Goal: Task Accomplishment & Management: Manage account settings

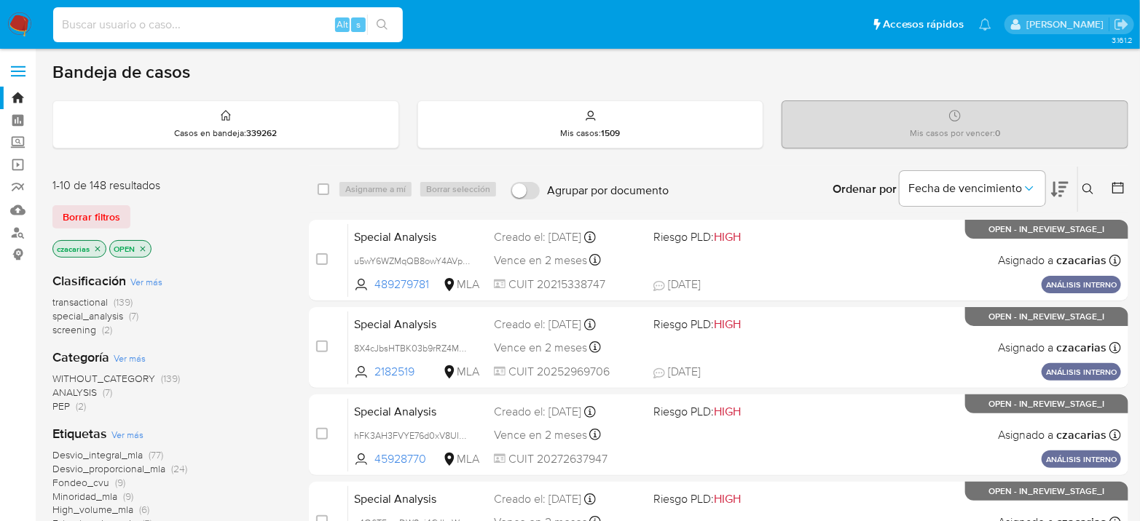
click at [233, 22] on input at bounding box center [228, 24] width 350 height 19
paste input "743541251"
type input "743541251"
click at [391, 23] on button "search-icon" at bounding box center [382, 25] width 30 height 20
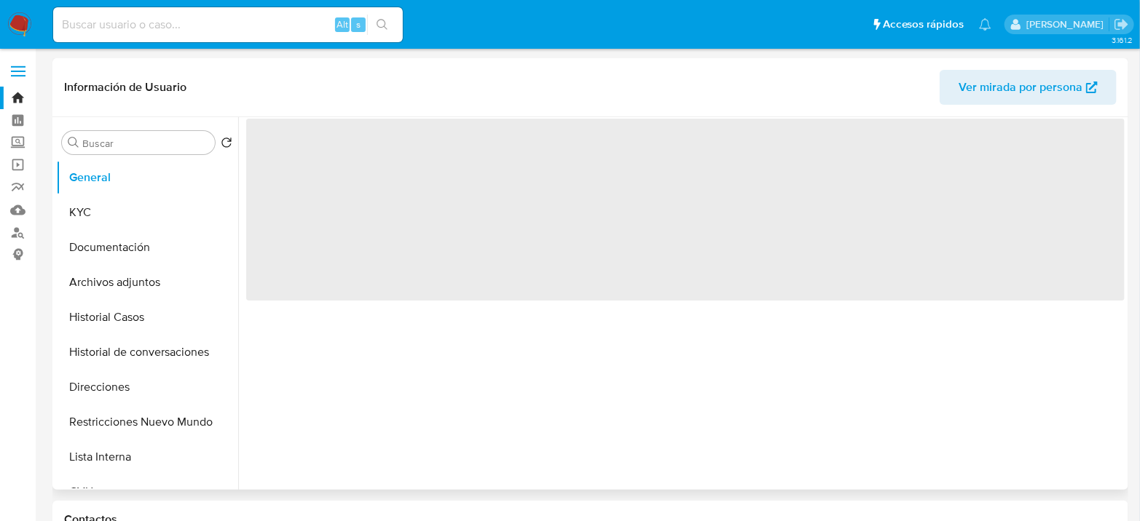
select select "10"
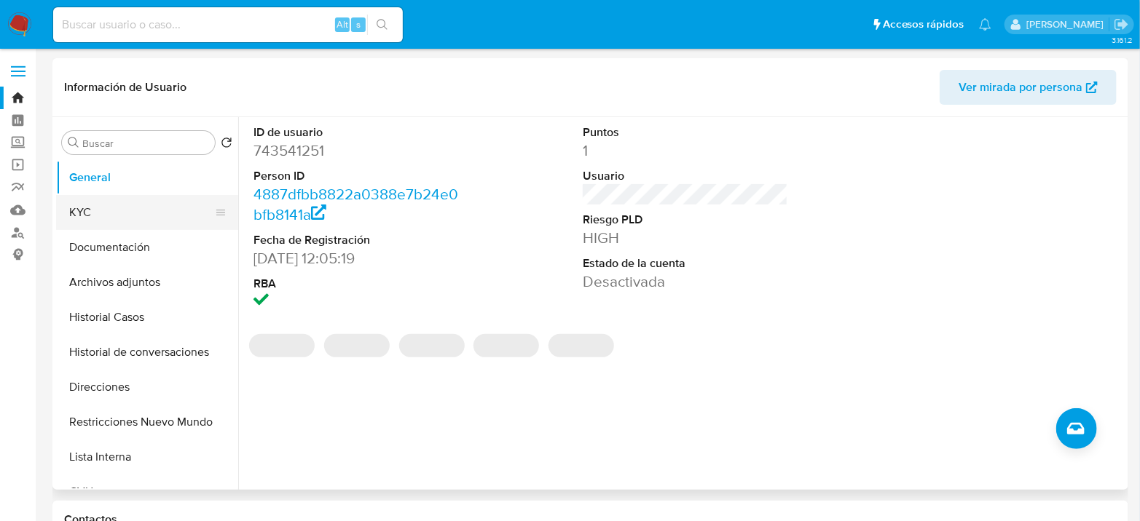
click at [109, 216] on button "KYC" at bounding box center [141, 212] width 170 height 35
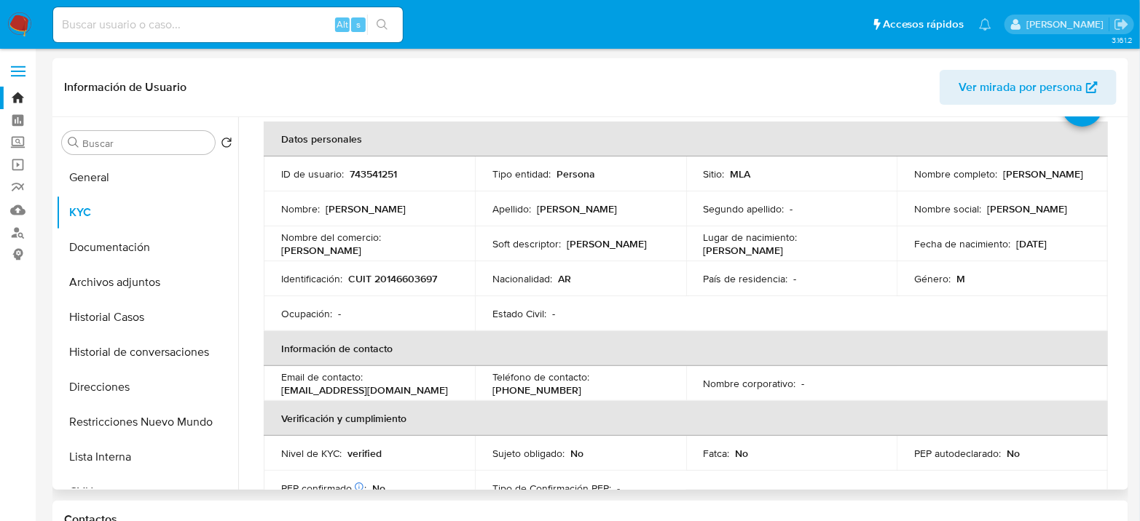
scroll to position [162, 0]
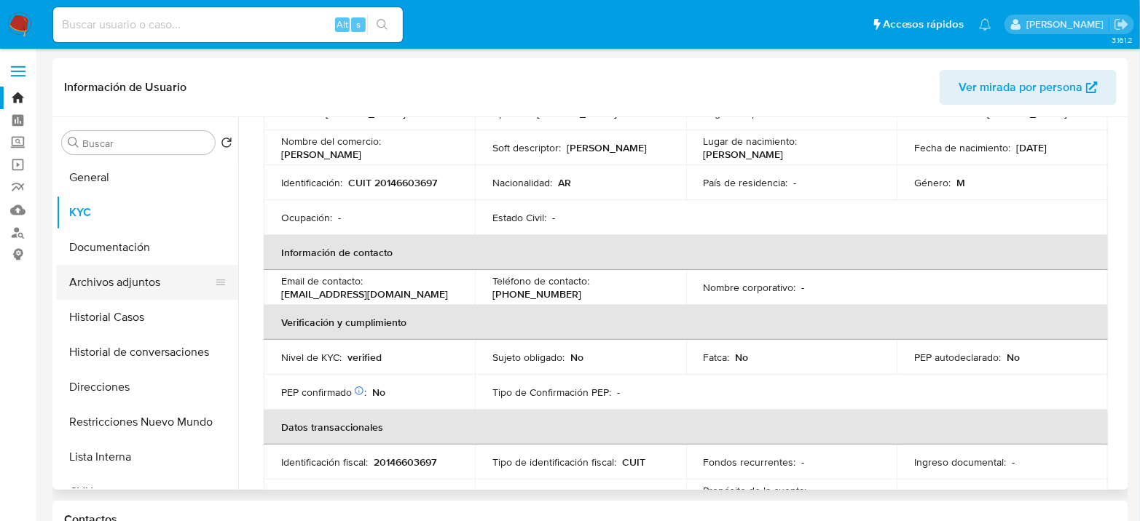
click at [143, 267] on button "Archivos adjuntos" at bounding box center [141, 282] width 170 height 35
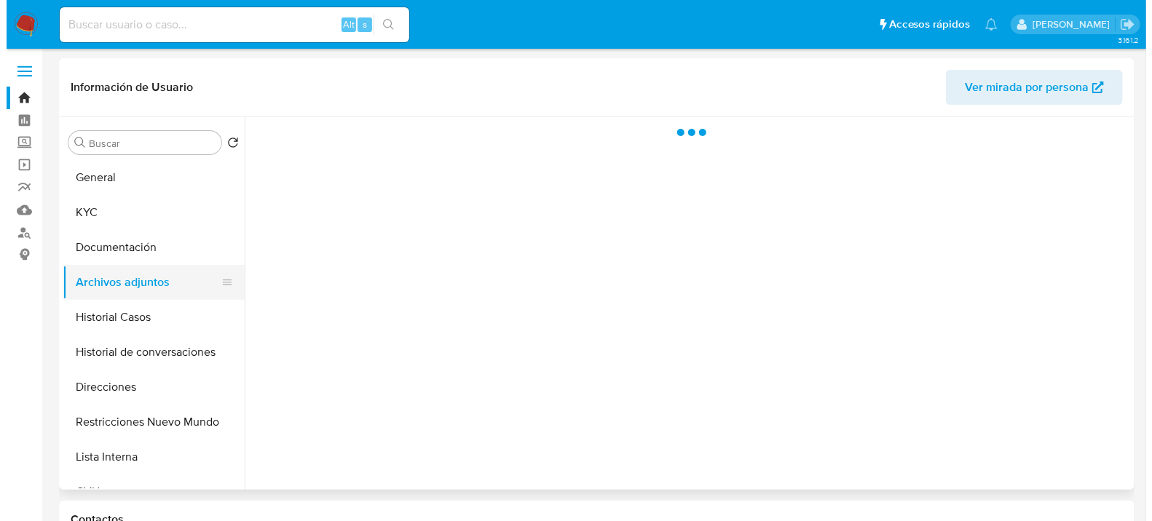
scroll to position [0, 0]
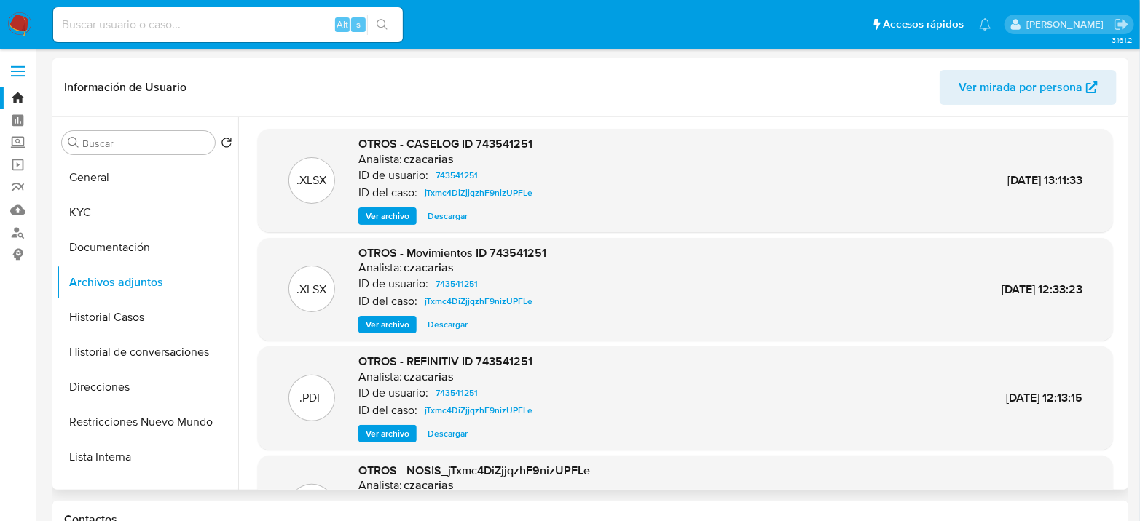
click at [364, 218] on button "Ver archivo" at bounding box center [387, 216] width 58 height 17
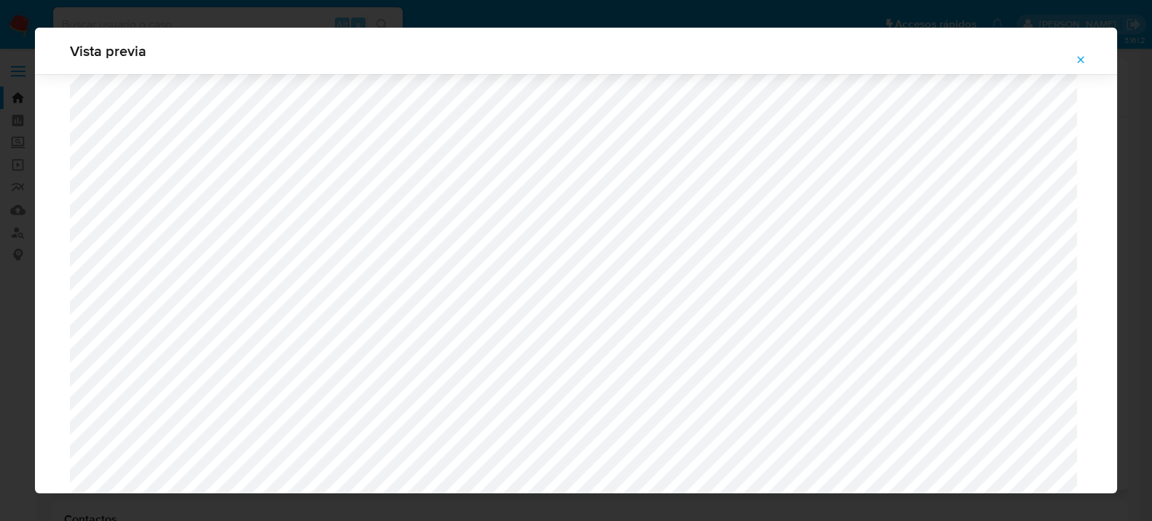
scroll to position [1078, 0]
click at [1036, 60] on icon "Attachment preview" at bounding box center [1081, 60] width 12 height 12
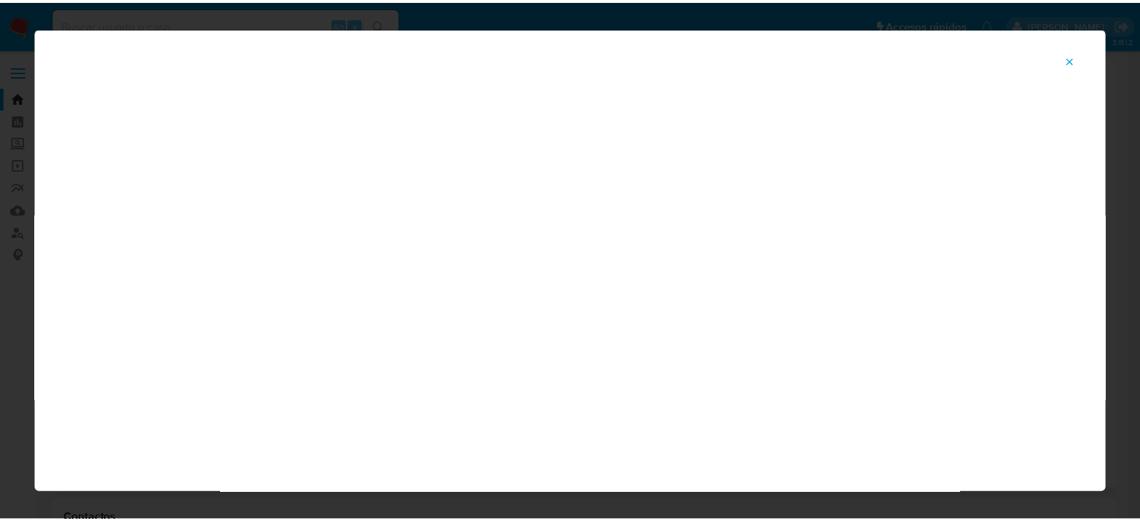
scroll to position [75, 0]
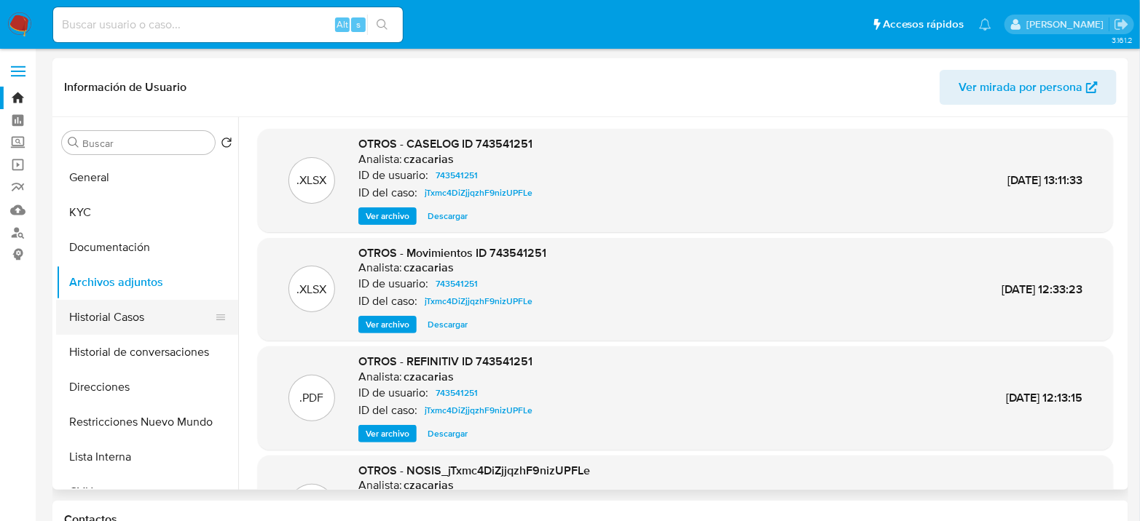
click at [89, 320] on button "Historial Casos" at bounding box center [141, 317] width 170 height 35
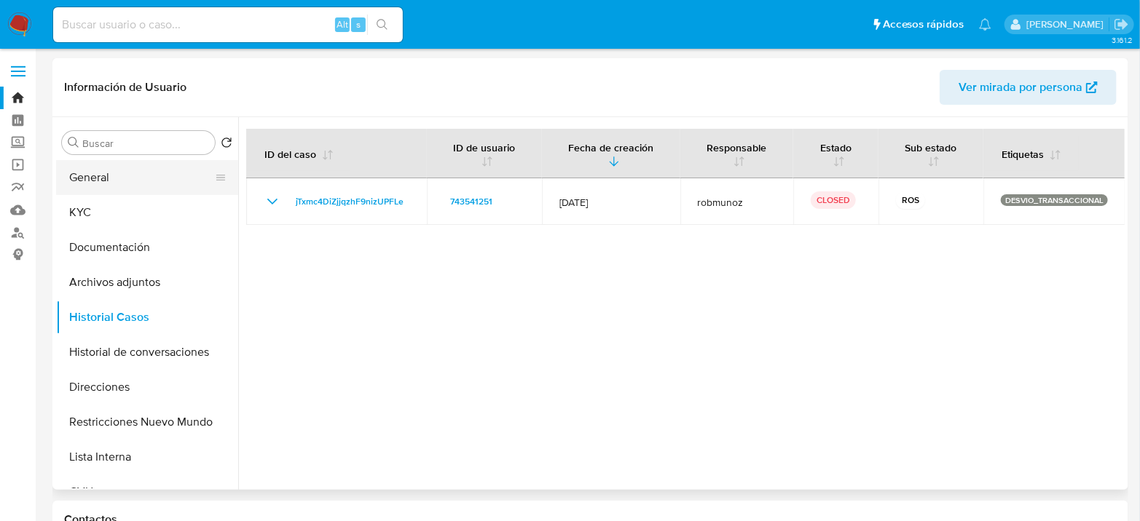
click at [85, 171] on button "General" at bounding box center [141, 177] width 170 height 35
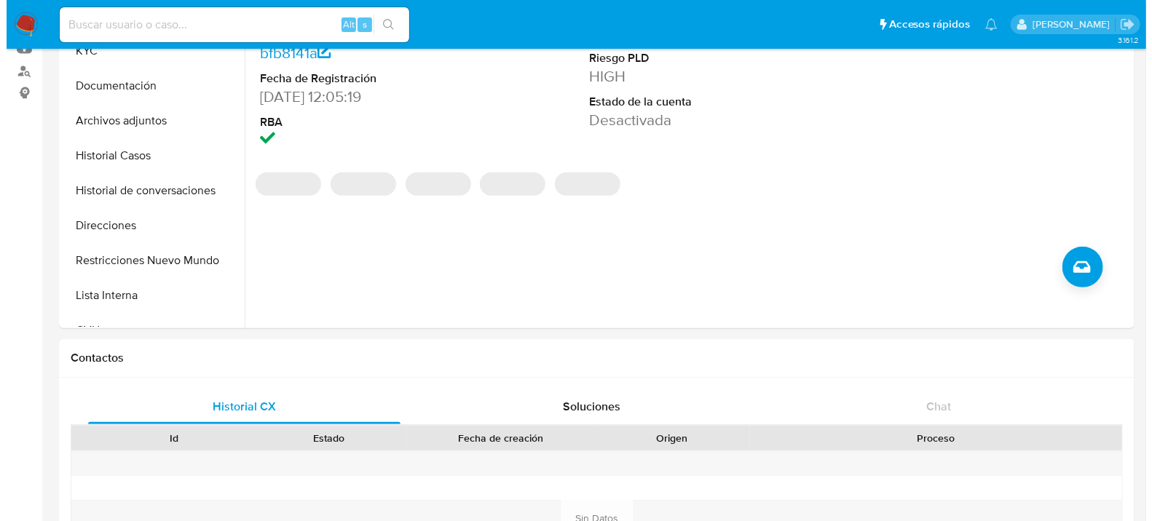
scroll to position [0, 0]
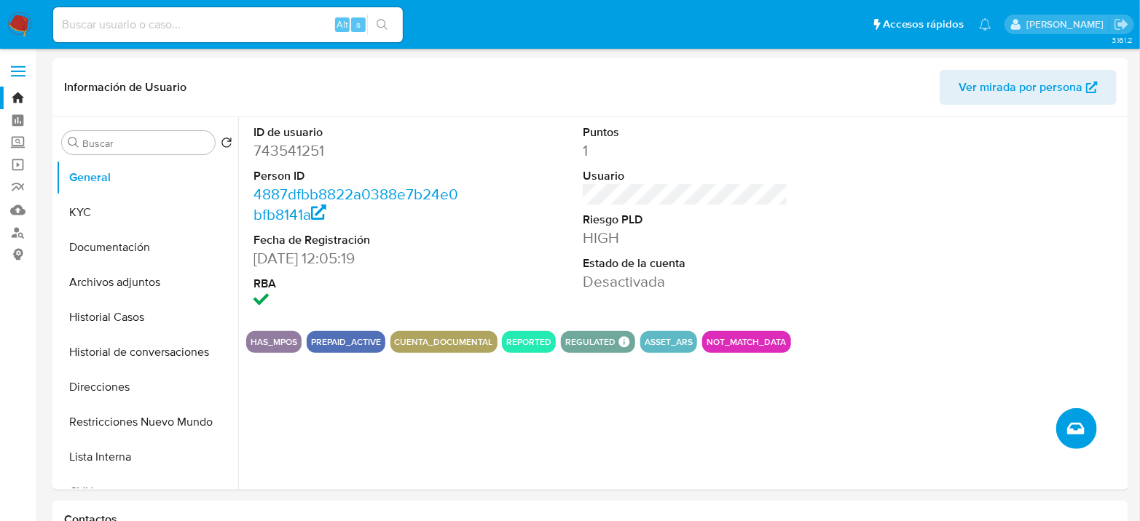
click at [1036, 430] on icon "Crear caso manual" at bounding box center [1075, 428] width 17 height 17
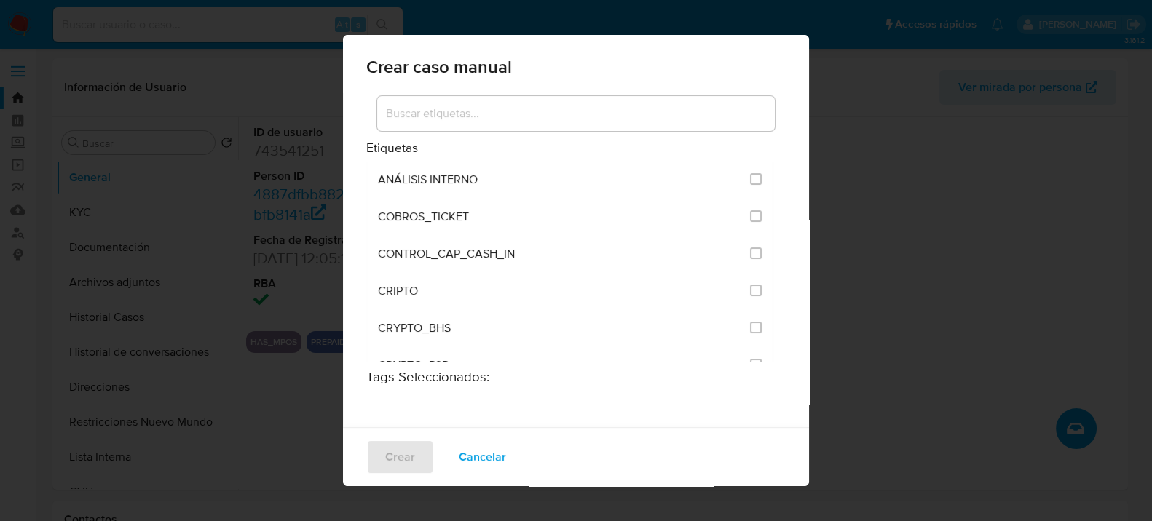
click at [540, 118] on input at bounding box center [576, 113] width 398 height 19
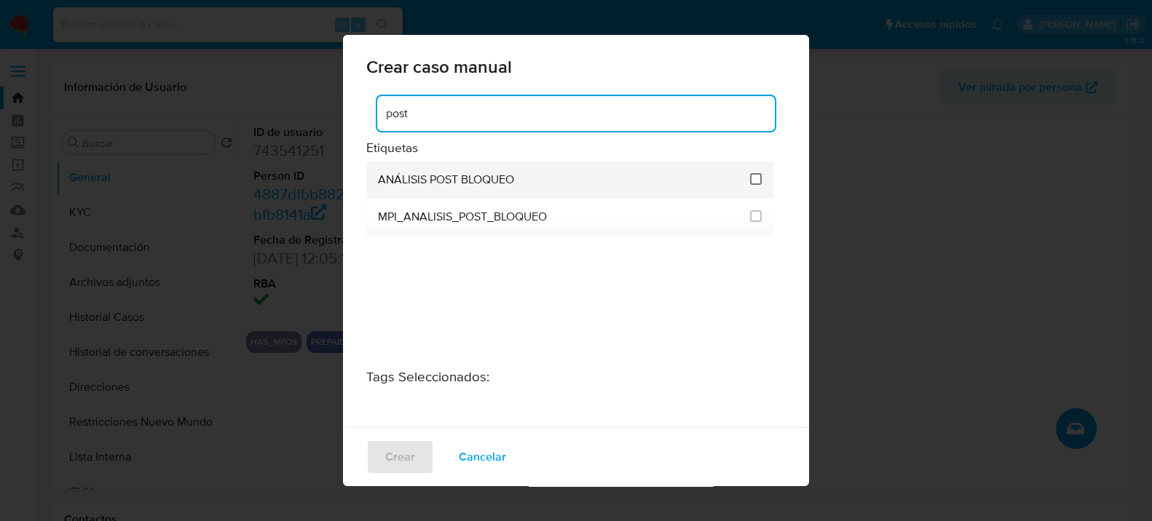
type input "post"
click at [750, 178] on input "3249" at bounding box center [756, 179] width 12 height 12
checkbox input "true"
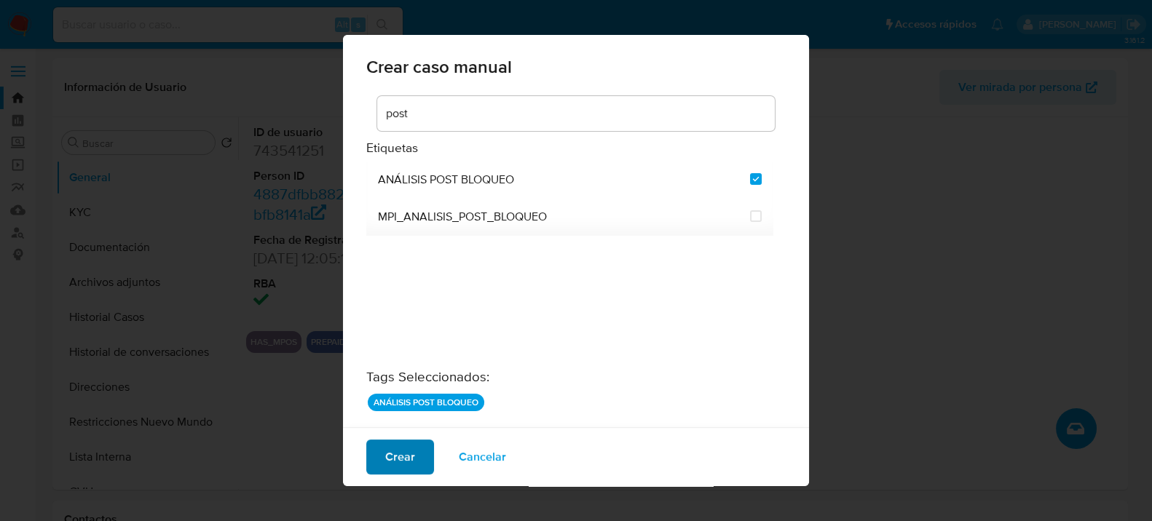
click at [386, 468] on span "Crear" at bounding box center [400, 457] width 30 height 32
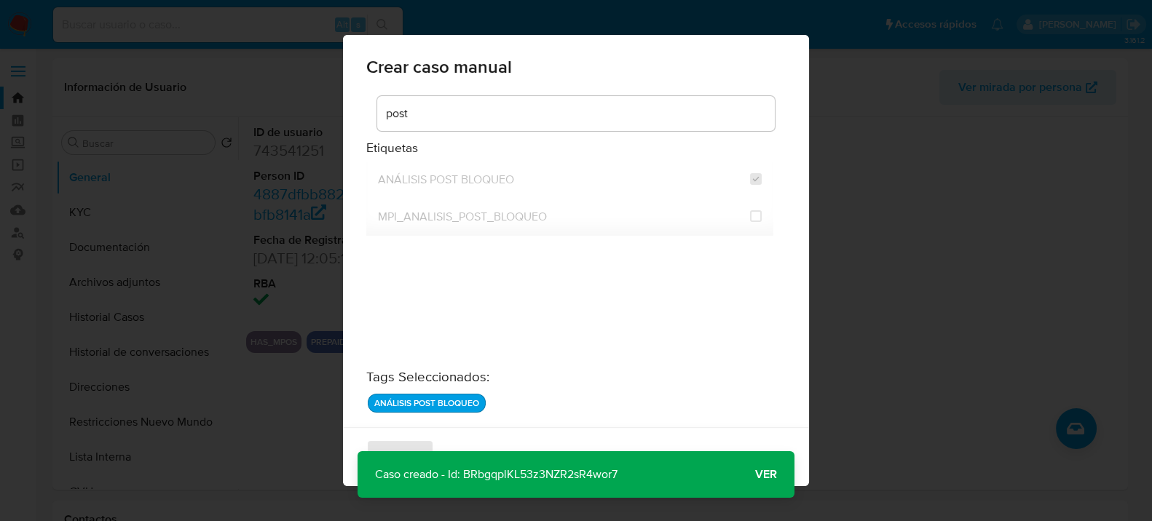
click at [772, 468] on span "Ver" at bounding box center [766, 475] width 22 height 0
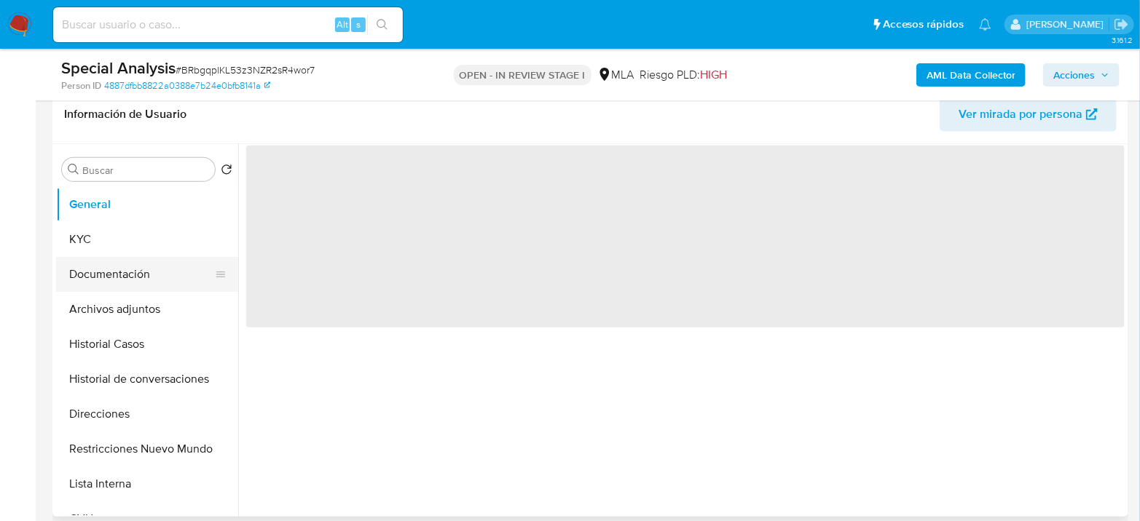
select select "10"
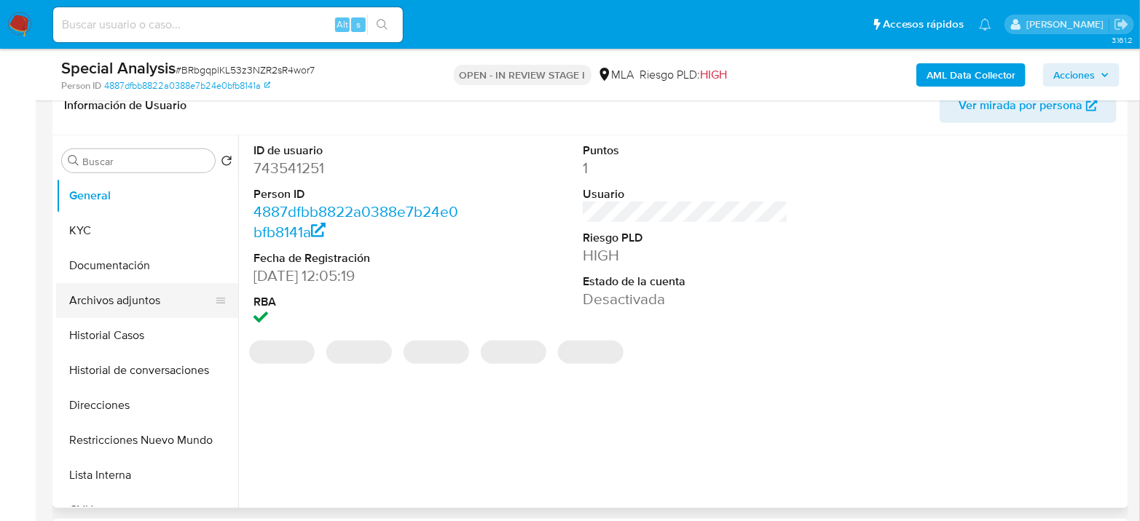
click at [113, 300] on button "Archivos adjuntos" at bounding box center [141, 300] width 170 height 35
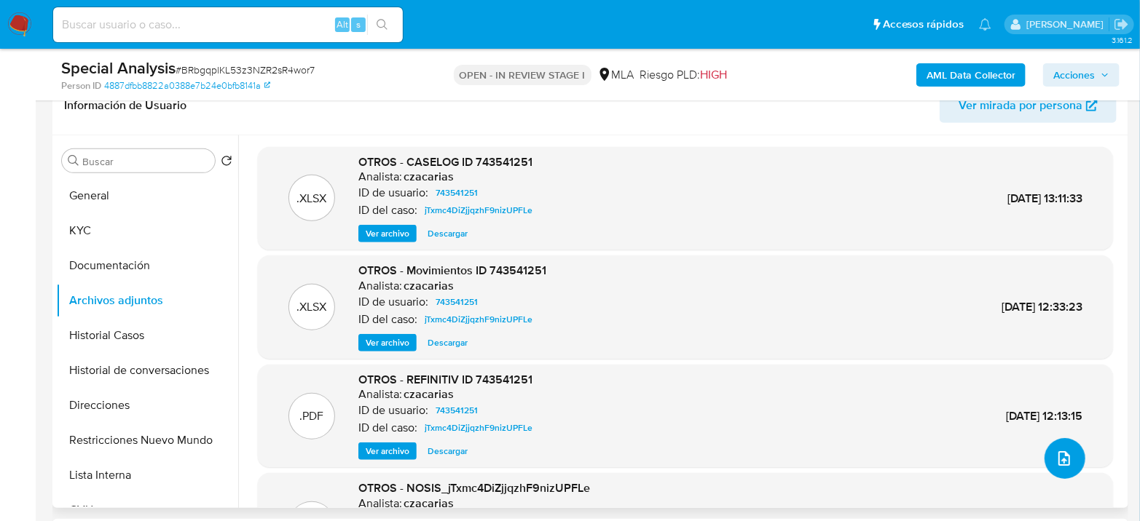
click at [1046, 456] on button "upload-file" at bounding box center [1064, 458] width 41 height 41
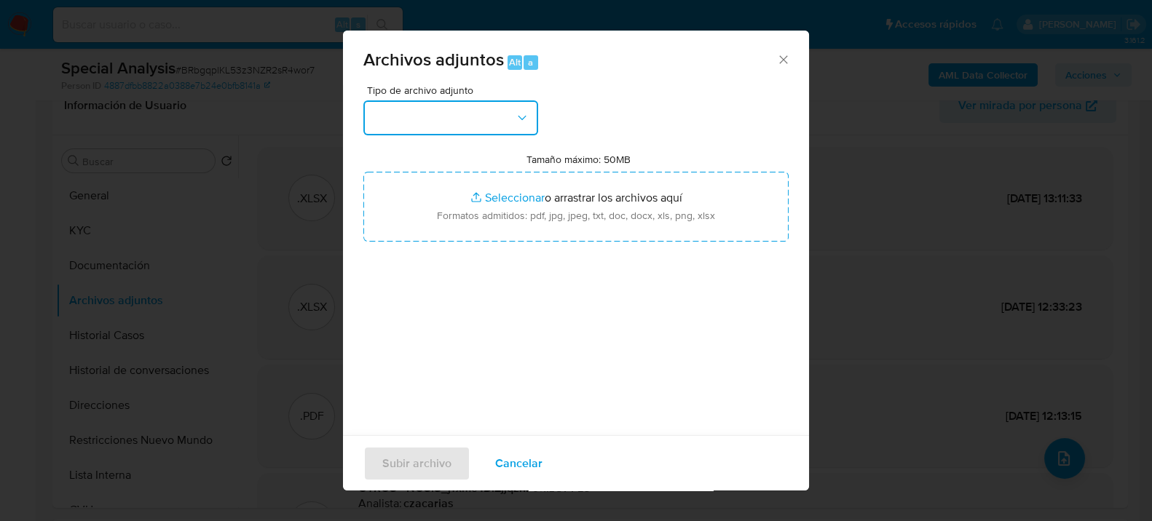
click at [508, 121] on button "button" at bounding box center [450, 117] width 175 height 35
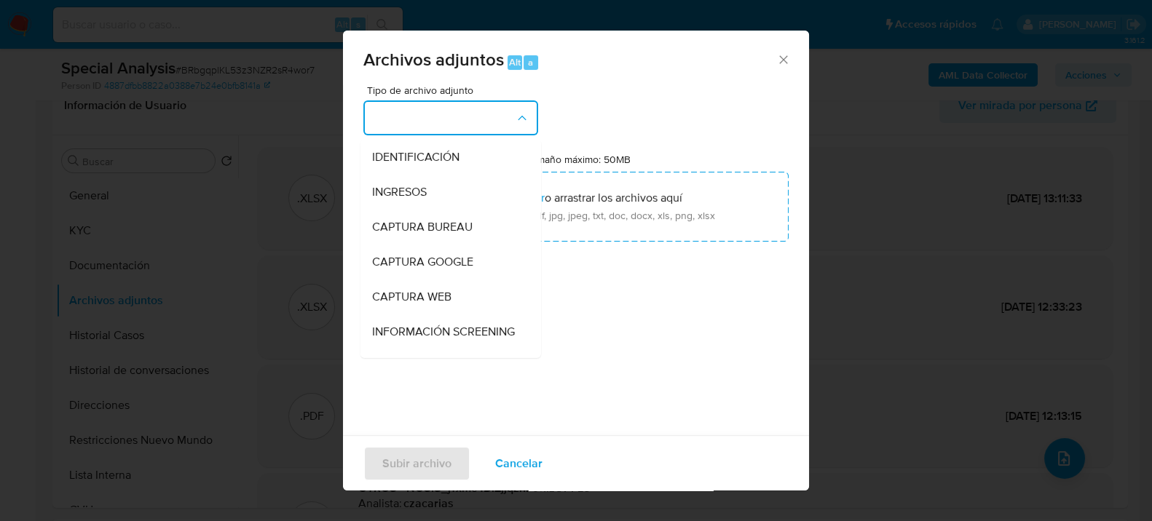
drag, startPoint x: 431, startPoint y: 186, endPoint x: 1012, endPoint y: 205, distance: 581.5
click at [433, 188] on div "INGRESOS" at bounding box center [446, 191] width 149 height 35
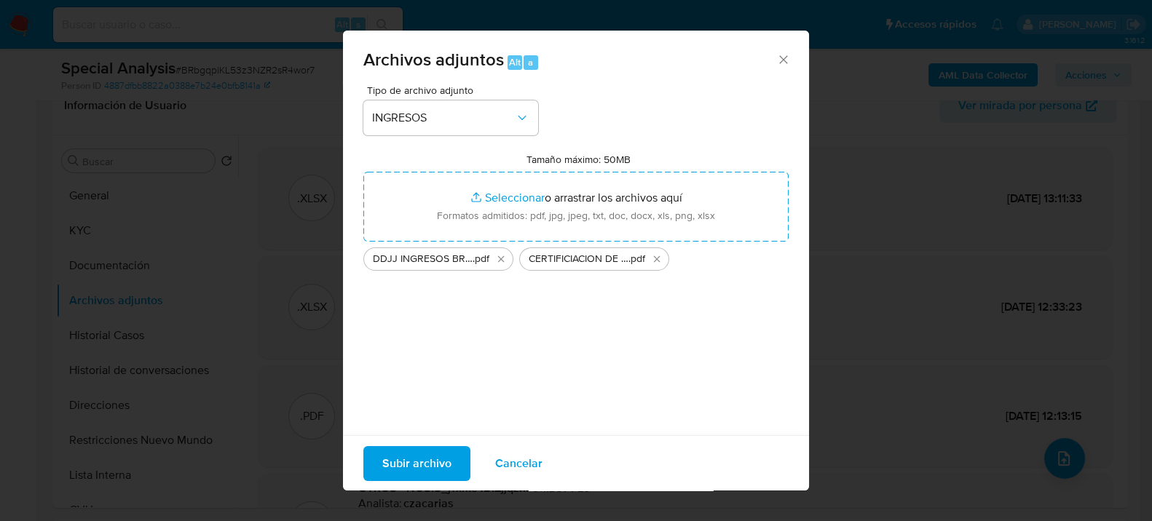
drag, startPoint x: 655, startPoint y: 215, endPoint x: 442, endPoint y: 460, distance: 324.7
click at [442, 460] on span "Subir archivo" at bounding box center [416, 463] width 69 height 32
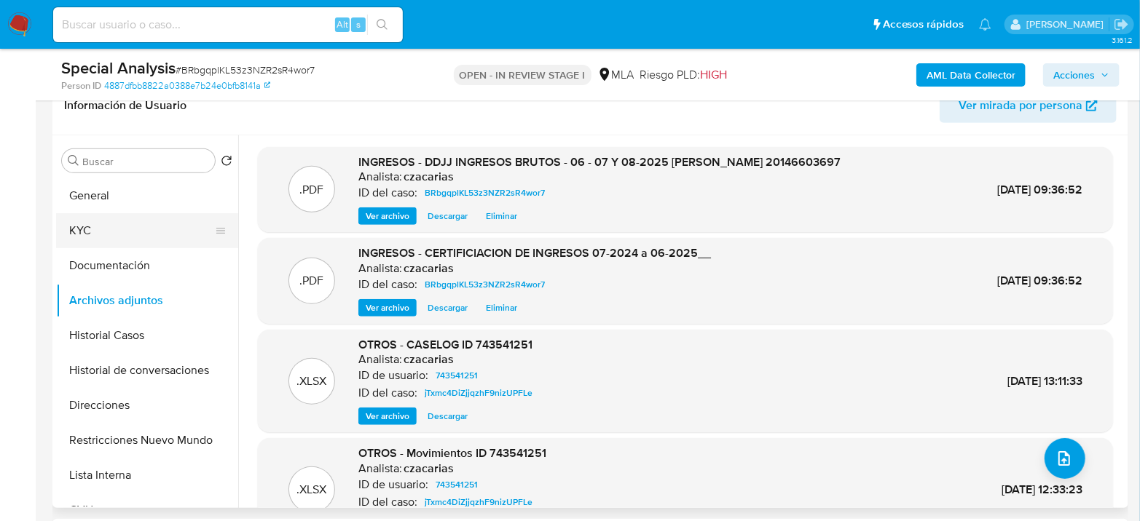
click at [120, 238] on button "KYC" at bounding box center [141, 230] width 170 height 35
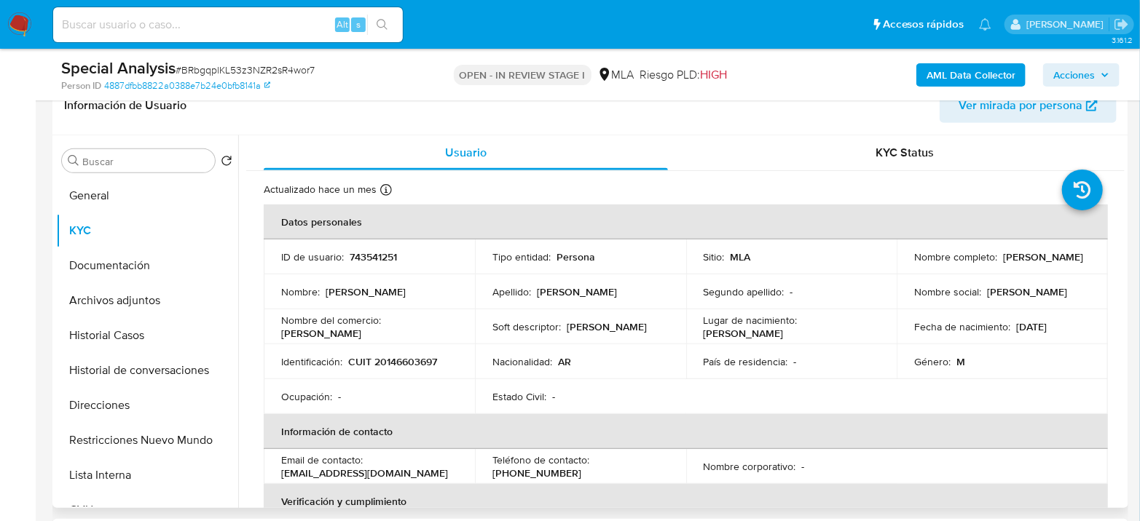
drag, startPoint x: 913, startPoint y: 260, endPoint x: 1046, endPoint y: 266, distance: 133.4
click at [1046, 264] on div "Nombre completo : Guillermo Rodolfo Saccomani" at bounding box center [1002, 257] width 176 height 13
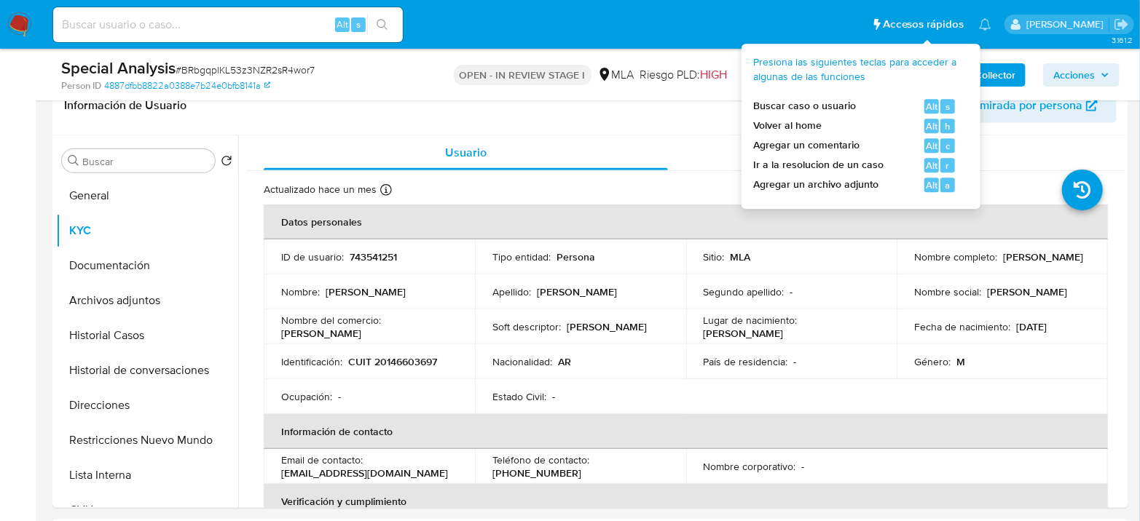
copy p "[PERSON_NAME]"
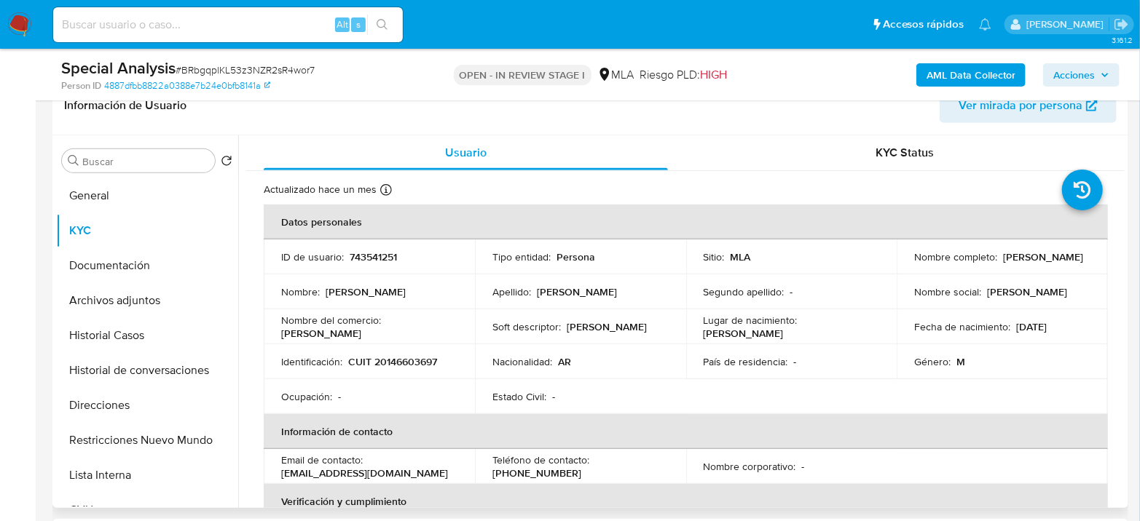
click at [406, 369] on td "Identificación : CUIT 20146603697" at bounding box center [369, 361] width 211 height 35
click at [412, 359] on p "CUIT 20146603697" at bounding box center [392, 361] width 89 height 13
click at [412, 358] on p "CUIT 20146603697" at bounding box center [392, 361] width 89 height 13
copy p "20146603697"
click at [149, 299] on button "Archivos adjuntos" at bounding box center [141, 300] width 170 height 35
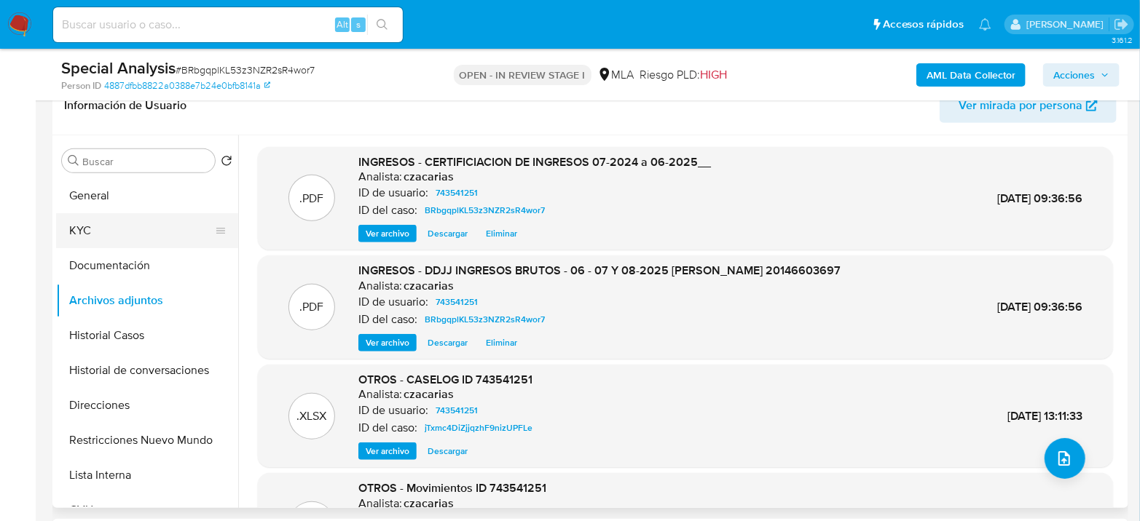
click at [128, 236] on button "KYC" at bounding box center [141, 230] width 170 height 35
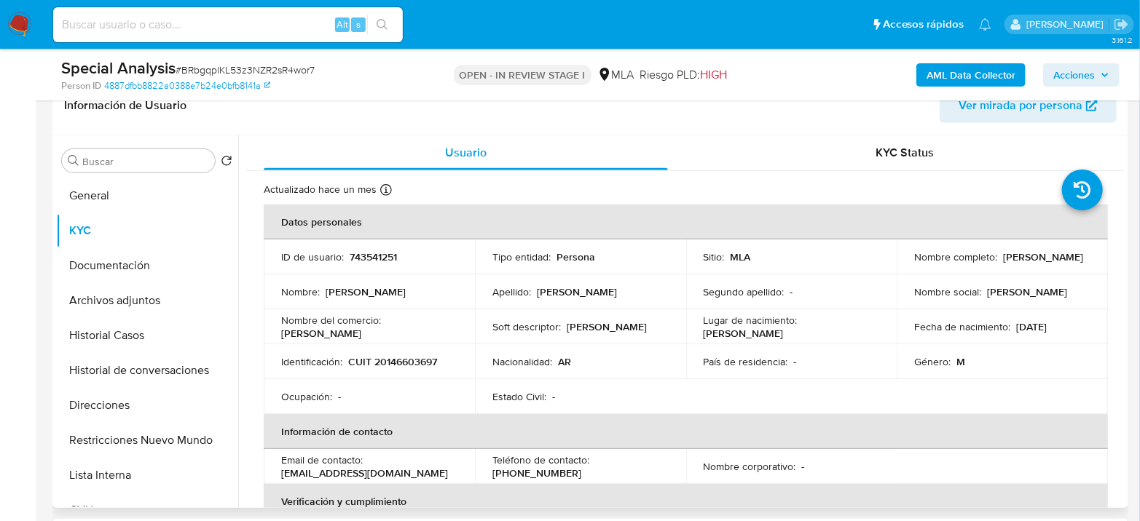
click at [411, 364] on p "CUIT 20146603697" at bounding box center [392, 361] width 89 height 13
copy p "20146603697"
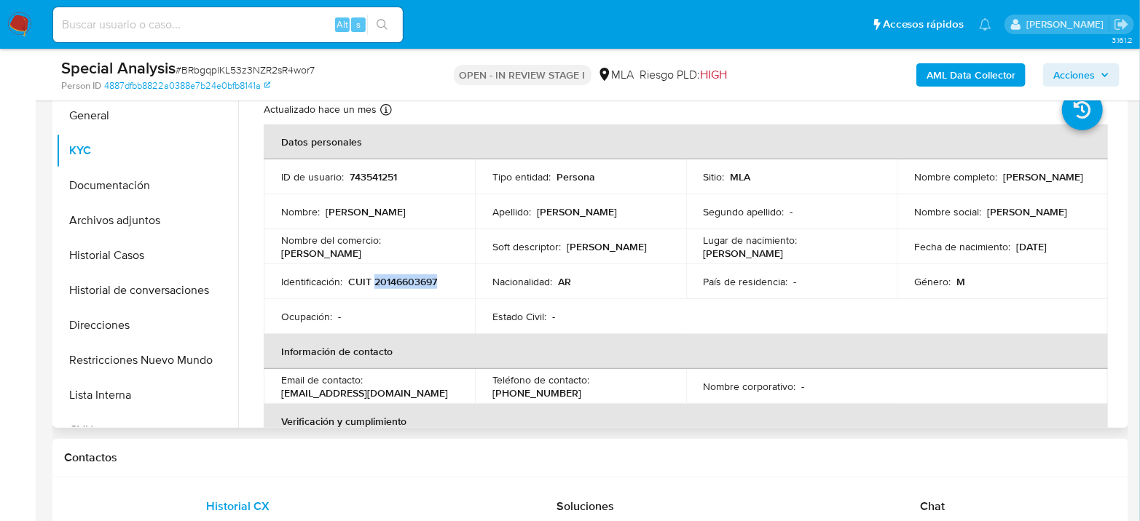
scroll to position [323, 0]
click at [102, 356] on button "Restricciones Nuevo Mundo" at bounding box center [141, 359] width 170 height 35
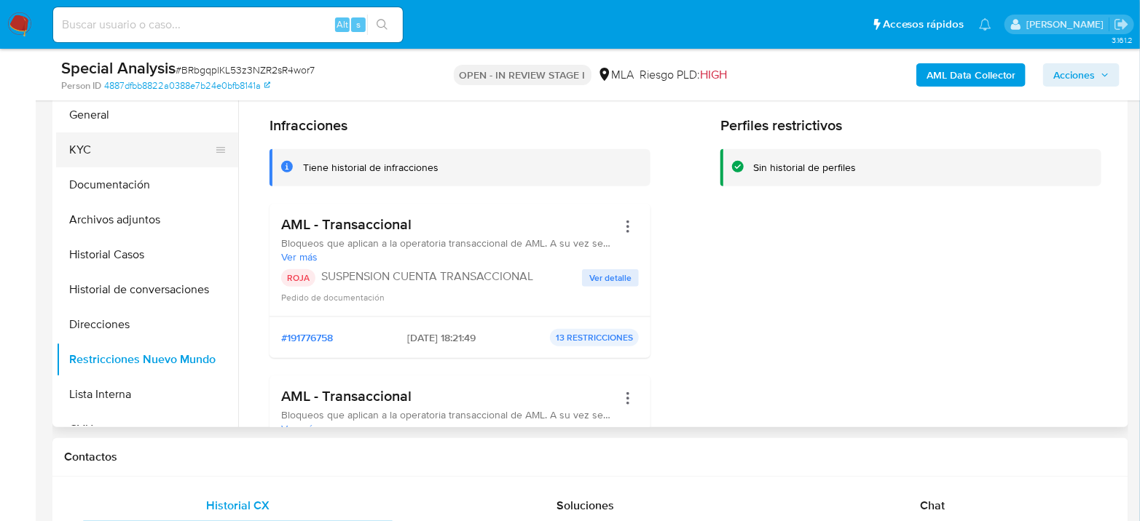
click at [88, 136] on button "KYC" at bounding box center [141, 150] width 170 height 35
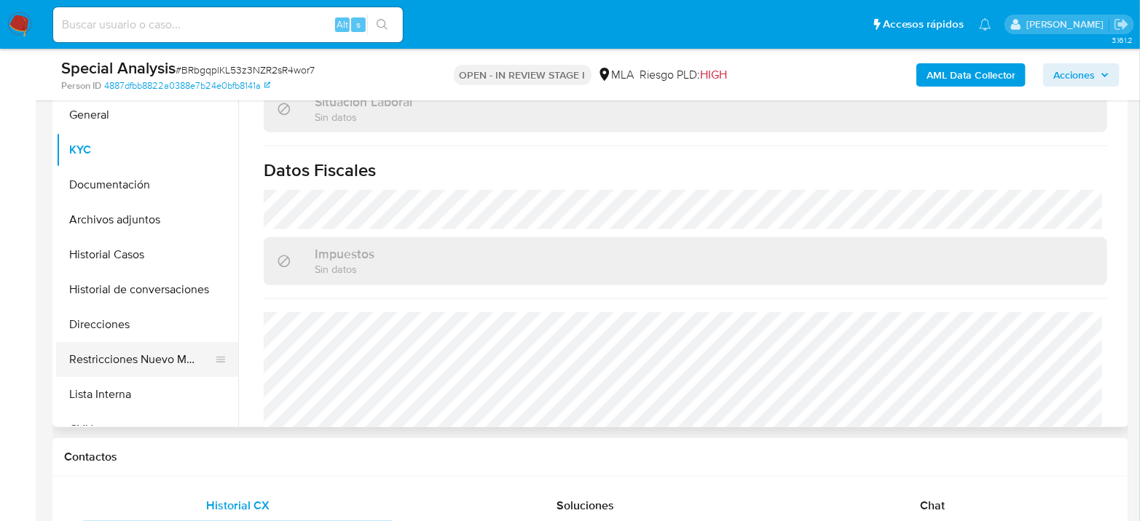
click at [138, 351] on button "Restricciones Nuevo Mundo" at bounding box center [141, 359] width 170 height 35
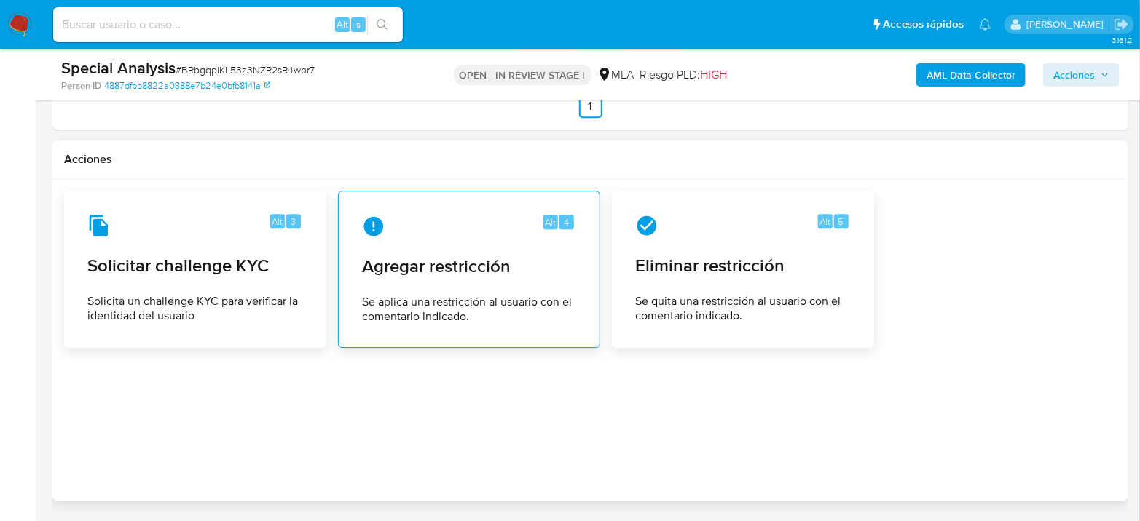
scroll to position [1942, 0]
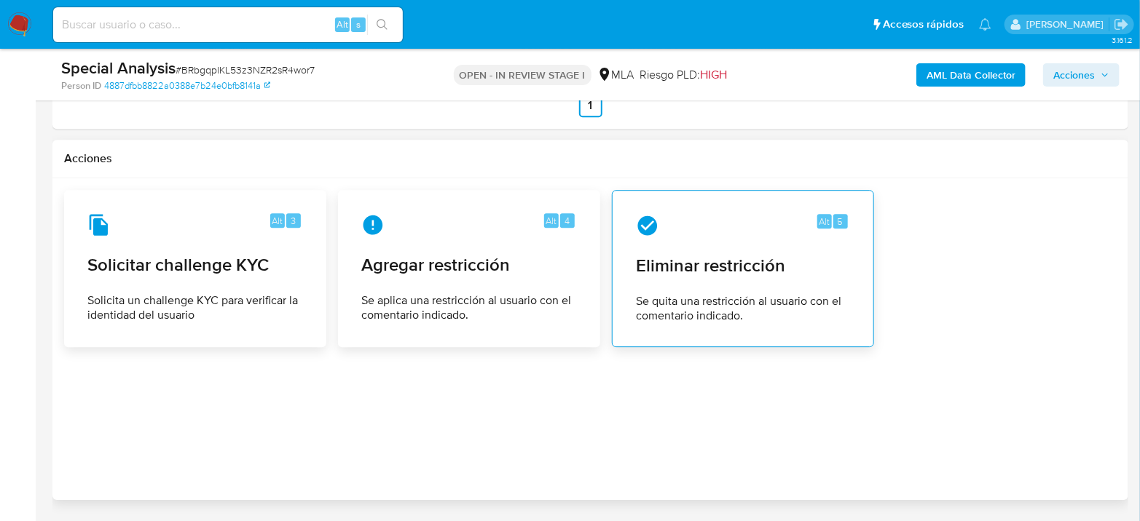
click at [777, 301] on span "Se quita una restricción al usuario con el comentario indicado." at bounding box center [743, 308] width 214 height 29
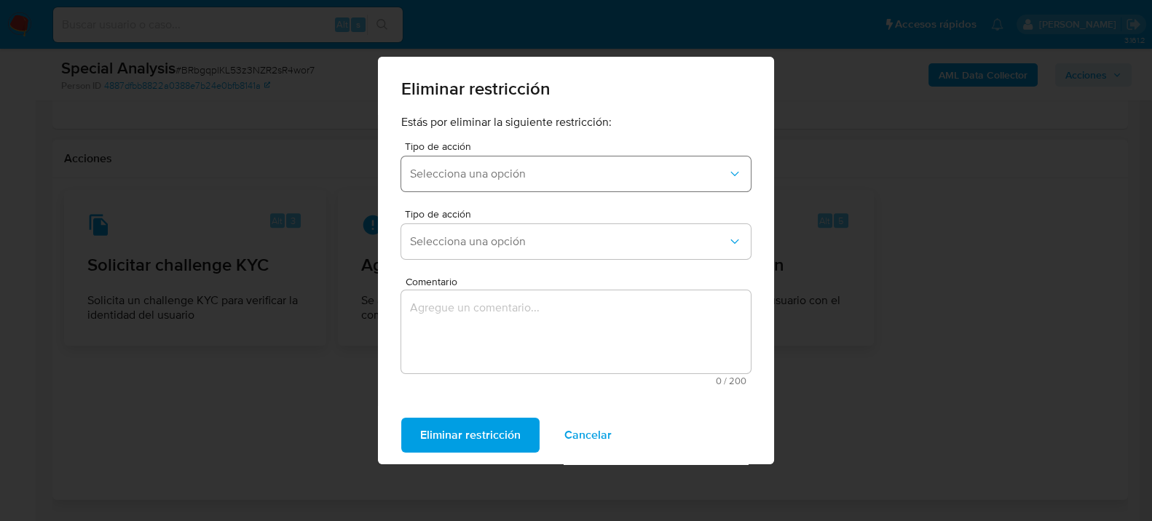
click at [633, 168] on span "Selecciona una opción" at bounding box center [569, 174] width 318 height 15
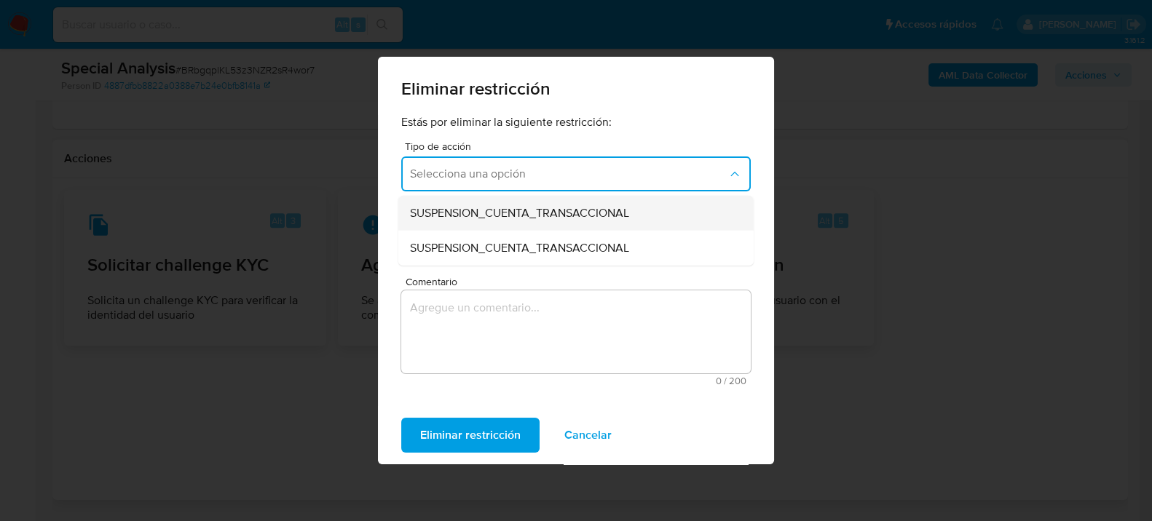
click at [652, 218] on div "SUSPENSION_CUENTA_TRANSACCIONAL" at bounding box center [571, 213] width 323 height 35
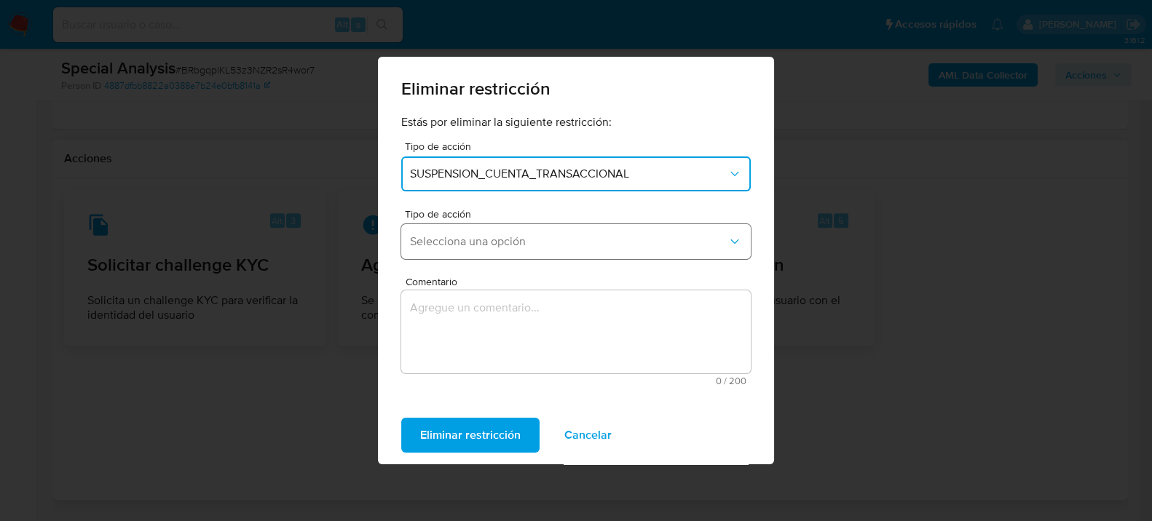
click at [652, 237] on span "Selecciona una opción" at bounding box center [569, 241] width 318 height 15
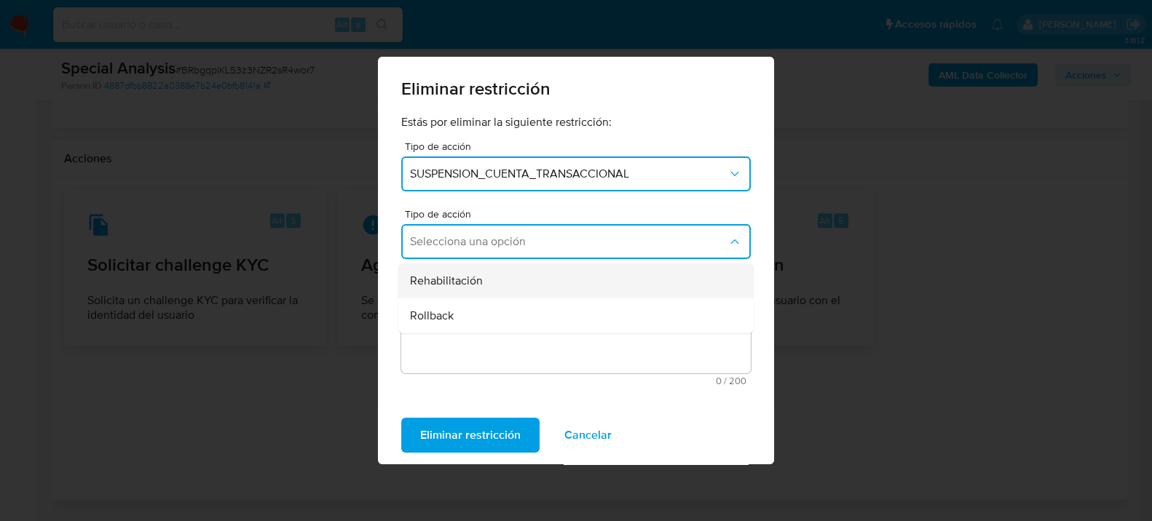
click at [614, 288] on div "Rehabilitación" at bounding box center [571, 281] width 323 height 35
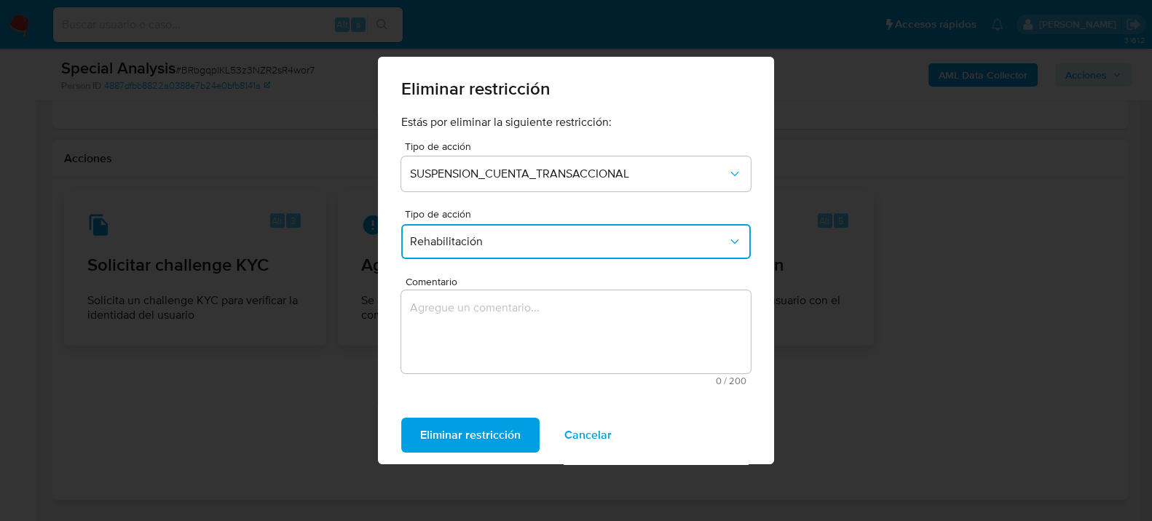
click at [621, 313] on textarea "Comentario" at bounding box center [576, 332] width 350 height 83
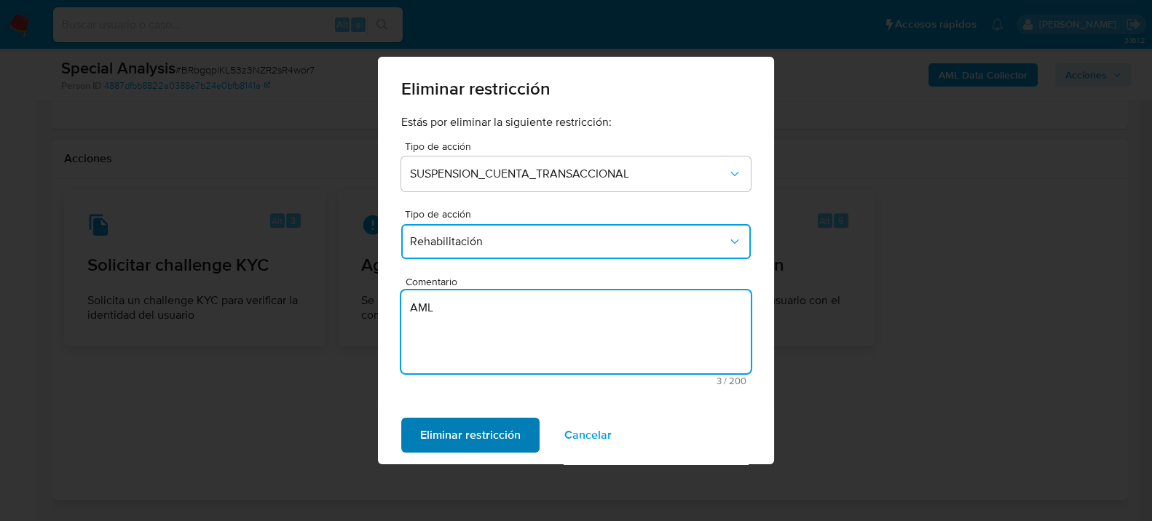
type textarea "AML"
click at [522, 439] on button "Eliminar restricción" at bounding box center [470, 435] width 138 height 35
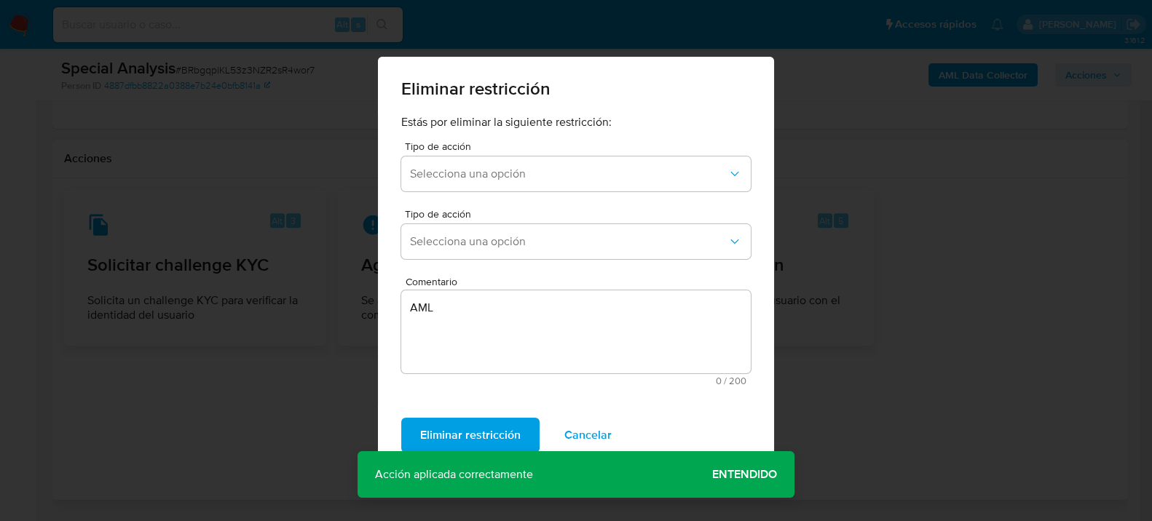
click at [731, 475] on span "Entendido" at bounding box center [744, 475] width 65 height 0
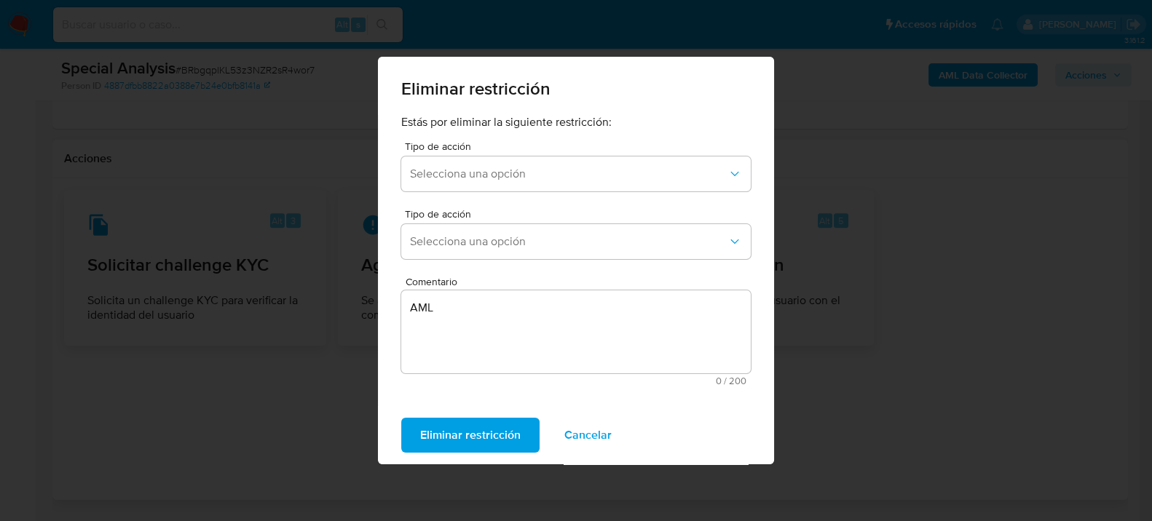
click at [604, 439] on span "Cancelar" at bounding box center [587, 435] width 47 height 32
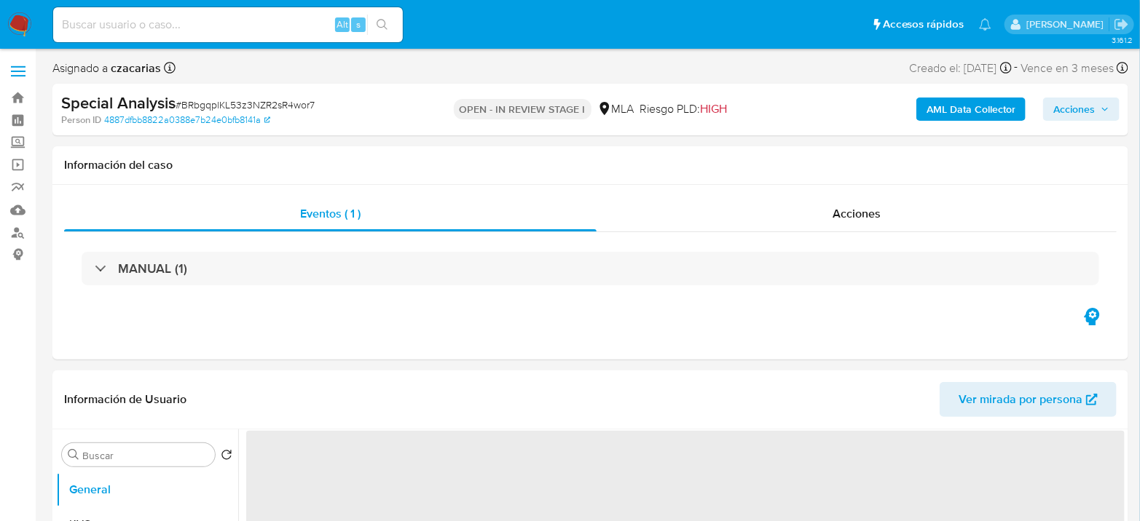
select select "10"
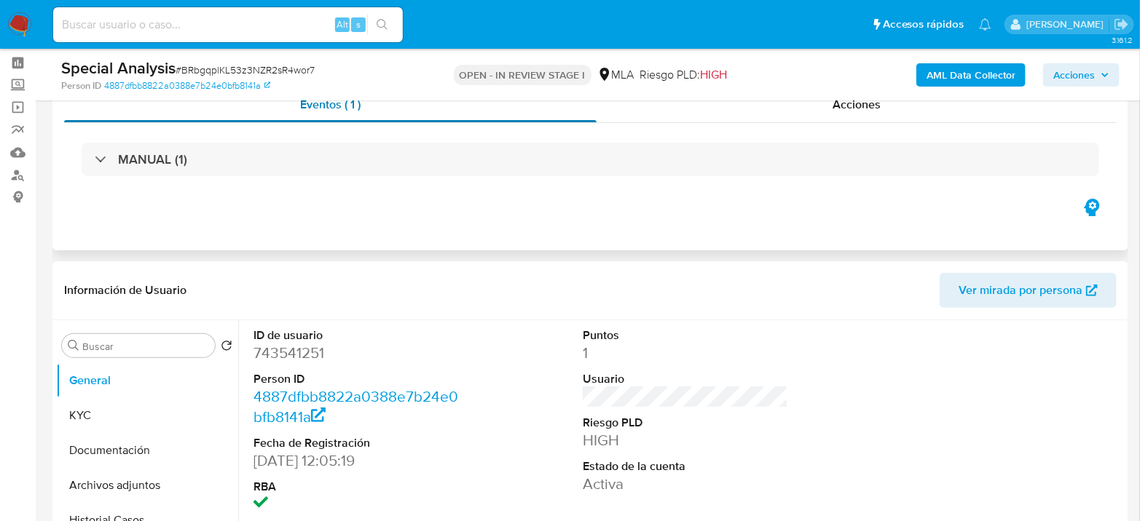
scroll to position [243, 0]
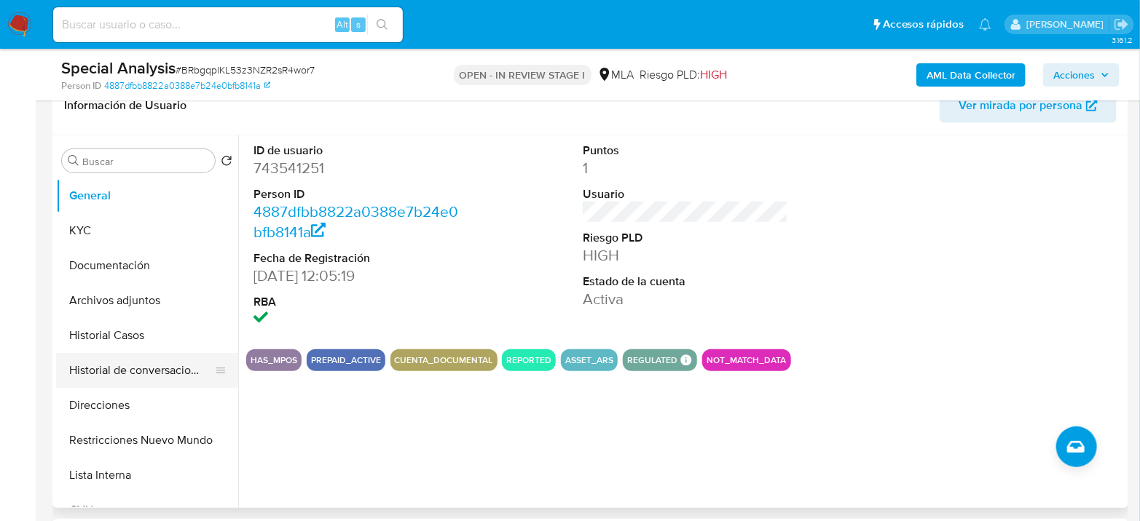
click at [161, 376] on button "Historial de conversaciones" at bounding box center [141, 370] width 170 height 35
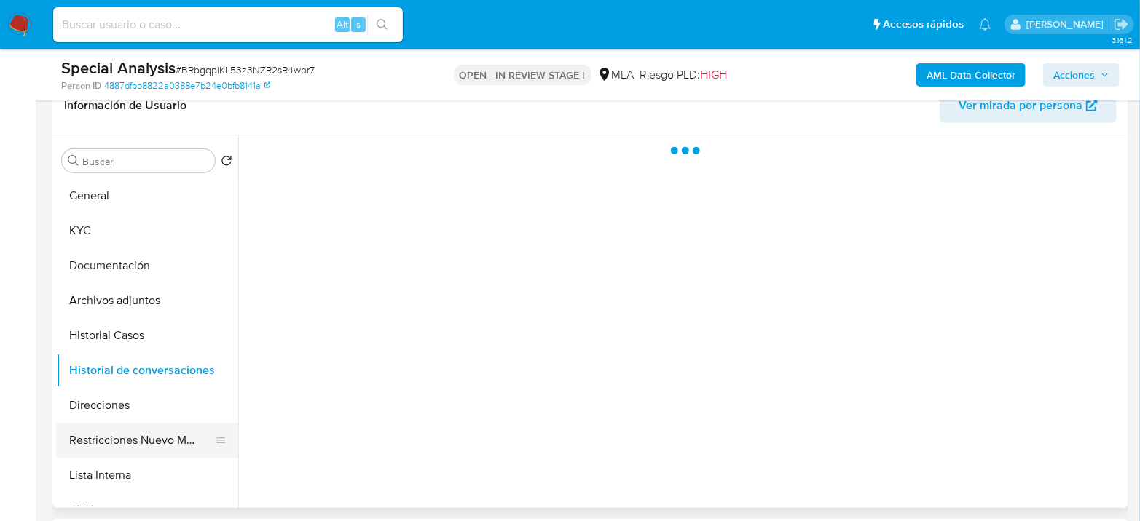
click at [128, 437] on button "Restricciones Nuevo Mundo" at bounding box center [141, 440] width 170 height 35
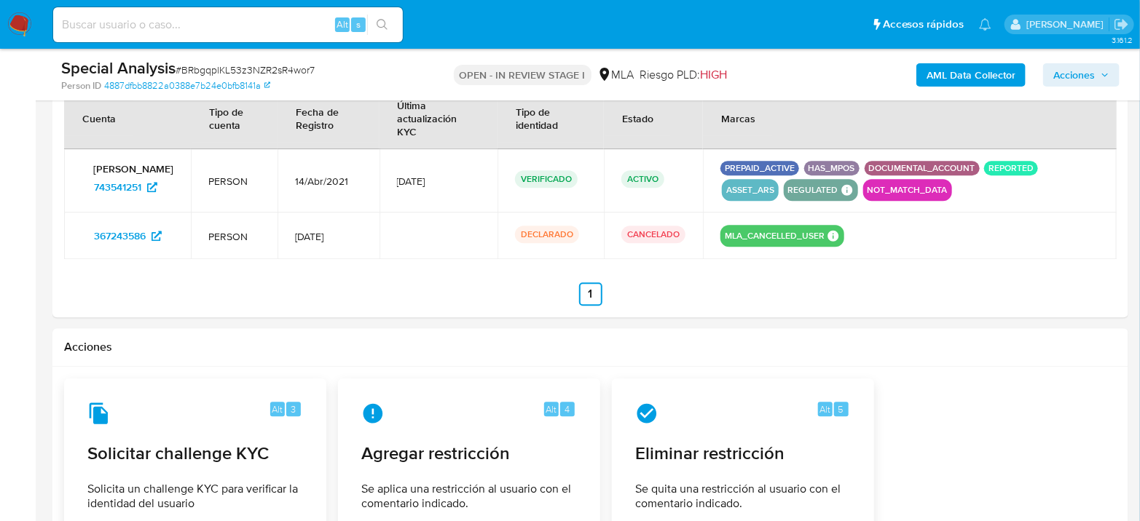
scroll to position [1780, 0]
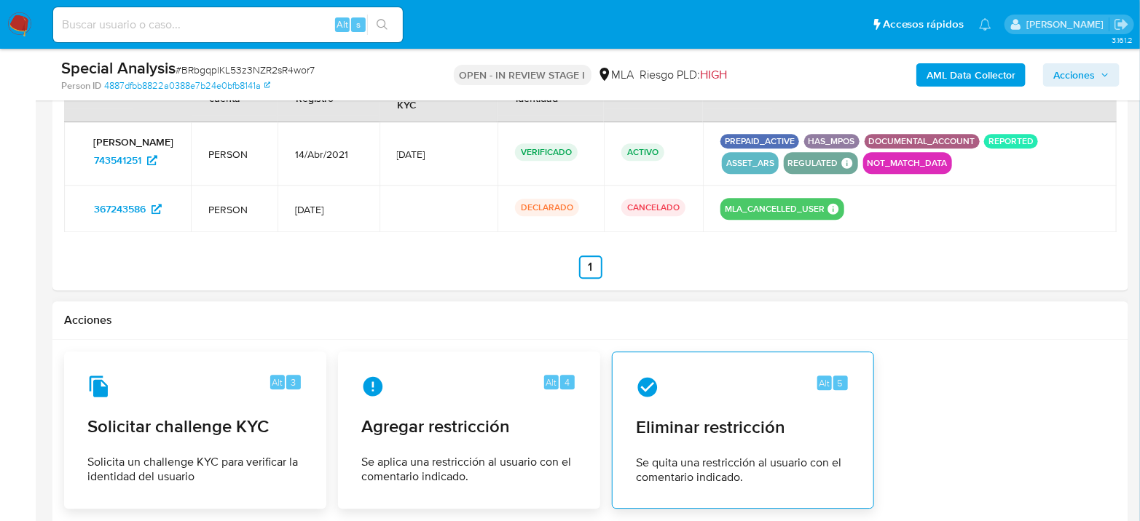
click at [703, 403] on div "Alt 5 Eliminar restricción Se quita una restricción al usuario con el comentari…" at bounding box center [742, 430] width 237 height 133
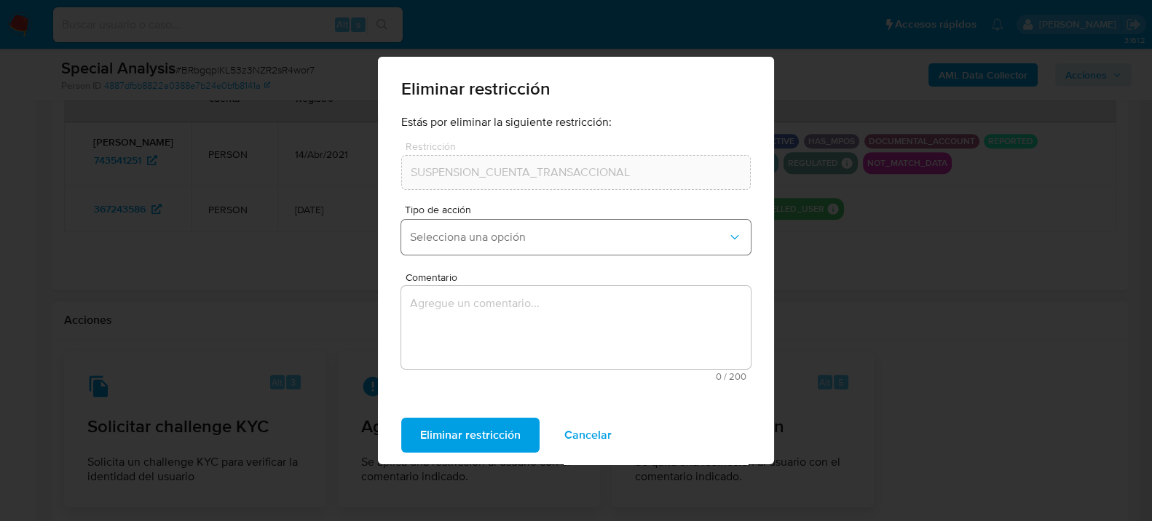
click at [691, 237] on span "Selecciona una opción" at bounding box center [569, 237] width 318 height 15
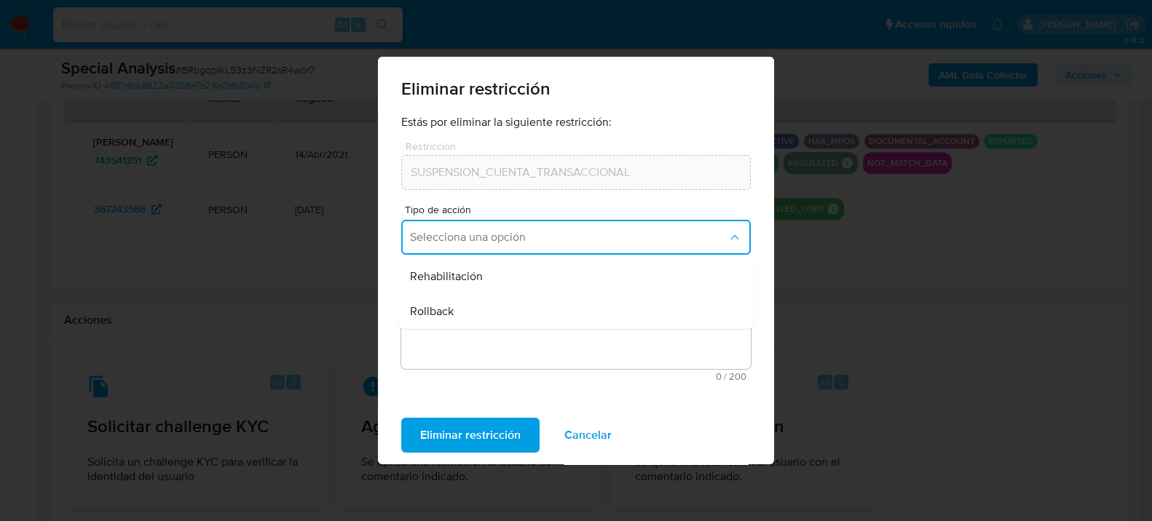
click at [625, 283] on div "Rehabilitación" at bounding box center [571, 276] width 323 height 35
click at [610, 324] on textarea "Comentario" at bounding box center [576, 327] width 350 height 83
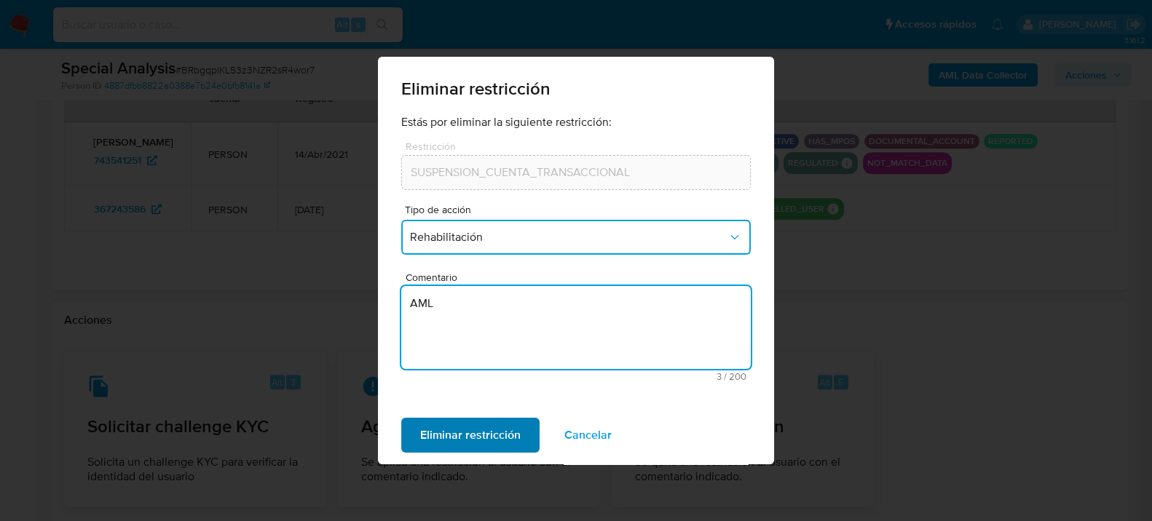
type textarea "AML"
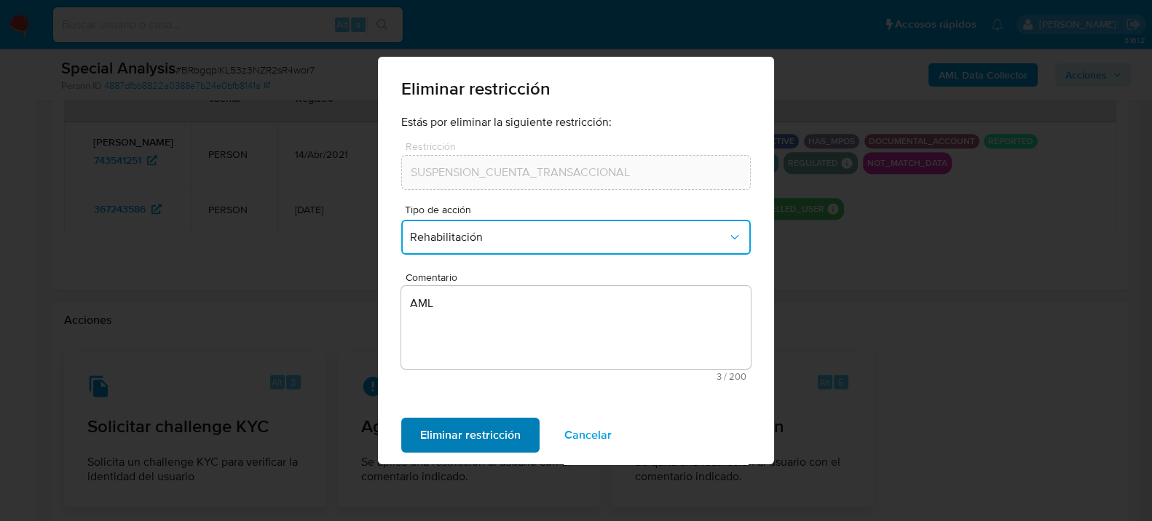
click at [464, 438] on span "Eliminar restricción" at bounding box center [470, 435] width 100 height 32
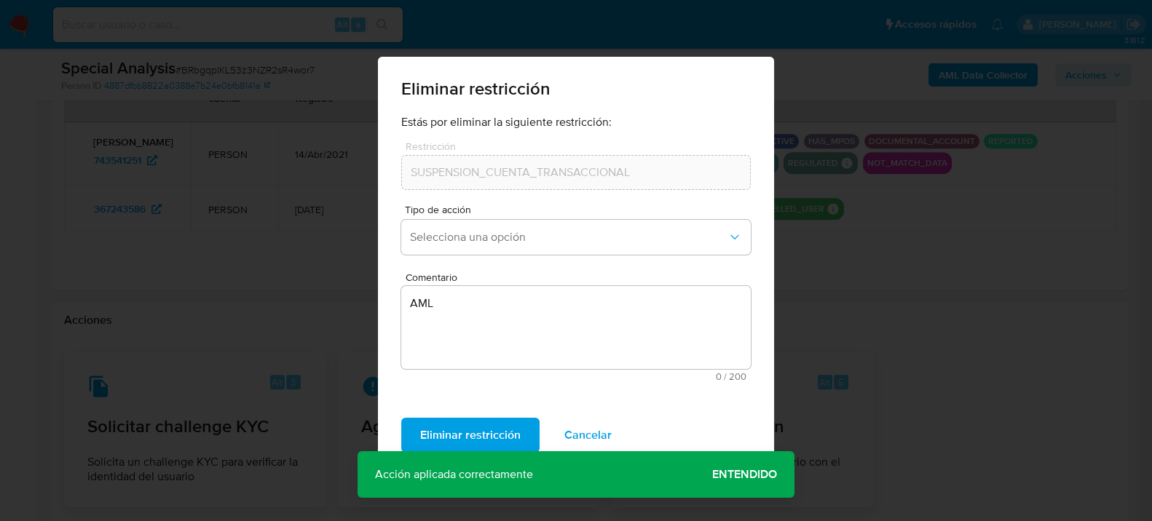
click at [760, 475] on span "Entendido" at bounding box center [744, 475] width 65 height 0
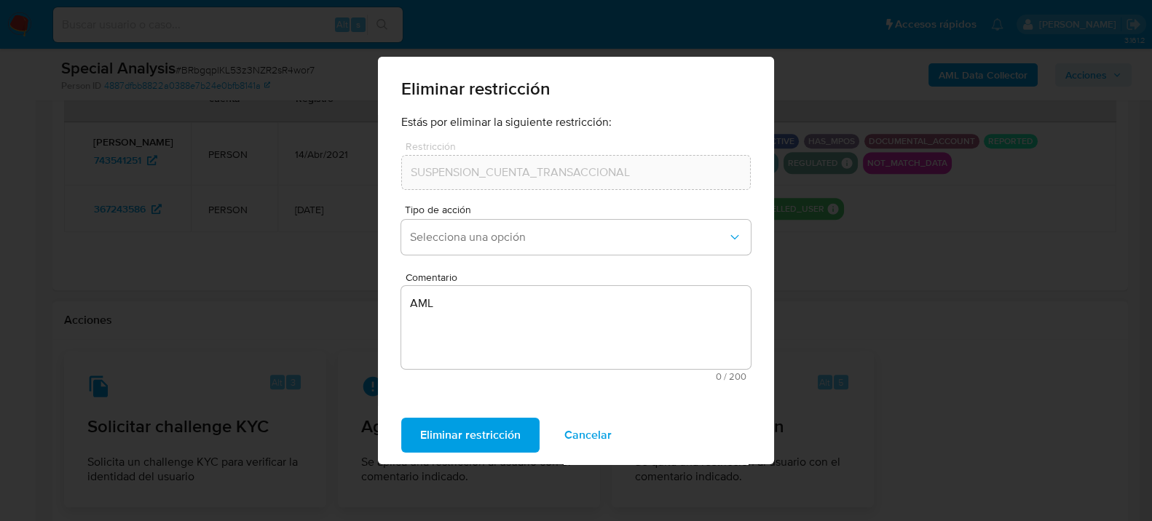
click at [614, 439] on button "Cancelar" at bounding box center [587, 435] width 85 height 35
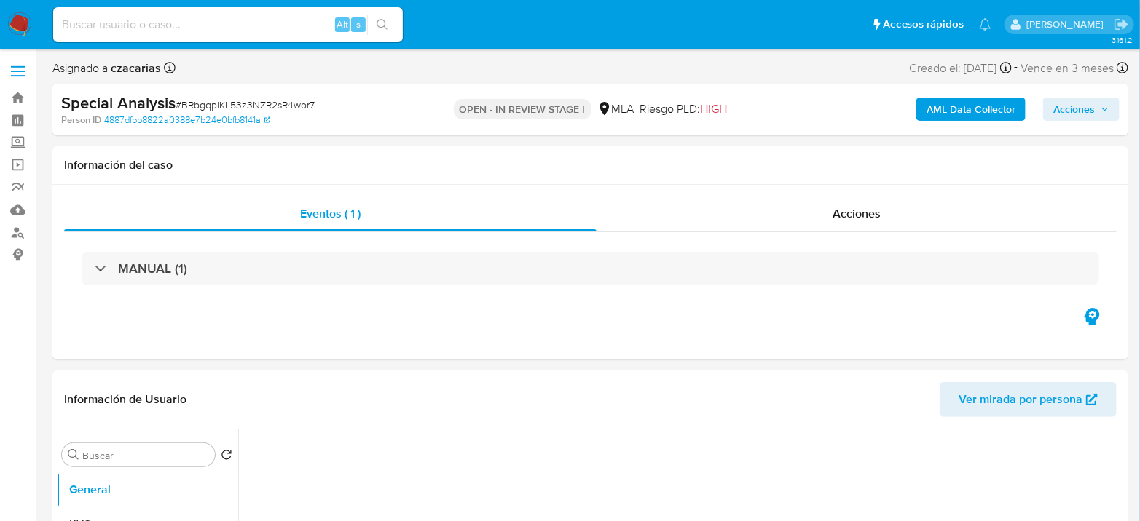
select select "10"
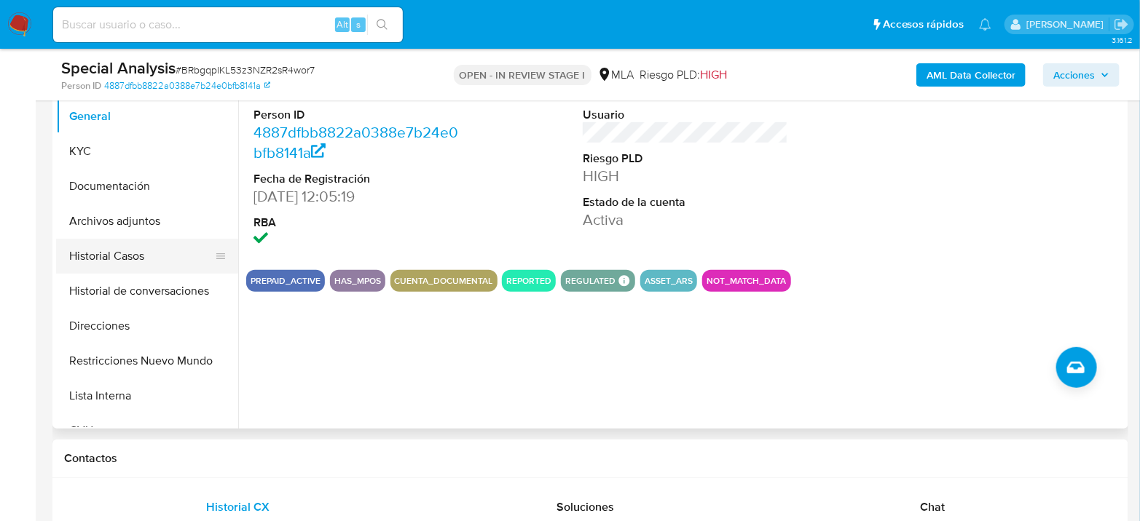
scroll to position [323, 0]
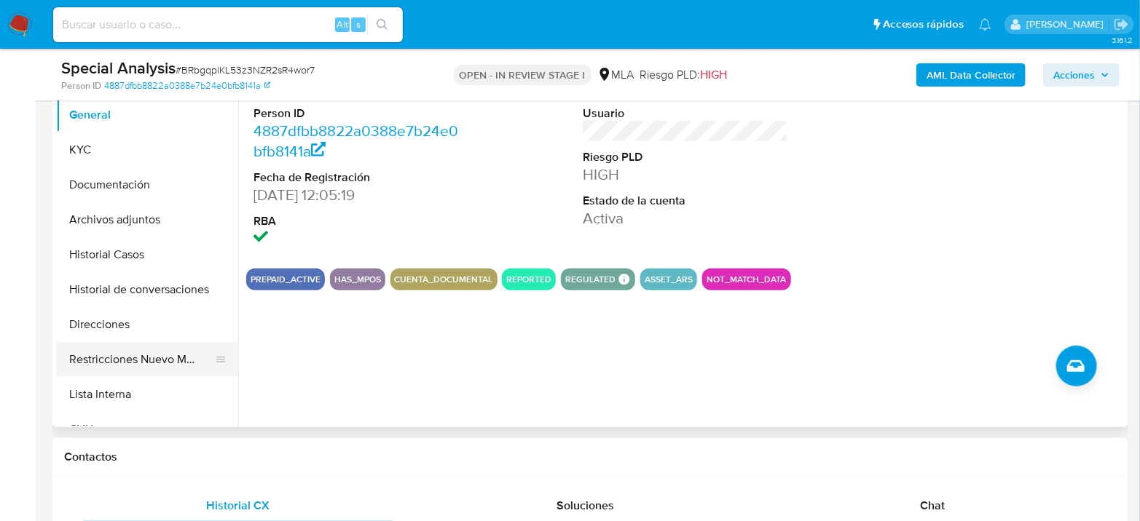
click at [152, 364] on button "Restricciones Nuevo Mundo" at bounding box center [141, 359] width 170 height 35
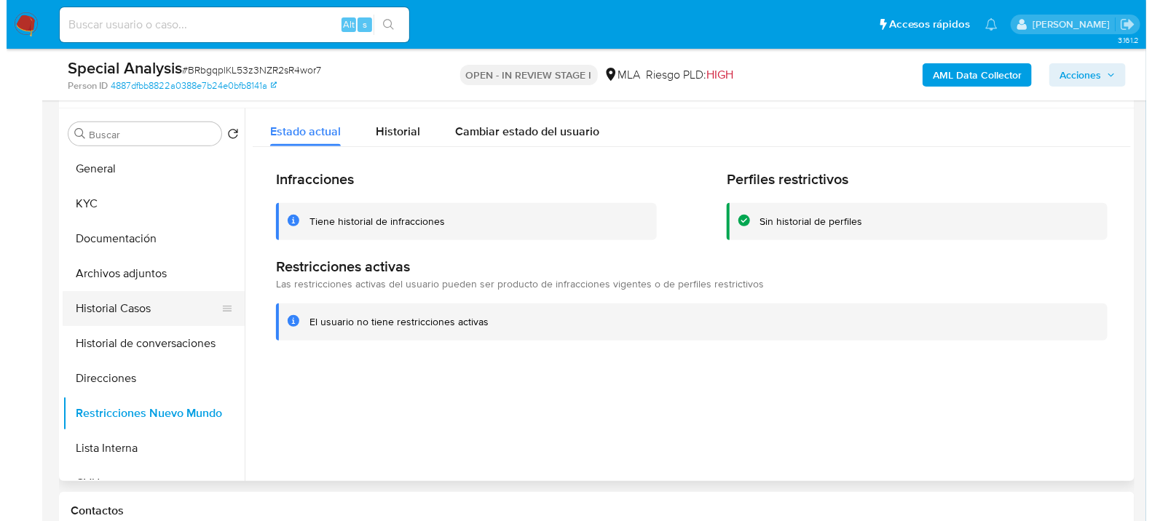
scroll to position [243, 0]
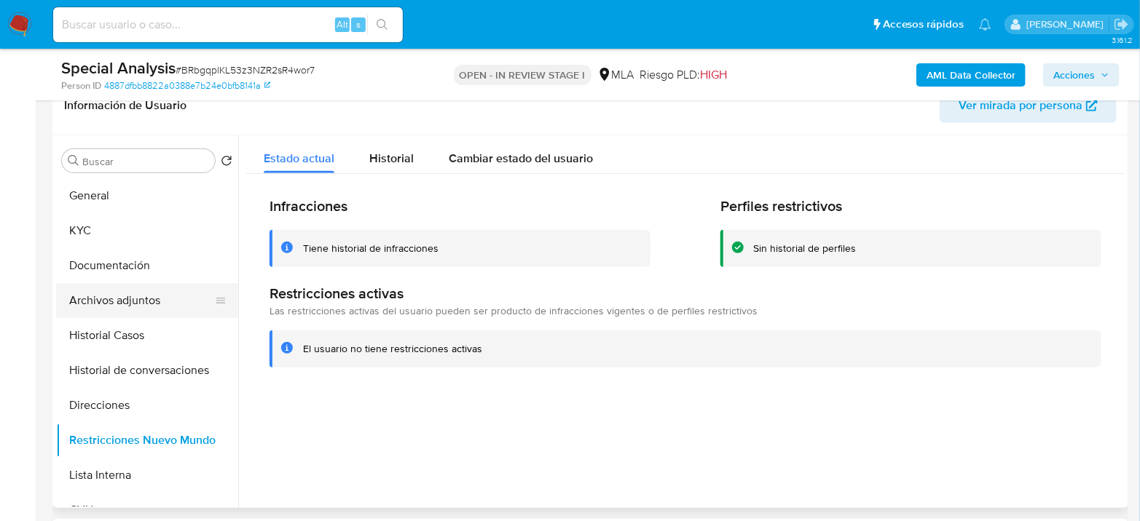
click at [134, 303] on button "Archivos adjuntos" at bounding box center [141, 300] width 170 height 35
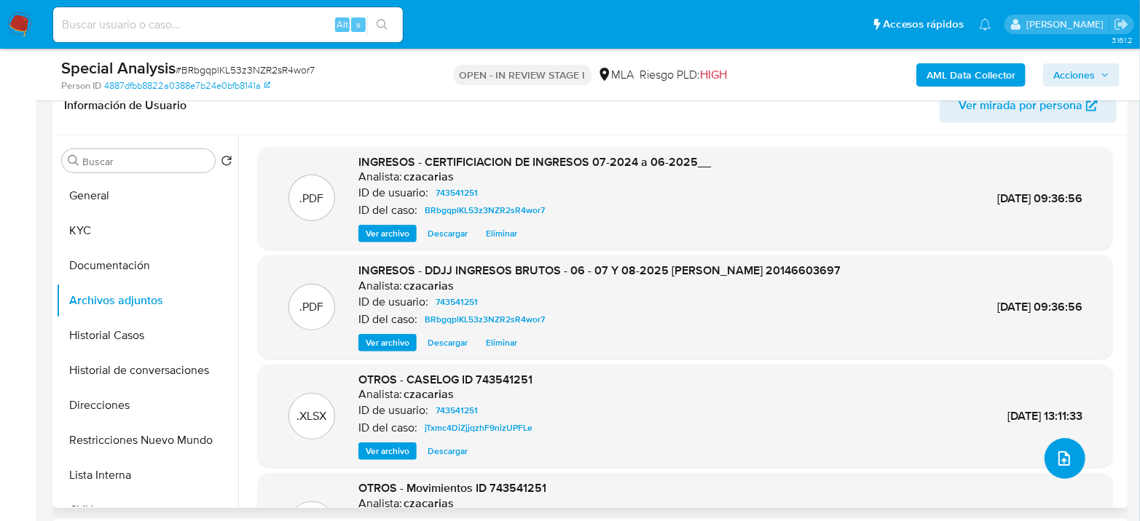
click at [1058, 460] on icon "upload-file" at bounding box center [1064, 459] width 12 height 15
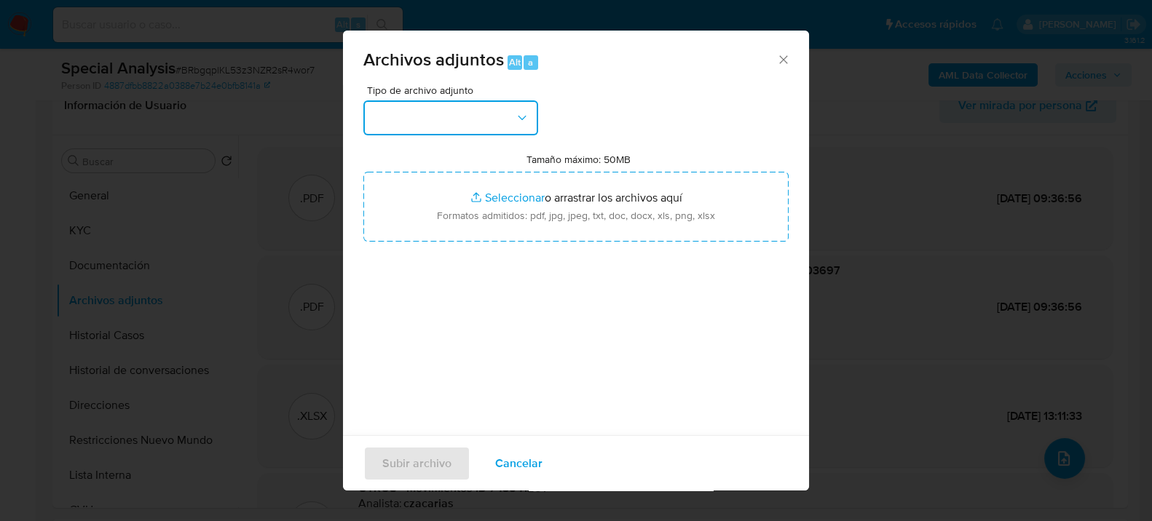
click at [498, 121] on button "button" at bounding box center [450, 117] width 175 height 35
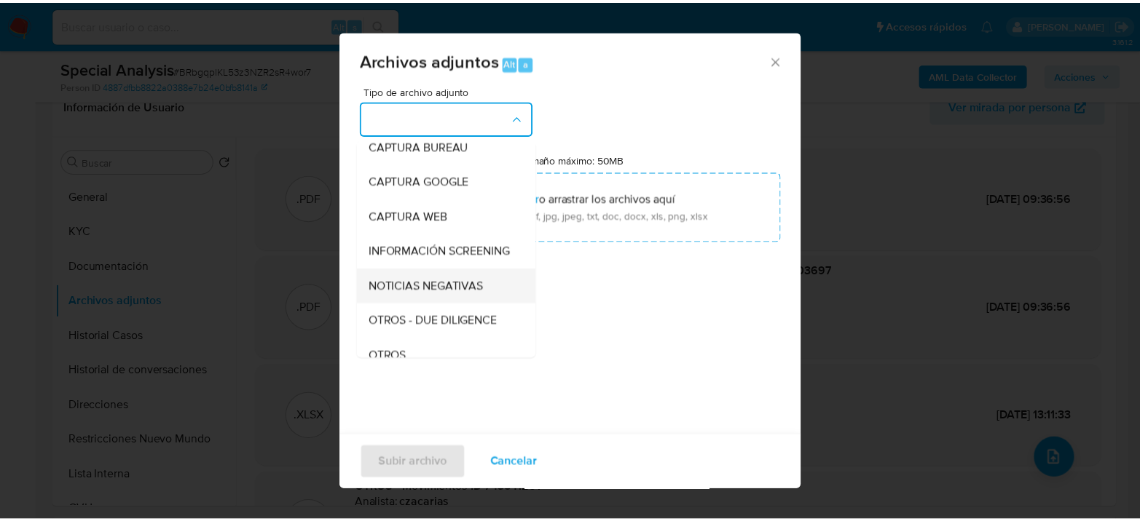
scroll to position [162, 0]
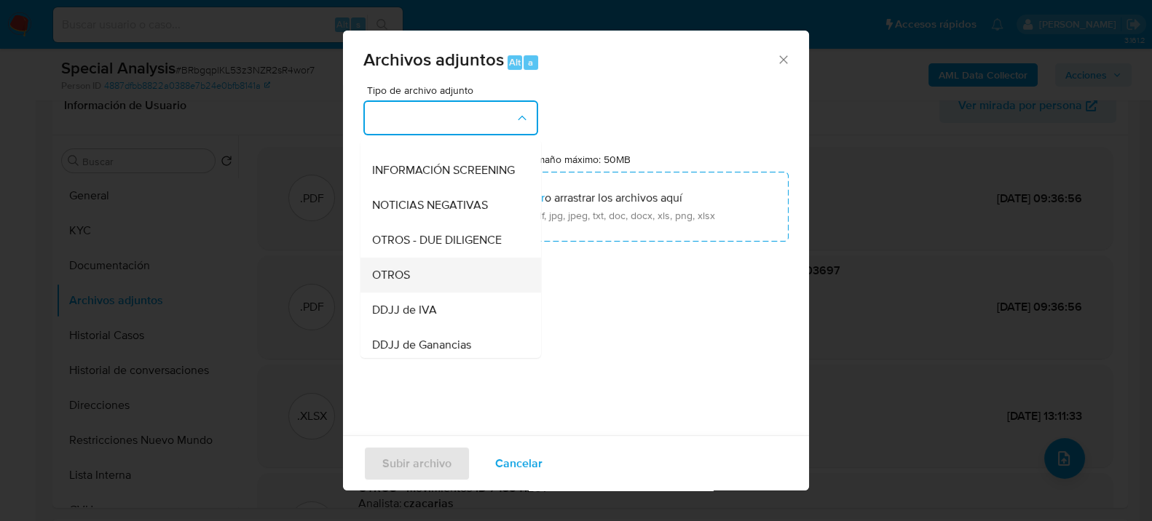
click at [425, 292] on div "OTROS" at bounding box center [446, 274] width 149 height 35
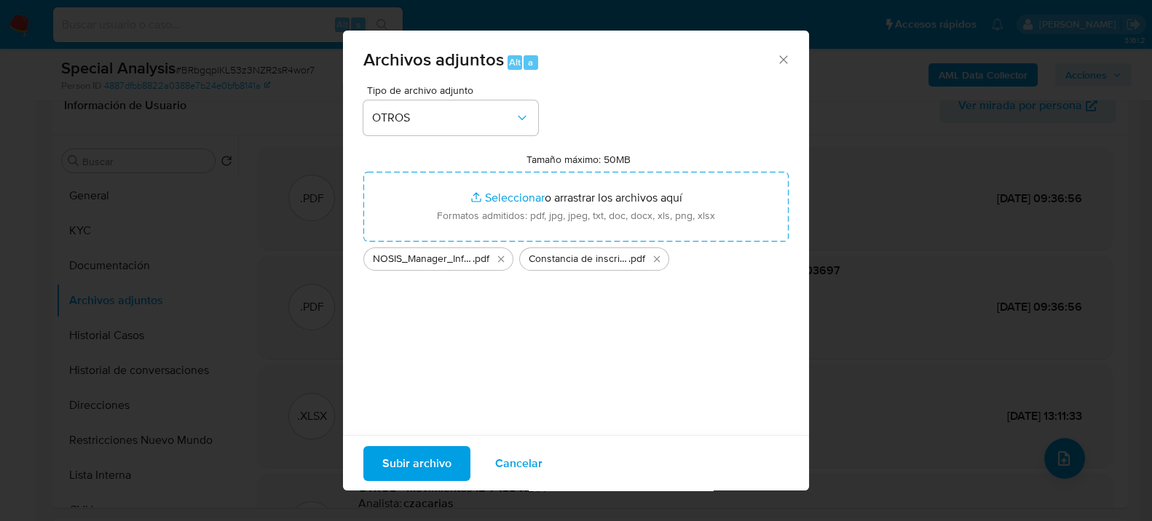
click at [451, 462] on button "Subir archivo" at bounding box center [416, 463] width 107 height 35
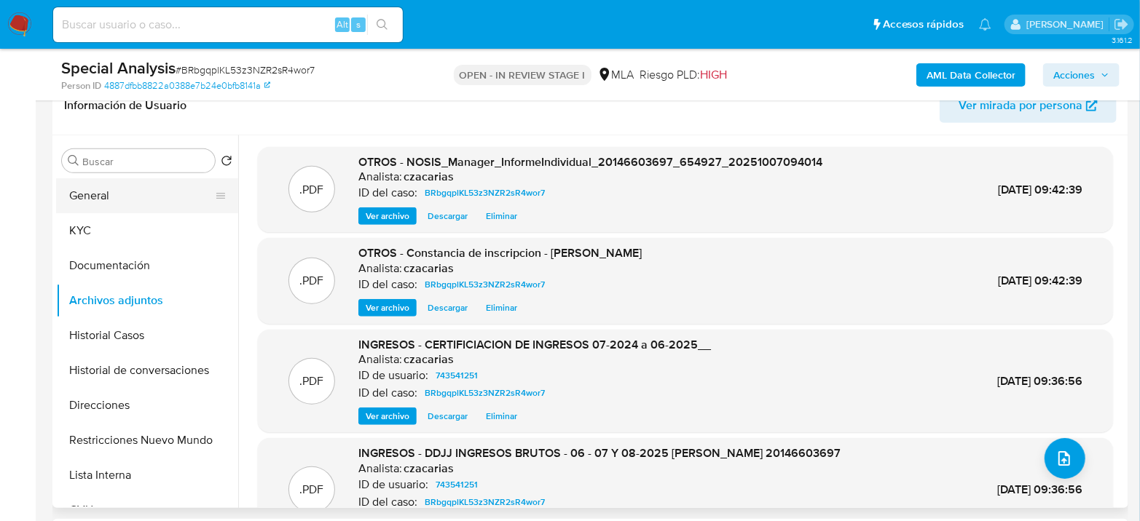
click at [108, 203] on button "General" at bounding box center [141, 195] width 170 height 35
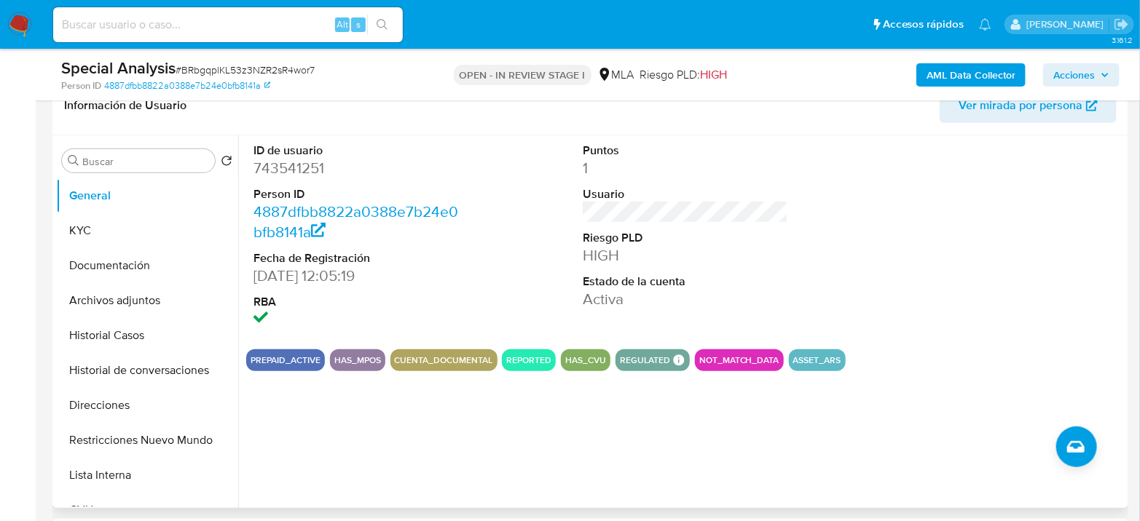
click at [284, 172] on dd "743541251" at bounding box center [355, 168] width 205 height 20
copy dd "743541251"
click at [64, 235] on button "KYC" at bounding box center [141, 230] width 170 height 35
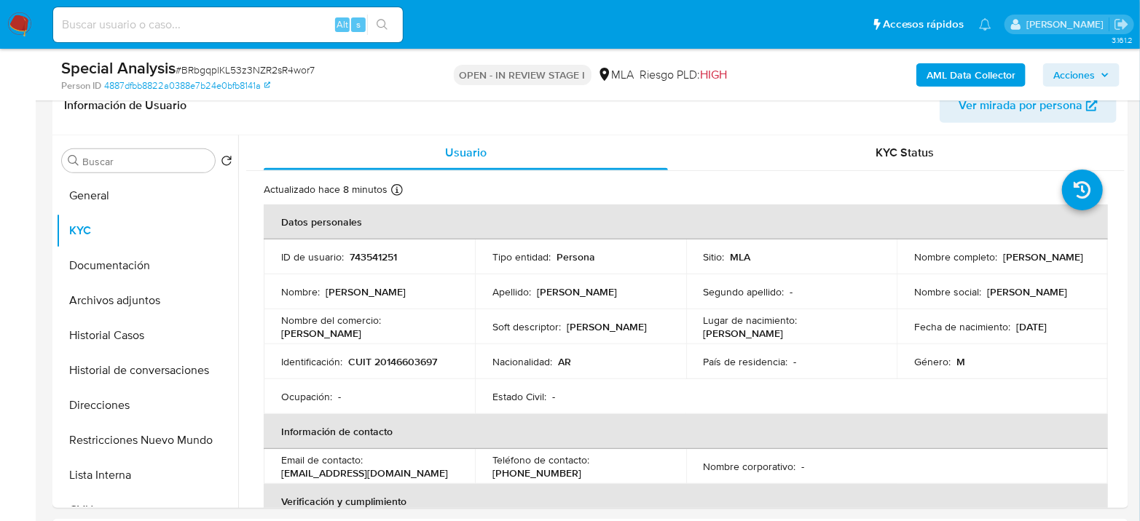
drag, startPoint x: 909, startPoint y: 266, endPoint x: 725, endPoint y: 33, distance: 296.5
click at [1056, 264] on td "Nombre completo : Guillermo Rodolfo Saccomani" at bounding box center [1001, 257] width 211 height 35
copy p "Guillermo Rodolfo Saccomani"
click at [397, 358] on p "CUIT 20146603697" at bounding box center [392, 361] width 89 height 13
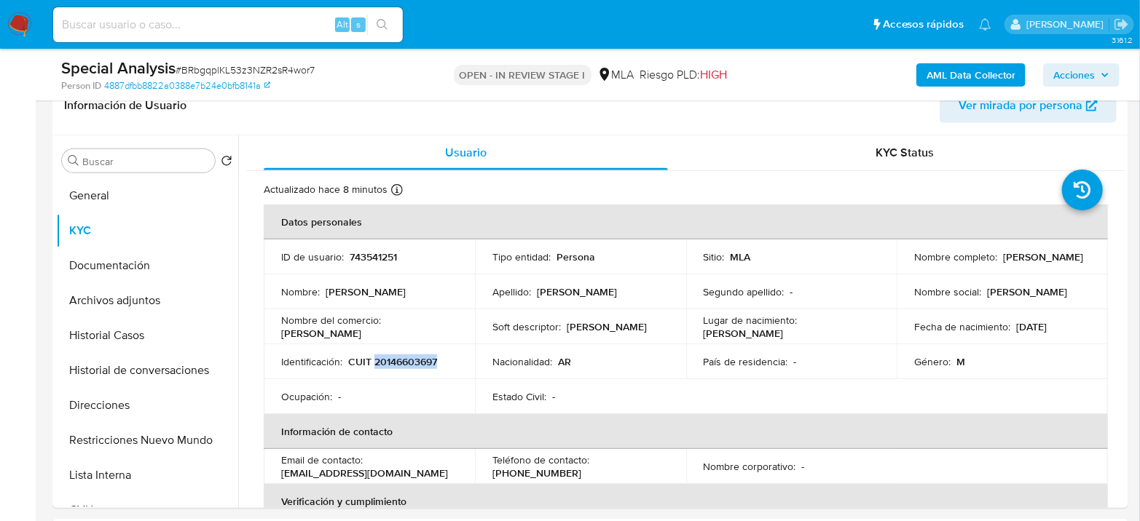
copy p "20146603697"
click at [1080, 81] on span "Acciones" at bounding box center [1074, 74] width 42 height 23
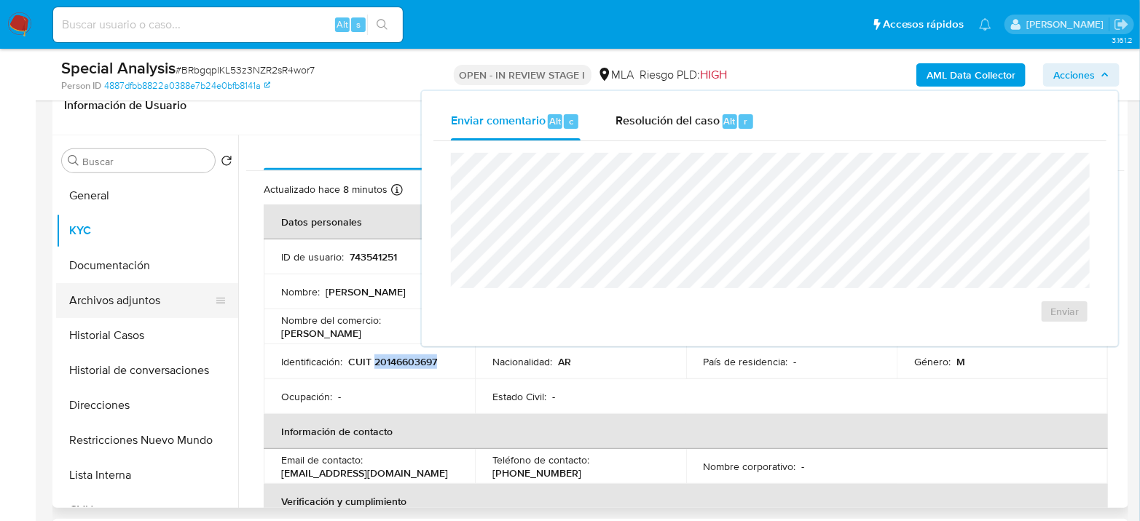
click at [127, 300] on button "Archivos adjuntos" at bounding box center [141, 300] width 170 height 35
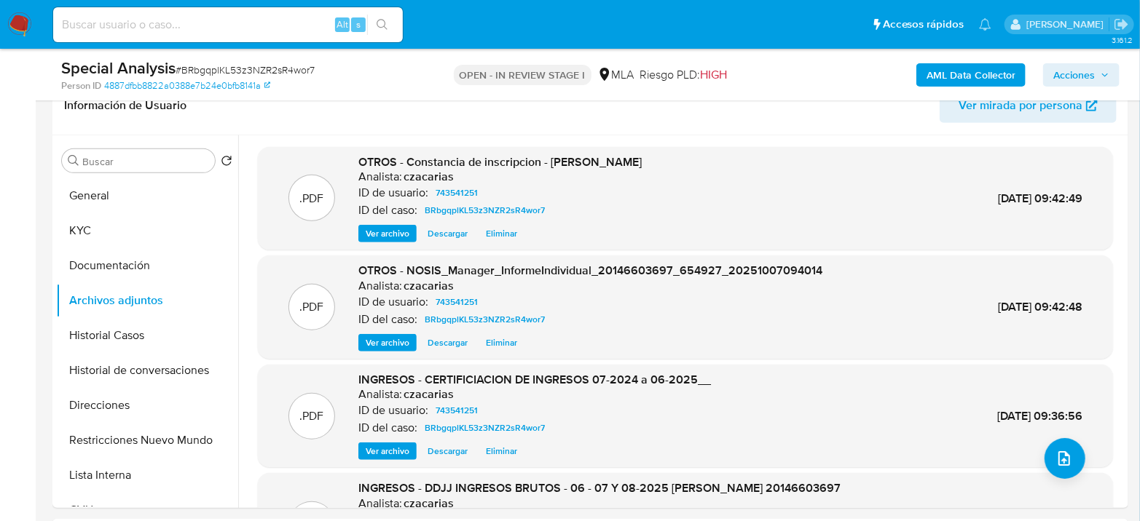
click at [1073, 70] on span "Acciones" at bounding box center [1074, 74] width 42 height 23
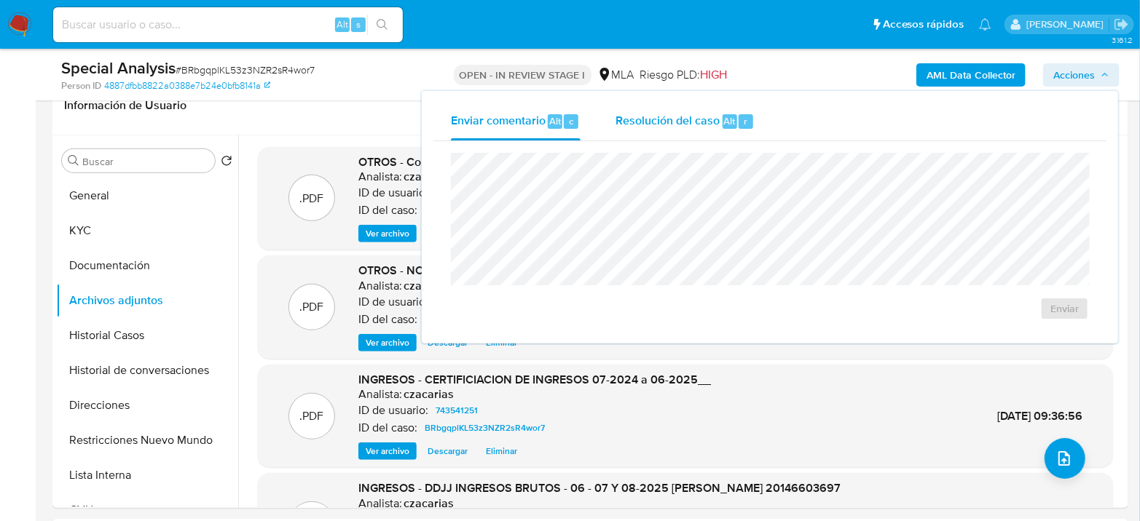
drag, startPoint x: 717, startPoint y: 121, endPoint x: 717, endPoint y: 144, distance: 23.3
click at [717, 122] on span "Resolución del caso" at bounding box center [667, 120] width 104 height 17
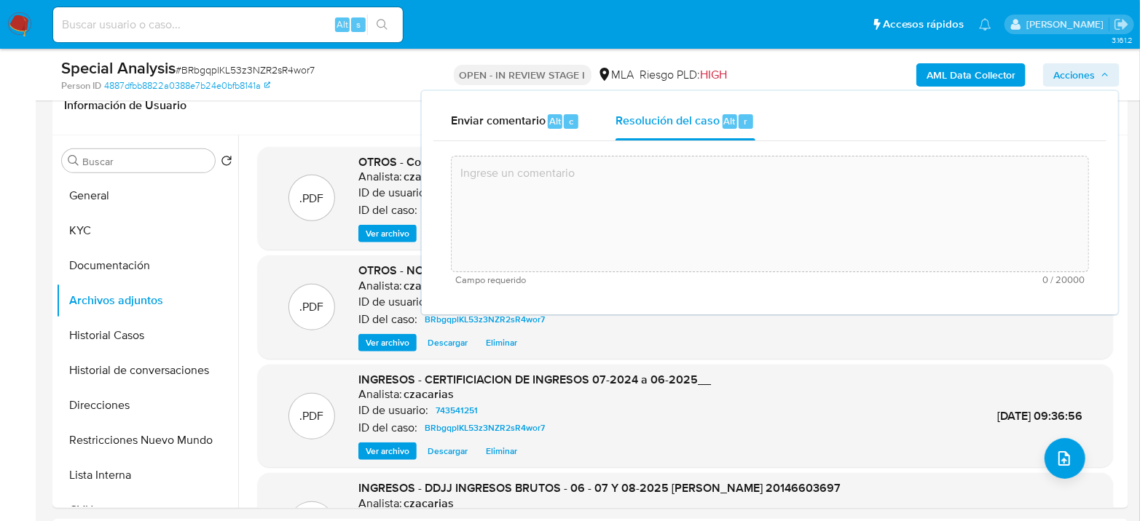
click at [714, 203] on textarea at bounding box center [770, 214] width 636 height 117
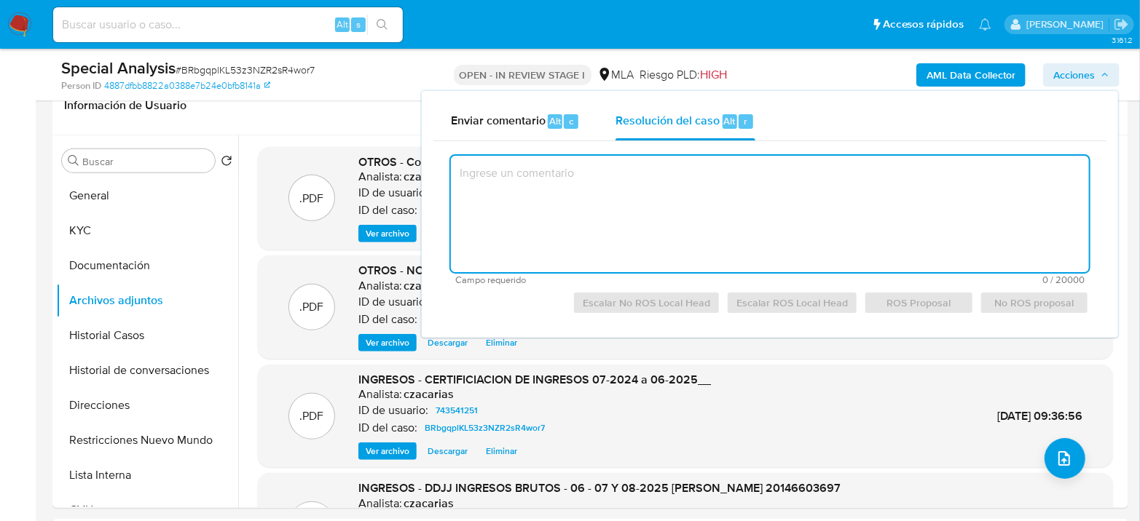
paste textarea "Se crea el caso a los efectos de adjuntar documentación aportada por el usuario…"
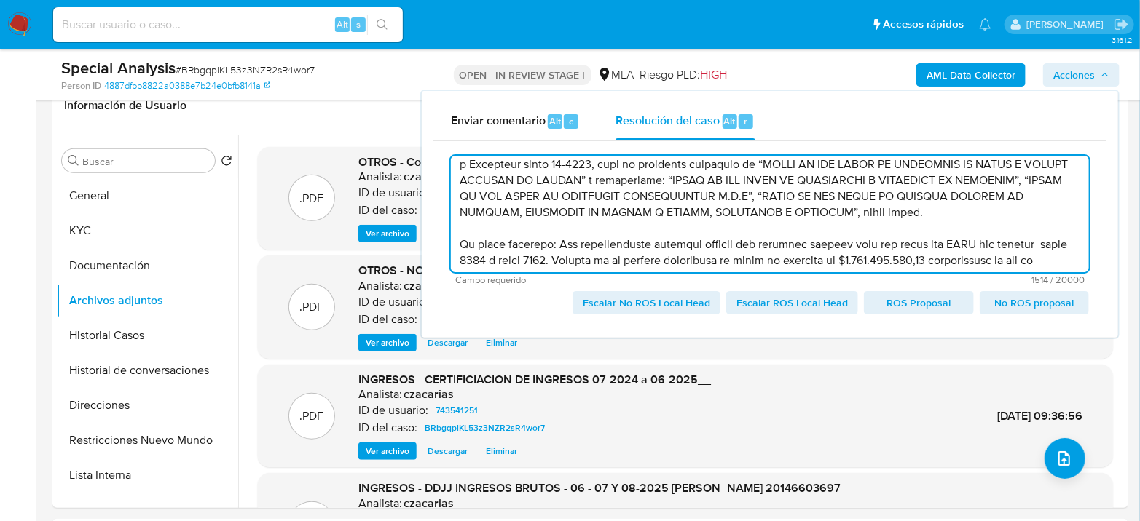
scroll to position [81, 0]
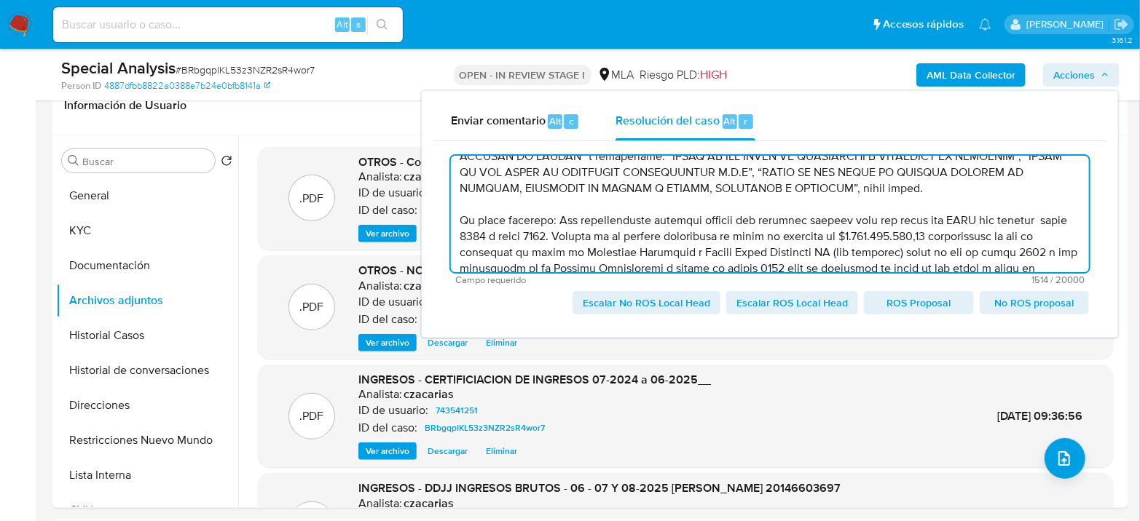
drag, startPoint x: 1057, startPoint y: 237, endPoint x: 1089, endPoint y: 229, distance: 32.5
click at [1057, 237] on textarea at bounding box center [770, 214] width 638 height 117
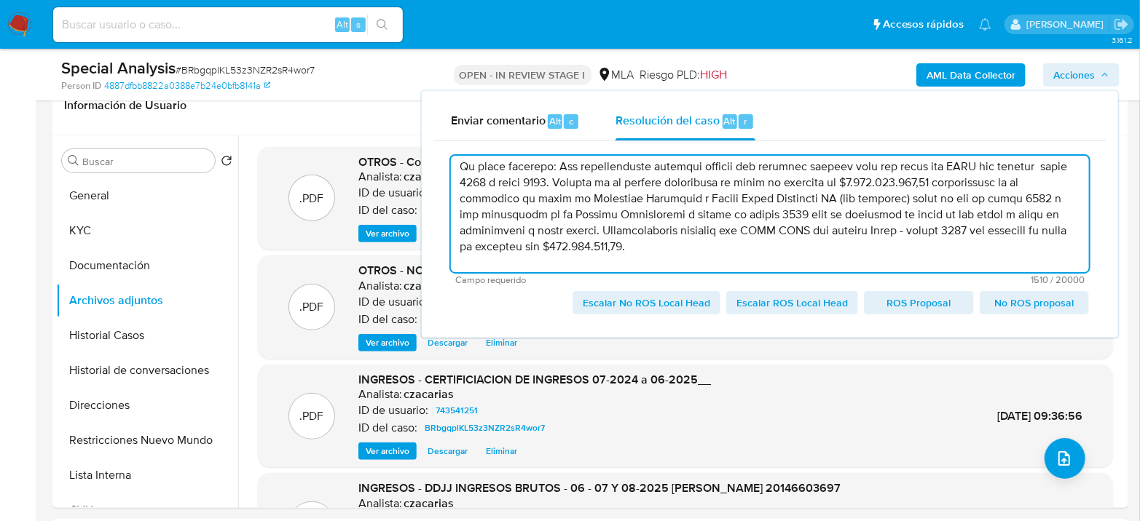
scroll to position [162, 0]
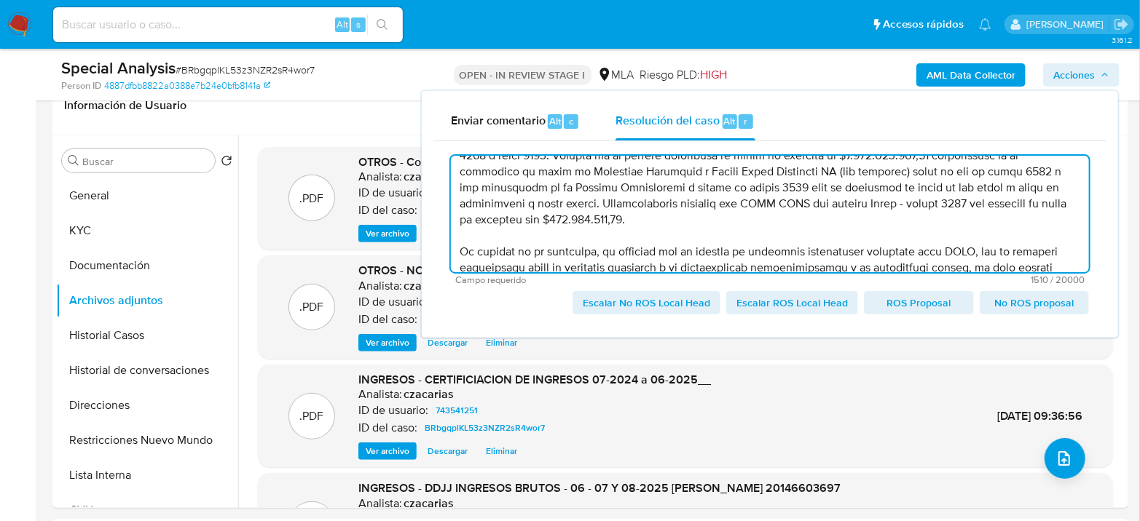
click at [541, 183] on textarea at bounding box center [770, 214] width 638 height 117
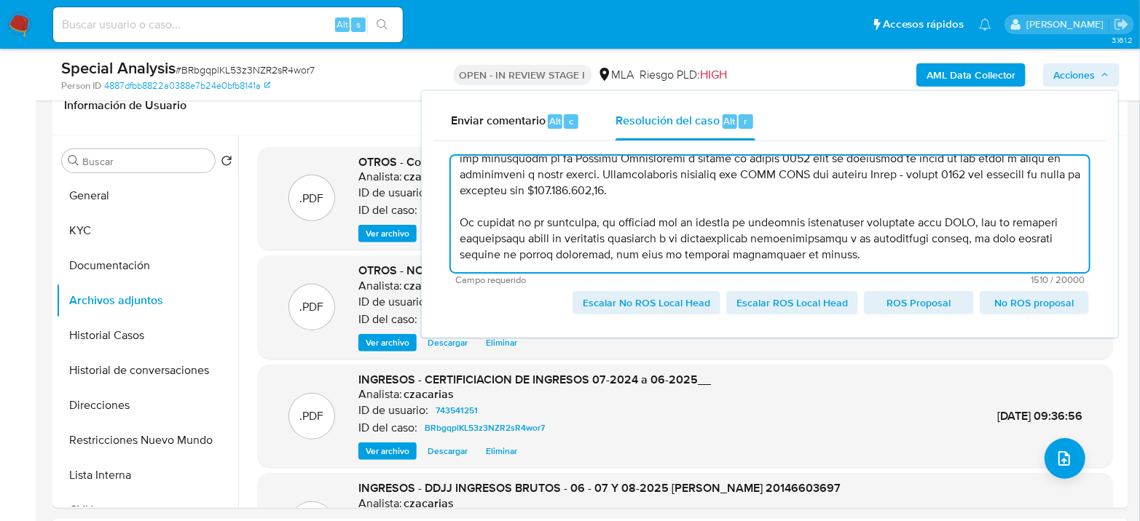
scroll to position [239, 0]
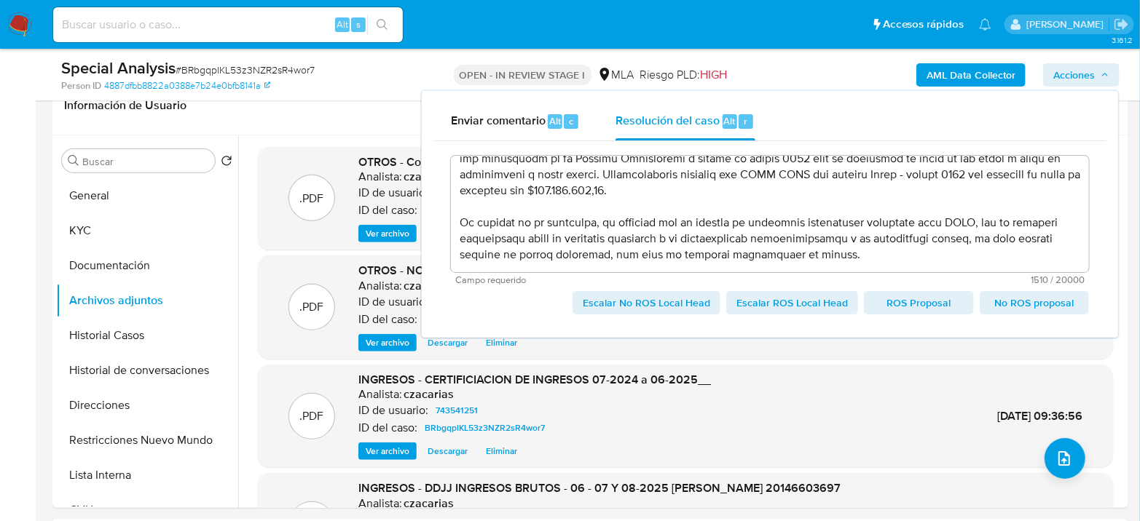
click at [674, 312] on span "Escalar No ROS Local Head" at bounding box center [646, 303] width 127 height 20
type textarea "Se crea el caso a los efectos de adjuntar documentación aportada por el usuario…"
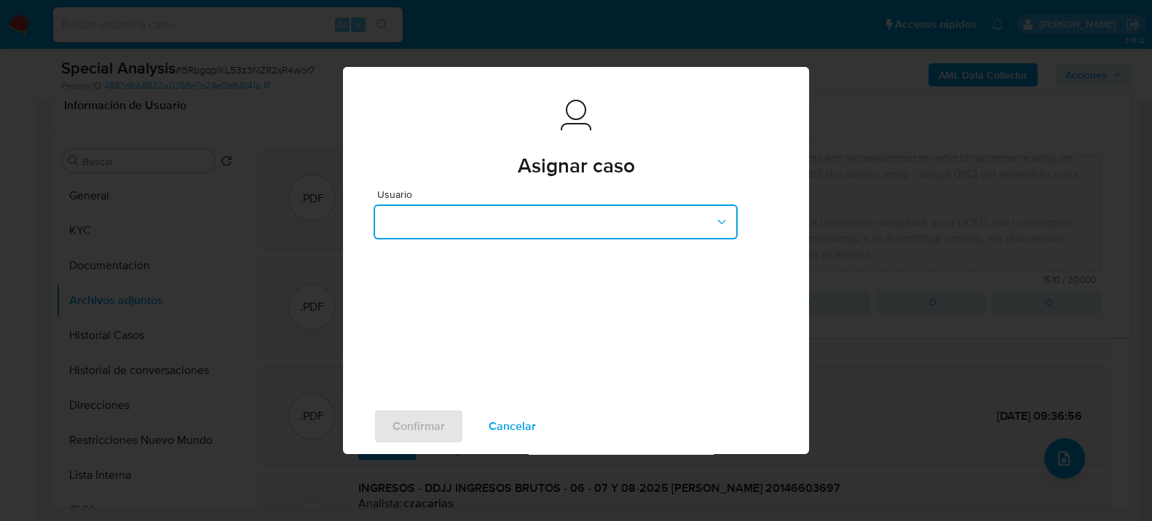
click at [594, 212] on button "button" at bounding box center [556, 222] width 364 height 35
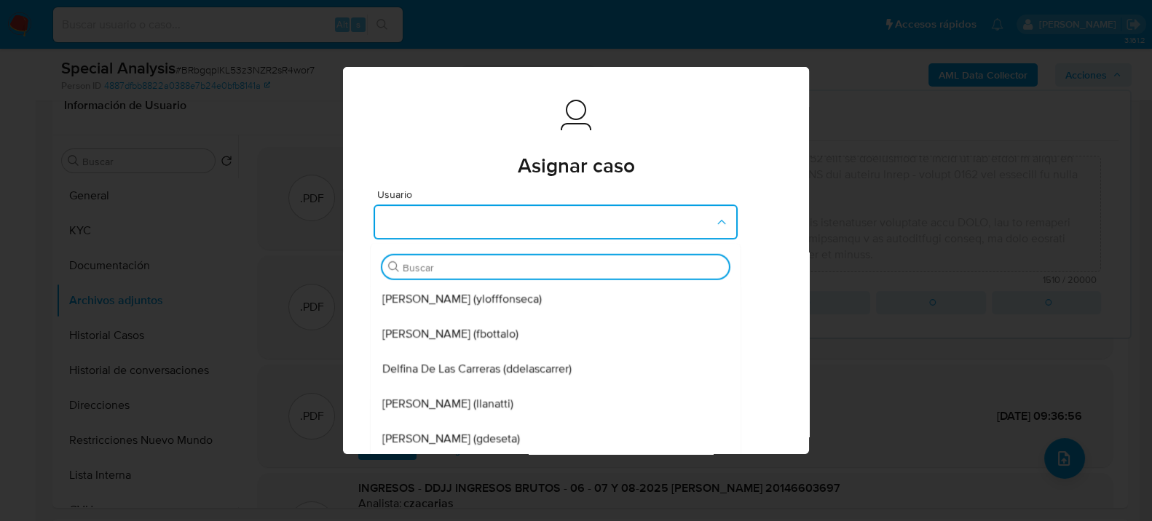
click at [574, 275] on div "Buscar" at bounding box center [555, 266] width 347 height 23
click at [579, 266] on input "Buscar" at bounding box center [563, 267] width 320 height 13
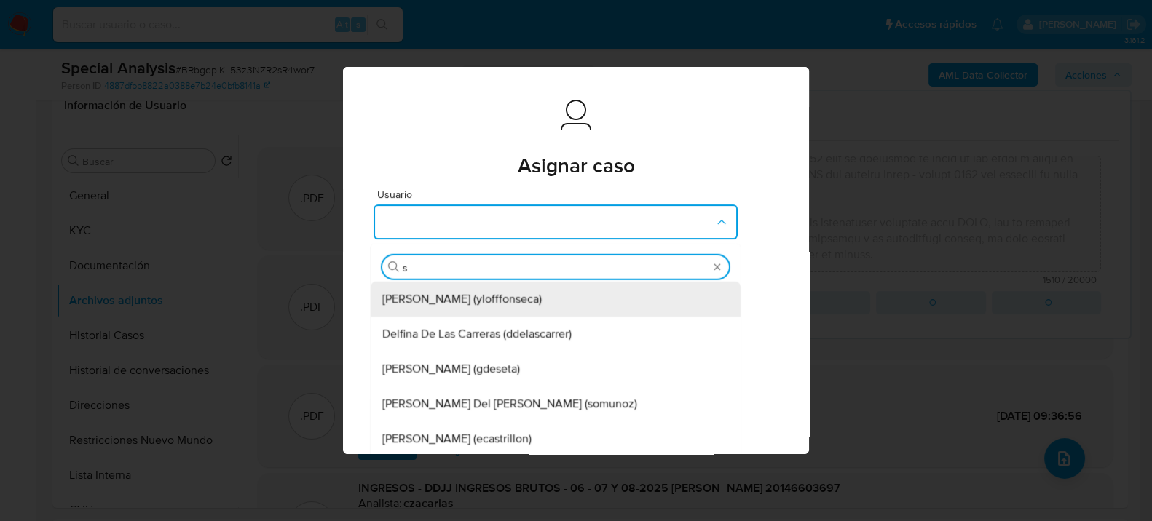
type input "sa"
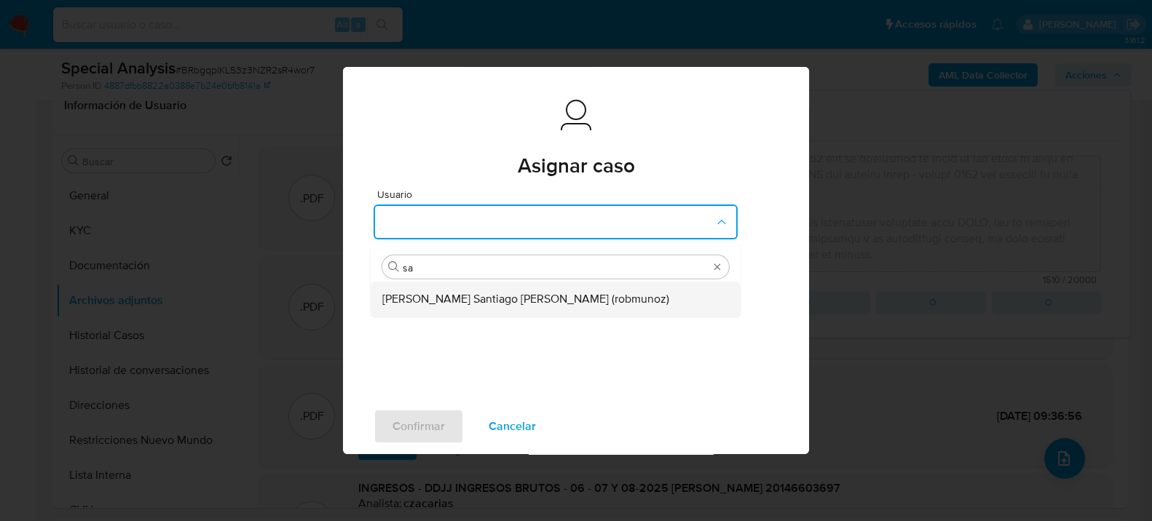
click at [552, 295] on span "Roberto Santiago Munoz (robmunoz)" at bounding box center [525, 298] width 287 height 15
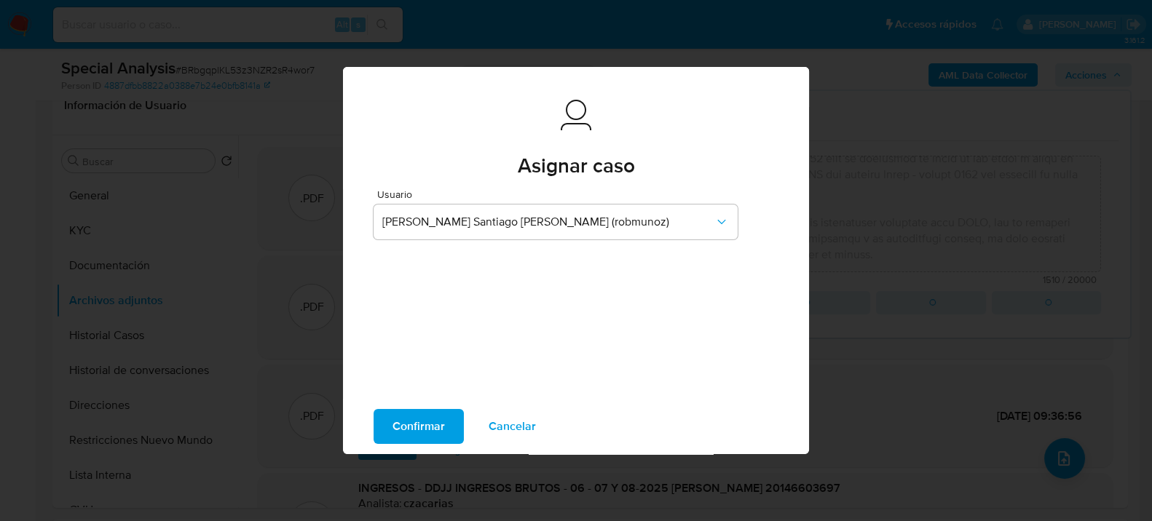
click at [412, 427] on span "Confirmar" at bounding box center [419, 427] width 52 height 32
type textarea "Se crea el caso a los efectos de adjuntar documentación aportada por el usuario…"
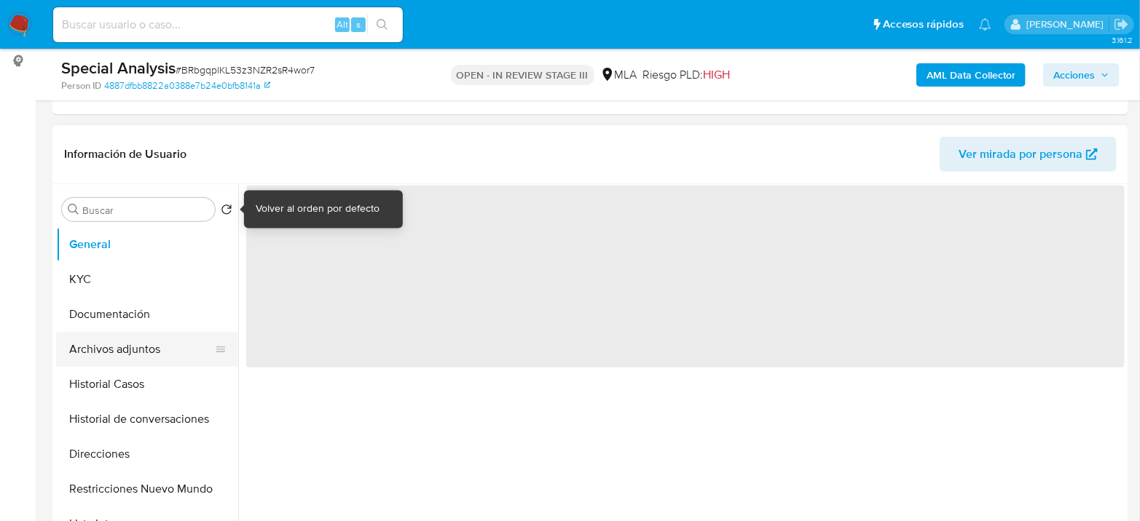
scroll to position [243, 0]
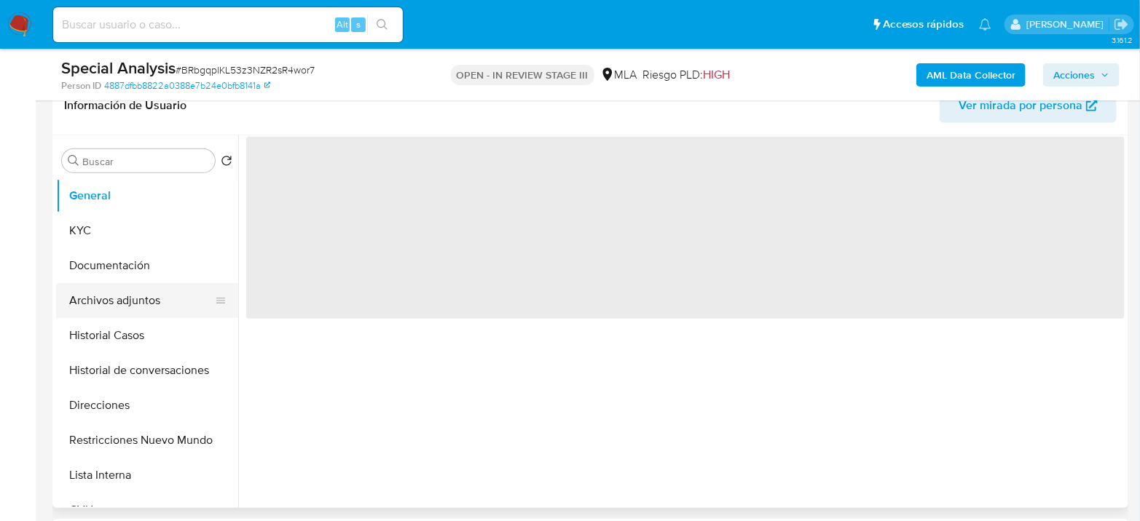
select select "10"
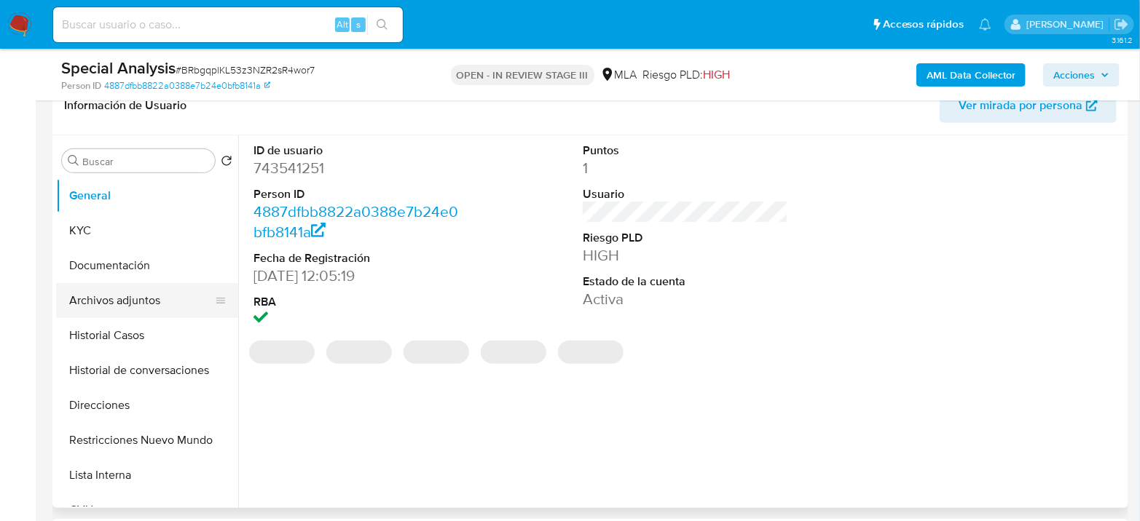
click at [152, 299] on button "Archivos adjuntos" at bounding box center [141, 300] width 170 height 35
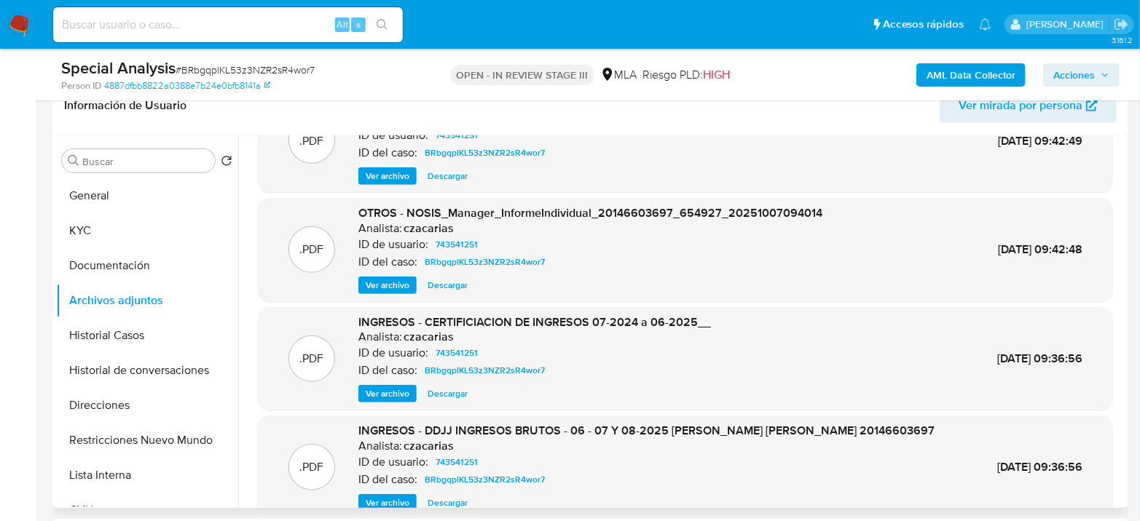
scroll to position [81, 0]
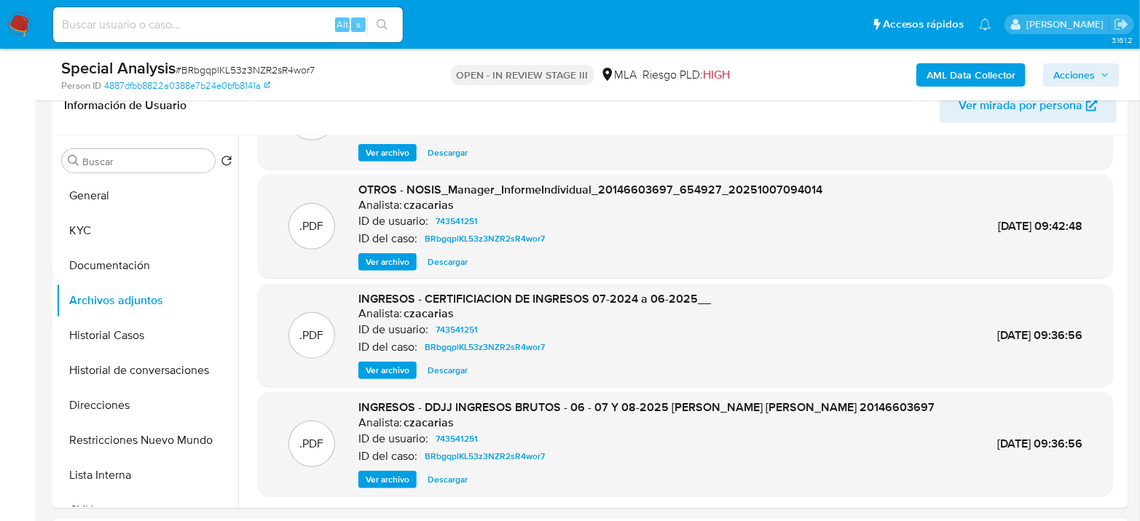
click at [20, 22] on img at bounding box center [19, 24] width 25 height 25
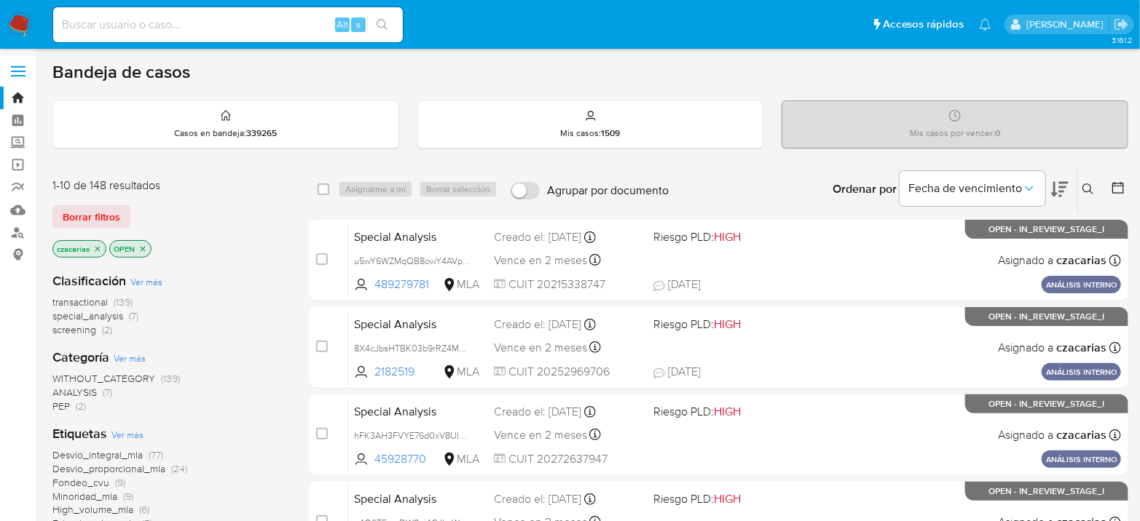
click at [306, 15] on input at bounding box center [228, 24] width 350 height 19
paste input "iRZJIDRE73xtLu3dJzj1vSsR"
type input "iRZJIDRE73xtLu3dJzj1vSsR"
click at [375, 28] on button "search-icon" at bounding box center [382, 25] width 30 height 20
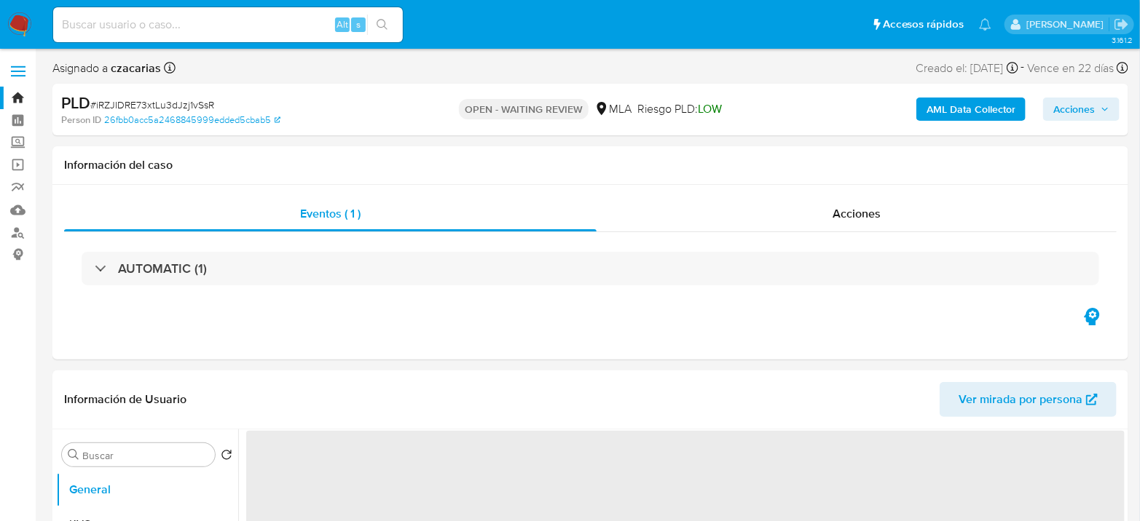
select select "10"
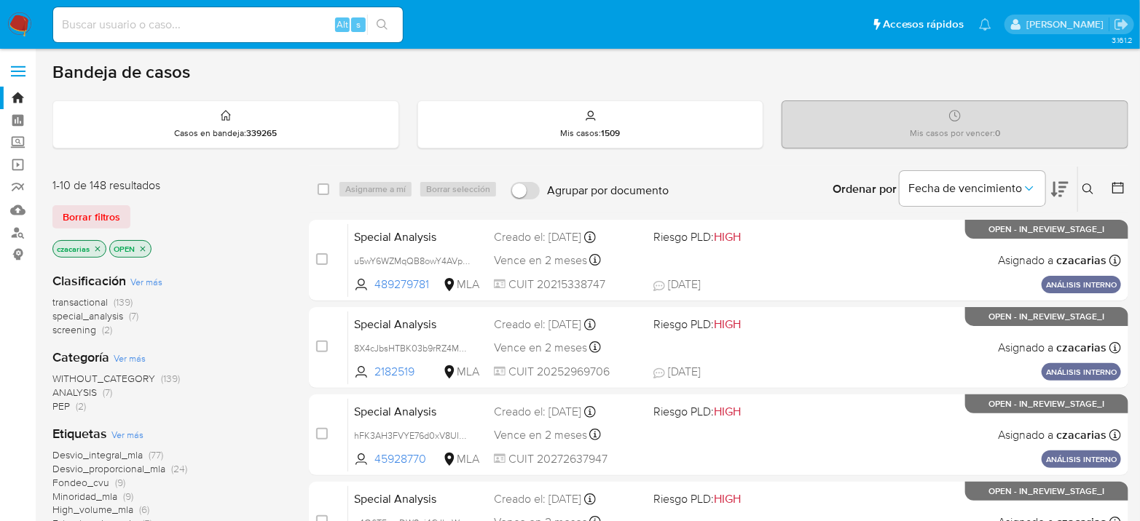
click at [1082, 185] on icon at bounding box center [1088, 190] width 12 height 12
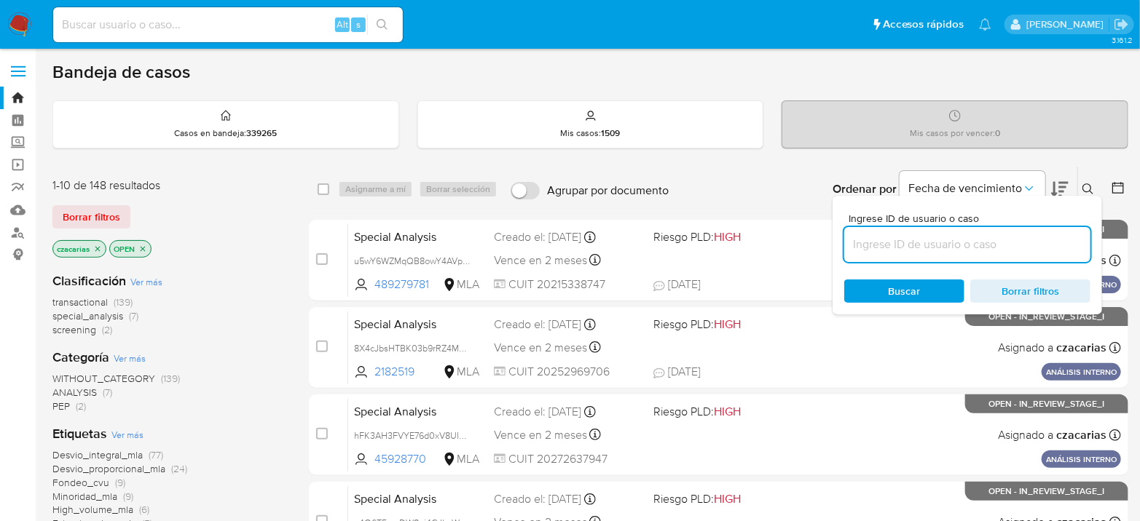
click at [894, 239] on input at bounding box center [967, 244] width 246 height 19
type input "iRZJIDRE73xtLu3dJzj1vSsR"
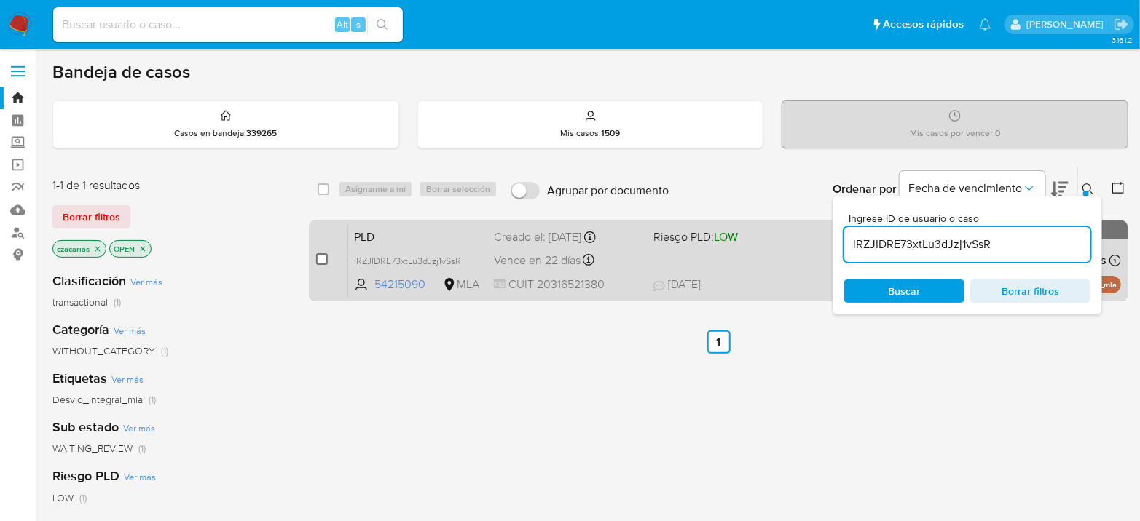
click at [324, 259] on input "checkbox" at bounding box center [322, 259] width 12 height 12
checkbox input "true"
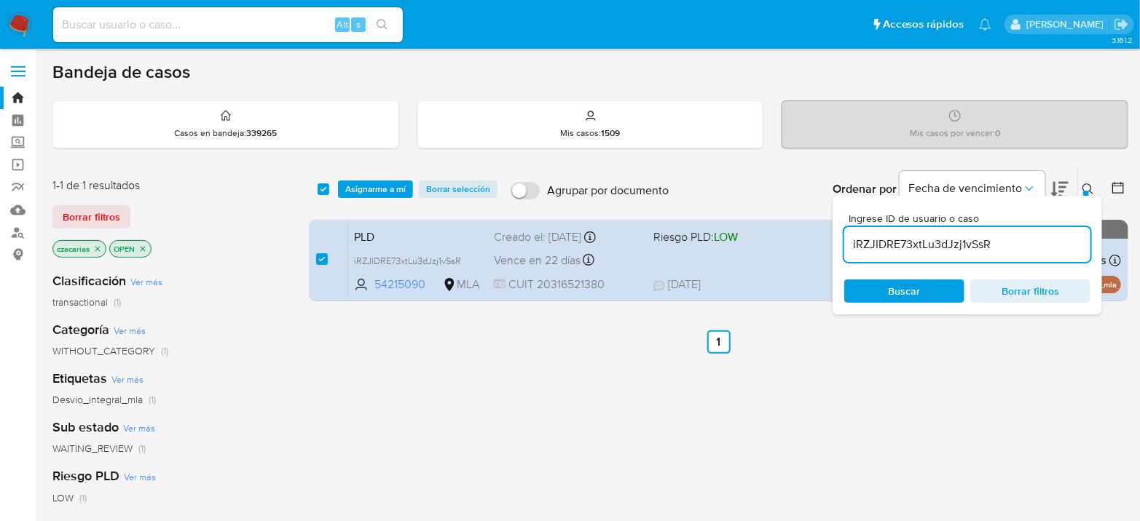
click at [373, 199] on div "select-all-cases-checkbox Asignarme a mí Borrar selección Agrupar por documento…" at bounding box center [718, 189] width 819 height 45
click at [375, 192] on span "Asignarme a mí" at bounding box center [375, 189] width 60 height 15
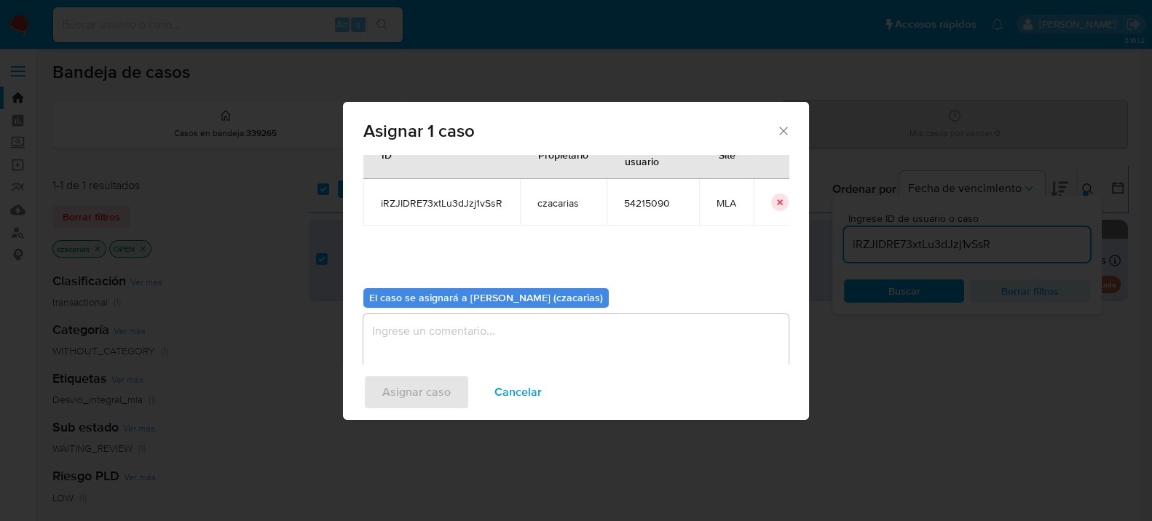
scroll to position [74, 0]
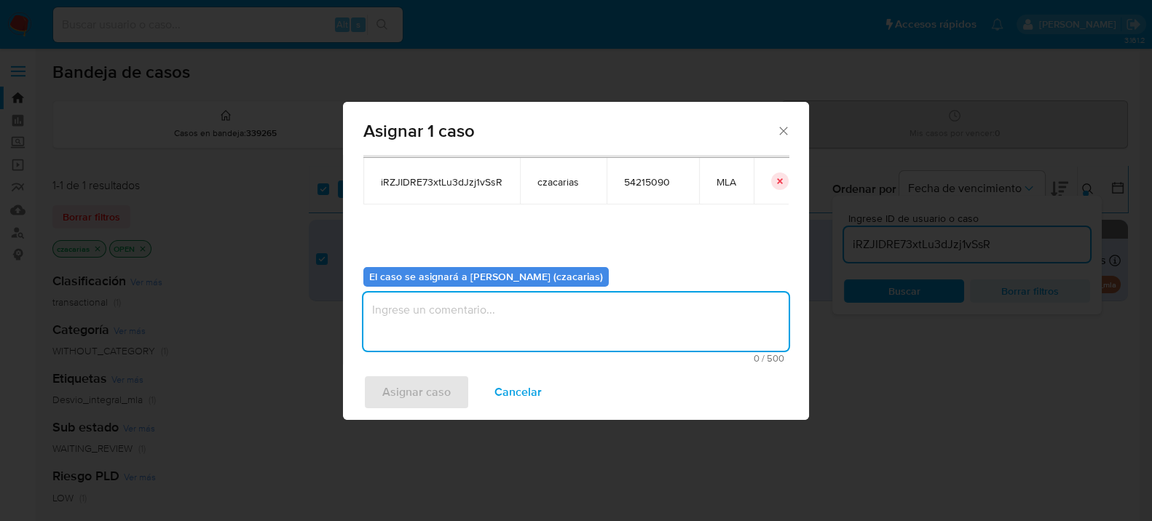
click at [486, 311] on textarea "assign-modal" at bounding box center [575, 322] width 425 height 58
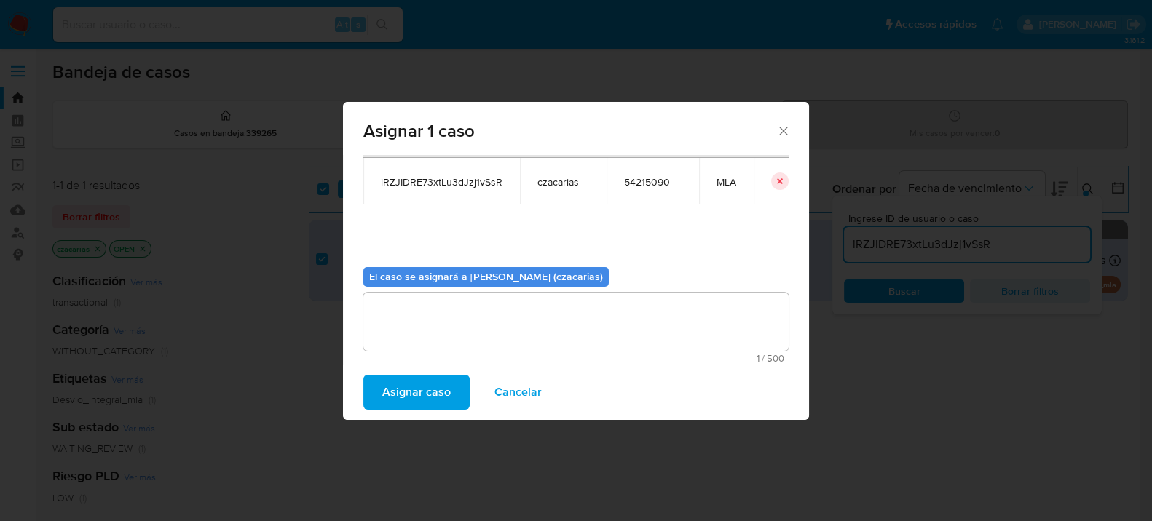
click at [409, 387] on span "Asignar caso" at bounding box center [416, 393] width 68 height 32
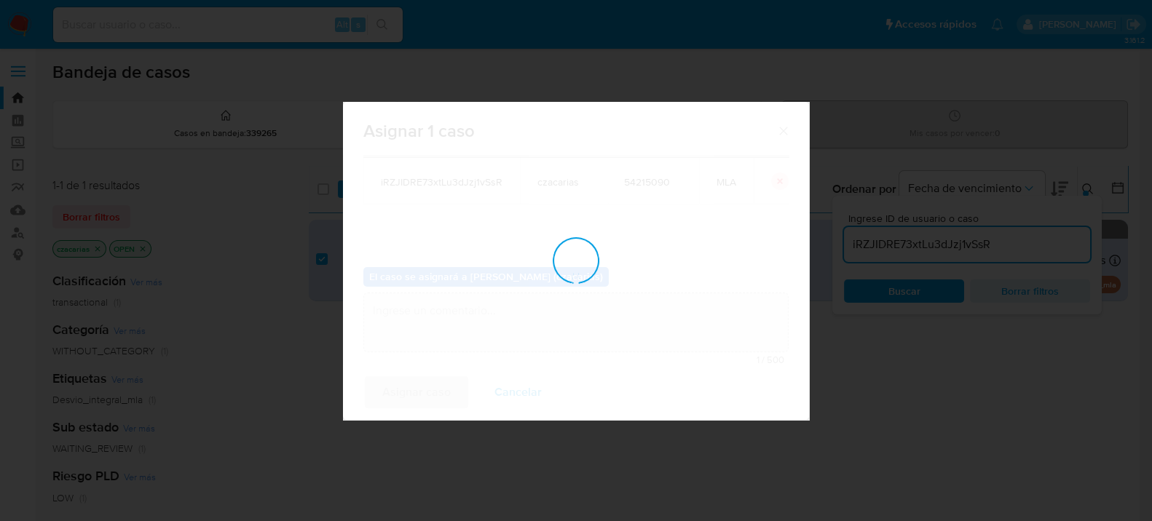
checkbox input "false"
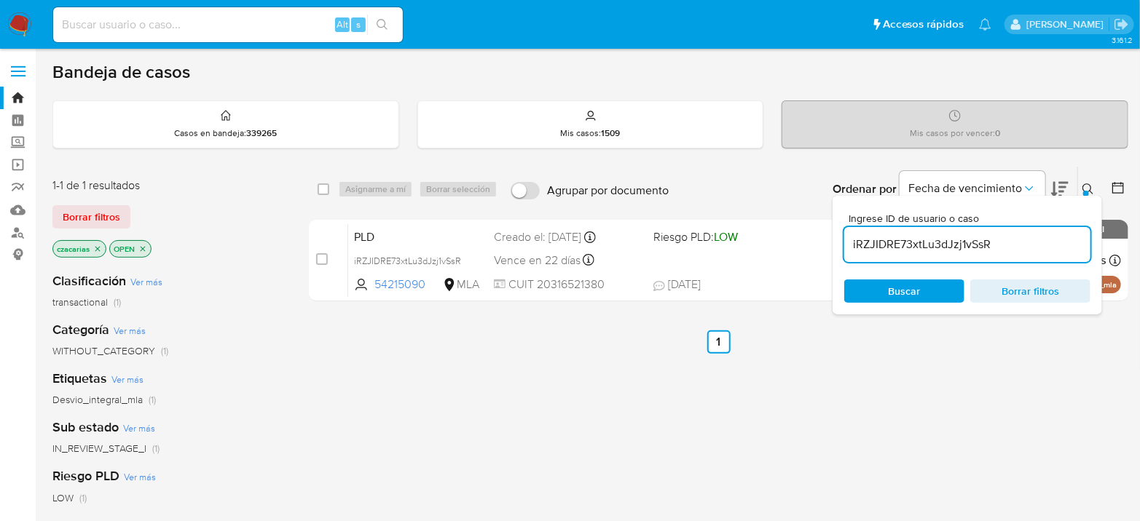
click at [955, 248] on input "iRZJIDRE73xtLu3dJzj1vSsR" at bounding box center [967, 244] width 246 height 19
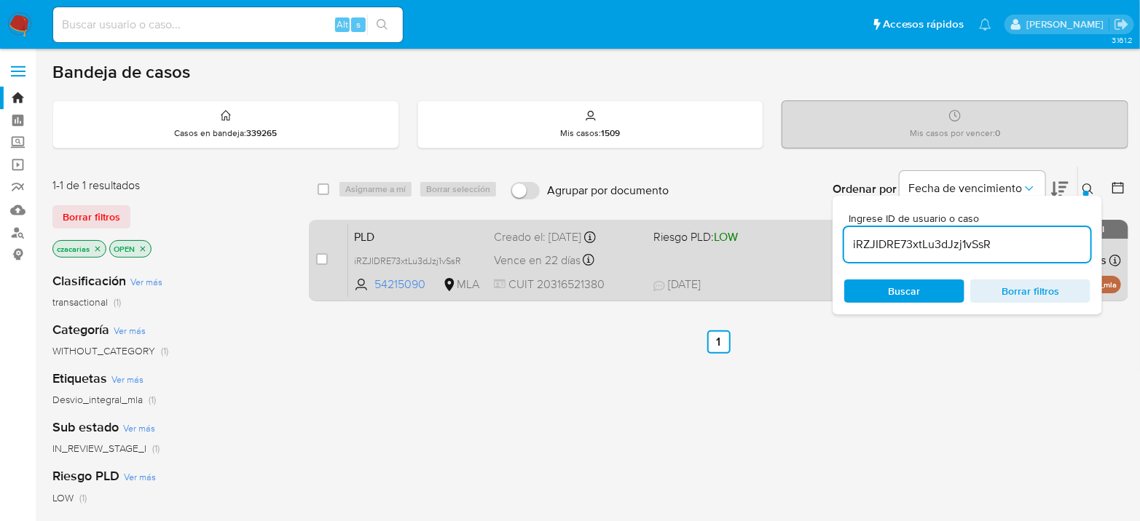
paste input "hfrhnHe7UijjXt4h32mO2qjY"
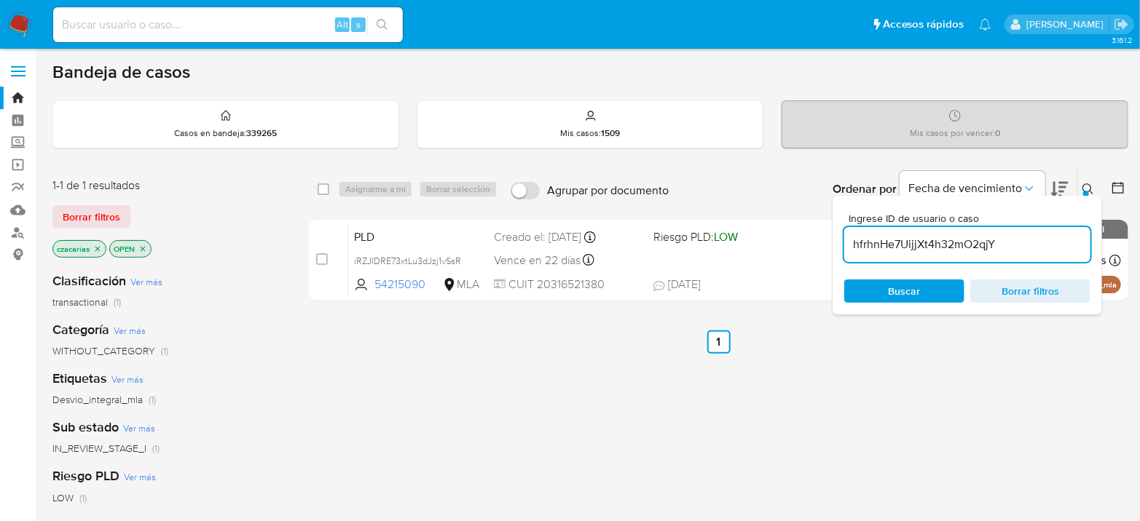
type input "hfrhnHe7UijjXt4h32mO2qjY"
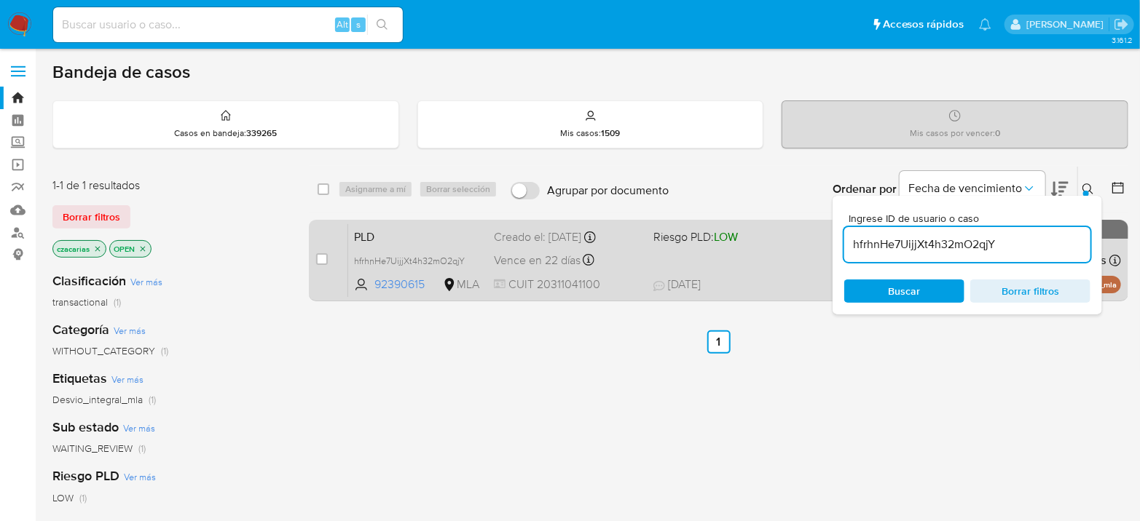
click at [315, 260] on div "case-item-checkbox No es posible asignar el caso PLD hfrhnHe7UijjXt4h32mO2qjY 9…" at bounding box center [718, 261] width 819 height 82
click at [323, 259] on input "checkbox" at bounding box center [322, 259] width 12 height 12
checkbox input "true"
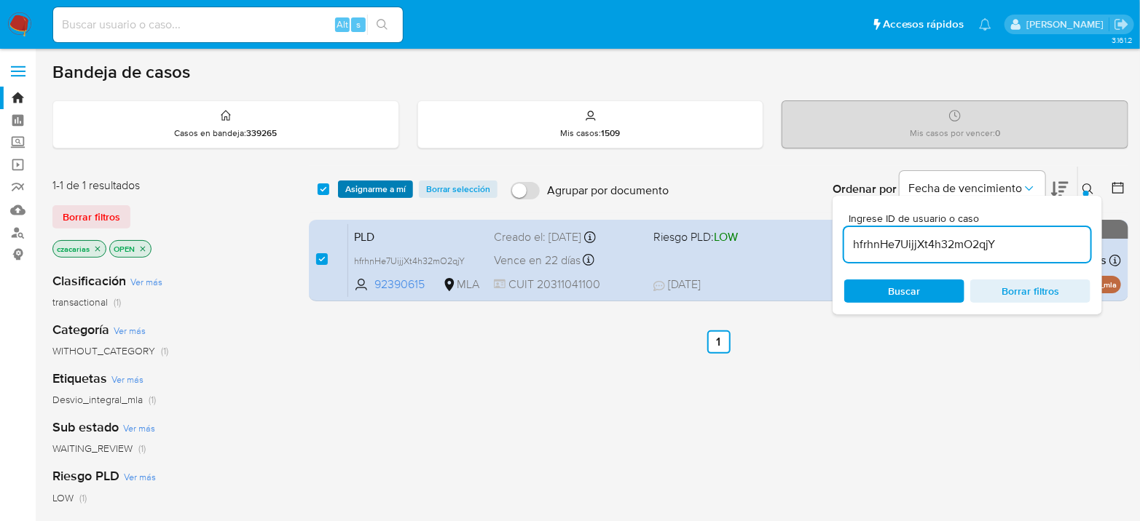
click at [393, 185] on span "Asignarme a mí" at bounding box center [375, 189] width 60 height 15
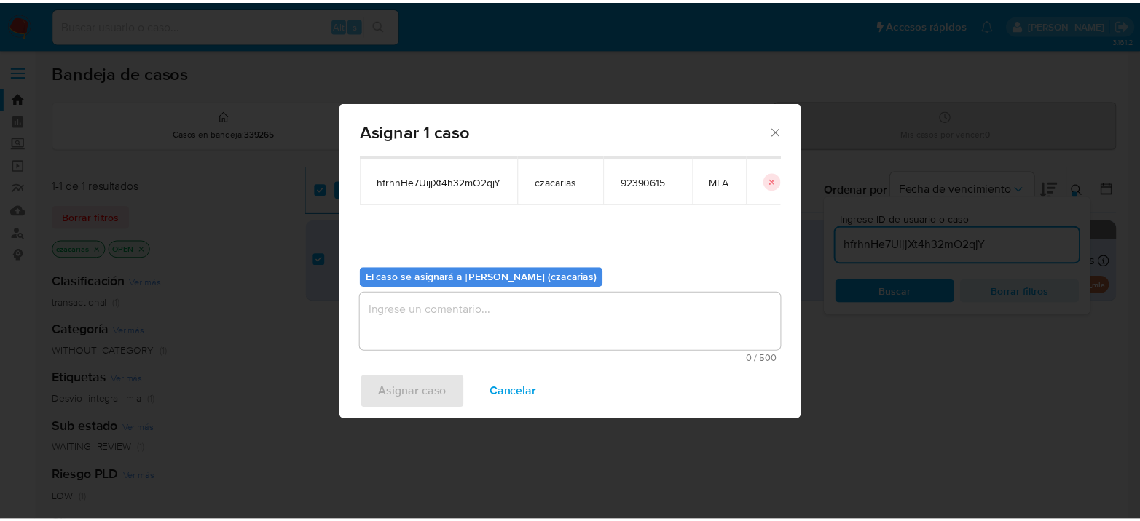
scroll to position [74, 0]
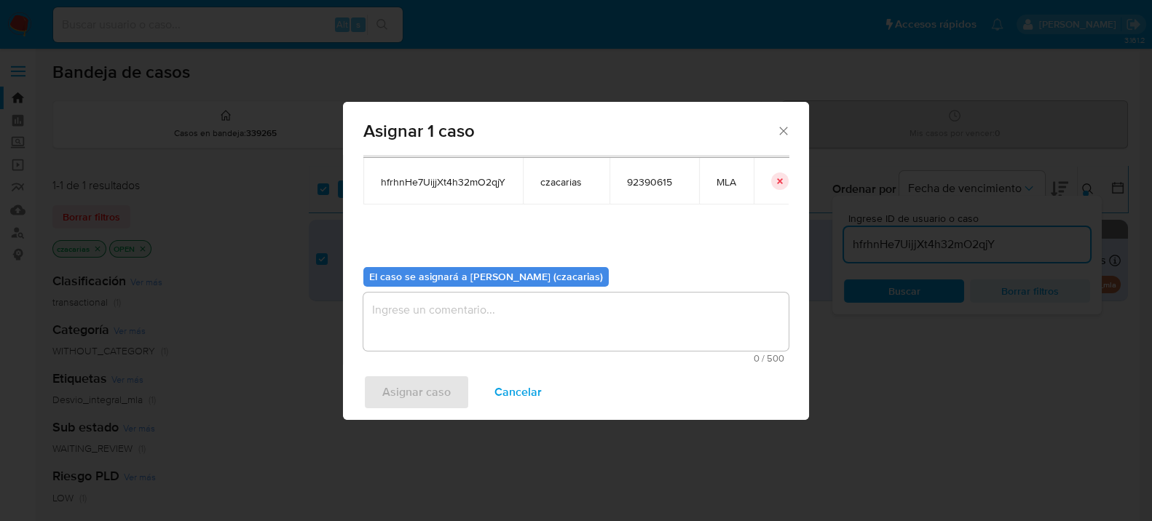
click at [481, 337] on textarea "assign-modal" at bounding box center [575, 322] width 425 height 58
click at [444, 378] on span "Asignar caso" at bounding box center [416, 393] width 68 height 32
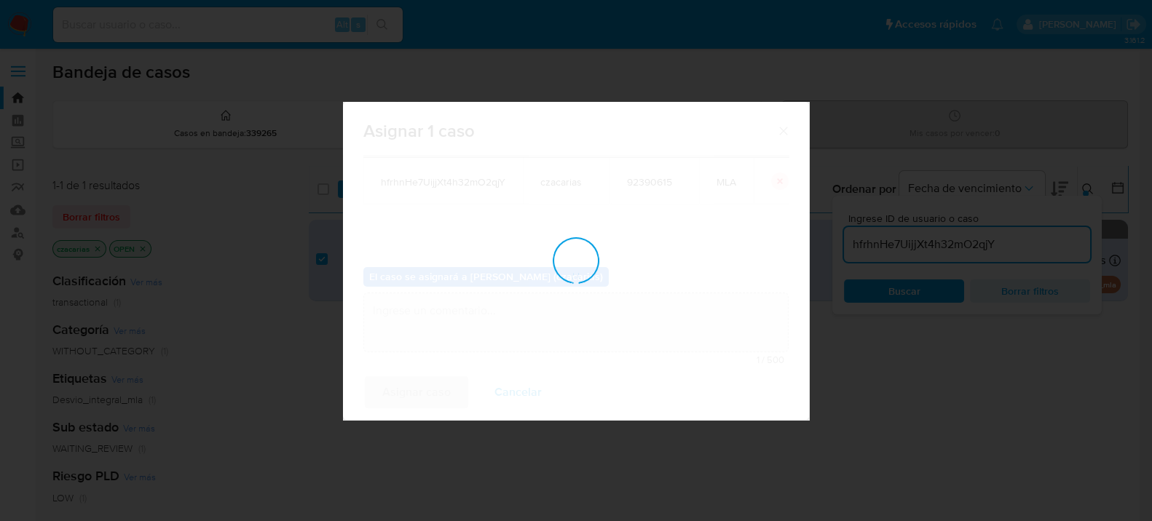
checkbox input "false"
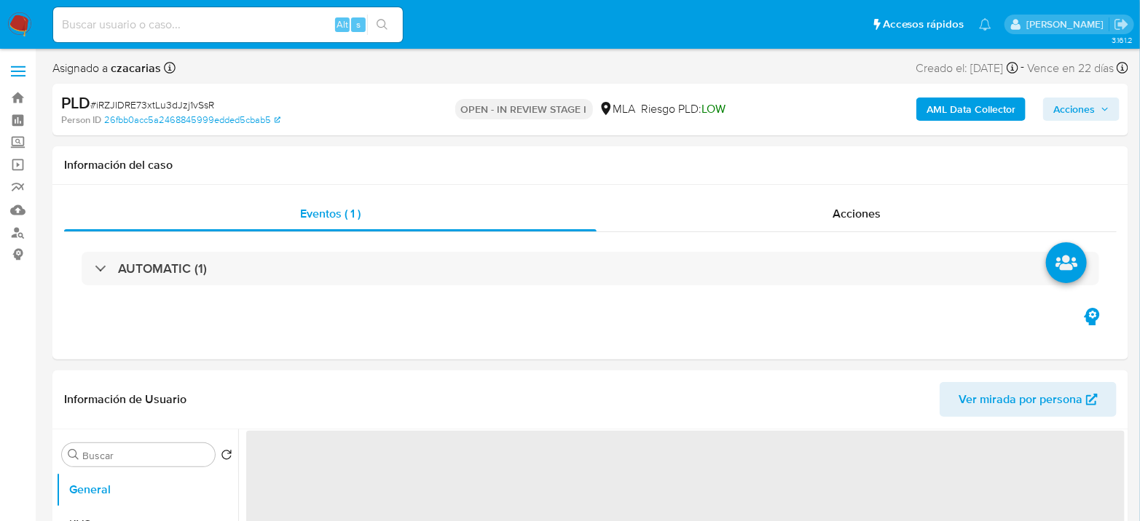
select select "10"
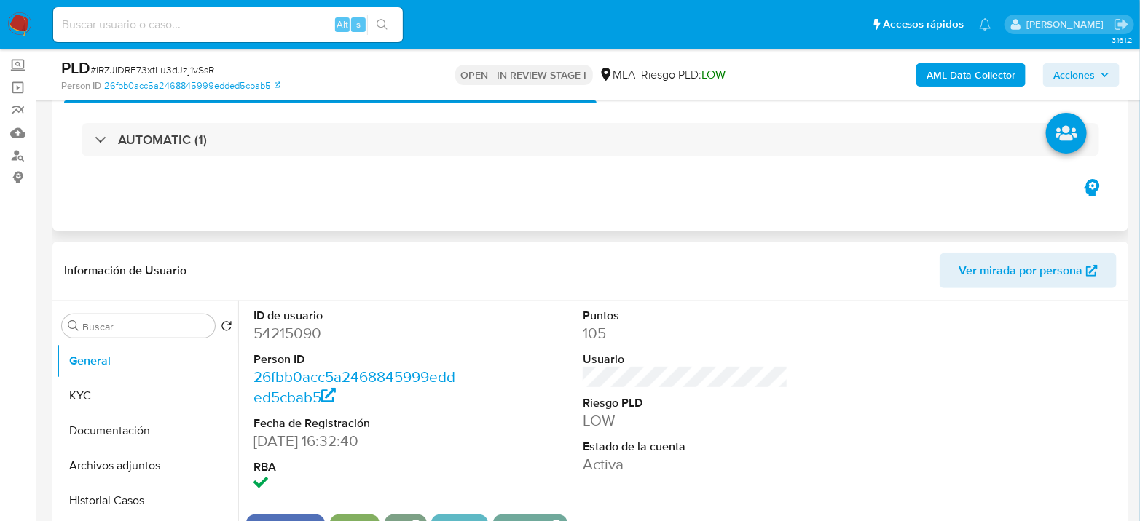
scroll to position [162, 0]
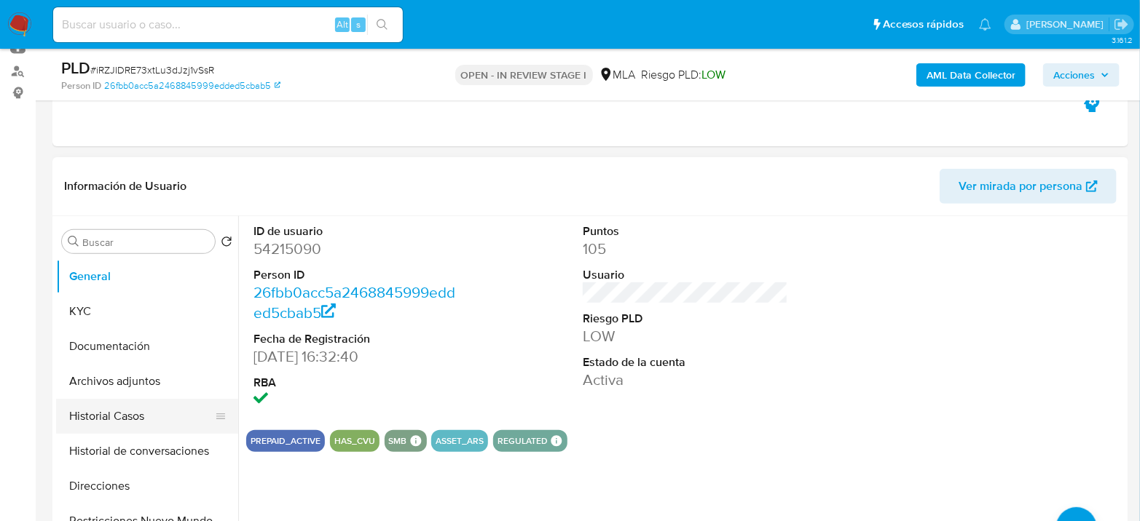
click at [97, 401] on button "Historial Casos" at bounding box center [141, 416] width 170 height 35
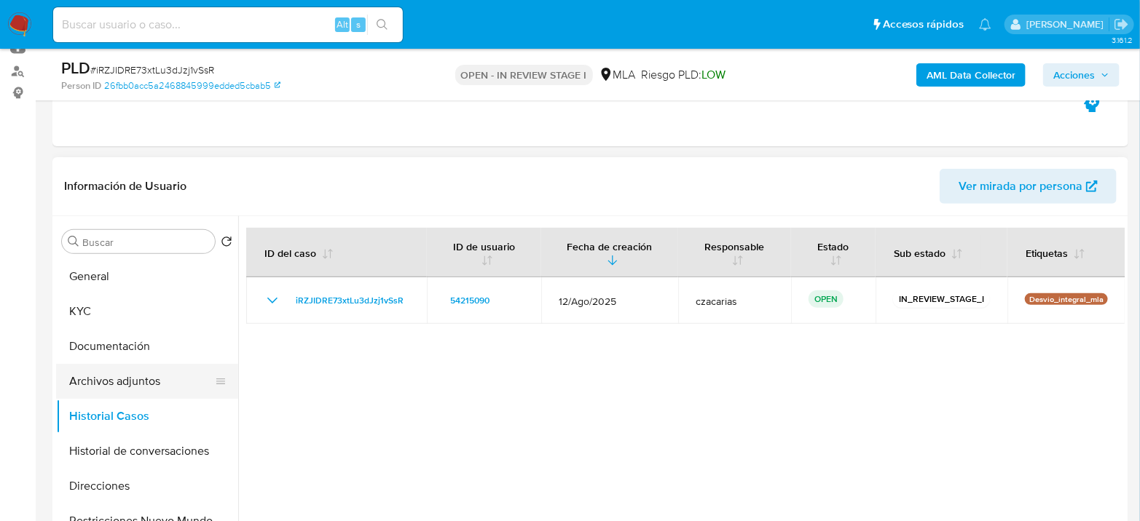
click at [106, 385] on button "Archivos adjuntos" at bounding box center [141, 381] width 170 height 35
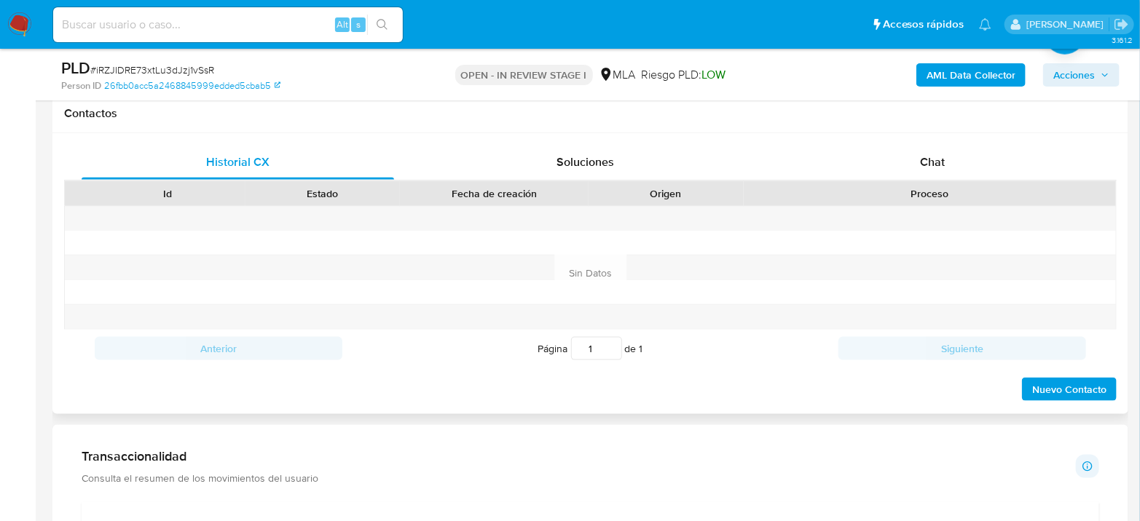
scroll to position [728, 0]
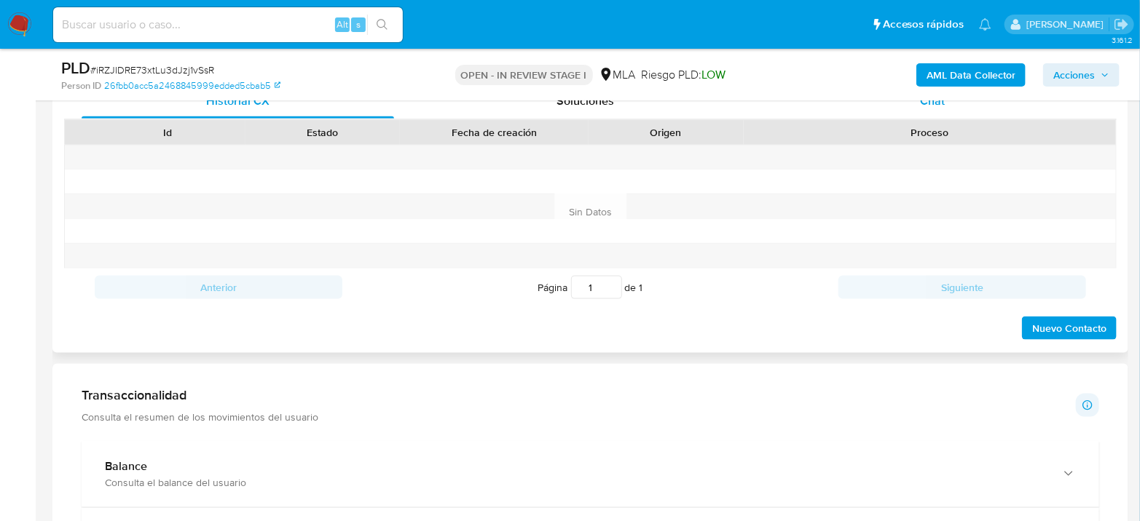
click at [938, 111] on div "Chat" at bounding box center [932, 101] width 312 height 35
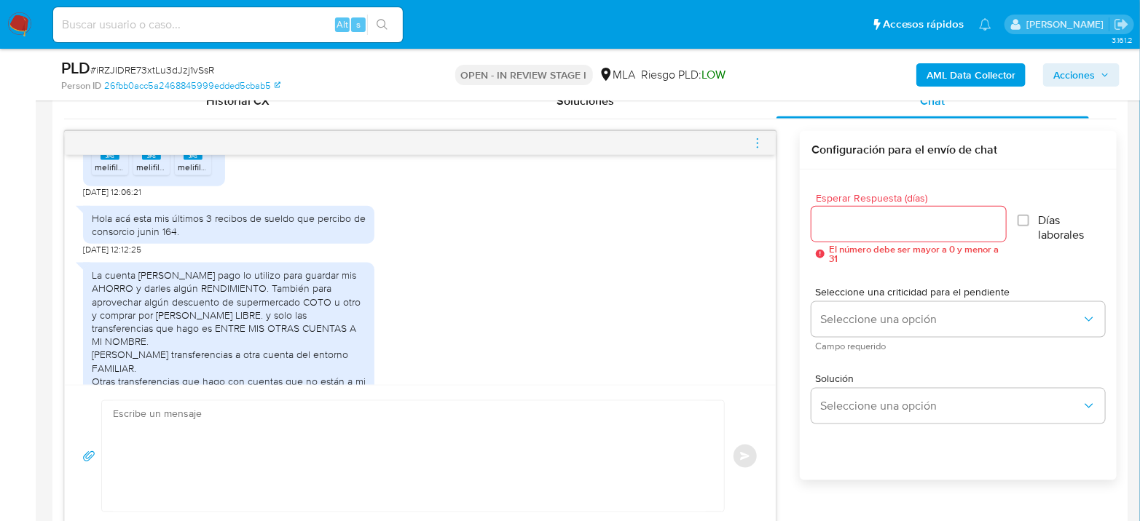
scroll to position [761, 0]
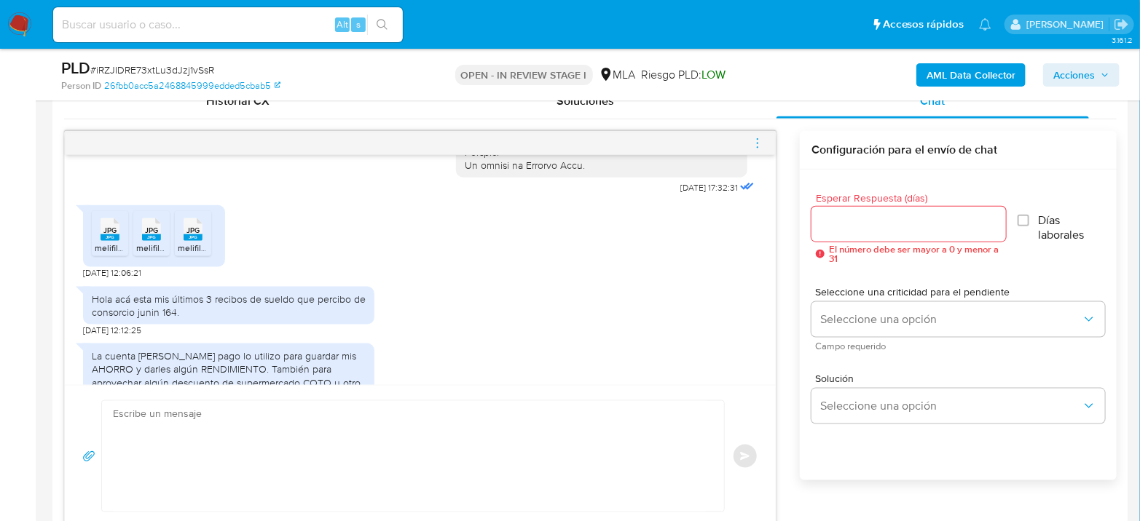
click at [115, 243] on icon "JPG" at bounding box center [109, 229] width 19 height 25
click at [141, 243] on div "JPG JPG" at bounding box center [151, 228] width 31 height 28
click at [181, 243] on div "JPG JPG" at bounding box center [193, 228] width 31 height 28
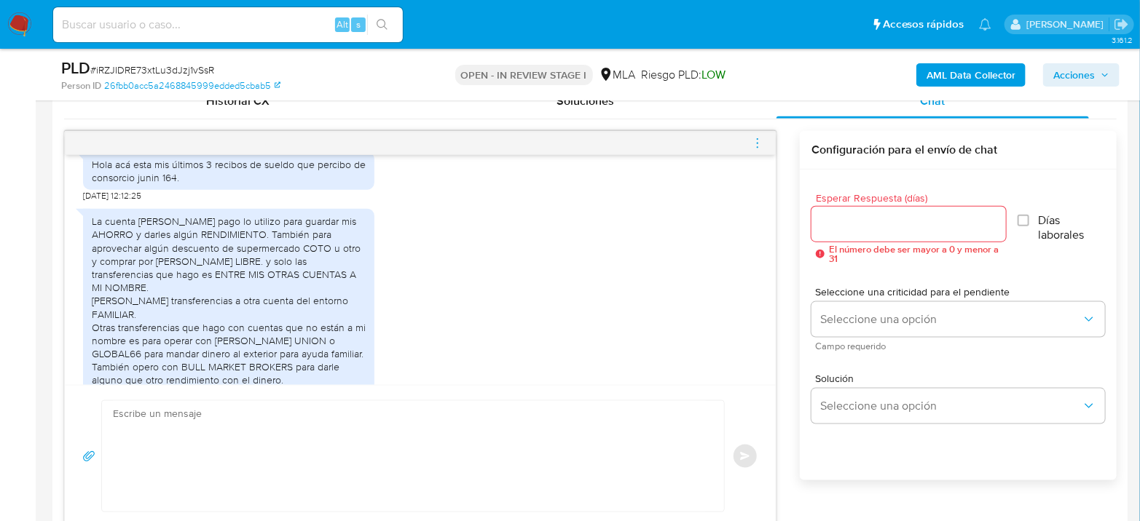
scroll to position [923, 0]
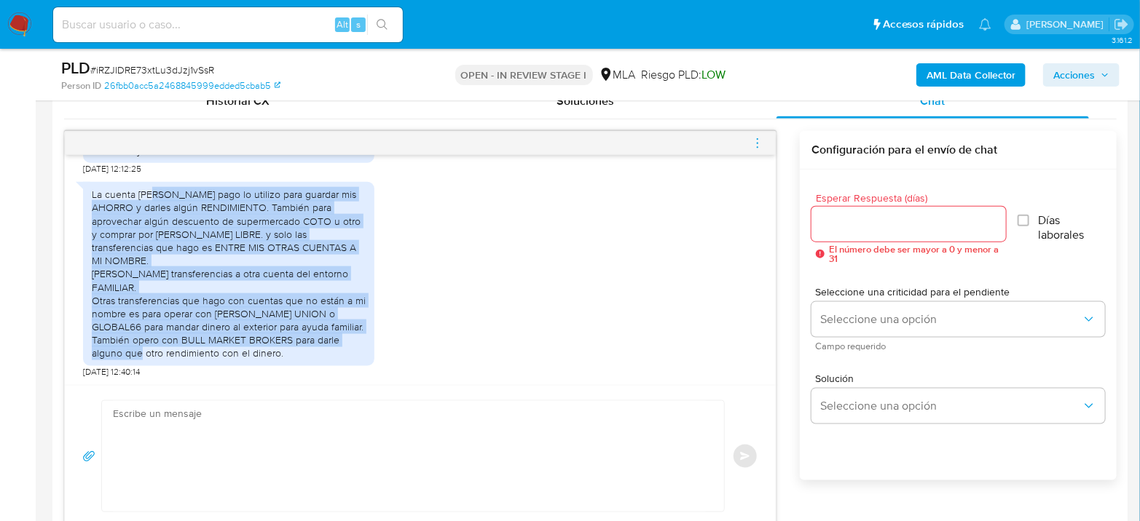
drag, startPoint x: 154, startPoint y: 221, endPoint x: 200, endPoint y: 354, distance: 140.3
click at [200, 354] on div "La cuenta de mercado pago lo utilizo para guardar mis AHORRO y darles algún REN…" at bounding box center [229, 274] width 274 height 172
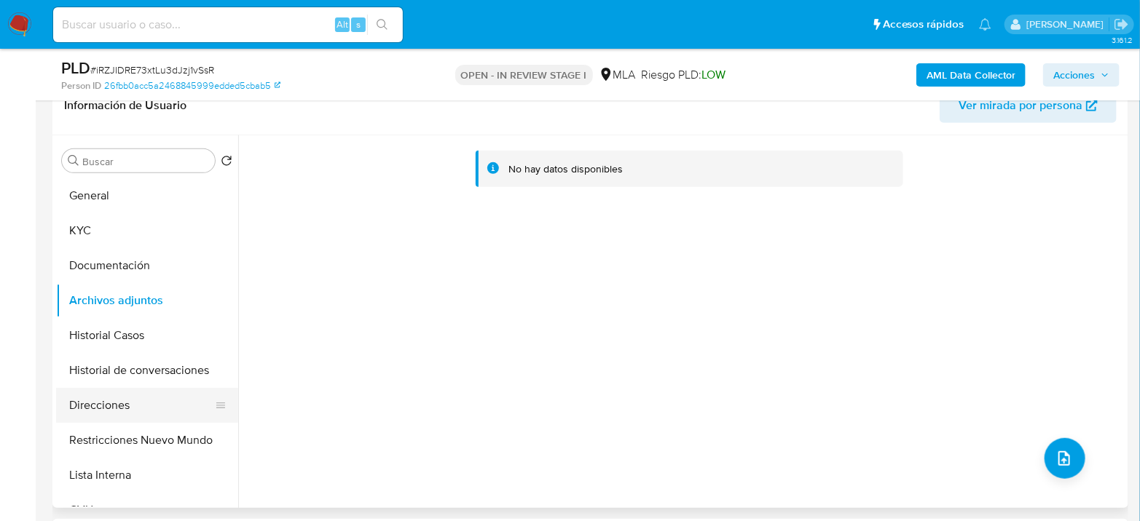
scroll to position [162, 0]
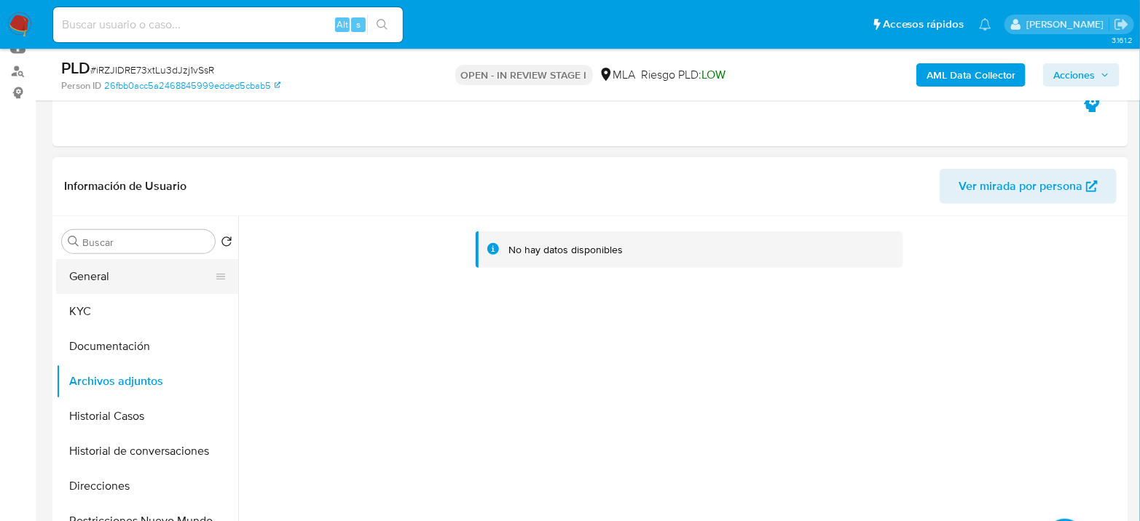
click at [105, 275] on button "General" at bounding box center [141, 276] width 170 height 35
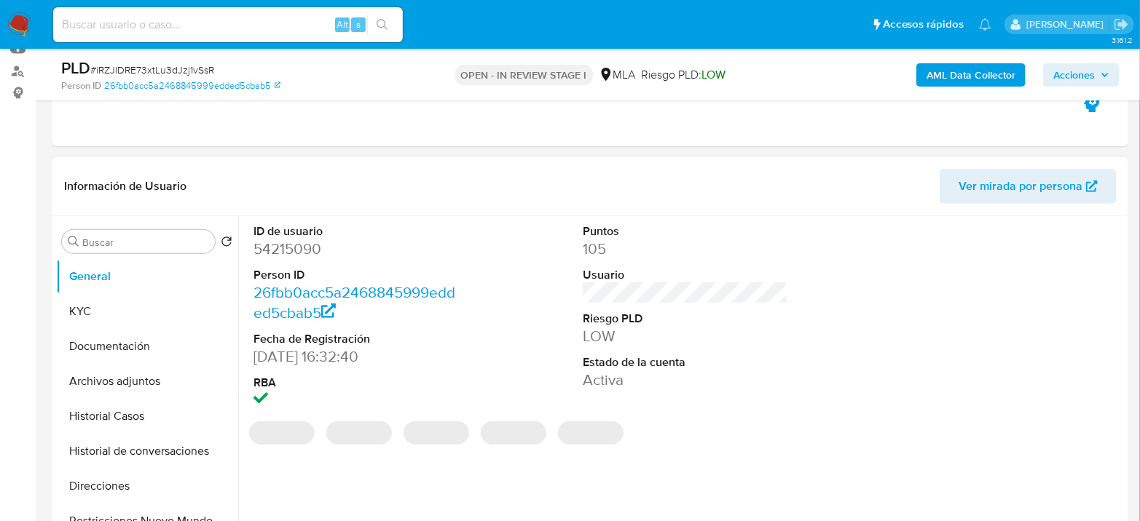
click at [281, 251] on dd "54215090" at bounding box center [355, 249] width 205 height 20
copy dd "54215090"
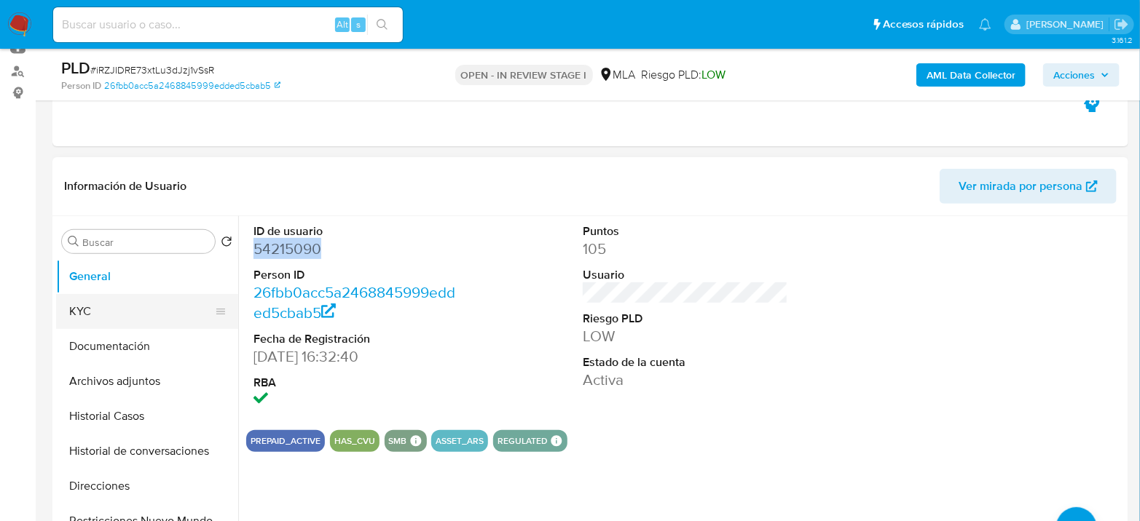
click at [124, 315] on button "KYC" at bounding box center [141, 311] width 170 height 35
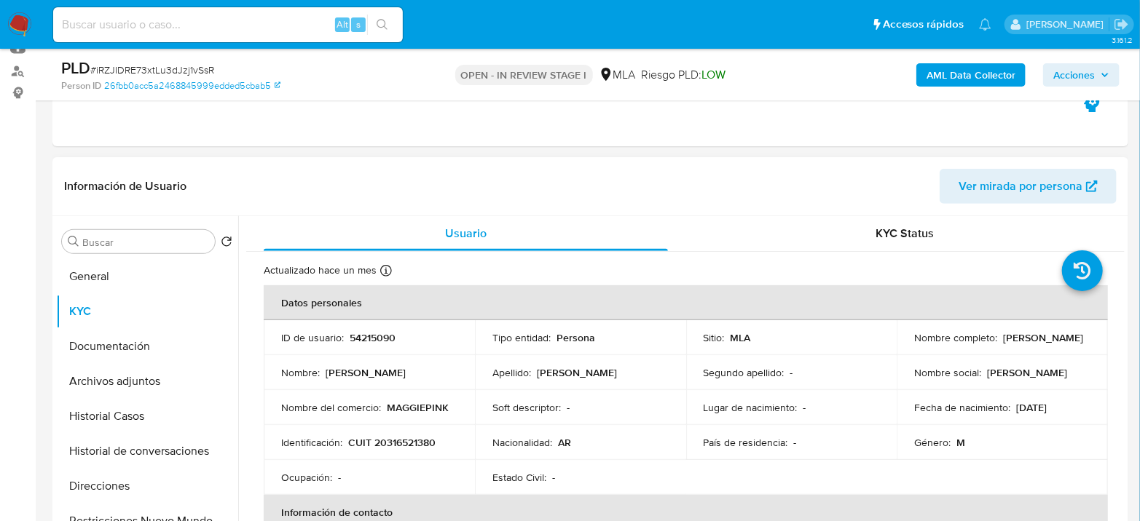
drag, startPoint x: 912, startPoint y: 344, endPoint x: 1077, endPoint y: 352, distance: 165.5
click at [1022, 344] on div "Nombre completo : Carlos Alejandro Bozzini" at bounding box center [1002, 337] width 176 height 13
copy p "Carlos Alejandro Bozzini"
click at [129, 381] on button "Archivos adjuntos" at bounding box center [141, 381] width 170 height 35
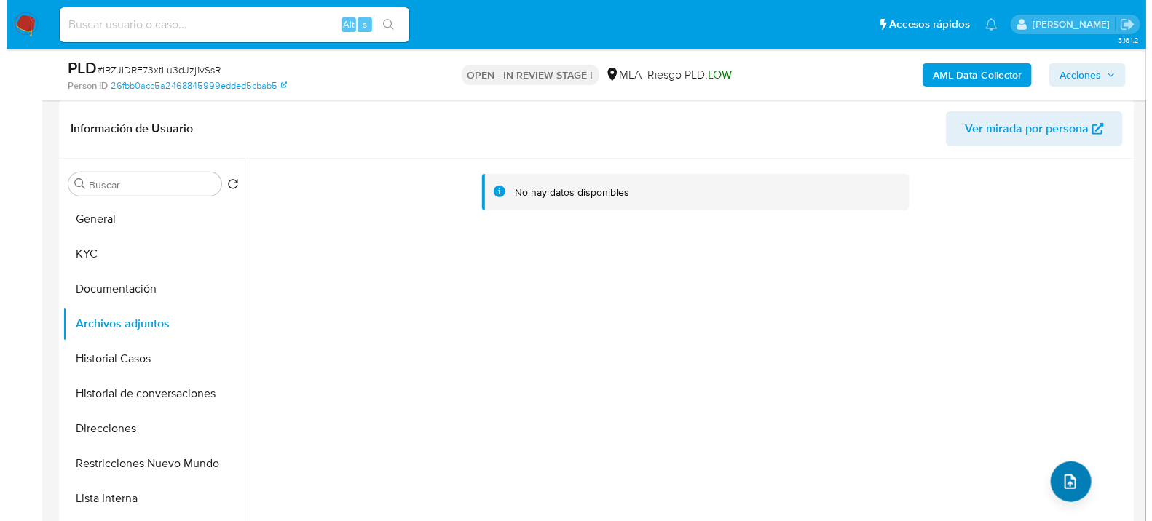
scroll to position [243, 0]
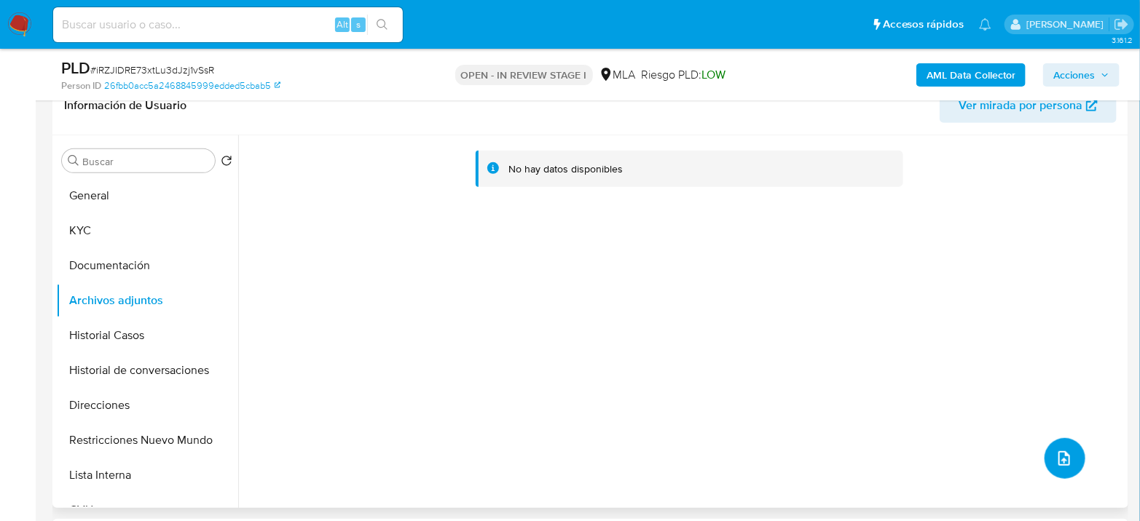
click at [1044, 452] on button "upload-file" at bounding box center [1064, 458] width 41 height 41
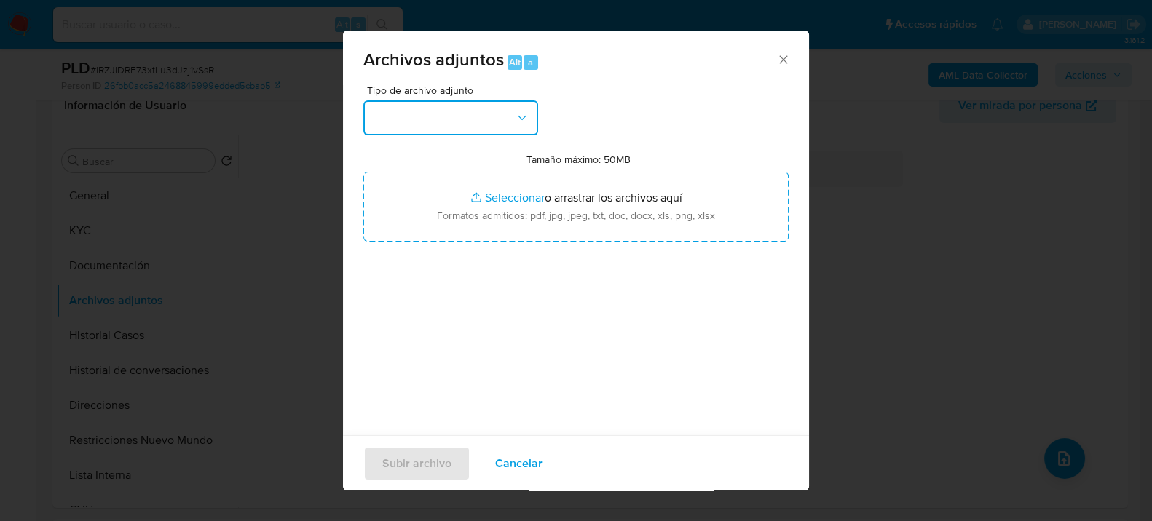
click at [420, 107] on button "button" at bounding box center [450, 117] width 175 height 35
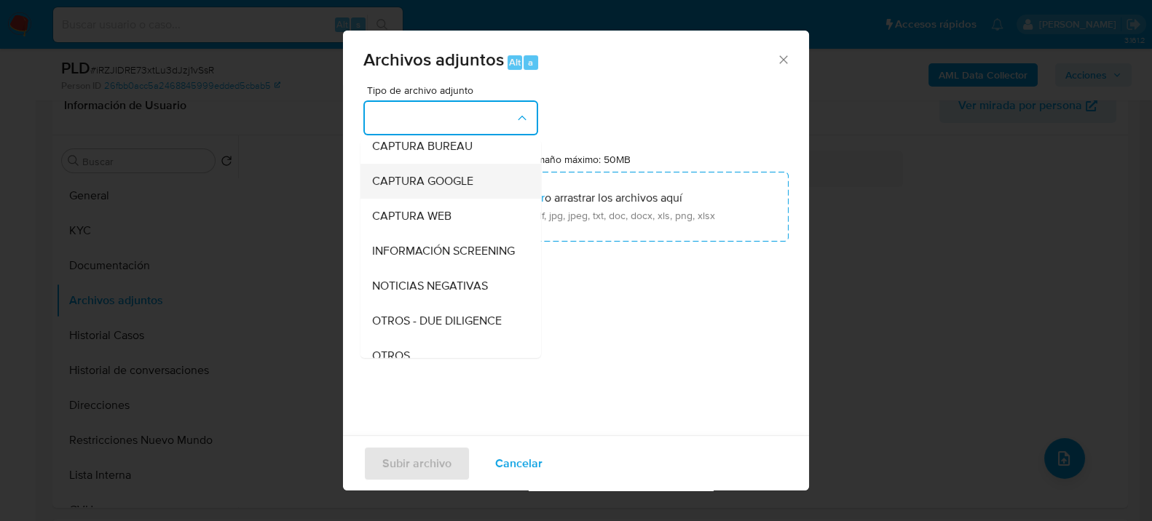
scroll to position [0, 0]
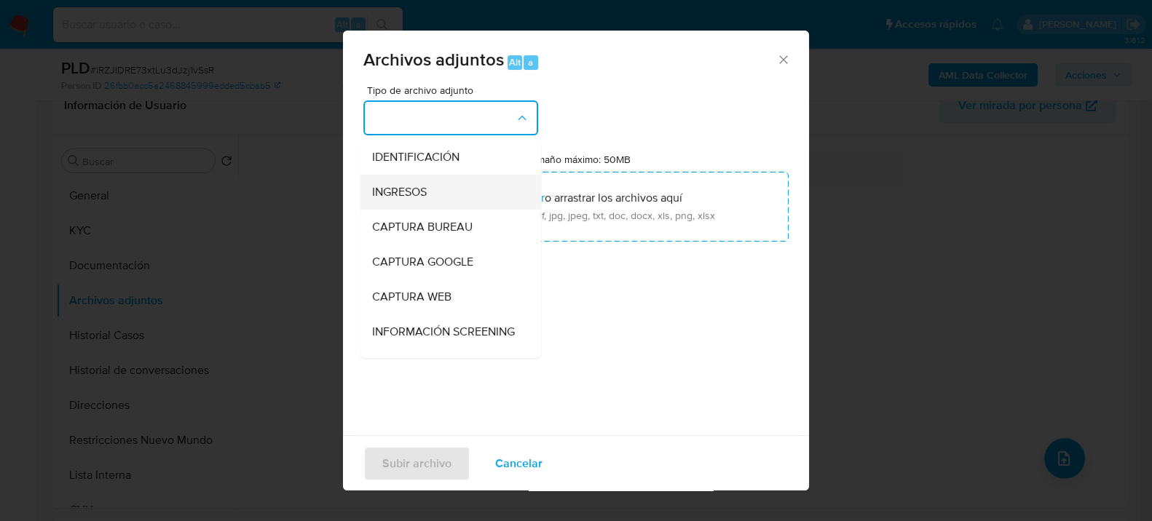
click at [419, 193] on span "INGRESOS" at bounding box center [399, 191] width 55 height 15
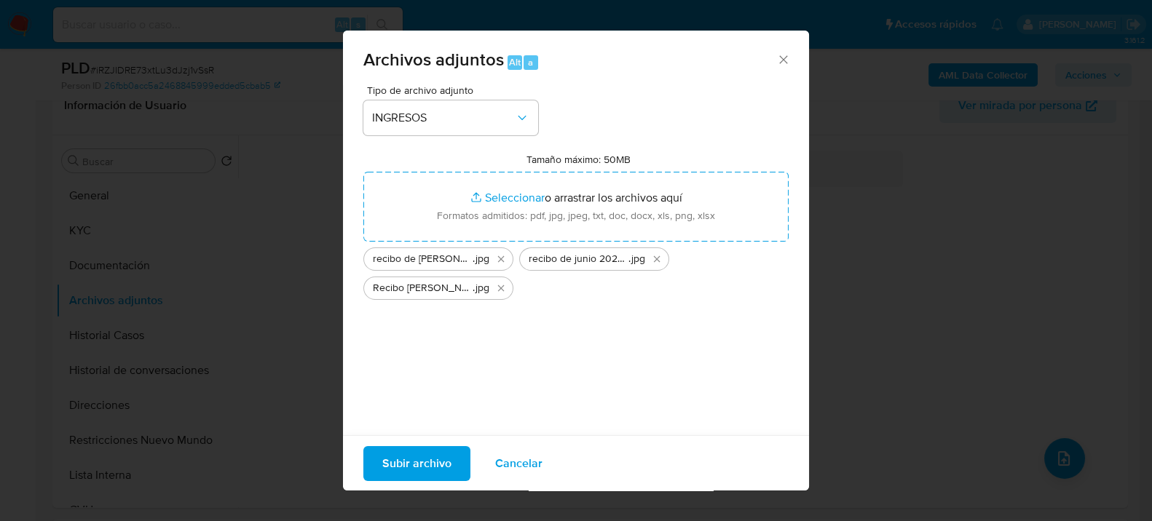
click at [417, 442] on div "Subir archivo Cancelar" at bounding box center [576, 463] width 466 height 56
click at [414, 447] on span "Subir archivo" at bounding box center [416, 463] width 69 height 32
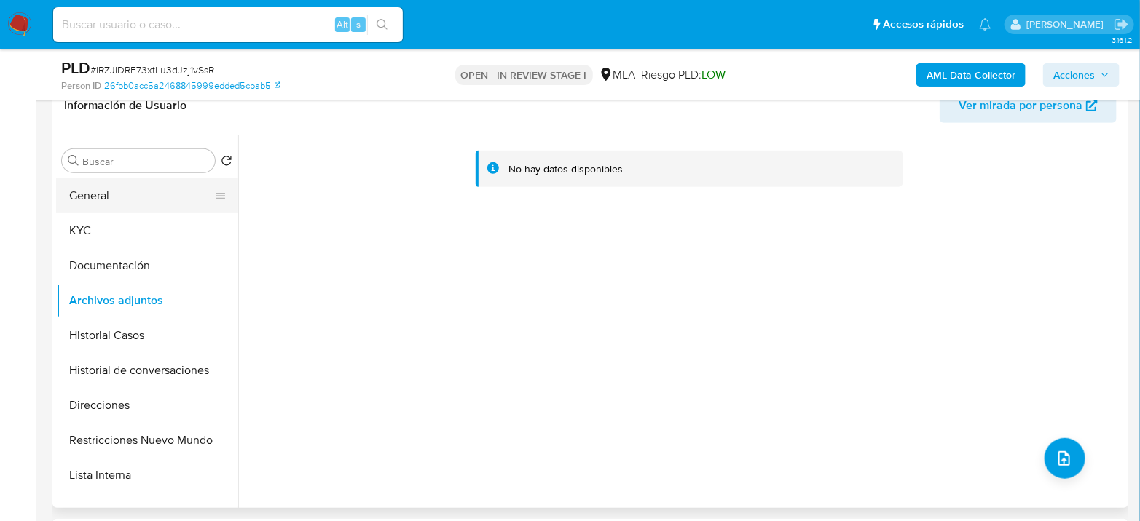
click at [82, 189] on button "General" at bounding box center [141, 195] width 170 height 35
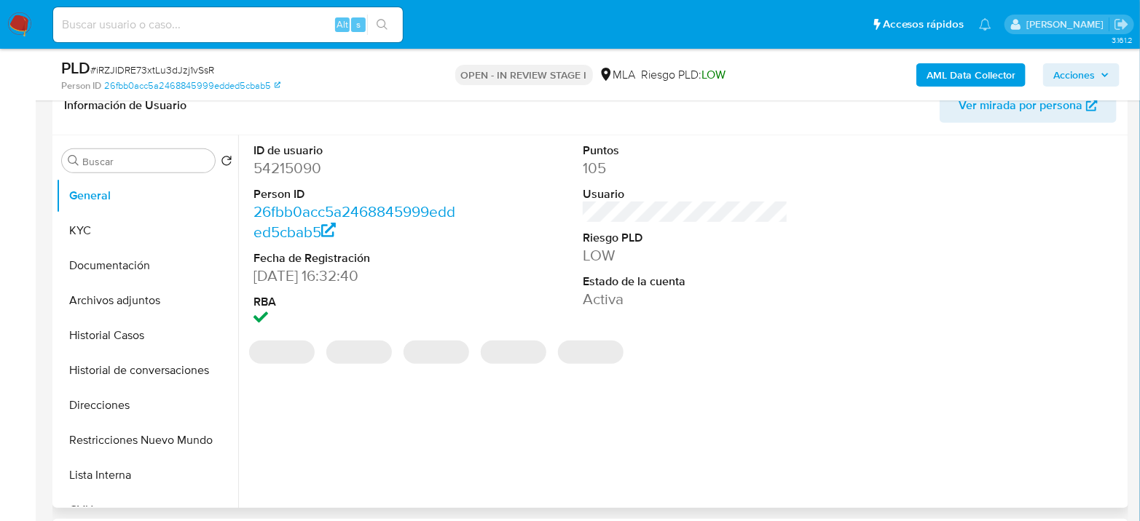
click at [296, 175] on dd "54215090" at bounding box center [355, 168] width 205 height 20
copy dd "54215090"
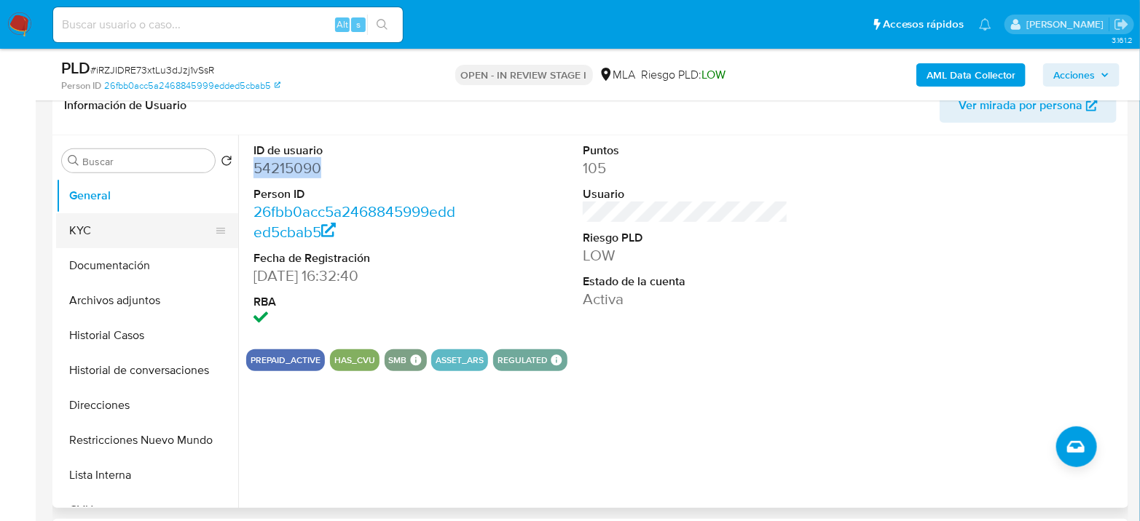
click at [84, 232] on button "KYC" at bounding box center [141, 230] width 170 height 35
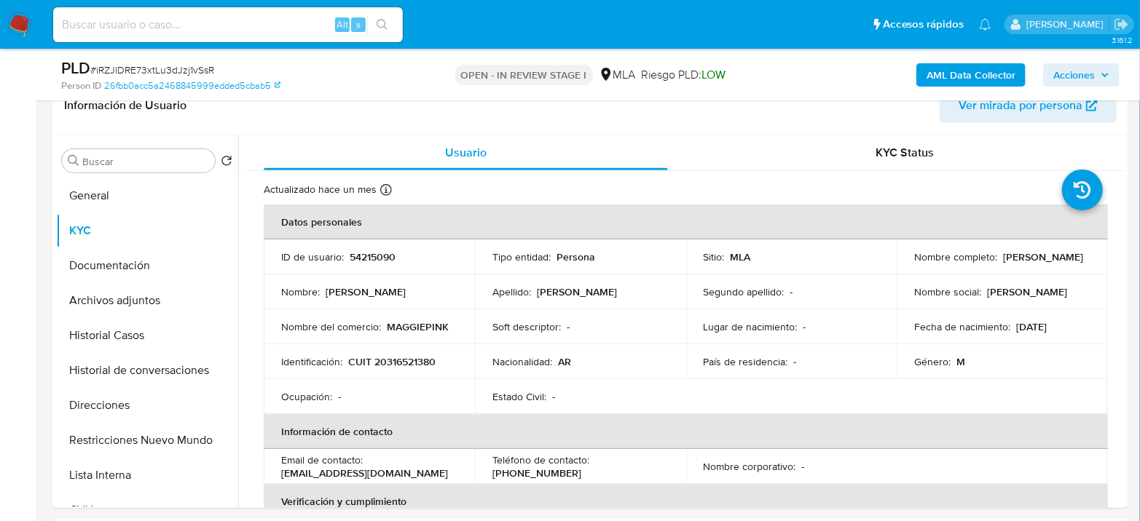
click at [937, 84] on b "AML Data Collector" at bounding box center [970, 74] width 89 height 23
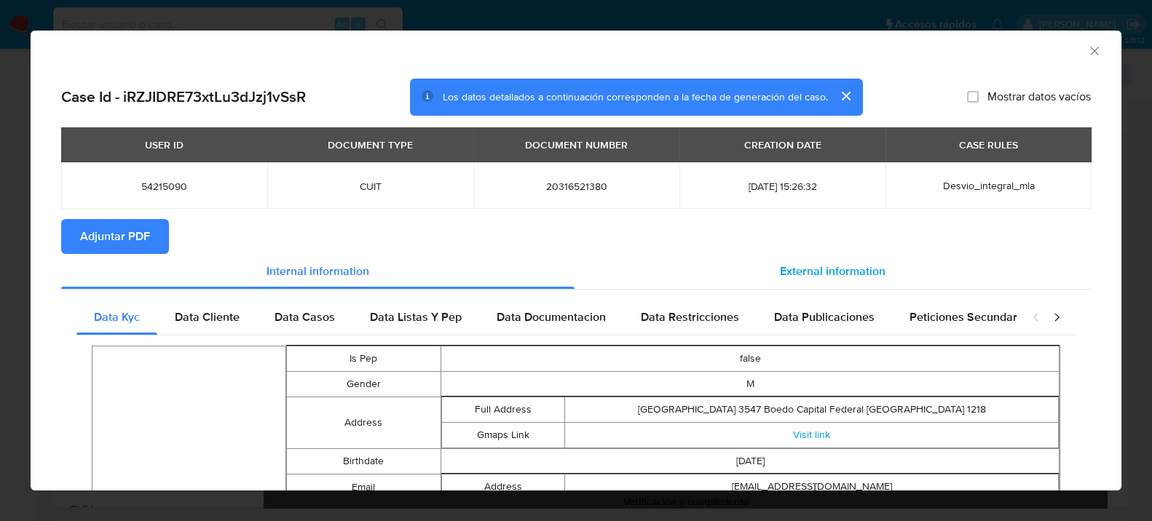
click at [787, 274] on span "External information" at bounding box center [833, 271] width 106 height 17
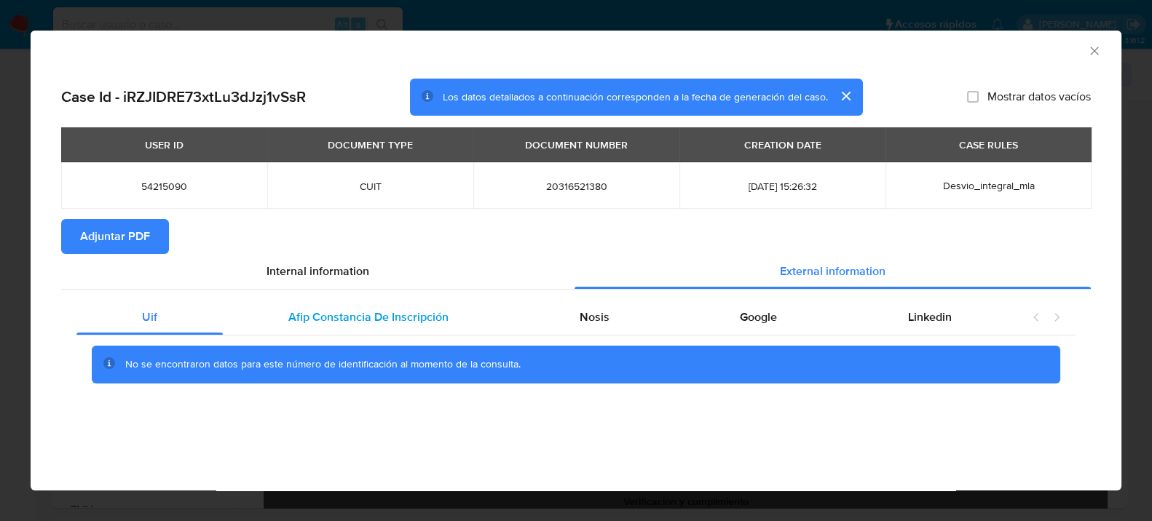
click at [344, 331] on div "Afip Constancia De Inscripción" at bounding box center [368, 317] width 291 height 35
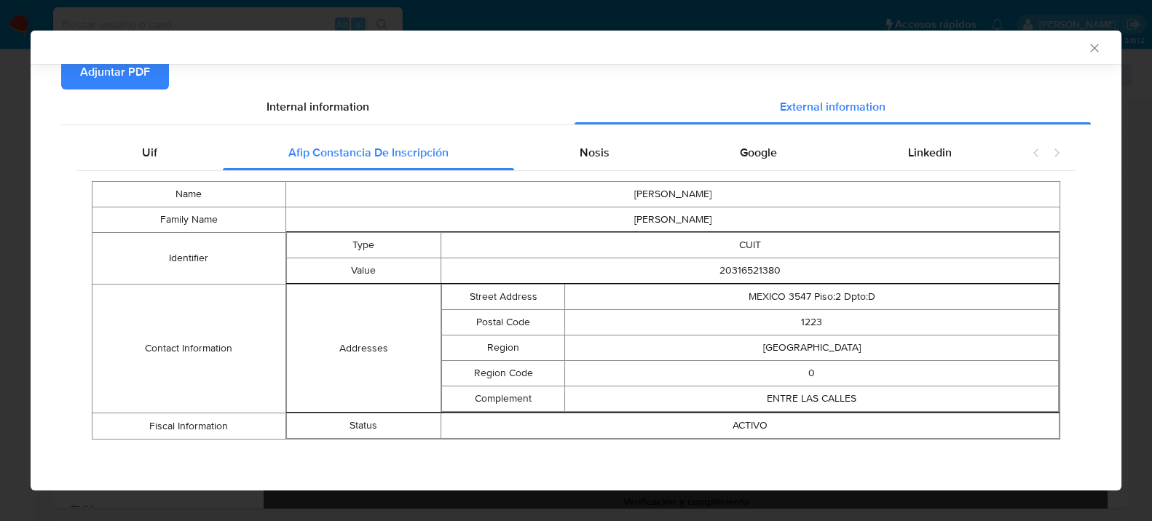
scroll to position [163, 0]
click at [612, 165] on div "Nosis" at bounding box center [594, 152] width 161 height 35
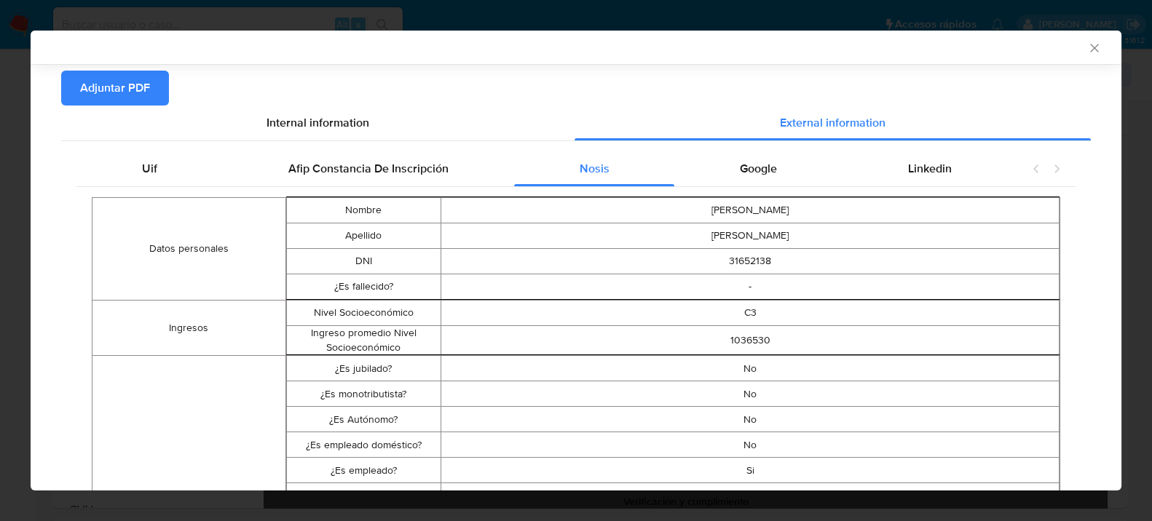
scroll to position [122, 0]
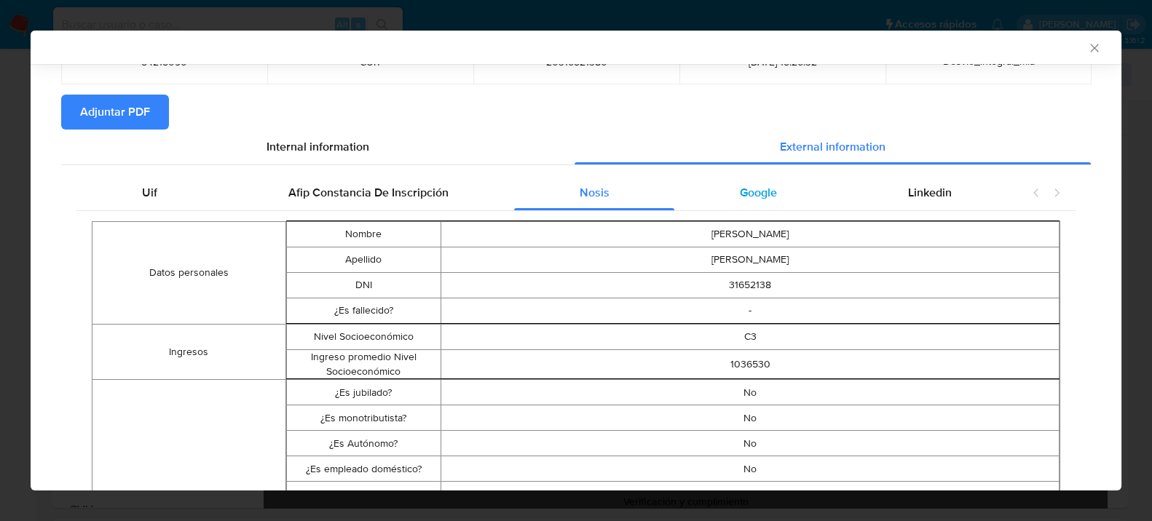
click at [746, 194] on span "Google" at bounding box center [758, 192] width 37 height 17
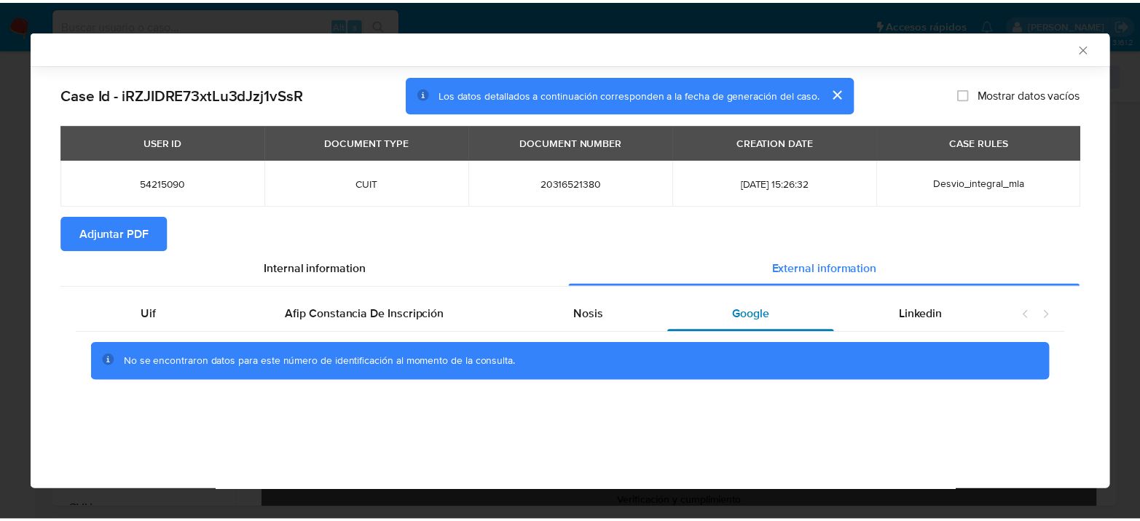
scroll to position [0, 0]
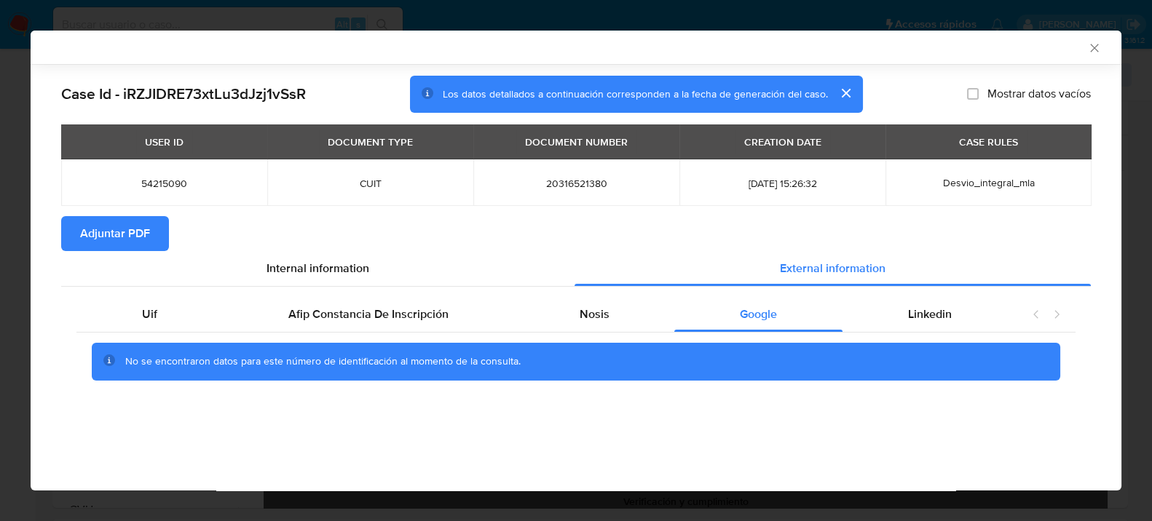
click at [907, 338] on div "No se encontraron datos para este número de identificación al momento de la con…" at bounding box center [575, 362] width 999 height 58
click at [908, 321] on span "Linkedin" at bounding box center [930, 314] width 44 height 17
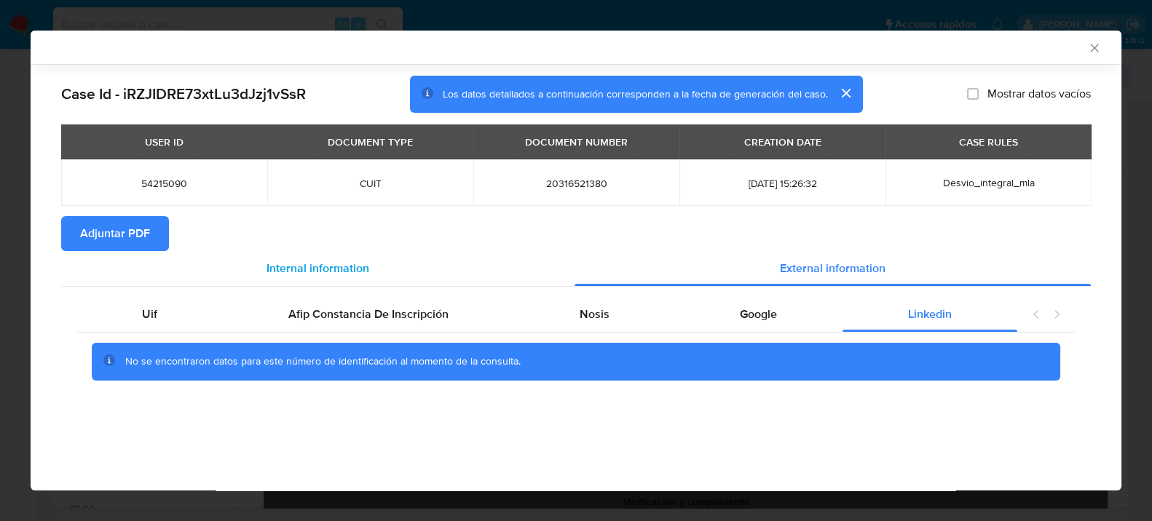
click at [349, 257] on div "Internal information" at bounding box center [317, 268] width 513 height 35
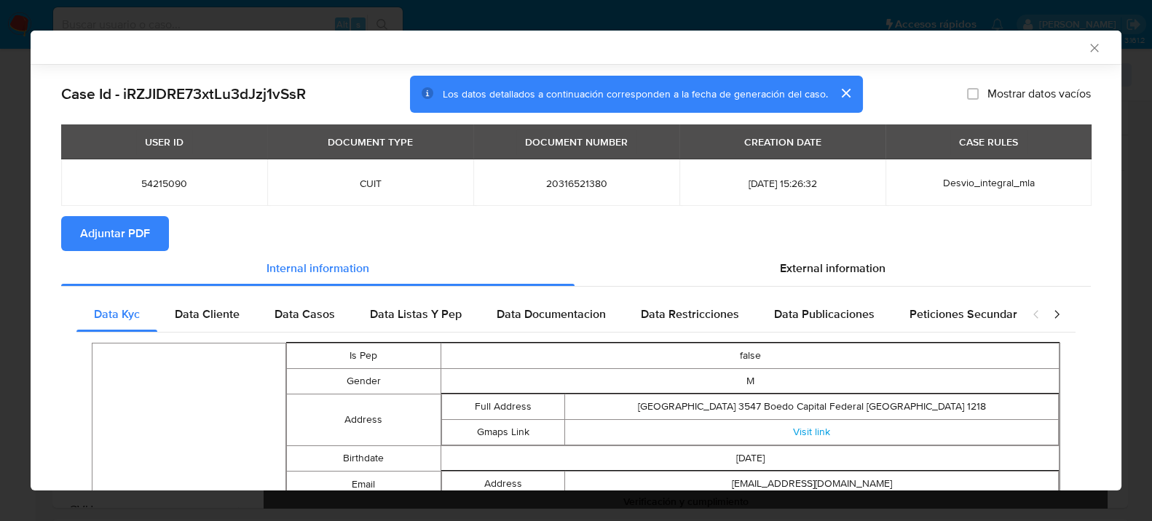
click at [103, 237] on span "Adjuntar PDF" at bounding box center [115, 234] width 70 height 32
click at [1082, 56] on div "AML Data Collector" at bounding box center [576, 47] width 1091 height 33
click at [1090, 48] on icon "Cerrar ventana" at bounding box center [1094, 48] width 8 height 8
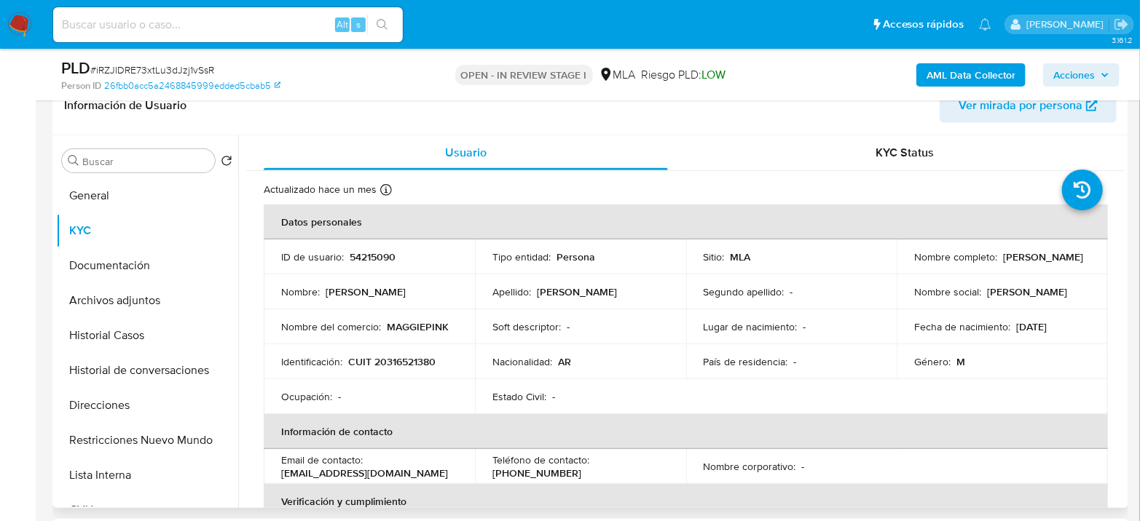
click at [407, 358] on p "CUIT 20316521380" at bounding box center [391, 361] width 87 height 13
copy p "20316521380"
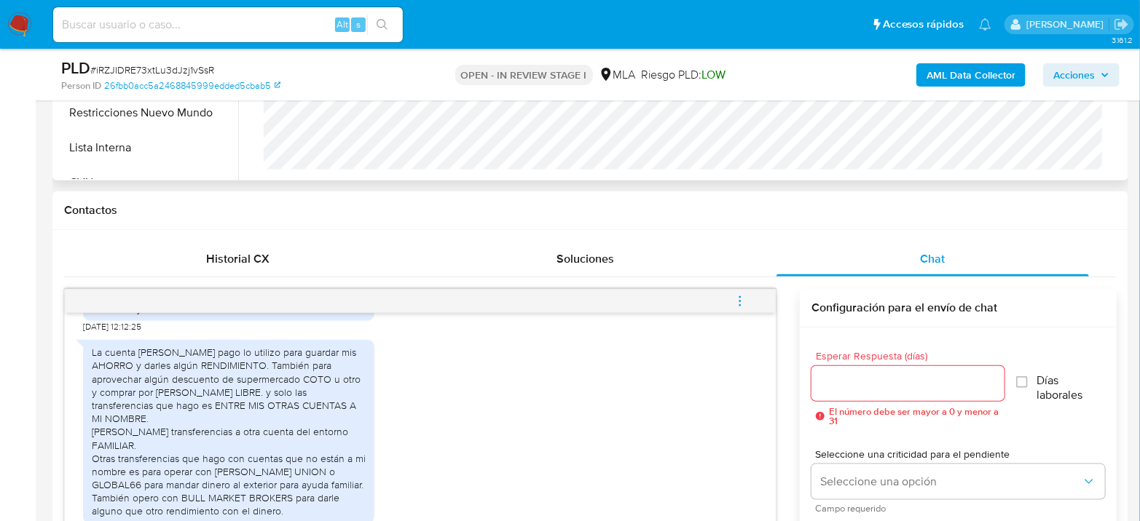
scroll to position [647, 0]
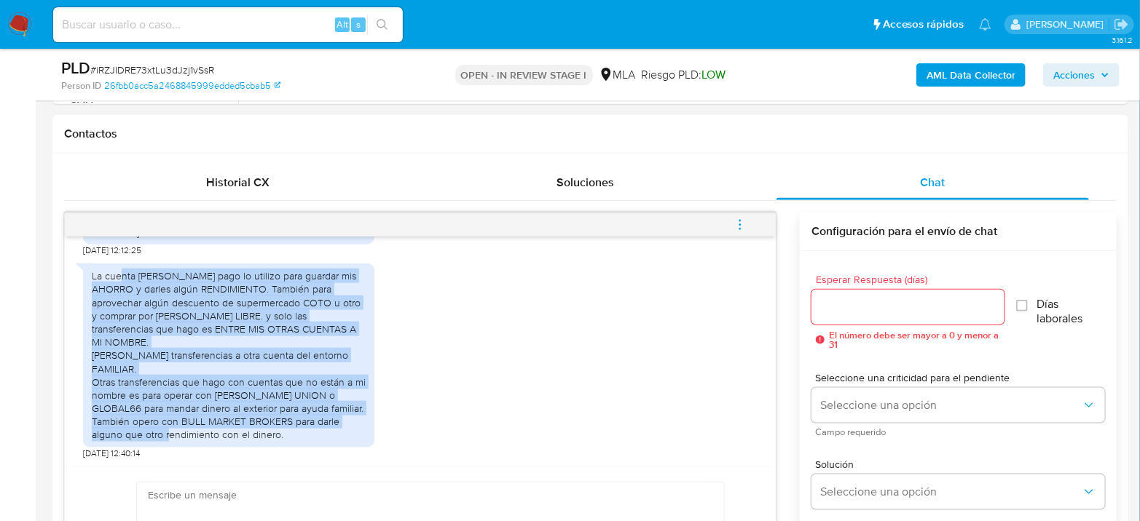
drag, startPoint x: 122, startPoint y: 305, endPoint x: 350, endPoint y: 427, distance: 259.3
click at [350, 427] on div "La cuenta [PERSON_NAME] pago lo utilizo para guardar mis AHORRO y darles algún …" at bounding box center [229, 355] width 274 height 172
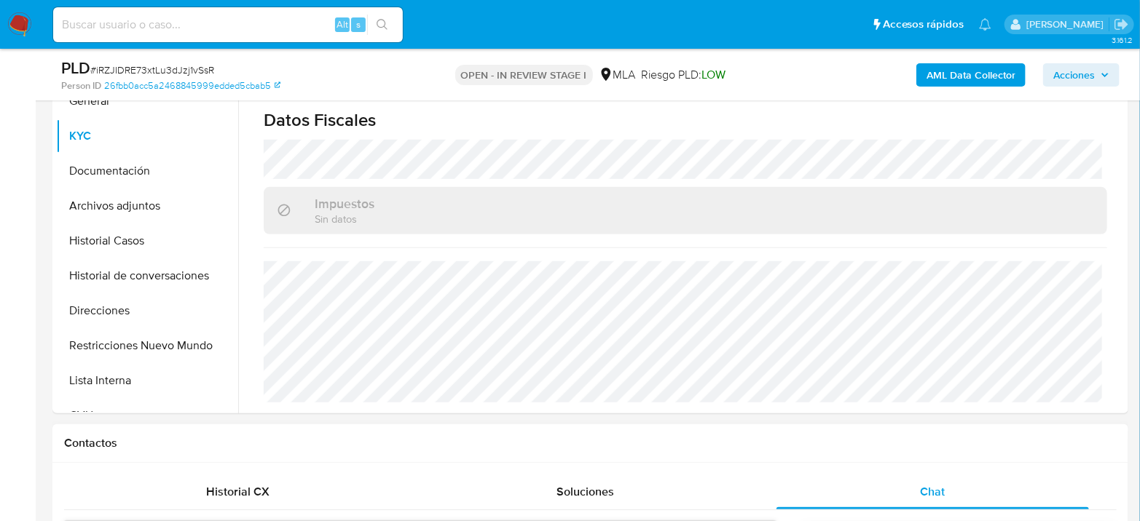
scroll to position [323, 0]
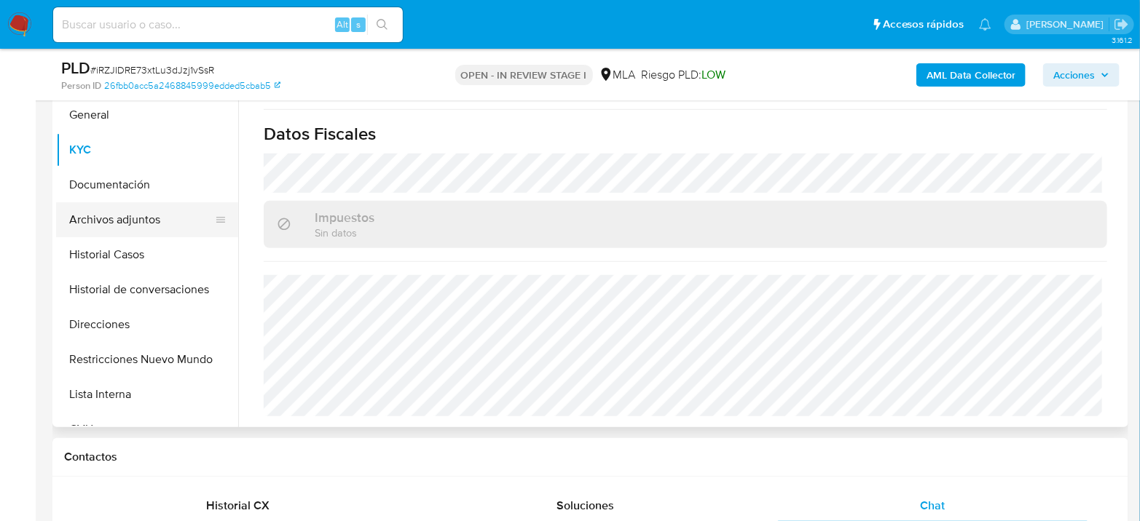
click at [149, 219] on button "Archivos adjuntos" at bounding box center [141, 219] width 170 height 35
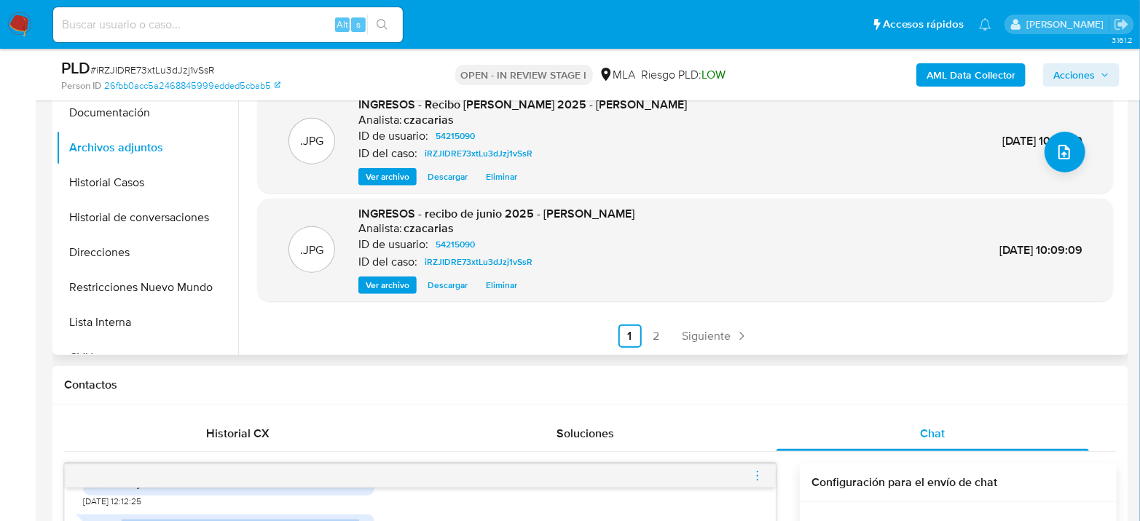
scroll to position [404, 0]
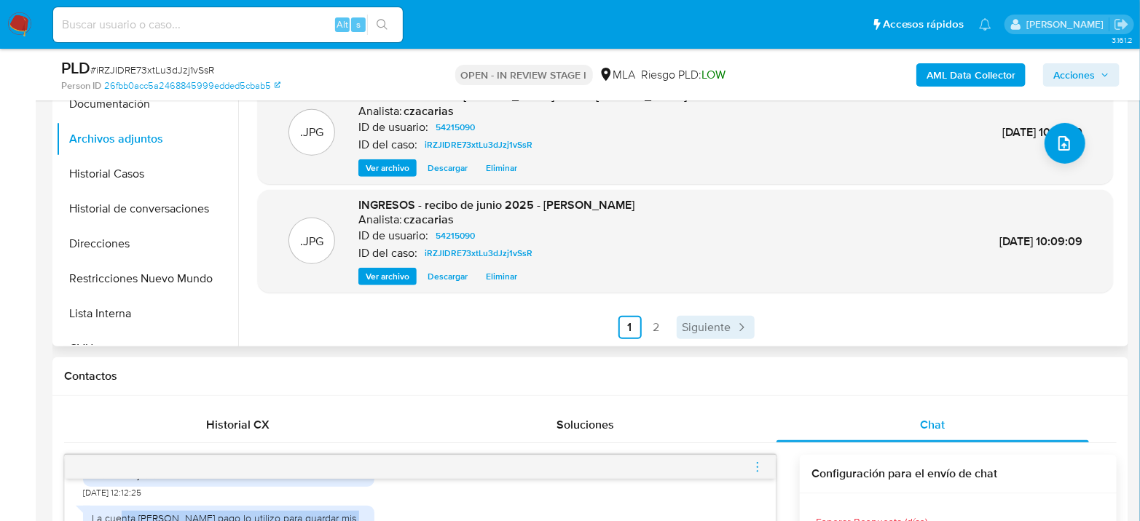
click at [706, 322] on span "Siguiente" at bounding box center [706, 328] width 49 height 12
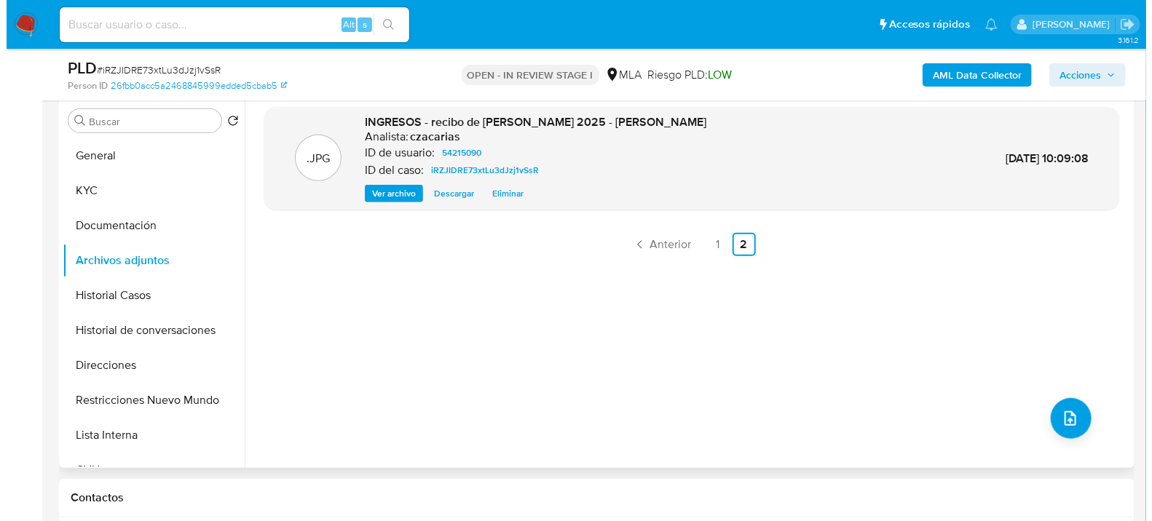
scroll to position [243, 0]
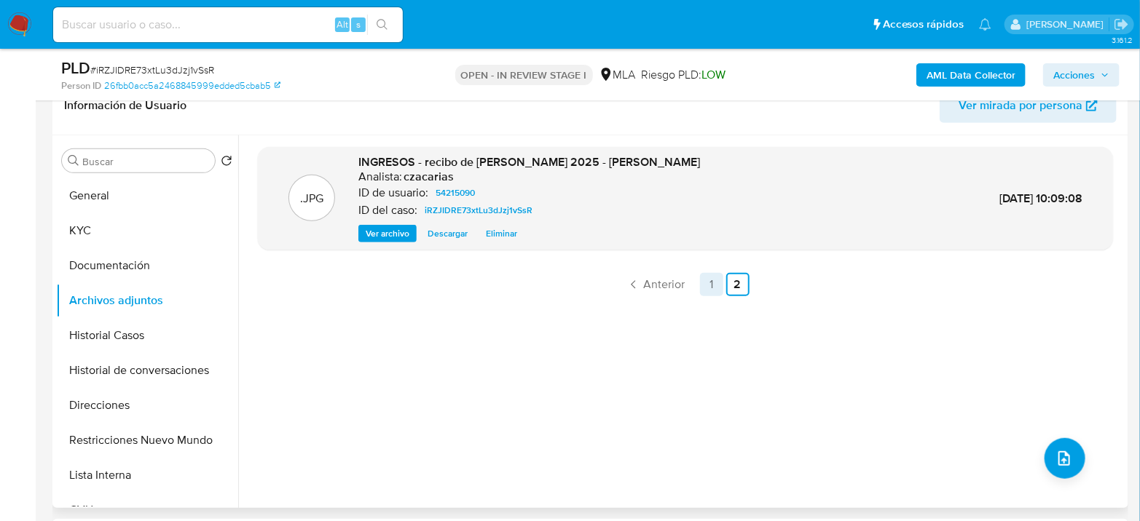
click at [718, 286] on link "1" at bounding box center [711, 284] width 23 height 23
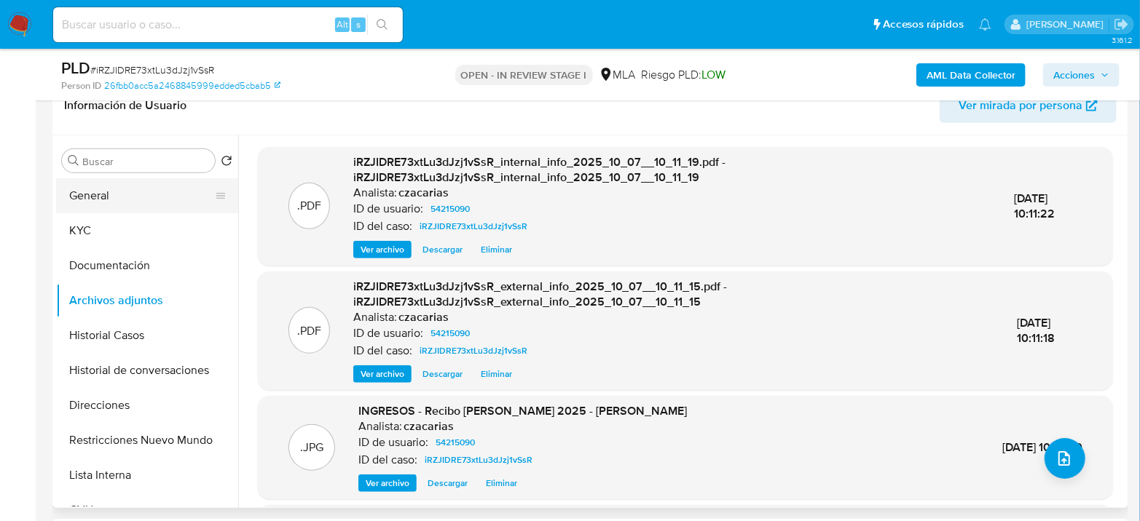
click at [105, 197] on button "General" at bounding box center [141, 195] width 170 height 35
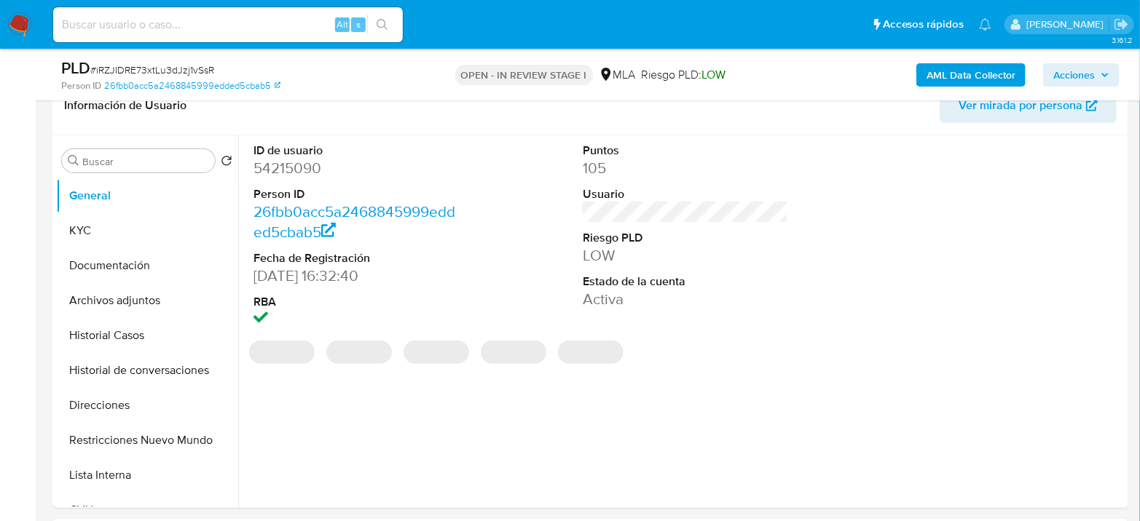
click at [286, 176] on dd "54215090" at bounding box center [355, 168] width 205 height 20
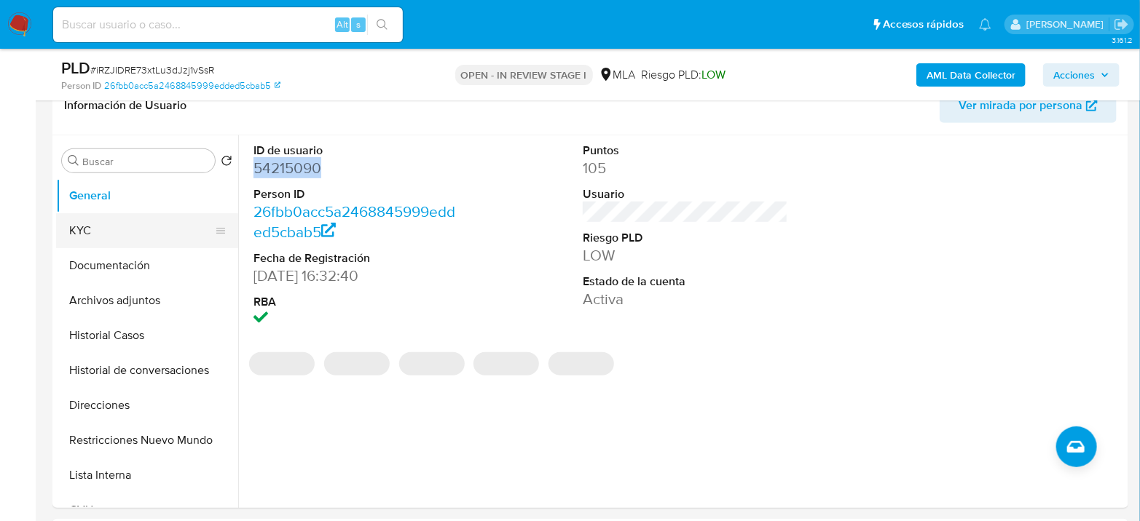
copy dd "54215090"
click at [138, 227] on button "KYC" at bounding box center [141, 230] width 170 height 35
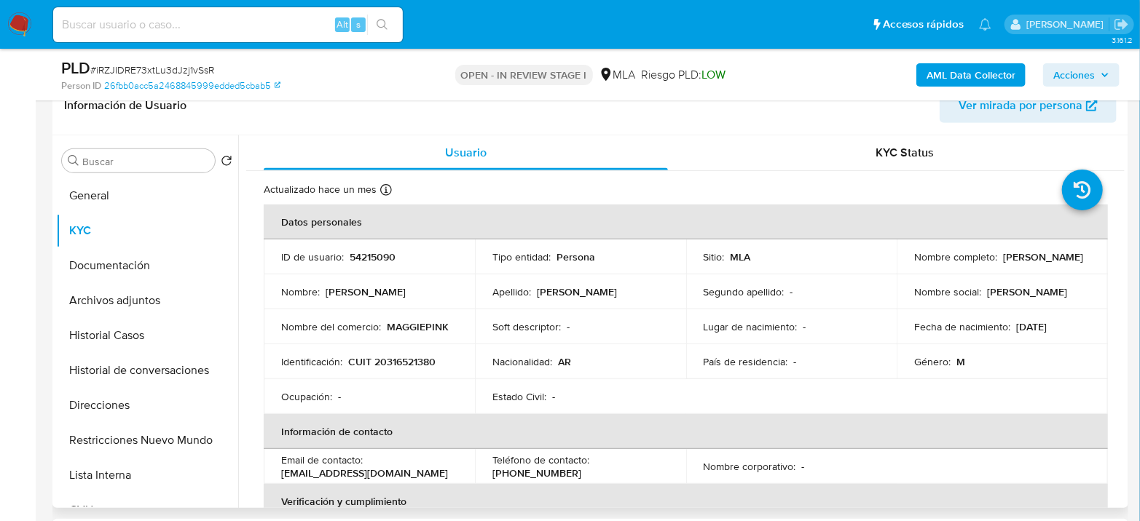
drag, startPoint x: 435, startPoint y: 360, endPoint x: 421, endPoint y: 361, distance: 13.9
click at [428, 360] on p "CUIT 20316521380" at bounding box center [391, 361] width 87 height 13
click at [420, 361] on p "CUIT 20316521380" at bounding box center [391, 361] width 87 height 13
click at [421, 361] on p "CUIT 20316521380" at bounding box center [391, 361] width 87 height 13
copy p "20316521380"
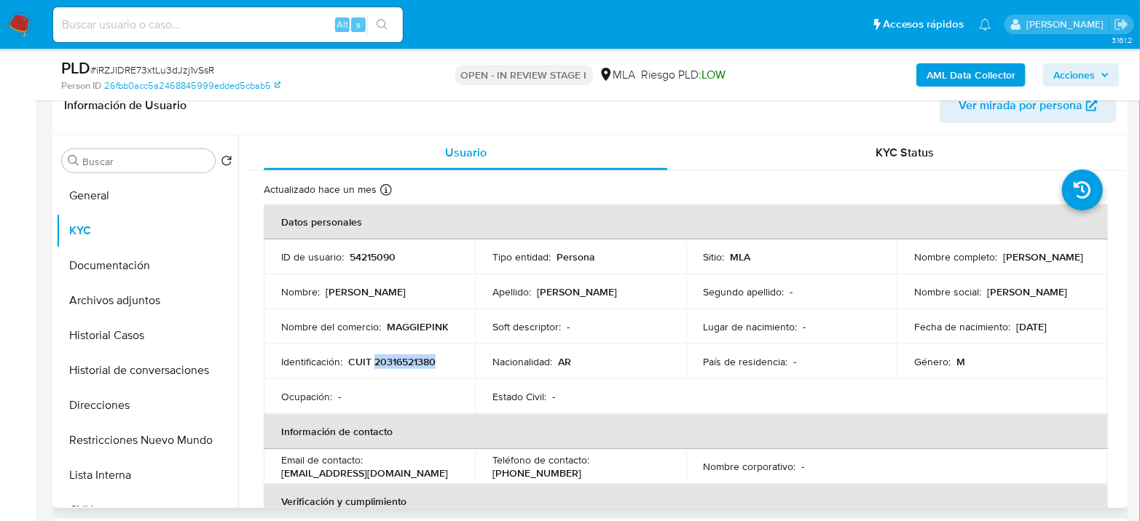
drag, startPoint x: 178, startPoint y: 302, endPoint x: 235, endPoint y: 291, distance: 58.7
click at [178, 303] on button "Archivos adjuntos" at bounding box center [147, 300] width 182 height 35
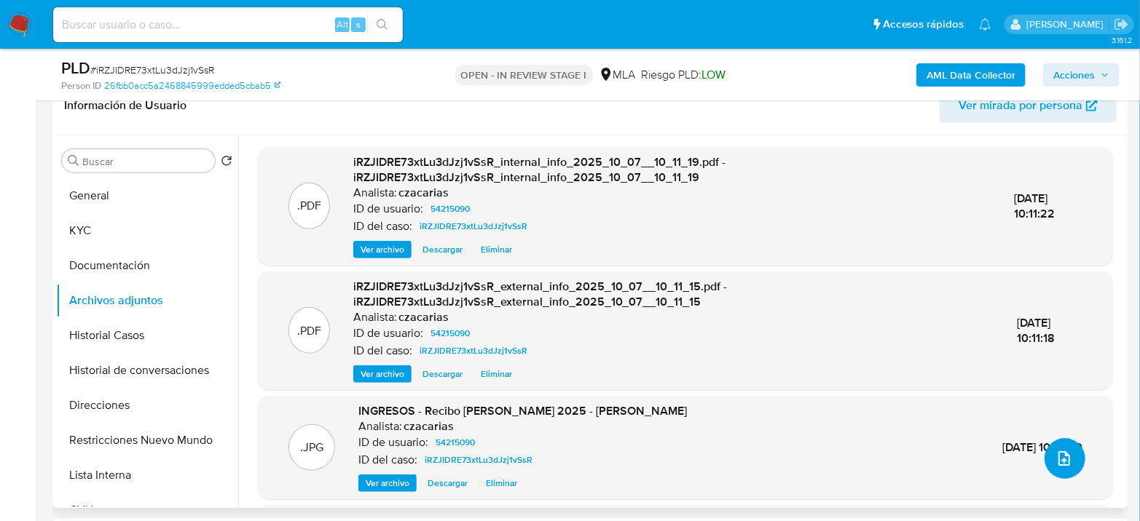
click at [1073, 456] on button "upload-file" at bounding box center [1064, 458] width 41 height 41
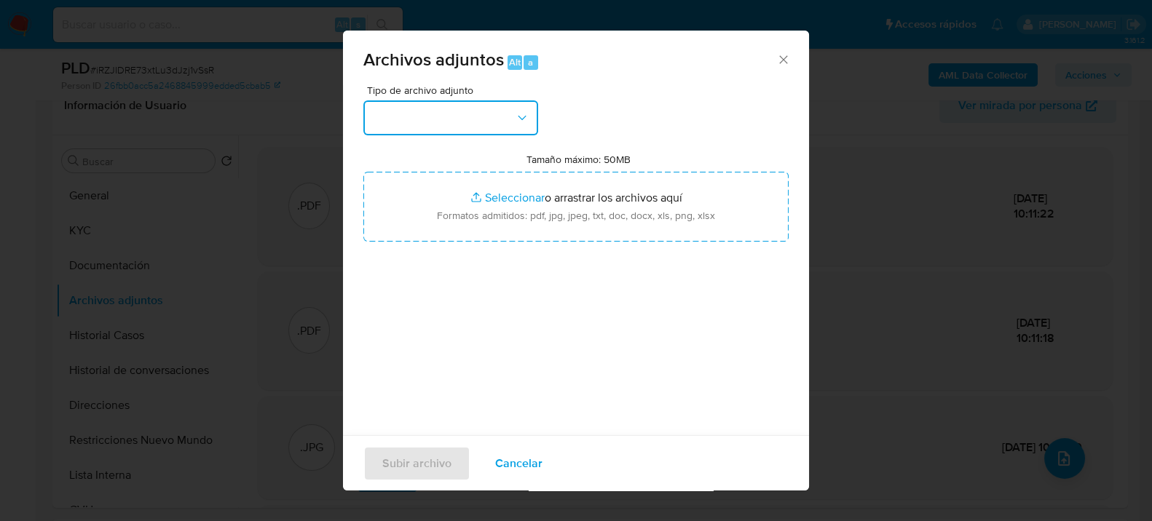
click at [519, 121] on icon "button" at bounding box center [522, 118] width 15 height 15
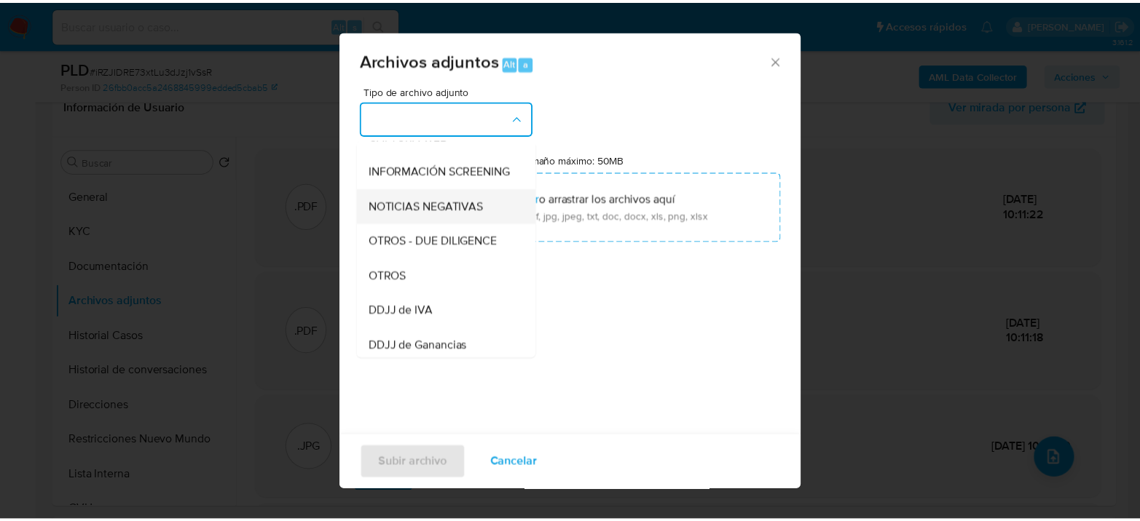
scroll to position [162, 0]
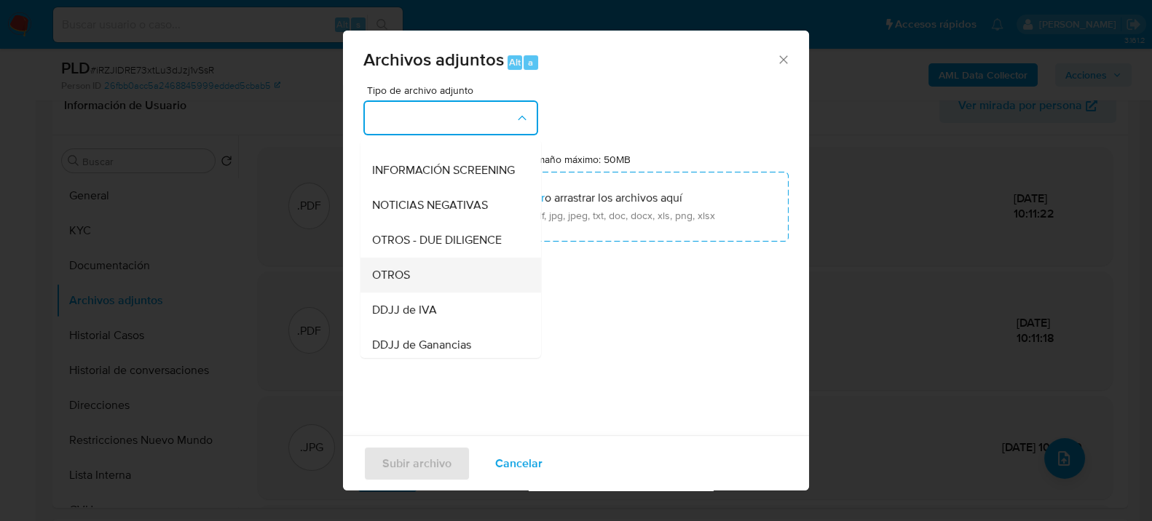
click at [387, 282] on span "OTROS" at bounding box center [391, 274] width 38 height 15
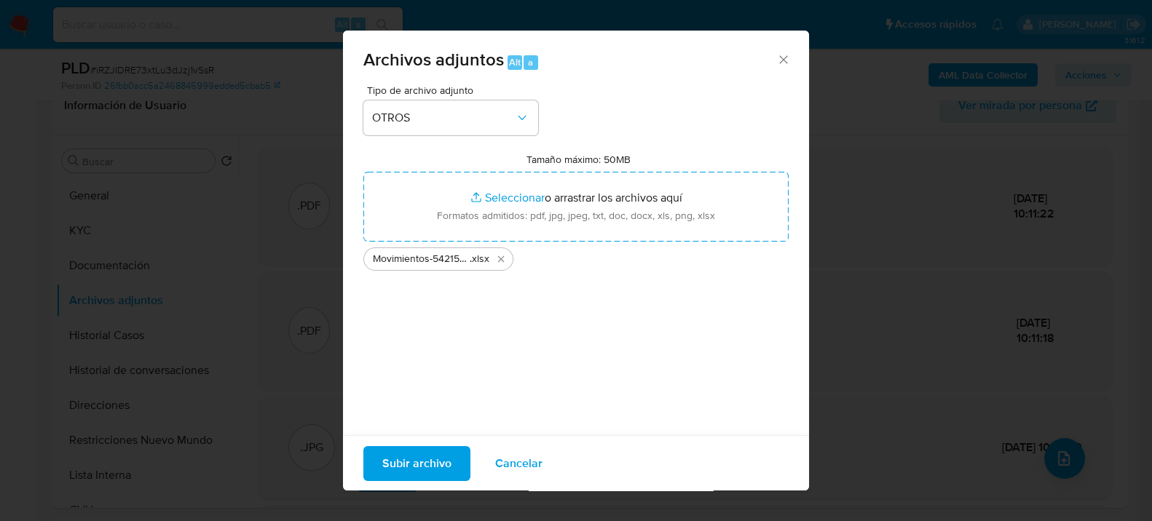
click at [422, 470] on span "Subir archivo" at bounding box center [416, 463] width 69 height 32
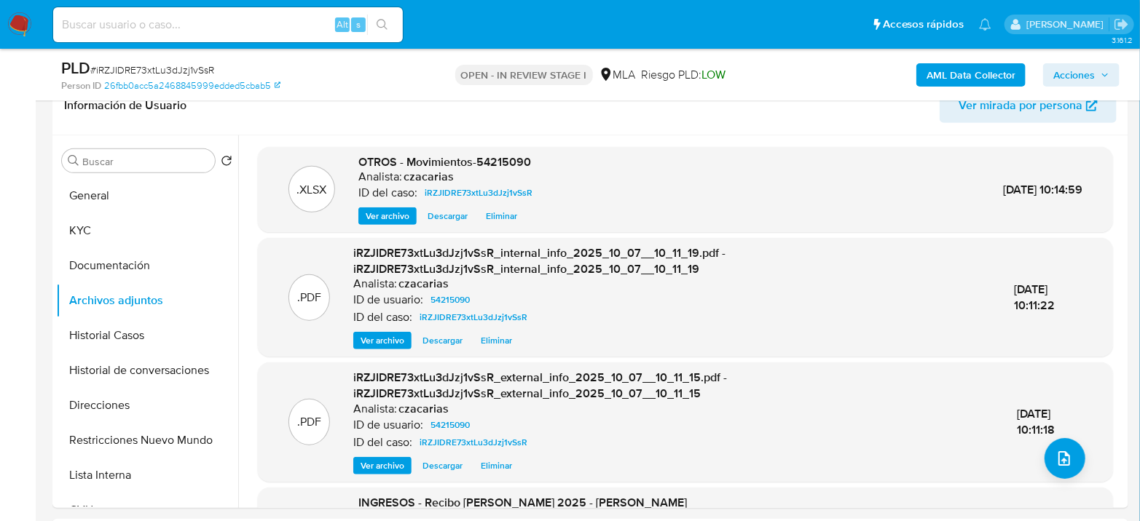
click at [256, 23] on input at bounding box center [228, 24] width 350 height 19
paste input "hfrhnHe7UijjXt4h32mO2qjY"
type input "hfrhnHe7UijjXt4h32mO2qjY"
click at [389, 23] on button "search-icon" at bounding box center [382, 25] width 30 height 20
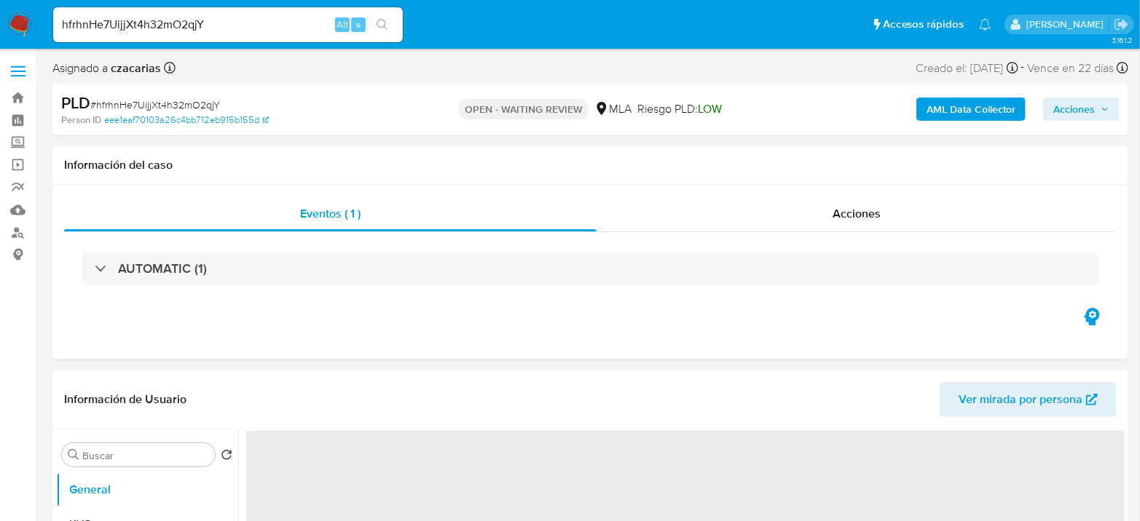
select select "10"
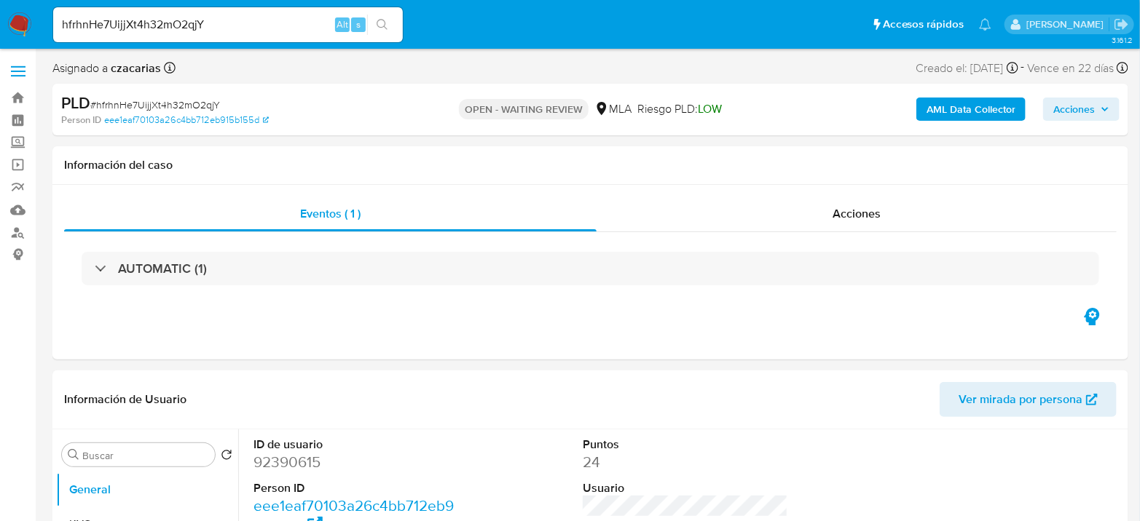
click at [159, 100] on span "# hfrhnHe7UijjXt4h32mO2qjY" at bounding box center [155, 105] width 130 height 15
drag, startPoint x: 159, startPoint y: 101, endPoint x: 192, endPoint y: 13, distance: 93.8
click at [160, 101] on span "# hfrhnHe7UijjXt4h32mO2qjY" at bounding box center [155, 105] width 130 height 15
copy span "hfrhnHe7UijjXt4h32mO2qjY"
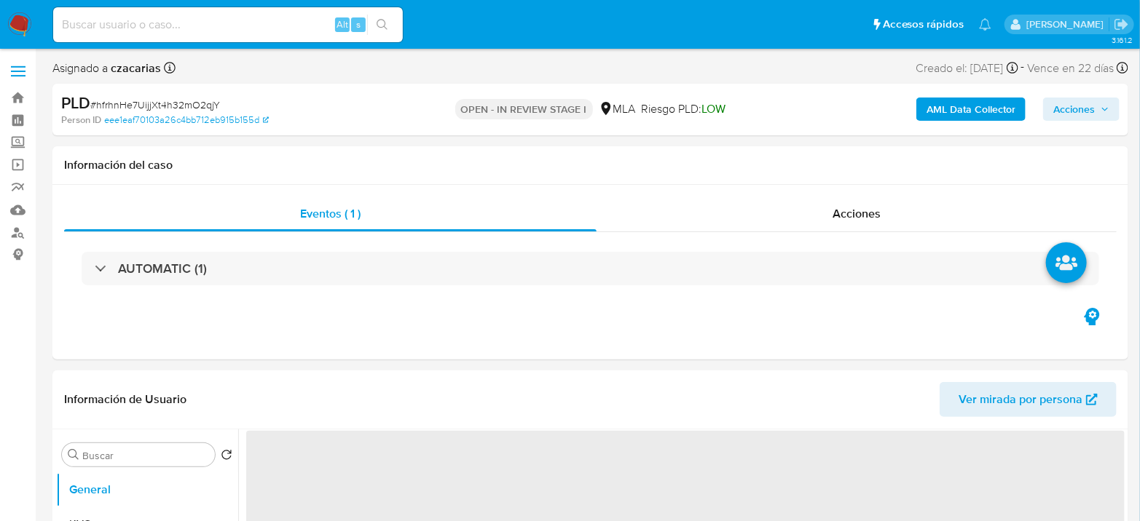
select select "10"
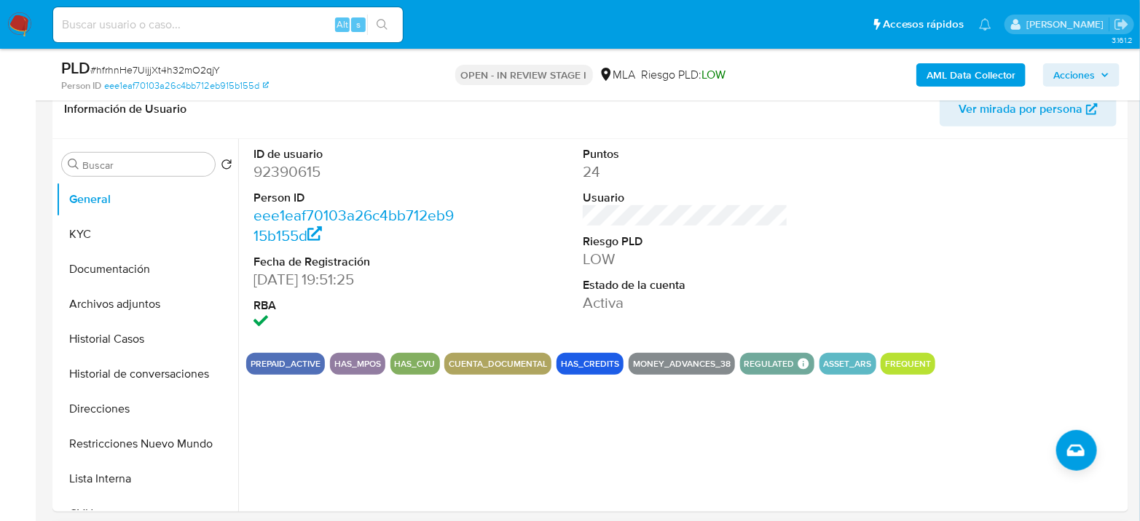
scroll to position [404, 0]
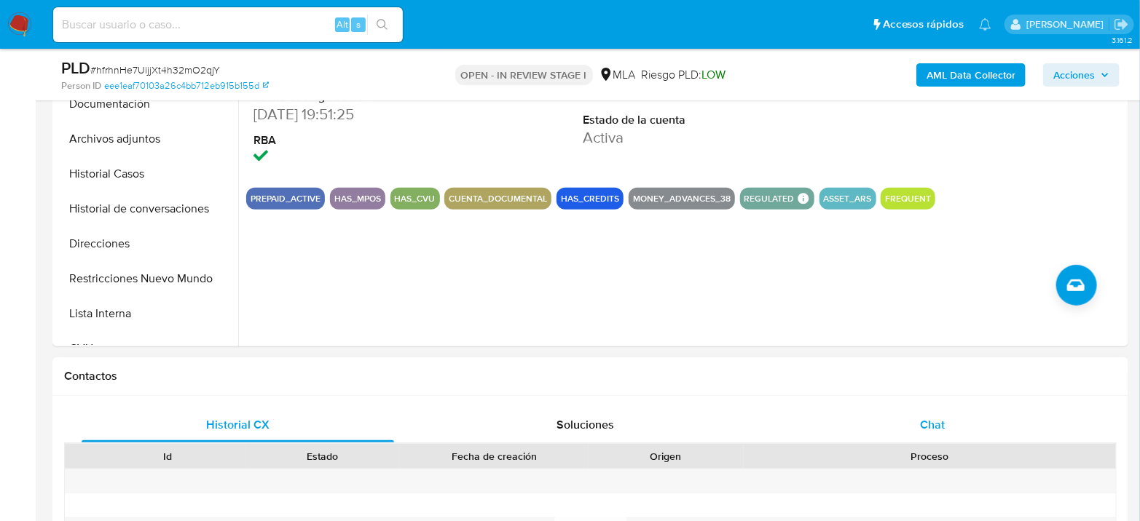
click at [908, 411] on div "Chat" at bounding box center [932, 425] width 312 height 35
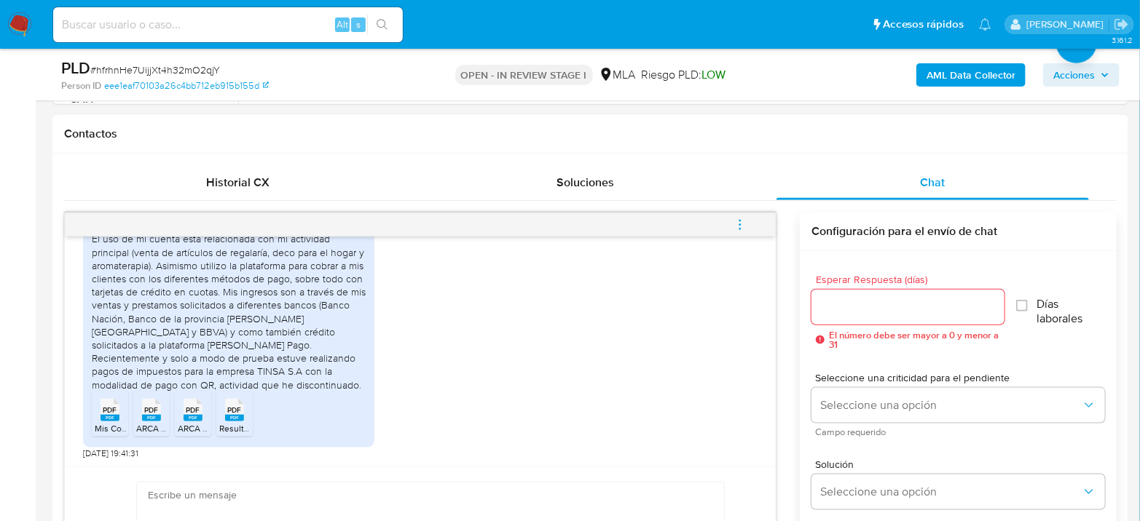
scroll to position [848, 0]
click at [115, 415] on rect at bounding box center [109, 418] width 19 height 7
click at [146, 413] on span "PDF" at bounding box center [152, 410] width 14 height 9
click at [184, 419] on icon "PDF" at bounding box center [193, 410] width 19 height 25
click at [223, 419] on div "PDF PDF" at bounding box center [234, 409] width 31 height 28
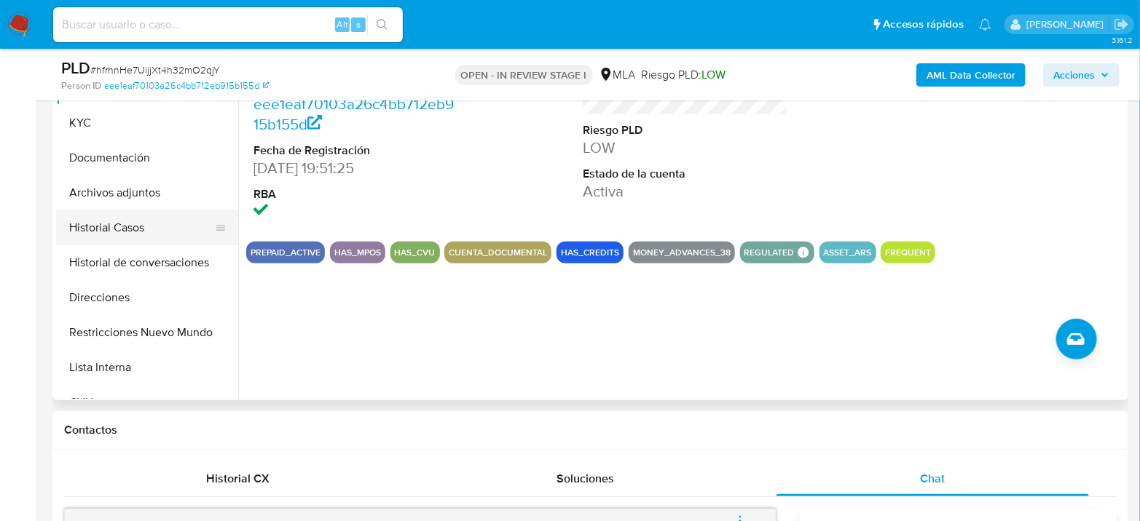
scroll to position [323, 0]
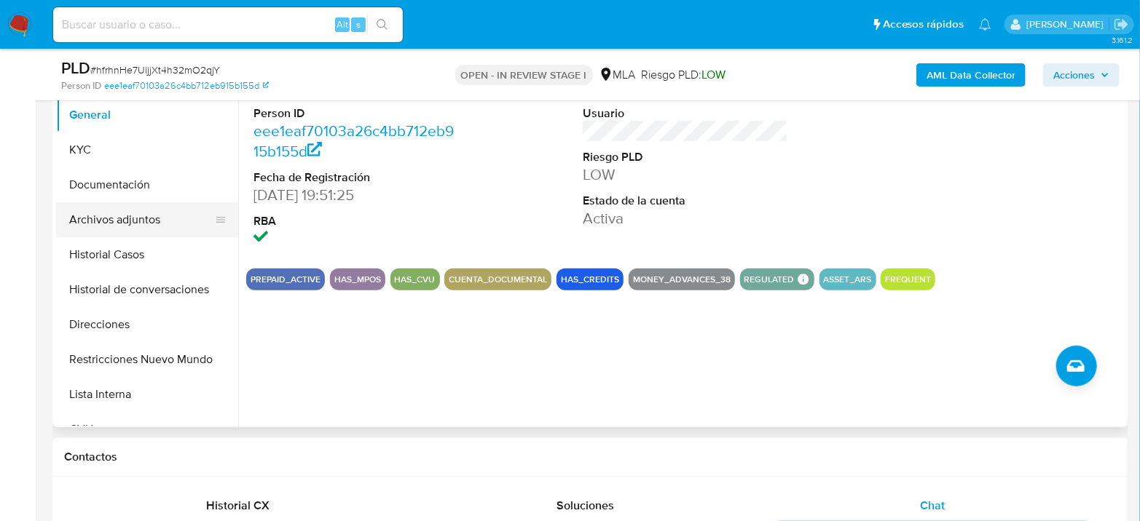
click at [116, 216] on button "Archivos adjuntos" at bounding box center [141, 219] width 170 height 35
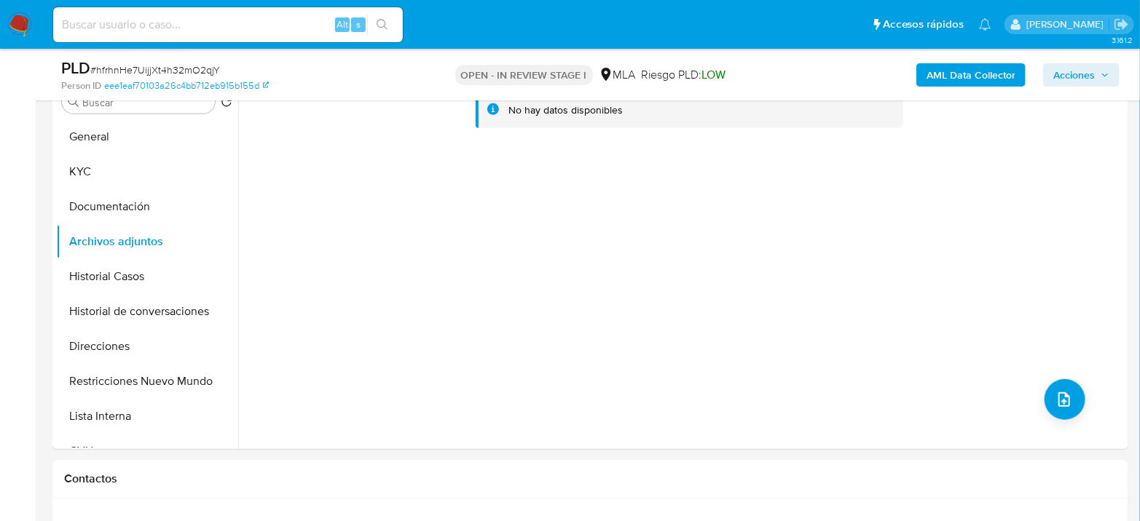
scroll to position [243, 0]
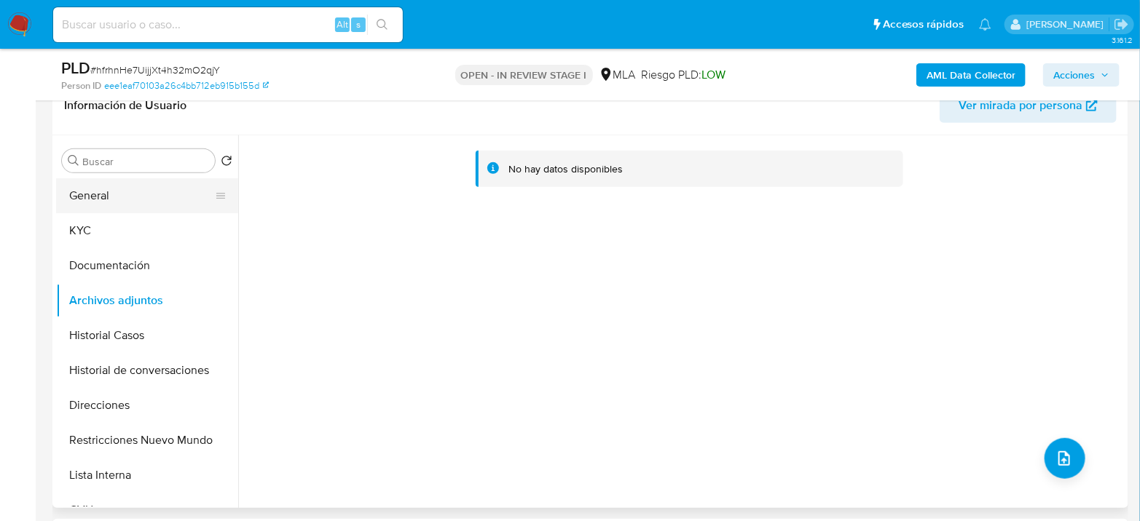
click at [156, 201] on button "General" at bounding box center [141, 195] width 170 height 35
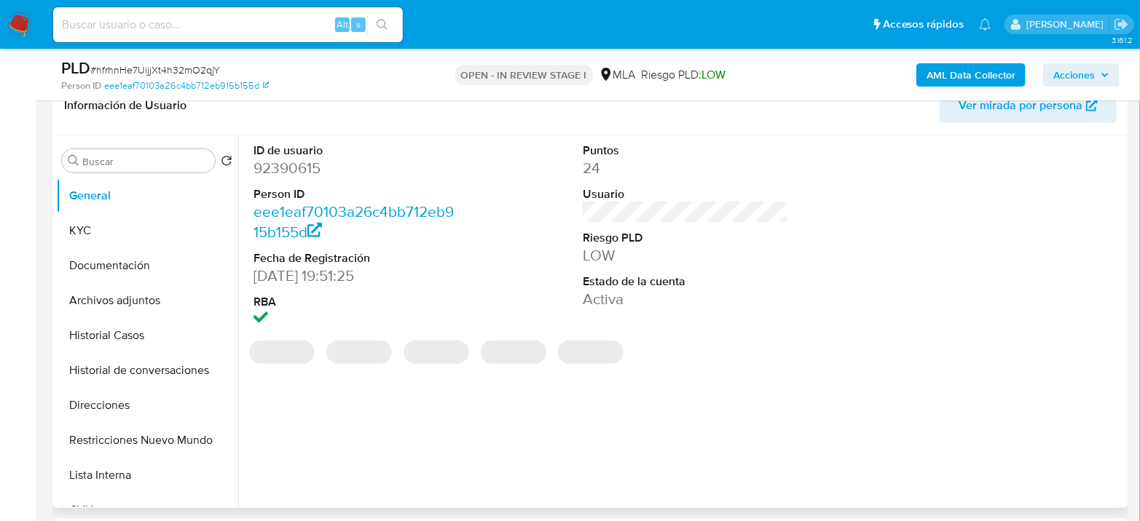
click at [299, 168] on dd "92390615" at bounding box center [355, 168] width 205 height 20
copy dd "92390615"
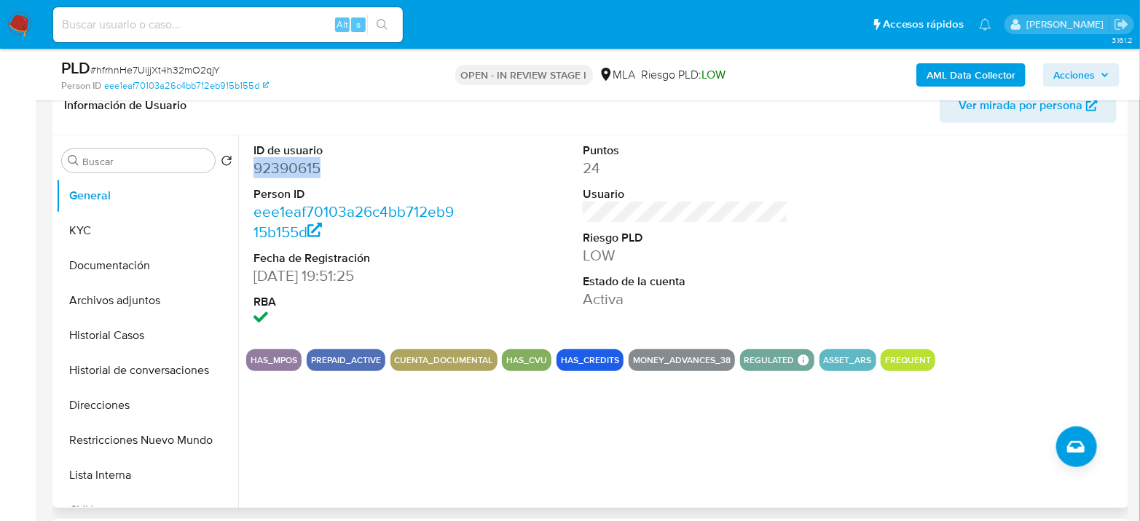
click at [288, 172] on dd "92390615" at bounding box center [355, 168] width 205 height 20
click at [54, 226] on div "Buscar Volver al orden por defecto General KYC Documentación Archivos adjuntos …" at bounding box center [590, 321] width 1076 height 373
click at [74, 226] on button "KYC" at bounding box center [141, 230] width 170 height 35
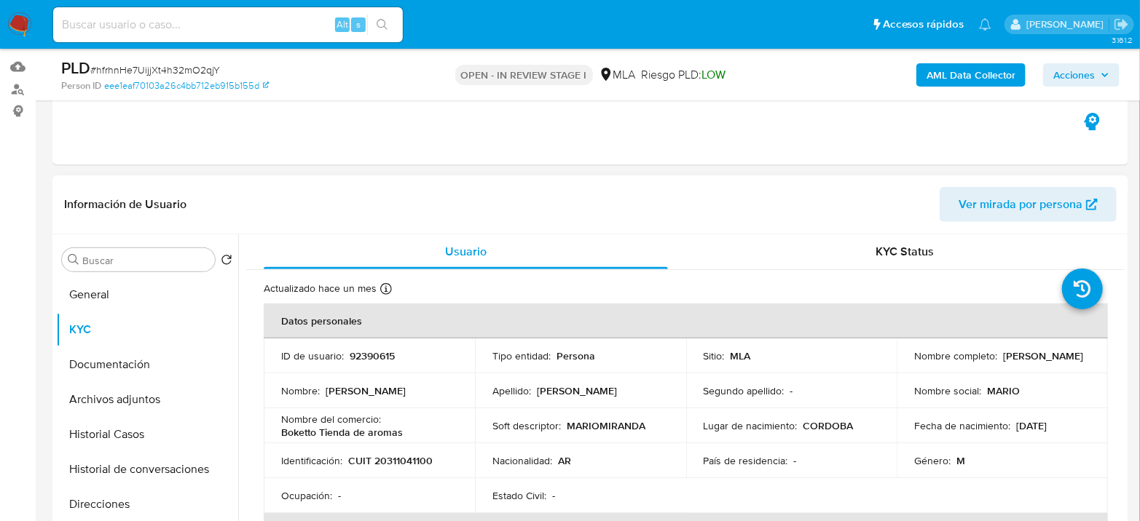
scroll to position [0, 0]
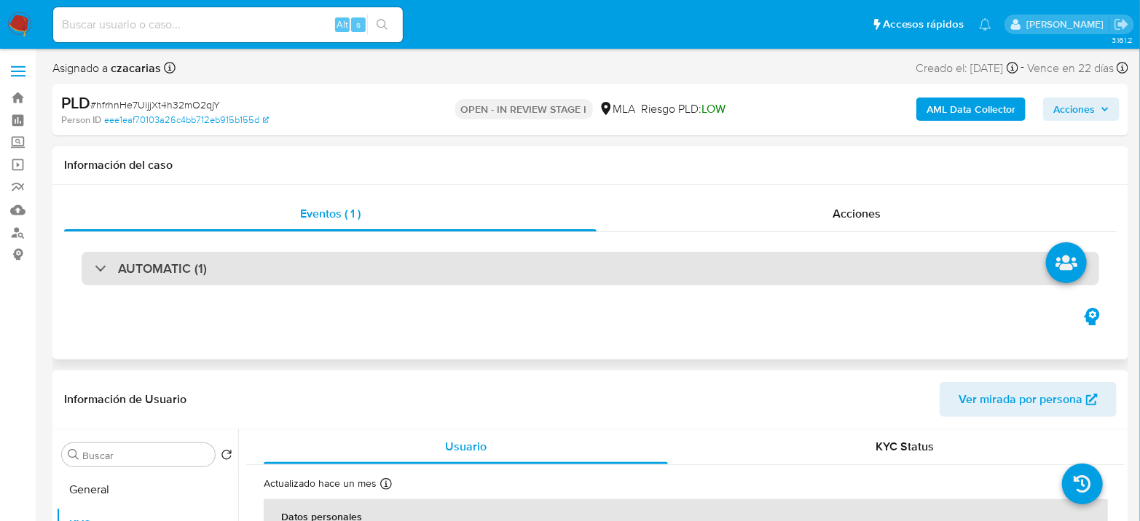
click at [325, 257] on div "AUTOMATIC (1)" at bounding box center [590, 268] width 1017 height 33
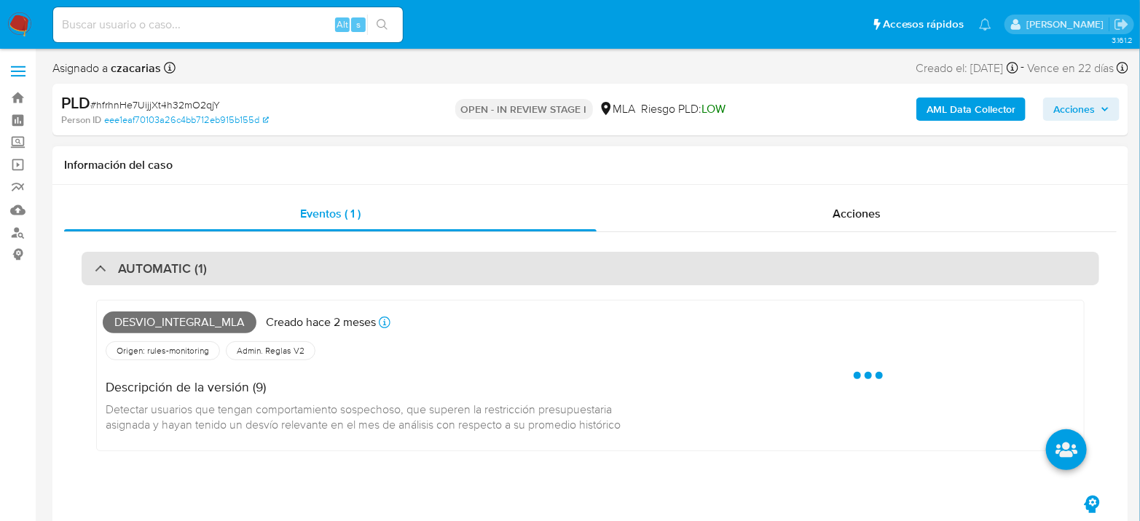
click at [325, 257] on div "AUTOMATIC (1)" at bounding box center [590, 268] width 1017 height 33
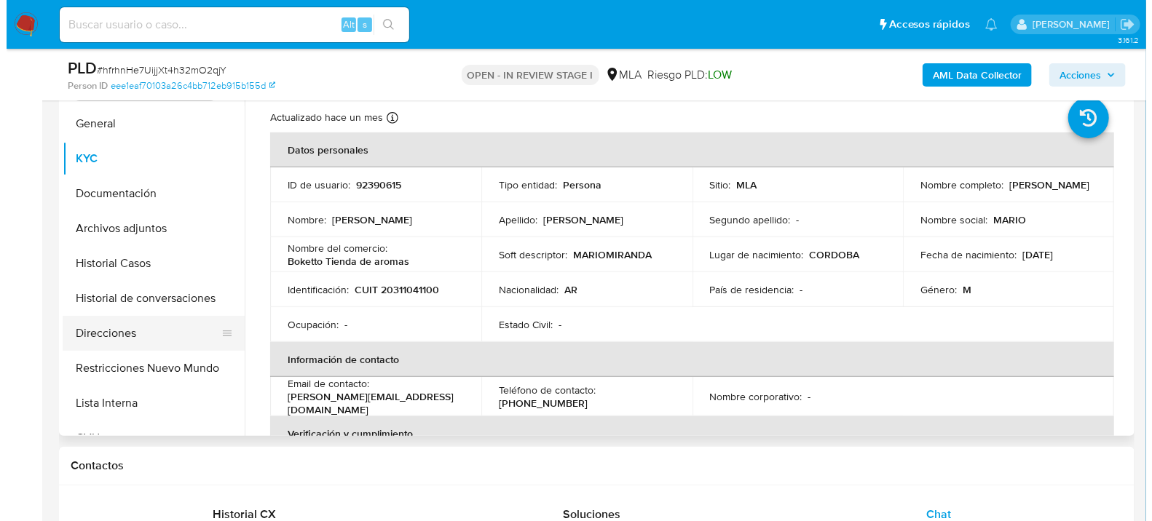
scroll to position [323, 0]
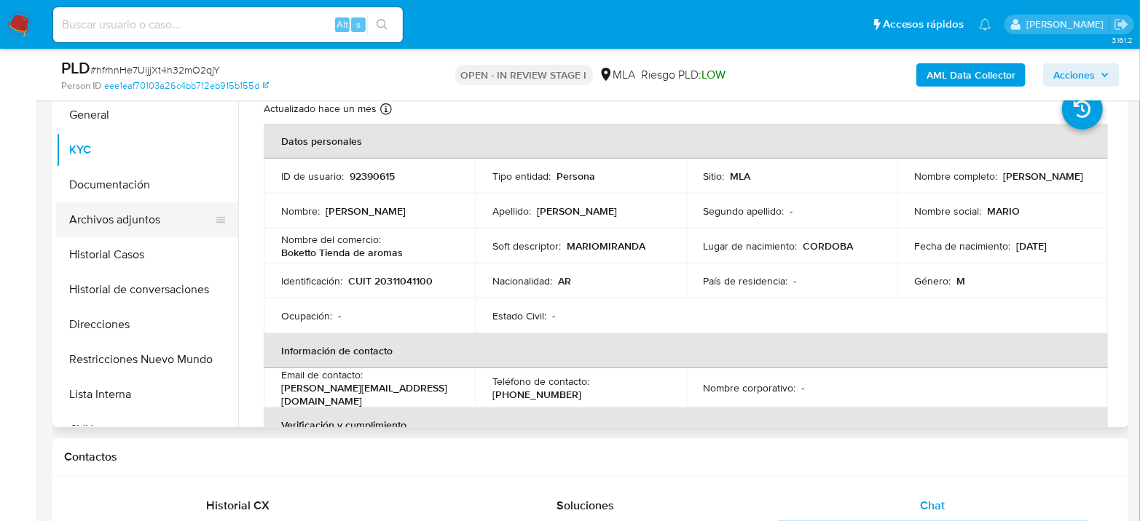
click at [130, 234] on button "Archivos adjuntos" at bounding box center [141, 219] width 170 height 35
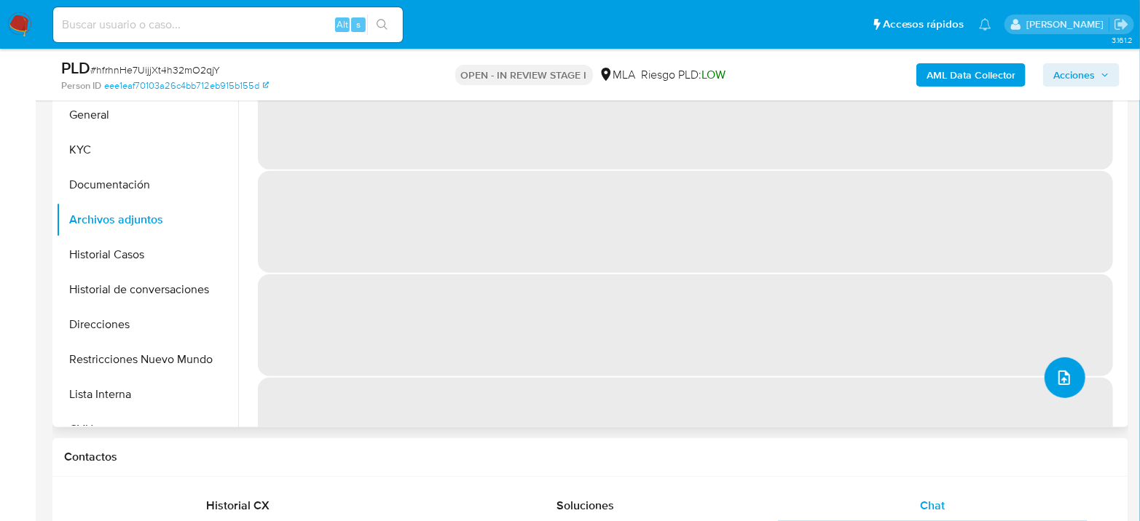
click at [1071, 377] on button "upload-file" at bounding box center [1064, 378] width 41 height 41
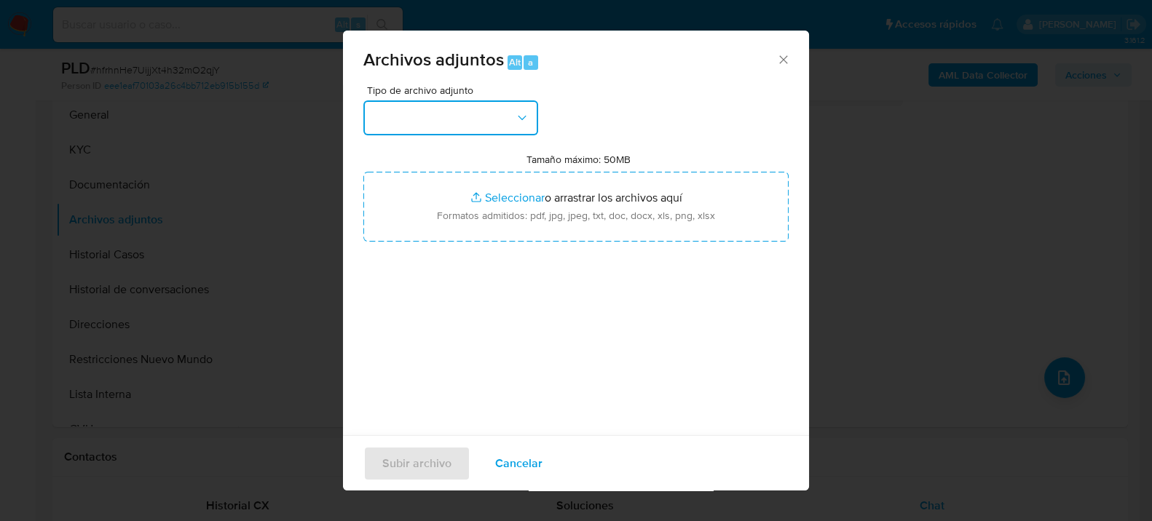
click at [409, 117] on button "button" at bounding box center [450, 117] width 175 height 35
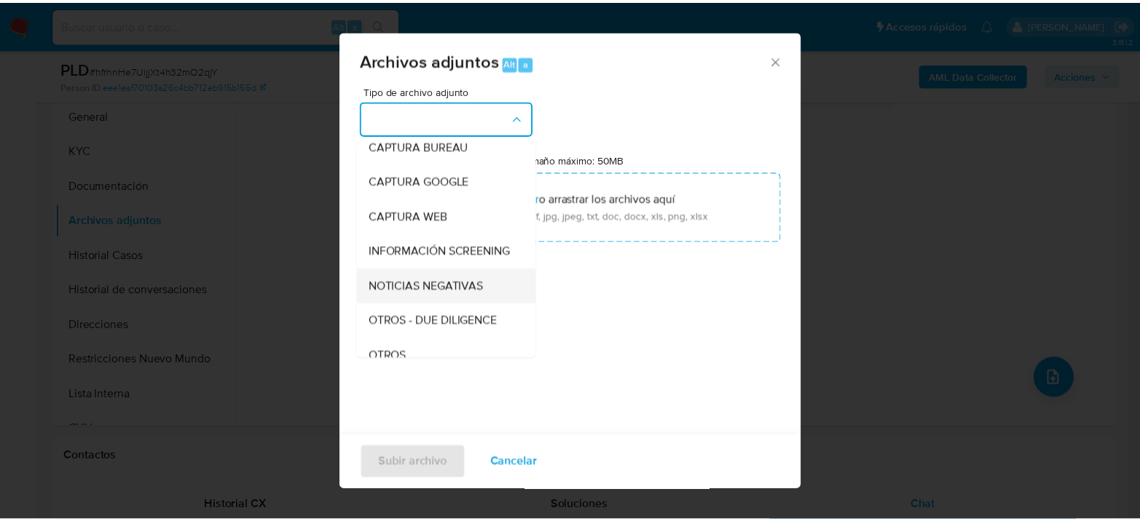
scroll to position [162, 0]
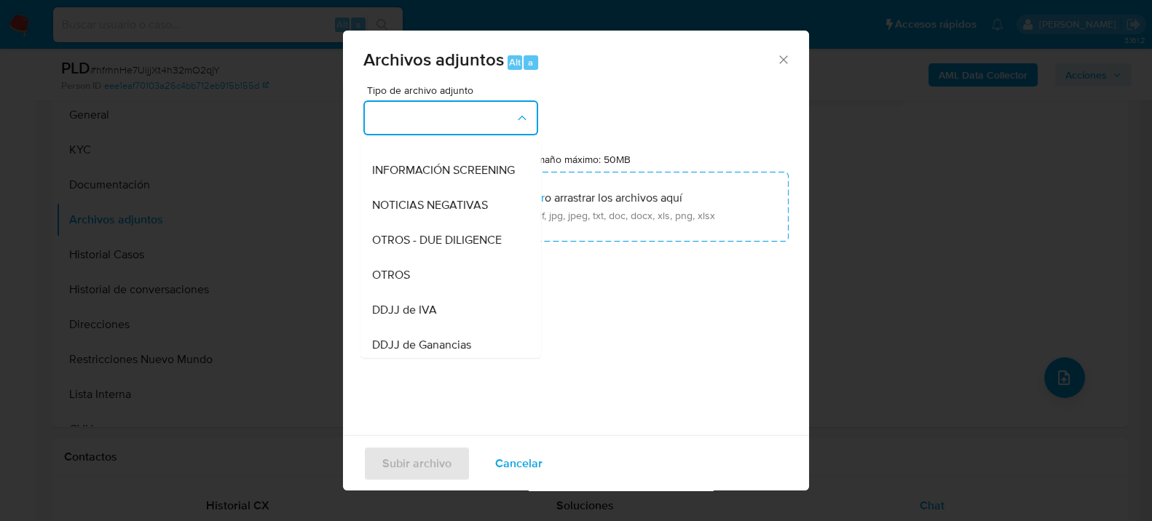
click at [393, 282] on span "OTROS" at bounding box center [391, 274] width 38 height 15
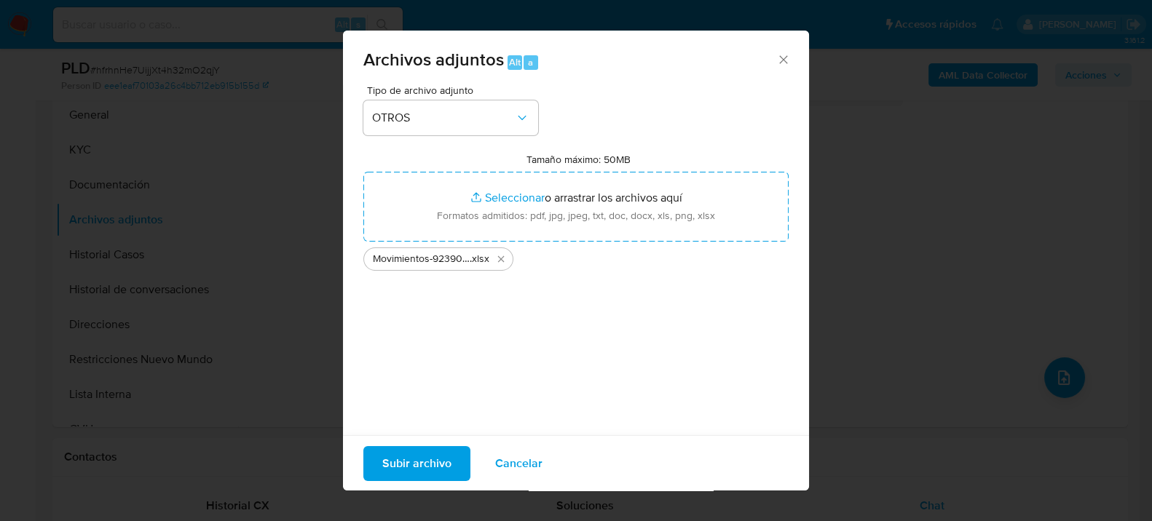
click at [385, 482] on div "Subir archivo Cancelar" at bounding box center [576, 463] width 466 height 56
click at [391, 474] on span "Subir archivo" at bounding box center [416, 463] width 69 height 32
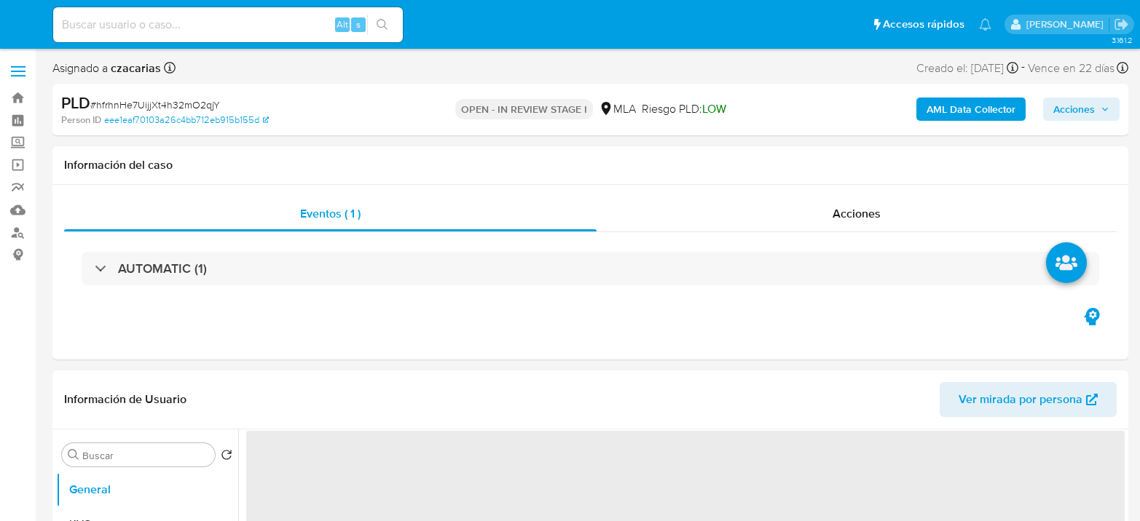
select select "10"
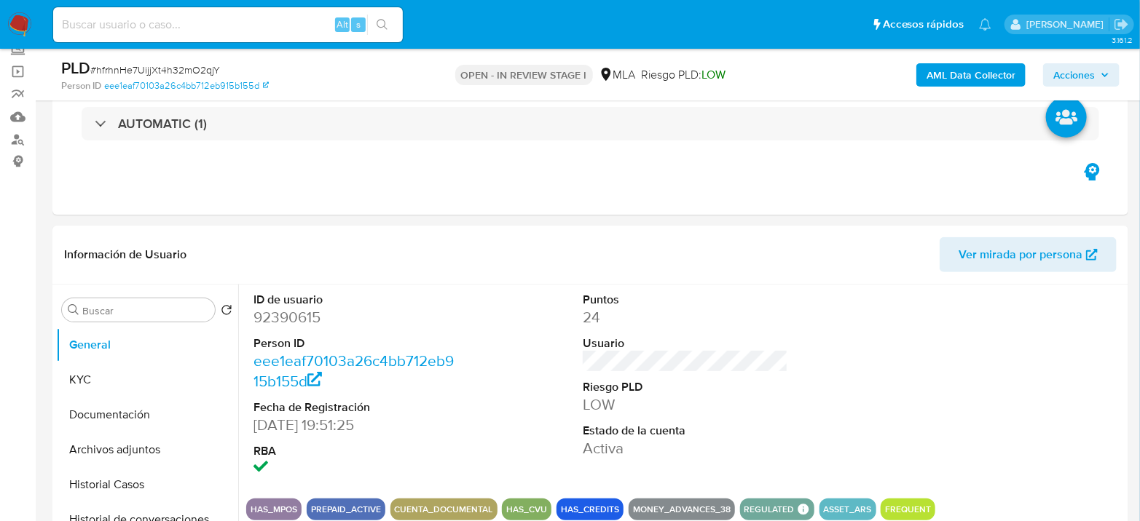
scroll to position [162, 0]
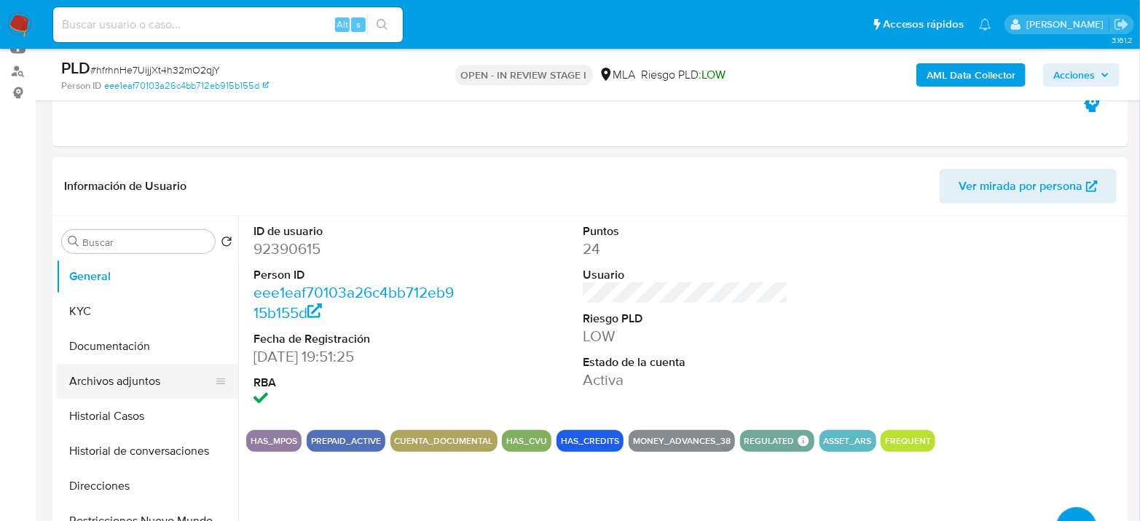
click at [129, 391] on button "Archivos adjuntos" at bounding box center [141, 381] width 170 height 35
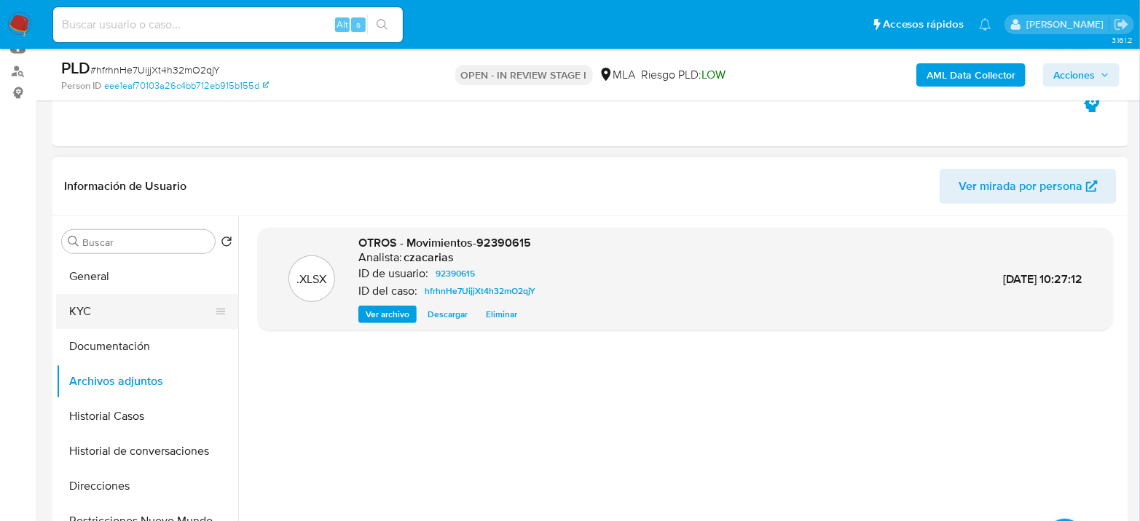
click at [129, 307] on button "KYC" at bounding box center [141, 311] width 170 height 35
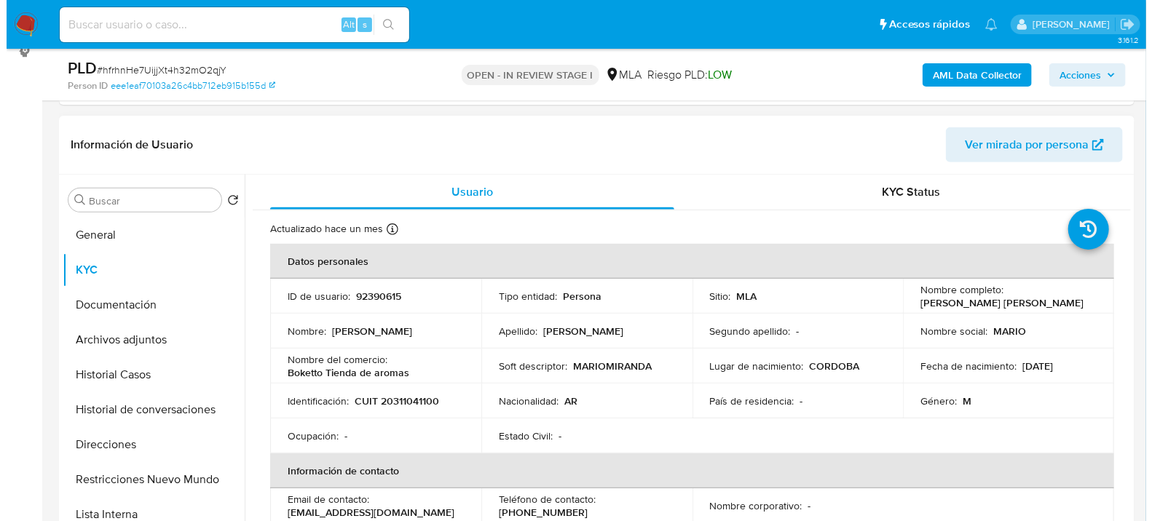
scroll to position [243, 0]
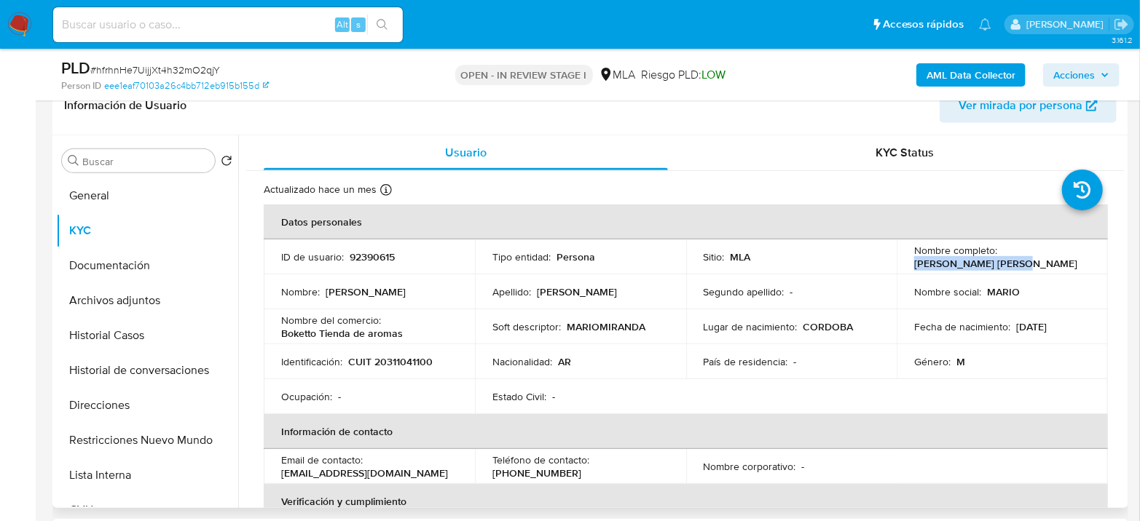
drag, startPoint x: 913, startPoint y: 263, endPoint x: 1007, endPoint y: 266, distance: 94.7
click at [1007, 266] on p "[PERSON_NAME] [PERSON_NAME]" at bounding box center [995, 263] width 163 height 13
copy p "[PERSON_NAME] [PERSON_NAME]"
click at [101, 300] on button "Archivos adjuntos" at bounding box center [141, 300] width 170 height 35
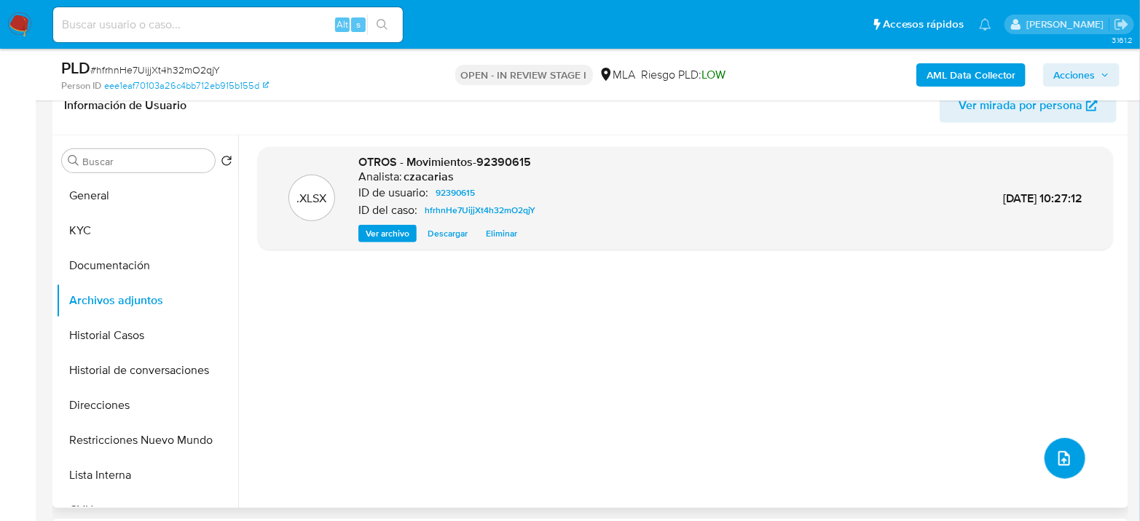
click at [1053, 467] on button "upload-file" at bounding box center [1064, 458] width 41 height 41
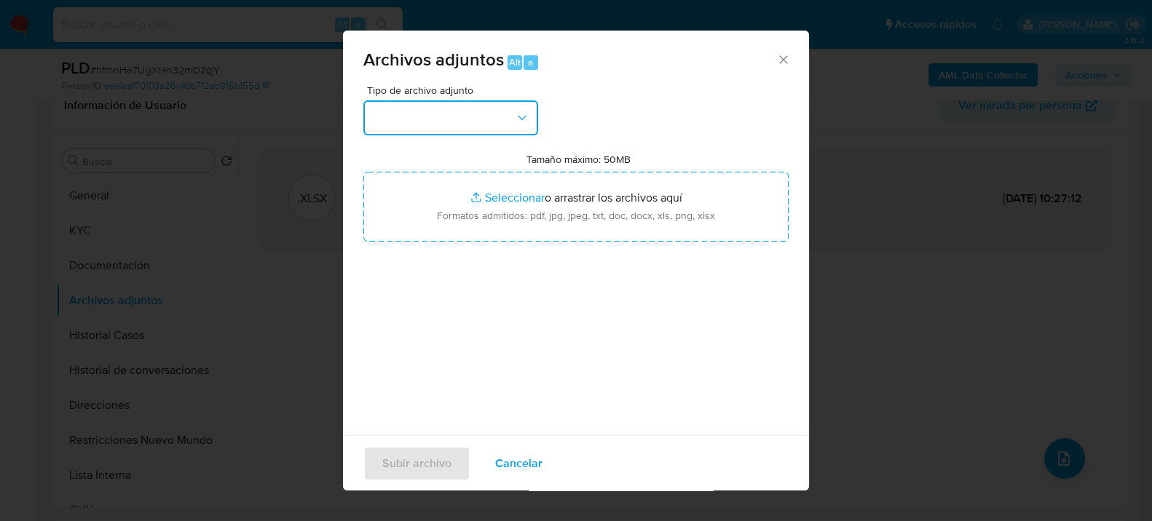
click at [439, 125] on button "button" at bounding box center [450, 117] width 175 height 35
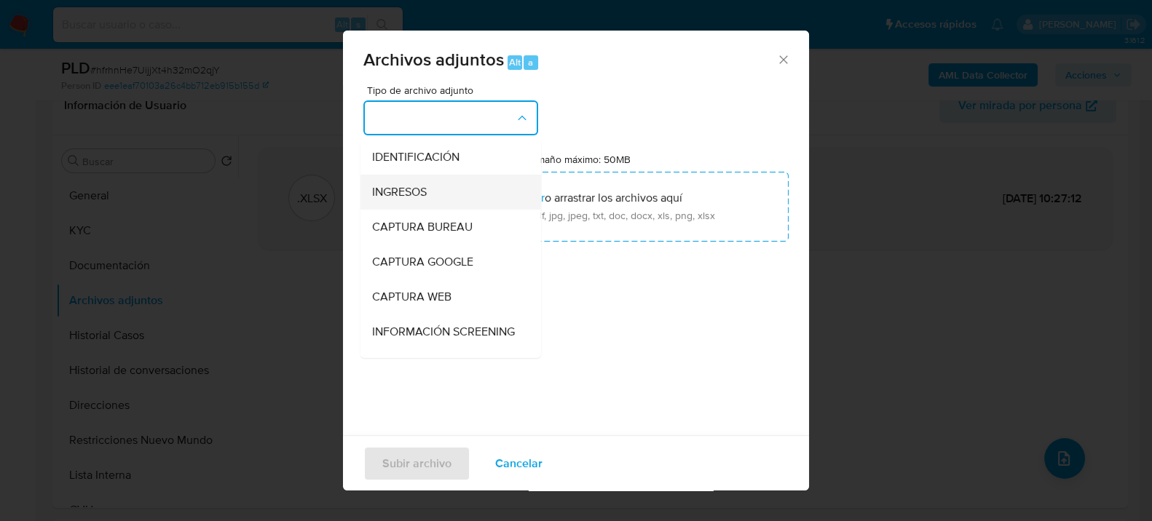
click at [431, 188] on div "INGRESOS" at bounding box center [446, 191] width 149 height 35
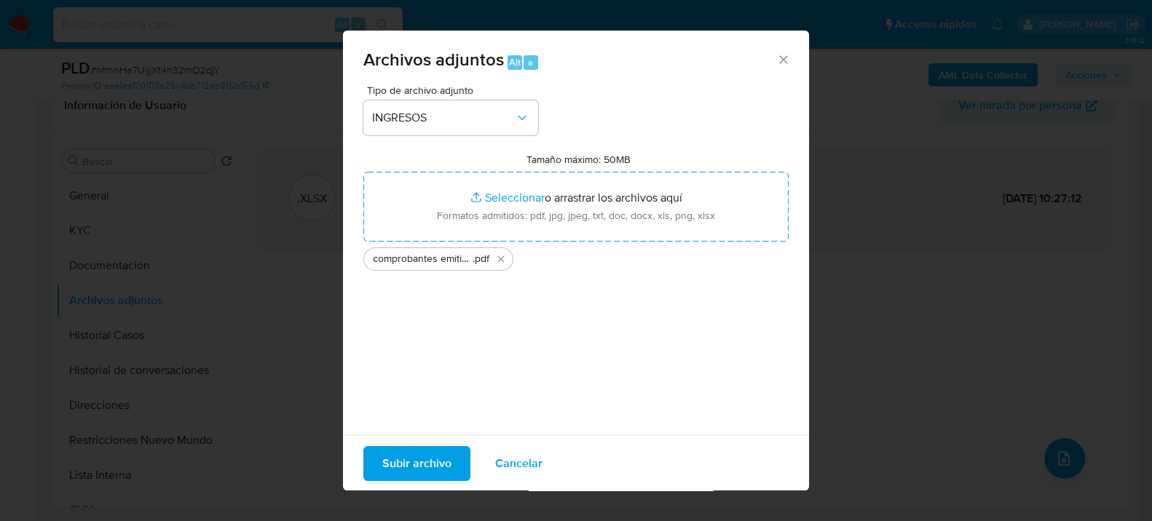
click at [444, 459] on span "Subir archivo" at bounding box center [416, 463] width 69 height 32
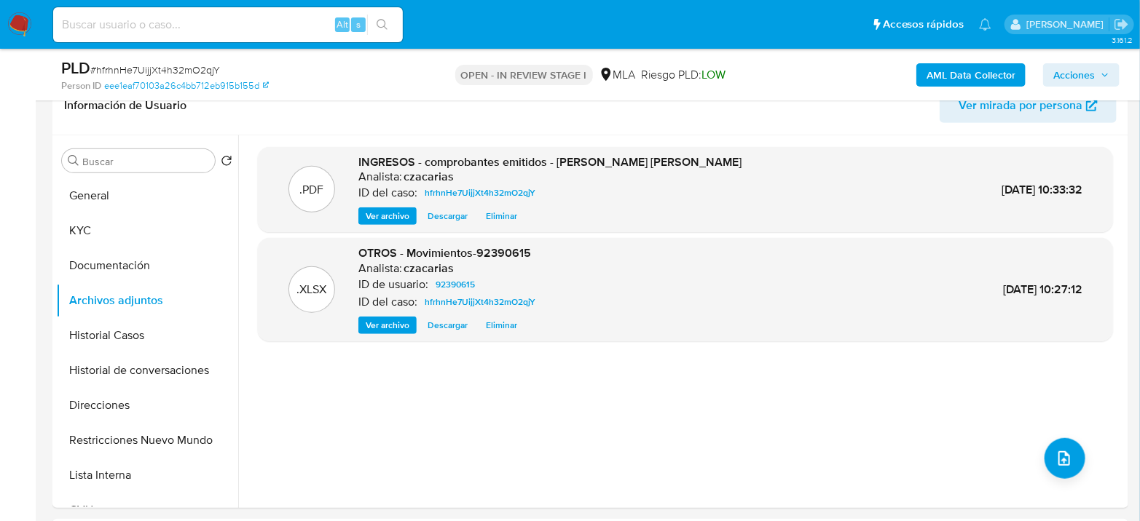
click at [992, 70] on b "AML Data Collector" at bounding box center [970, 74] width 89 height 23
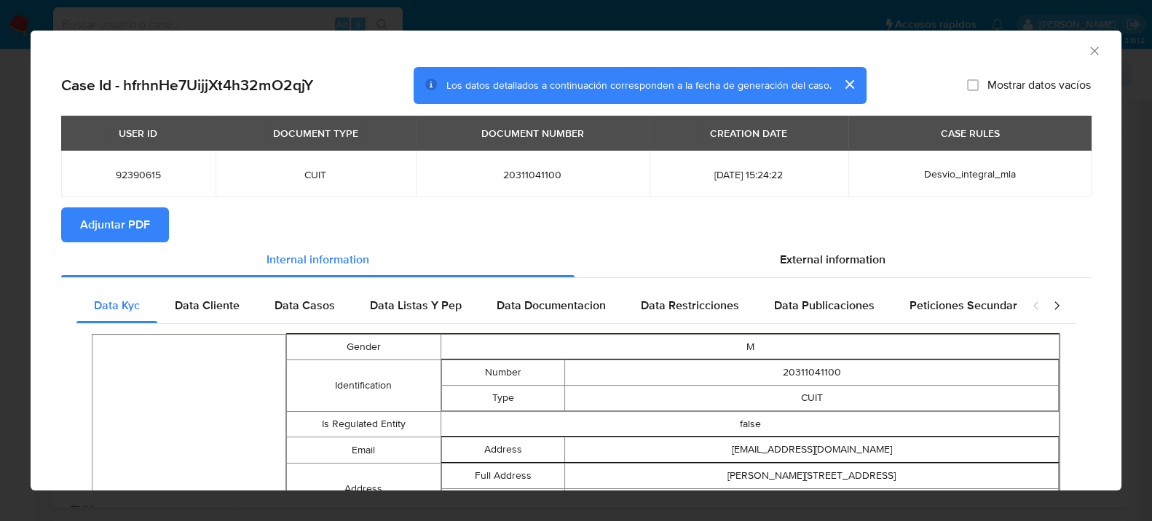
click at [827, 239] on section "Adjuntar PDF" at bounding box center [576, 225] width 1030 height 35
click at [829, 253] on span "External information" at bounding box center [833, 259] width 106 height 17
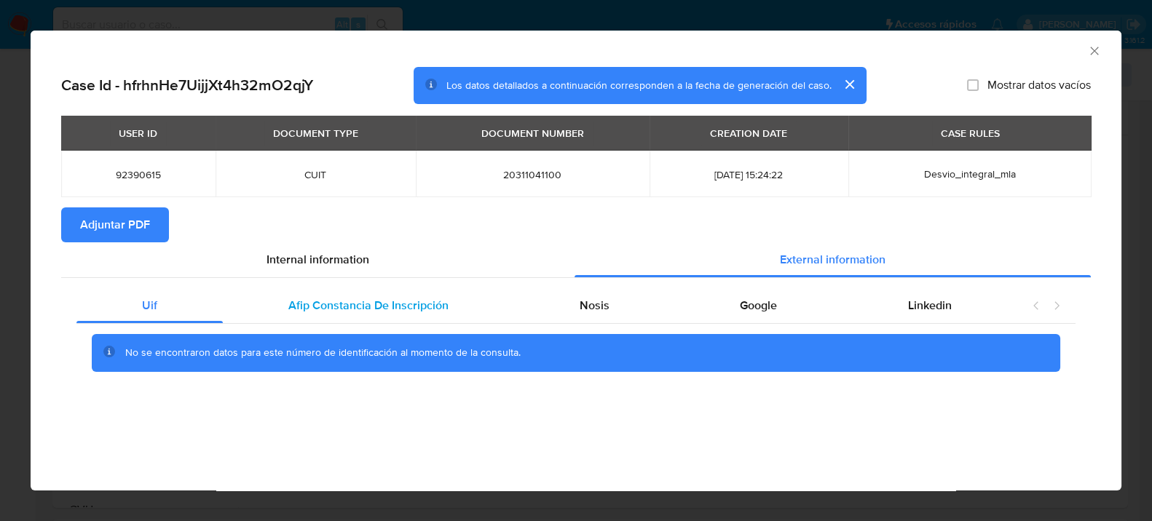
click at [343, 305] on span "Afip Constancia De Inscripción" at bounding box center [368, 305] width 160 height 17
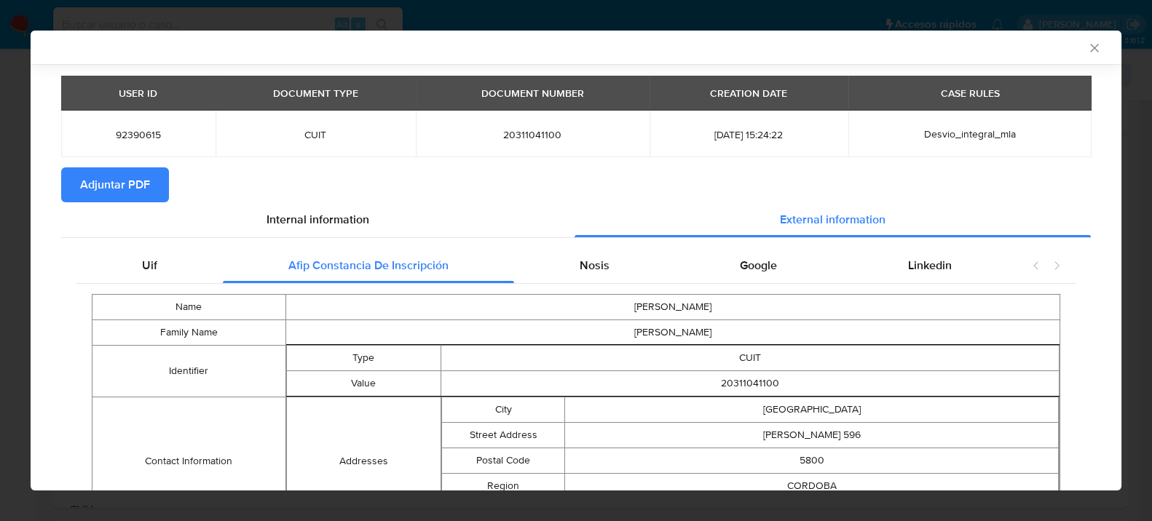
scroll to position [11, 0]
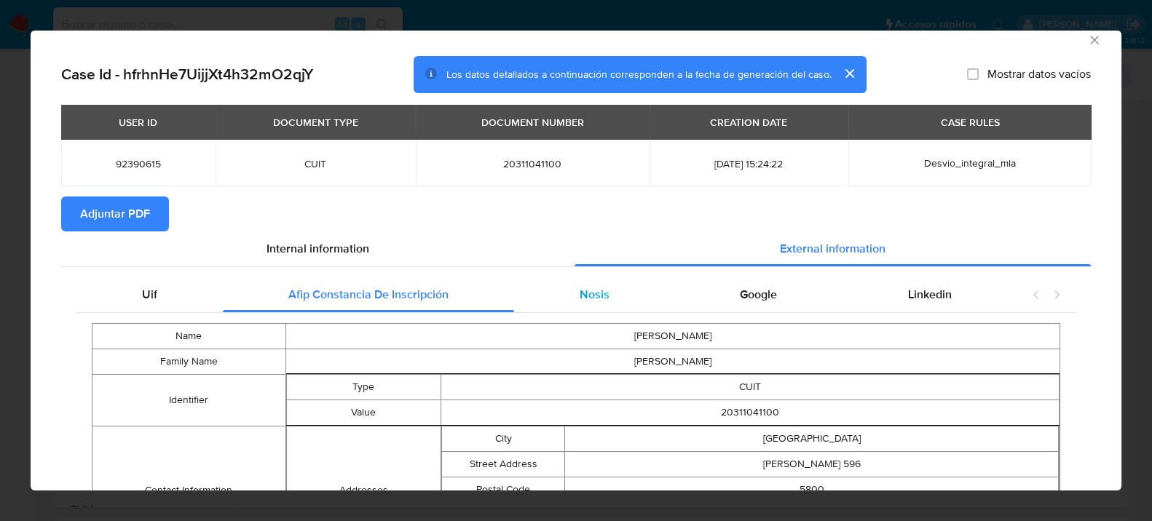
click at [596, 291] on span "Nosis" at bounding box center [594, 294] width 30 height 17
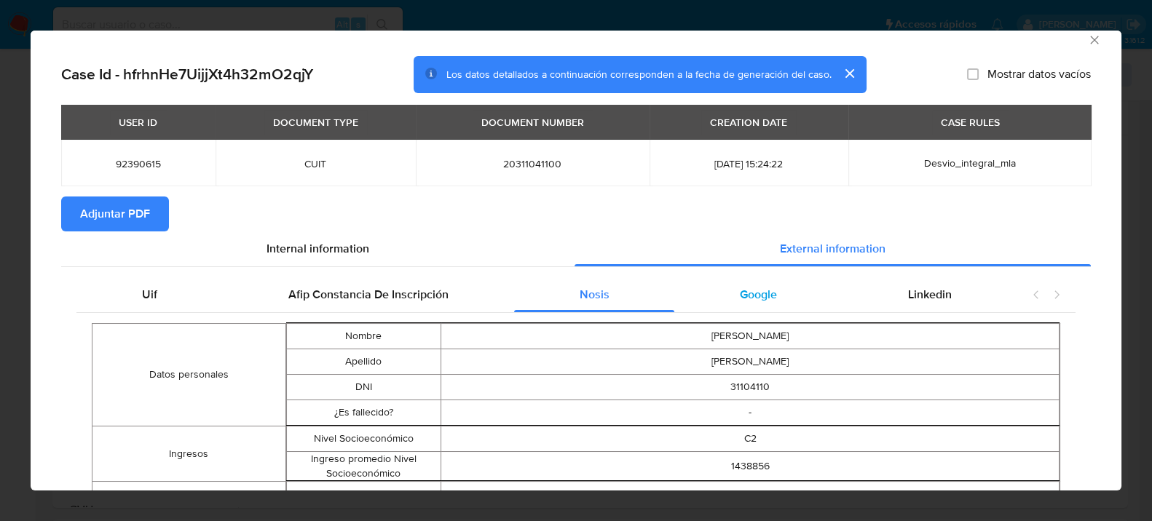
click at [754, 294] on span "Google" at bounding box center [758, 294] width 37 height 17
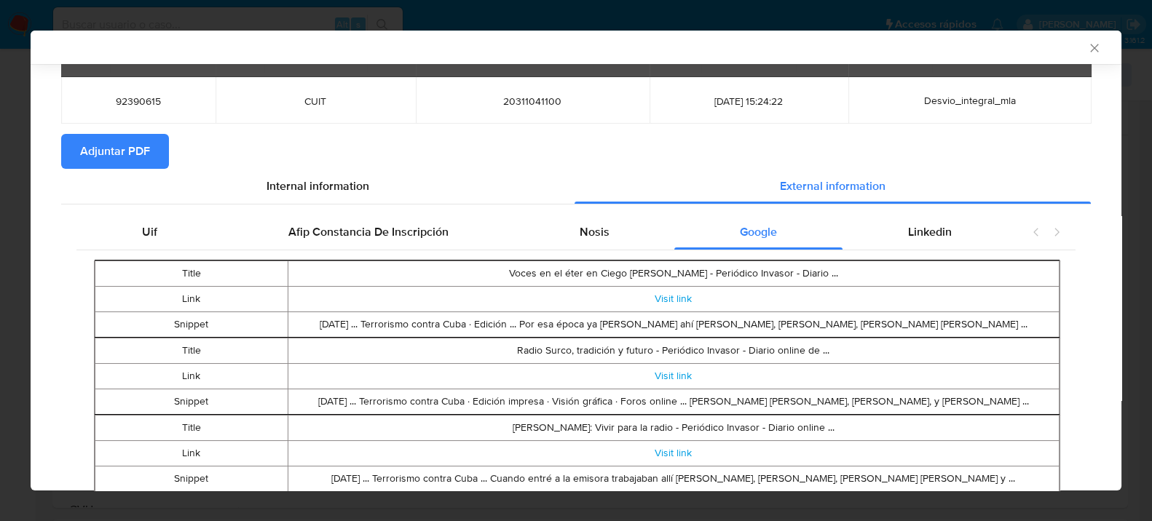
scroll to position [44, 0]
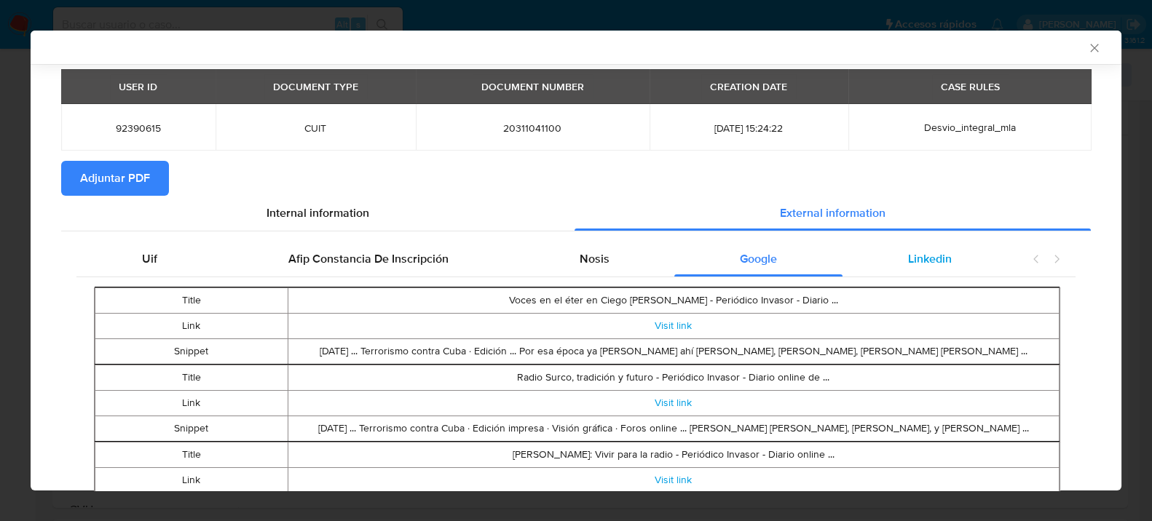
click at [931, 253] on span "Linkedin" at bounding box center [930, 259] width 44 height 17
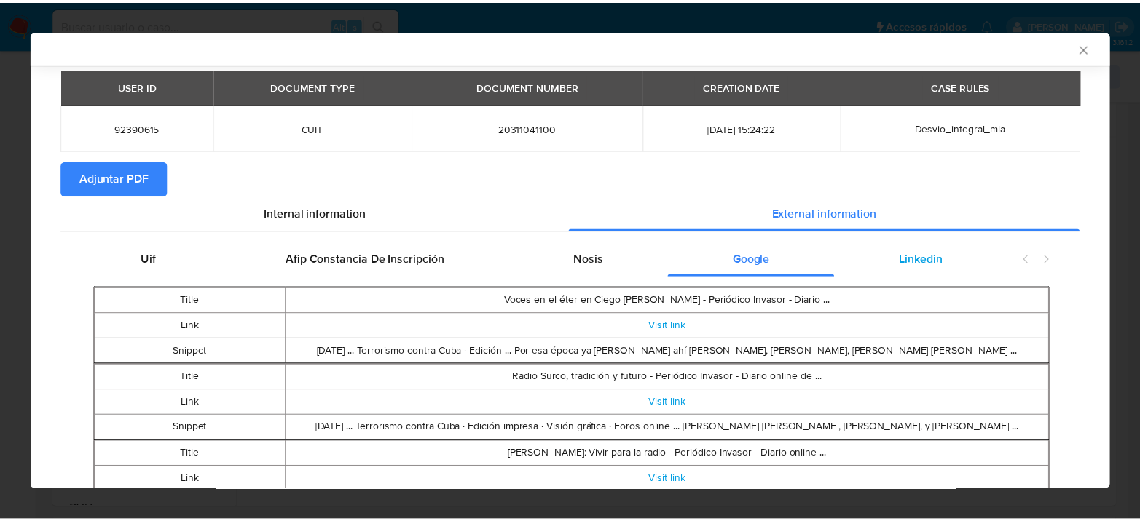
scroll to position [0, 0]
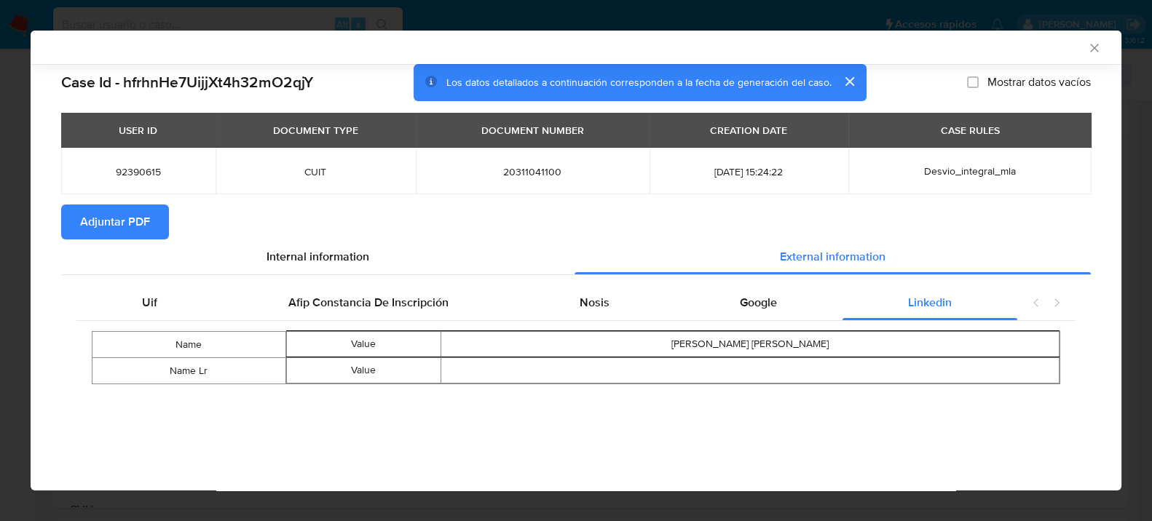
click at [126, 234] on span "Adjuntar PDF" at bounding box center [115, 222] width 70 height 32
click at [1085, 47] on div "AML Data Collector" at bounding box center [564, 47] width 1046 height 13
drag, startPoint x: 1082, startPoint y: 44, endPoint x: 1092, endPoint y: 47, distance: 10.4
click at [1089, 47] on div "AML Data Collector" at bounding box center [576, 47] width 1091 height 33
click at [1094, 47] on icon "Cerrar ventana" at bounding box center [1094, 48] width 8 height 8
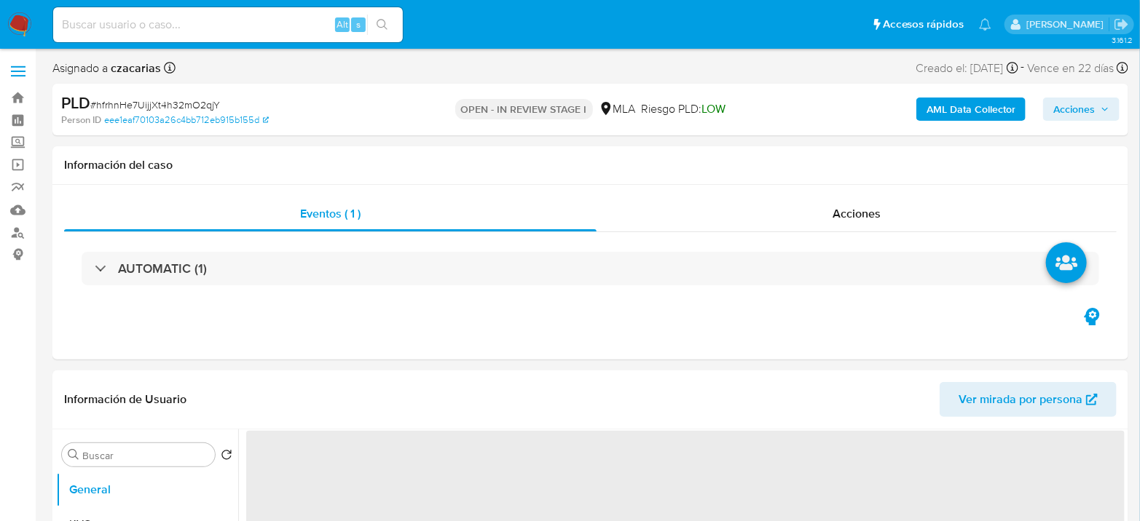
select select "10"
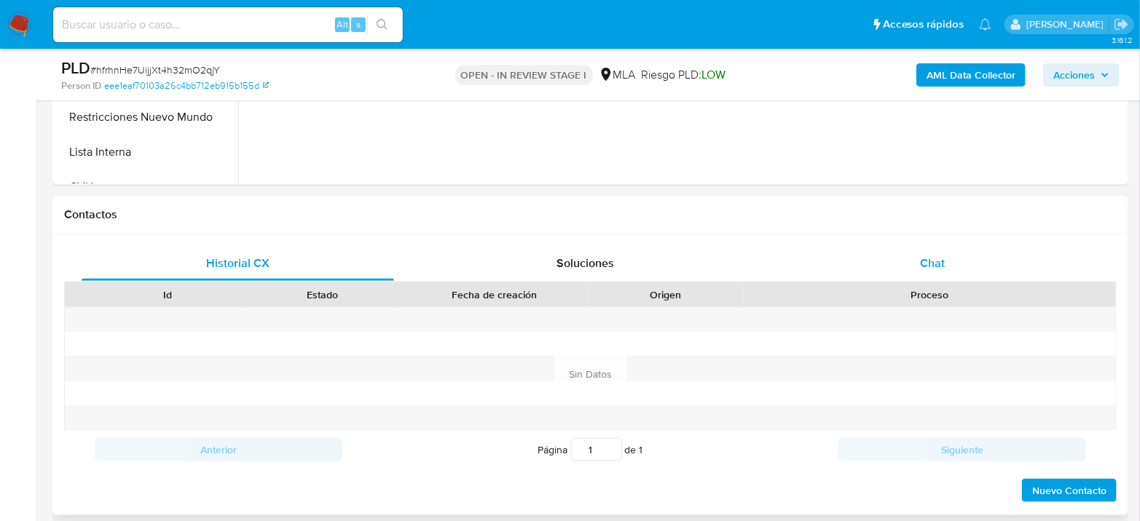
click at [921, 263] on span "Chat" at bounding box center [932, 263] width 25 height 17
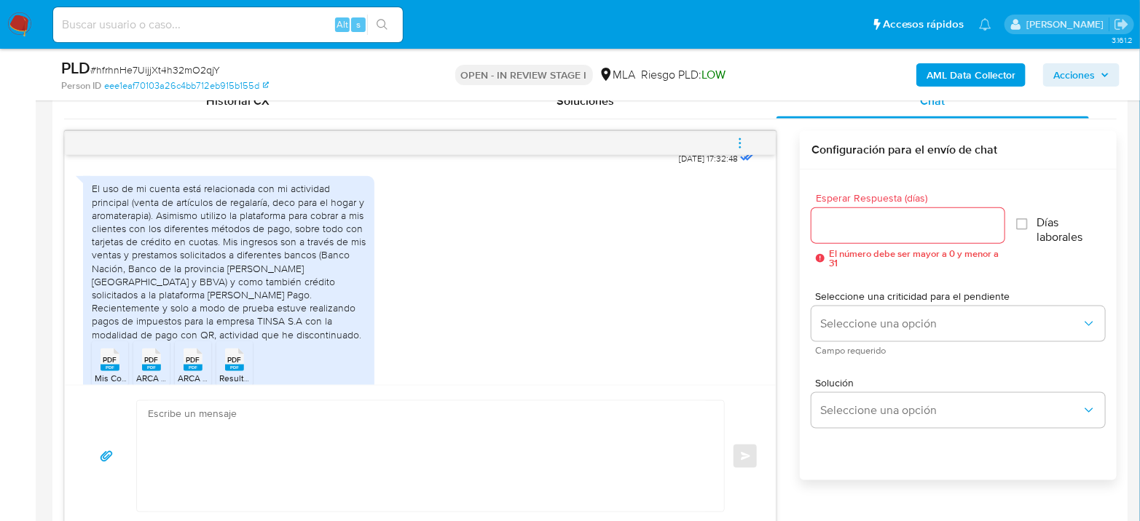
scroll to position [767, 0]
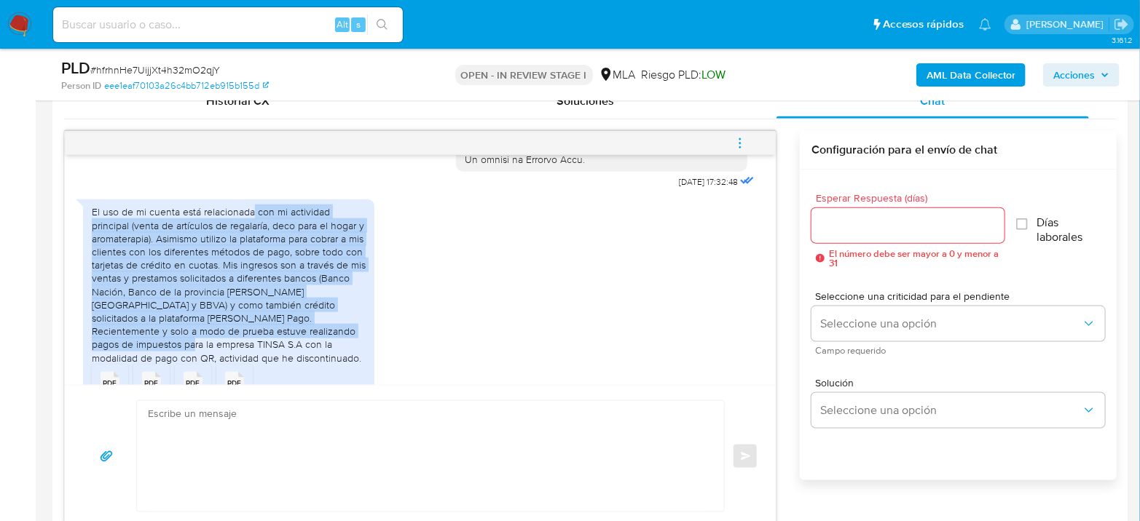
drag, startPoint x: 253, startPoint y: 237, endPoint x: 350, endPoint y: 357, distance: 154.2
click at [350, 357] on div "El uso de mi cuenta está relacionada con mi actividad principal (venta de artíc…" at bounding box center [229, 284] width 274 height 159
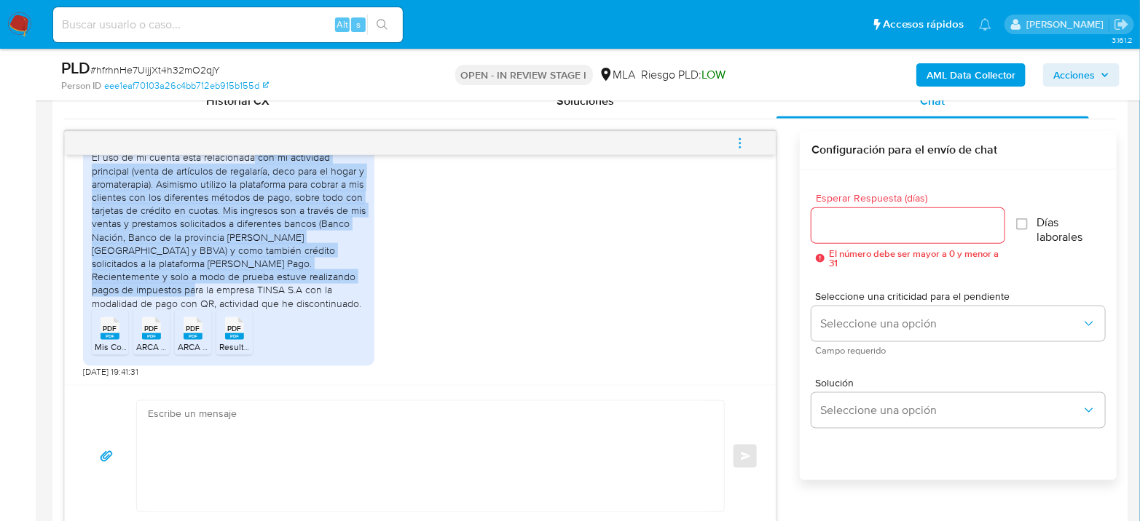
click at [267, 266] on div "El uso de mi cuenta está relacionada con mi actividad principal (venta de artíc…" at bounding box center [229, 230] width 274 height 159
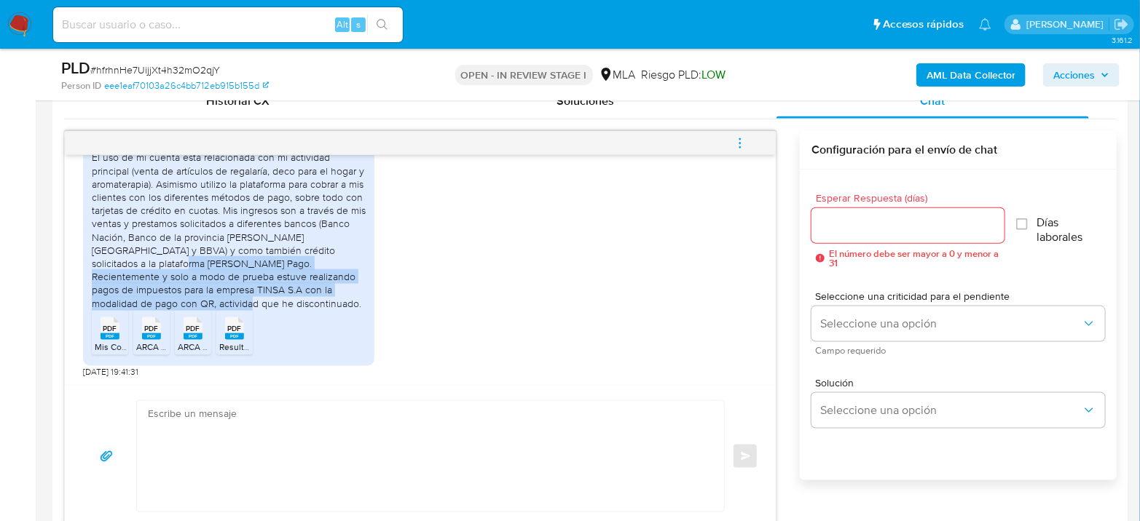
drag, startPoint x: 117, startPoint y: 263, endPoint x: 355, endPoint y: 299, distance: 240.1
click at [355, 299] on div "El uso de mi cuenta está relacionada con mi actividad principal (venta de artíc…" at bounding box center [229, 230] width 274 height 159
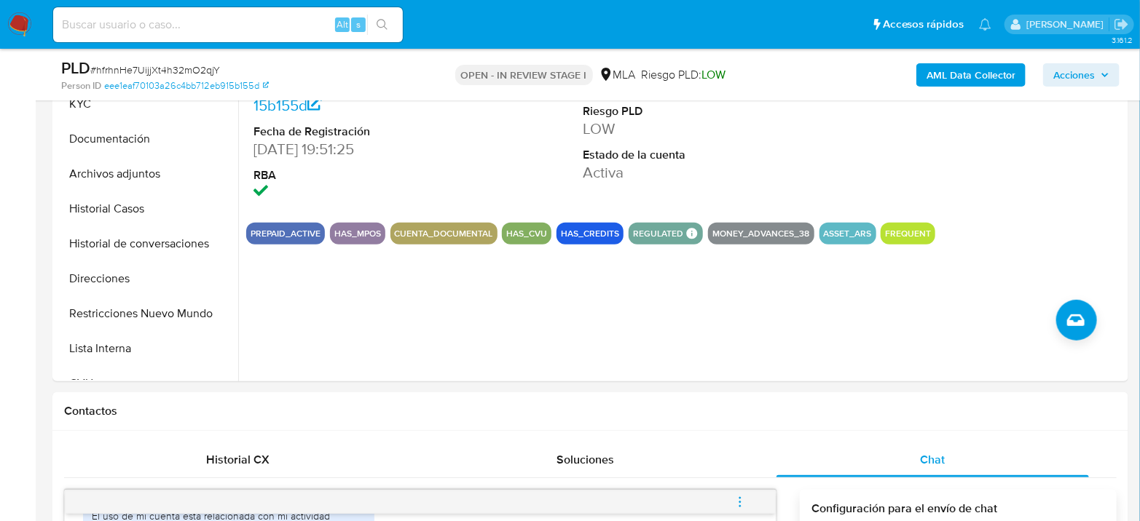
scroll to position [323, 0]
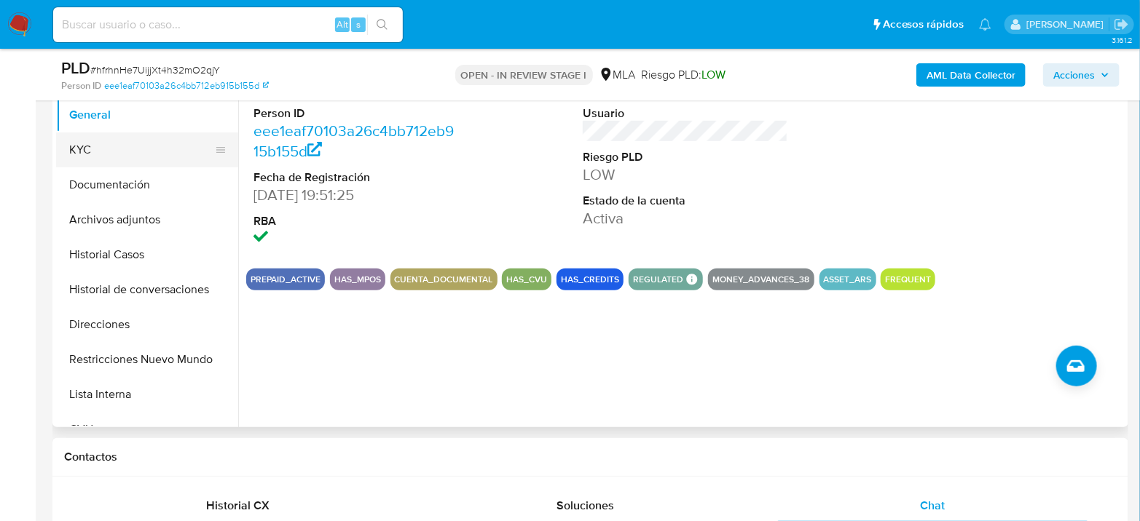
click at [156, 161] on button "KYC" at bounding box center [141, 150] width 170 height 35
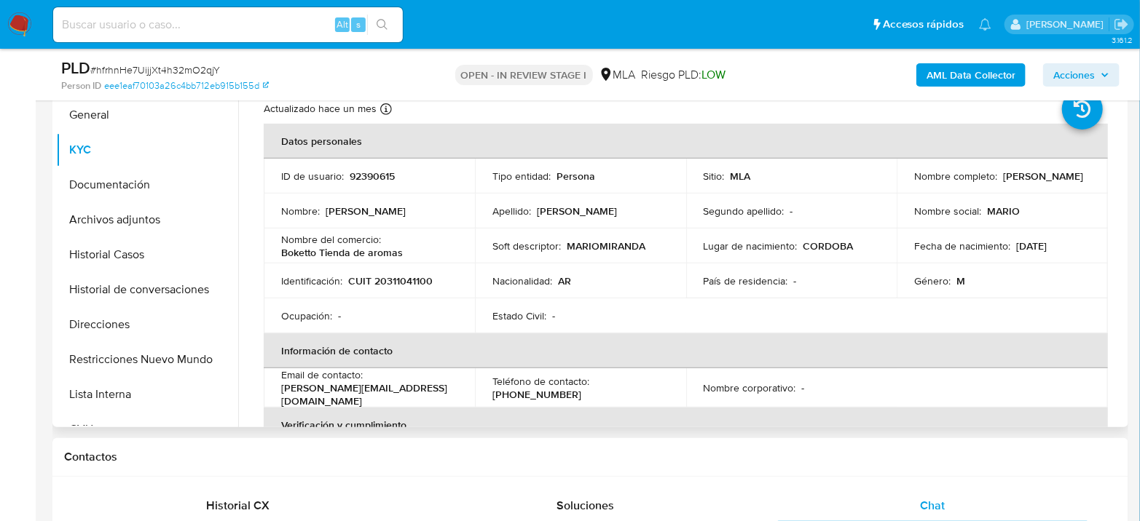
click at [399, 275] on p "CUIT 20311041100" at bounding box center [390, 281] width 84 height 13
copy p "20311041100"
click at [87, 207] on button "Archivos adjuntos" at bounding box center [141, 219] width 170 height 35
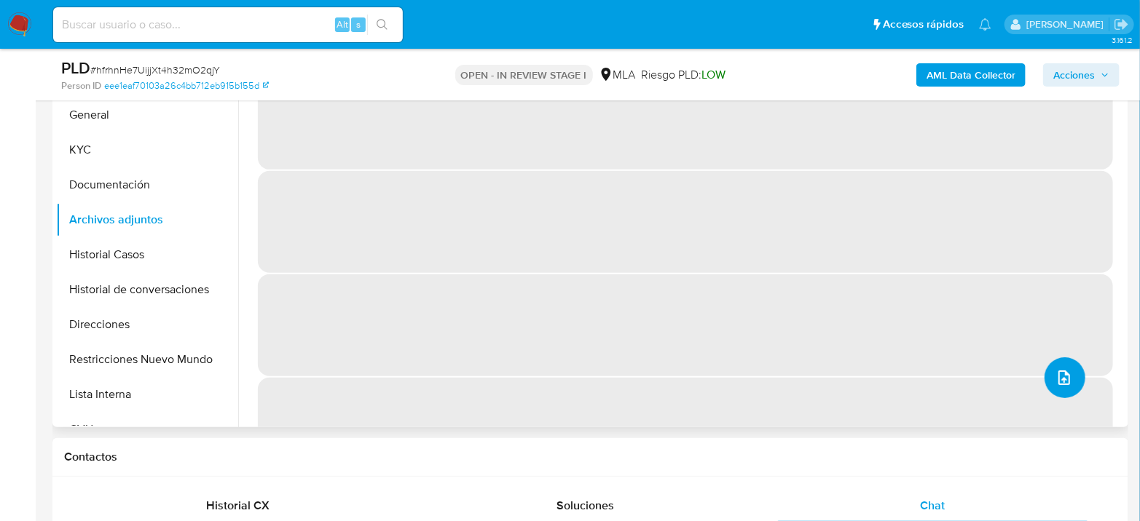
click at [1060, 378] on icon "upload-file" at bounding box center [1063, 377] width 17 height 17
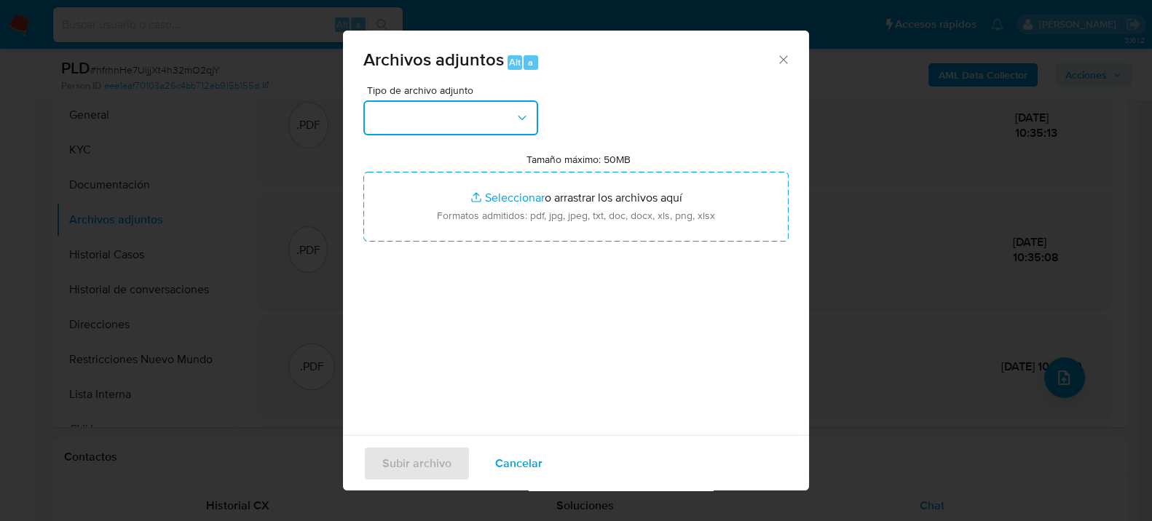
click at [487, 129] on button "button" at bounding box center [450, 117] width 175 height 35
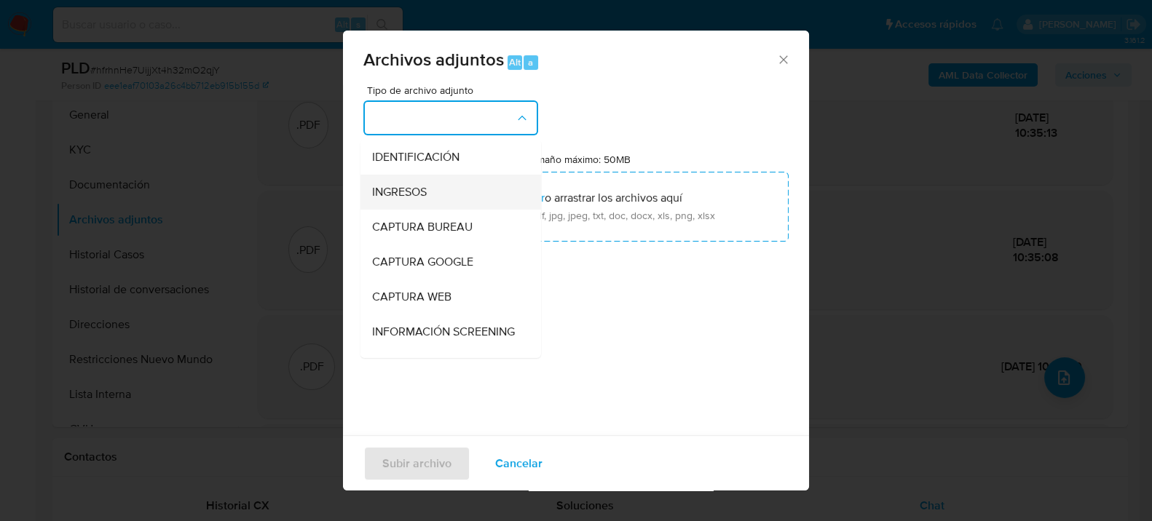
click at [416, 184] on span "INGRESOS" at bounding box center [399, 191] width 55 height 15
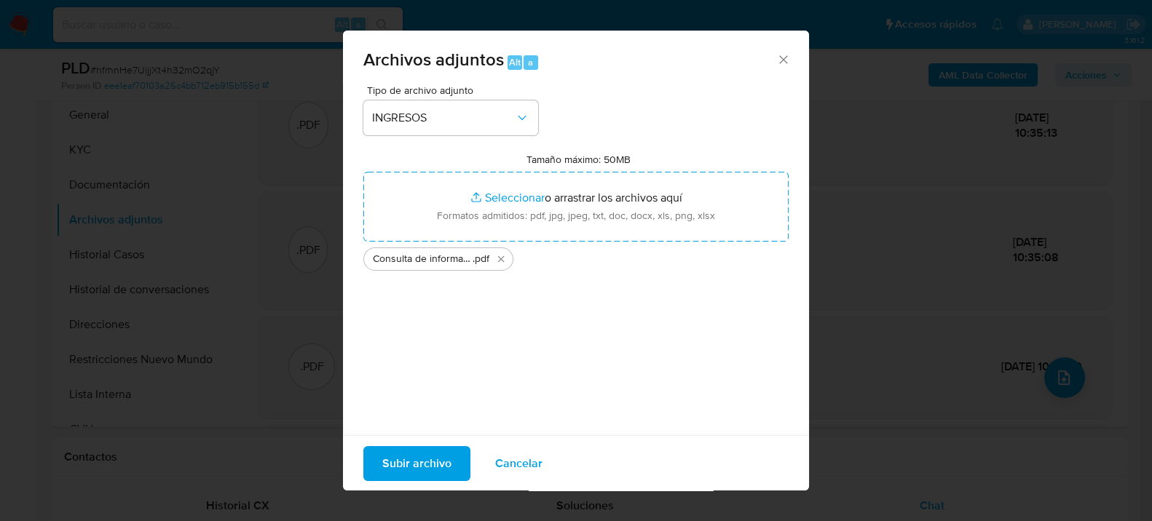
click at [397, 473] on span "Subir archivo" at bounding box center [416, 463] width 69 height 32
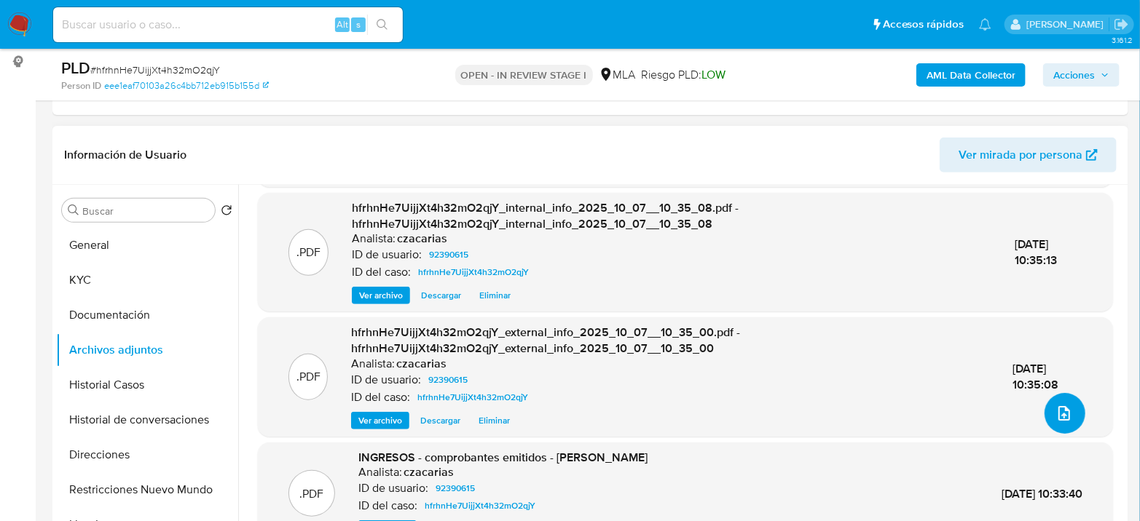
scroll to position [243, 0]
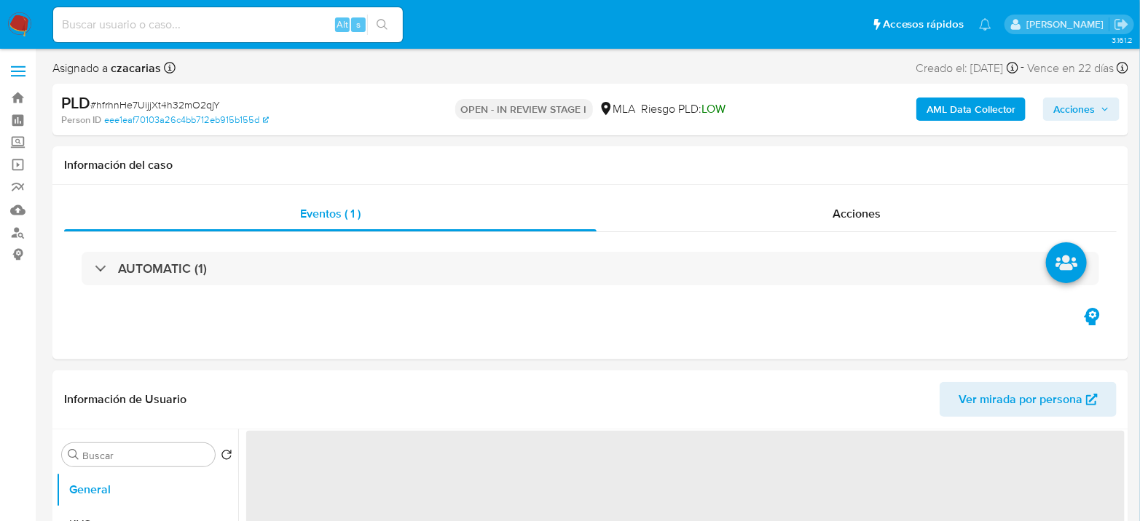
select select "10"
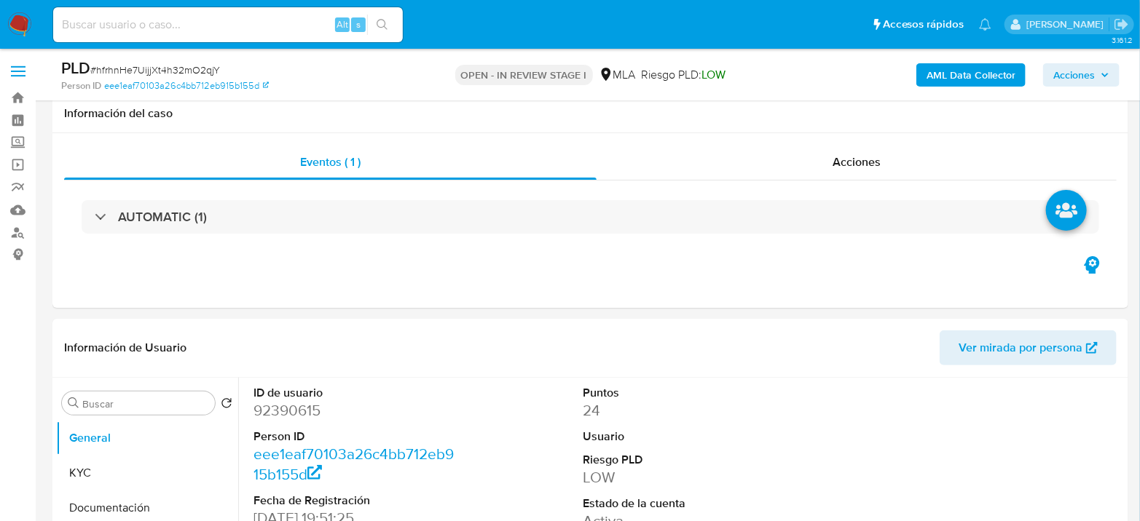
scroll to position [162, 0]
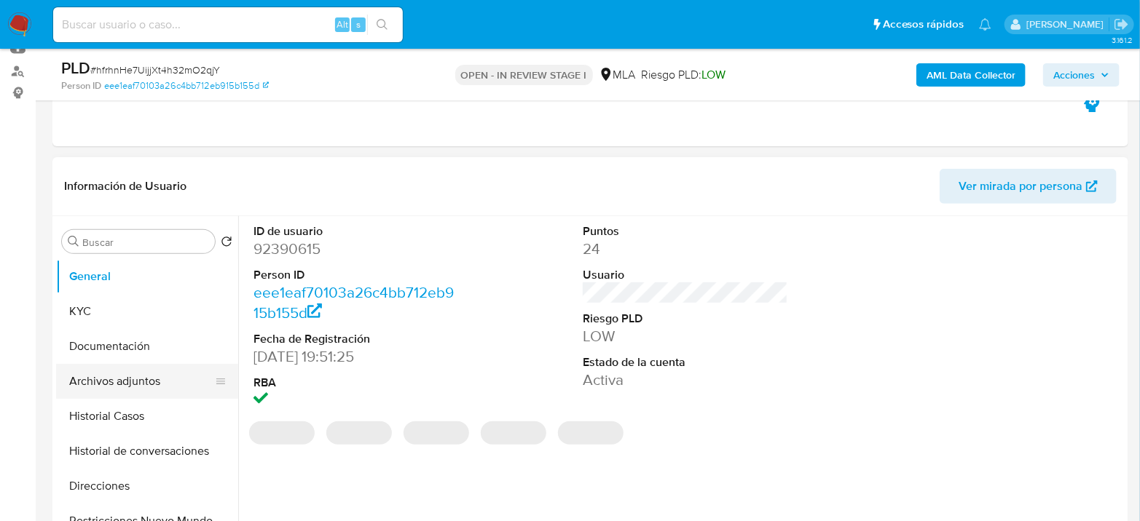
click at [125, 374] on button "Archivos adjuntos" at bounding box center [141, 381] width 170 height 35
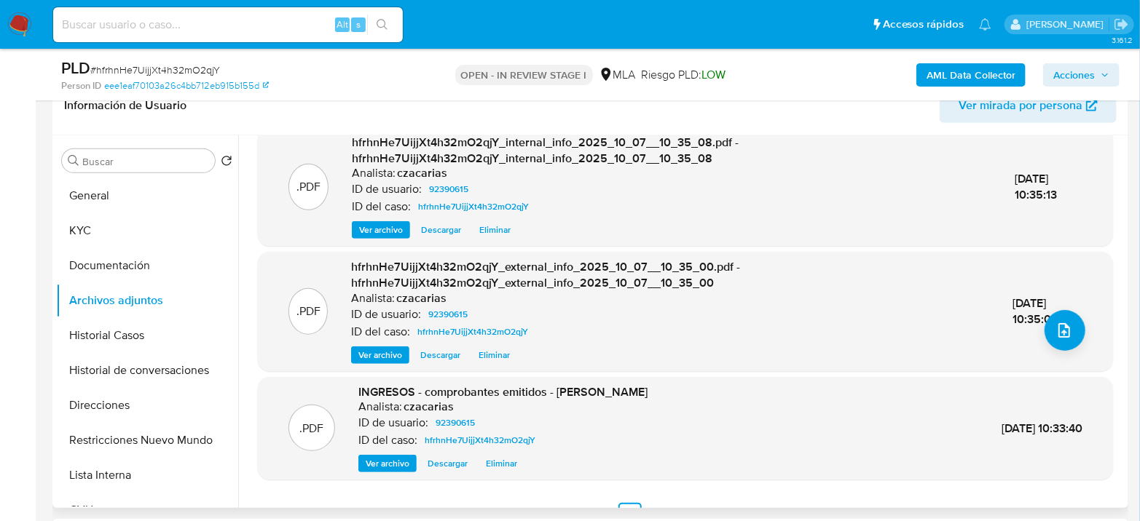
scroll to position [154, 0]
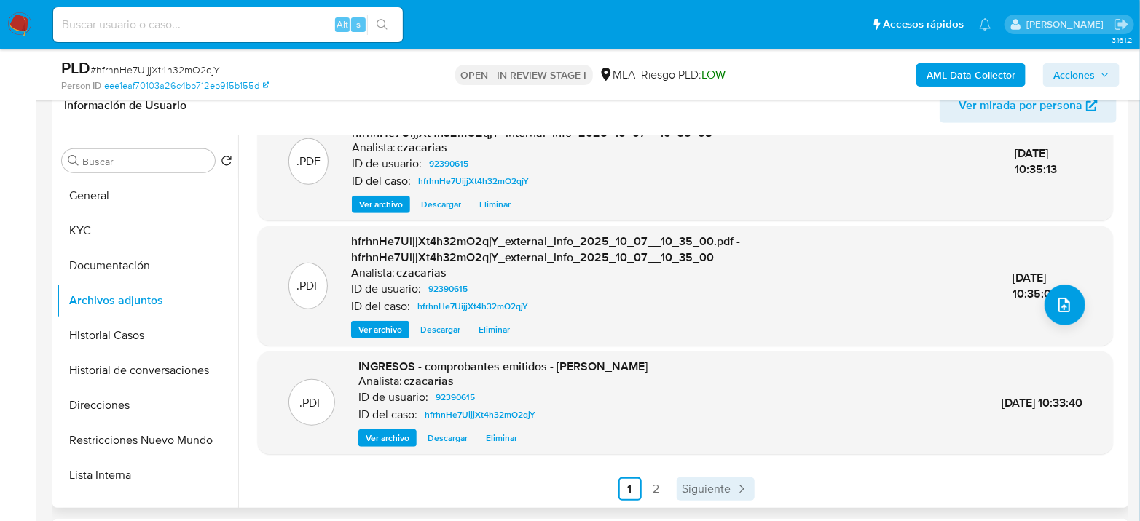
click at [722, 486] on span "Siguiente" at bounding box center [706, 490] width 49 height 12
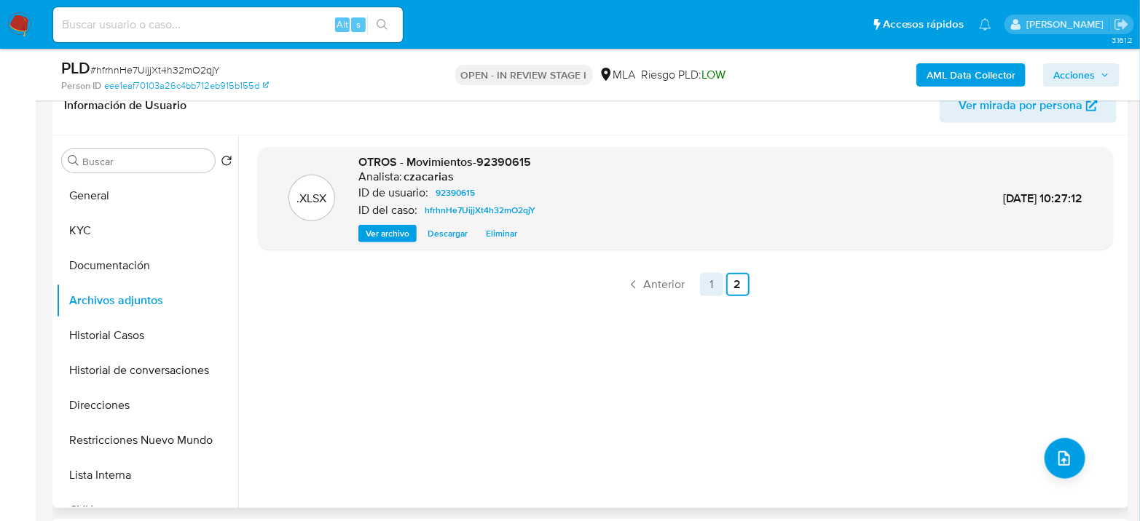
click at [706, 293] on link "1" at bounding box center [711, 284] width 23 height 23
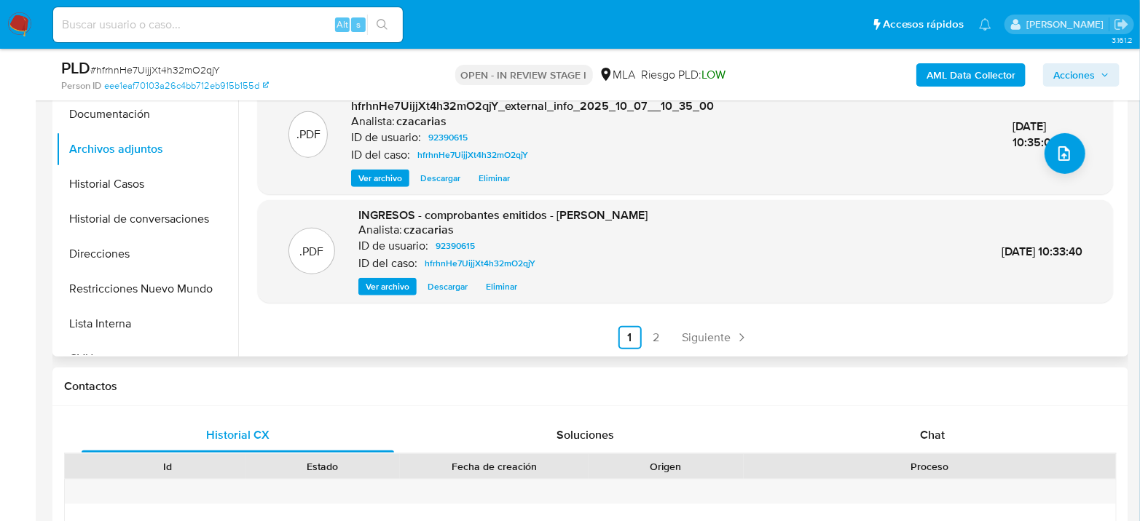
scroll to position [566, 0]
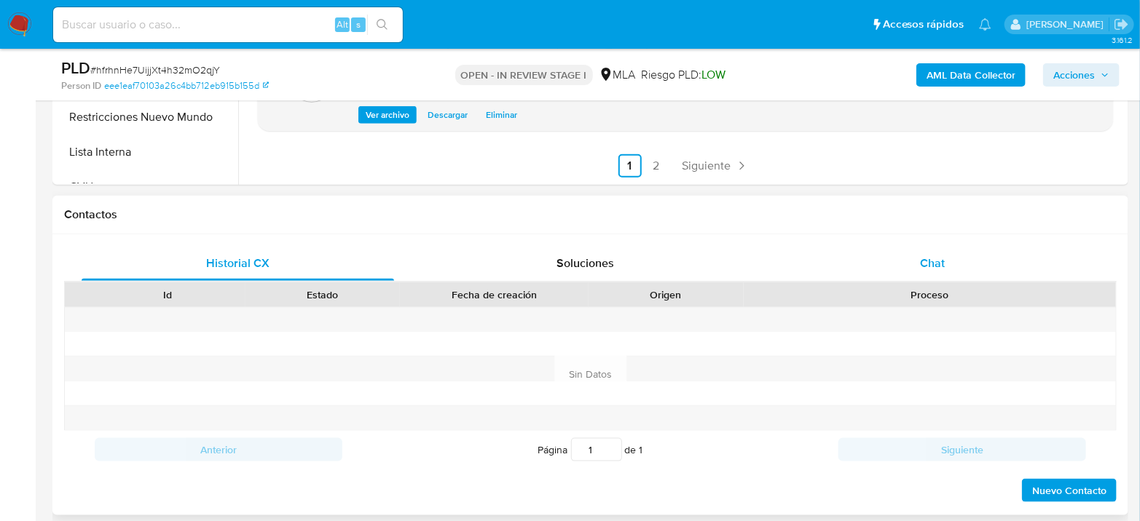
click at [947, 246] on div "Chat" at bounding box center [932, 263] width 312 height 35
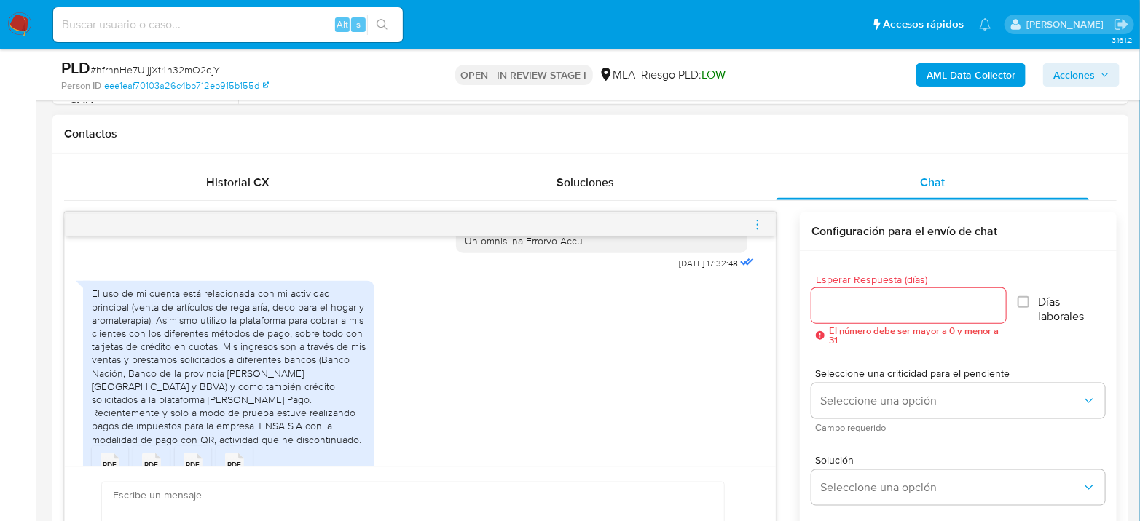
scroll to position [848, 0]
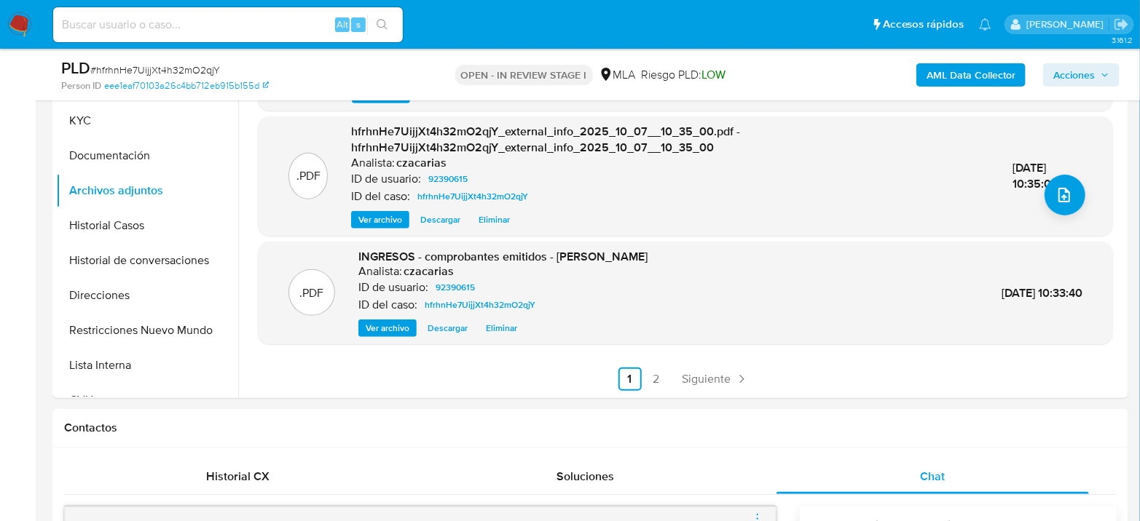
scroll to position [323, 0]
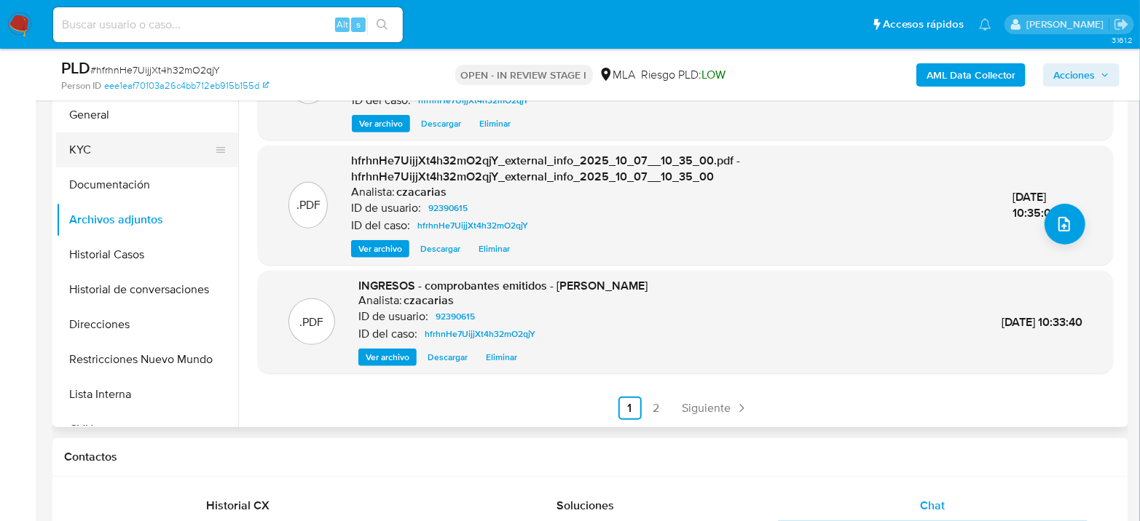
click at [118, 154] on button "KYC" at bounding box center [141, 150] width 170 height 35
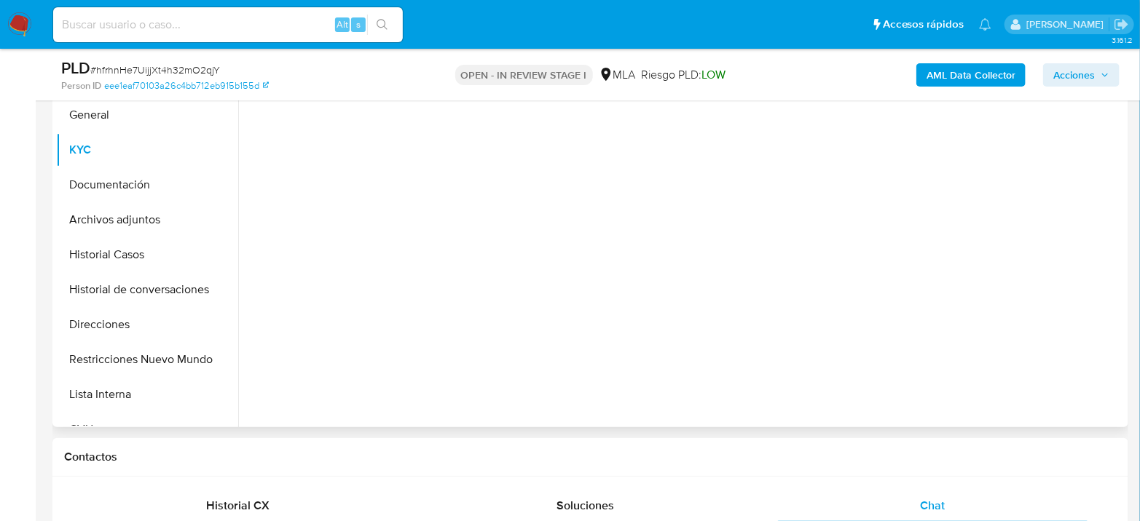
scroll to position [0, 0]
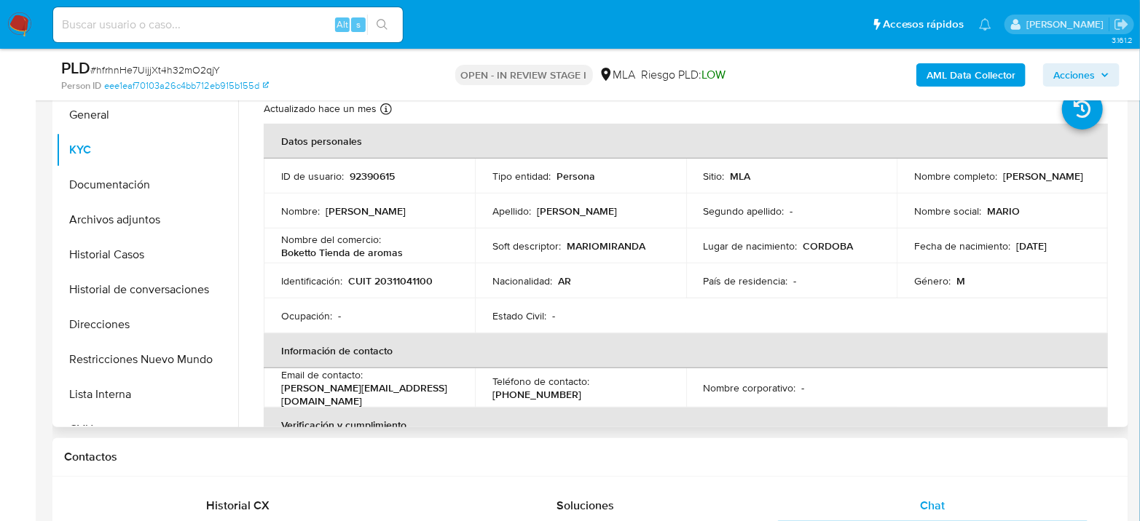
drag, startPoint x: 911, startPoint y: 181, endPoint x: 1021, endPoint y: 185, distance: 110.0
click at [1021, 183] on div "Nombre completo : Mario Hector Miranda" at bounding box center [1002, 176] width 176 height 13
copy p "[PERSON_NAME]"
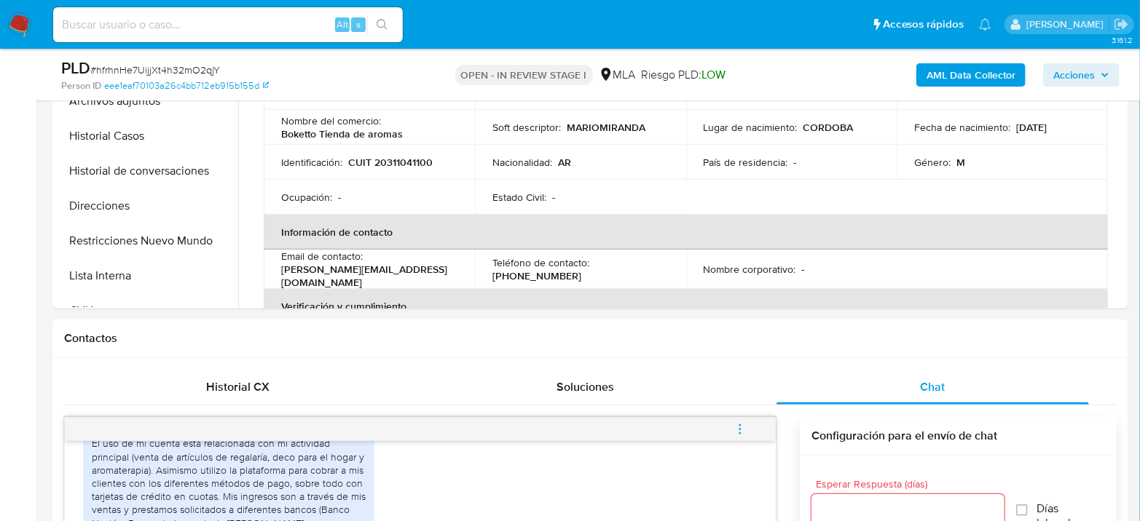
scroll to position [809, 0]
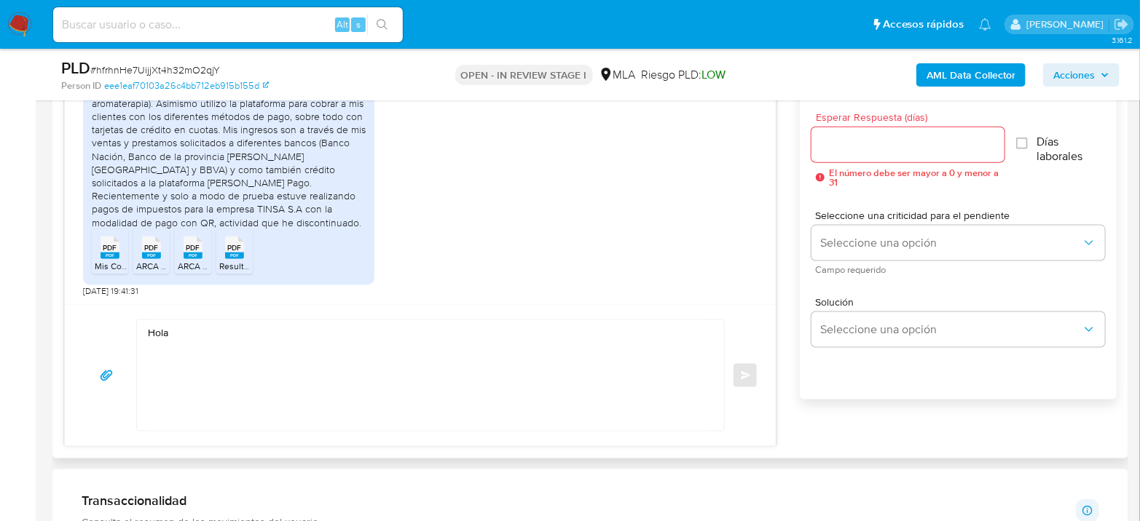
click at [291, 335] on textarea "Hola" at bounding box center [427, 375] width 558 height 111
paste textarea "[PERSON_NAME]"
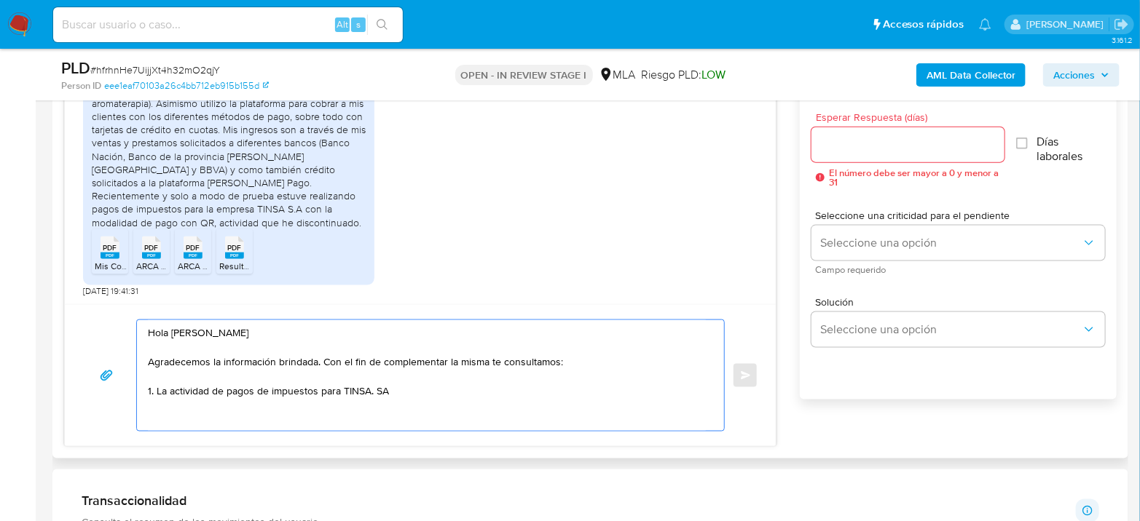
click at [159, 390] on textarea "Hola Mario Hector Miranda Agradecemos la información brindada. Con el fin de co…" at bounding box center [427, 375] width 558 height 111
click at [157, 387] on textarea "Hola Mario Hector Miranda Agradecemos la información brindada. Con el fin de co…" at bounding box center [427, 375] width 558 height 111
click at [569, 386] on textarea "Hola Mario Hector Miranda Agradecemos la información brindada. Con el fin de co…" at bounding box center [427, 375] width 558 height 111
click at [160, 401] on textarea "Hola Mario Hector Miranda Agradecemos la información brindada. Con el fin de co…" at bounding box center [427, 375] width 558 height 111
click at [544, 397] on textarea "Hola Mario Hector Miranda Agradecemos la información brindada. Con el fin de co…" at bounding box center [427, 375] width 558 height 111
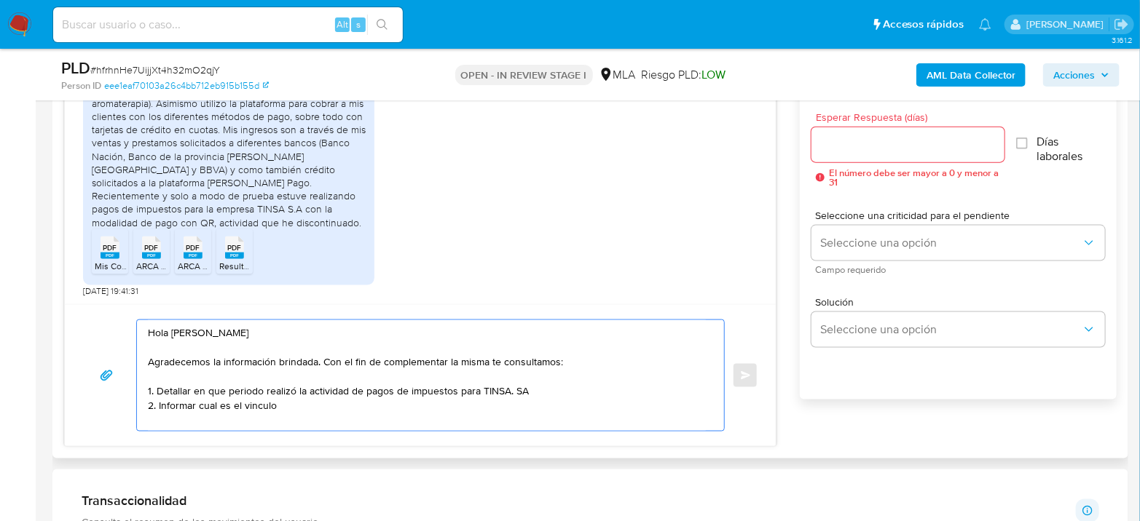
click at [545, 393] on textarea "Hola Mario Hector Miranda Agradecemos la información brindada. Con el fin de co…" at bounding box center [427, 375] width 558 height 111
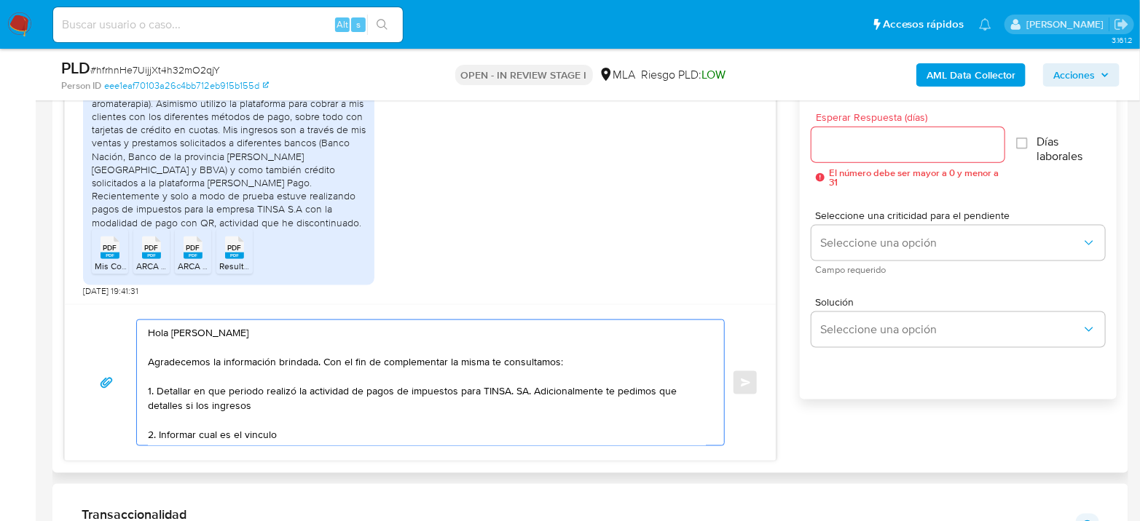
click at [513, 400] on textarea "Hola Mario Hector Miranda Agradecemos la información brindada. Con el fin de co…" at bounding box center [427, 382] width 558 height 125
drag, startPoint x: 478, startPoint y: 390, endPoint x: 520, endPoint y: 390, distance: 42.2
click at [520, 390] on textarea "Hola Mario Hector Miranda Agradecemos la información brindada. Con el fin de co…" at bounding box center [427, 382] width 558 height 125
drag, startPoint x: 527, startPoint y: 388, endPoint x: 475, endPoint y: 387, distance: 51.7
click at [475, 387] on textarea "Hola Mario Hector Miranda Agradecemos la información brindada. Con el fin de co…" at bounding box center [427, 382] width 558 height 125
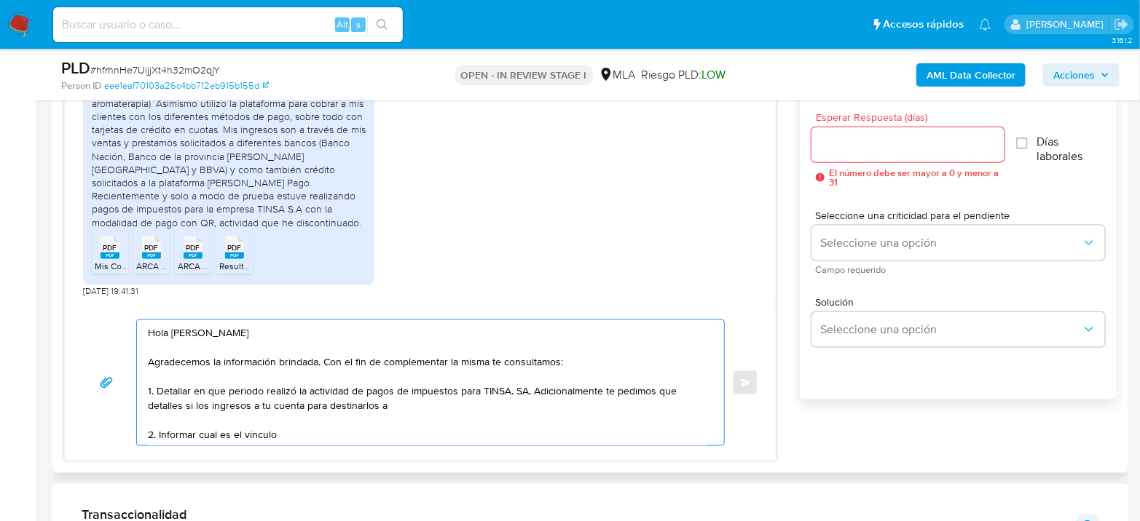
click at [482, 390] on textarea "Hola Mario Hector Miranda Agradecemos la información brindada. Con el fin de co…" at bounding box center [427, 382] width 558 height 125
click at [517, 388] on textarea "Hola Mario Hector Miranda Agradecemos la información brindada. Con el fin de co…" at bounding box center [427, 382] width 558 height 125
click at [526, 388] on textarea "Hola Mario Hector Miranda Agradecemos la información brindada. Con el fin de co…" at bounding box center [427, 382] width 558 height 125
drag, startPoint x: 524, startPoint y: 389, endPoint x: 484, endPoint y: 388, distance: 40.1
click at [484, 388] on textarea "Hola Mario Hector Miranda Agradecemos la información brindada. Con el fin de co…" at bounding box center [427, 382] width 558 height 125
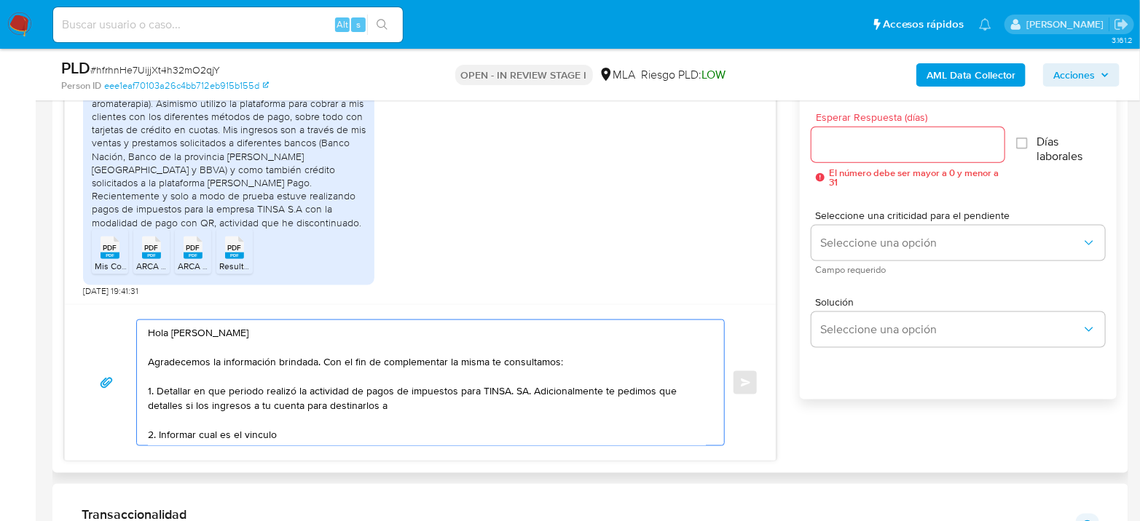
drag, startPoint x: 478, startPoint y: 388, endPoint x: 523, endPoint y: 392, distance: 44.6
click at [523, 392] on textarea "Hola Mario Hector Miranda Agradecemos la información brindada. Con el fin de co…" at bounding box center [427, 382] width 558 height 125
click at [395, 409] on textarea "Hola Mario Hector Miranda Agradecemos la información brindada. Con el fin de co…" at bounding box center [427, 382] width 558 height 125
click at [176, 405] on textarea "Hola Mario Hector Miranda Agradecemos la información brindada. Con el fin de co…" at bounding box center [427, 382] width 558 height 125
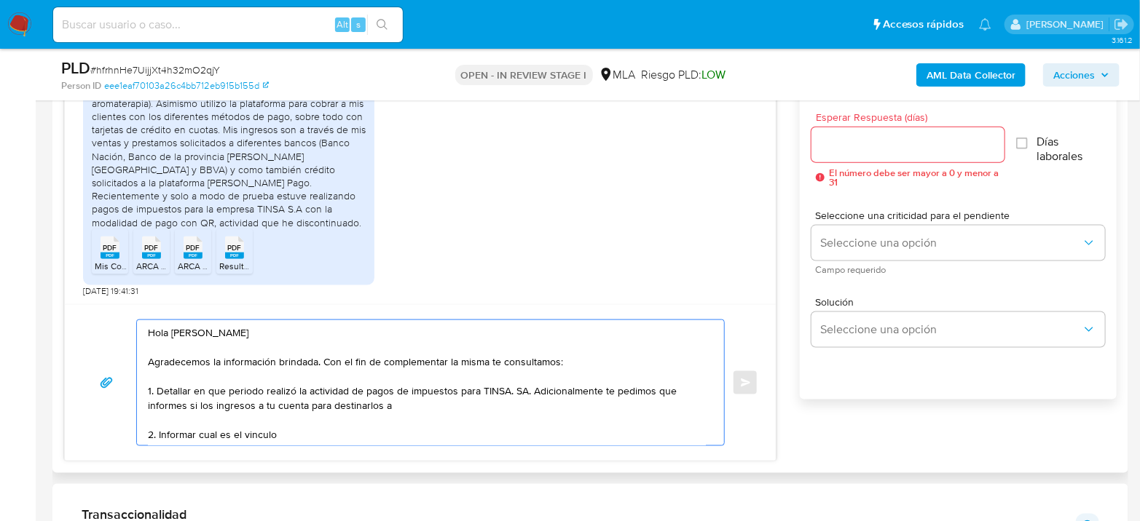
click at [405, 408] on textarea "Hola Mario Hector Miranda Agradecemos la información brindada. Con el fin de co…" at bounding box center [427, 382] width 558 height 125
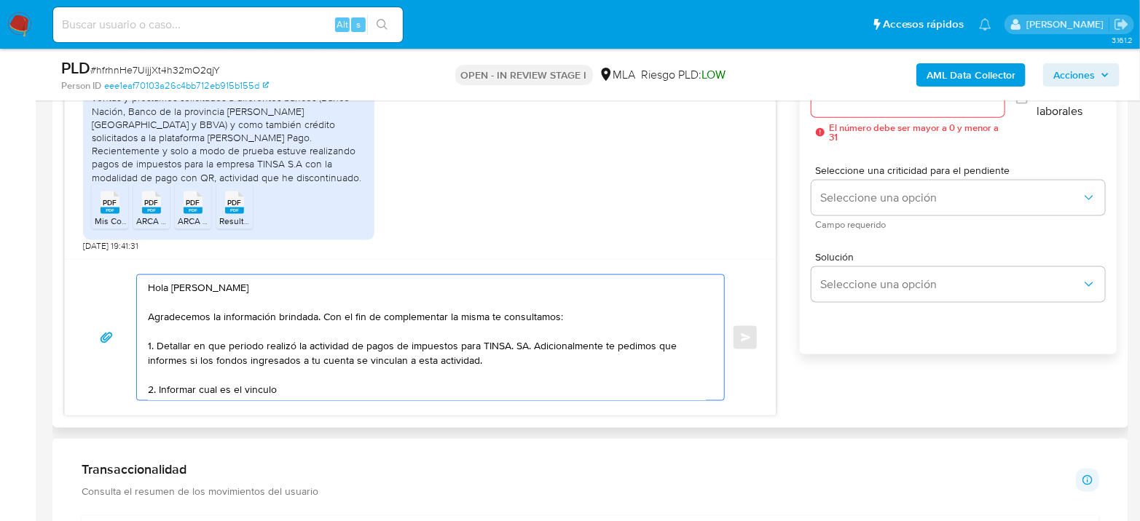
scroll to position [855, 0]
click at [308, 385] on textarea "Hola Mario Hector Miranda Agradecemos la información brindada. Con el fin de co…" at bounding box center [427, 337] width 558 height 125
click at [328, 385] on textarea "Hola Mario Hector Miranda Agradecemos la información brindada. Con el fin de co…" at bounding box center [427, 337] width 558 height 125
paste textarea "Oscar Eduardo Miranda"
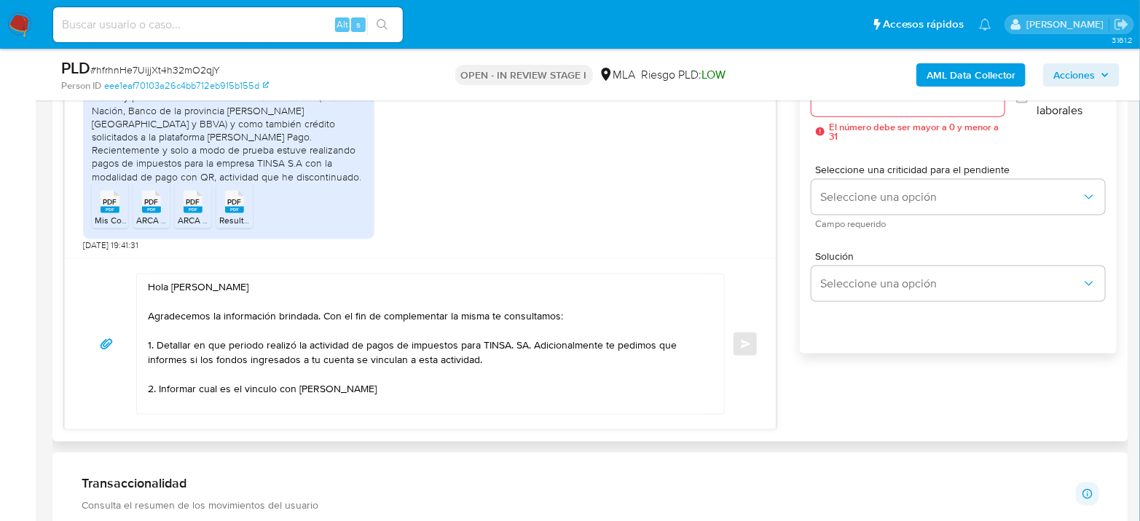
click at [460, 393] on textarea "Hola Mario Hector Miranda Agradecemos la información brindada. Con el fin de co…" at bounding box center [427, 345] width 558 height 140
click at [467, 386] on textarea "Hola Mario Hector Miranda Agradecemos la información brindada. Con el fin de co…" at bounding box center [427, 345] width 558 height 140
paste textarea "23282075369"
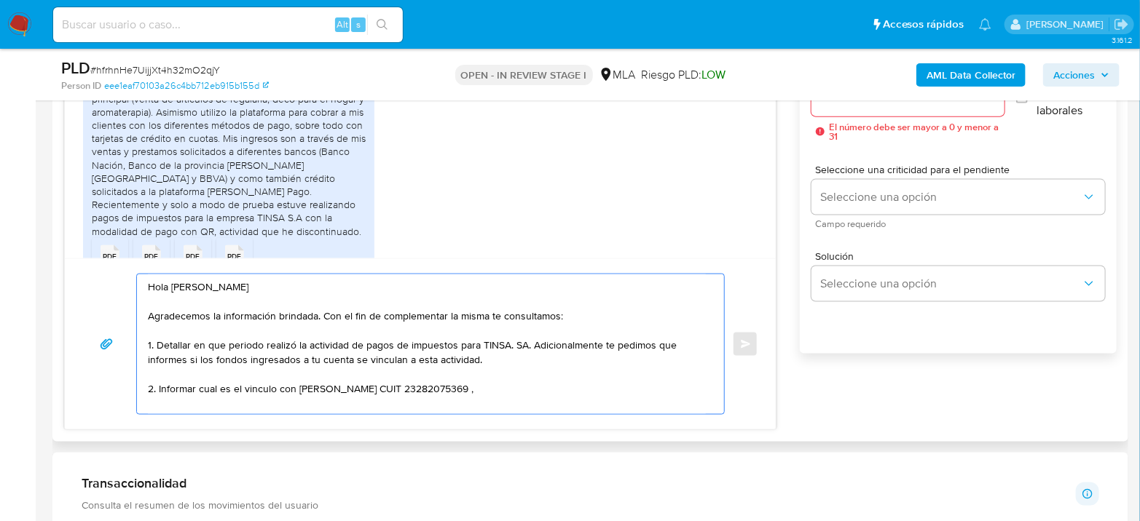
click at [505, 358] on textarea "Hola Mario Hector Miranda Agradecemos la información brindada. Con el fin de co…" at bounding box center [427, 345] width 558 height 140
click at [501, 387] on textarea "Hola Mario Hector Miranda Agradecemos la información brindada. Con el fin de co…" at bounding box center [427, 345] width 558 height 140
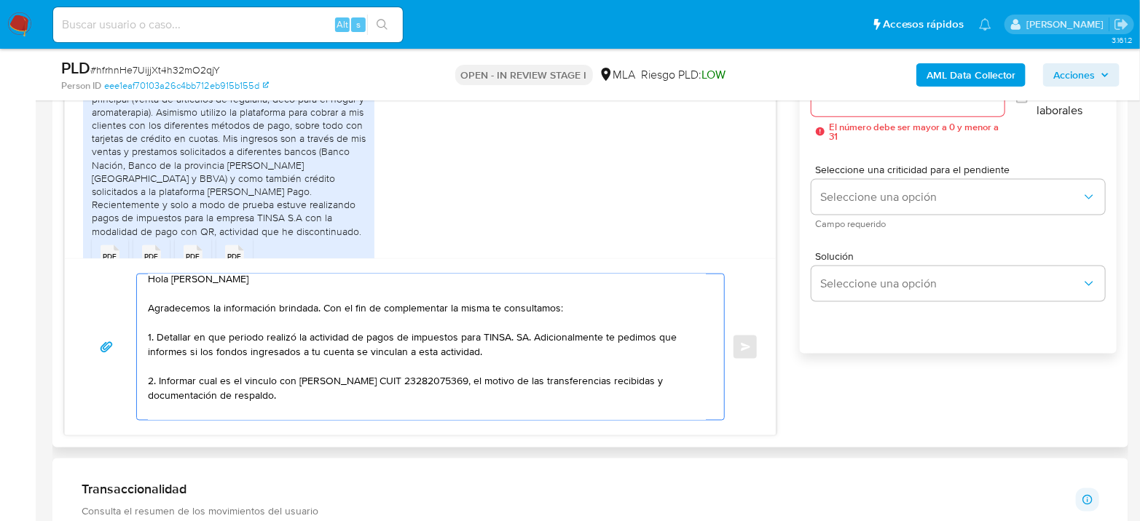
scroll to position [0, 0]
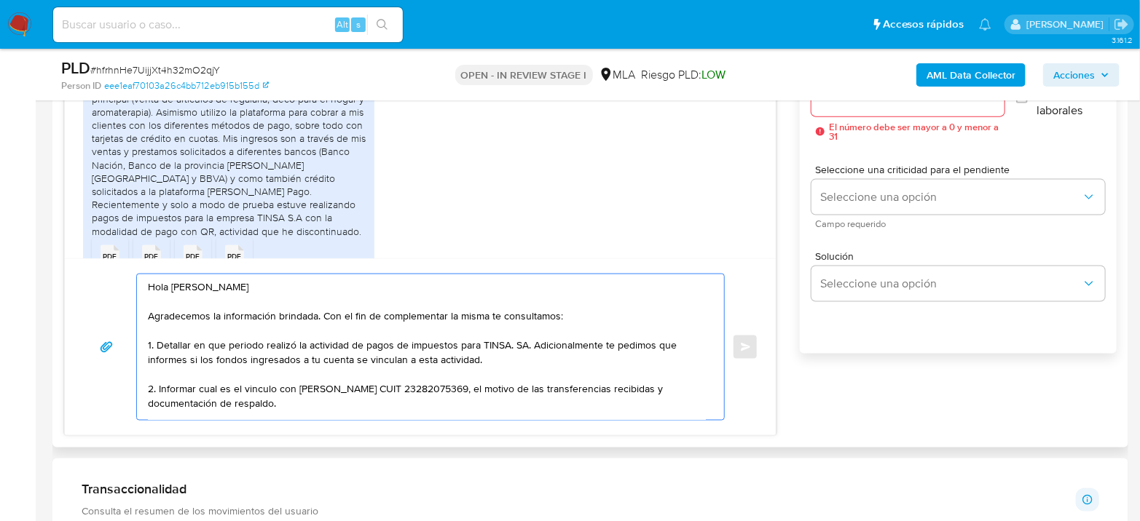
click at [237, 387] on textarea "Hola Mario Hector Miranda Agradecemos la información brindada. Con el fin de co…" at bounding box center [427, 348] width 558 height 146
drag, startPoint x: 307, startPoint y: 390, endPoint x: 636, endPoint y: 398, distance: 329.3
click at [636, 398] on textarea "Hola Mario Hector Miranda Agradecemos la información brindada. Con el fin de co…" at bounding box center [427, 348] width 558 height 146
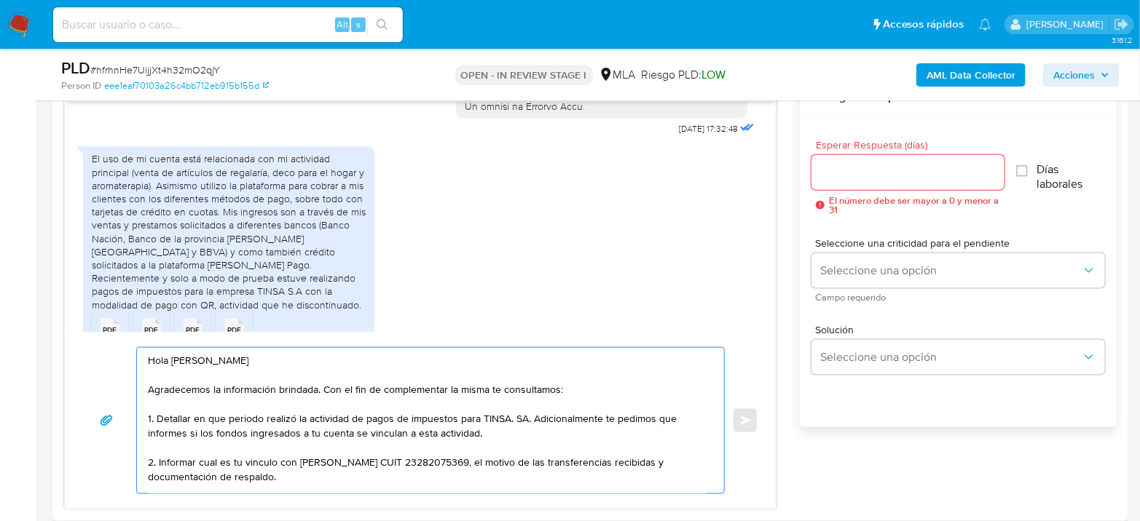
scroll to position [693, 0]
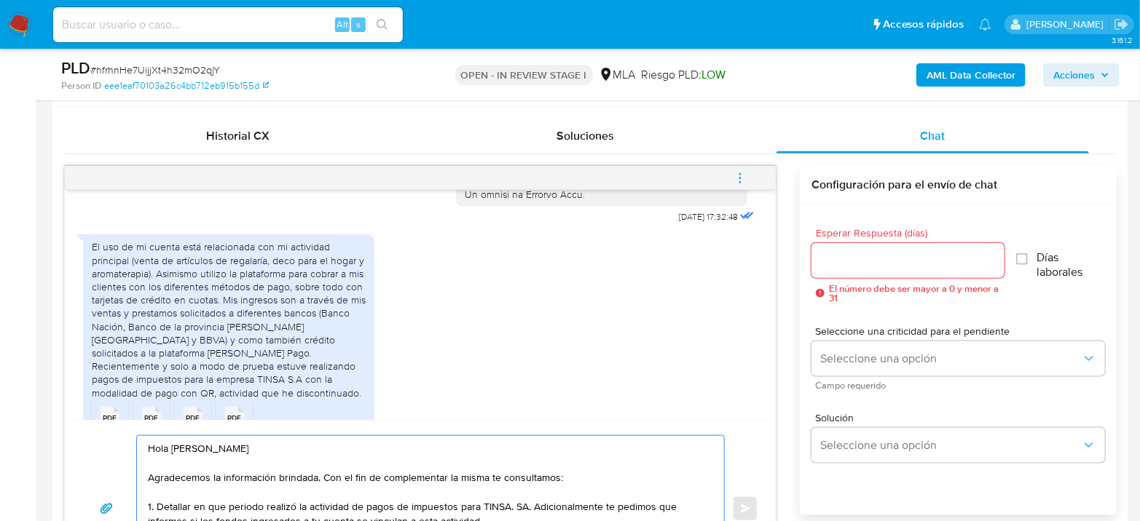
type textarea "Hola Mario Hector Miranda Agradecemos la información brindada. Con el fin de co…"
click at [867, 262] on input "Esperar Respuesta (días)" at bounding box center [907, 260] width 193 height 19
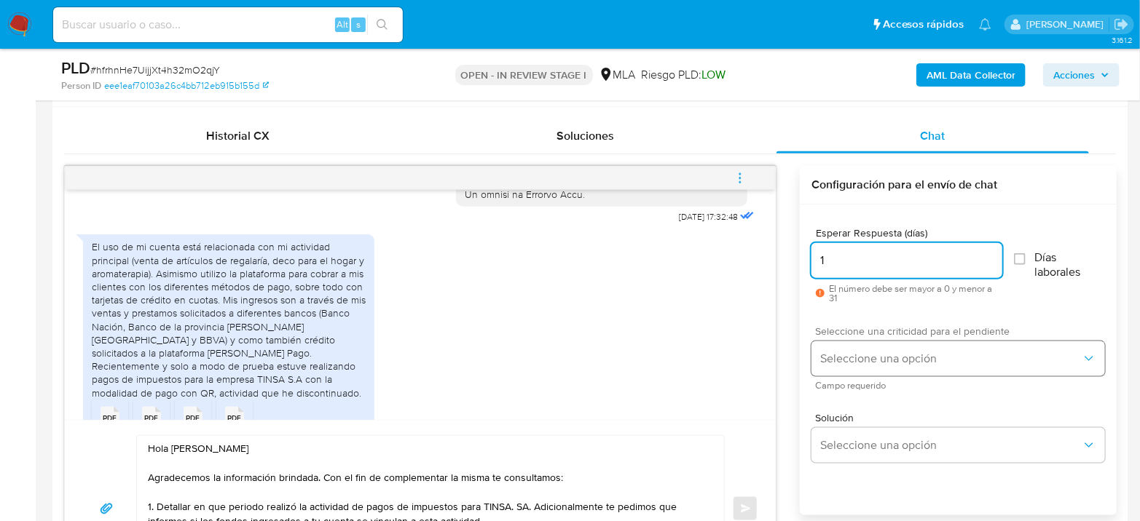
type input "1"
click at [875, 354] on span "Seleccione una opción" at bounding box center [950, 359] width 261 height 15
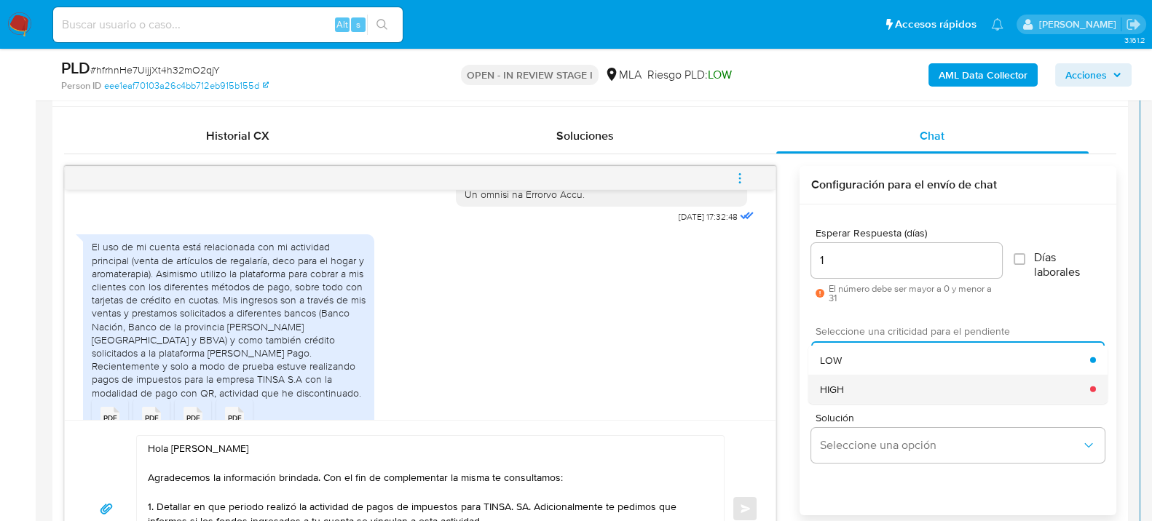
click at [870, 377] on div "HIGH" at bounding box center [955, 388] width 270 height 29
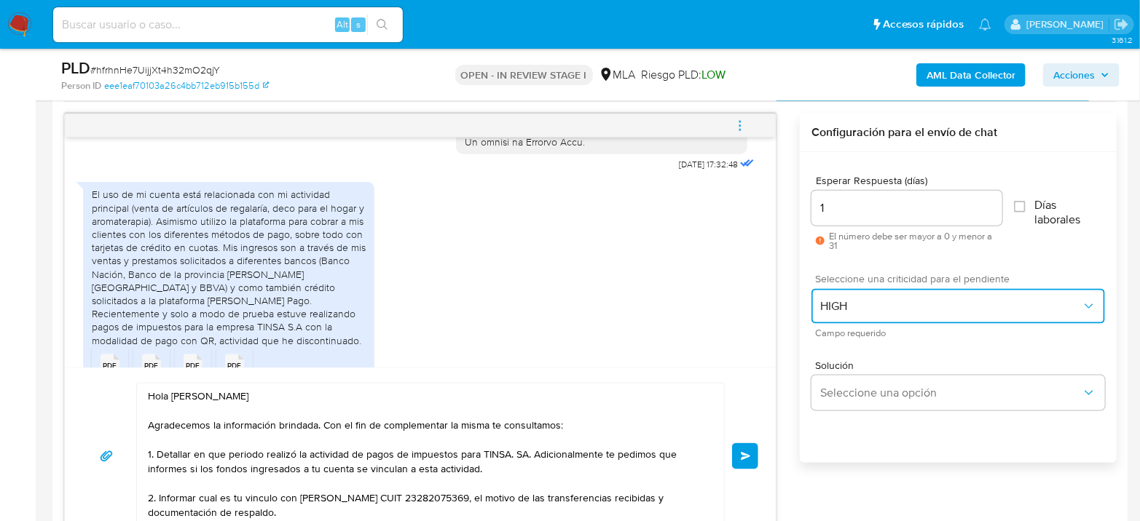
scroll to position [774, 0]
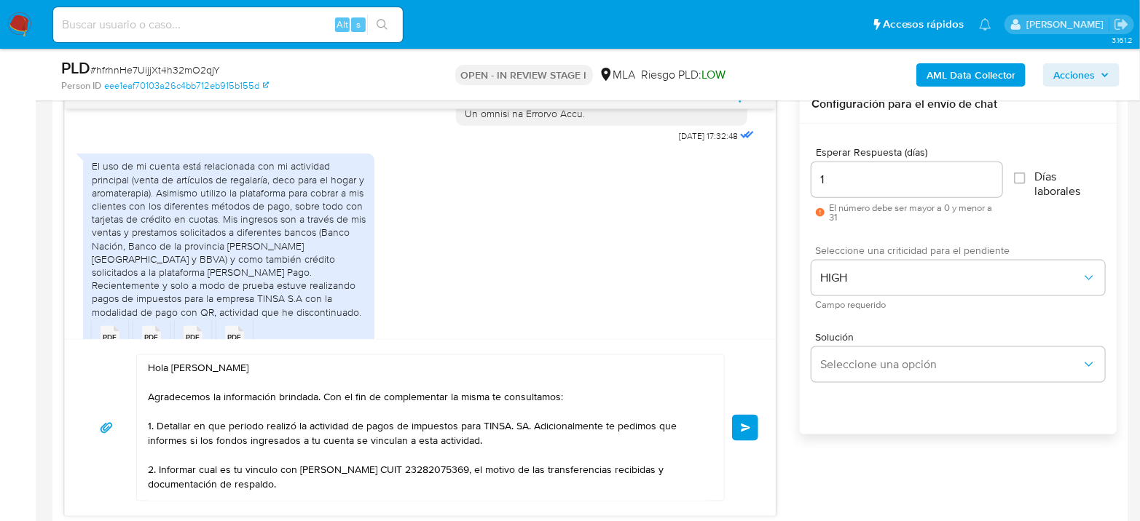
click at [748, 432] on button "Enviar" at bounding box center [745, 428] width 26 height 26
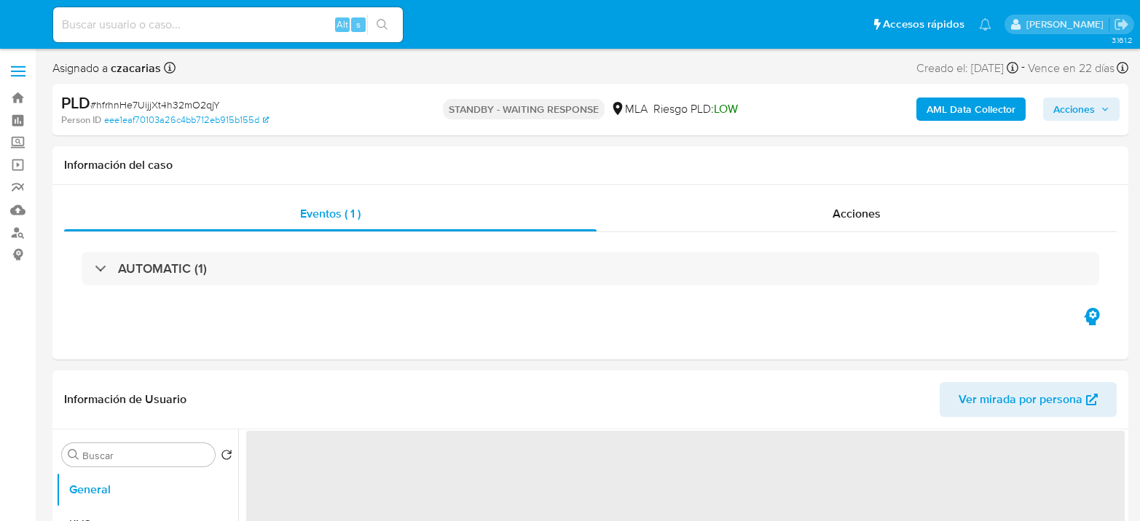
select select "10"
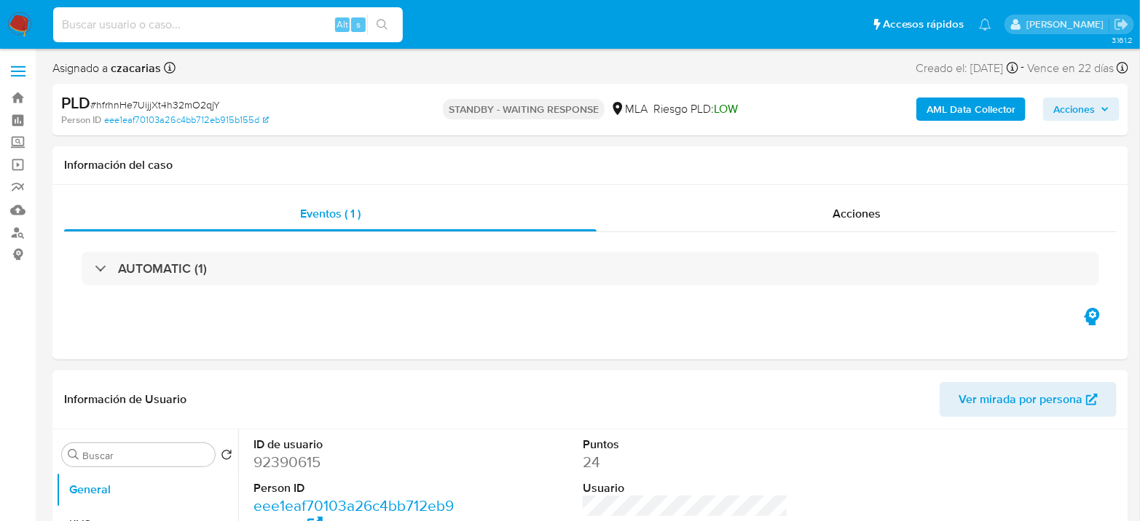
click at [235, 19] on input at bounding box center [228, 24] width 350 height 19
paste input "iRZJIDRE73xtLu3dJzj1vSsR"
type input "iRZJIDRE73xtLu3dJzj1vSsR"
click at [390, 29] on button "search-icon" at bounding box center [382, 25] width 30 height 20
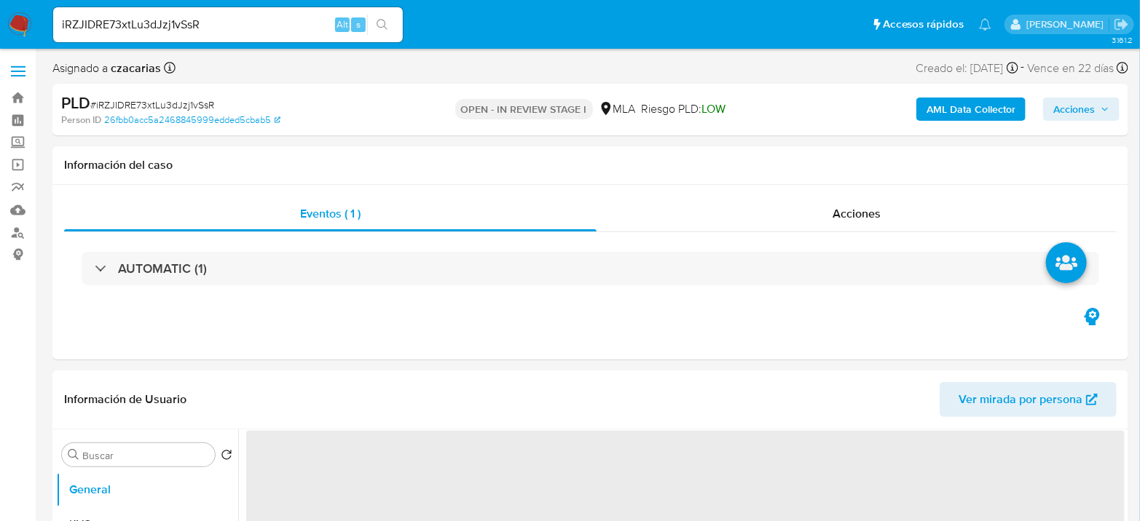
select select "10"
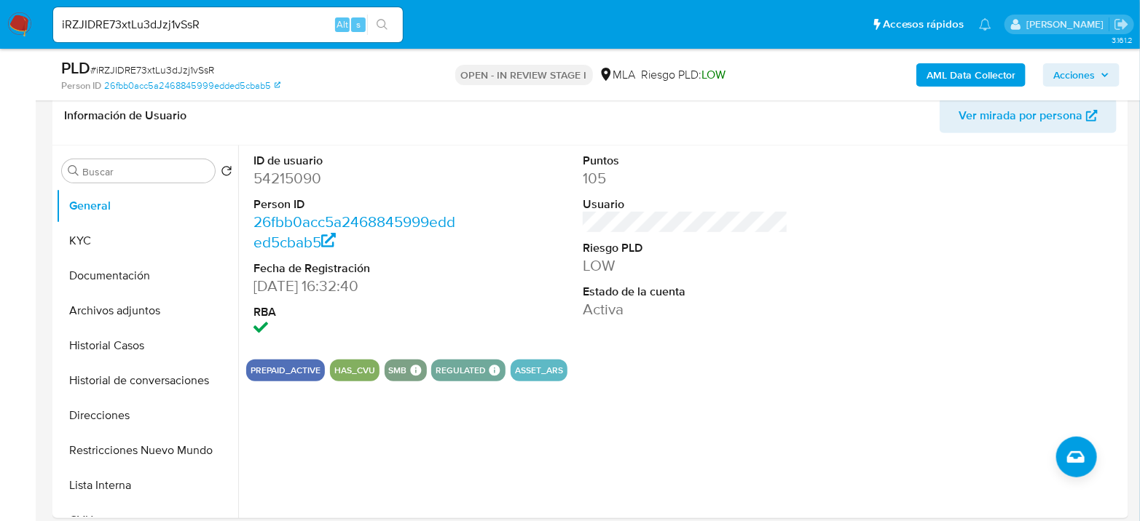
scroll to position [243, 0]
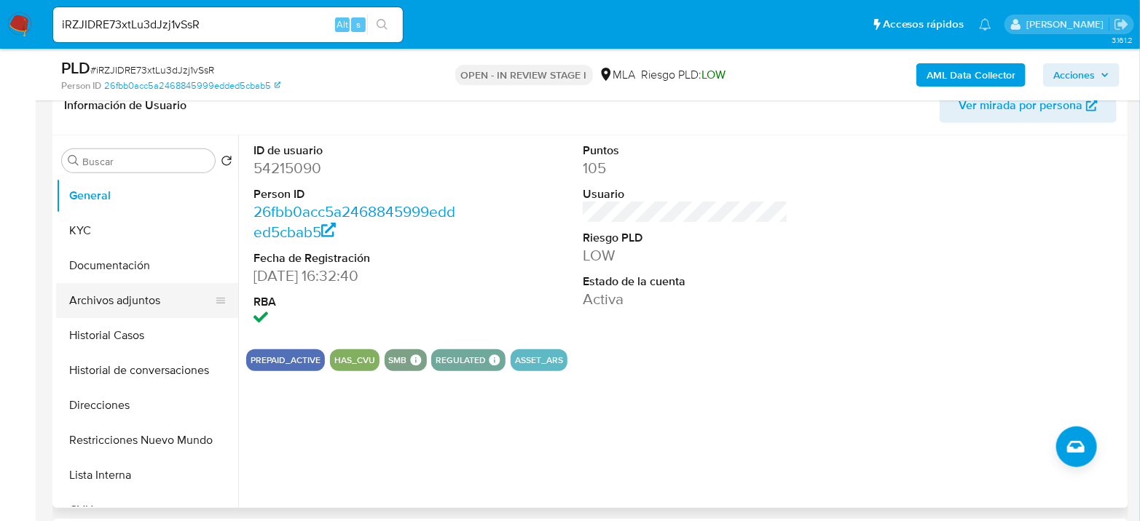
click at [71, 306] on button "Archivos adjuntos" at bounding box center [141, 300] width 170 height 35
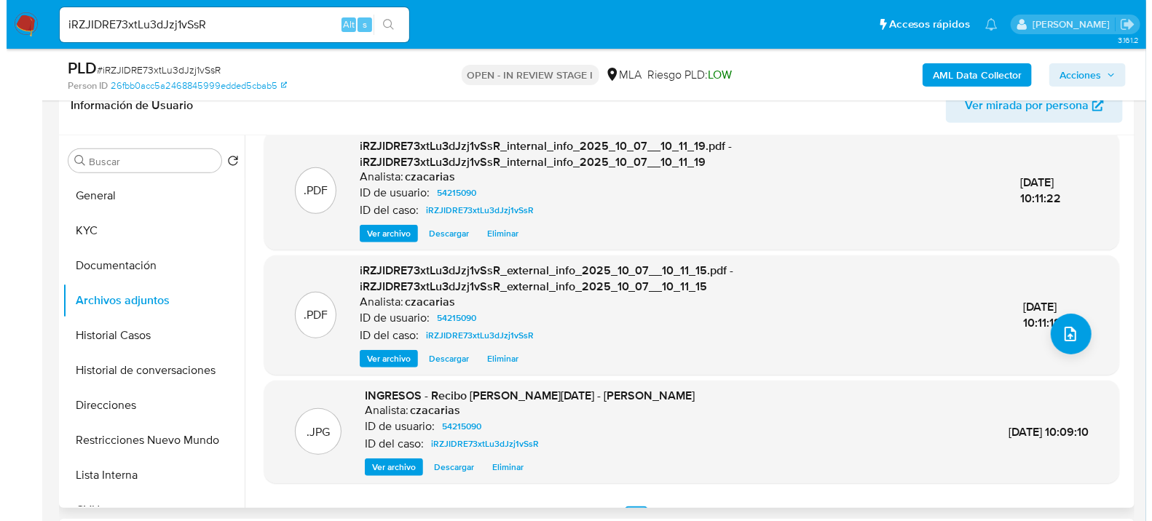
scroll to position [154, 0]
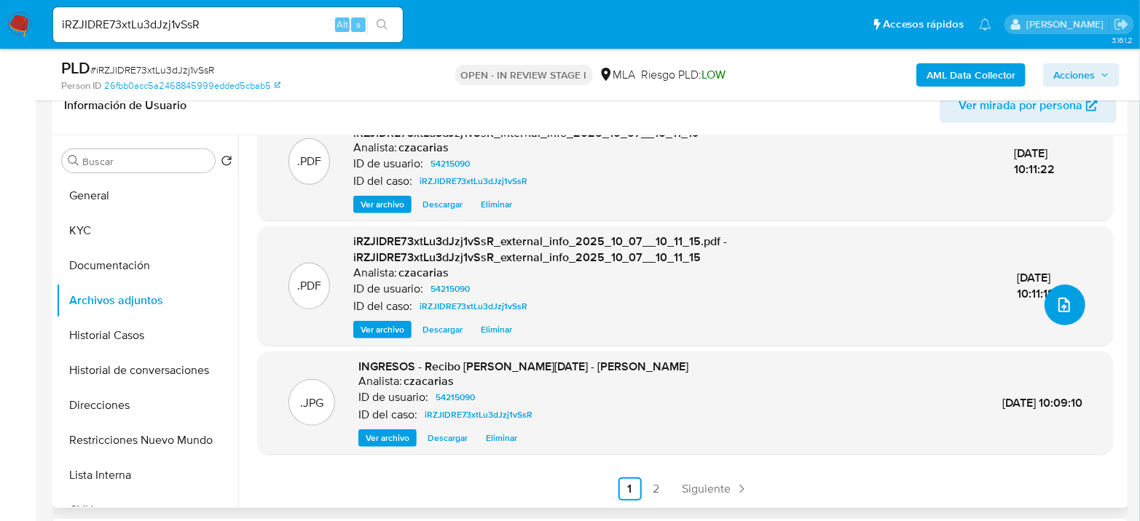
click at [1055, 299] on icon "upload-file" at bounding box center [1063, 304] width 17 height 17
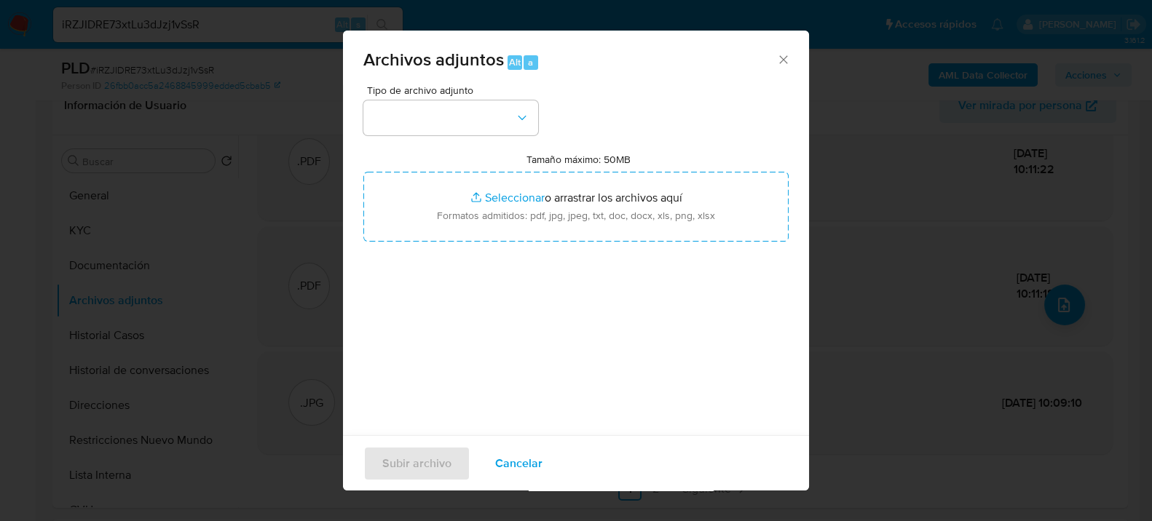
click at [496, 150] on div "Tipo de archivo adjunto Tamaño máximo: 50MB Seleccionar archivos Seleccionar o …" at bounding box center [575, 257] width 425 height 344
click at [502, 118] on button "button" at bounding box center [450, 117] width 175 height 35
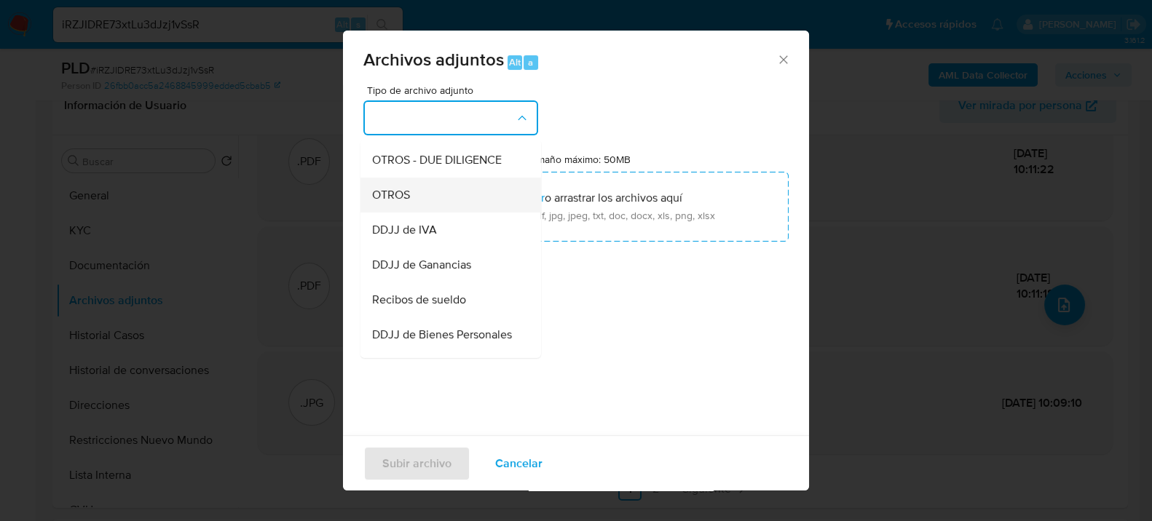
scroll to position [243, 0]
click at [418, 211] on div "OTROS" at bounding box center [446, 193] width 149 height 35
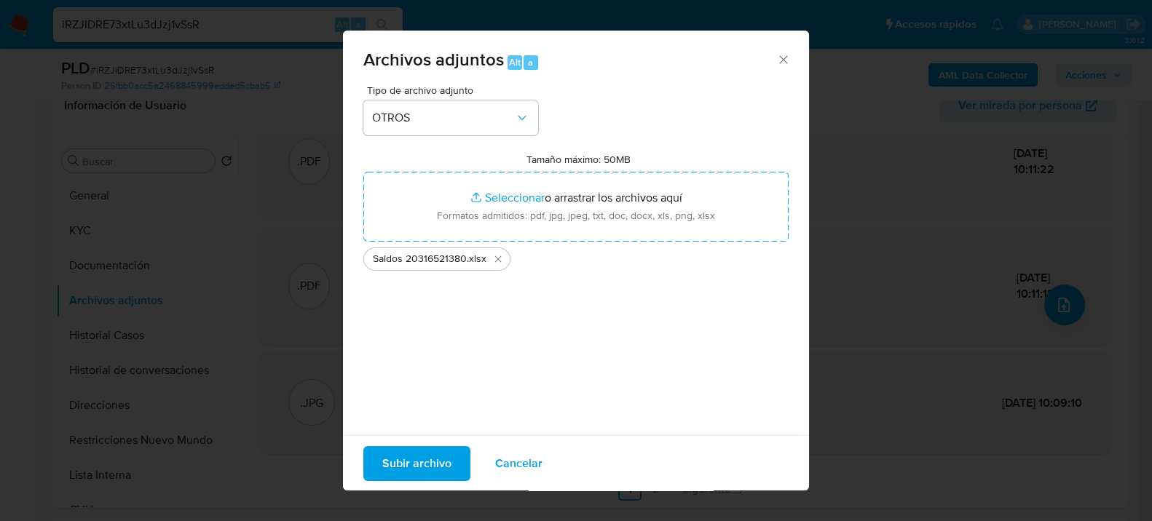
click at [433, 466] on span "Subir archivo" at bounding box center [416, 463] width 69 height 32
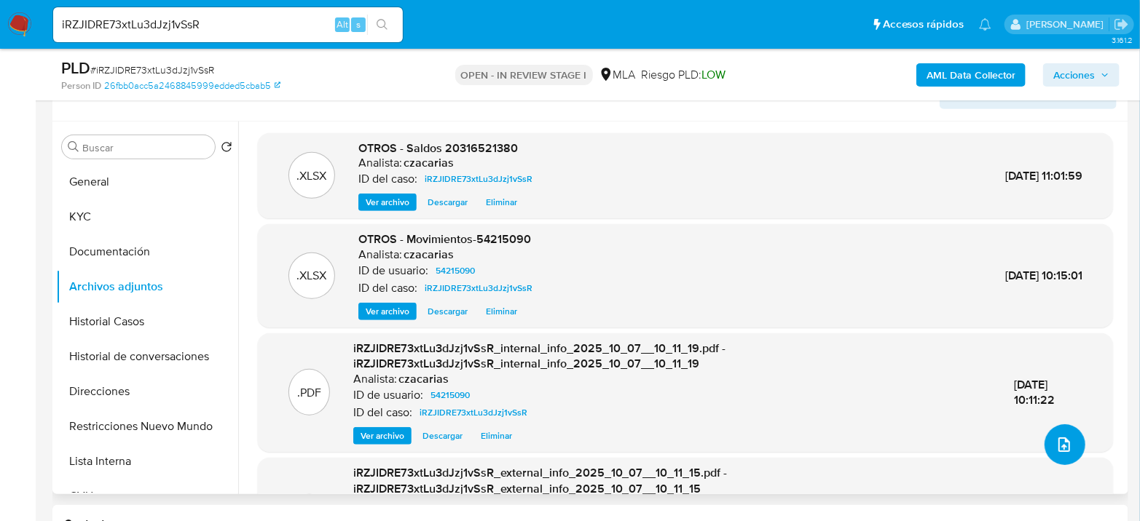
scroll to position [162, 0]
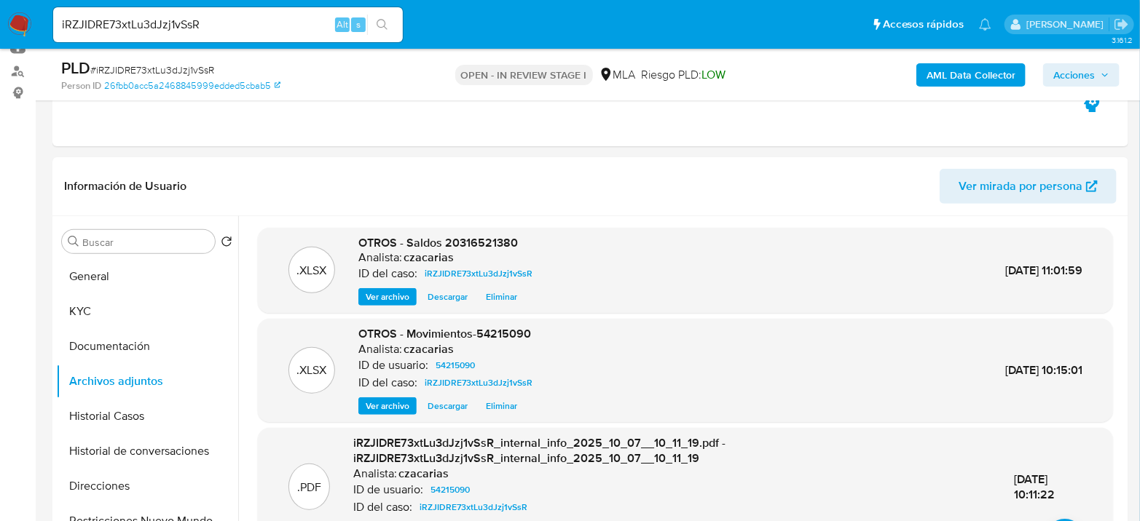
drag, startPoint x: 181, startPoint y: 50, endPoint x: 176, endPoint y: 62, distance: 13.4
click at [181, 51] on div "PLD # iRZJIDRE73xtLu3dJzj1vSsR Person ID 26fbb0acc5a2468845999edded5cbab5 OPEN …" at bounding box center [590, 75] width 1076 height 52
click at [173, 70] on span "# iRZJIDRE73xtLu3dJzj1vSsR" at bounding box center [152, 70] width 124 height 15
copy span "iRZJIDRE73xtLu3dJzj1vSsR"
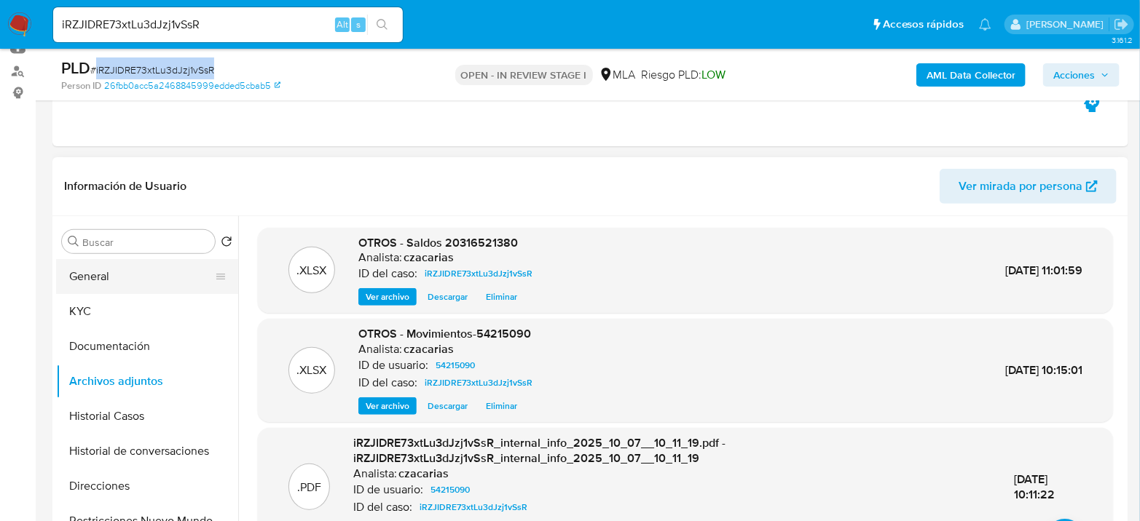
click at [104, 263] on button "General" at bounding box center [141, 276] width 170 height 35
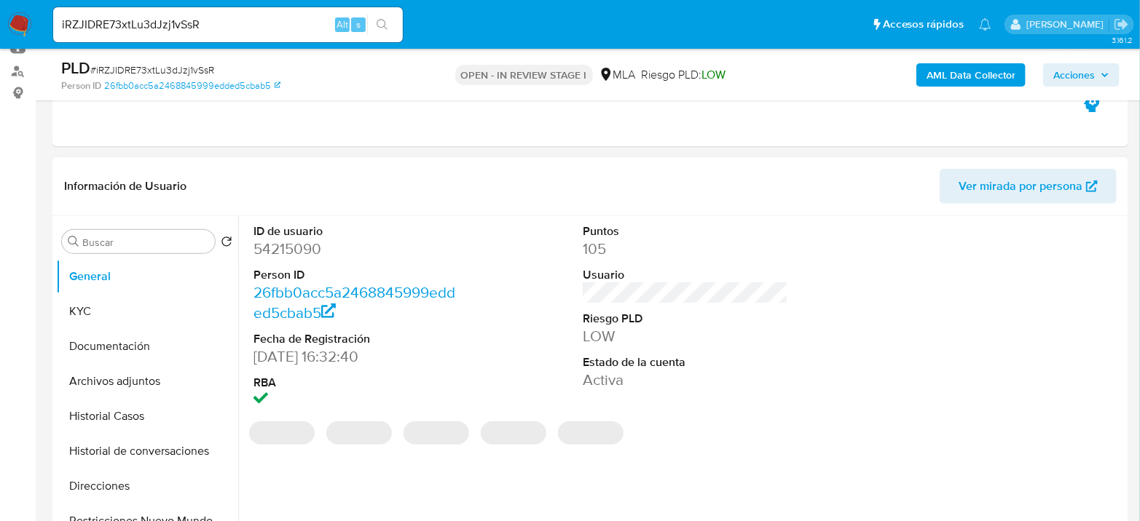
click at [313, 241] on dd "54215090" at bounding box center [355, 249] width 205 height 20
copy dd "54215090"
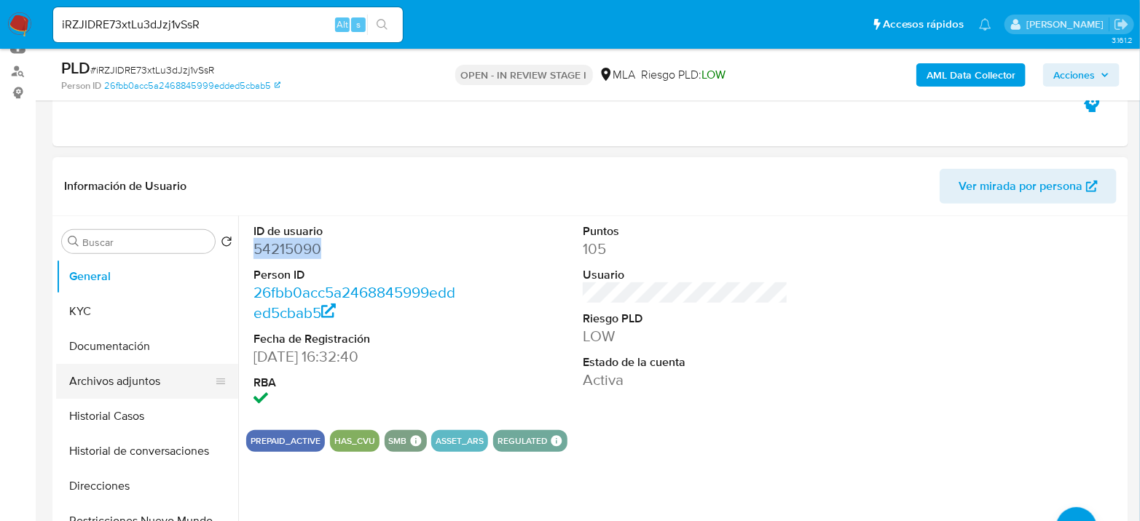
click at [118, 393] on button "Archivos adjuntos" at bounding box center [141, 381] width 170 height 35
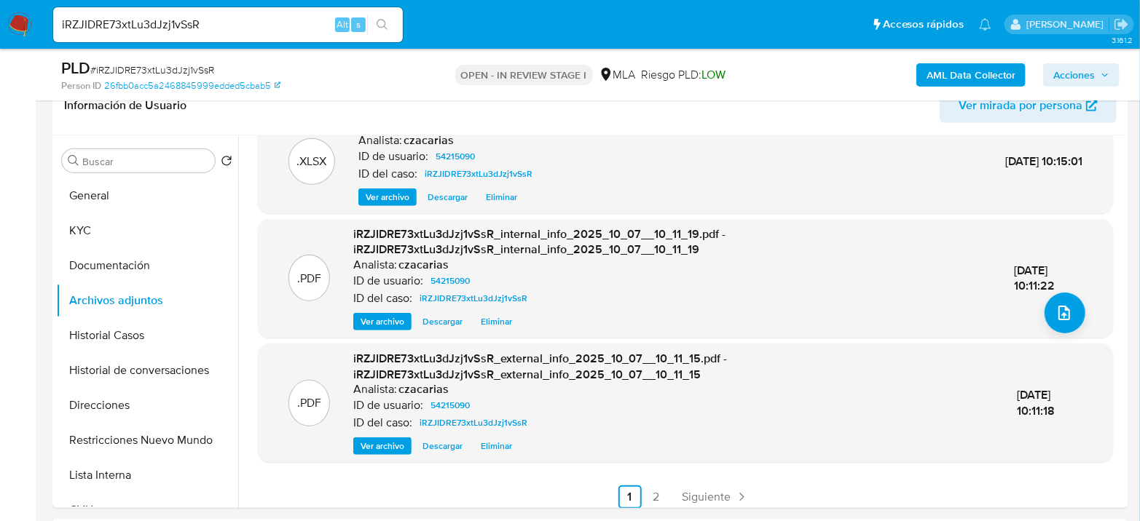
scroll to position [154, 0]
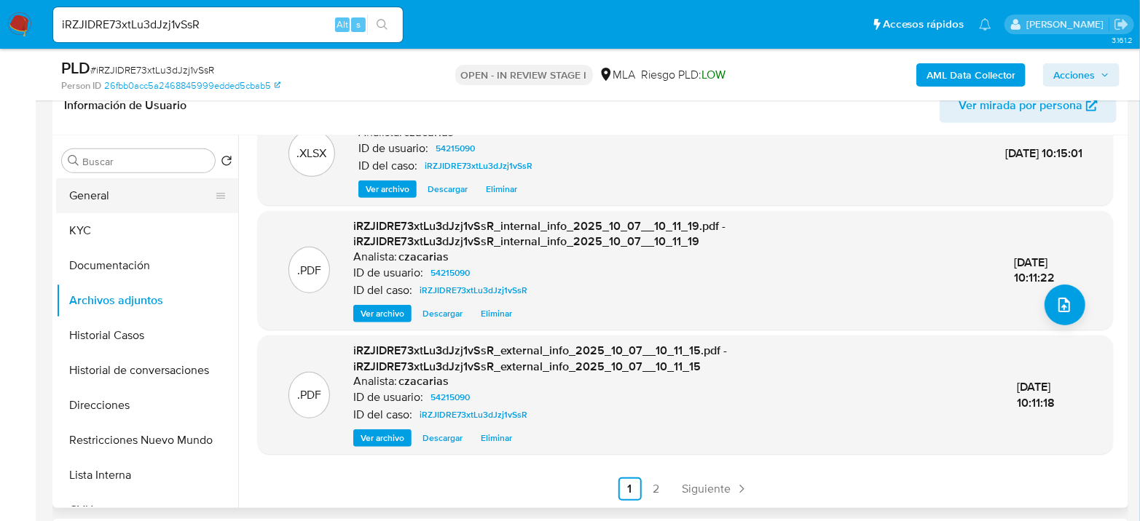
click at [142, 192] on button "General" at bounding box center [141, 195] width 170 height 35
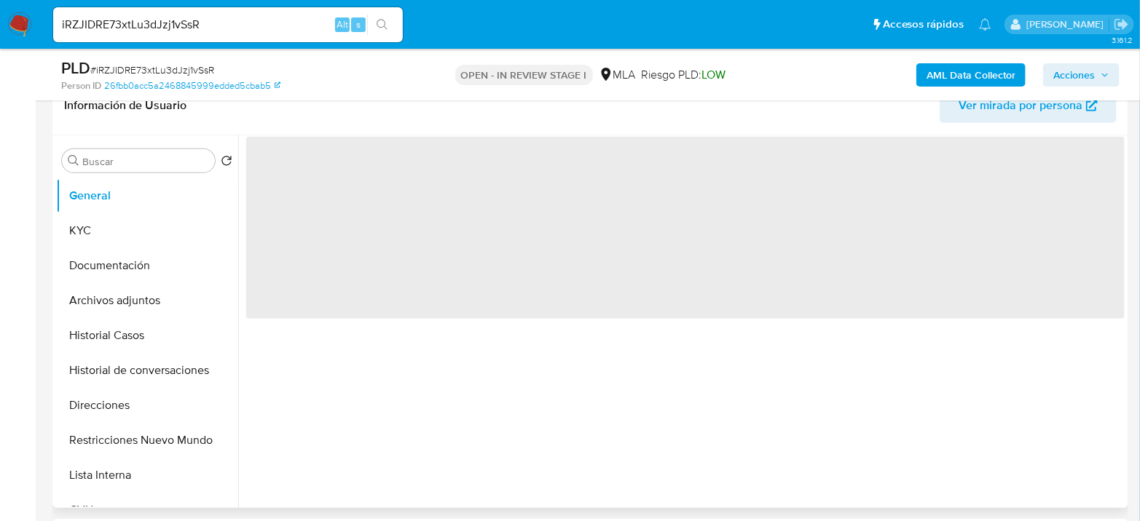
scroll to position [0, 0]
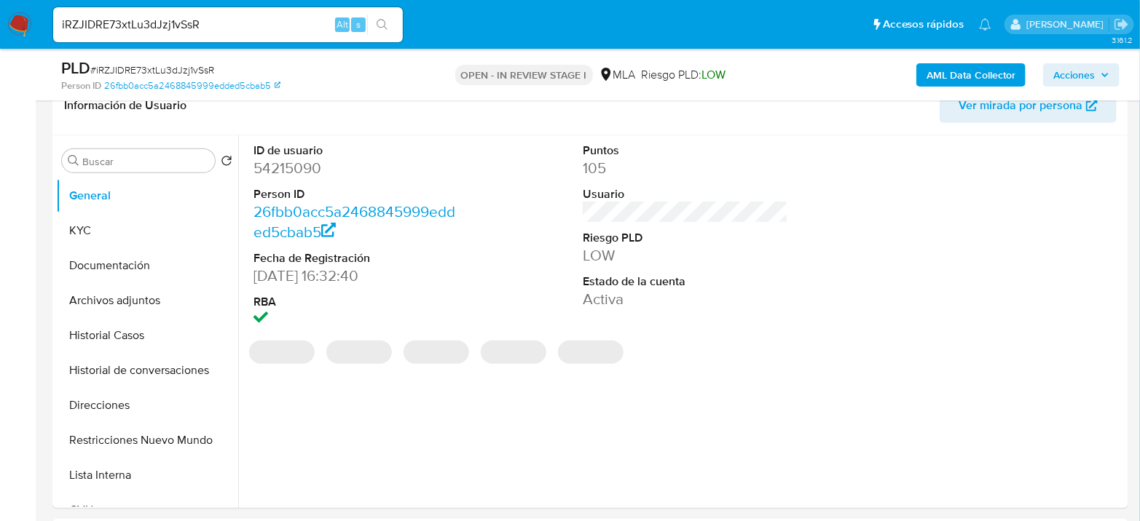
click at [332, 192] on dt "Person ID" at bounding box center [355, 194] width 205 height 16
click at [273, 151] on dt "ID de usuario" at bounding box center [355, 151] width 205 height 16
click at [278, 162] on dd "54215090" at bounding box center [355, 168] width 205 height 20
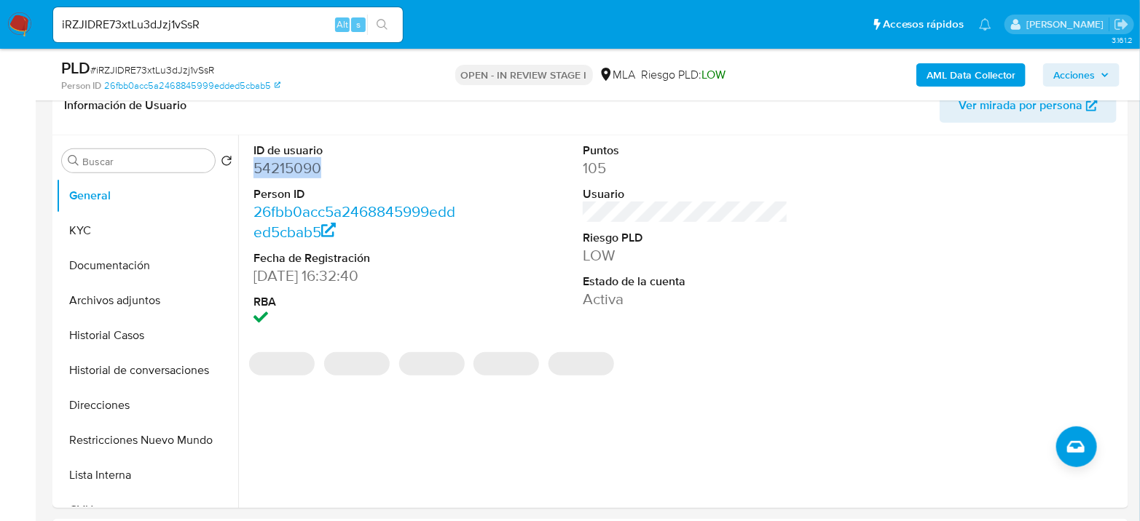
copy dd "54215090"
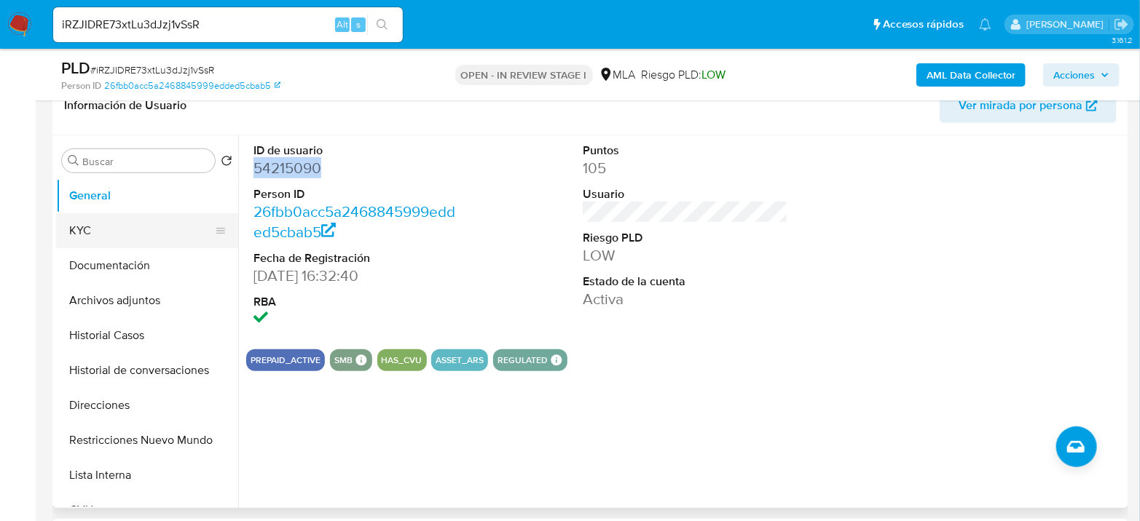
click at [108, 245] on button "KYC" at bounding box center [141, 230] width 170 height 35
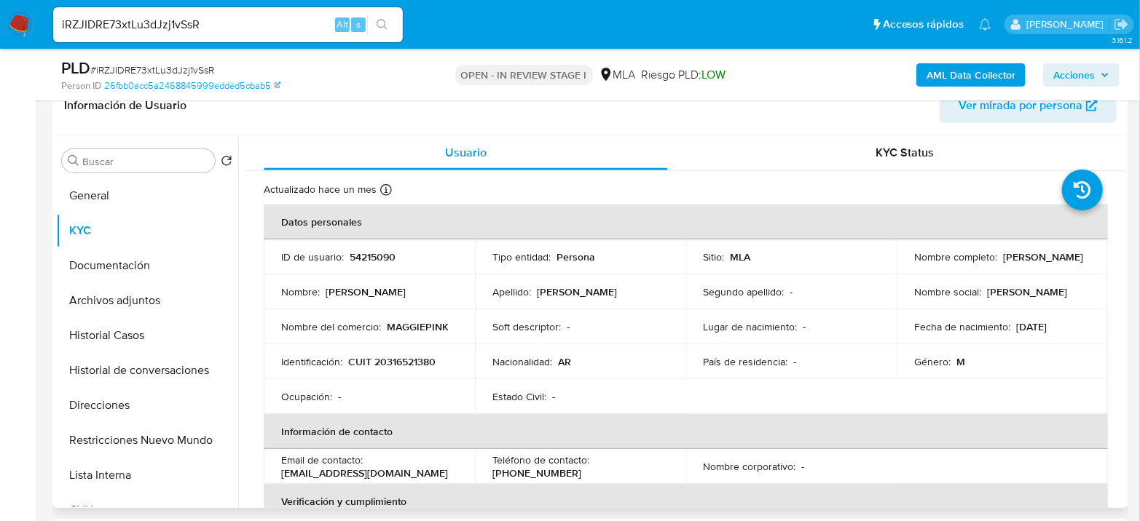
click at [419, 363] on p "CUIT 20316521380" at bounding box center [391, 361] width 87 height 13
copy p "20316521380"
click at [98, 290] on button "Archivos adjuntos" at bounding box center [141, 300] width 170 height 35
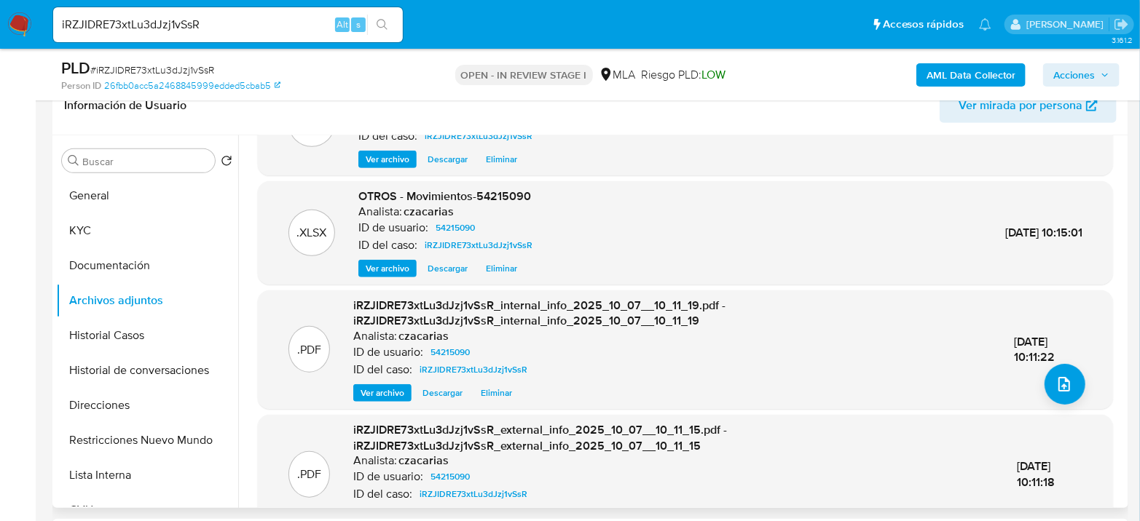
scroll to position [154, 0]
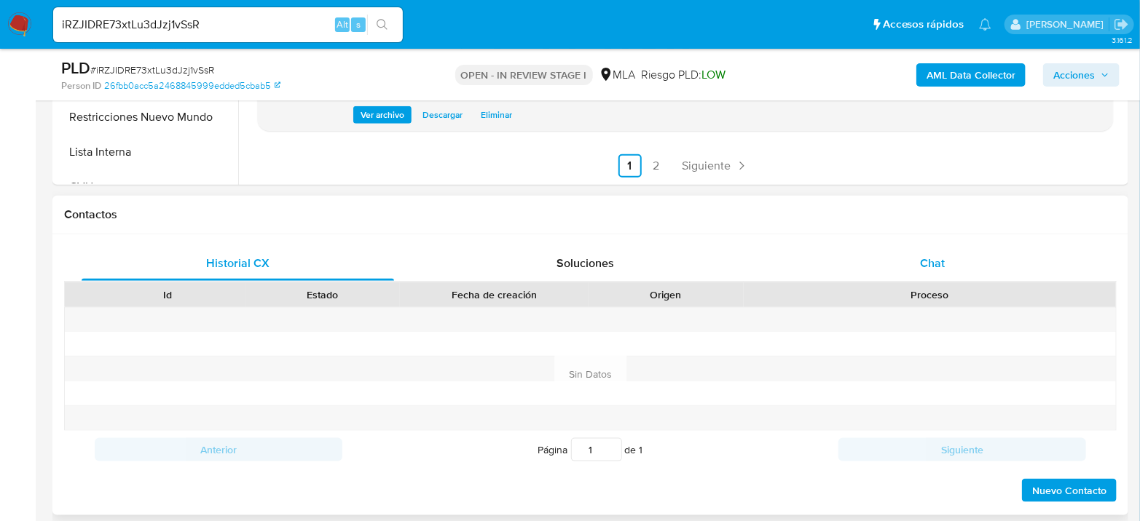
click at [892, 267] on div "Chat" at bounding box center [932, 263] width 312 height 35
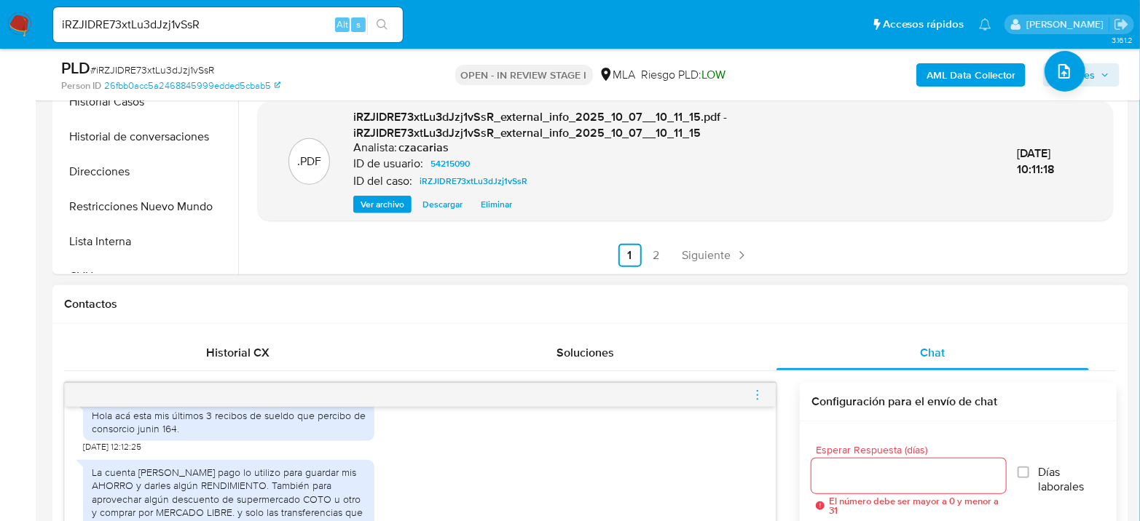
scroll to position [485, 0]
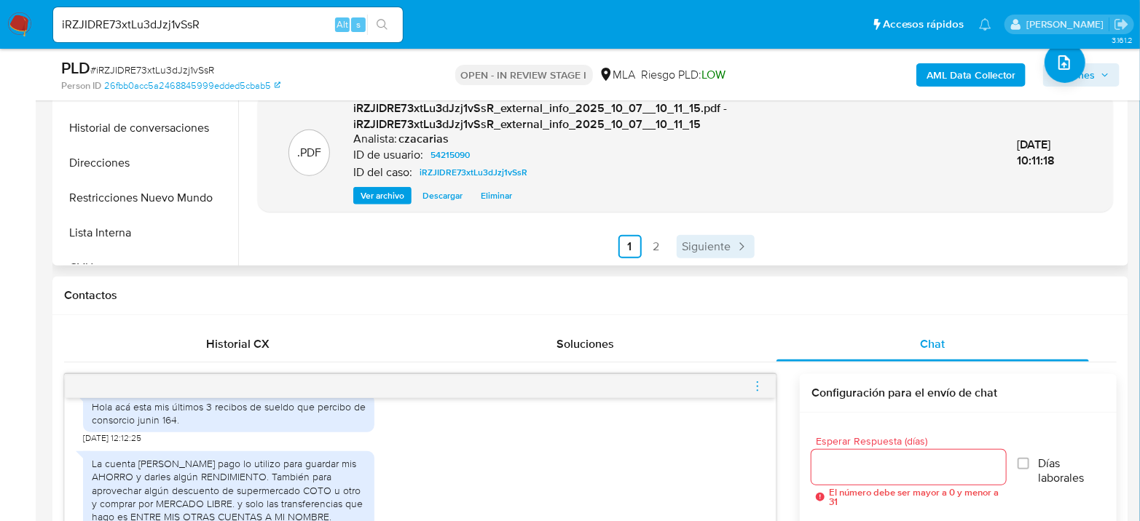
click at [702, 251] on span "Siguiente" at bounding box center [706, 247] width 49 height 12
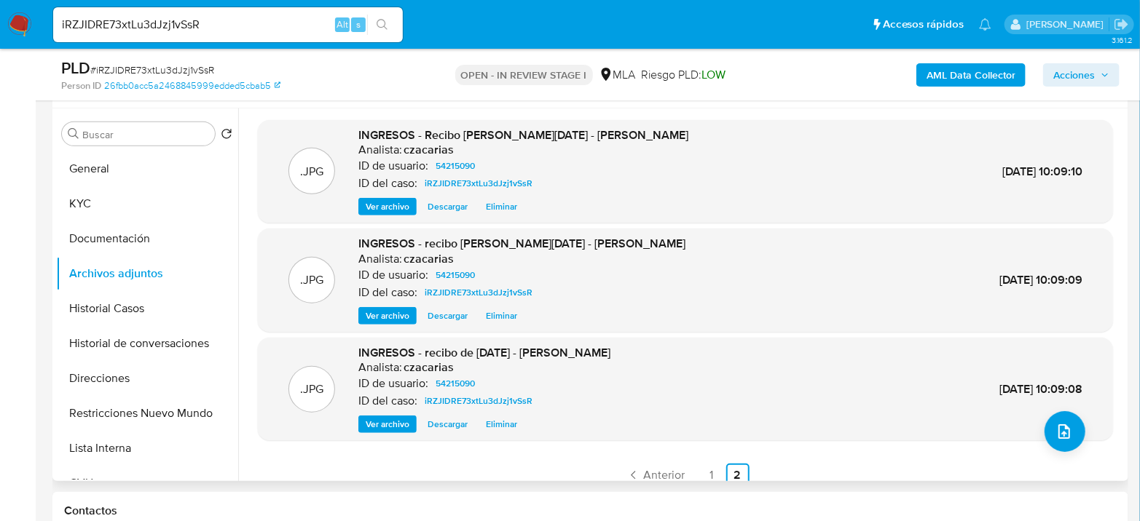
scroll to position [243, 0]
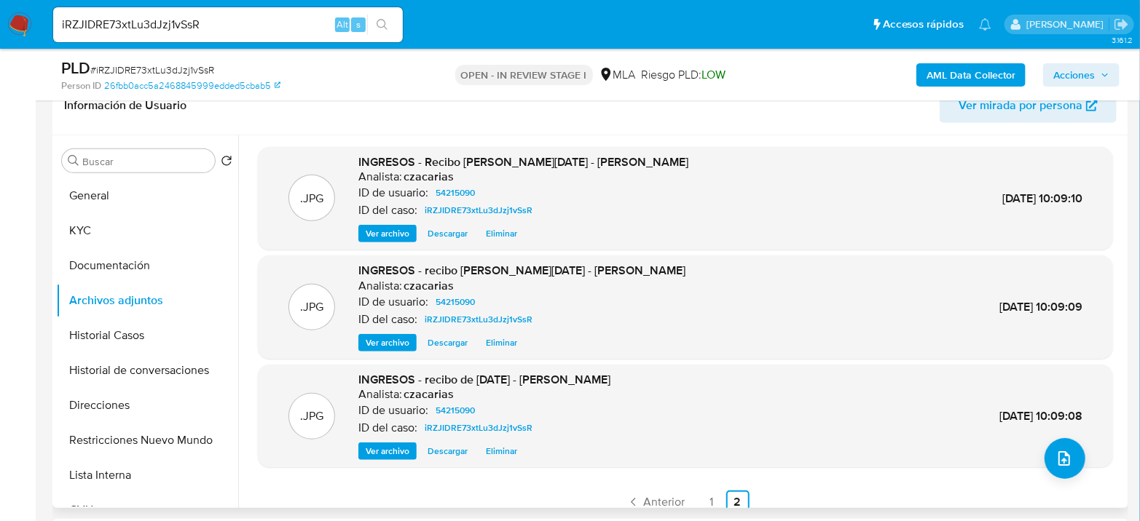
click at [385, 229] on span "Ver archivo" at bounding box center [388, 233] width 44 height 15
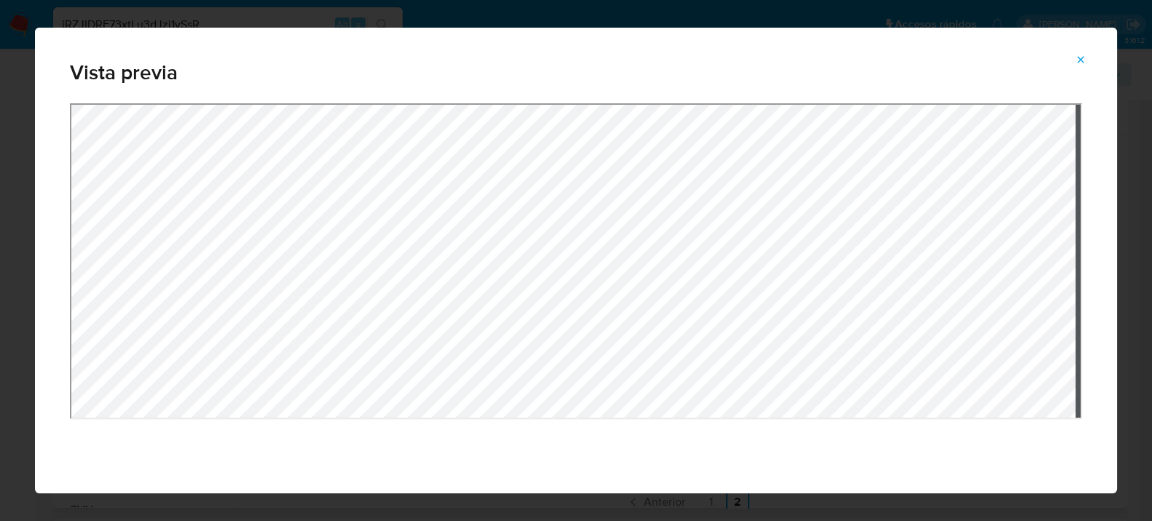
click at [1087, 60] on button "Attachment preview" at bounding box center [1081, 59] width 32 height 23
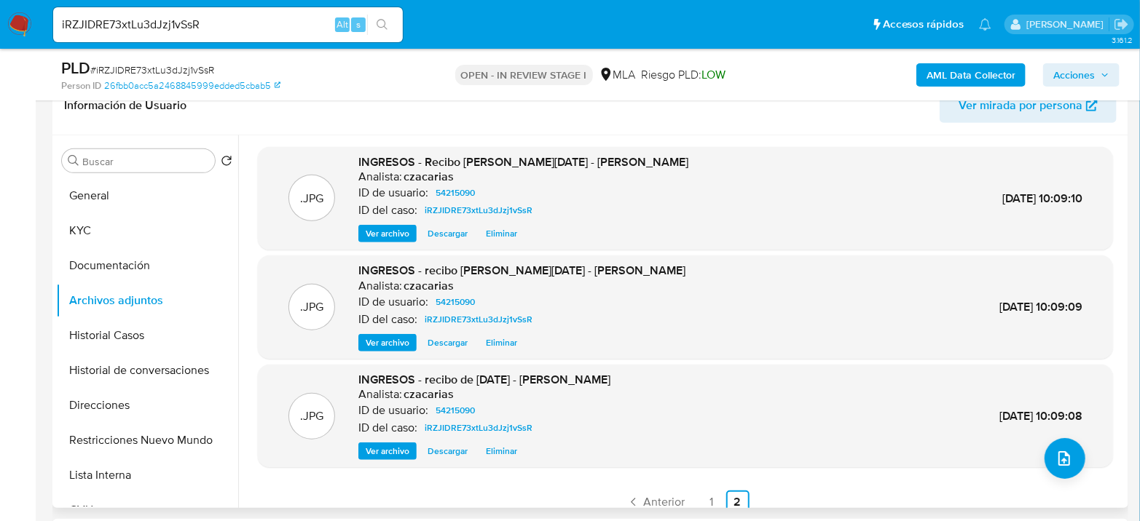
click at [398, 347] on span "Ver archivo" at bounding box center [388, 343] width 44 height 15
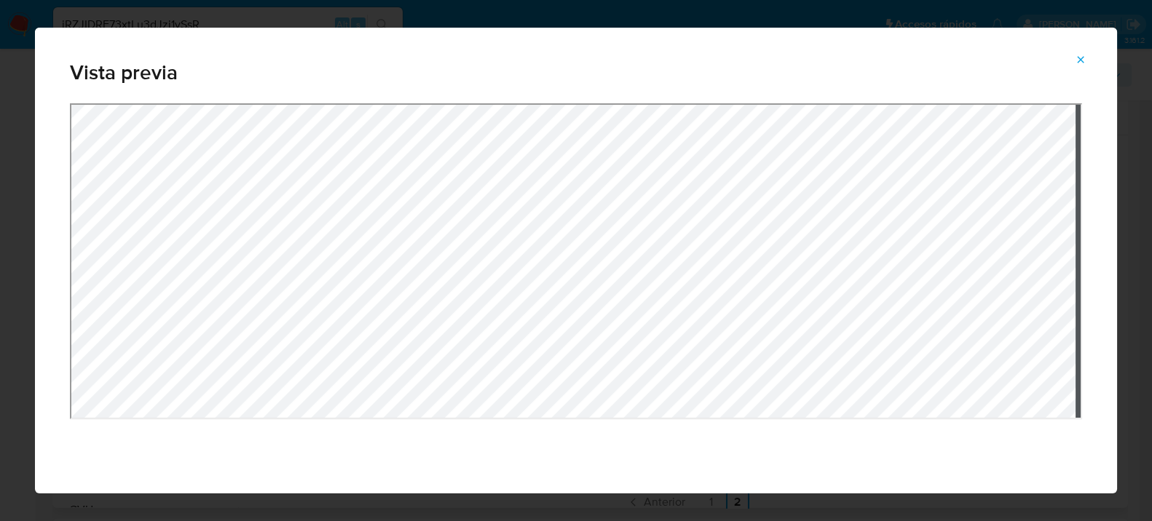
drag, startPoint x: 1080, startPoint y: 58, endPoint x: 1068, endPoint y: 67, distance: 15.6
click at [1080, 58] on icon "Attachment preview" at bounding box center [1081, 60] width 12 height 12
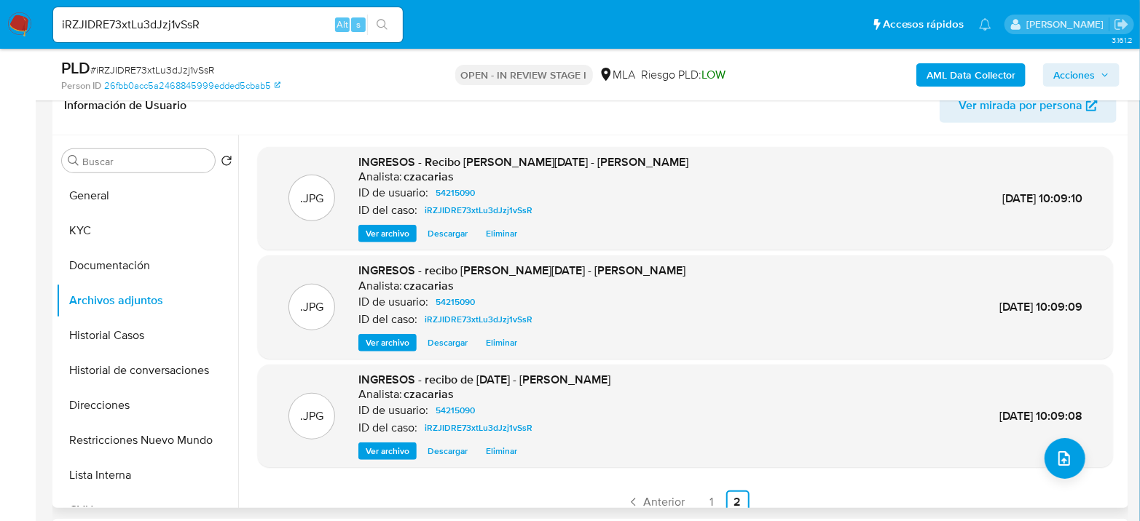
click at [401, 448] on span "Ver archivo" at bounding box center [388, 451] width 44 height 15
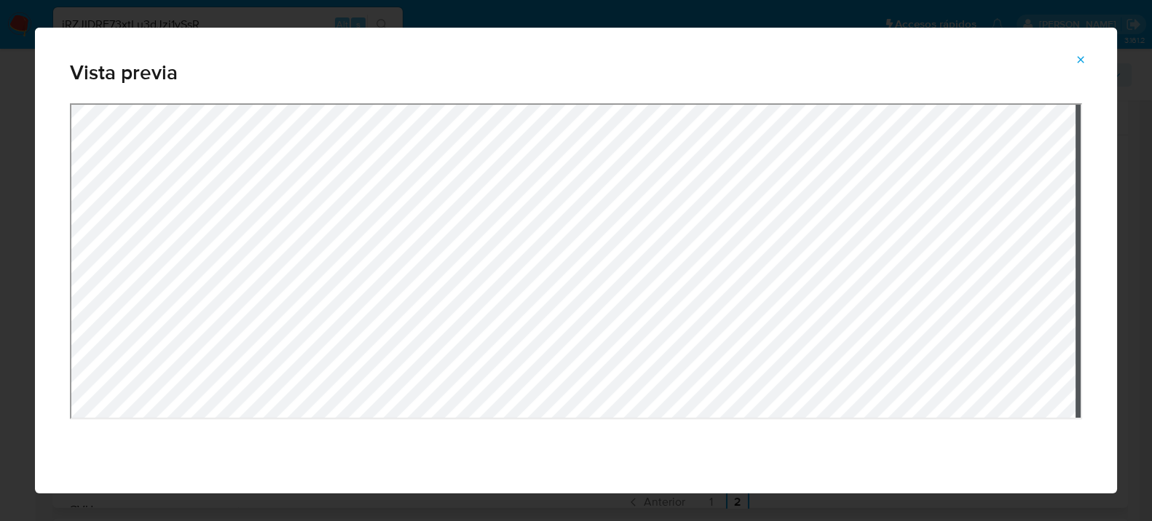
click at [1076, 57] on button "Attachment preview" at bounding box center [1081, 59] width 32 height 23
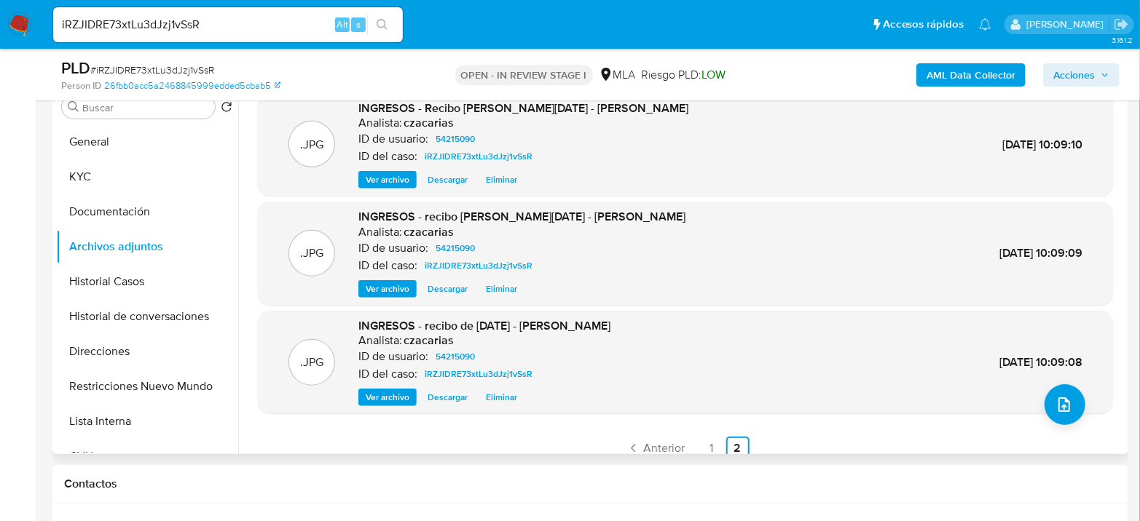
scroll to position [323, 0]
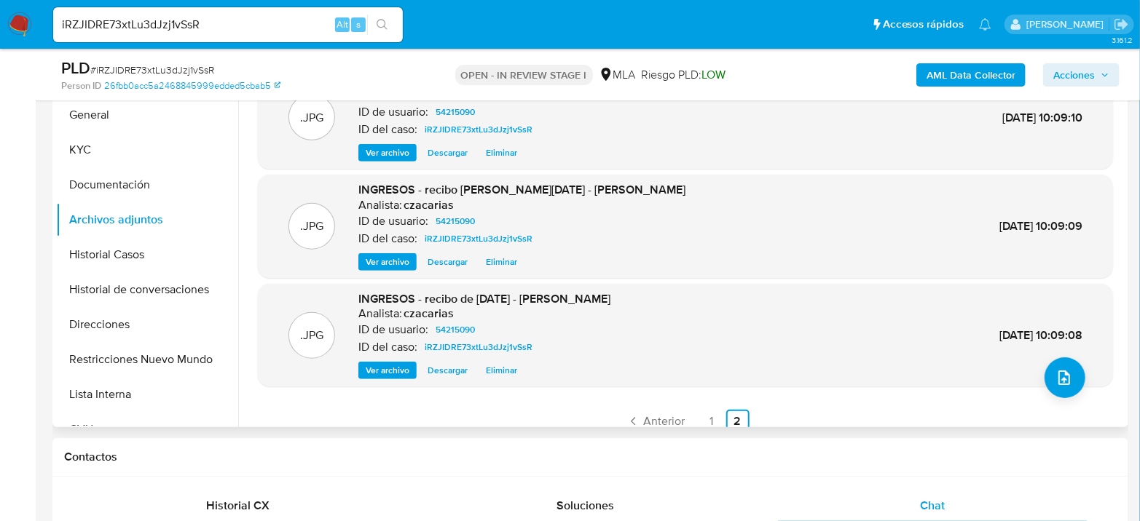
click at [712, 420] on link "1" at bounding box center [711, 421] width 23 height 23
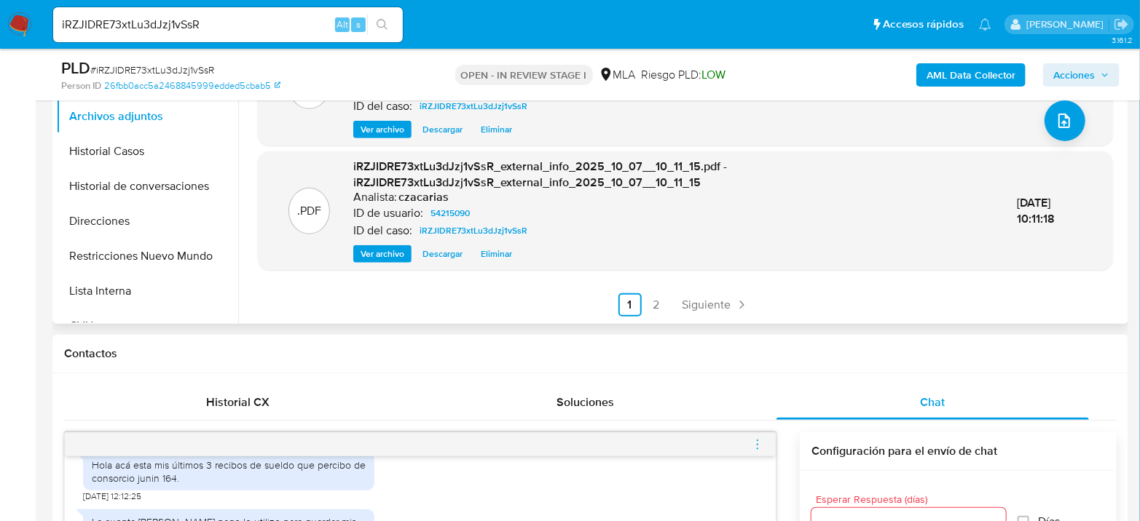
scroll to position [485, 0]
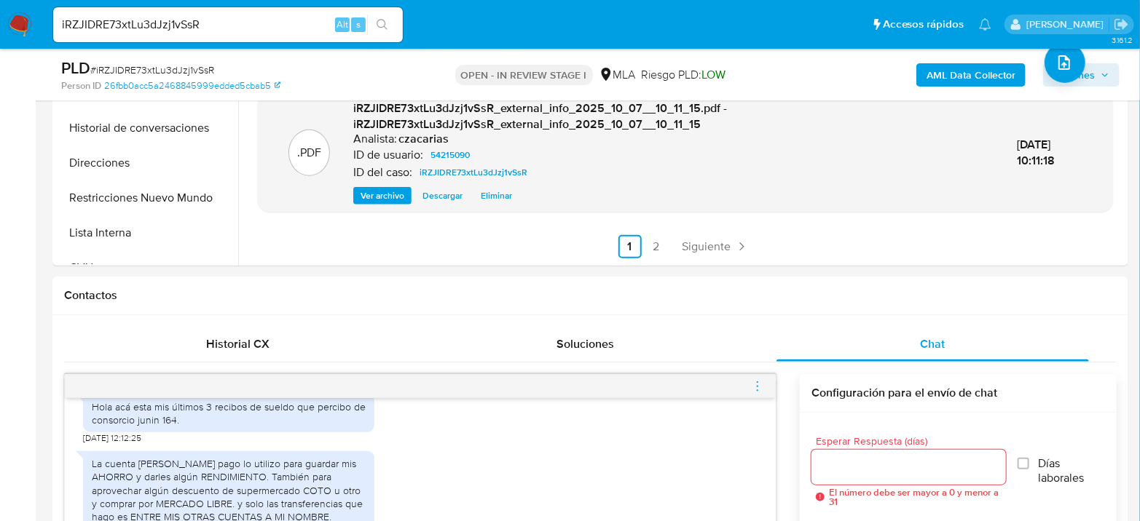
drag, startPoint x: 757, startPoint y: 381, endPoint x: 746, endPoint y: 368, distance: 17.1
click at [757, 382] on icon "menu-action" at bounding box center [757, 386] width 13 height 13
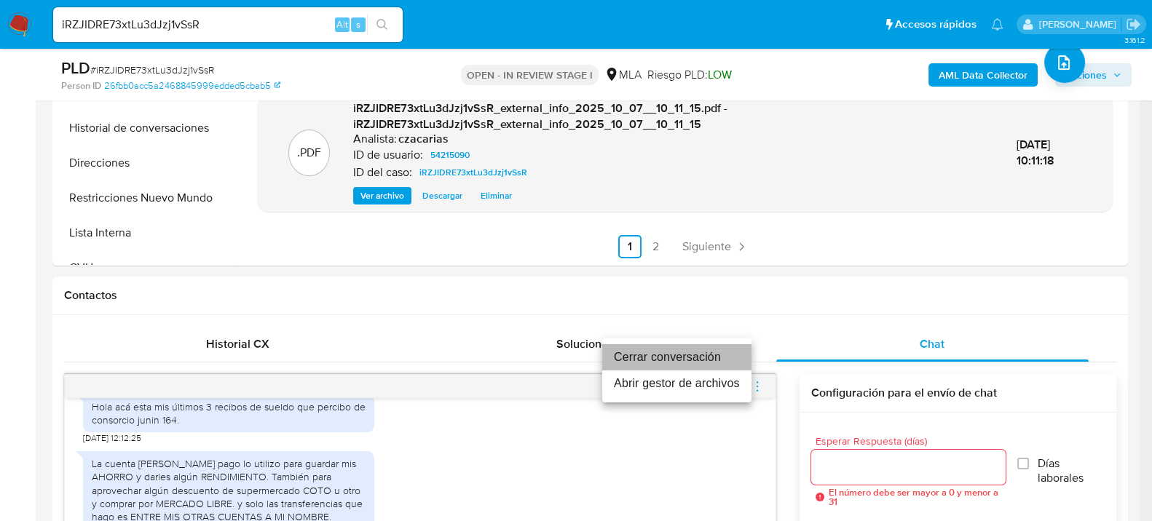
click at [702, 352] on li "Cerrar conversación" at bounding box center [676, 357] width 149 height 26
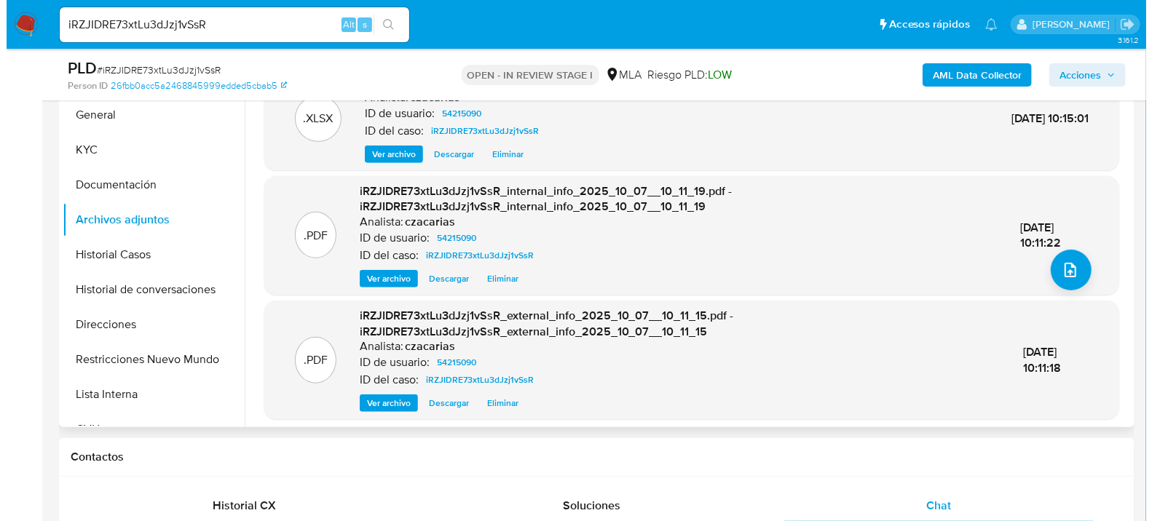
scroll to position [0, 0]
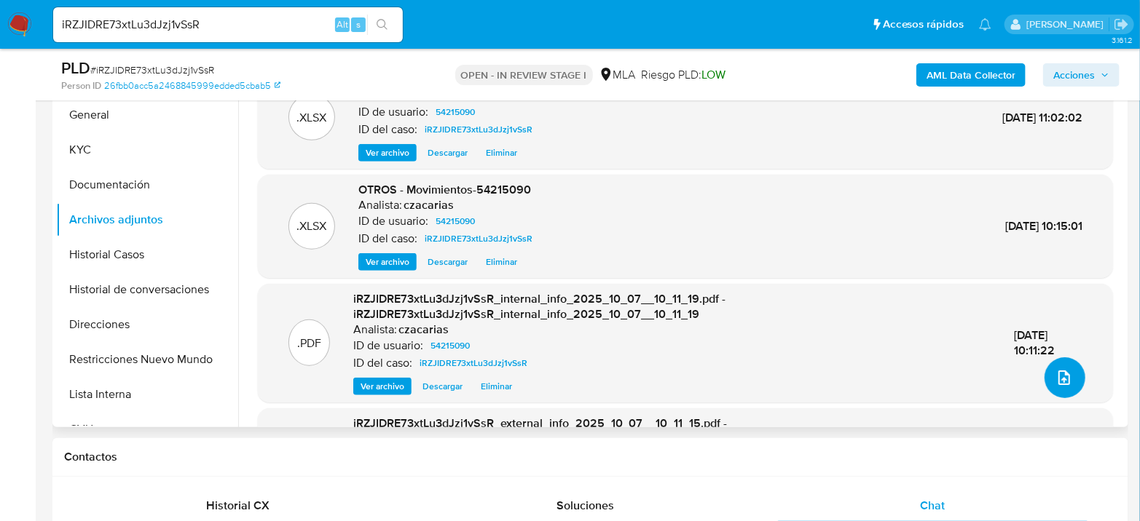
click at [1071, 384] on button "upload-file" at bounding box center [1064, 378] width 41 height 41
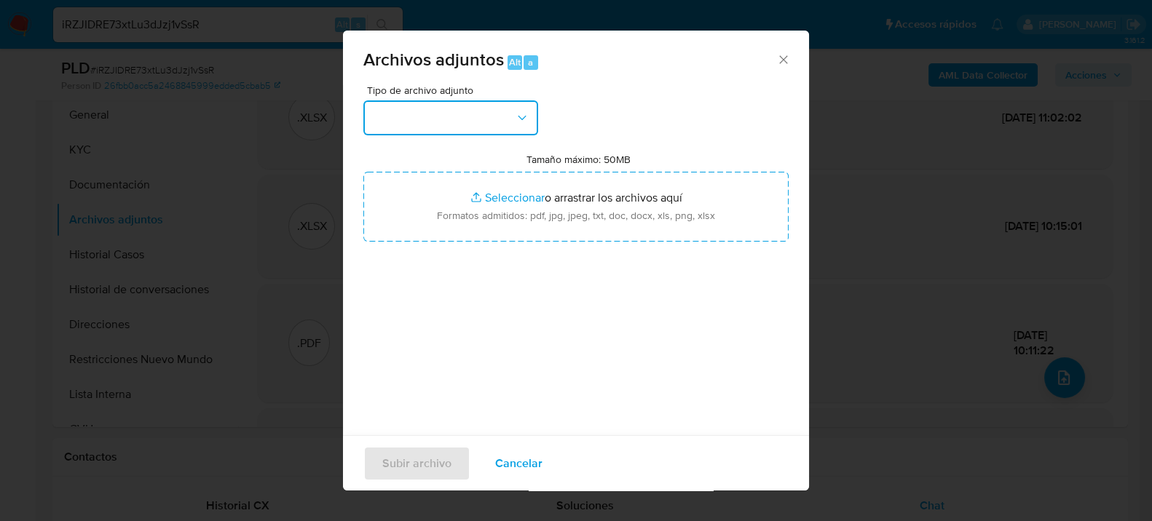
click at [465, 105] on button "button" at bounding box center [450, 117] width 175 height 35
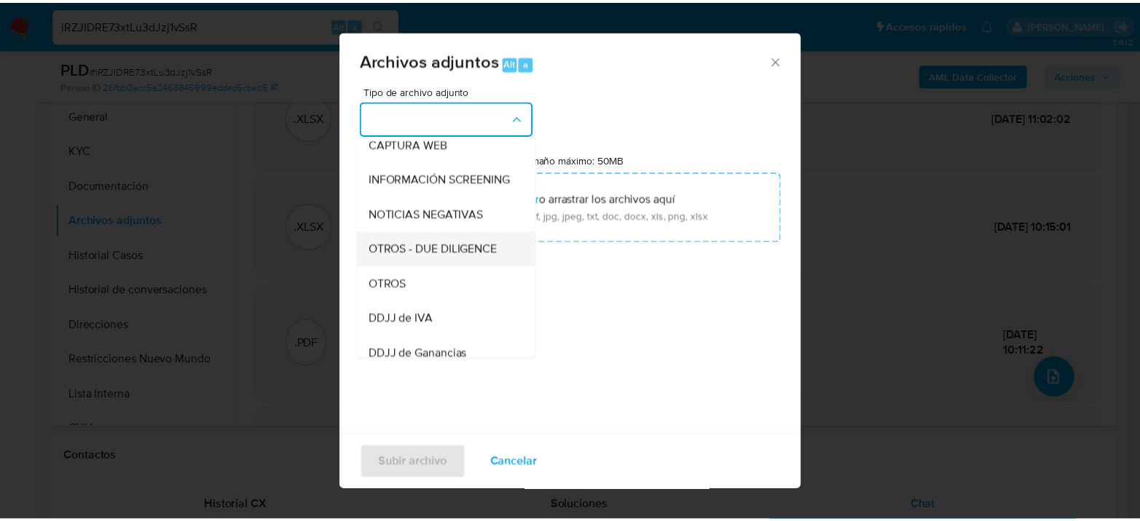
scroll to position [162, 0]
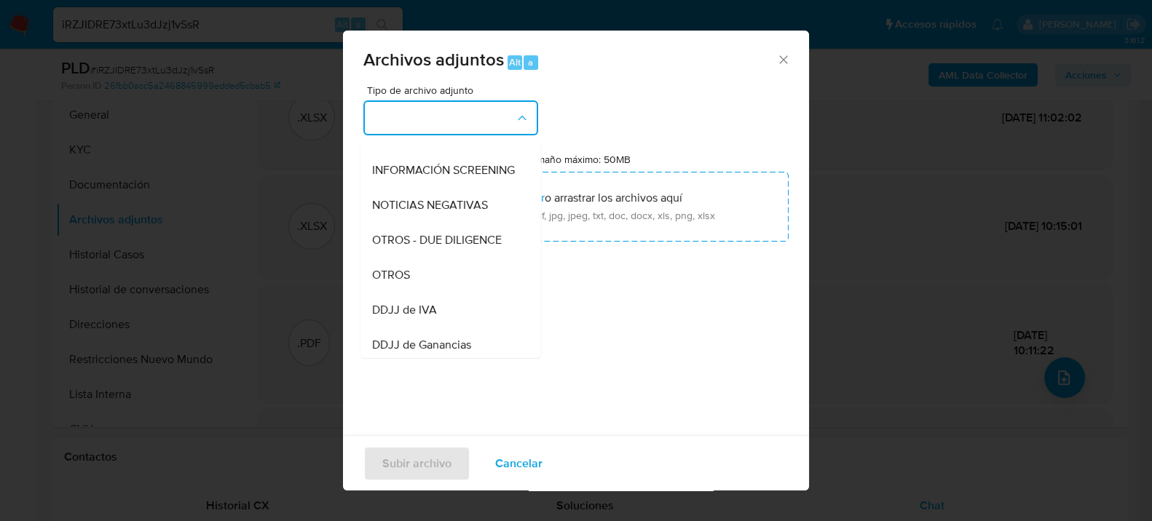
click at [427, 277] on div "OTROS" at bounding box center [446, 274] width 149 height 35
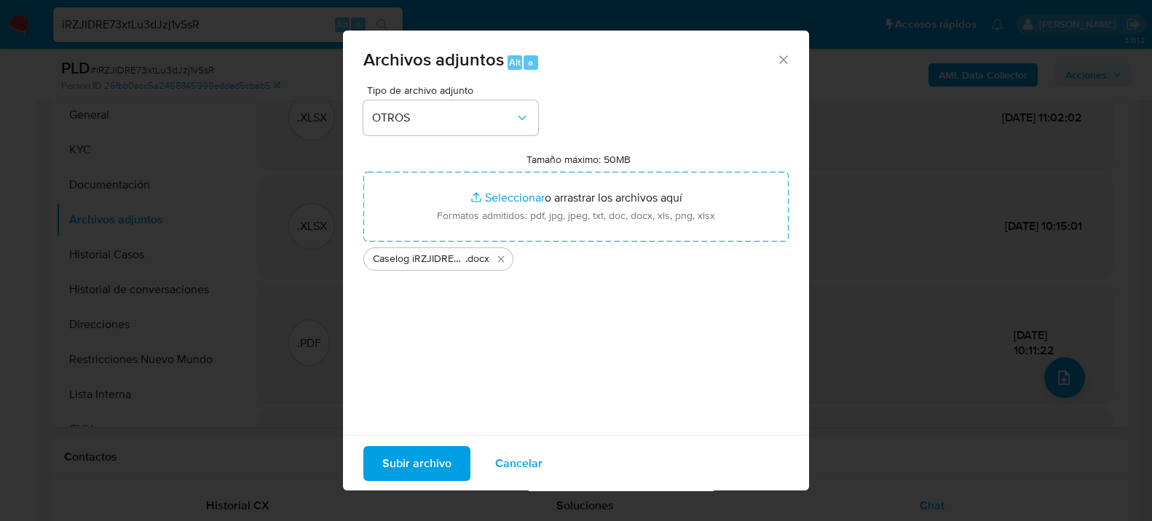
click at [441, 458] on span "Subir archivo" at bounding box center [416, 463] width 69 height 32
click at [414, 469] on span "Subir archivo" at bounding box center [416, 463] width 69 height 32
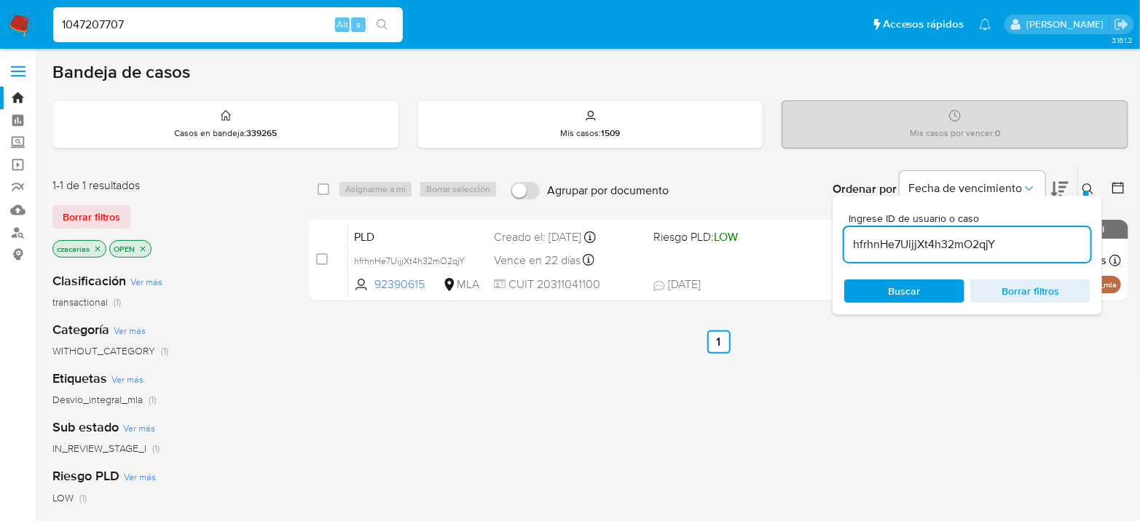
type input "1047207707"
click at [387, 31] on button "search-icon" at bounding box center [382, 25] width 30 height 20
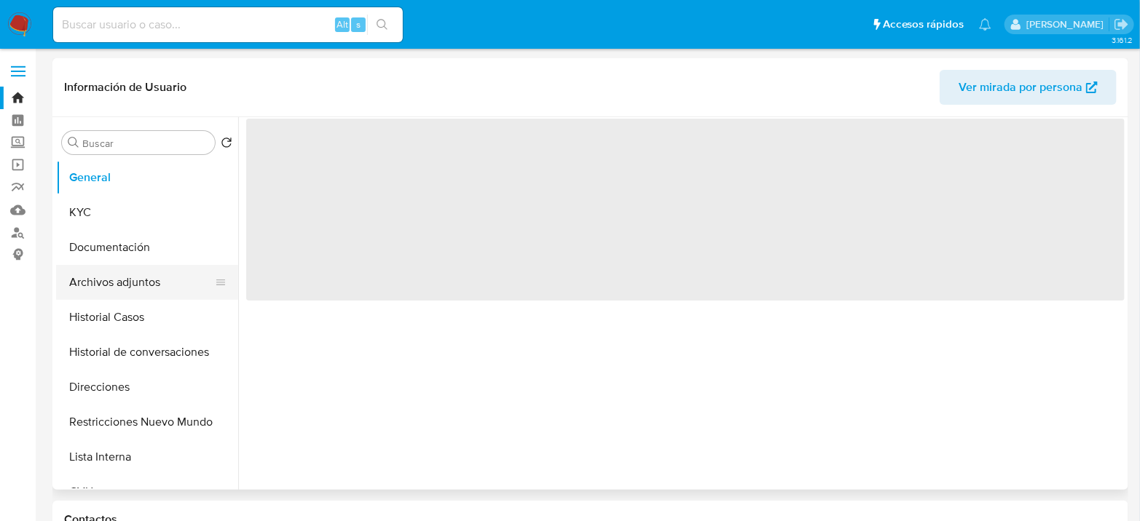
click at [118, 285] on button "Archivos adjuntos" at bounding box center [141, 282] width 170 height 35
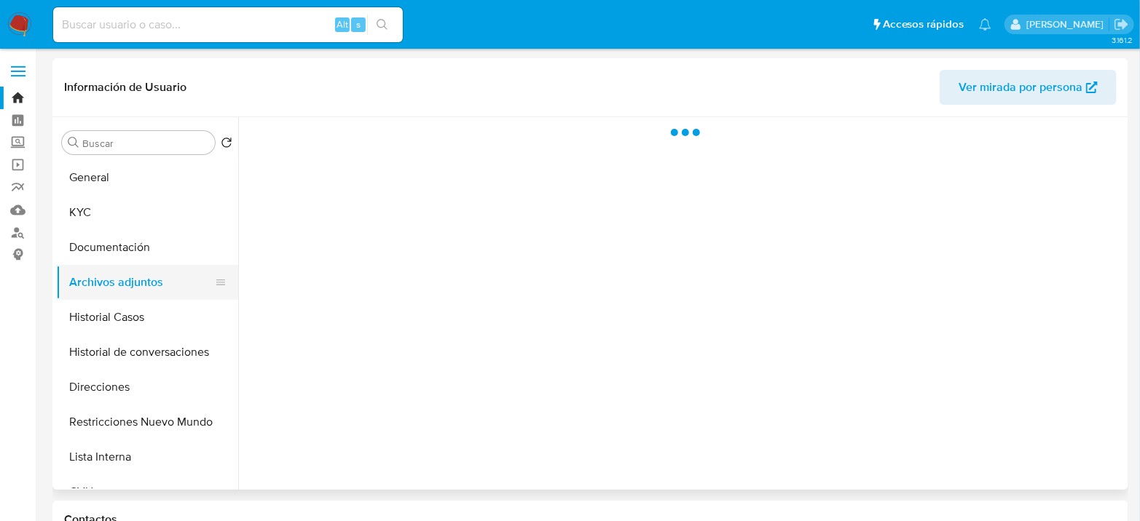
select select "10"
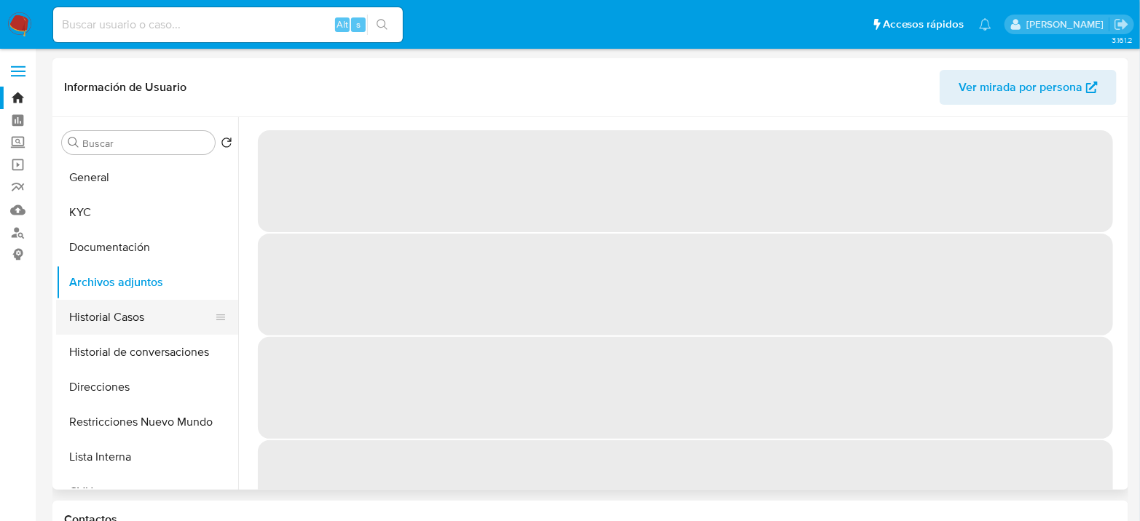
click at [125, 310] on button "Historial Casos" at bounding box center [141, 317] width 170 height 35
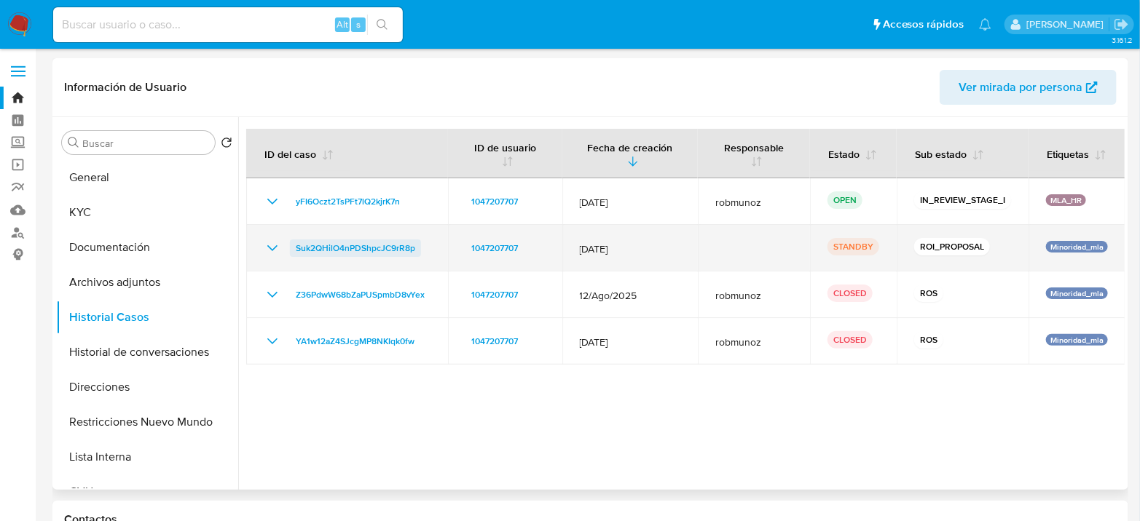
click at [344, 253] on span "Suk2QHilO4nPDShpcJC9rR8p" at bounding box center [355, 248] width 119 height 17
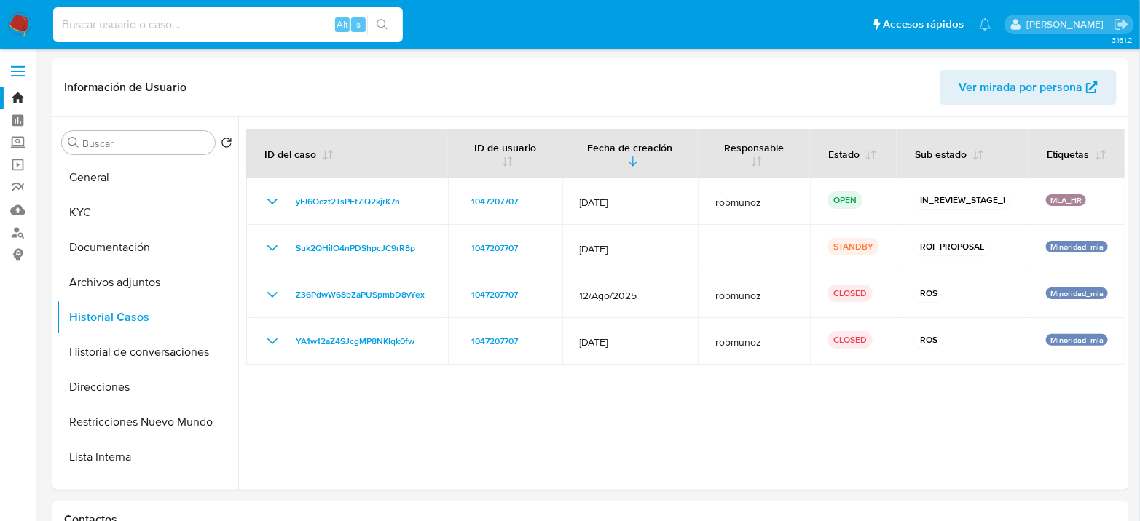
click at [195, 20] on input at bounding box center [228, 24] width 350 height 19
paste input "wsbFtfrwMHNzuA2ye1wDdlcO"
type input "wsbFtfrwMHNzuA2ye1wDdlcO"
click at [380, 25] on icon "search-icon" at bounding box center [383, 25] width 12 height 12
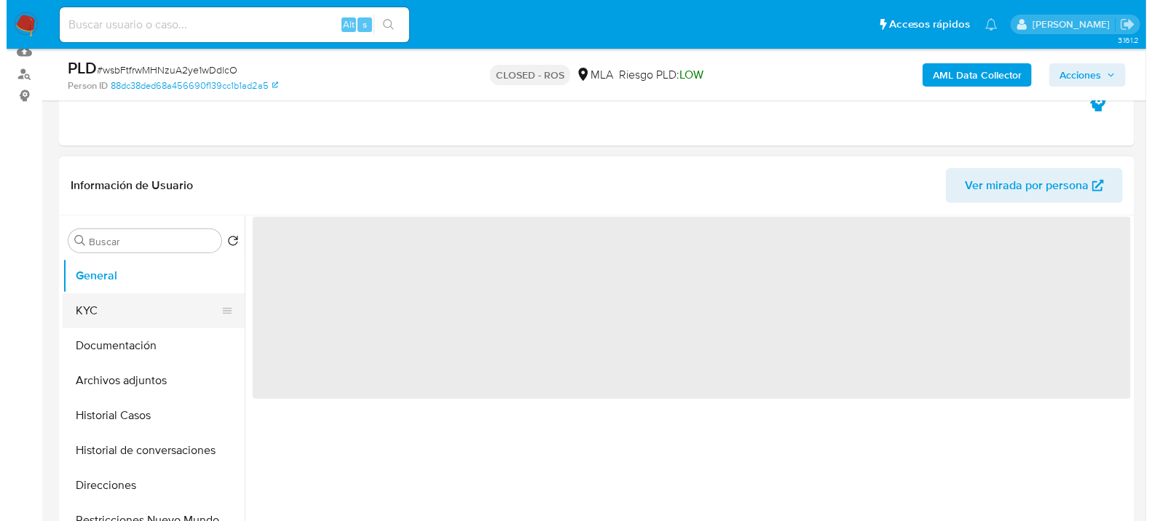
scroll to position [162, 0]
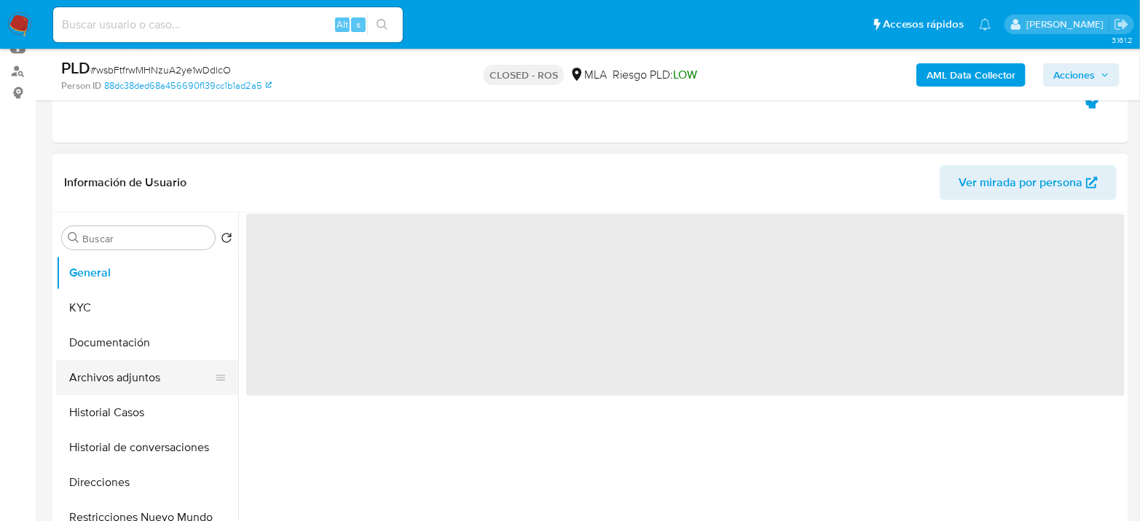
select select "10"
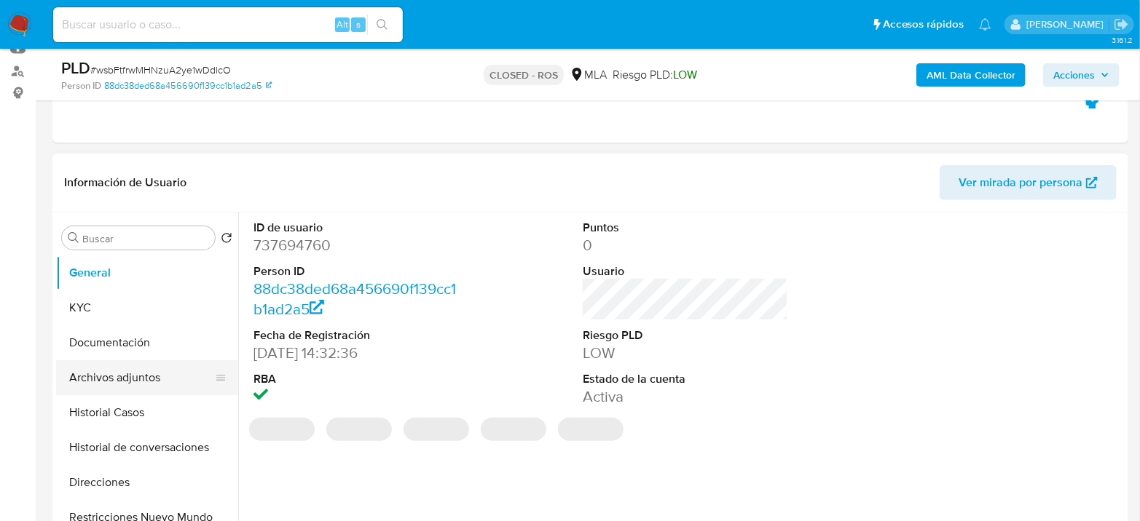
click at [138, 378] on button "Archivos adjuntos" at bounding box center [141, 377] width 170 height 35
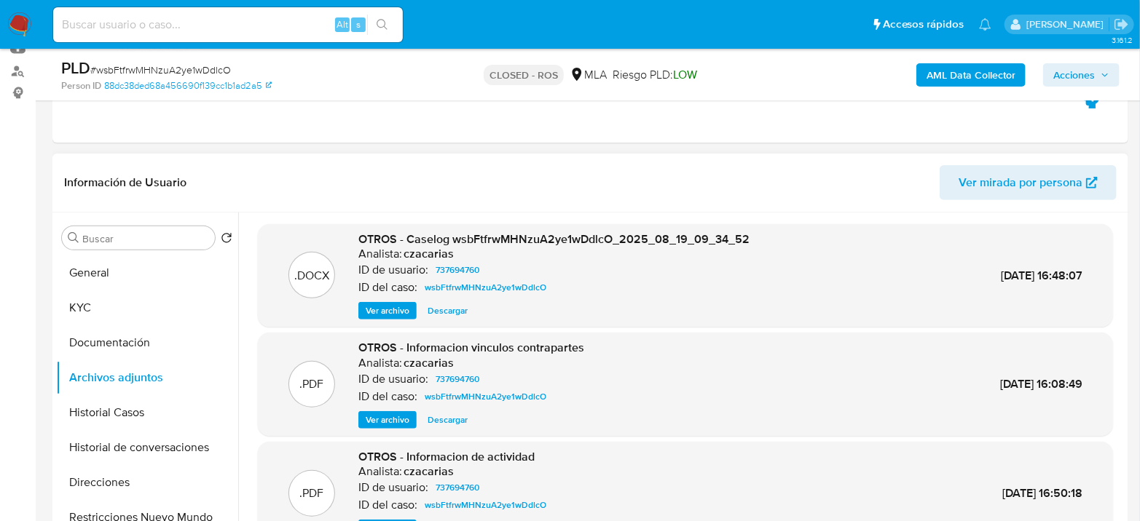
click at [382, 315] on span "Ver archivo" at bounding box center [388, 311] width 44 height 15
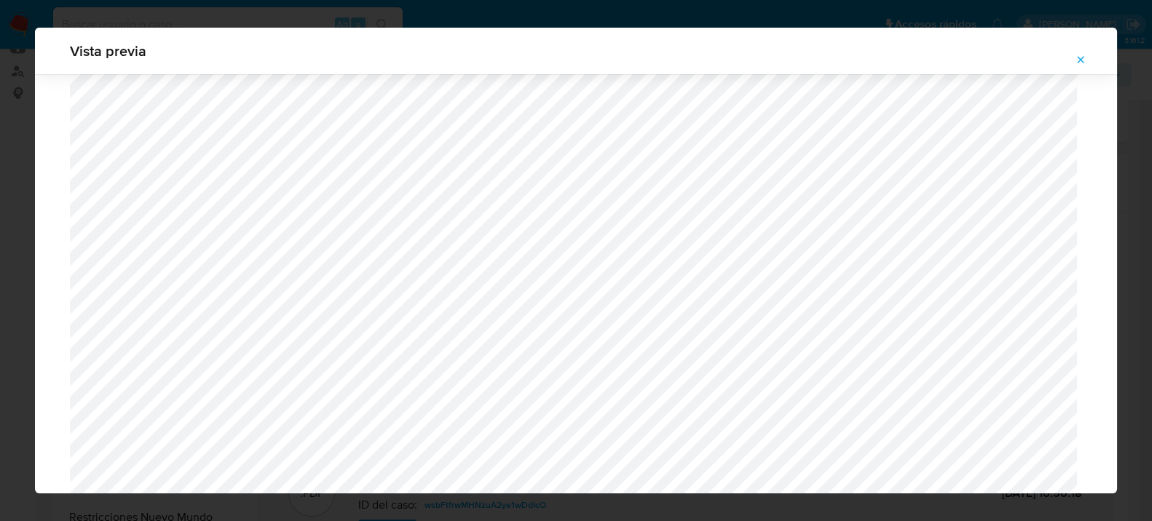
scroll to position [642, 0]
click at [1079, 60] on icon "Attachment preview" at bounding box center [1081, 60] width 12 height 12
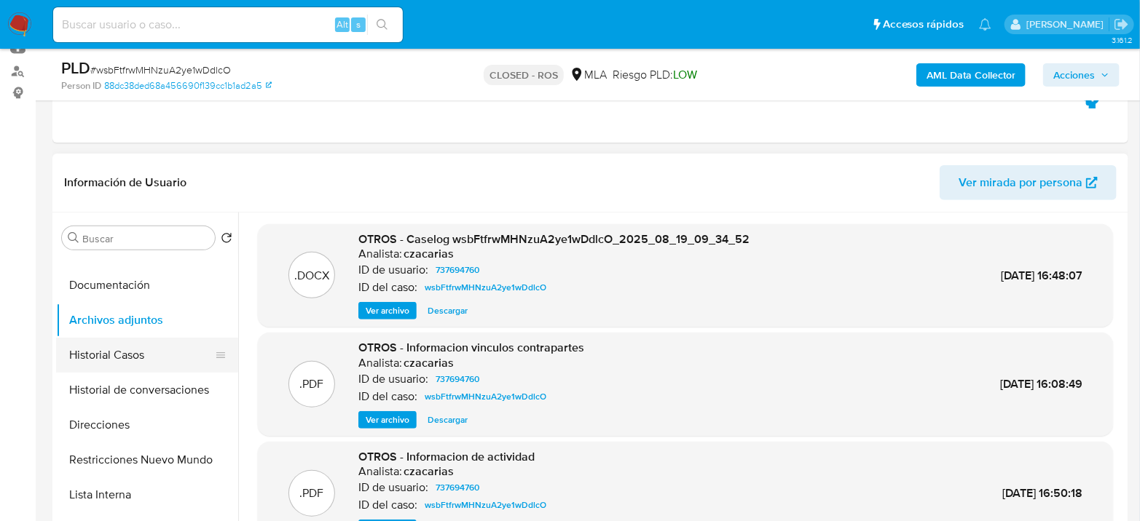
scroll to position [81, 0]
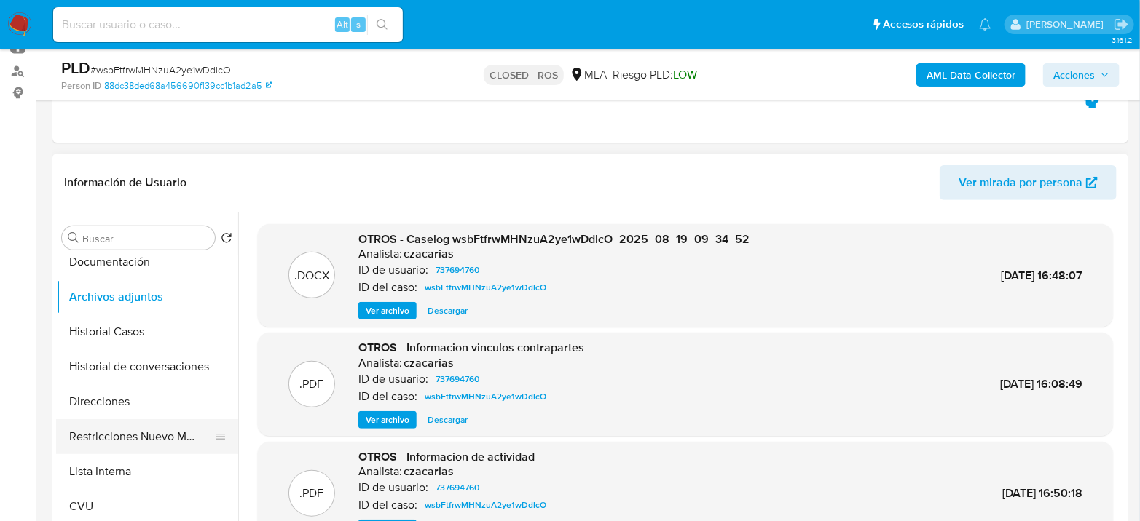
click at [154, 430] on button "Restricciones Nuevo Mundo" at bounding box center [141, 436] width 170 height 35
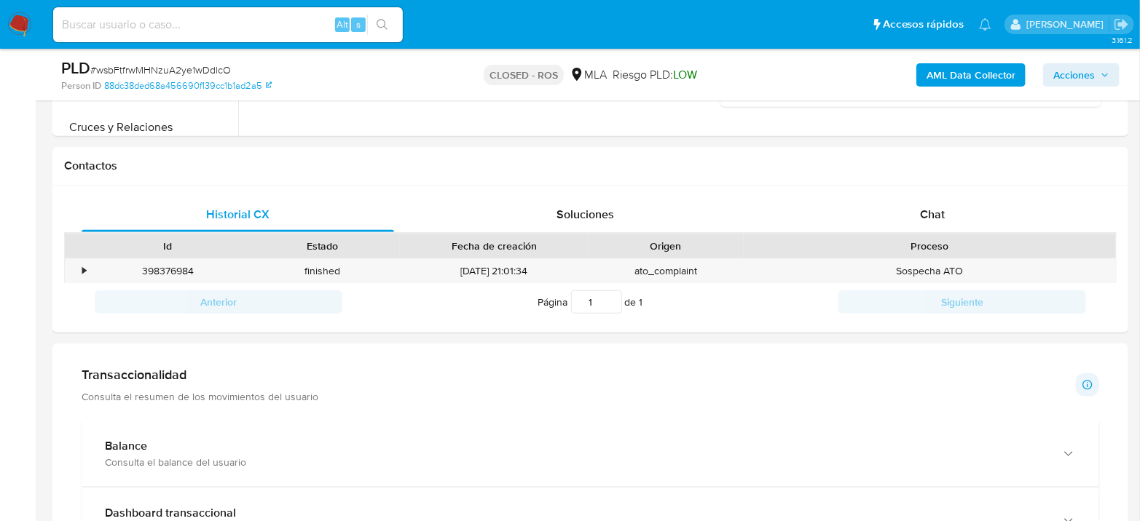
scroll to position [647, 0]
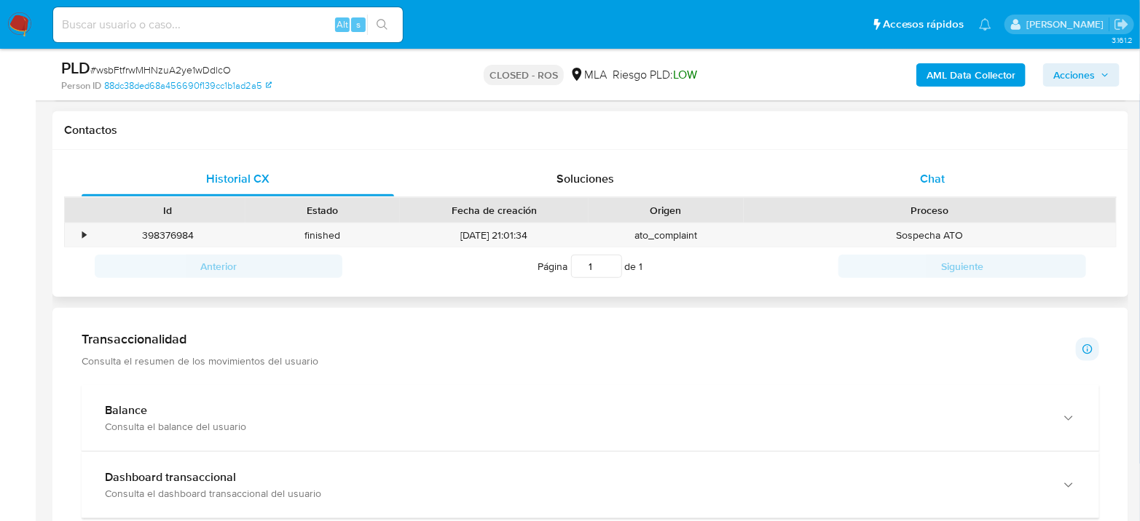
click at [973, 184] on div "Chat" at bounding box center [932, 179] width 312 height 35
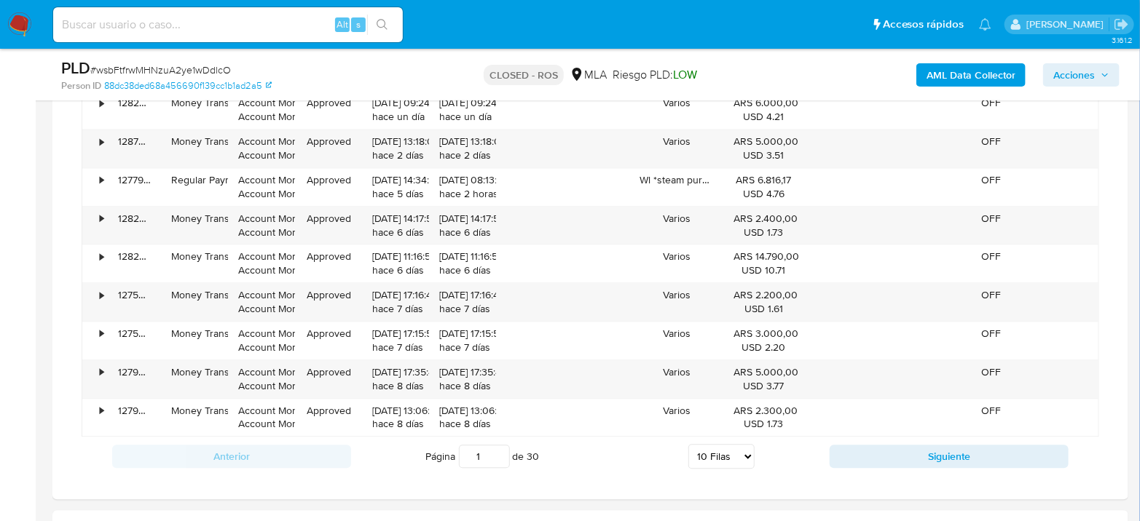
scroll to position [1537, 0]
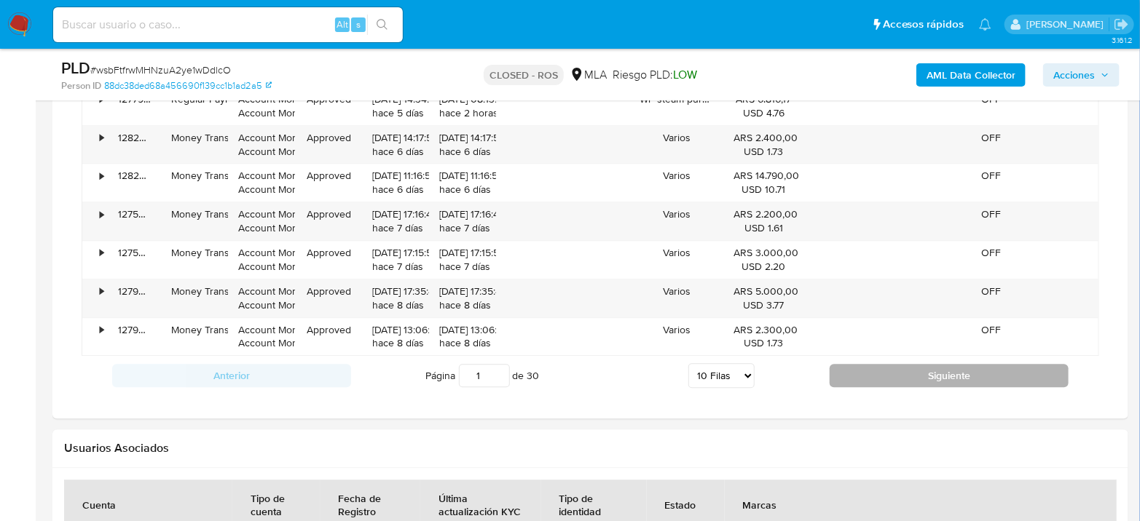
click at [957, 377] on button "Siguiente" at bounding box center [948, 375] width 239 height 23
type input "2"
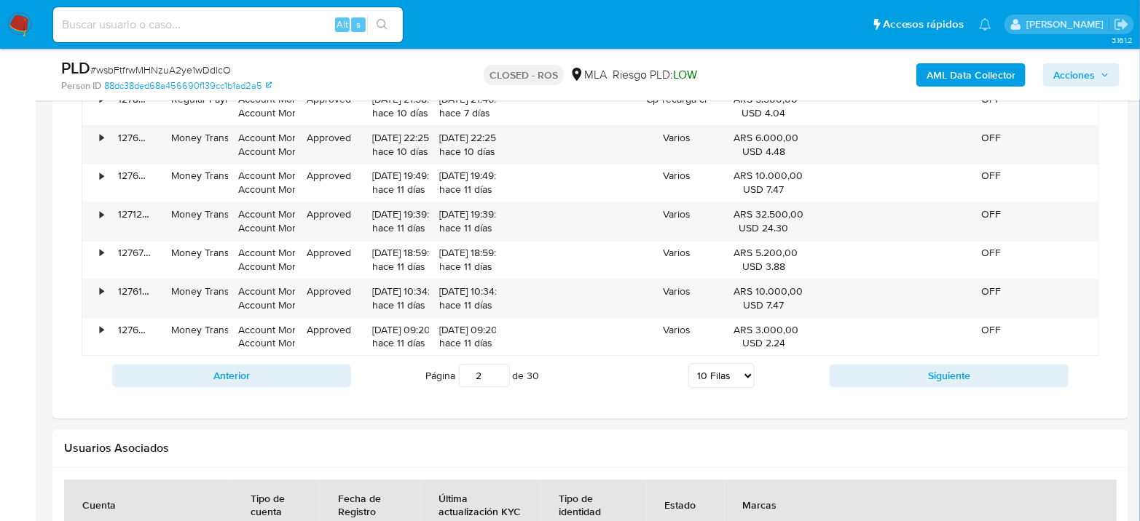
click at [28, 20] on img at bounding box center [19, 24] width 25 height 25
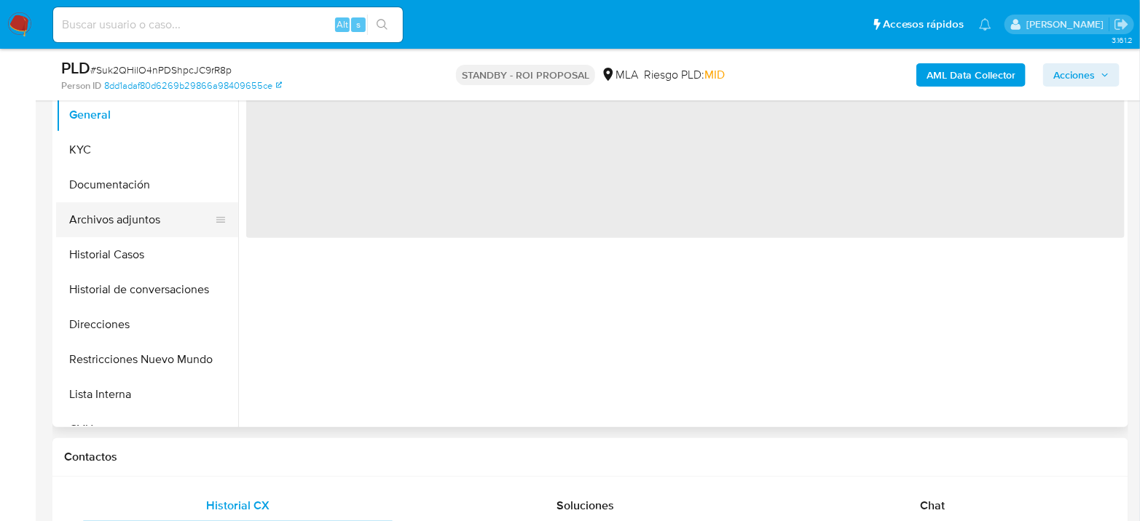
scroll to position [404, 0]
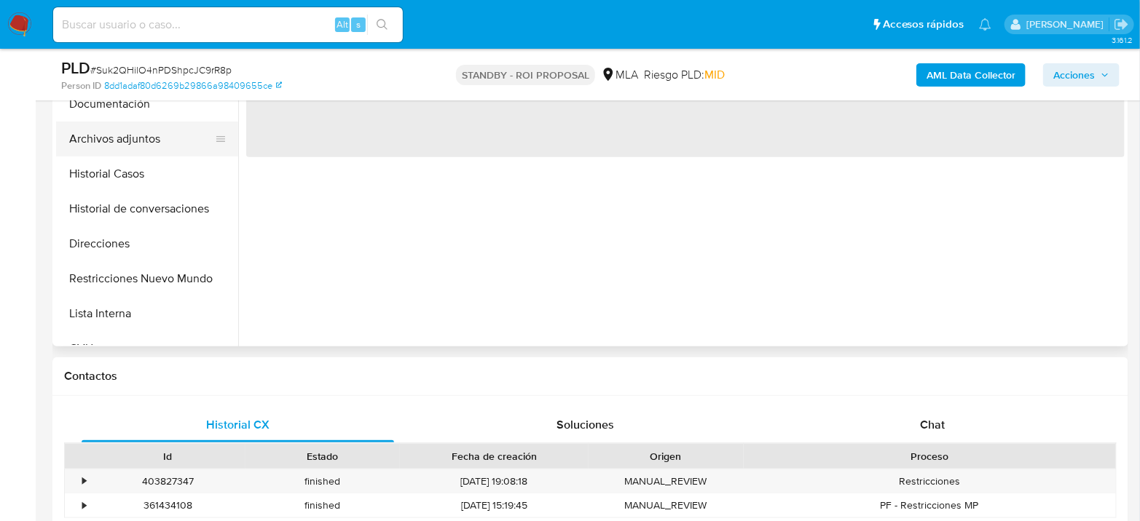
click at [149, 142] on button "Archivos adjuntos" at bounding box center [141, 139] width 170 height 35
select select "10"
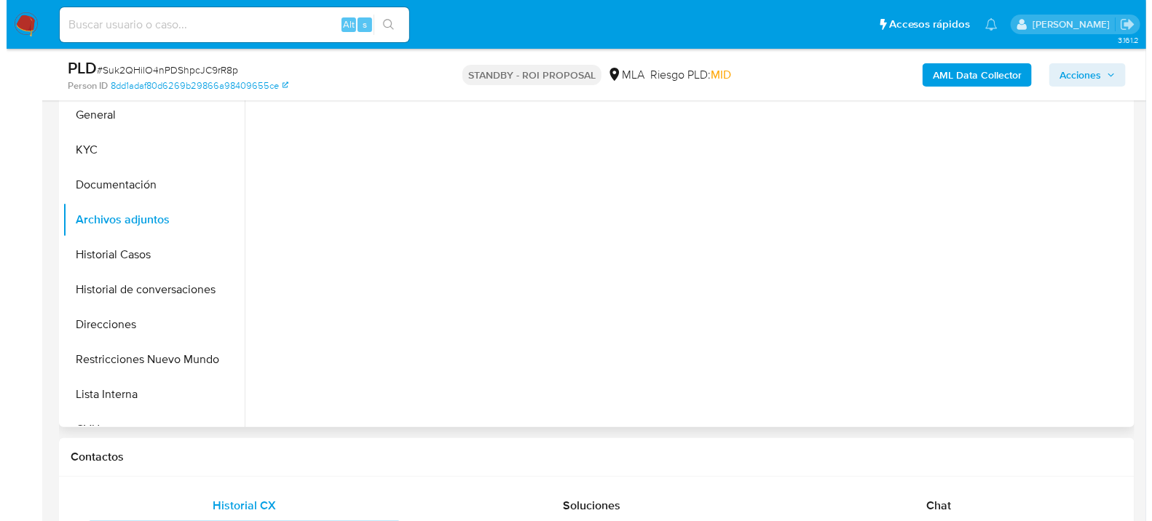
scroll to position [243, 0]
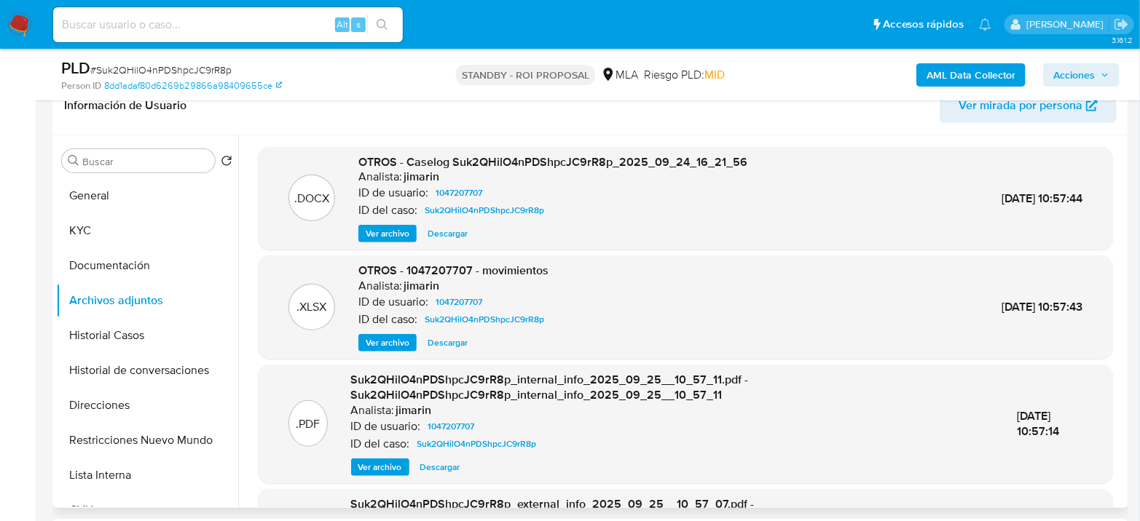
click at [377, 229] on span "Ver archivo" at bounding box center [388, 233] width 44 height 15
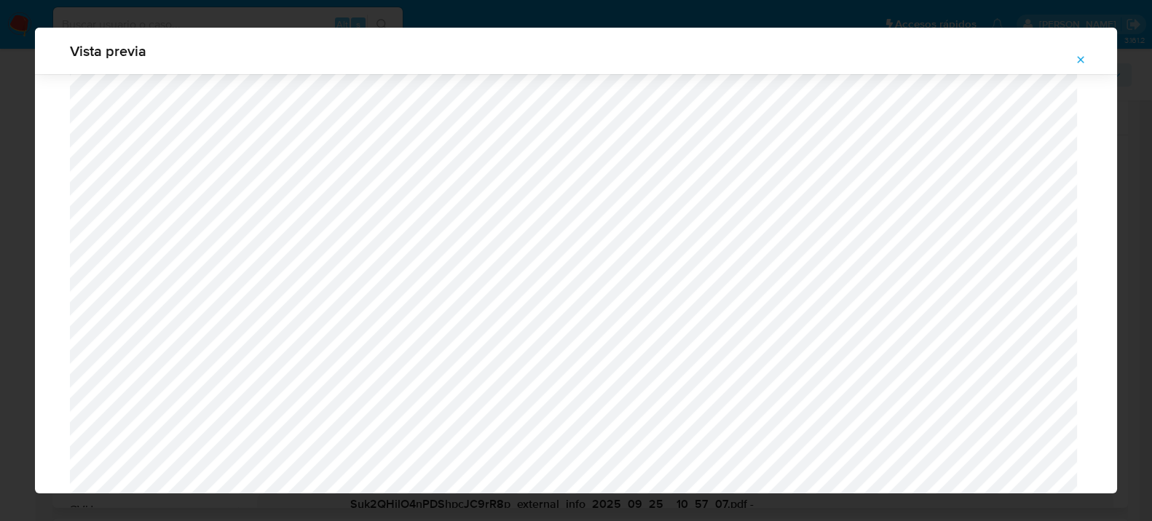
scroll to position [1265, 0]
click at [1077, 54] on icon "Attachment preview" at bounding box center [1081, 60] width 12 height 12
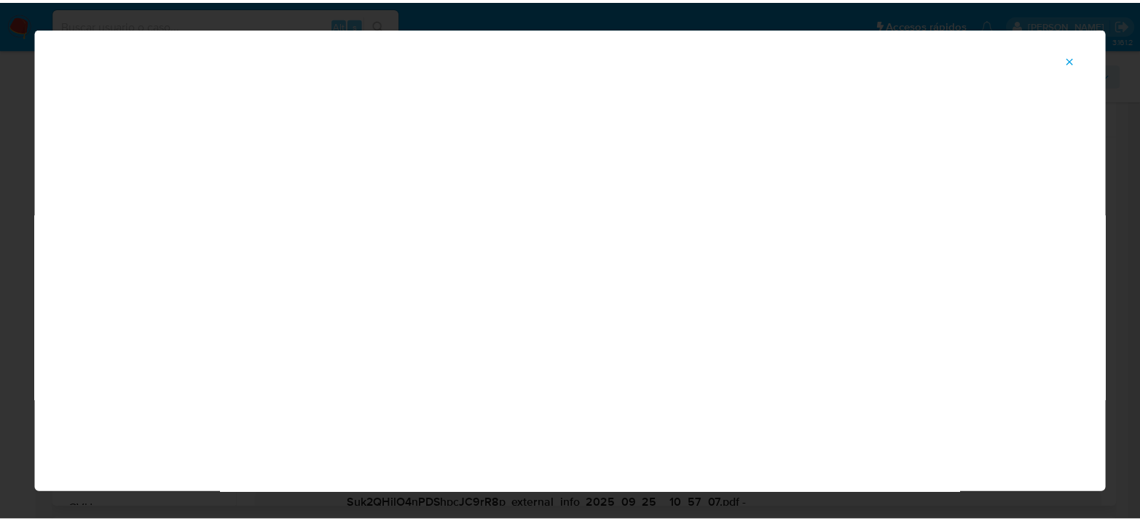
scroll to position [75, 0]
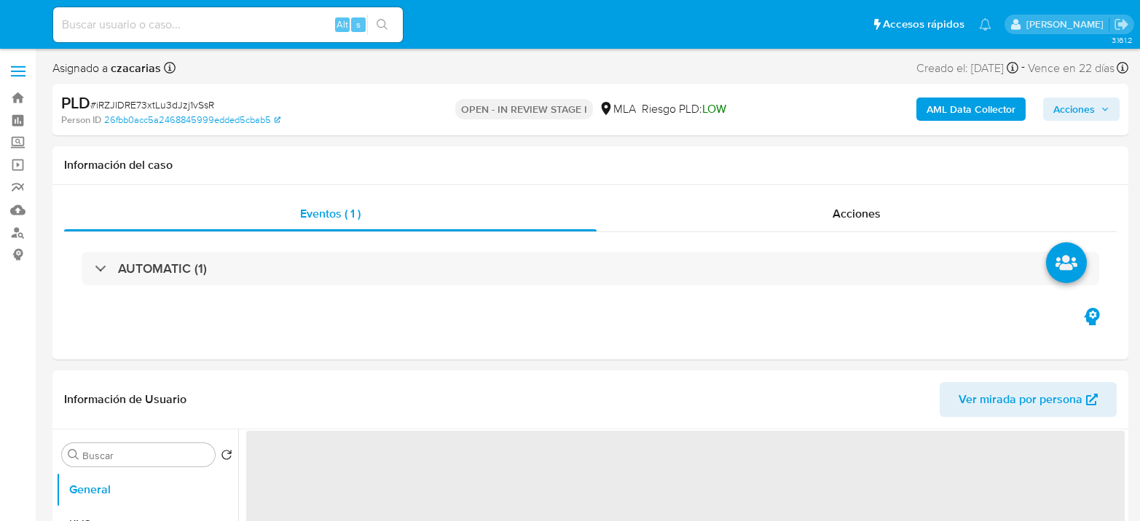
select select "10"
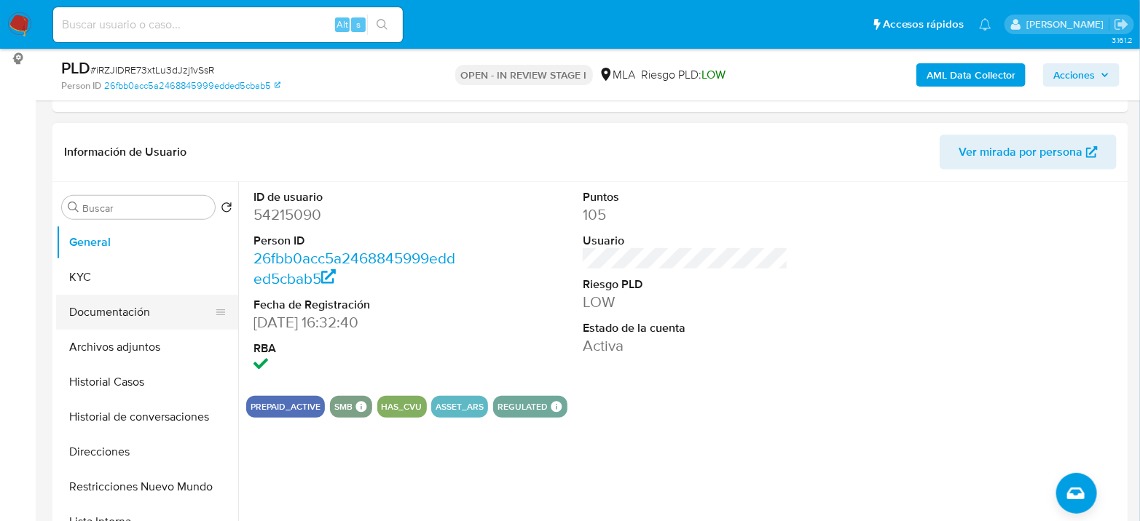
scroll to position [243, 0]
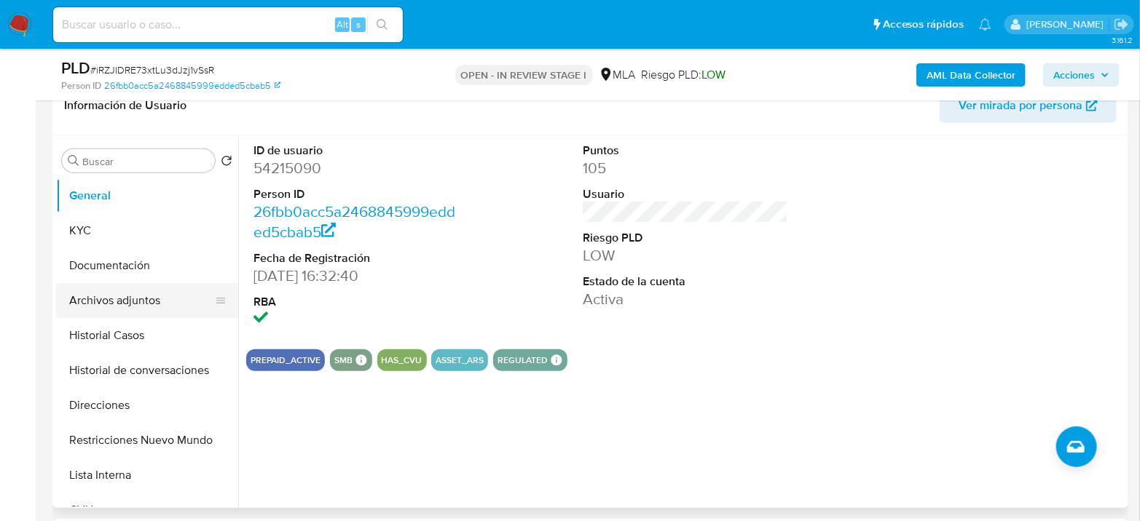
click at [161, 286] on button "Archivos adjuntos" at bounding box center [141, 300] width 170 height 35
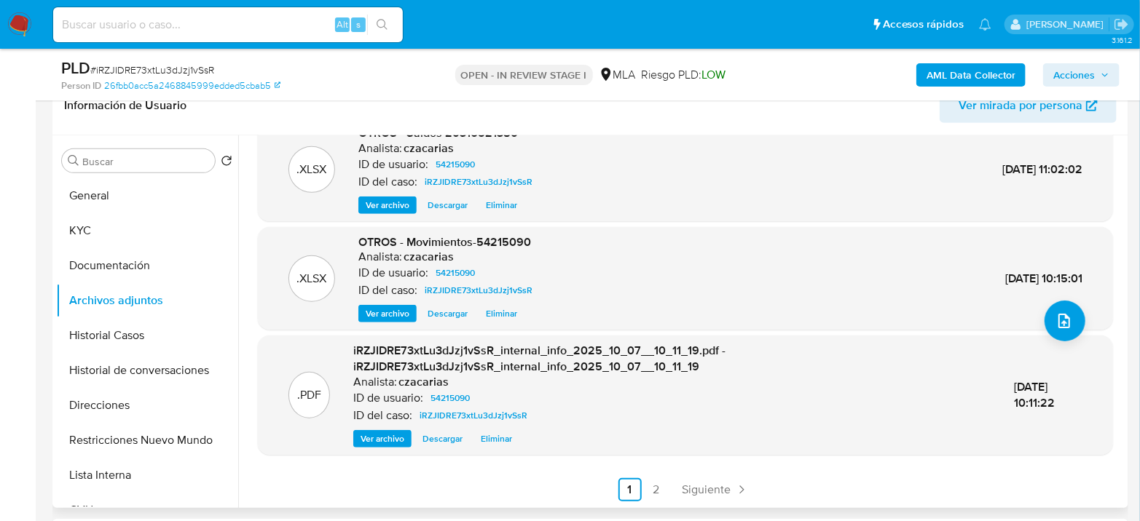
scroll to position [485, 0]
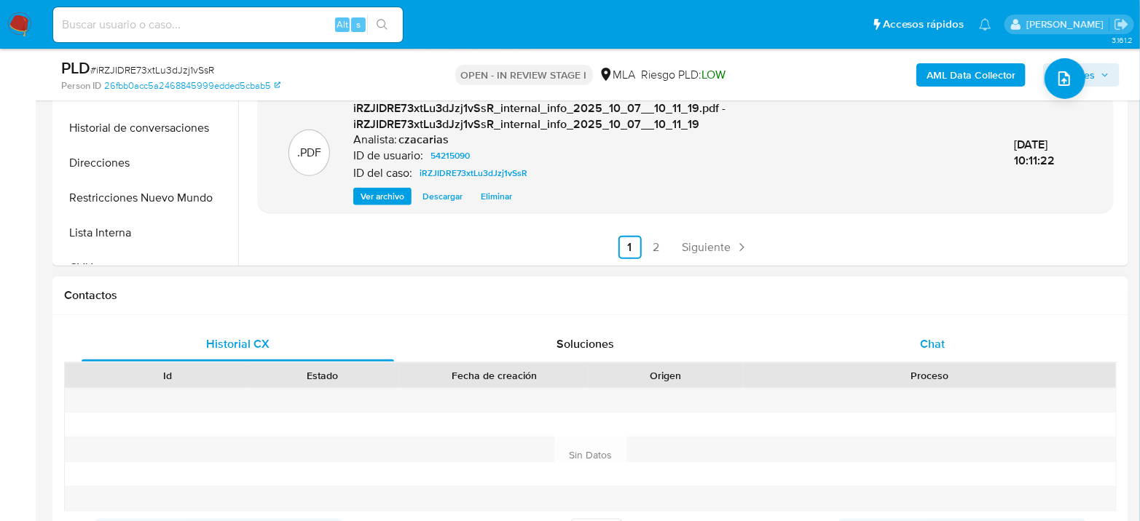
click at [928, 331] on div "Chat" at bounding box center [932, 344] width 312 height 35
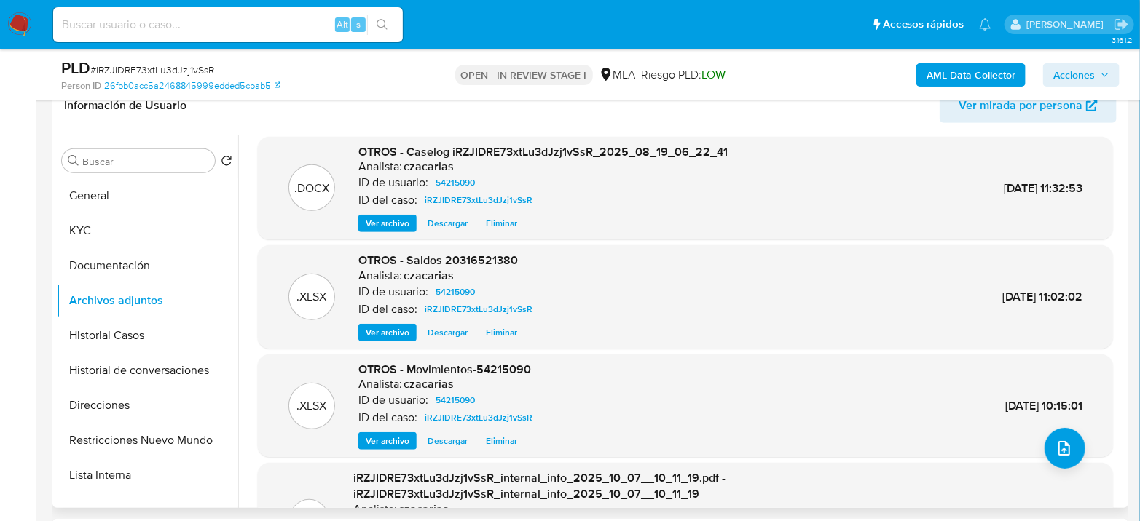
scroll to position [0, 0]
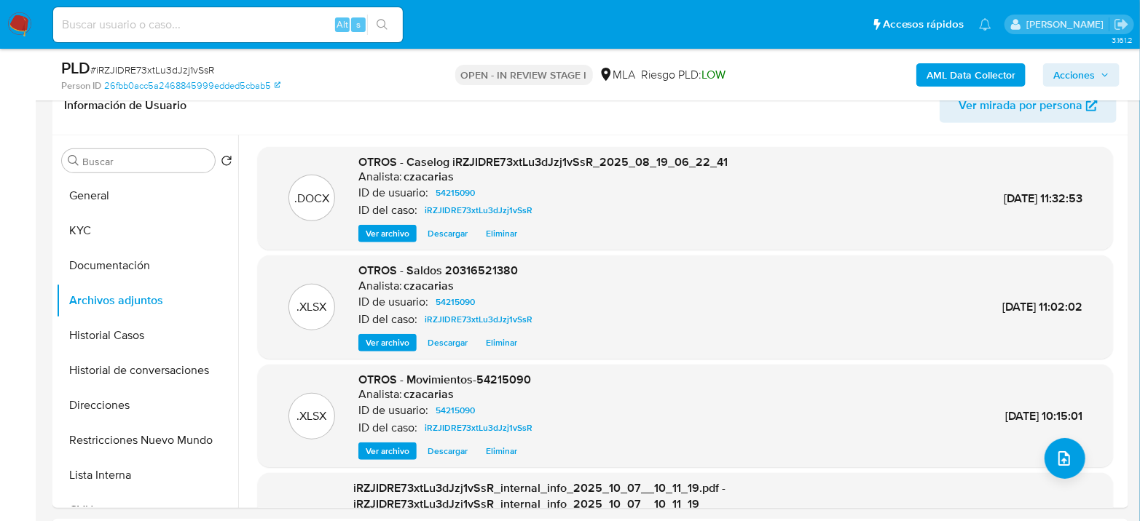
click at [1073, 68] on span "Acciones" at bounding box center [1074, 74] width 42 height 23
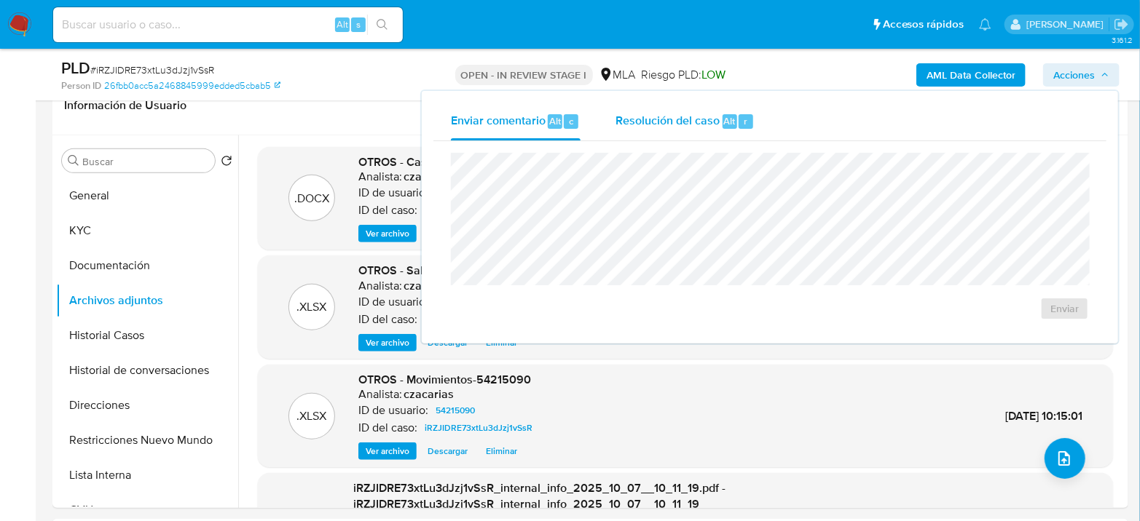
click at [724, 126] on span "Alt" at bounding box center [730, 121] width 12 height 14
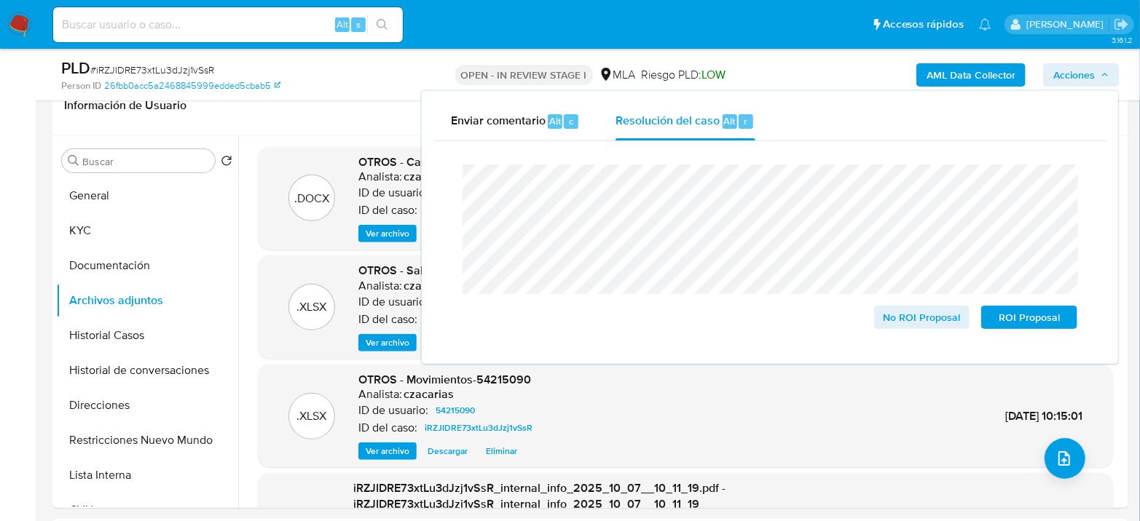
click at [162, 66] on span "# iRZJIDRE73xtLu3dJzj1vSsR" at bounding box center [152, 70] width 124 height 15
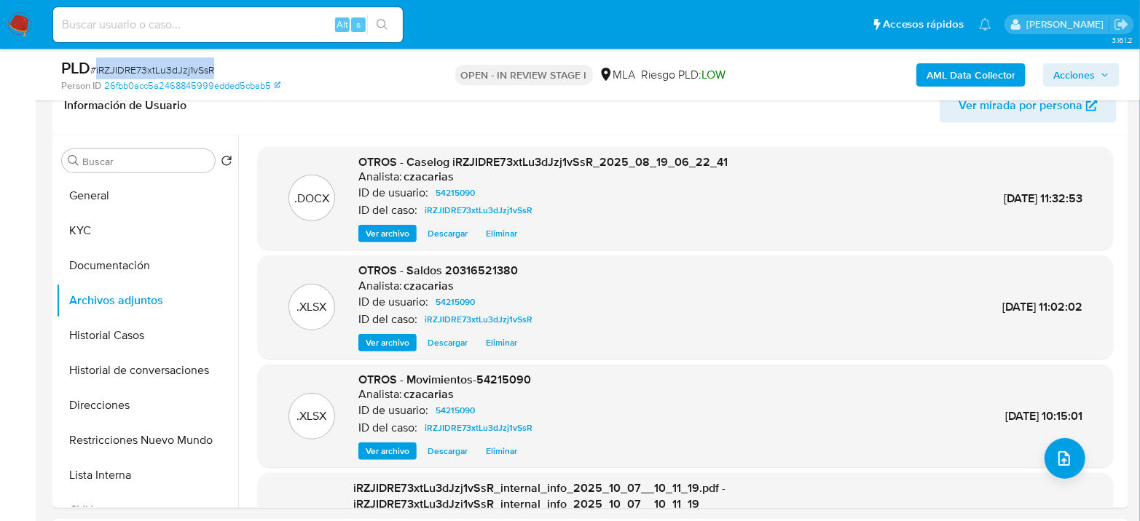
click at [162, 66] on span "# iRZJIDRE73xtLu3dJzj1vSsR" at bounding box center [152, 70] width 124 height 15
copy span "iRZJIDRE73xtLu3dJzj1vSsR"
click at [1068, 70] on span "Acciones" at bounding box center [1074, 74] width 42 height 23
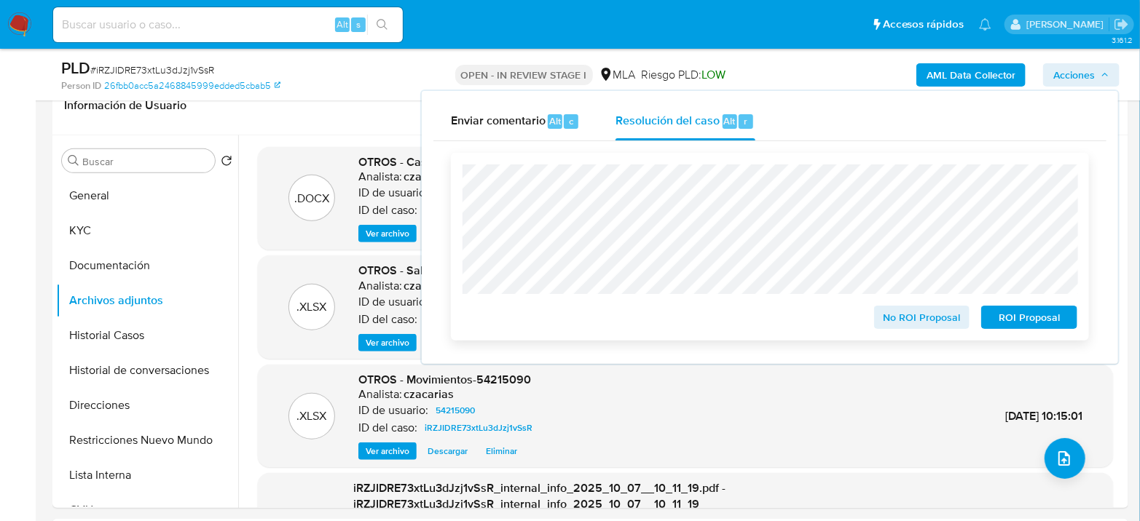
click at [919, 319] on span "No ROI Proposal" at bounding box center [922, 317] width 76 height 20
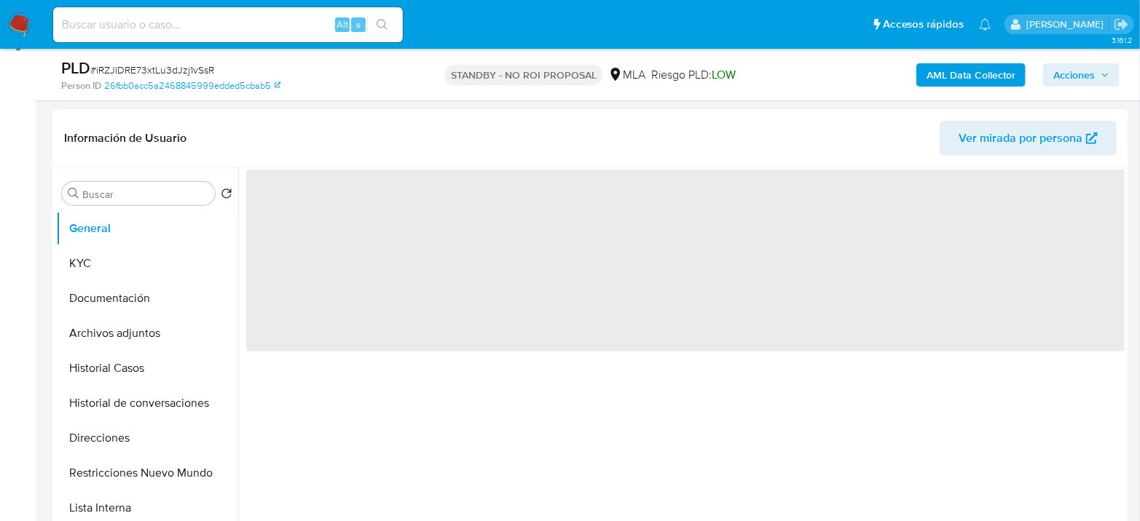
scroll to position [243, 0]
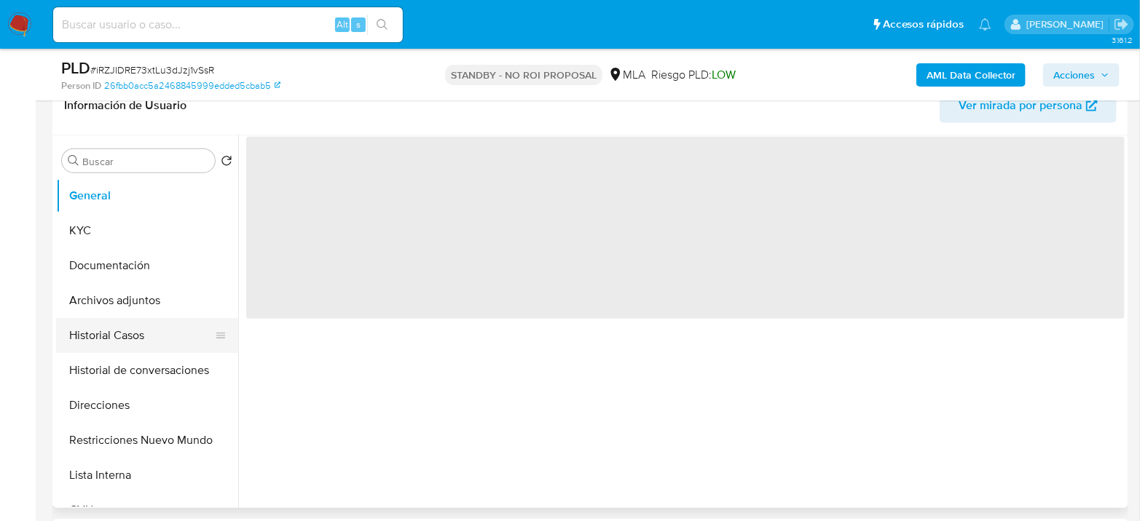
select select "10"
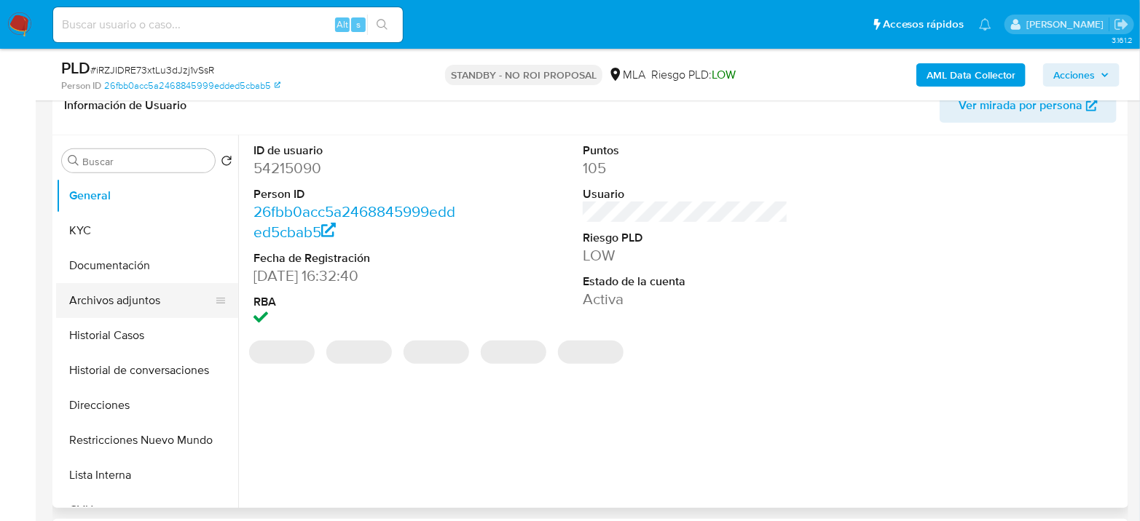
click at [151, 299] on button "Archivos adjuntos" at bounding box center [141, 300] width 170 height 35
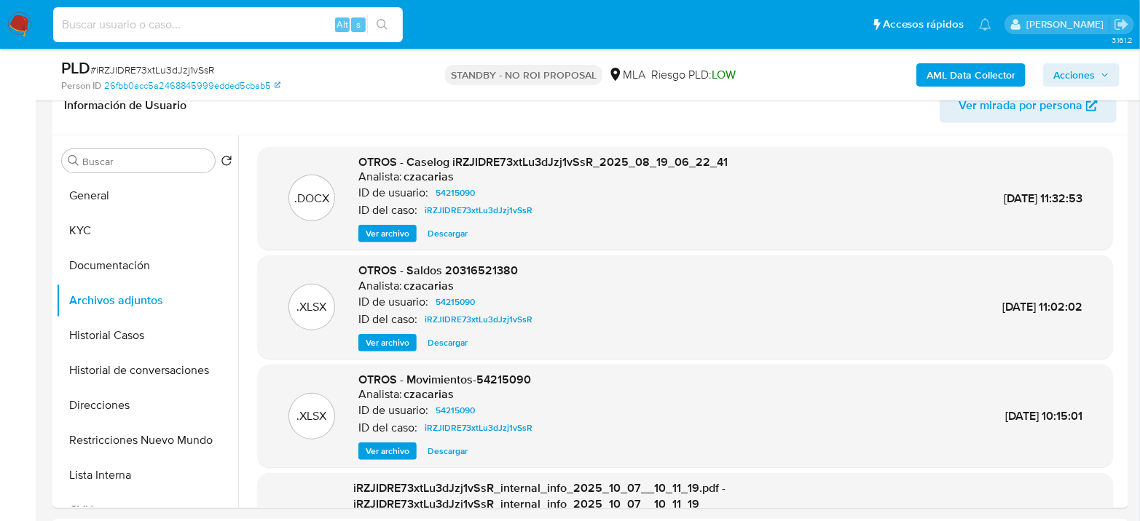
click at [226, 32] on input at bounding box center [228, 24] width 350 height 19
paste input "2qIbb5QFE5APfdaFrLrzUYuF"
type input "2qIbb5QFE5APfdaFrLrzUYuF"
click at [378, 30] on button "search-icon" at bounding box center [382, 25] width 30 height 20
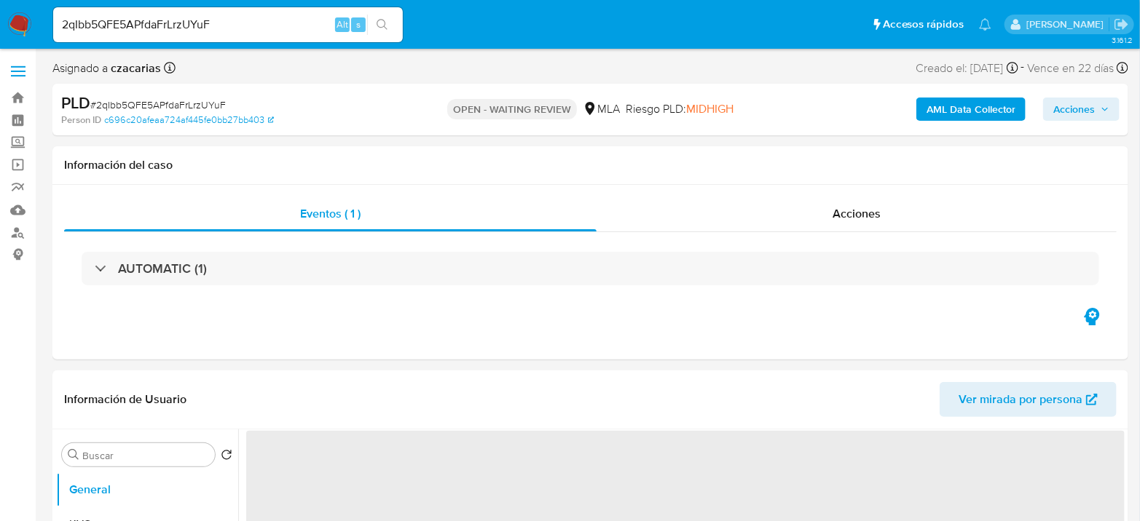
select select "10"
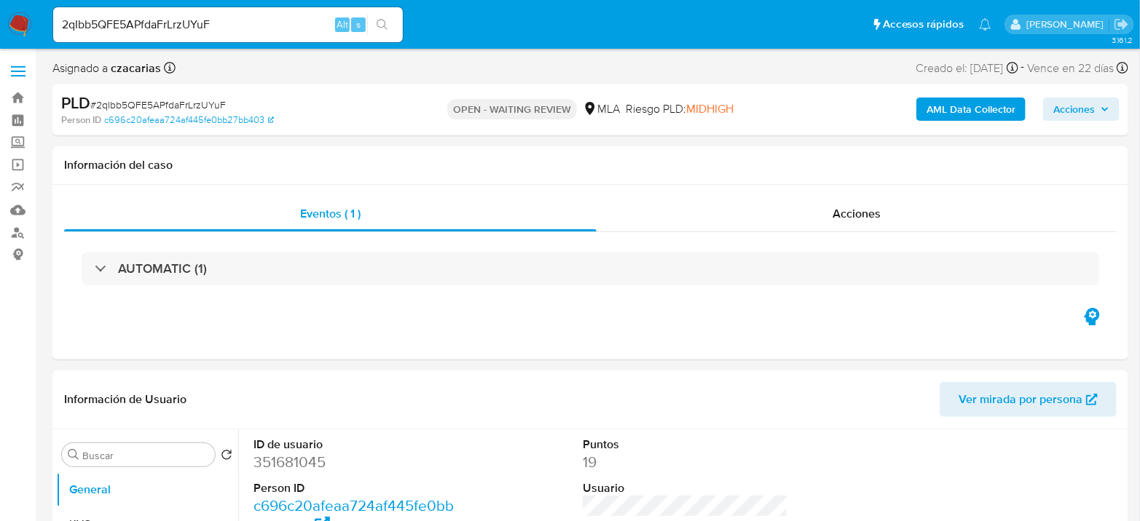
click at [176, 103] on span "# 2qIbb5QFE5APfdaFrLrzUYuF" at bounding box center [157, 105] width 135 height 15
copy span "2qIbb5QFE5APfdaFrLrzUYuF"
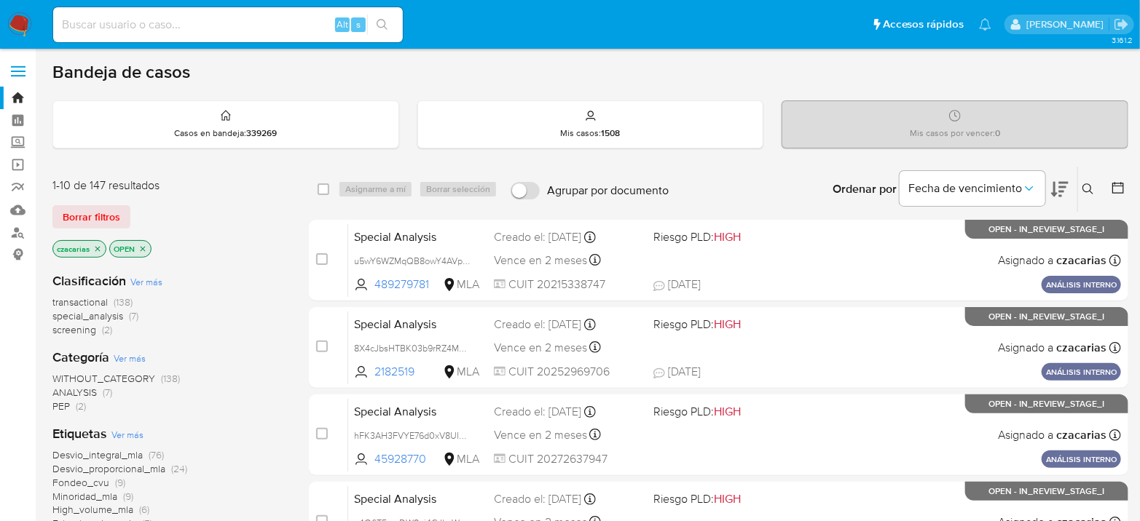
click at [1089, 188] on icon at bounding box center [1088, 190] width 12 height 12
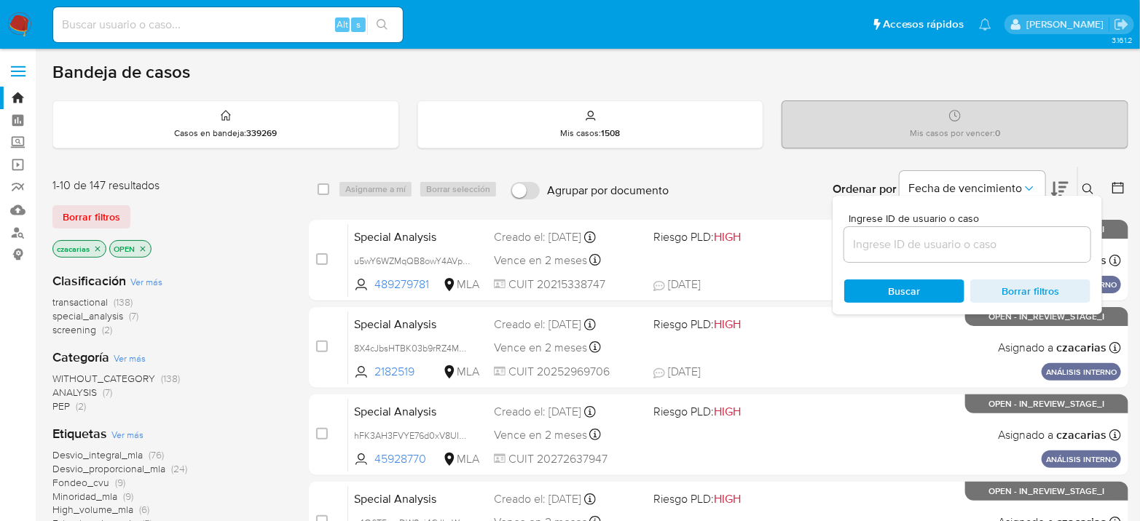
click at [1003, 248] on input at bounding box center [967, 244] width 246 height 19
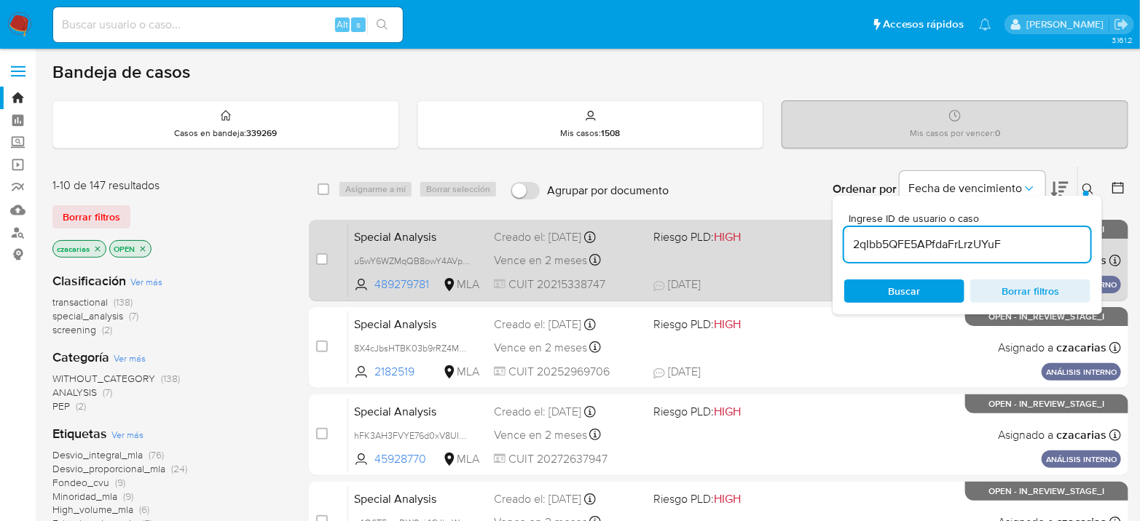
type input "2qIbb5QFE5APfdaFrLrzUYuF"
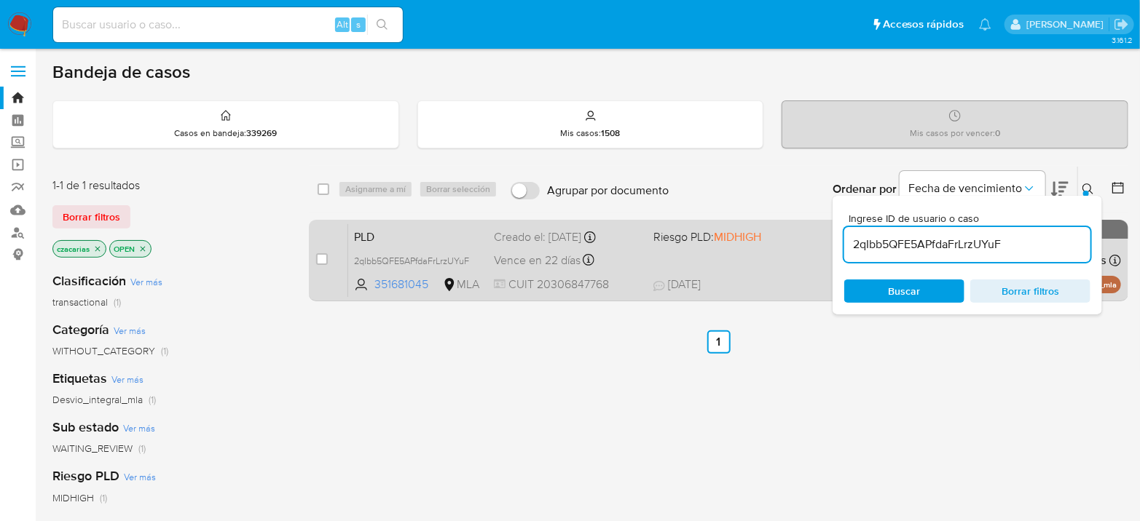
click at [328, 253] on div "case-item-checkbox No es posible asignar el caso" at bounding box center [332, 261] width 32 height 74
click at [326, 254] on input "checkbox" at bounding box center [322, 259] width 12 height 12
checkbox input "true"
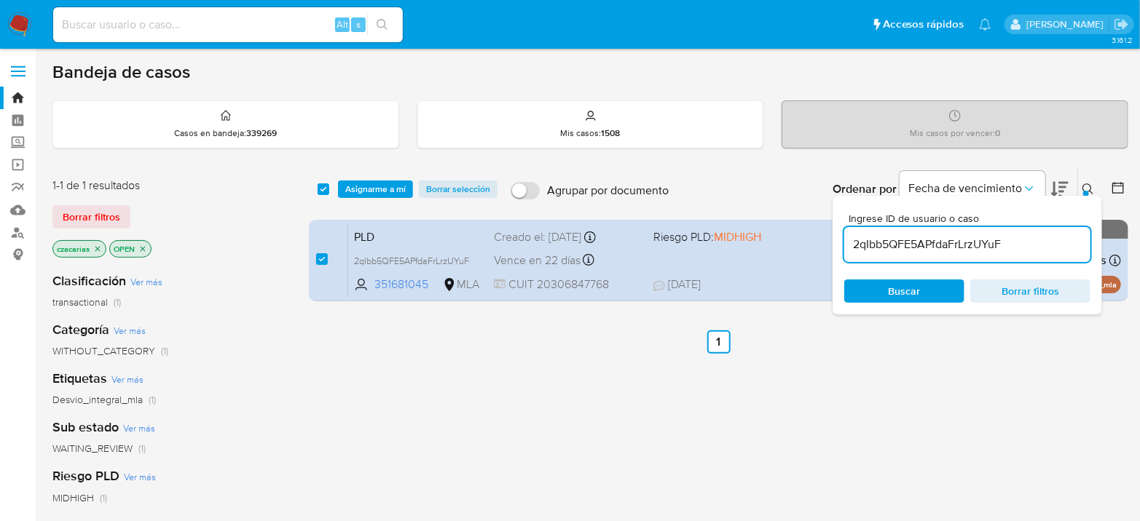
click at [368, 202] on div "select-all-cases-checkbox Asignarme a mí Borrar selección Agrupar por documento…" at bounding box center [718, 189] width 819 height 45
click at [377, 194] on span "Asignarme a mí" at bounding box center [375, 189] width 60 height 15
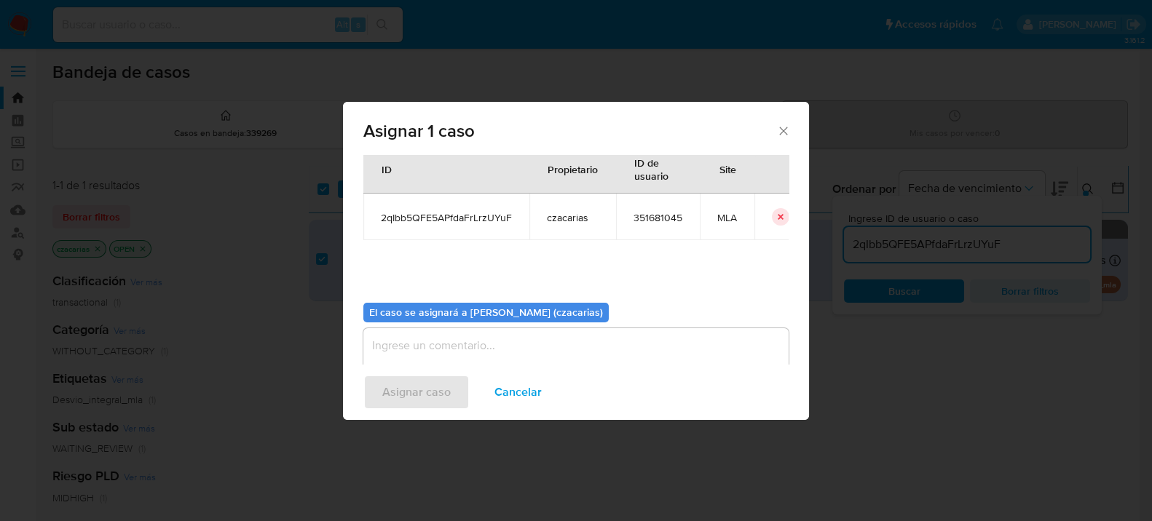
scroll to position [74, 0]
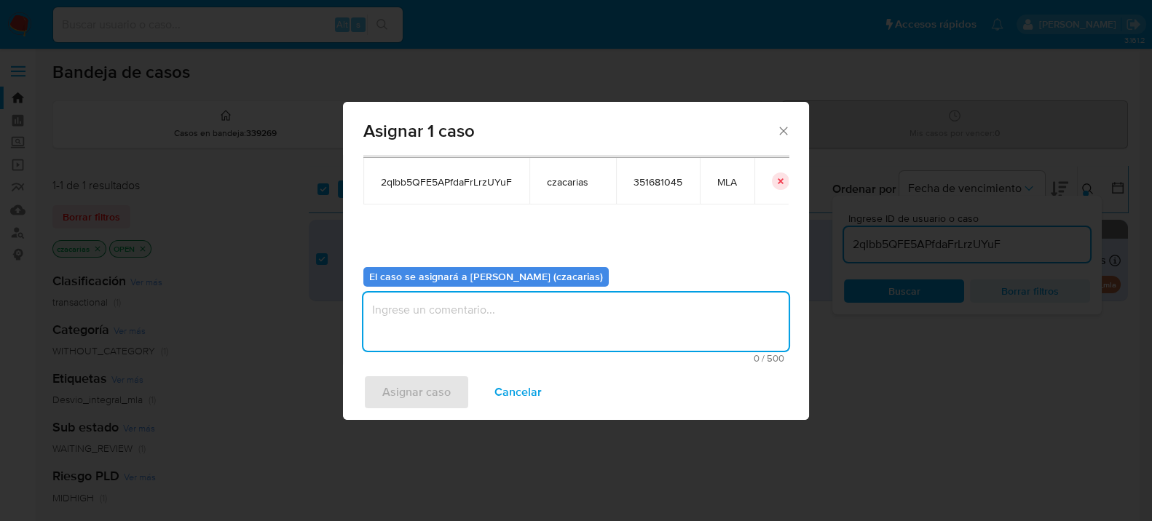
click at [537, 319] on textarea "assign-modal" at bounding box center [575, 322] width 425 height 58
click at [440, 383] on span "Asignar caso" at bounding box center [416, 393] width 68 height 32
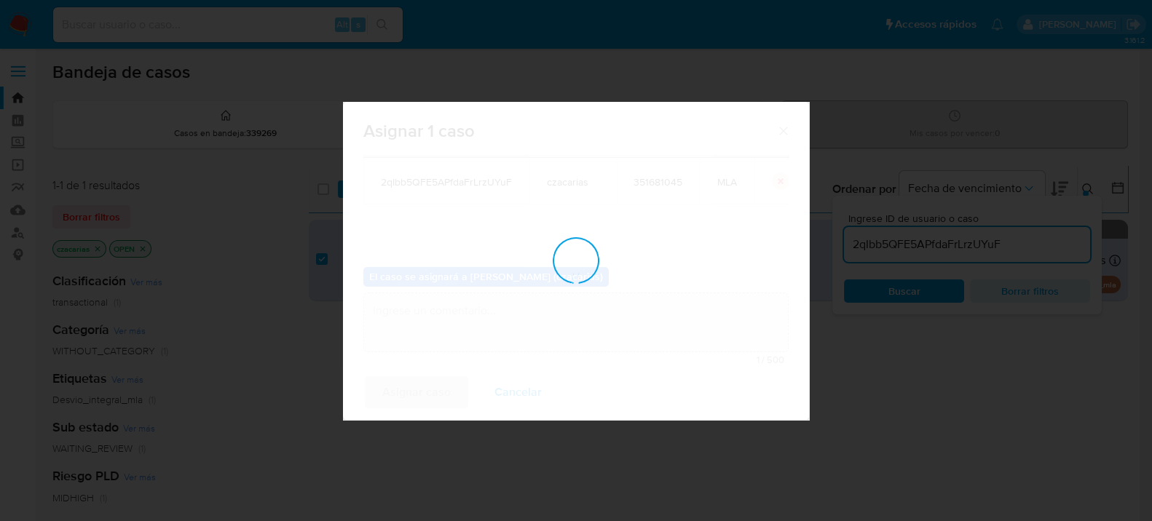
checkbox input "false"
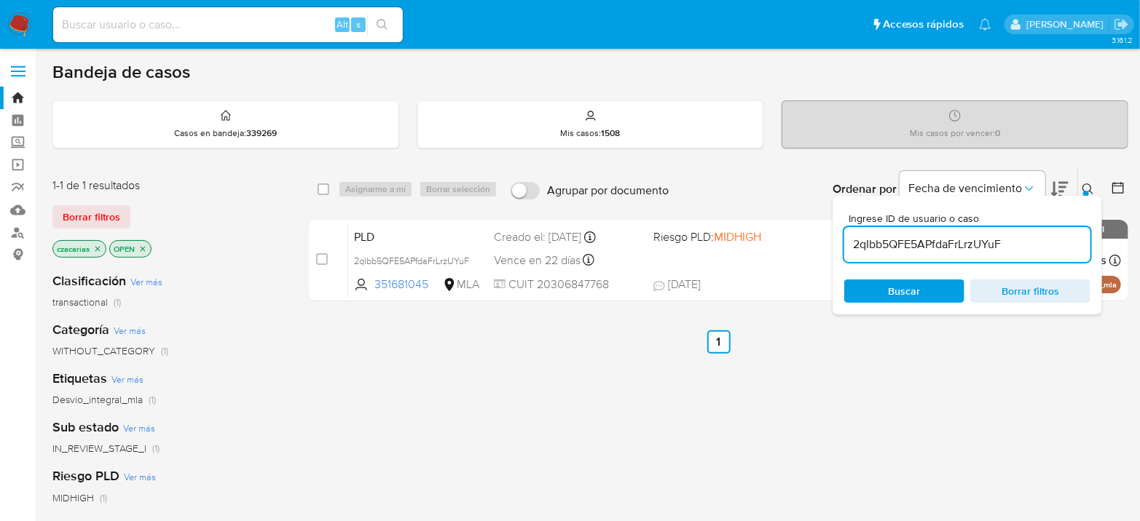
click at [896, 251] on input "2qIbb5QFE5APfdaFrLrzUYuF" at bounding box center [967, 244] width 246 height 19
click at [896, 250] on input "2qIbb5QFE5APfdaFrLrzUYuF" at bounding box center [967, 244] width 246 height 19
paste input "VBapMDJipVyvM49yGsAsbhGB"
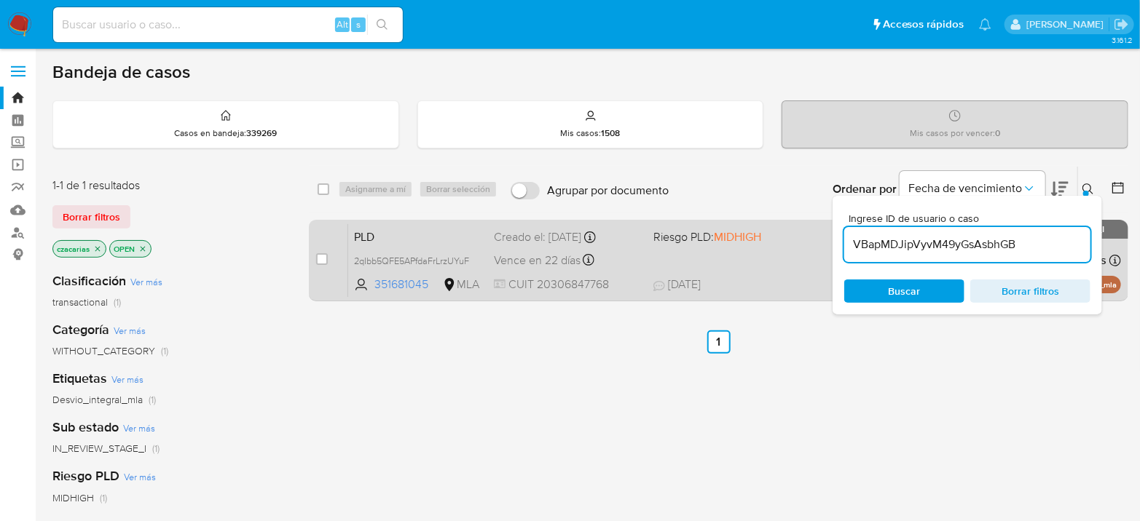
type input "VBapMDJipVyvM49yGsAsbhGB"
click at [320, 264] on div "case-item-checkbox" at bounding box center [322, 259] width 12 height 15
click at [324, 257] on input "checkbox" at bounding box center [322, 259] width 12 height 12
checkbox input "true"
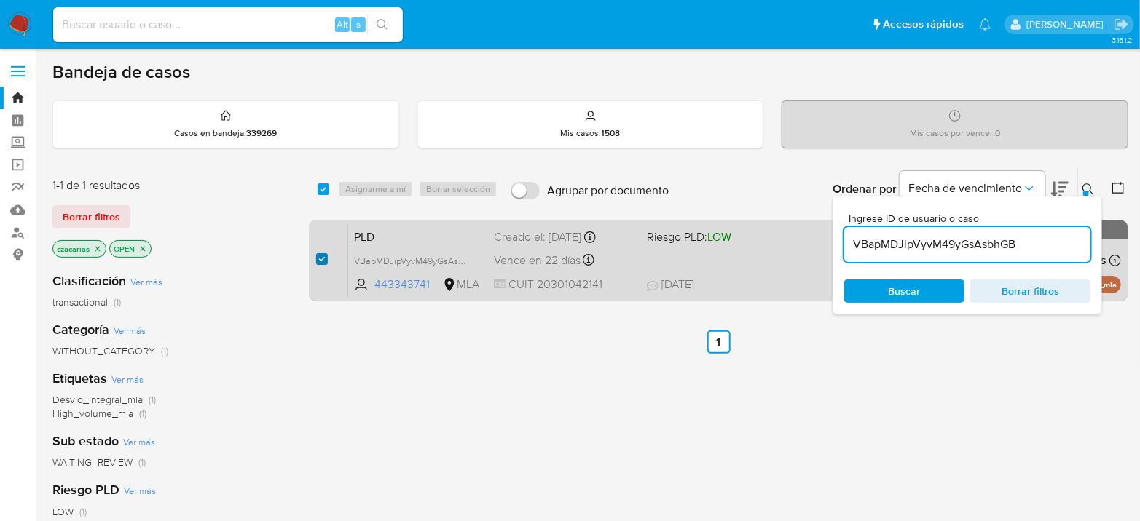
checkbox input "true"
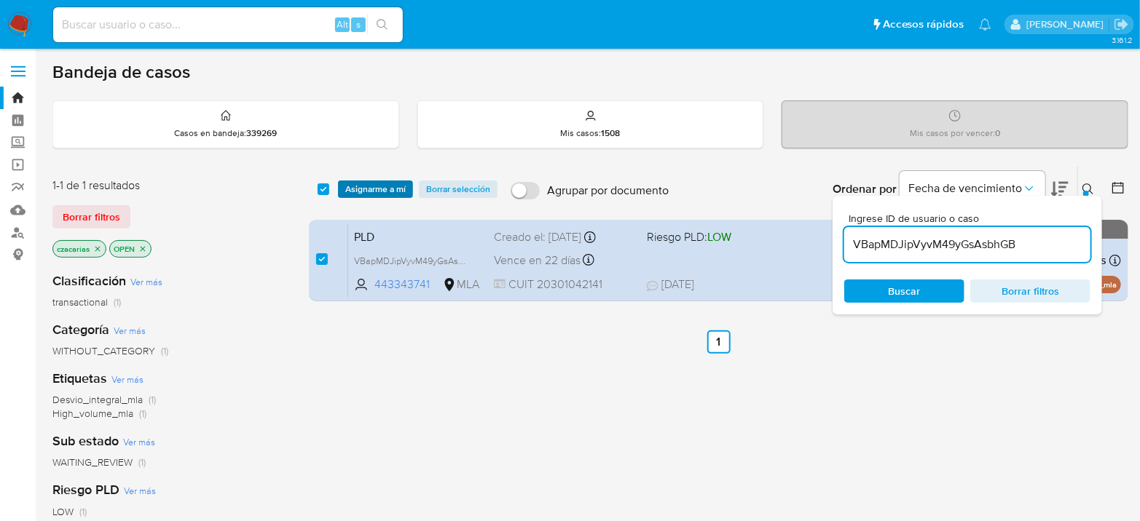
click at [382, 195] on span "Asignarme a mí" at bounding box center [375, 189] width 60 height 15
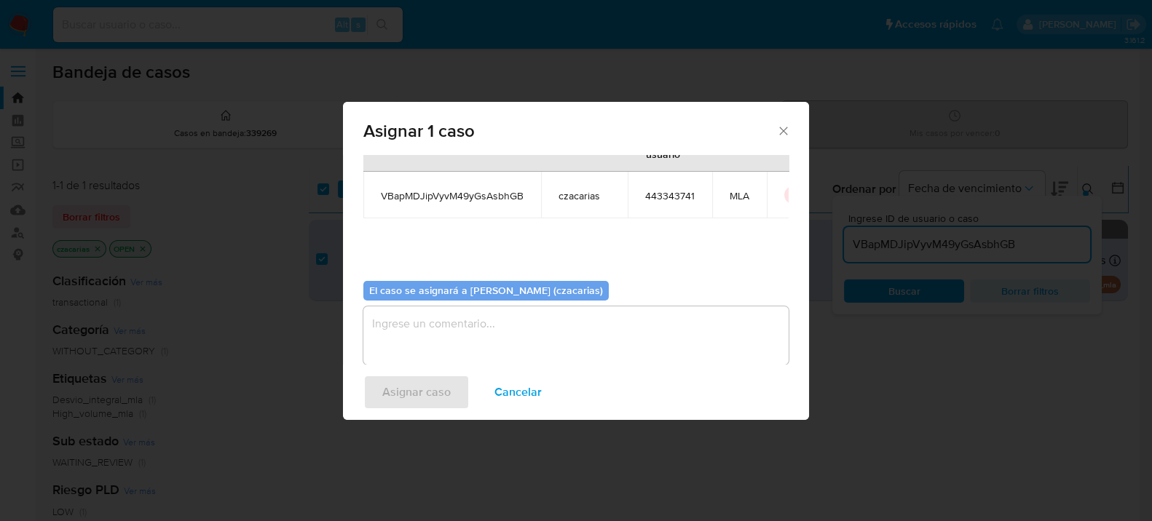
scroll to position [74, 0]
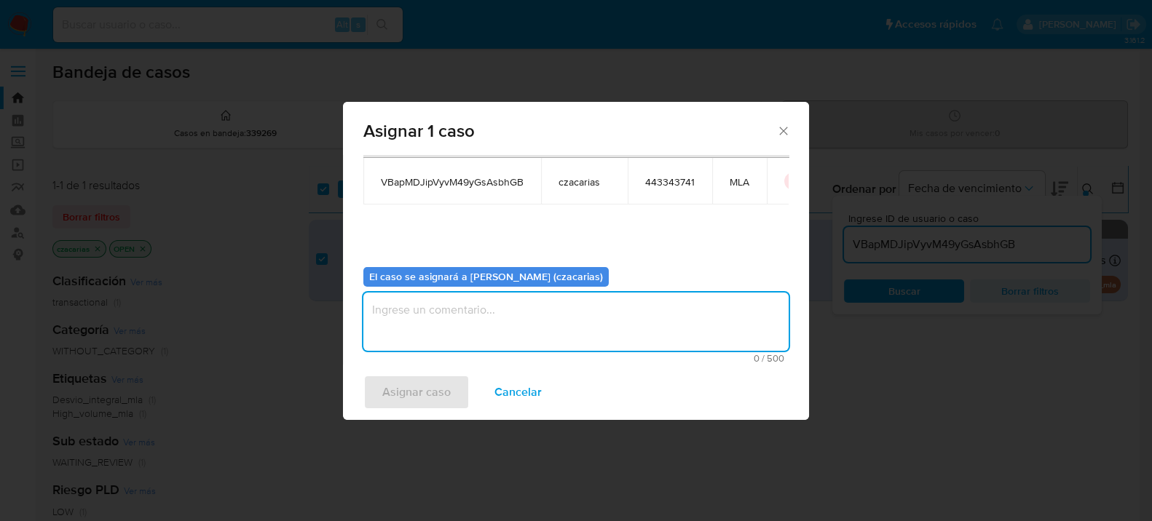
click at [446, 307] on textarea "assign-modal" at bounding box center [575, 322] width 425 height 58
click at [416, 388] on span "Asignar caso" at bounding box center [416, 393] width 68 height 32
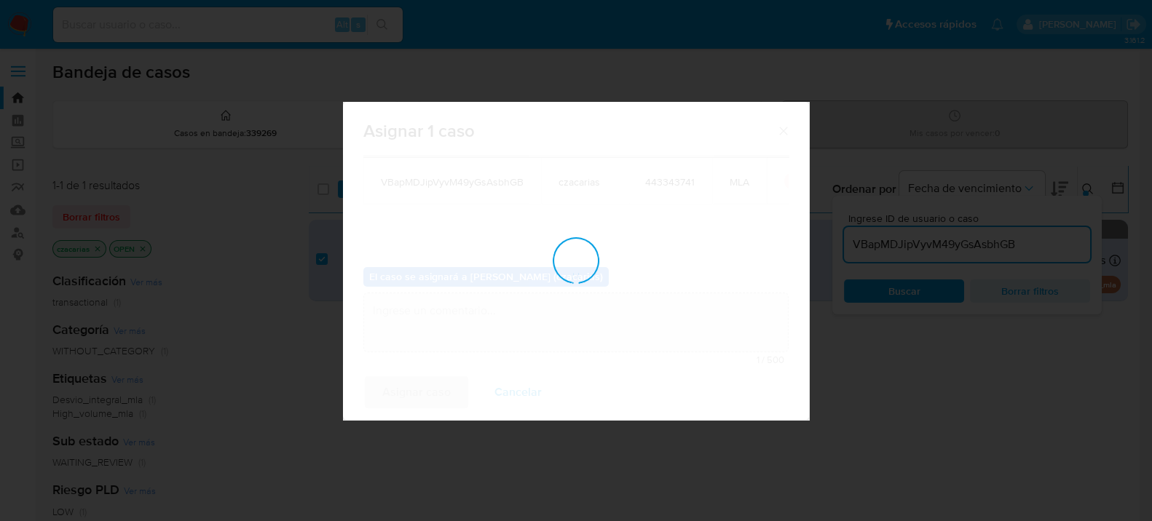
checkbox input "false"
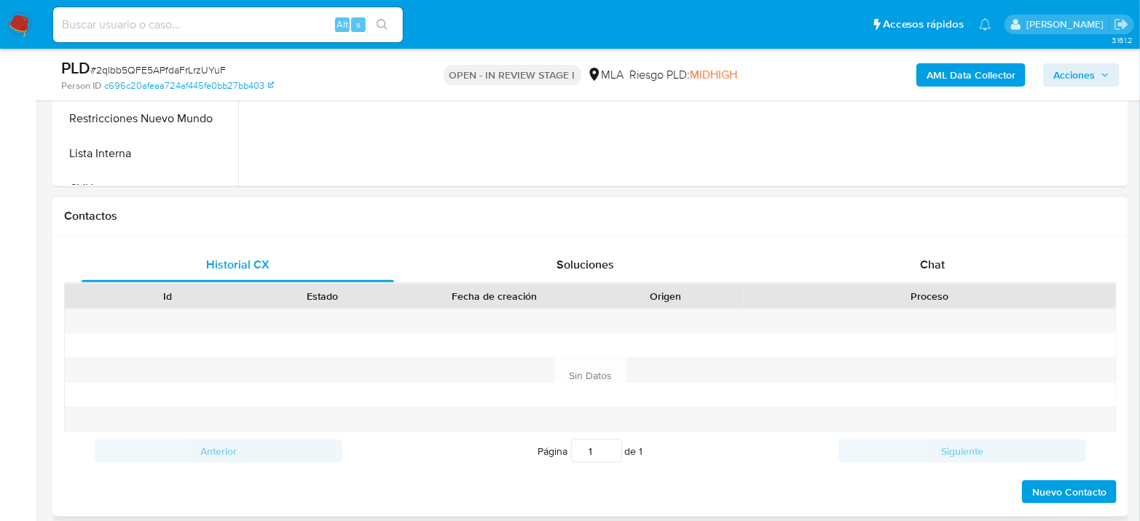
scroll to position [566, 0]
click at [942, 283] on div "Proceso" at bounding box center [930, 295] width 372 height 25
select select "10"
click at [944, 282] on div "Id Estado Fecha de creación Origen Proceso" at bounding box center [590, 294] width 1052 height 25
click at [950, 272] on div "Chat" at bounding box center [932, 263] width 312 height 35
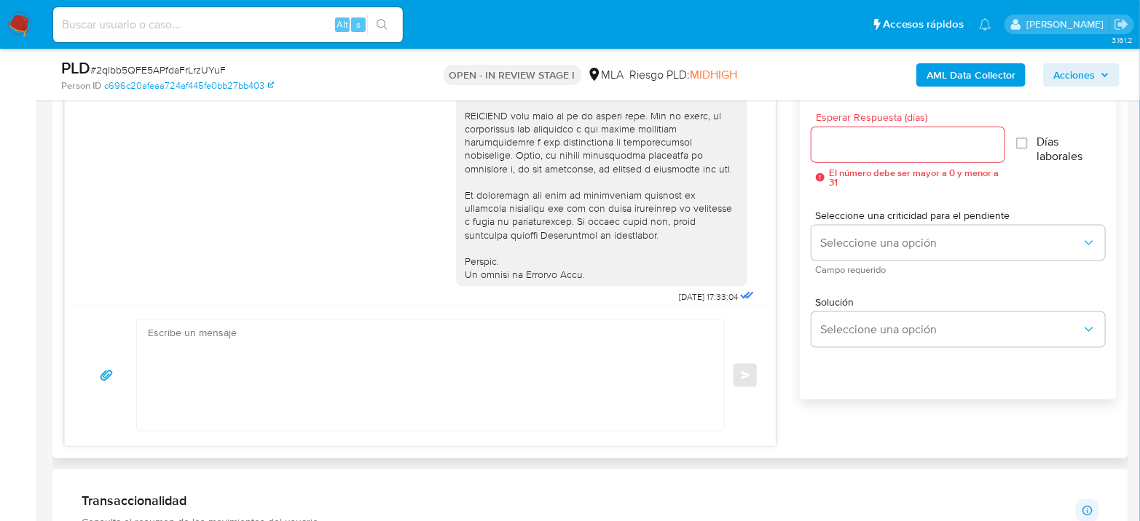
scroll to position [652, 0]
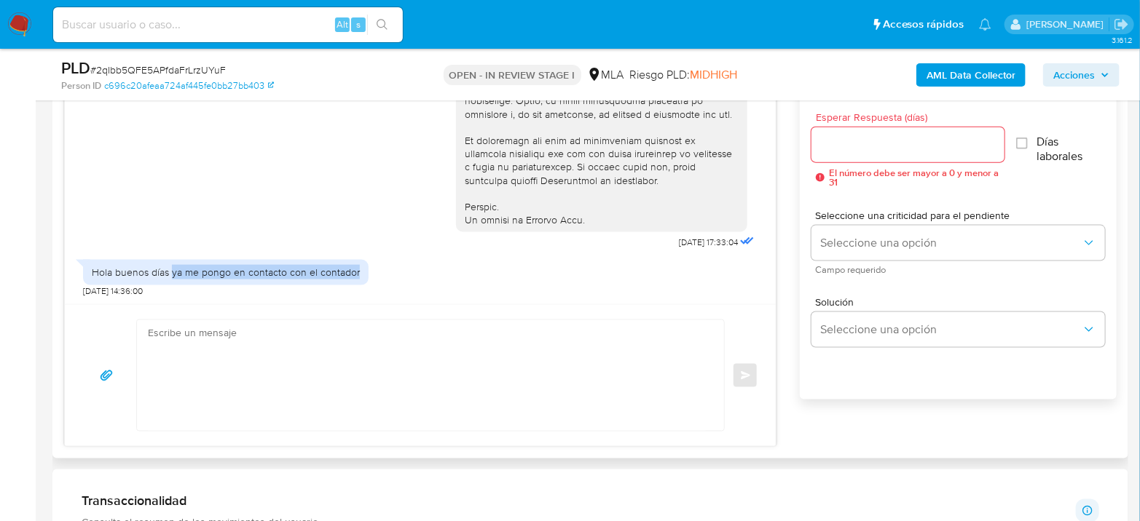
drag, startPoint x: 171, startPoint y: 268, endPoint x: 366, endPoint y: 269, distance: 194.4
click at [366, 269] on div "Hola buenos días ya me pongo en contacto con el contador 21/08/2025 14:36:00" at bounding box center [420, 275] width 674 height 44
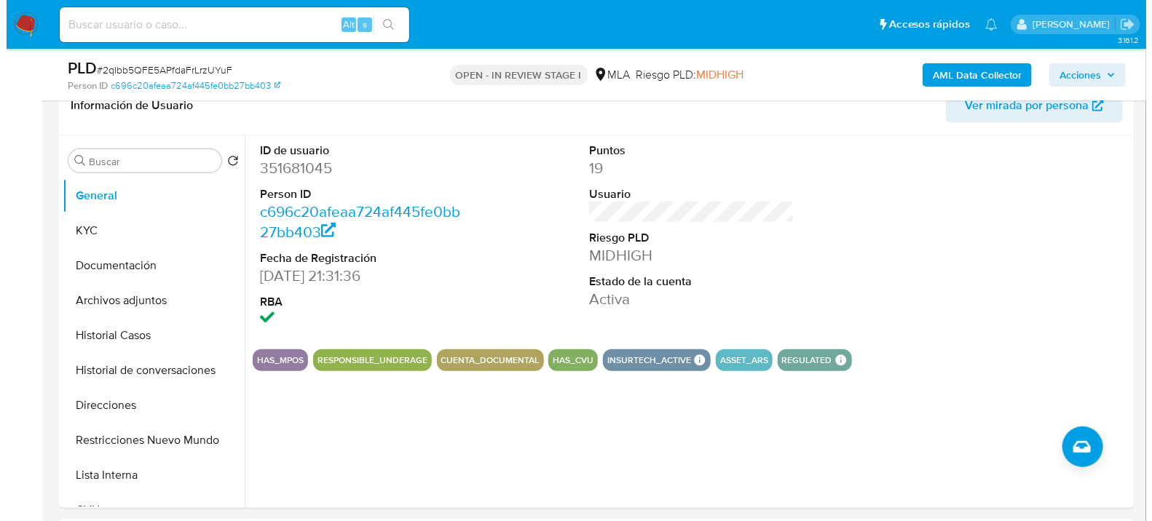
scroll to position [162, 0]
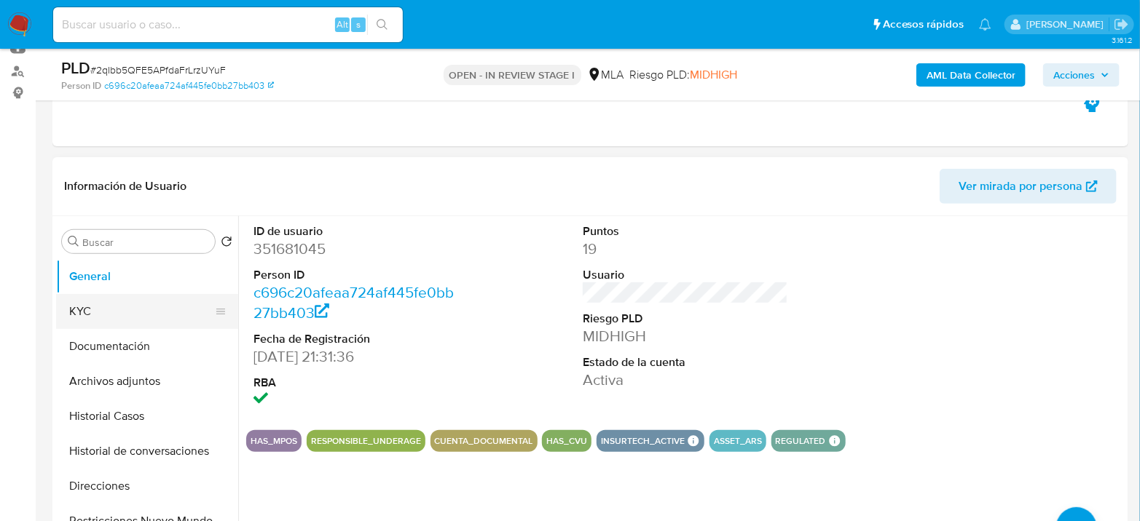
click at [155, 325] on button "KYC" at bounding box center [141, 311] width 170 height 35
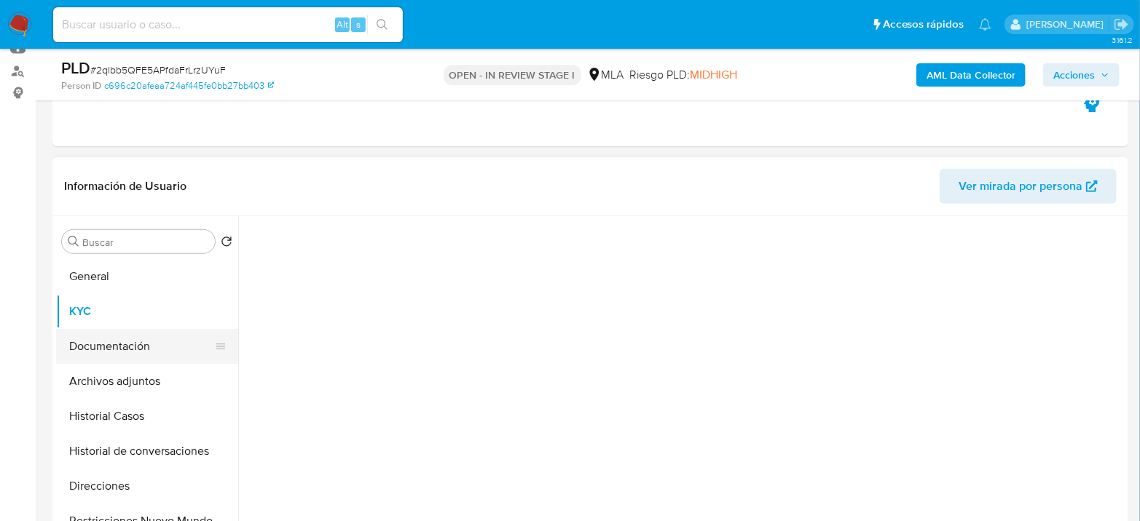
click at [155, 334] on button "Documentación" at bounding box center [141, 346] width 170 height 35
click at [115, 314] on button "KYC" at bounding box center [141, 311] width 170 height 35
click at [130, 343] on button "Documentación" at bounding box center [141, 346] width 170 height 35
click at [111, 311] on button "KYC" at bounding box center [141, 311] width 170 height 35
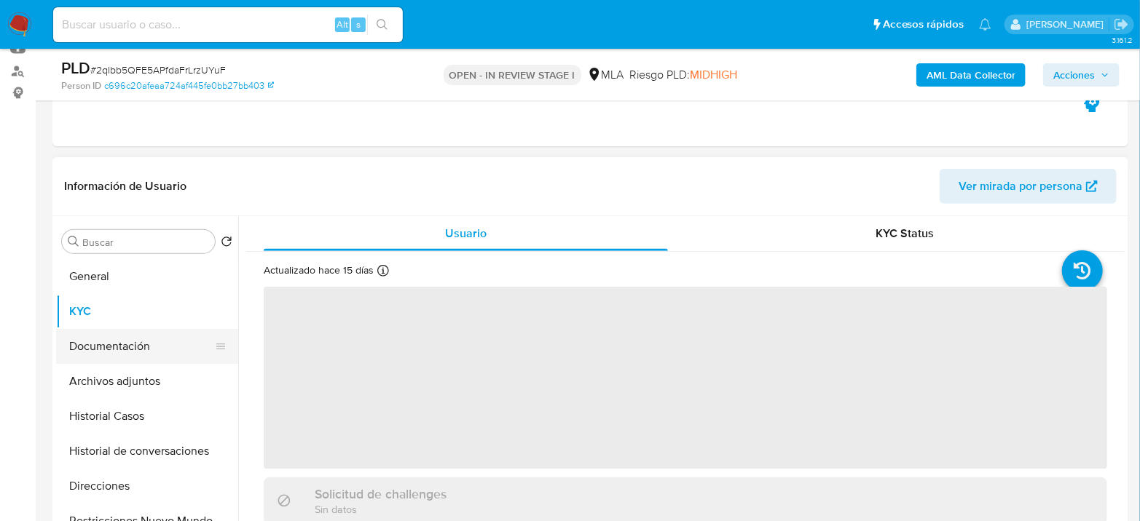
click at [108, 337] on button "Documentación" at bounding box center [141, 346] width 170 height 35
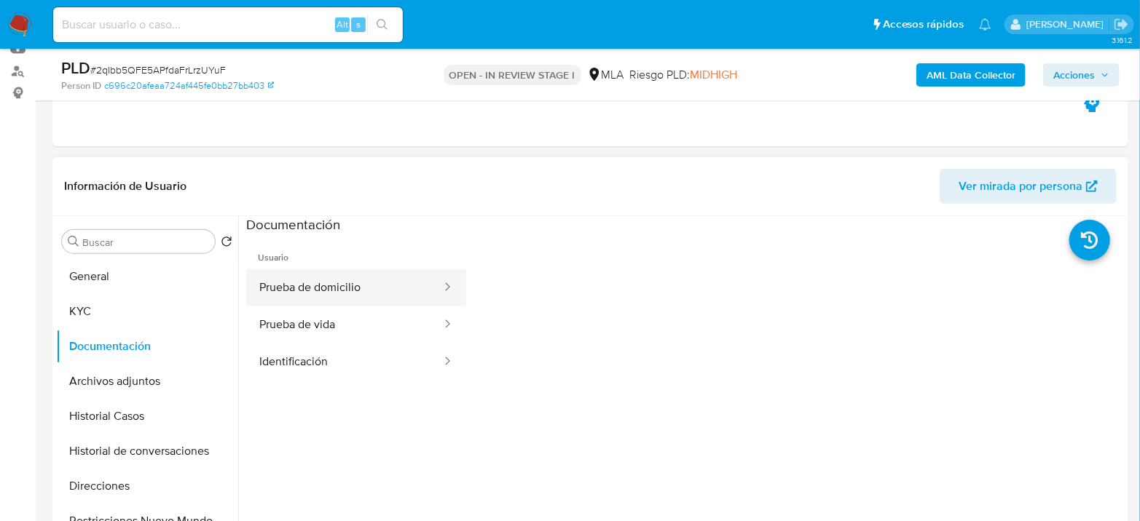
click at [345, 292] on button "Prueba de domicilio" at bounding box center [344, 287] width 197 height 37
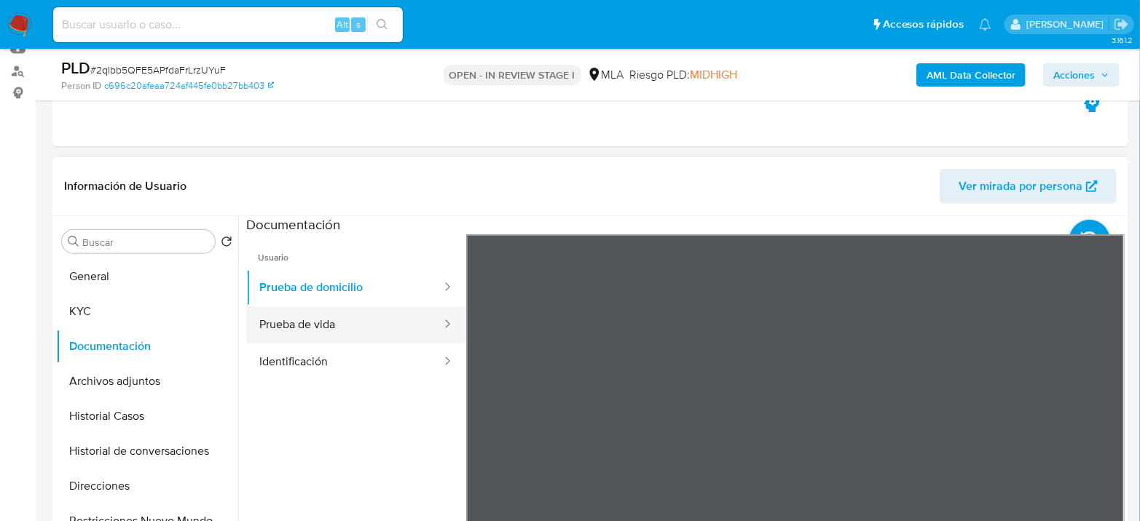
click at [382, 330] on button "Prueba de vida" at bounding box center [344, 325] width 197 height 37
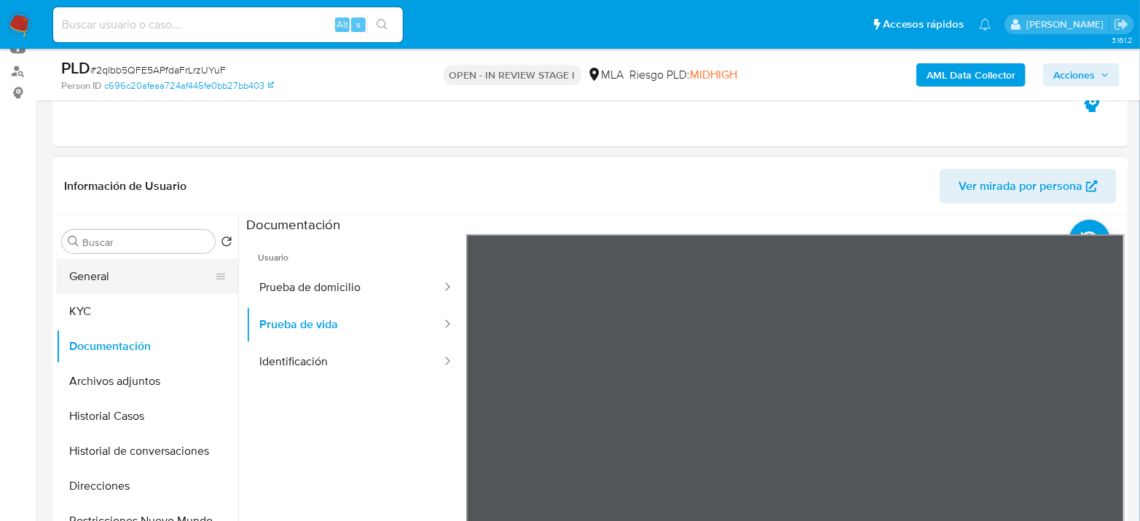
click at [87, 285] on button "General" at bounding box center [141, 276] width 170 height 35
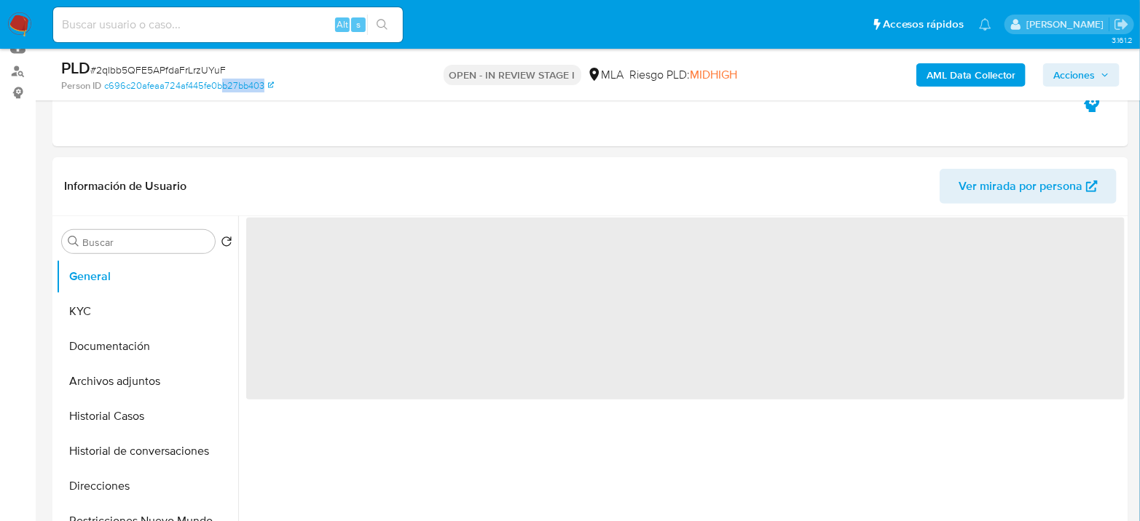
drag, startPoint x: 220, startPoint y: 83, endPoint x: 216, endPoint y: 76, distance: 7.5
click at [217, 79] on div "PLD # 2qIbb5QFE5APfdaFrLrzUYuF Person ID c696c20afeaa724af445fe0bb27bb403 OPEN …" at bounding box center [590, 75] width 1076 height 52
click at [209, 71] on span "# 2qIbb5QFE5APfdaFrLrzUYuF" at bounding box center [157, 70] width 135 height 15
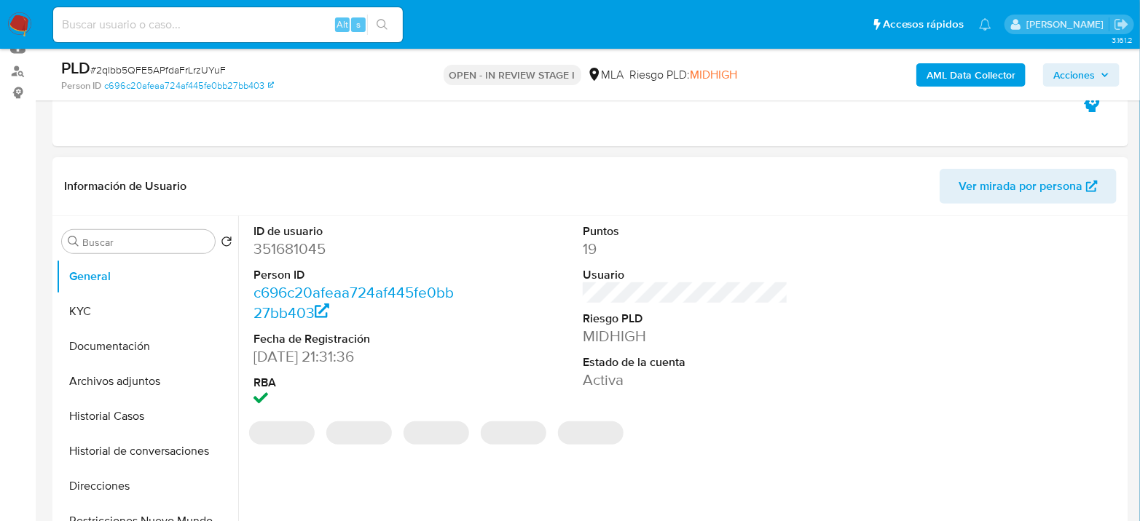
click at [294, 245] on dd "351681045" at bounding box center [355, 249] width 205 height 20
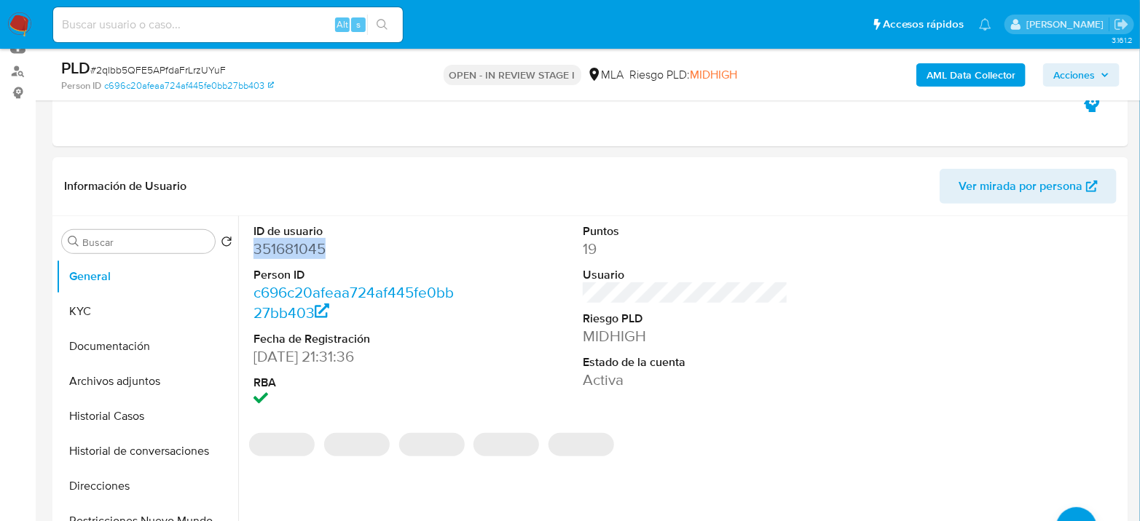
copy dd "351681045"
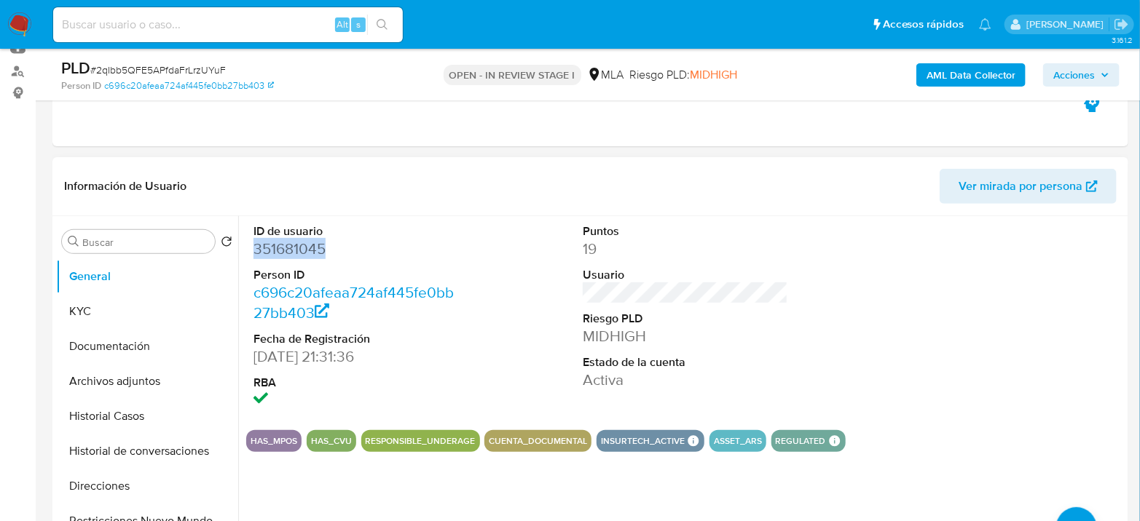
click at [291, 256] on dd "351681045" at bounding box center [355, 249] width 205 height 20
copy dd "351681045"
click at [115, 326] on button "KYC" at bounding box center [141, 311] width 170 height 35
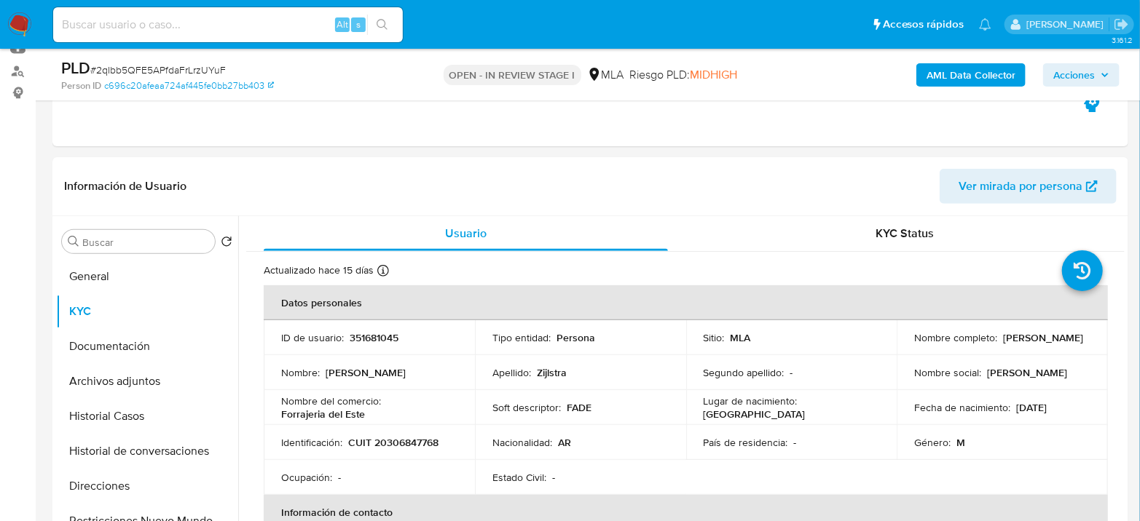
click at [973, 67] on b "AML Data Collector" at bounding box center [970, 74] width 89 height 23
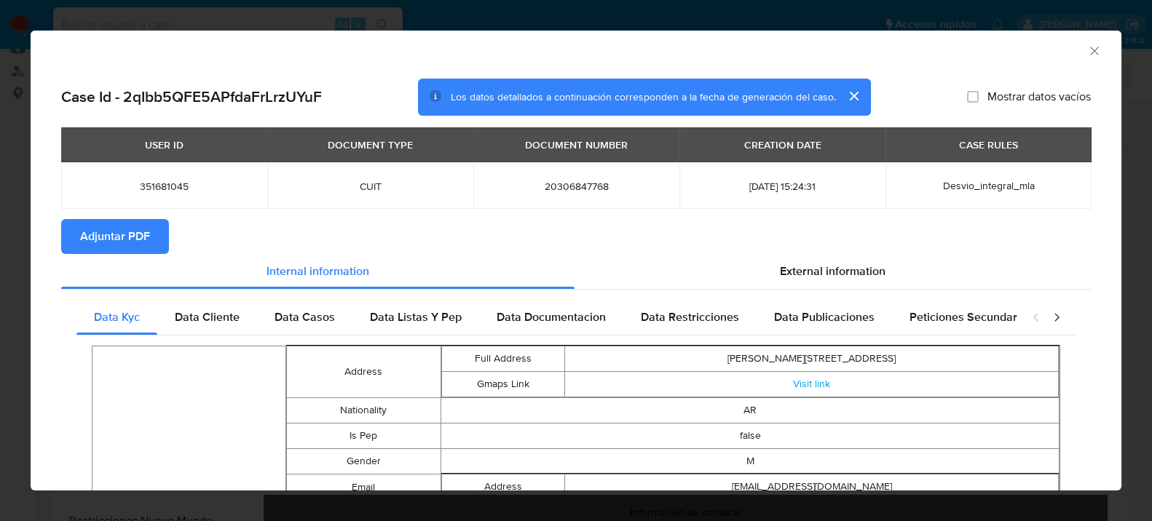
click at [202, 323] on span "Data Cliente" at bounding box center [207, 317] width 65 height 17
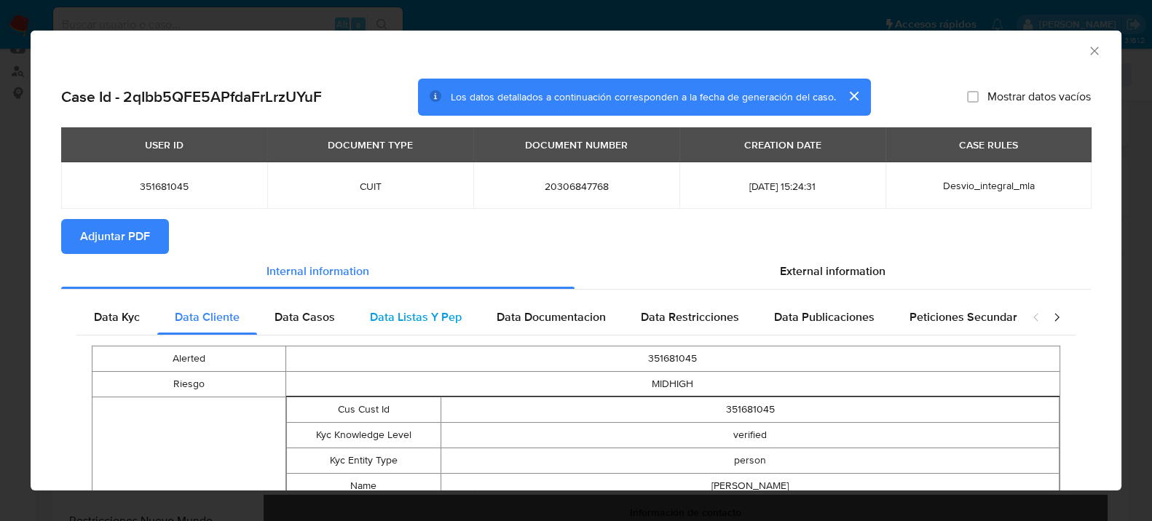
click at [352, 332] on div "Data Listas Y Pep" at bounding box center [415, 317] width 127 height 35
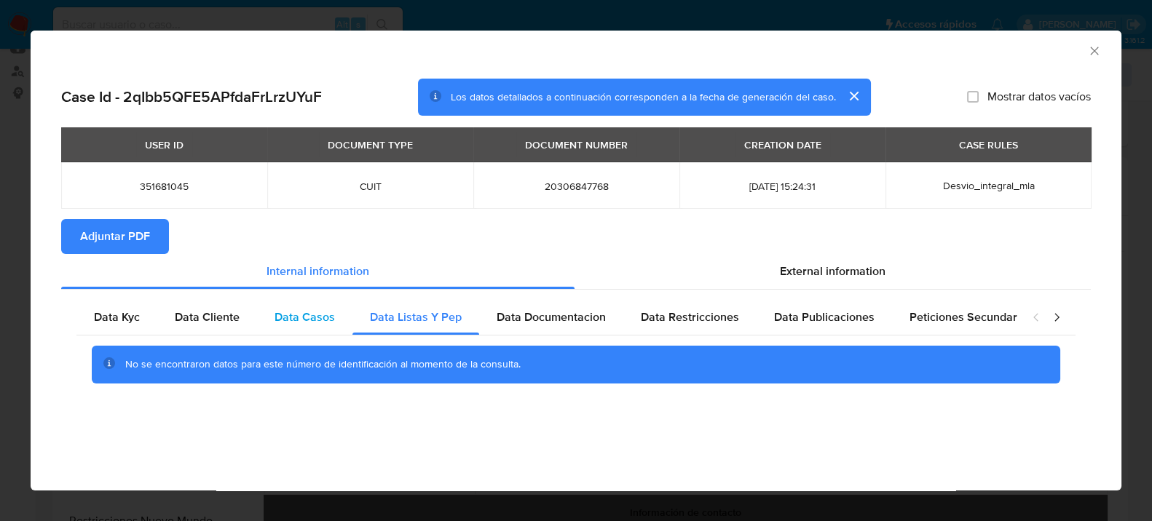
click at [335, 322] on div "Data Casos" at bounding box center [304, 317] width 95 height 35
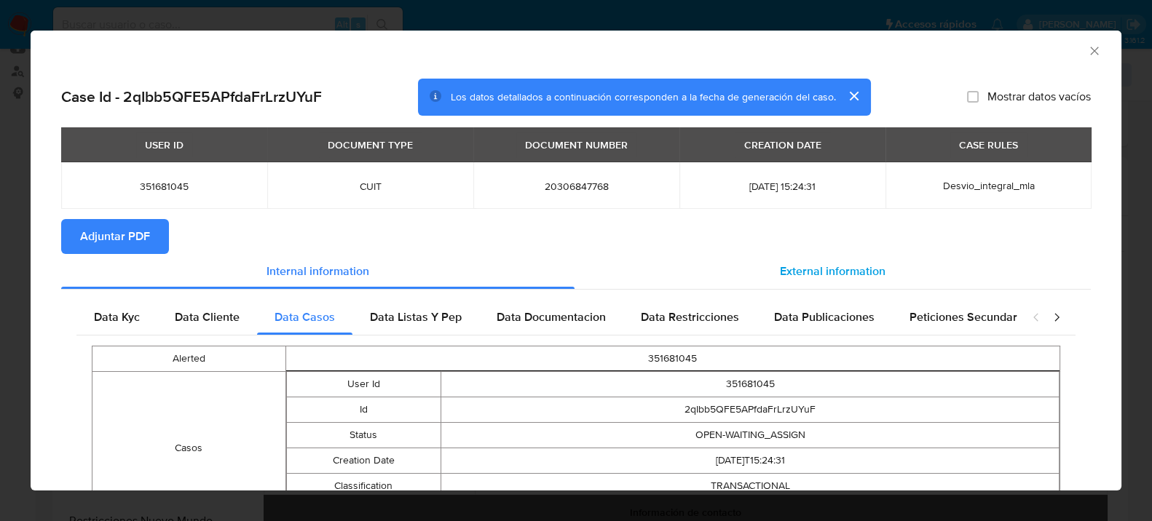
click at [813, 269] on span "External information" at bounding box center [833, 271] width 106 height 17
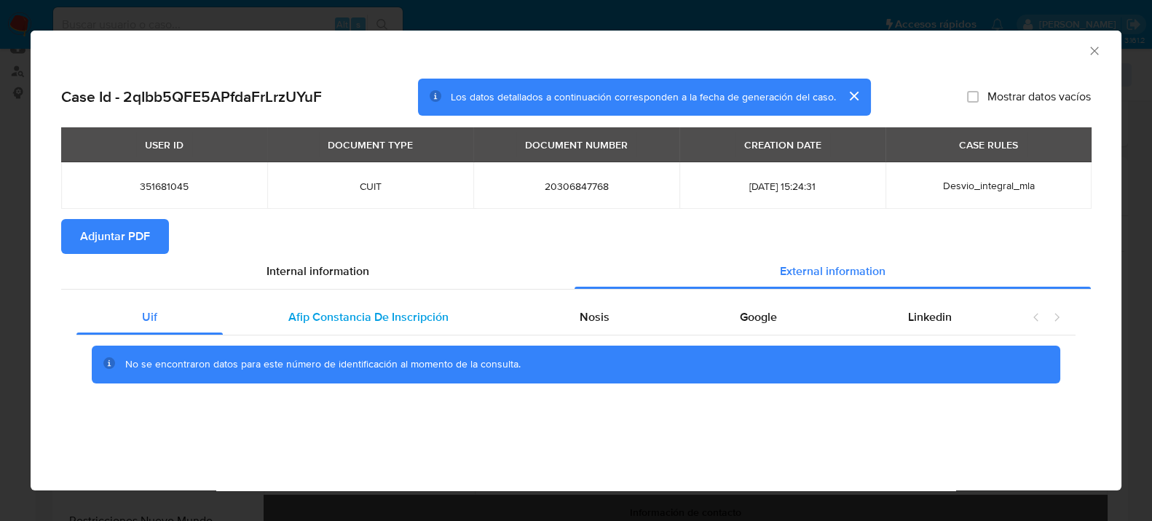
click at [359, 321] on span "Afip Constancia De Inscripción" at bounding box center [368, 317] width 160 height 17
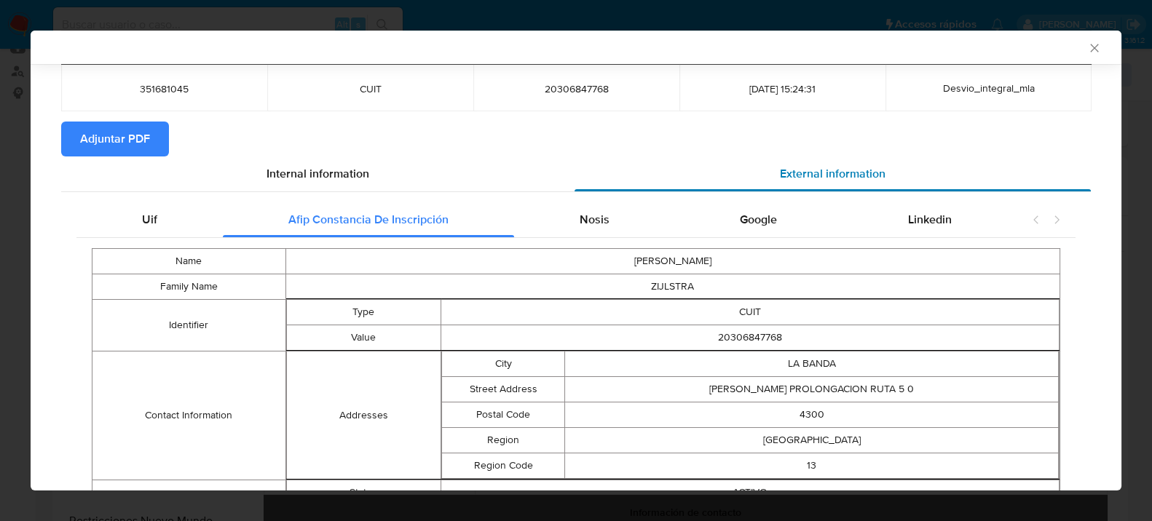
scroll to position [89, 0]
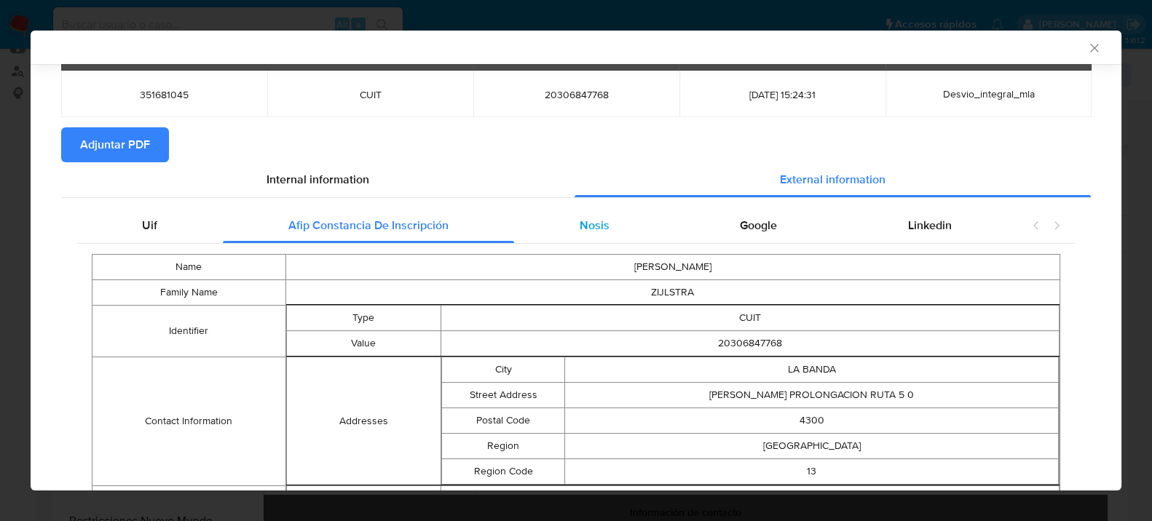
click at [629, 235] on div "Nosis" at bounding box center [594, 225] width 161 height 35
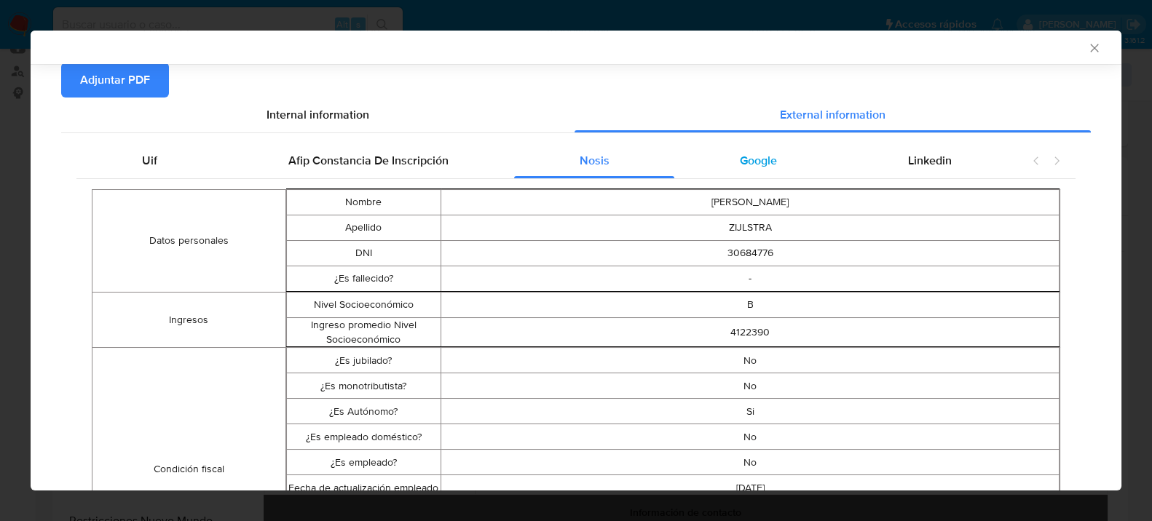
scroll to position [127, 0]
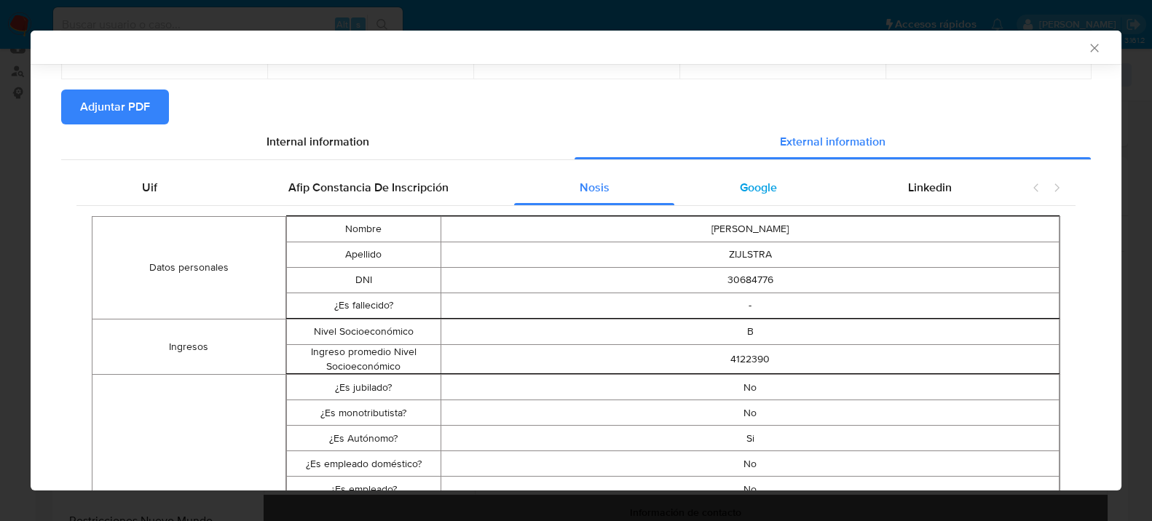
click at [758, 179] on span "Google" at bounding box center [758, 187] width 37 height 17
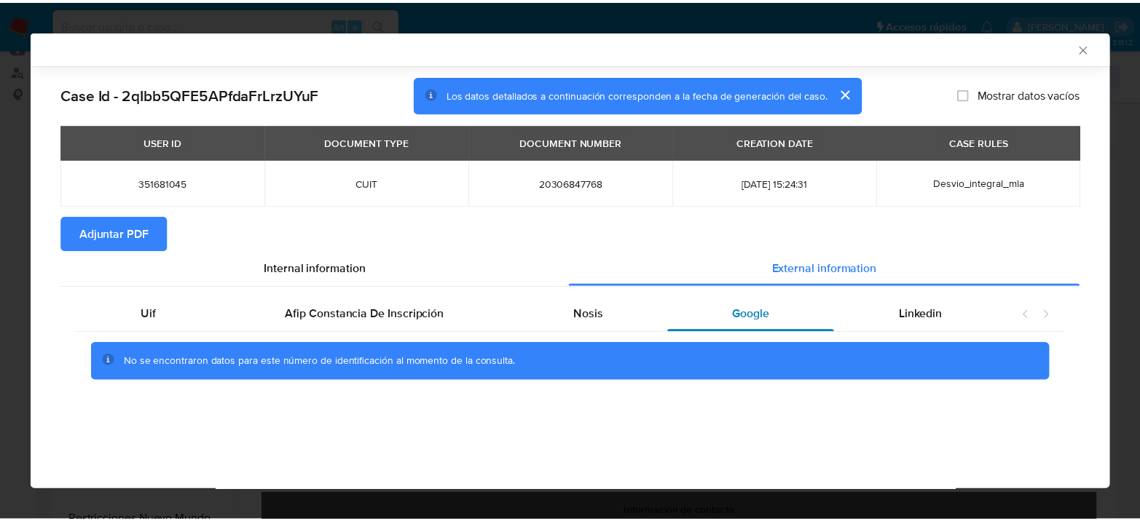
scroll to position [0, 0]
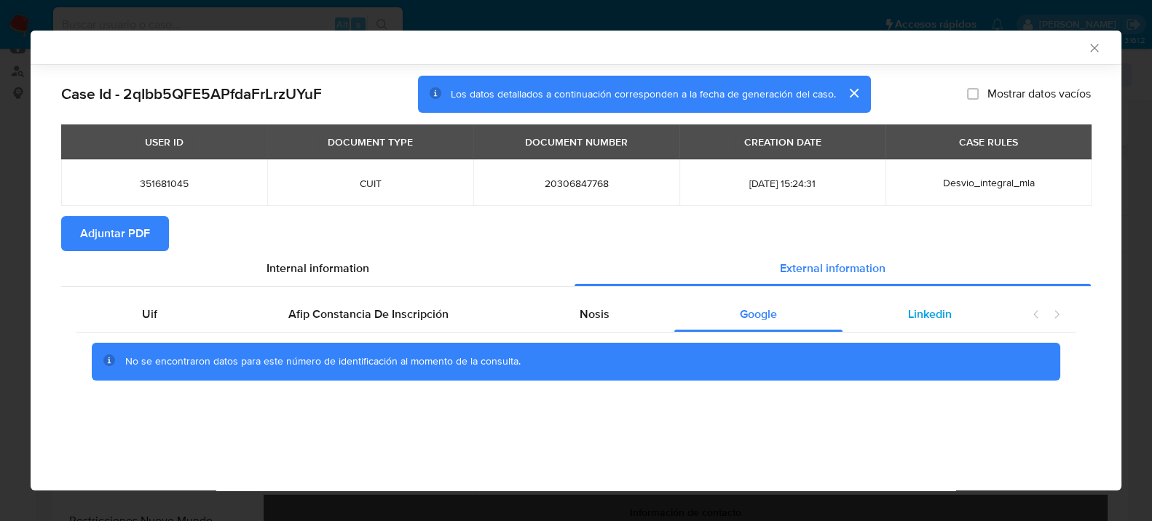
click at [906, 304] on div "Linkedin" at bounding box center [930, 314] width 175 height 35
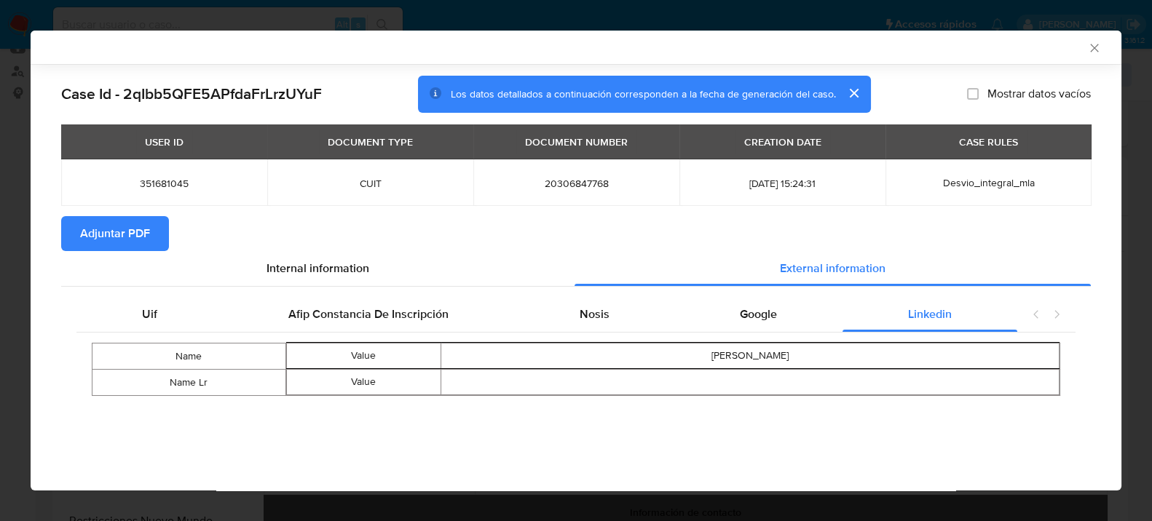
click at [108, 229] on span "Adjuntar PDF" at bounding box center [115, 234] width 70 height 32
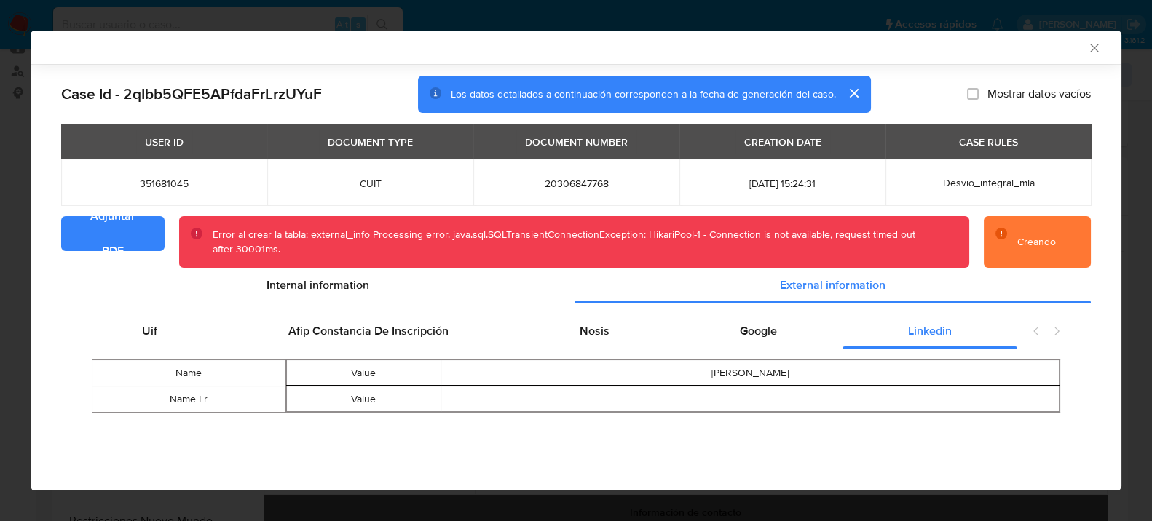
click at [1097, 53] on icon "Cerrar ventana" at bounding box center [1094, 48] width 15 height 15
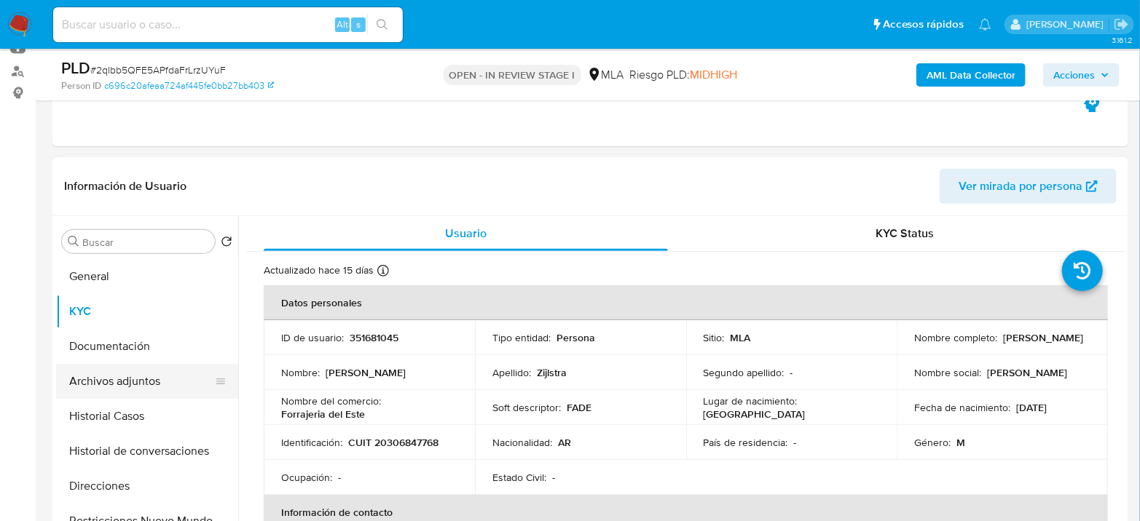
click at [142, 384] on button "Archivos adjuntos" at bounding box center [141, 381] width 170 height 35
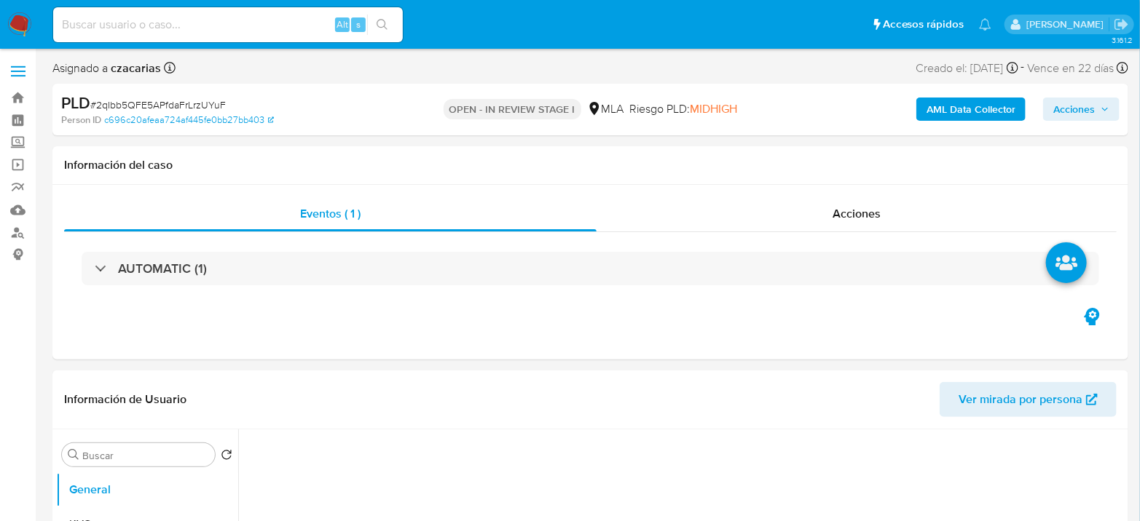
select select "10"
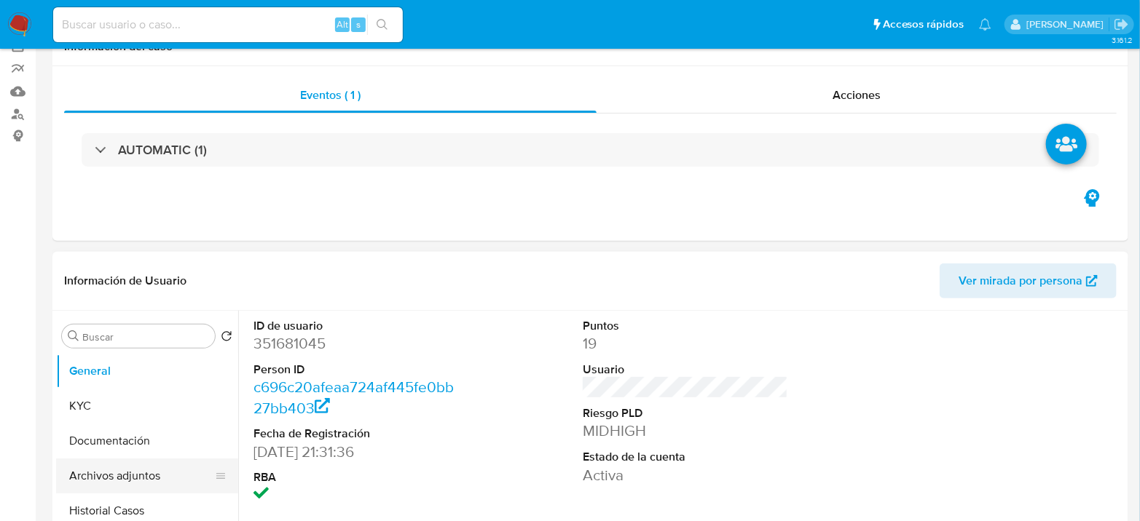
scroll to position [162, 0]
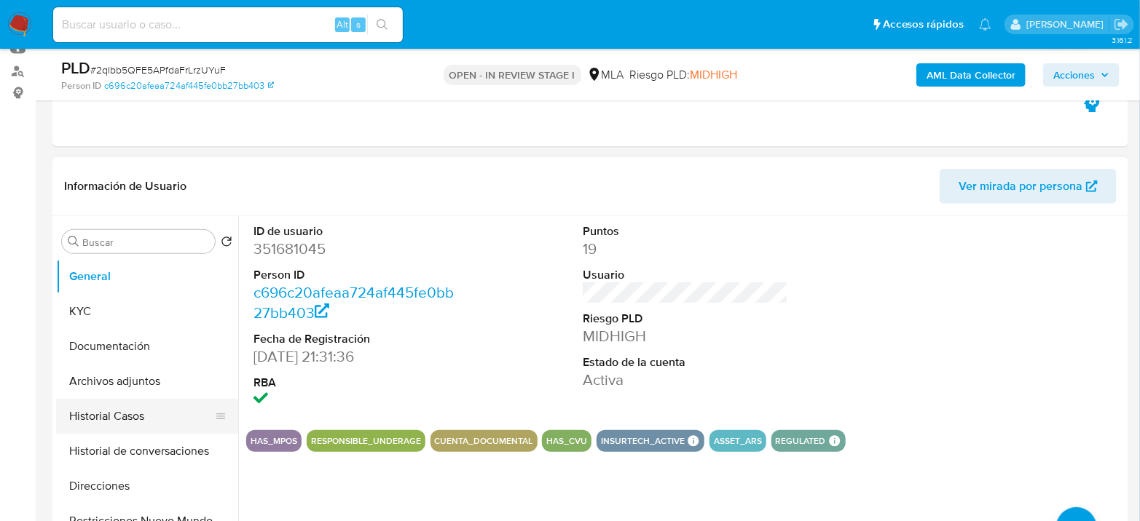
click at [118, 401] on button "Historial Casos" at bounding box center [141, 416] width 170 height 35
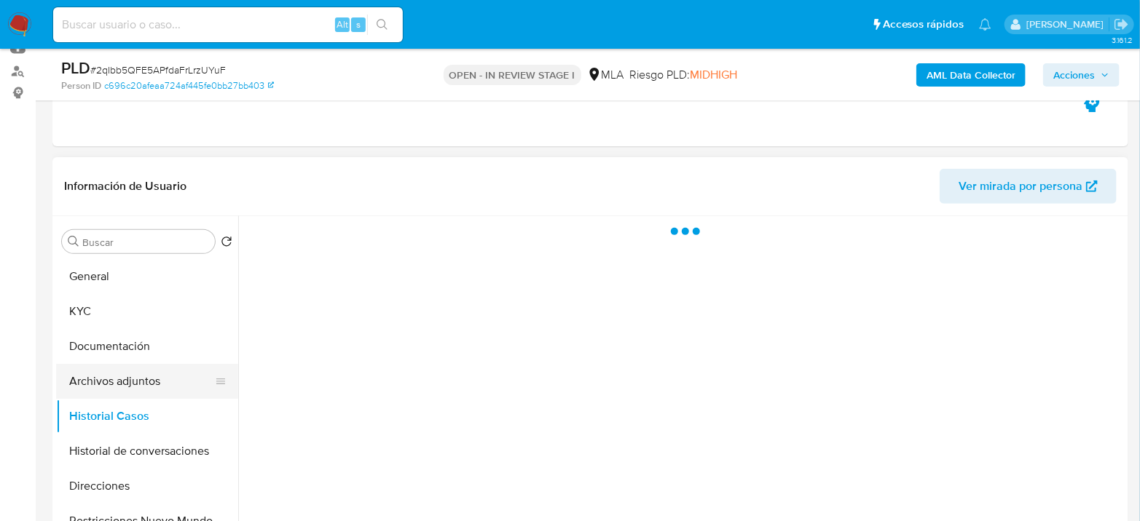
click at [130, 388] on button "Archivos adjuntos" at bounding box center [141, 381] width 170 height 35
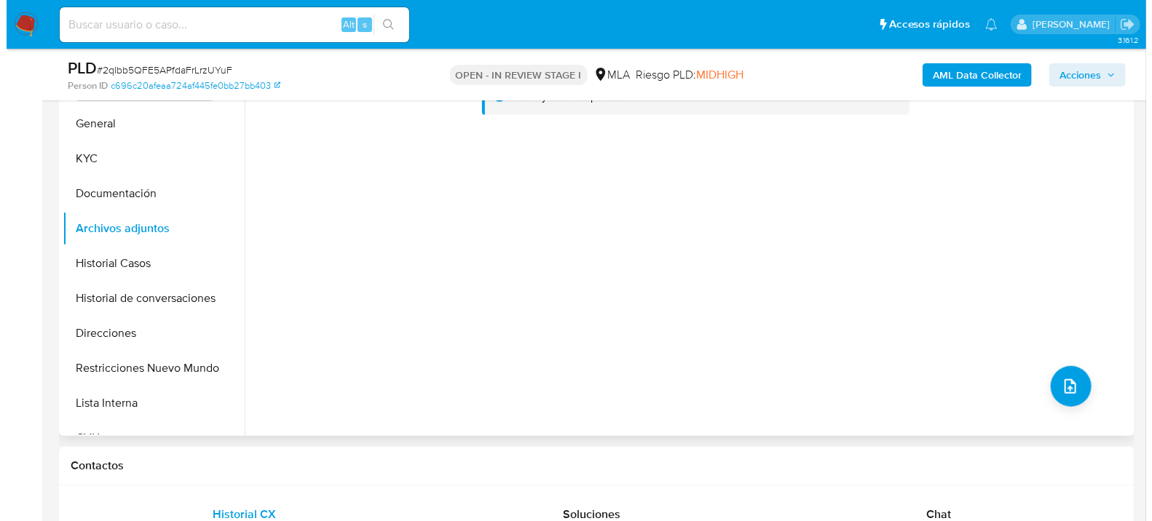
scroll to position [323, 0]
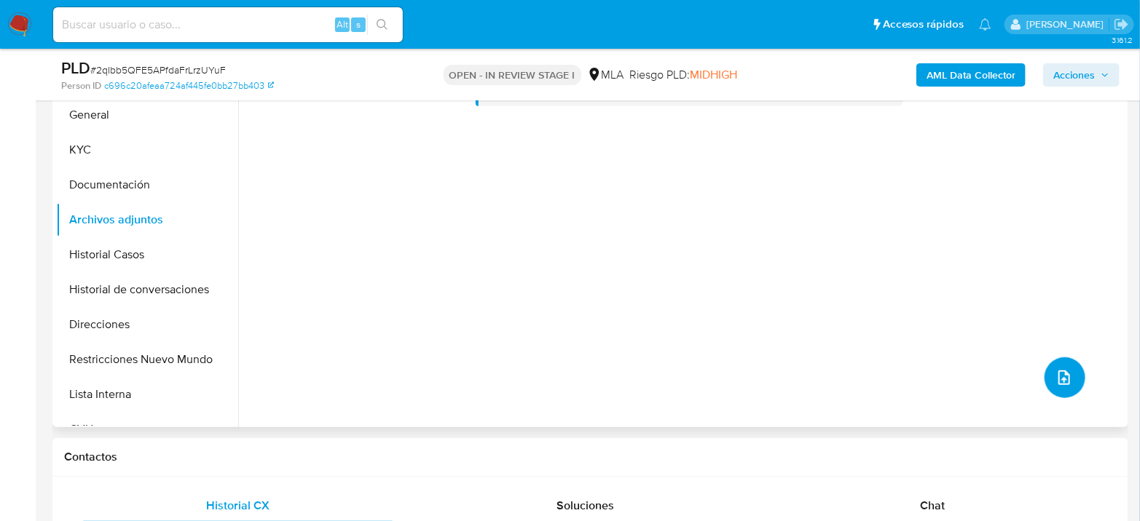
click at [1069, 368] on button "upload-file" at bounding box center [1064, 378] width 41 height 41
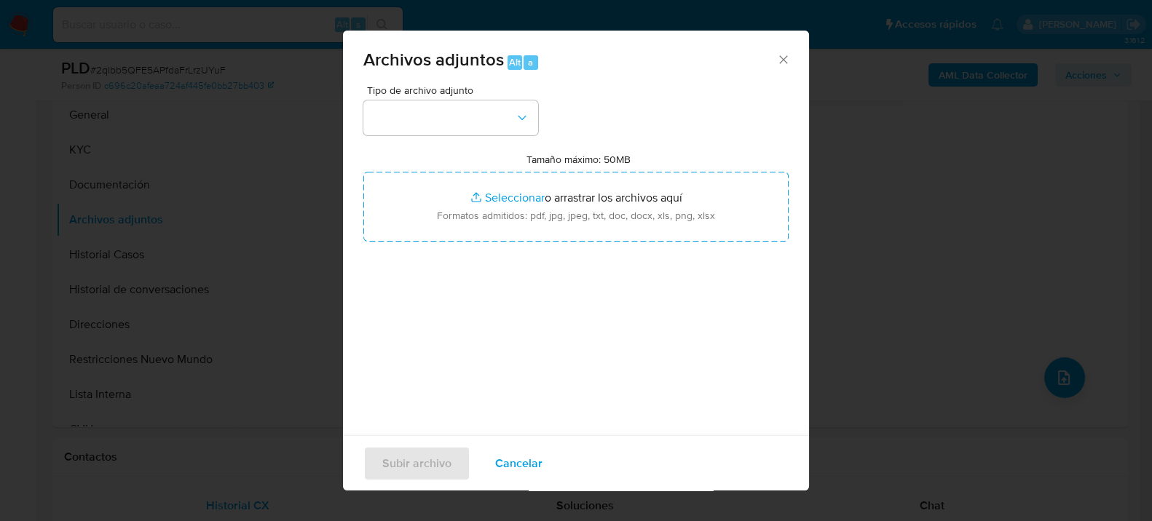
click at [496, 95] on div "Tipo de archivo adjunto" at bounding box center [450, 110] width 175 height 50
click at [495, 102] on button "button" at bounding box center [450, 117] width 175 height 35
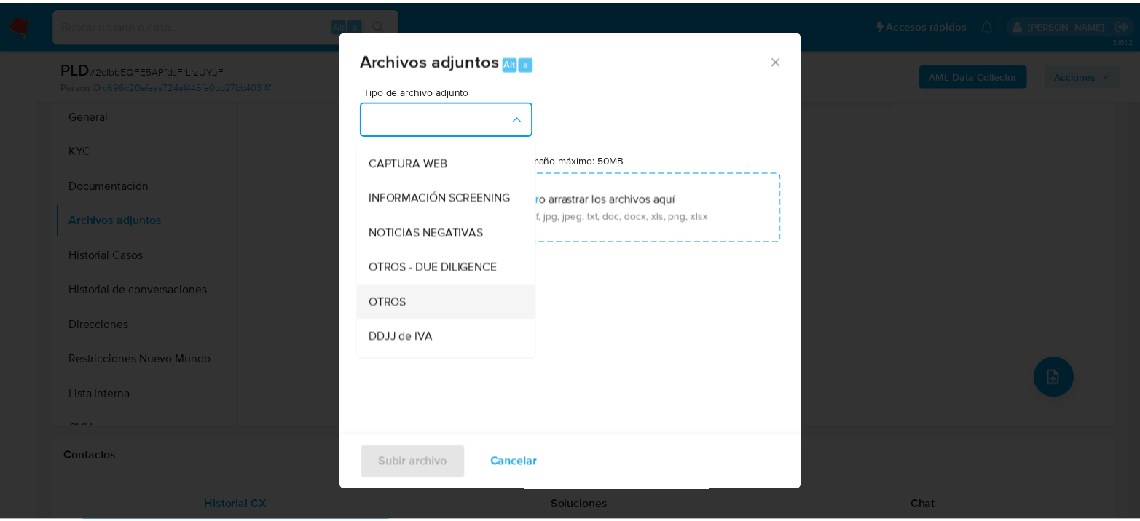
scroll to position [162, 0]
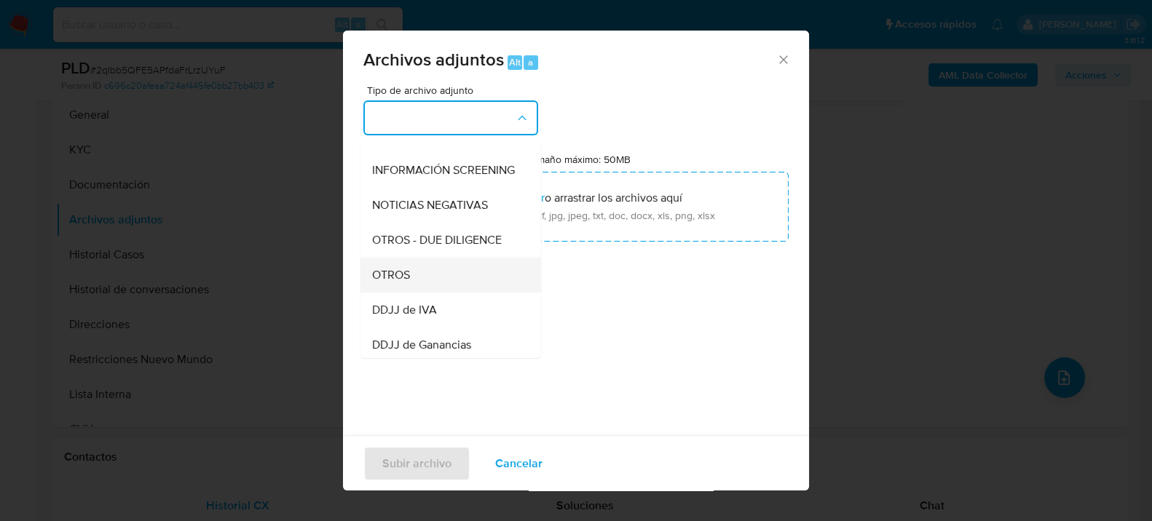
click at [425, 292] on div "OTROS" at bounding box center [446, 274] width 149 height 35
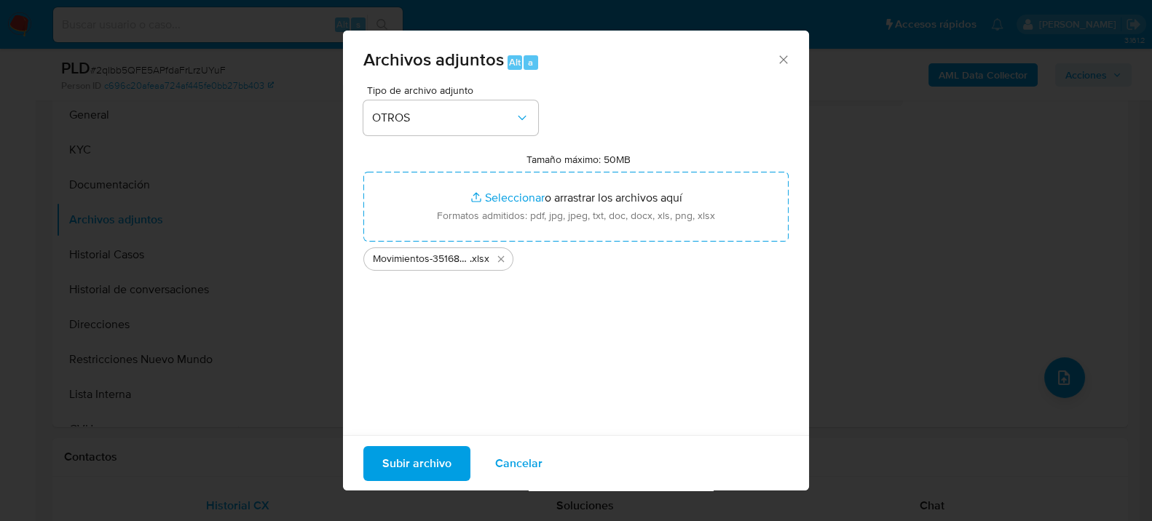
click at [412, 467] on span "Subir archivo" at bounding box center [416, 463] width 69 height 32
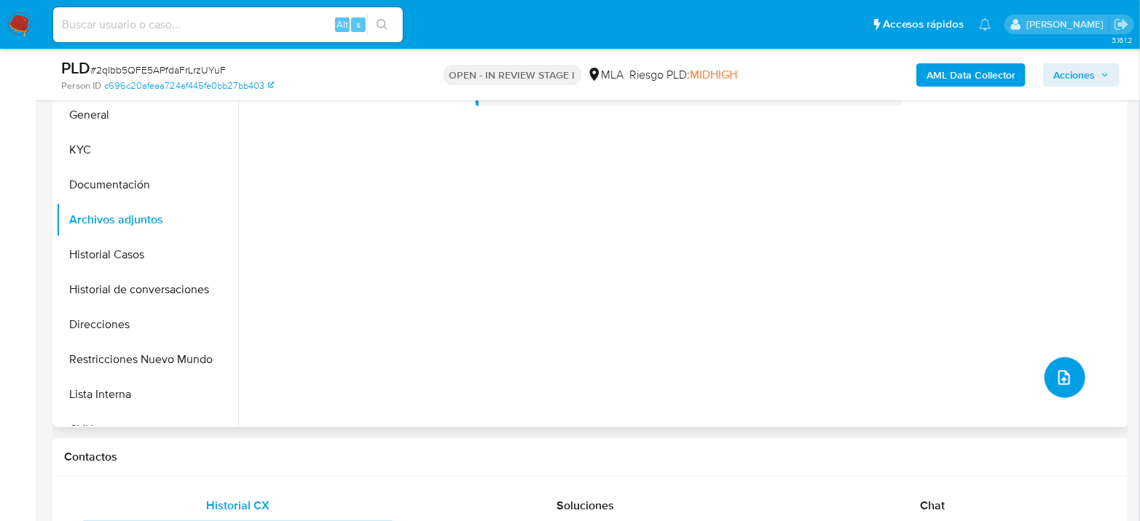
scroll to position [243, 0]
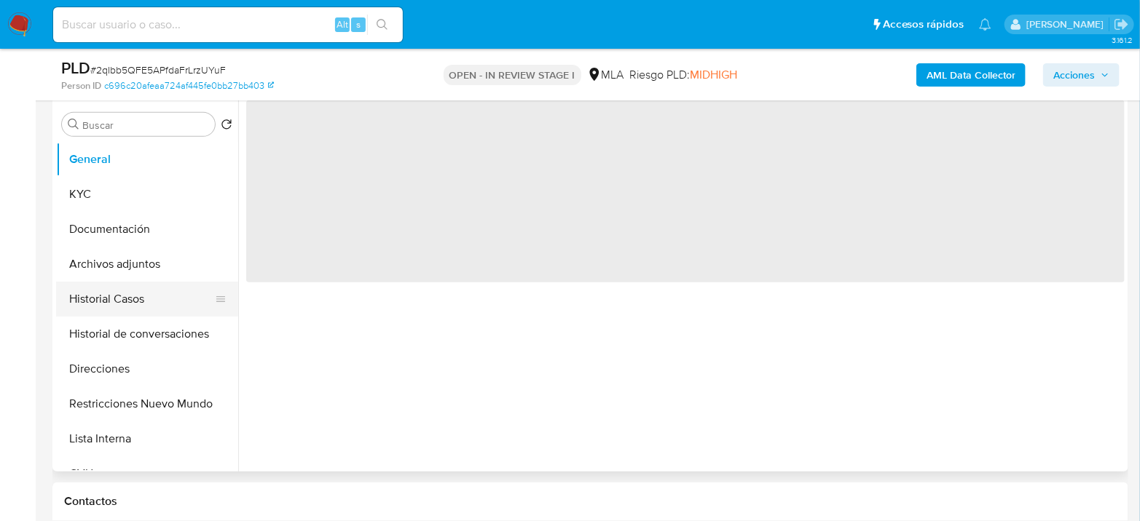
scroll to position [323, 0]
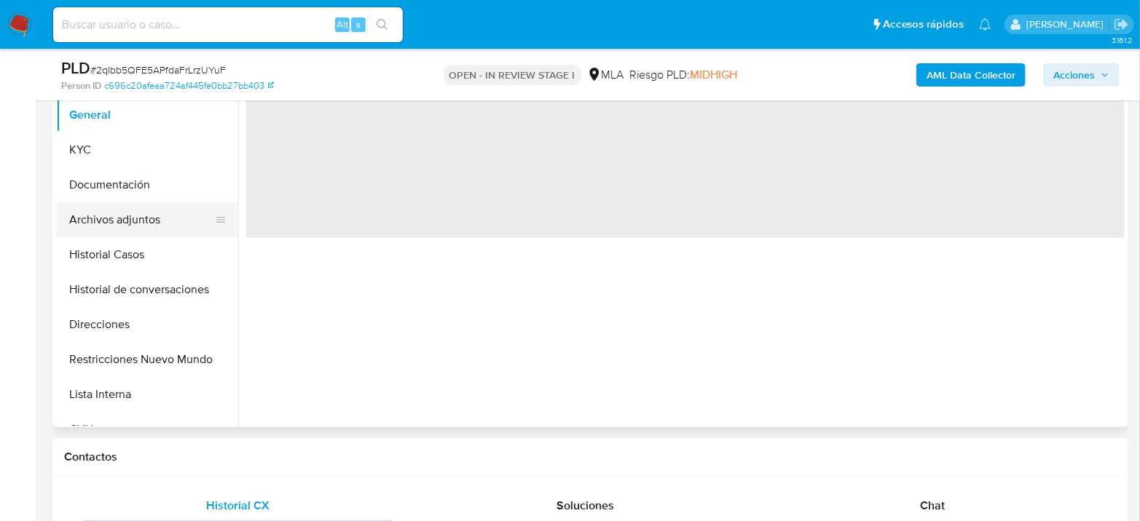
click at [147, 219] on button "Archivos adjuntos" at bounding box center [141, 219] width 170 height 35
select select "10"
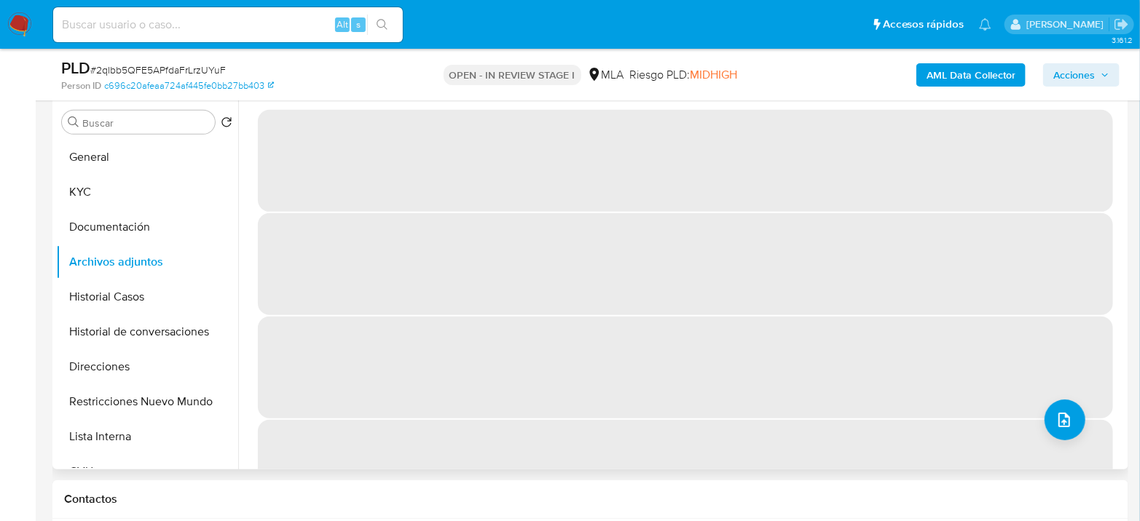
scroll to position [243, 0]
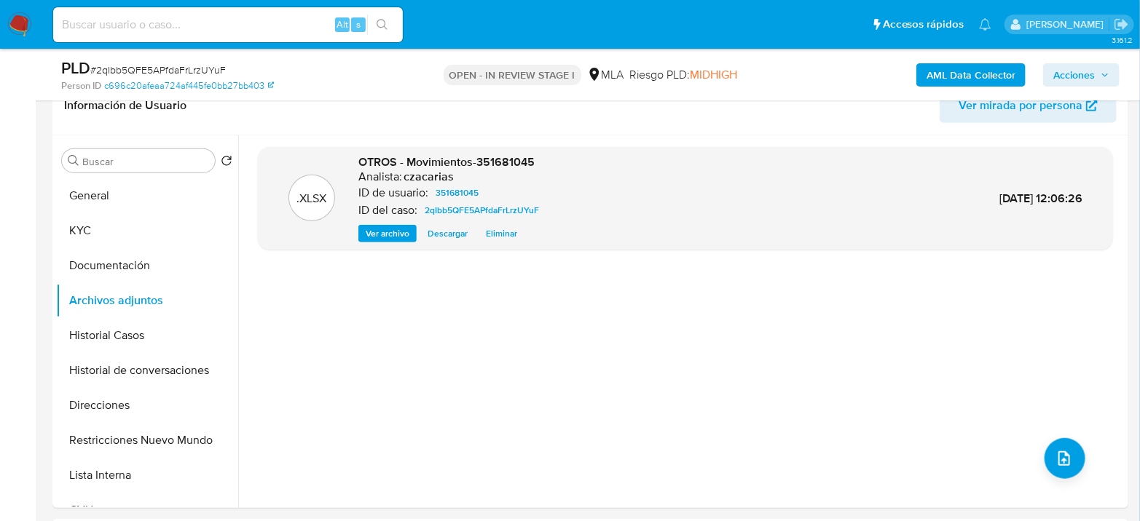
click at [956, 79] on b "AML Data Collector" at bounding box center [970, 74] width 89 height 23
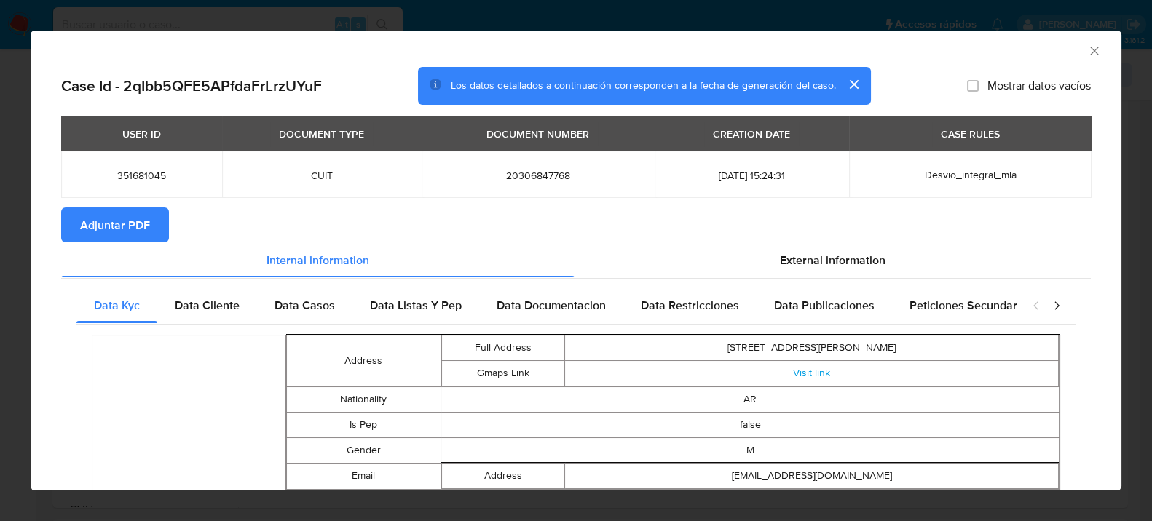
click at [100, 230] on span "Adjuntar PDF" at bounding box center [115, 225] width 70 height 32
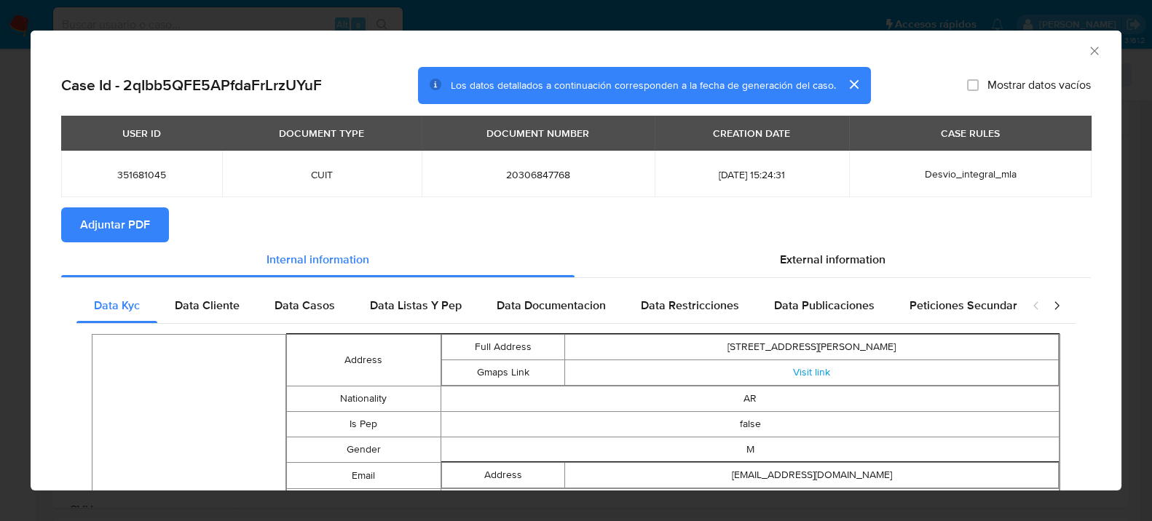
click at [1088, 50] on icon "Cerrar ventana" at bounding box center [1094, 51] width 15 height 15
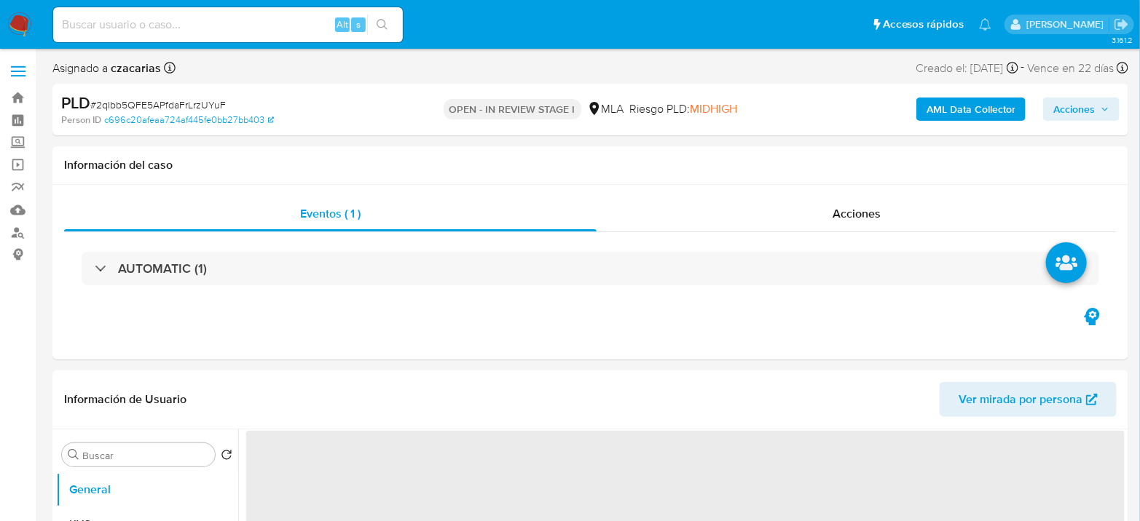
select select "10"
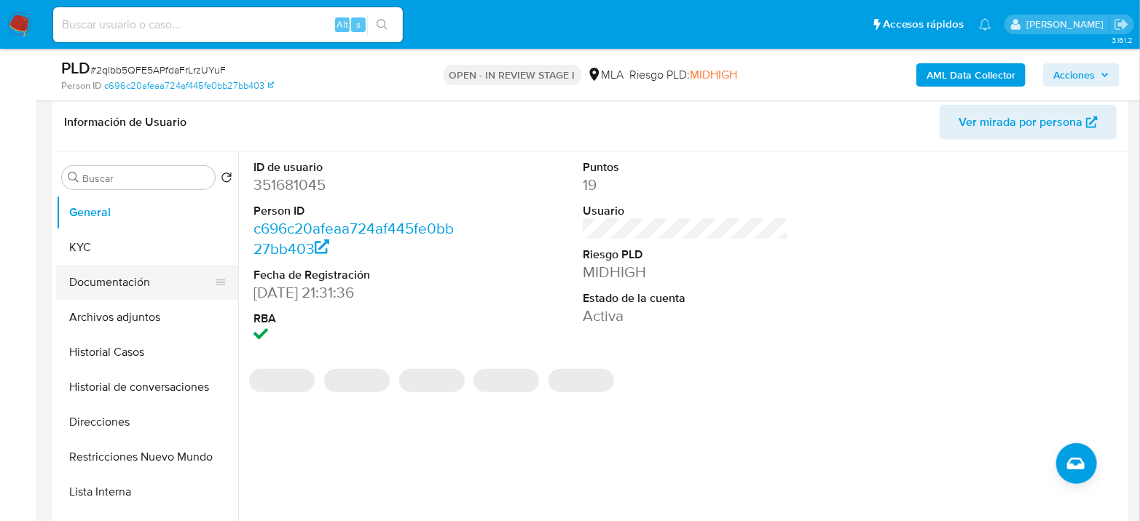
scroll to position [243, 0]
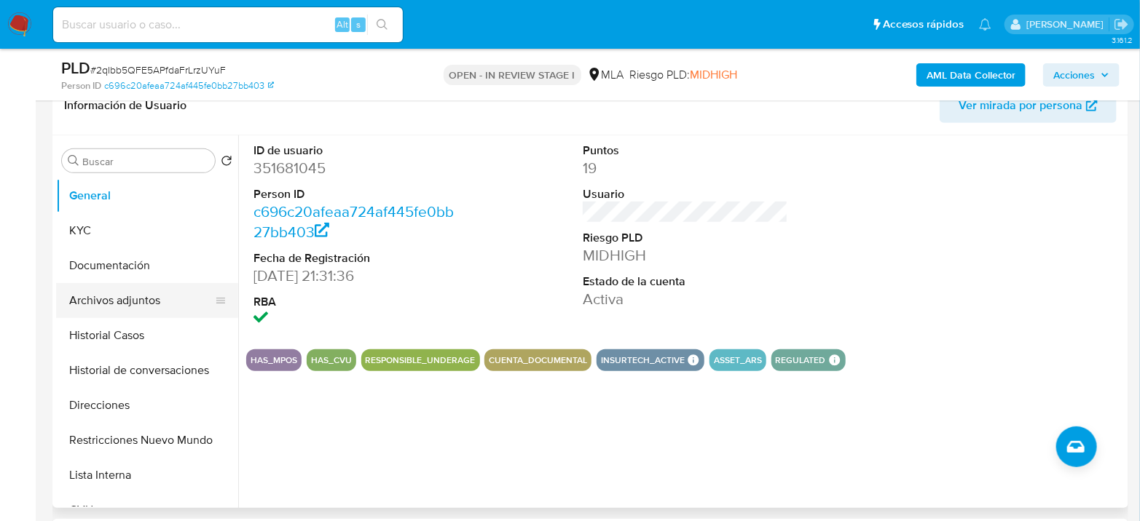
click at [133, 295] on button "Archivos adjuntos" at bounding box center [141, 300] width 170 height 35
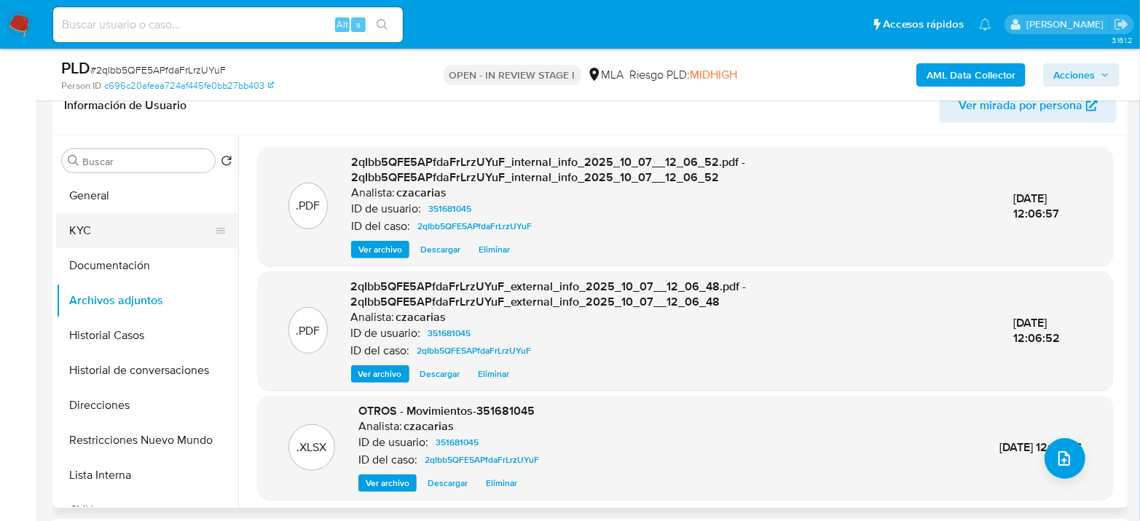
click at [109, 226] on button "KYC" at bounding box center [141, 230] width 170 height 35
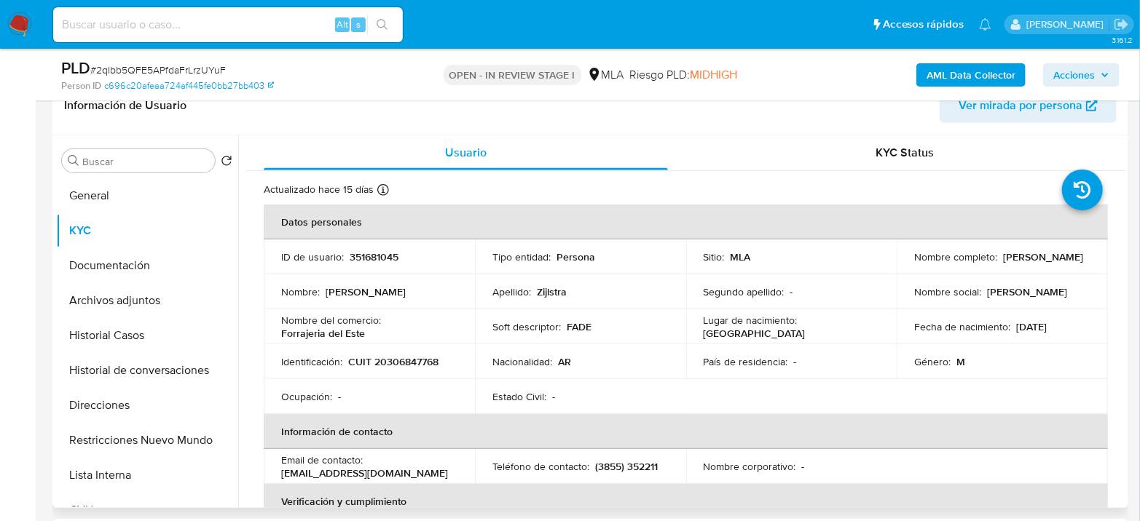
click at [379, 366] on p "CUIT 20306847768" at bounding box center [393, 361] width 90 height 13
copy p "20306847768"
click at [403, 366] on p "CUIT 20306847768" at bounding box center [393, 361] width 90 height 13
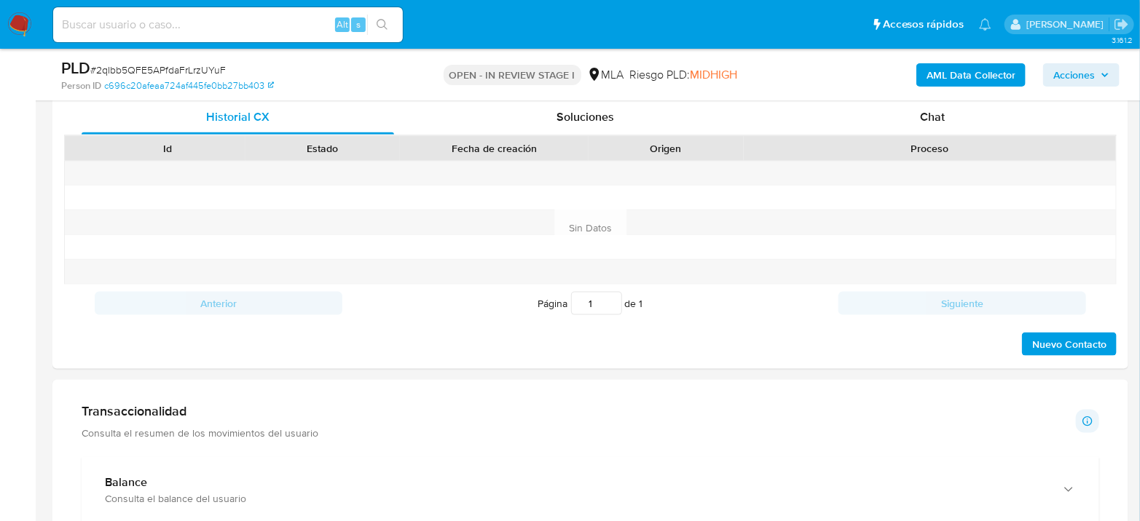
scroll to position [647, 0]
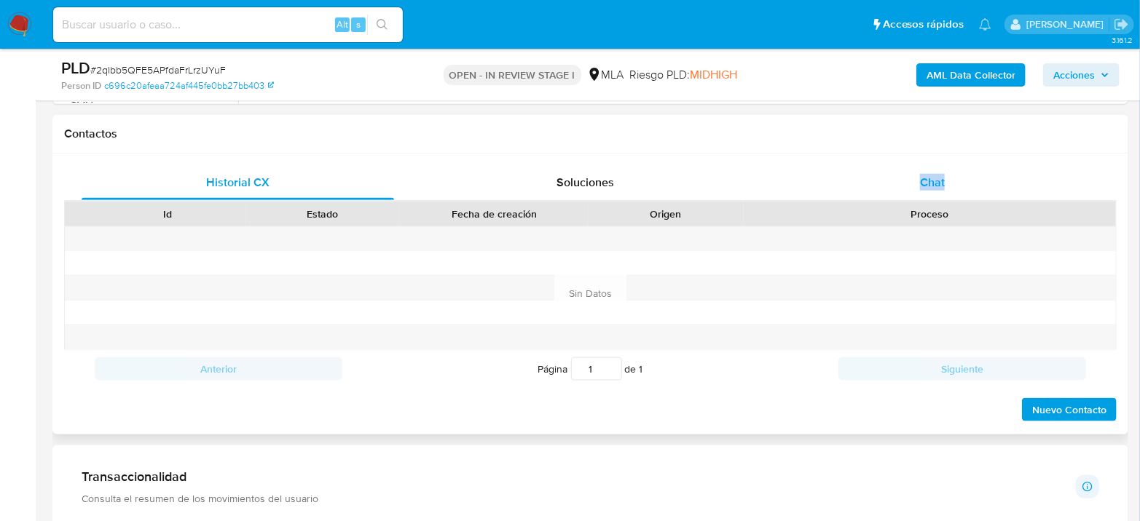
drag, startPoint x: 901, startPoint y: 159, endPoint x: 922, endPoint y: 181, distance: 30.4
click at [903, 165] on div "Historial CX Soluciones Chat Id Estado Fecha de creación Origen Proceso Anterio…" at bounding box center [590, 294] width 1076 height 281
click at [923, 181] on span "Chat" at bounding box center [932, 182] width 25 height 17
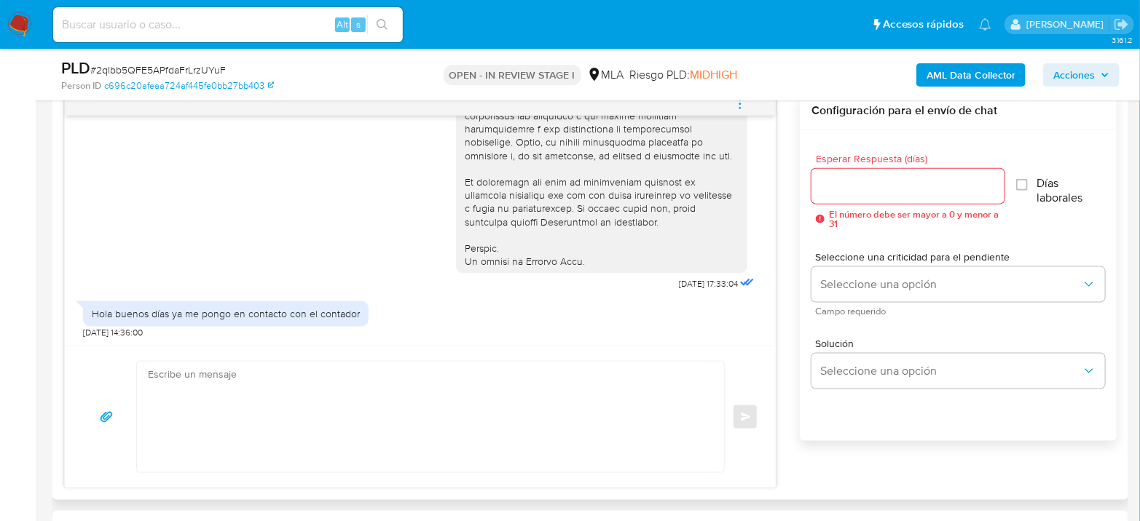
scroll to position [809, 0]
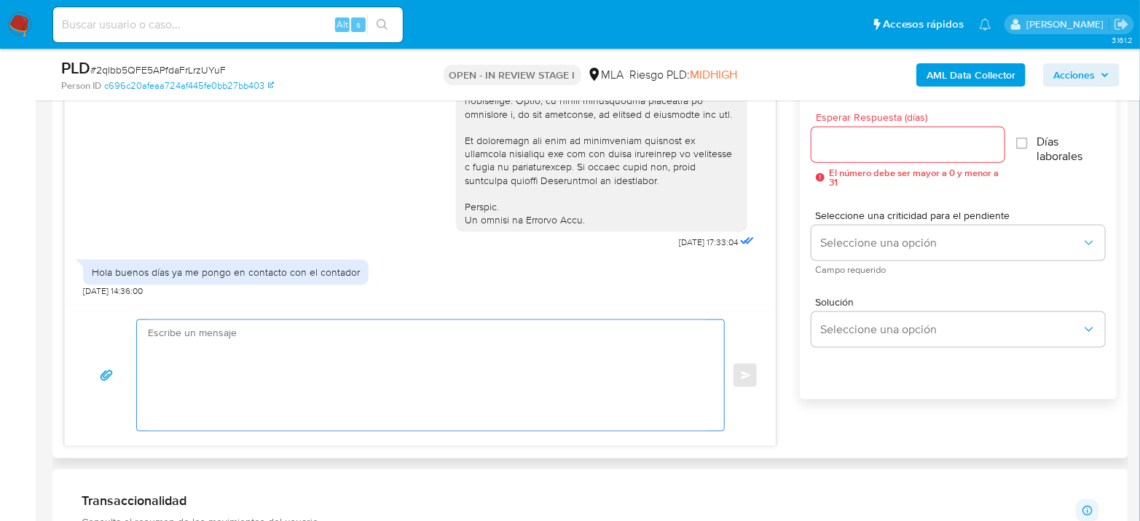
click at [371, 398] on textarea at bounding box center [427, 375] width 558 height 111
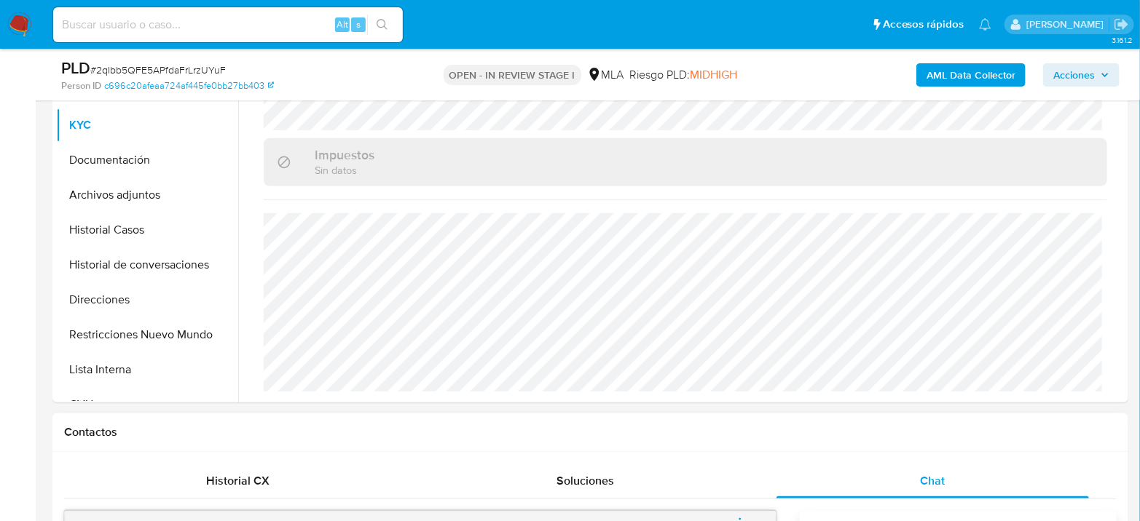
scroll to position [243, 0]
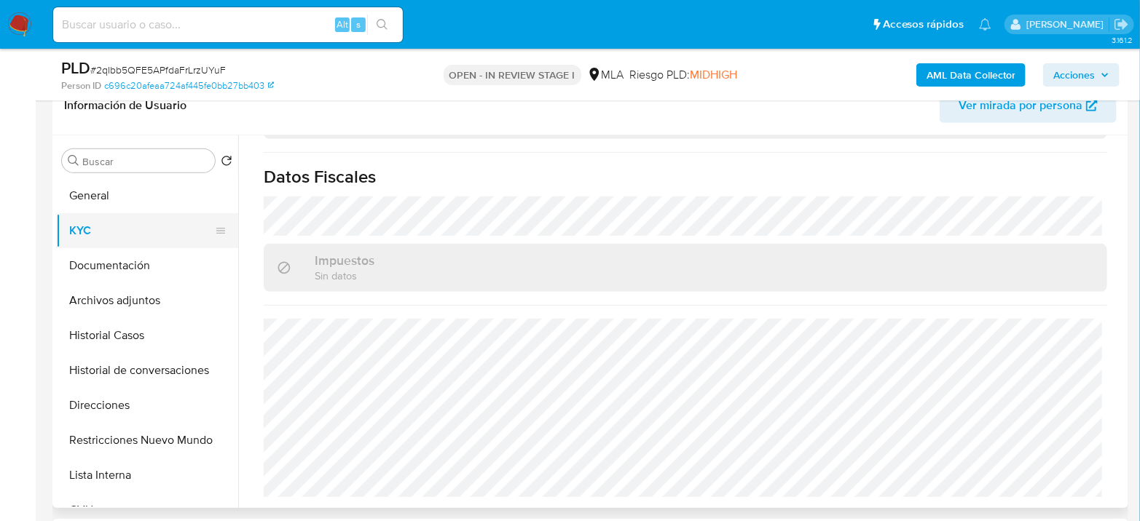
click at [100, 216] on button "KYC" at bounding box center [141, 230] width 170 height 35
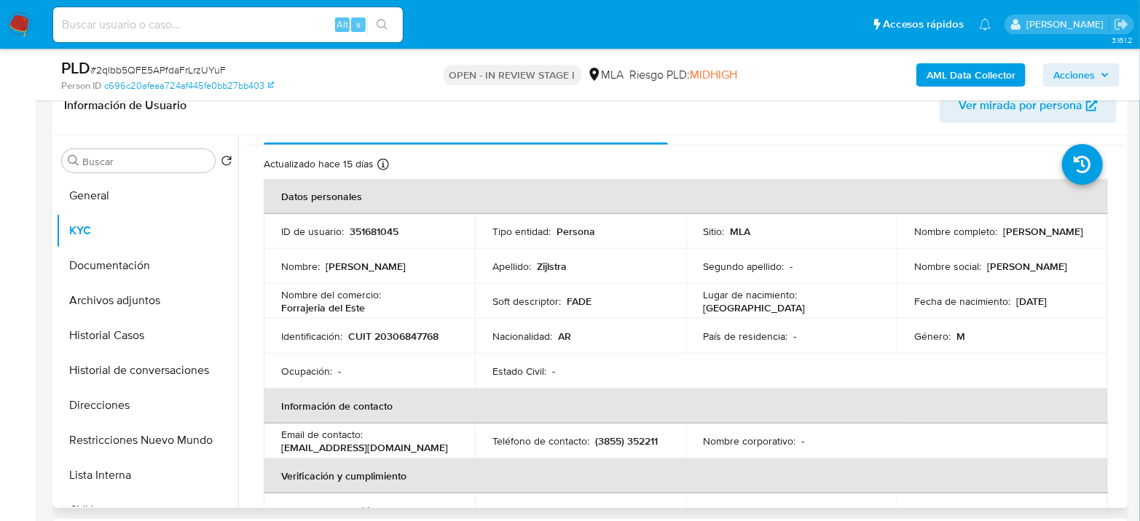
scroll to position [0, 0]
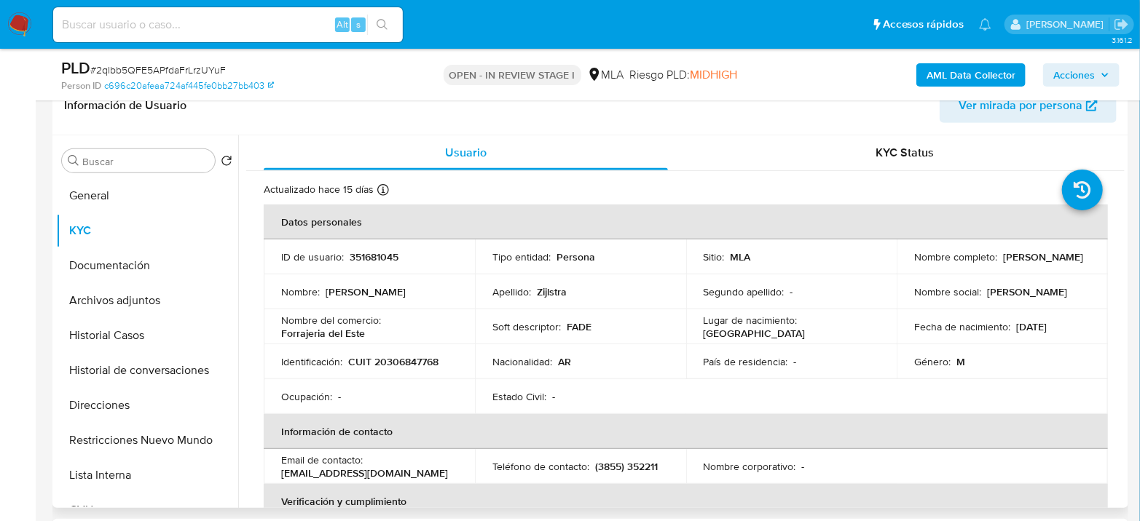
drag, startPoint x: 913, startPoint y: 266, endPoint x: 1013, endPoint y: 266, distance: 100.5
click at [1013, 264] on div "Nombre completo : Galo Daniel Zijlstra" at bounding box center [1002, 257] width 176 height 13
copy p "[PERSON_NAME] [PERSON_NAME]"
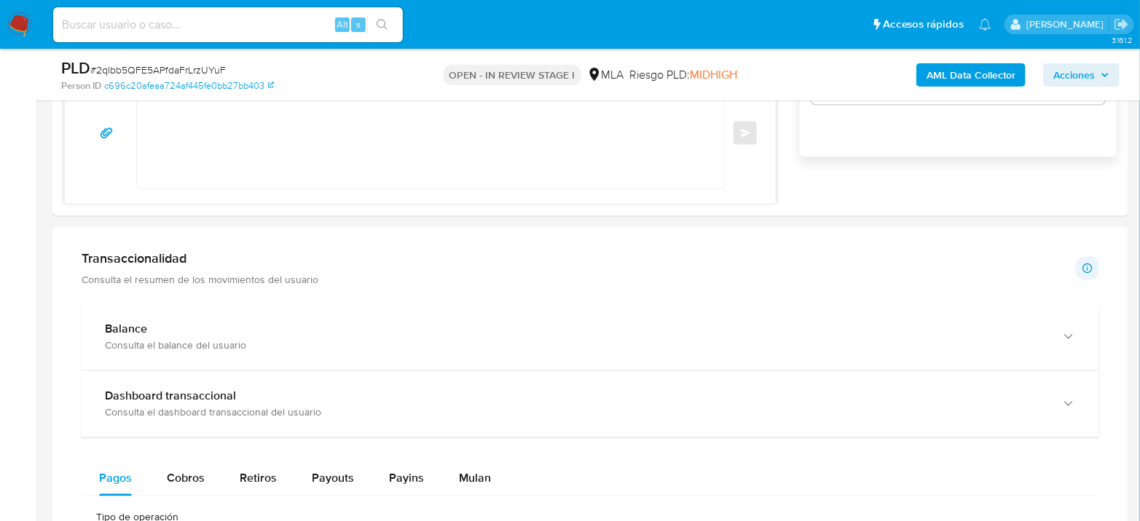
scroll to position [971, 0]
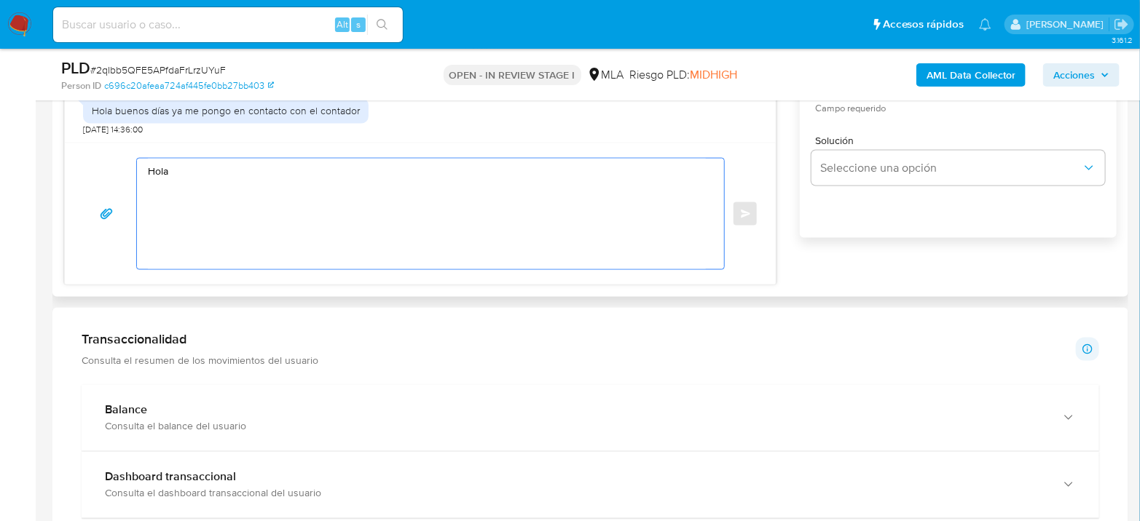
click at [242, 181] on textarea "Hola" at bounding box center [427, 214] width 558 height 111
paste textarea "[PERSON_NAME] [PERSON_NAME]"
paste textarea "En función de las operaciones registradas en tu cuenta de Mercado Pago, necesit…"
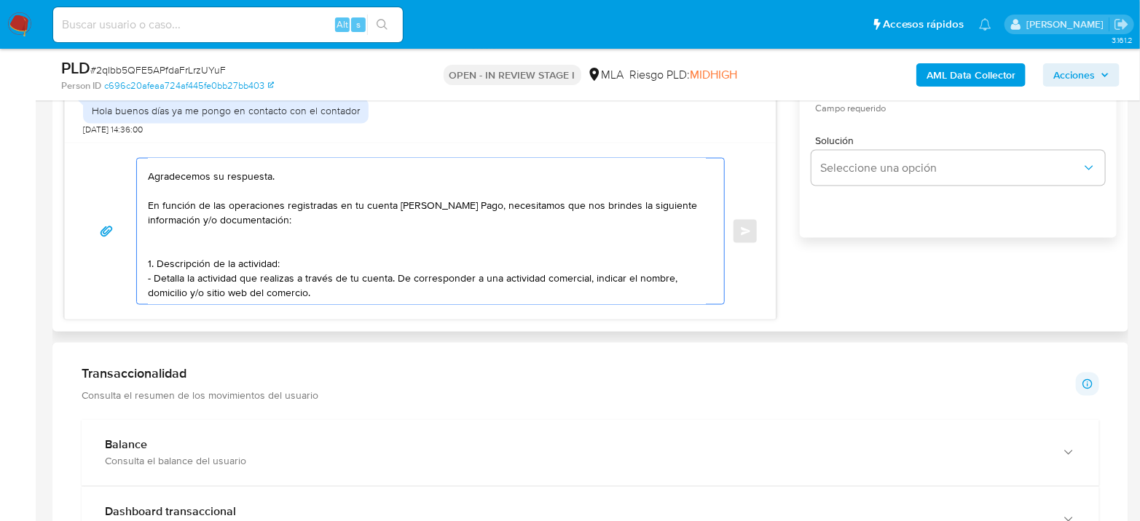
scroll to position [37, 0]
click at [430, 298] on textarea "Hola Galo Daniel Zijlstra Agradecemos su respuesta. En función de las operacion…" at bounding box center [427, 232] width 558 height 146
paste textarea "2. De acuerdo a la actividad que realices en tu cuenta, adjunta la siguiente do…"
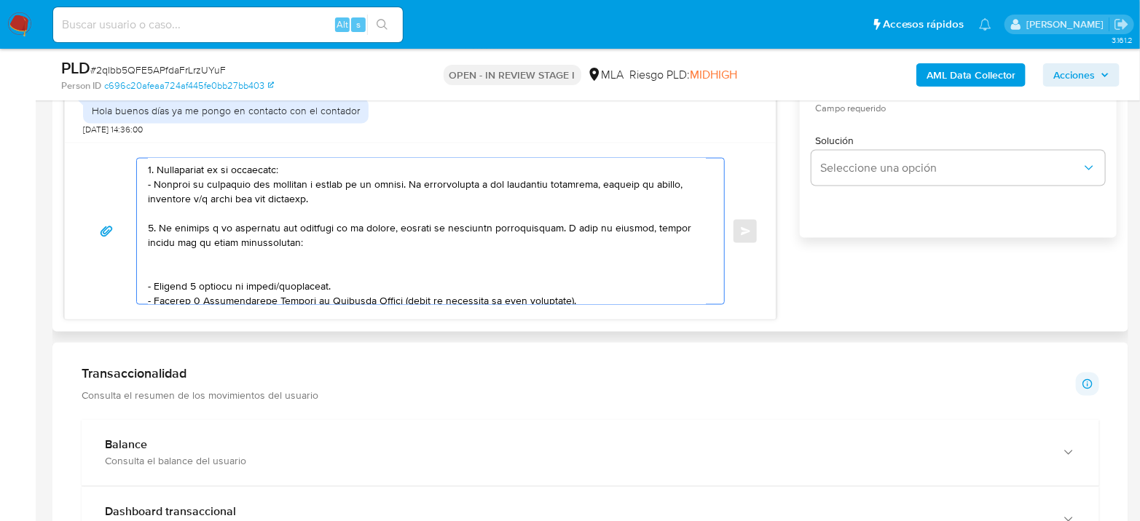
scroll to position [281, 0]
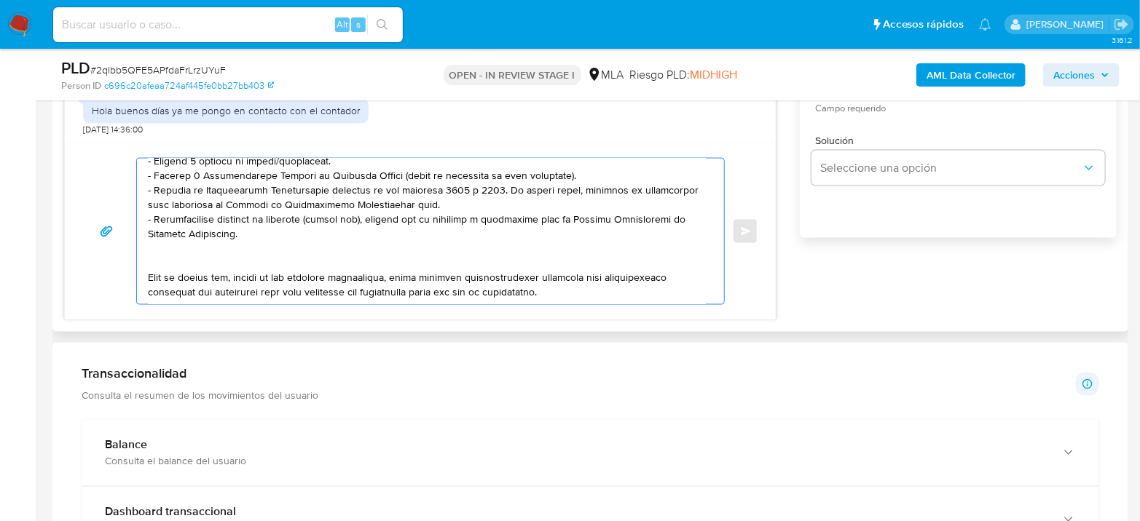
click at [430, 283] on textarea at bounding box center [427, 232] width 558 height 146
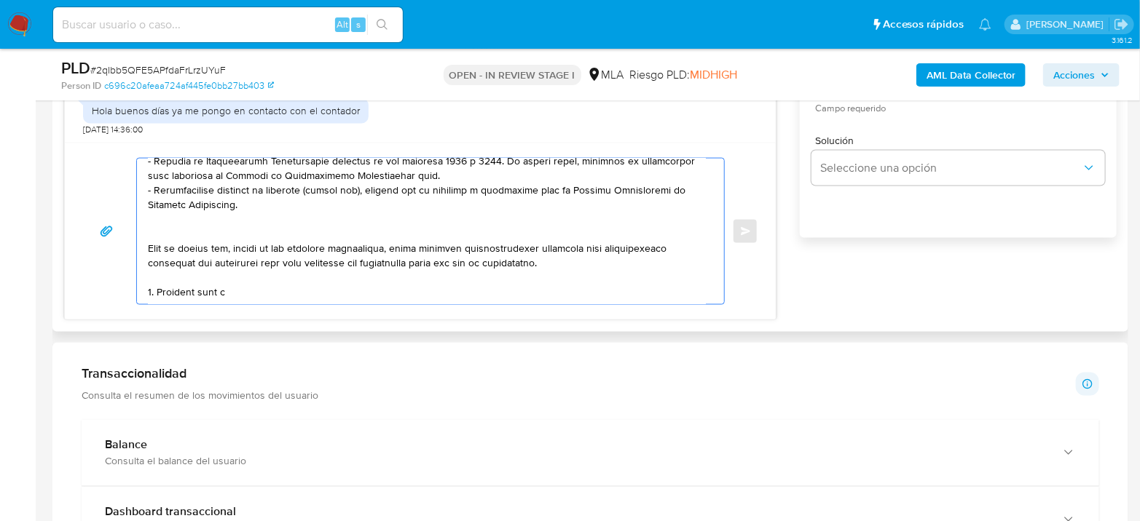
drag, startPoint x: 256, startPoint y: 285, endPoint x: 159, endPoint y: 275, distance: 98.1
click at [159, 275] on textarea at bounding box center [427, 232] width 558 height 146
paste textarea "3. Proporciona el vínculo con las siguientes contrapartes con las que operaste,…"
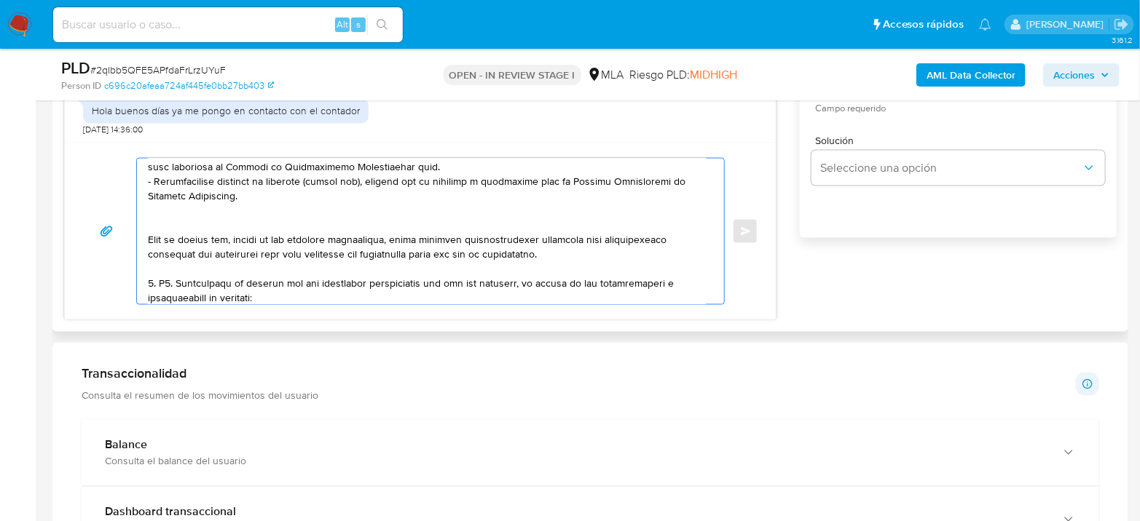
scroll to position [349, 0]
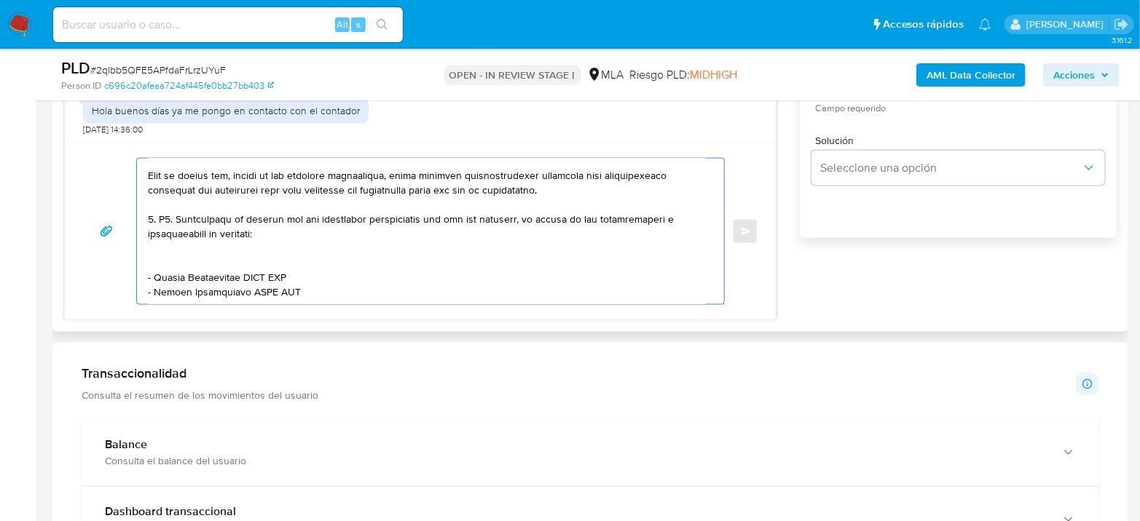
click at [163, 211] on textarea at bounding box center [427, 232] width 558 height 146
drag, startPoint x: 170, startPoint y: 210, endPoint x: 157, endPoint y: 212, distance: 13.9
click at [157, 212] on textarea at bounding box center [427, 232] width 558 height 146
drag, startPoint x: 304, startPoint y: 259, endPoint x: 310, endPoint y: 264, distance: 8.2
click at [310, 264] on textarea at bounding box center [427, 232] width 558 height 146
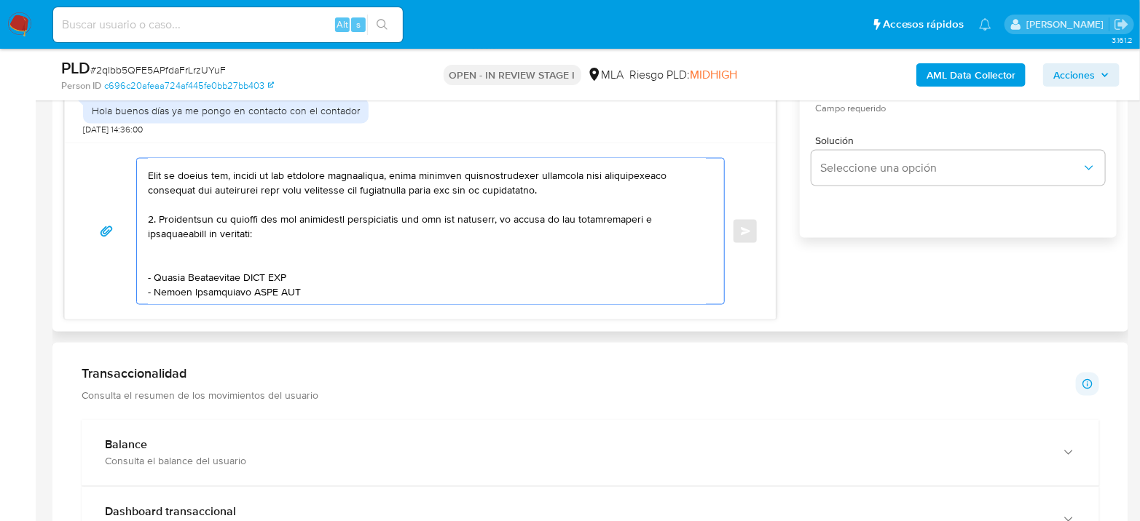
paste textarea "Forrajeria Y Alimentos Del Srl - CUIL 30718274172"
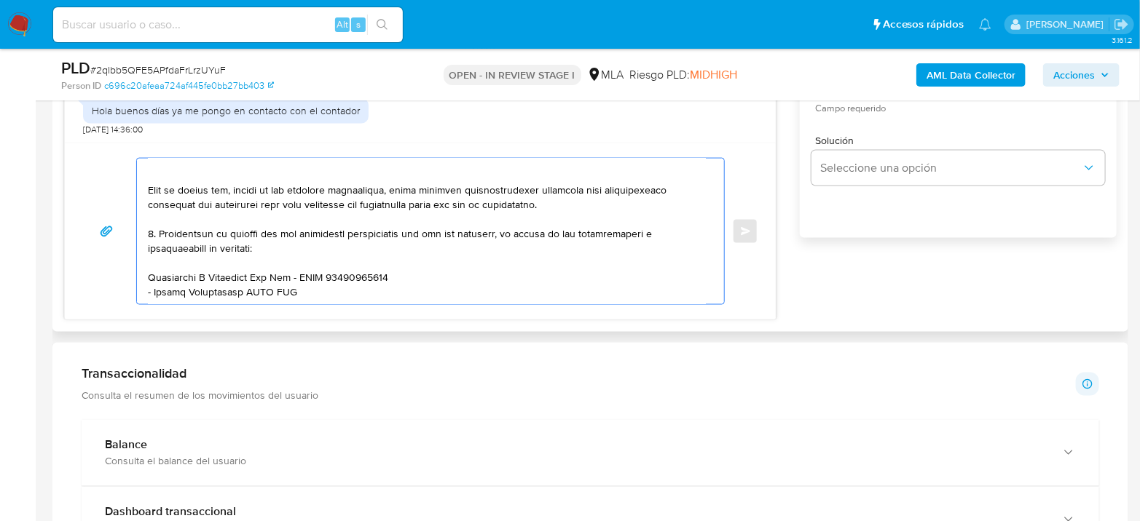
scroll to position [339, 0]
click at [306, 261] on textarea at bounding box center [427, 232] width 558 height 146
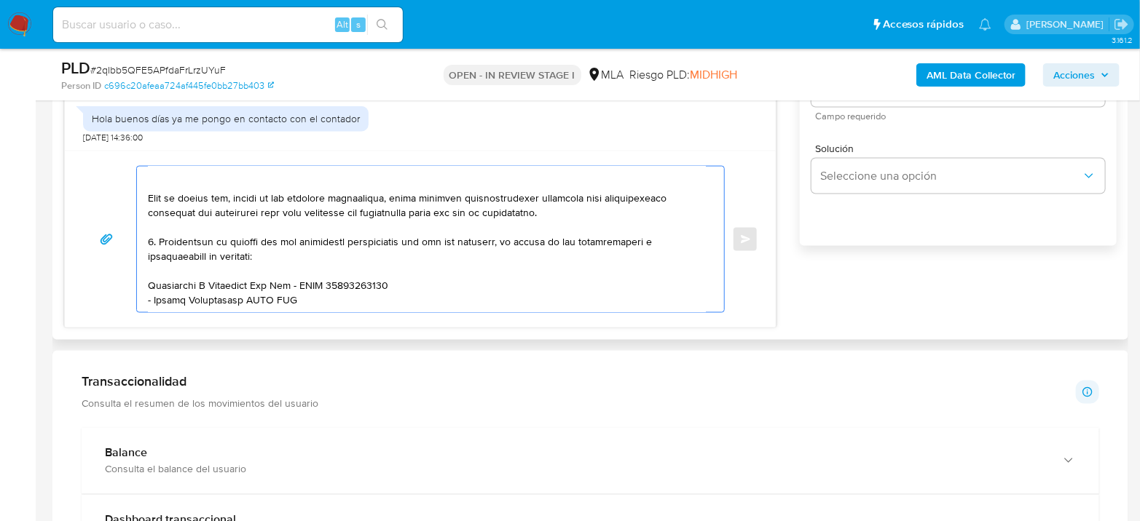
scroll to position [1052, 0]
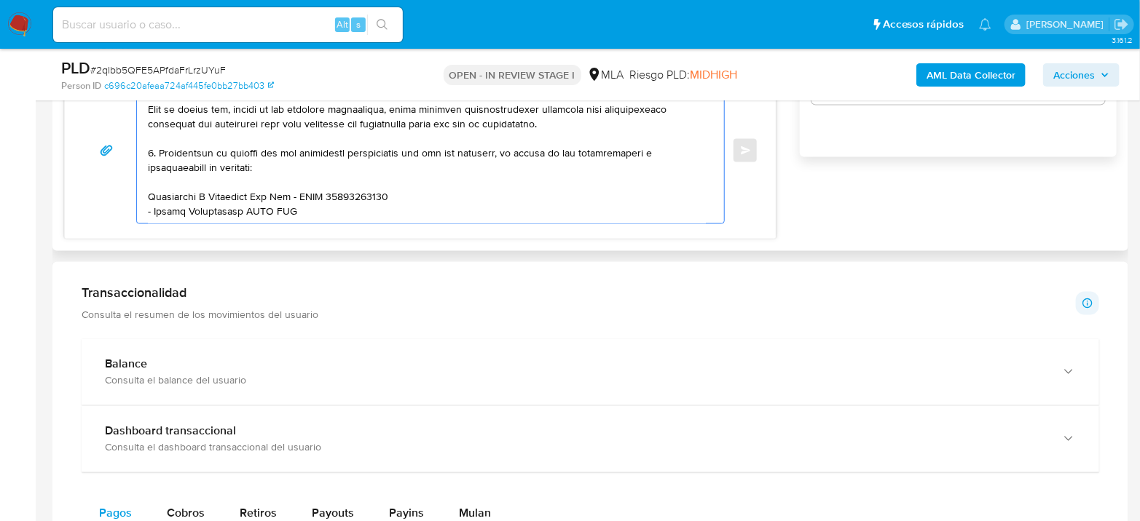
drag, startPoint x: 309, startPoint y: 197, endPoint x: 126, endPoint y: 192, distance: 182.9
click at [126, 192] on div "Enviar" at bounding box center [420, 150] width 676 height 147
paste textarea "Gallardo Federik Emanuel"
click at [296, 188] on textarea at bounding box center [427, 151] width 558 height 146
click at [288, 195] on textarea at bounding box center [427, 151] width 558 height 146
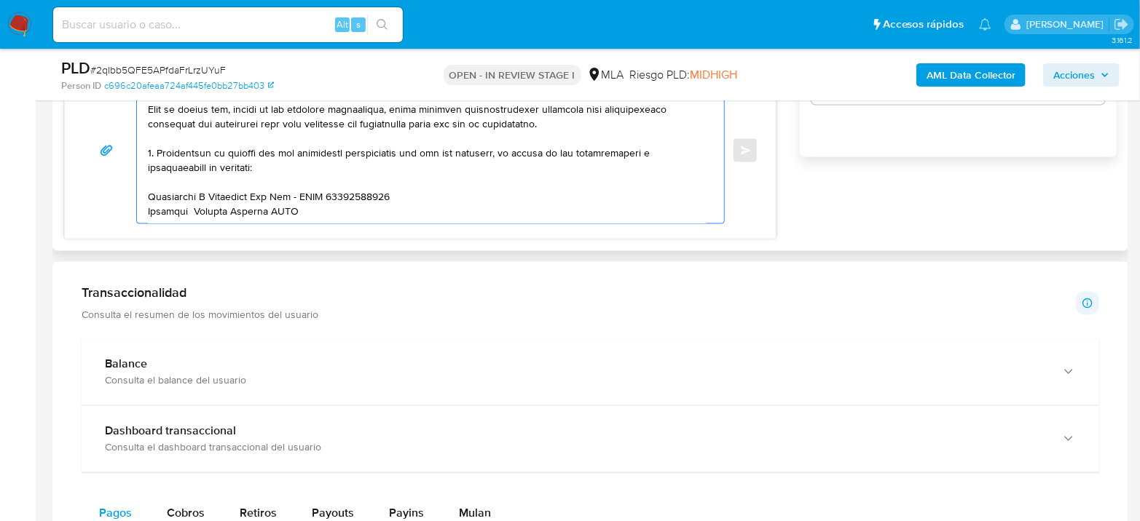
paste textarea "20422161520"
click at [221, 218] on textarea at bounding box center [427, 151] width 558 height 146
paste textarea "Agustin Benjamin Gerez - 20426985277"
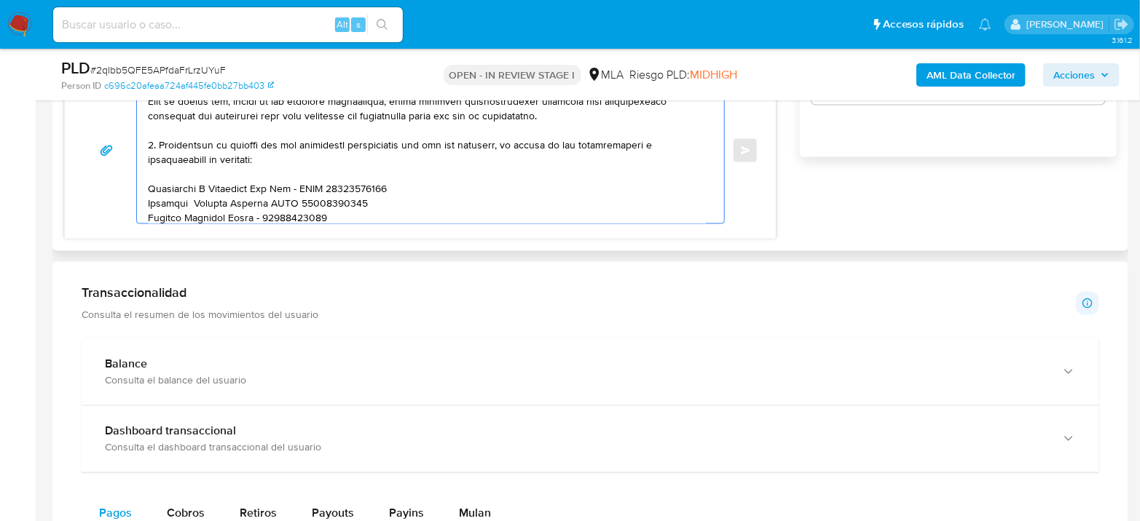
drag, startPoint x: 264, startPoint y: 210, endPoint x: 271, endPoint y: 210, distance: 7.3
click at [265, 210] on textarea at bounding box center [427, 151] width 558 height 146
click at [216, 229] on div "Enviar" at bounding box center [420, 150] width 711 height 177
click at [221, 224] on div "Enviar" at bounding box center [420, 150] width 711 height 177
click at [154, 228] on div "Enviar" at bounding box center [420, 150] width 711 height 177
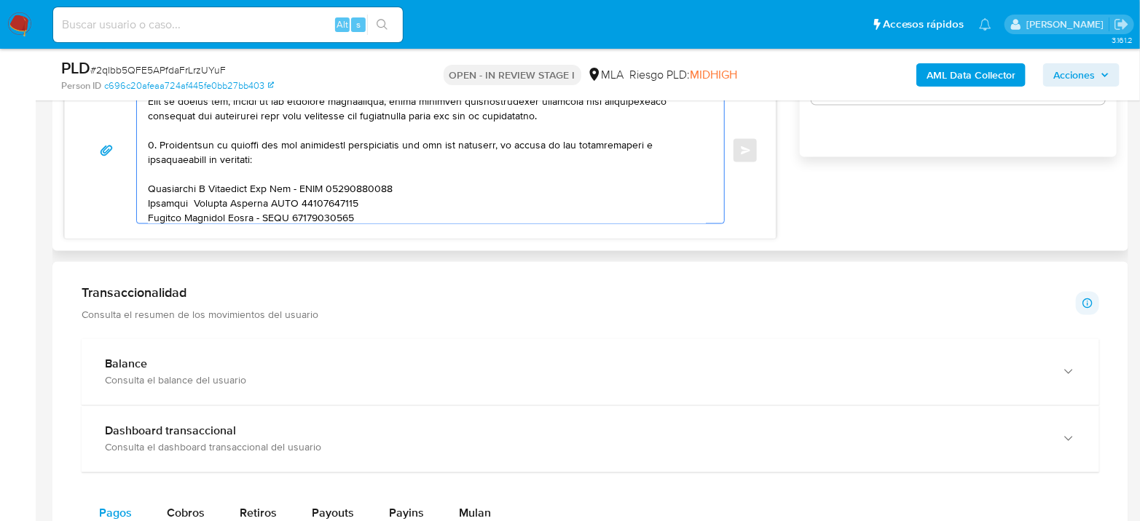
click at [366, 218] on textarea at bounding box center [427, 151] width 558 height 146
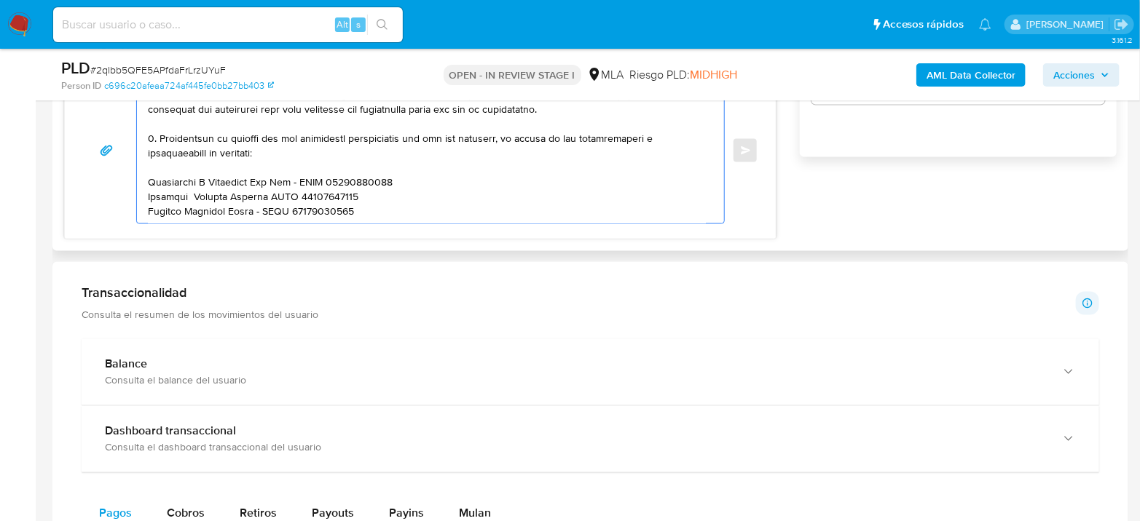
paste textarea "Marcela Veronica Mansilla - CUIT 27256442545"
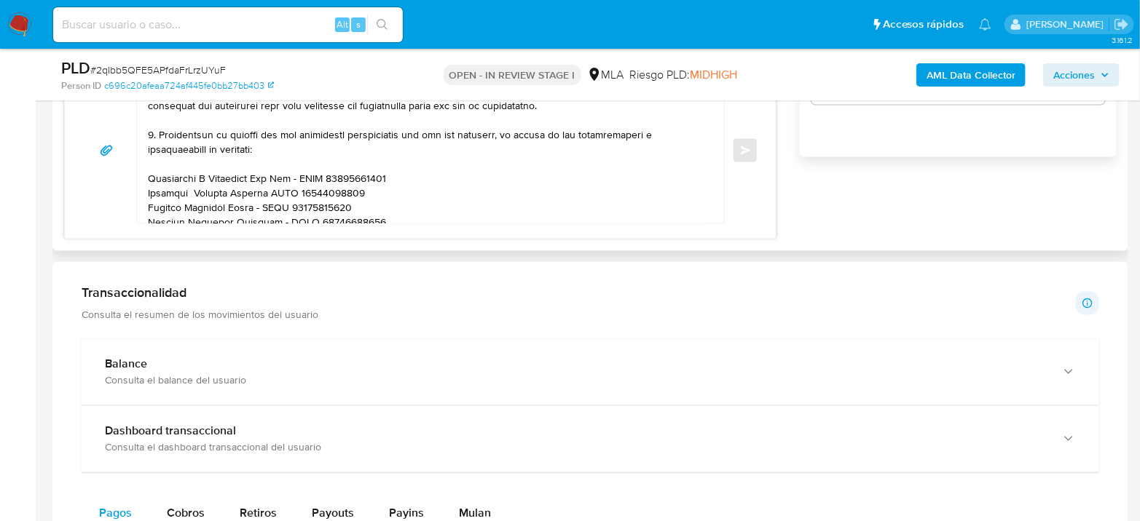
click at [255, 224] on div "Enviar" at bounding box center [420, 150] width 711 height 177
click at [354, 222] on div at bounding box center [430, 150] width 588 height 147
click at [382, 221] on textarea at bounding box center [427, 151] width 558 height 146
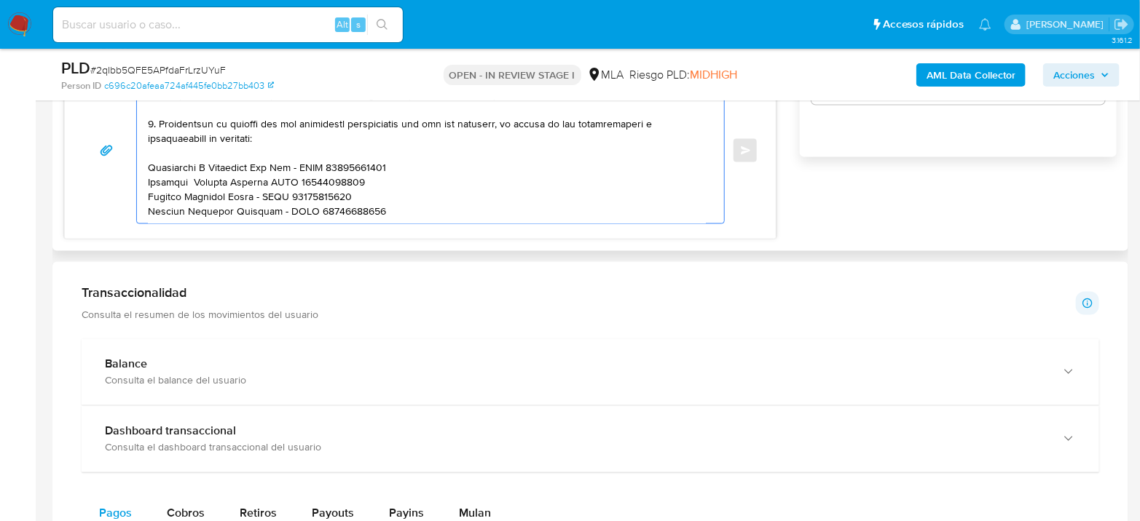
paste textarea "Cabana Barhy Srl - CUIL 30647242746"
click at [253, 216] on textarea at bounding box center [427, 151] width 558 height 146
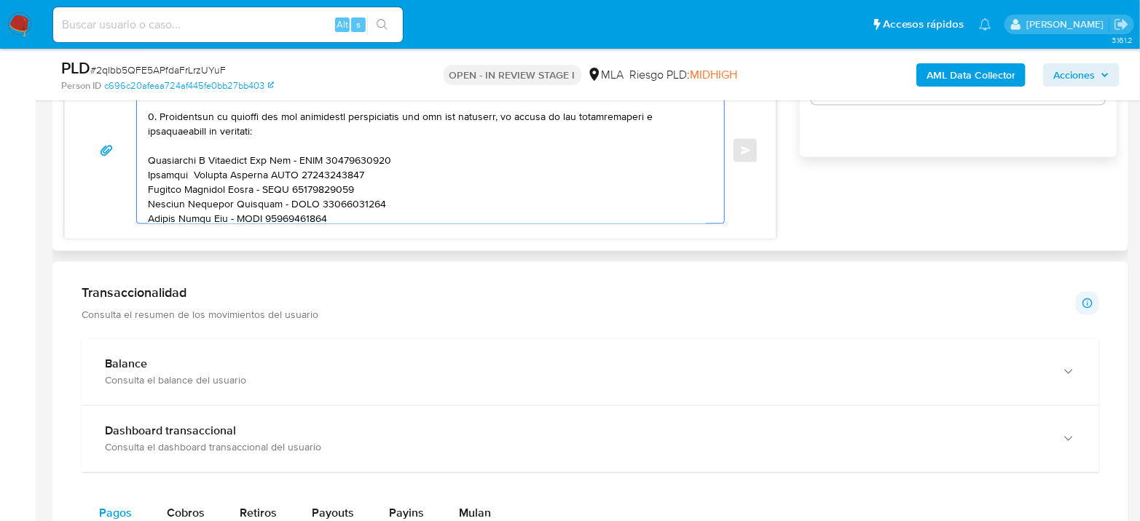
scroll to position [368, 0]
click at [468, 195] on textarea at bounding box center [427, 151] width 558 height 146
click at [458, 205] on textarea at bounding box center [427, 151] width 558 height 146
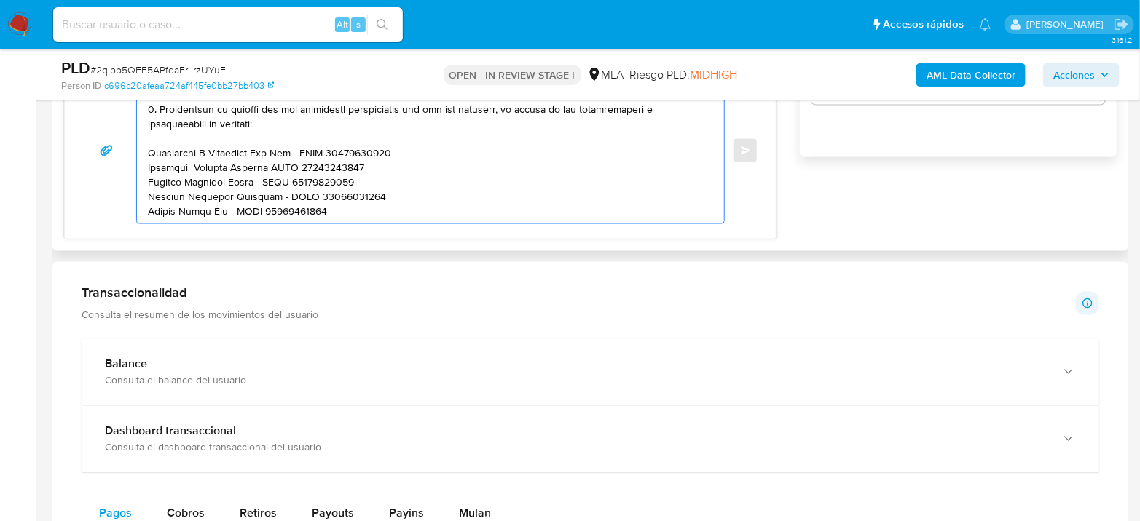
scroll to position [392, 0]
paste textarea "Es importante que sepas que, en el caso de que no respondas a lo solicitado, tu…"
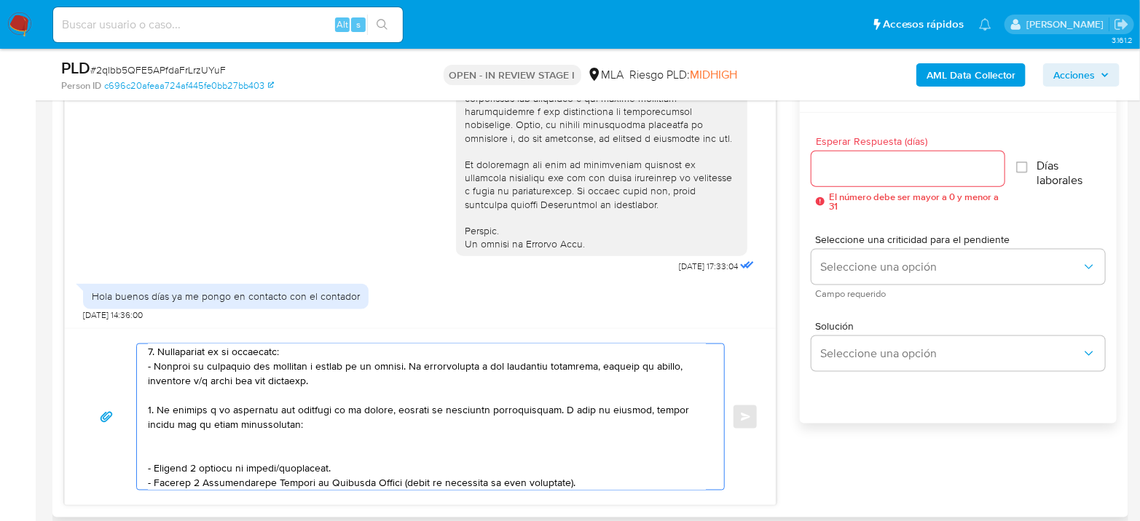
scroll to position [809, 0]
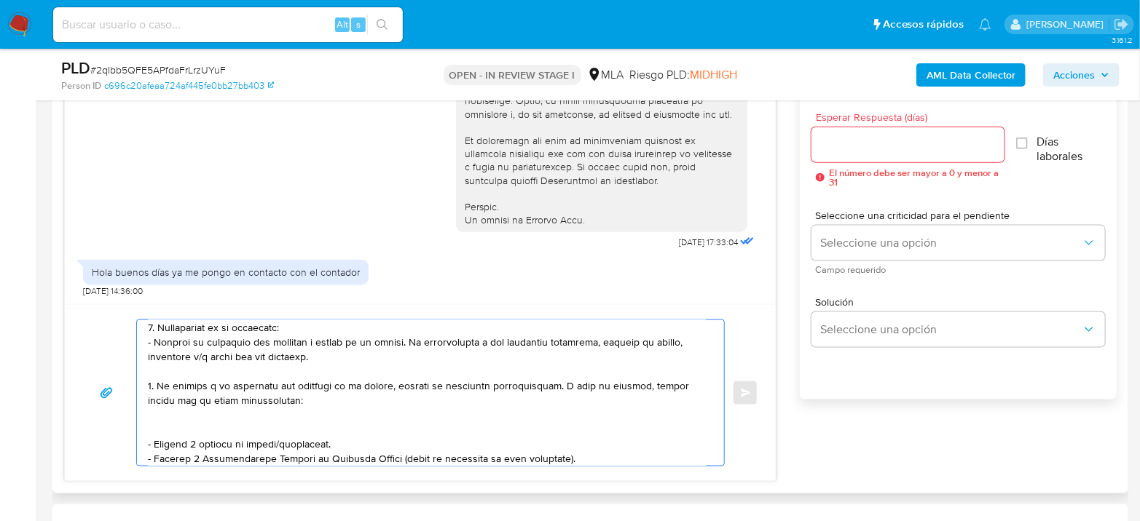
drag, startPoint x: 335, startPoint y: 441, endPoint x: 143, endPoint y: 430, distance: 192.5
click at [143, 430] on div at bounding box center [427, 393] width 580 height 146
type textarea "Hola Galo Daniel Zijlstra Agradecemos su respuesta. En función de las operacion…"
click at [883, 159] on div at bounding box center [907, 144] width 193 height 35
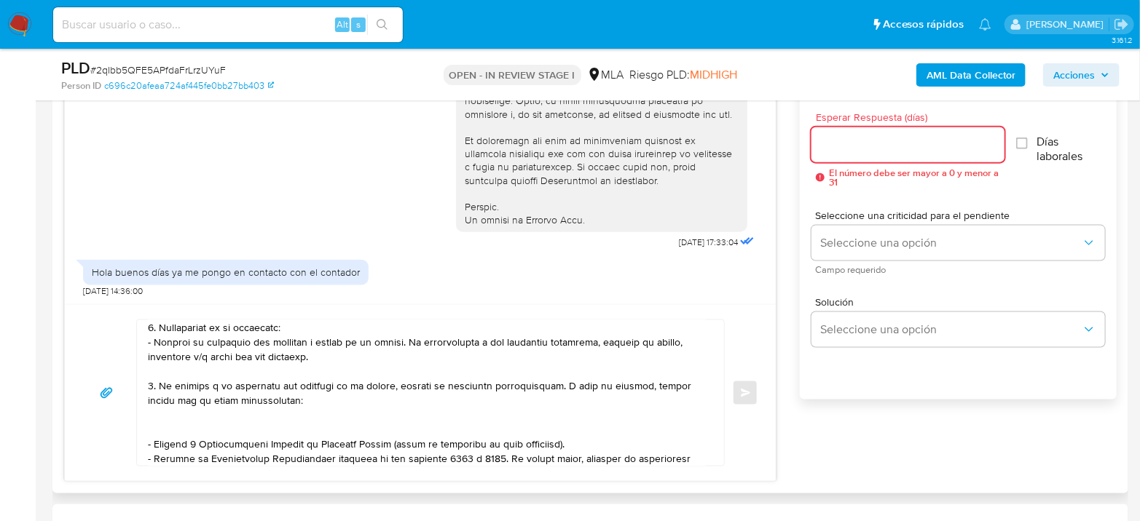
click at [880, 150] on input "Esperar Respuesta (días)" at bounding box center [907, 144] width 193 height 19
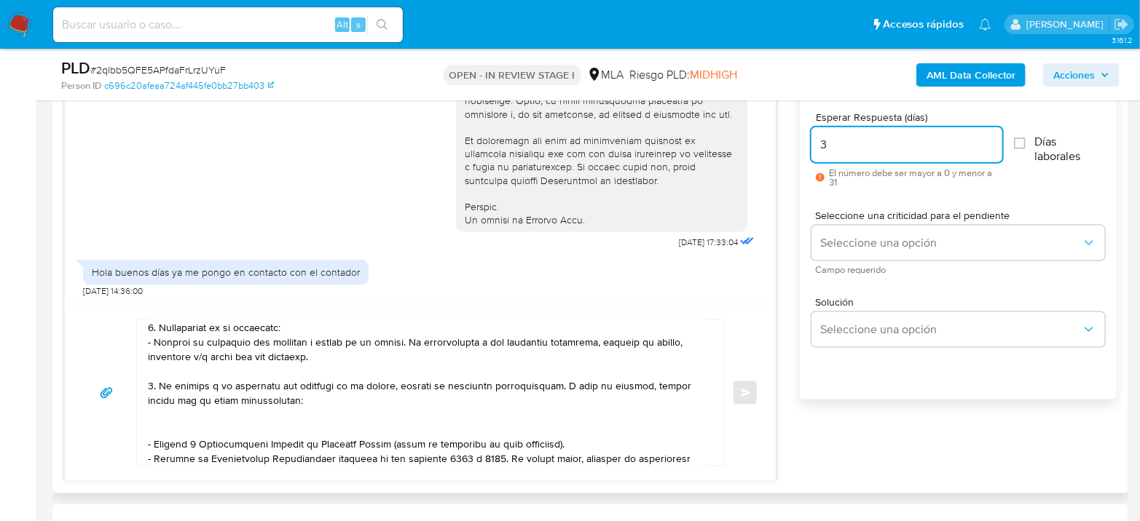
drag, startPoint x: 849, startPoint y: 151, endPoint x: 789, endPoint y: 144, distance: 60.8
click at [789, 144] on div "18/08/2025 17:33:04 Hola buenos días ya me pongo en contacto con el contador 21…" at bounding box center [590, 266] width 1052 height 432
type input "2"
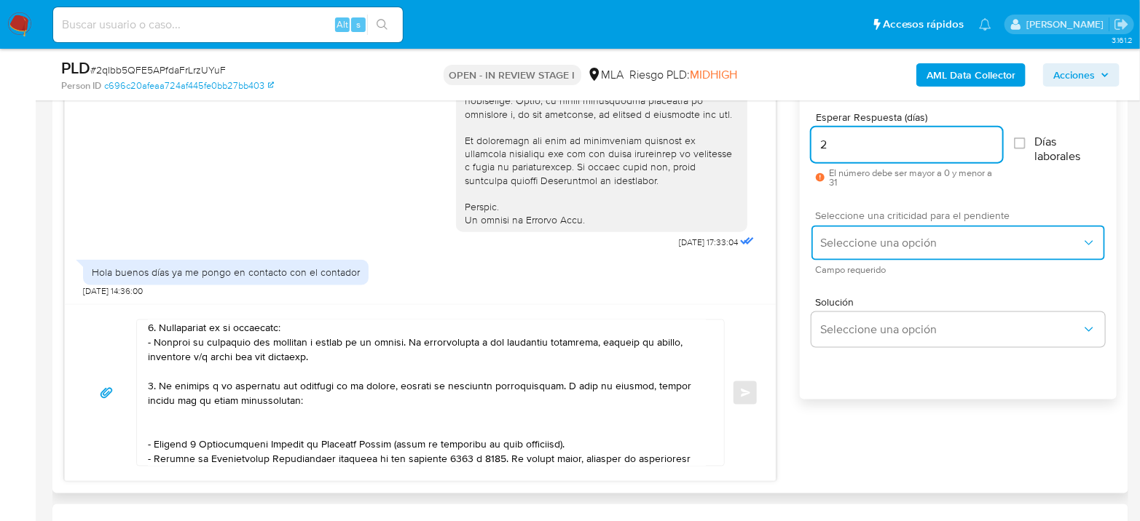
click at [891, 236] on span "Seleccione una opción" at bounding box center [950, 243] width 261 height 15
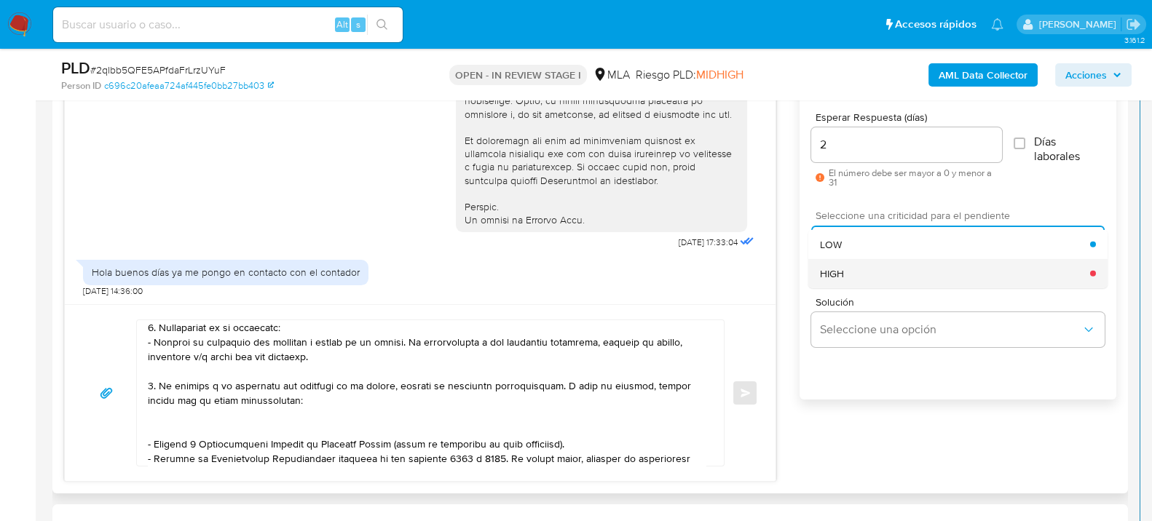
click at [875, 273] on div "HIGH" at bounding box center [955, 273] width 270 height 29
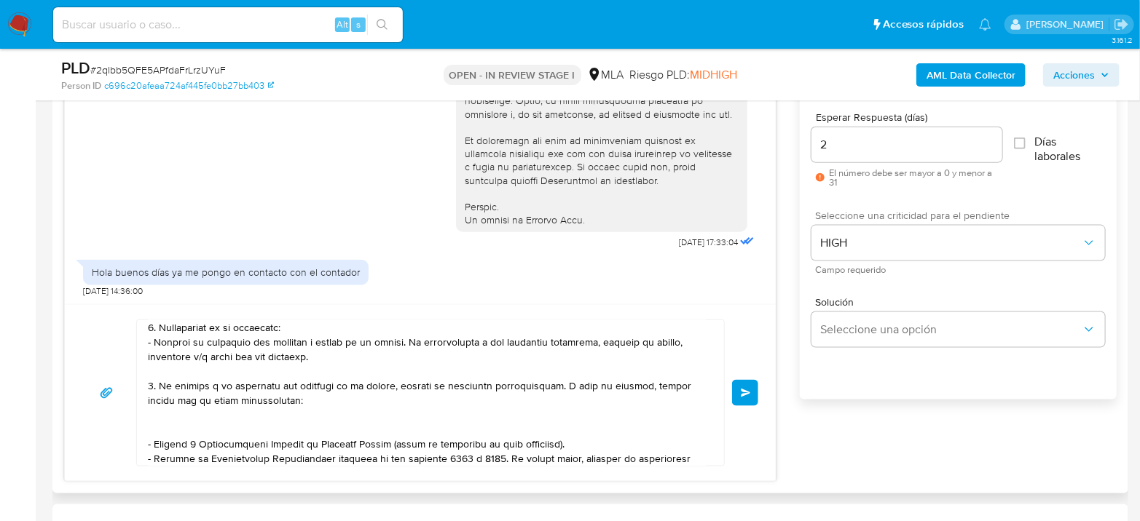
click at [743, 405] on div "Enviar" at bounding box center [420, 393] width 676 height 147
click at [754, 393] on button "Enviar" at bounding box center [745, 393] width 26 height 26
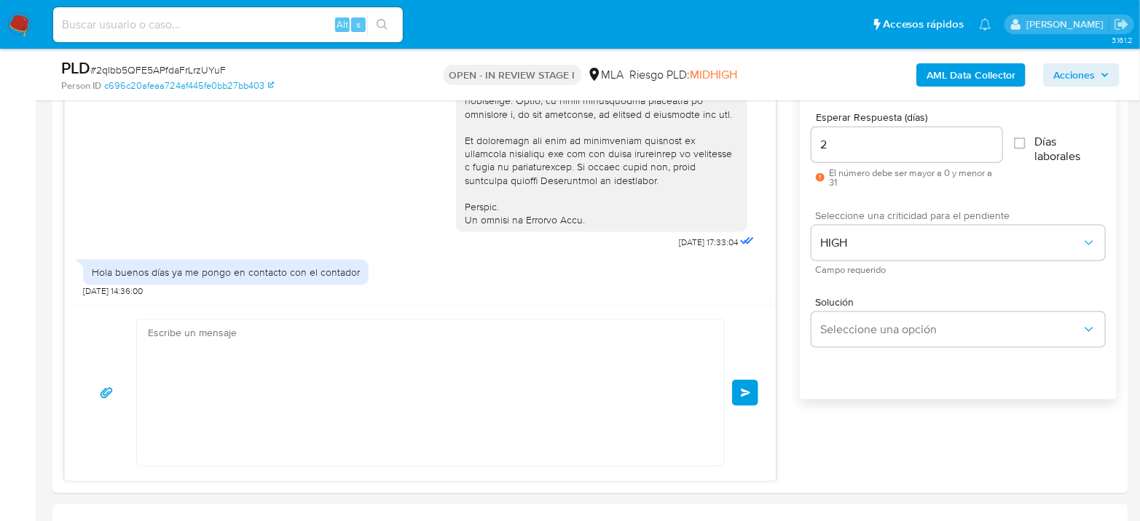
scroll to position [0, 0]
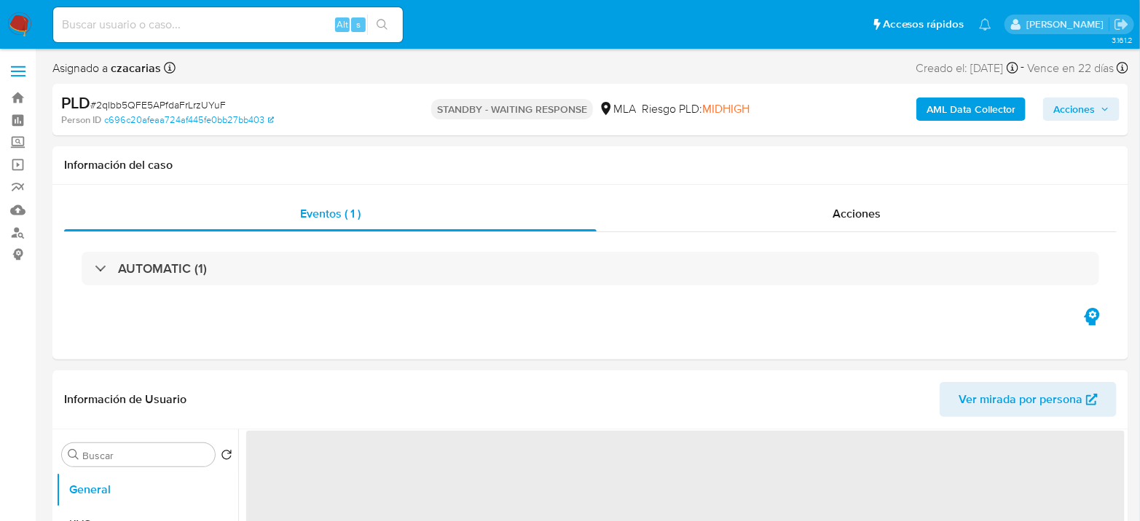
select select "10"
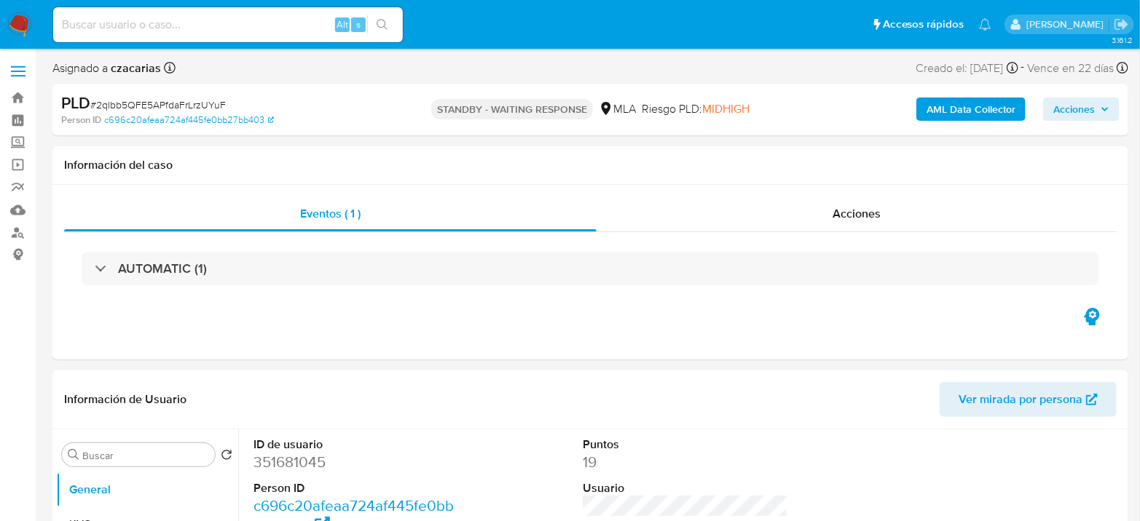
drag, startPoint x: 288, startPoint y: 40, endPoint x: 291, endPoint y: 29, distance: 11.5
click at [288, 40] on div "Alt s" at bounding box center [228, 24] width 350 height 35
click at [297, 20] on input at bounding box center [228, 24] width 350 height 19
paste input "VBapMDJipVyvM49yGsAsbhGB"
type input "VBapMDJipVyvM49yGsAsbhGB"
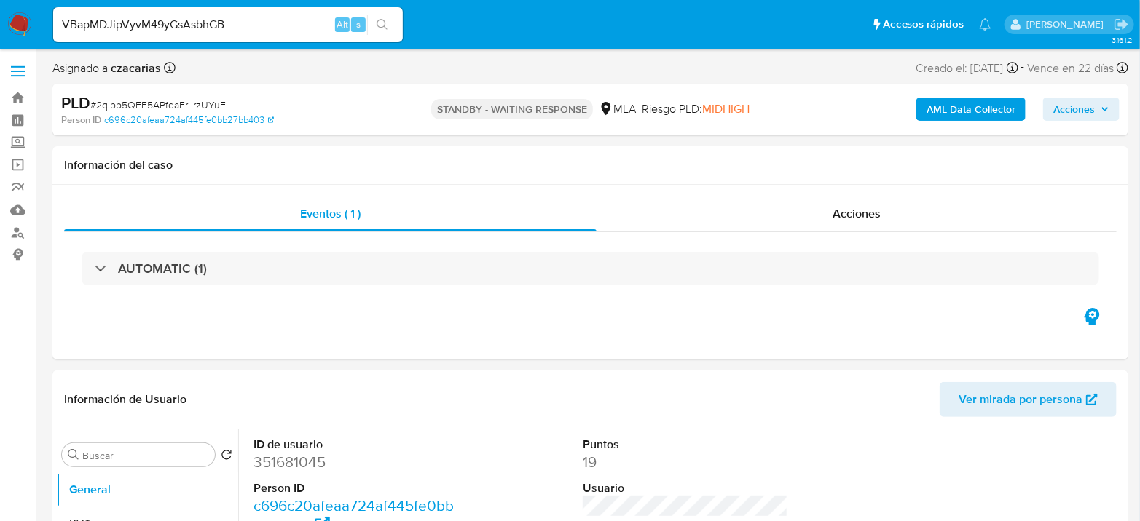
click at [379, 26] on icon "search-icon" at bounding box center [382, 24] width 11 height 11
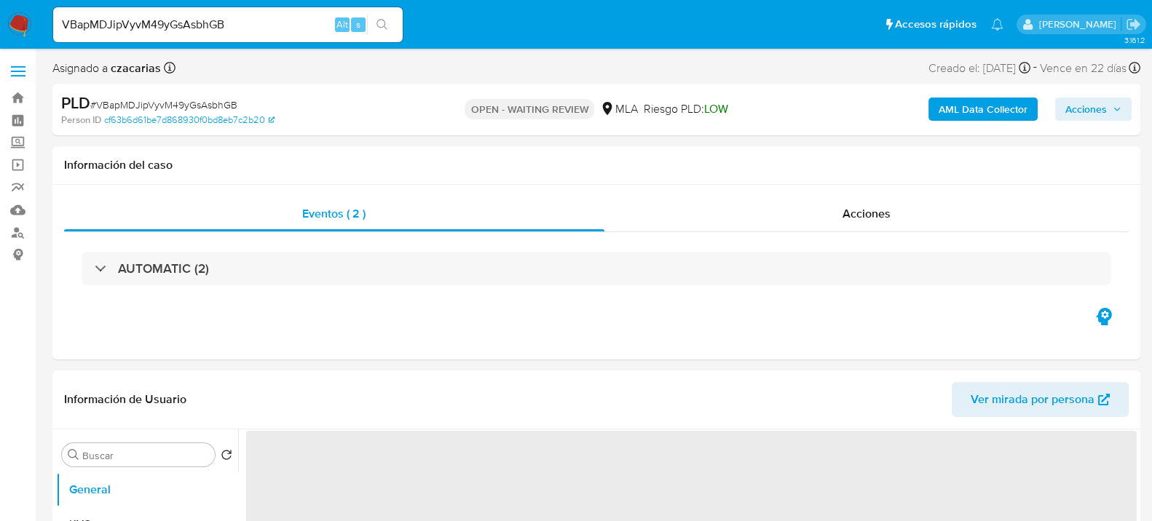
select select "10"
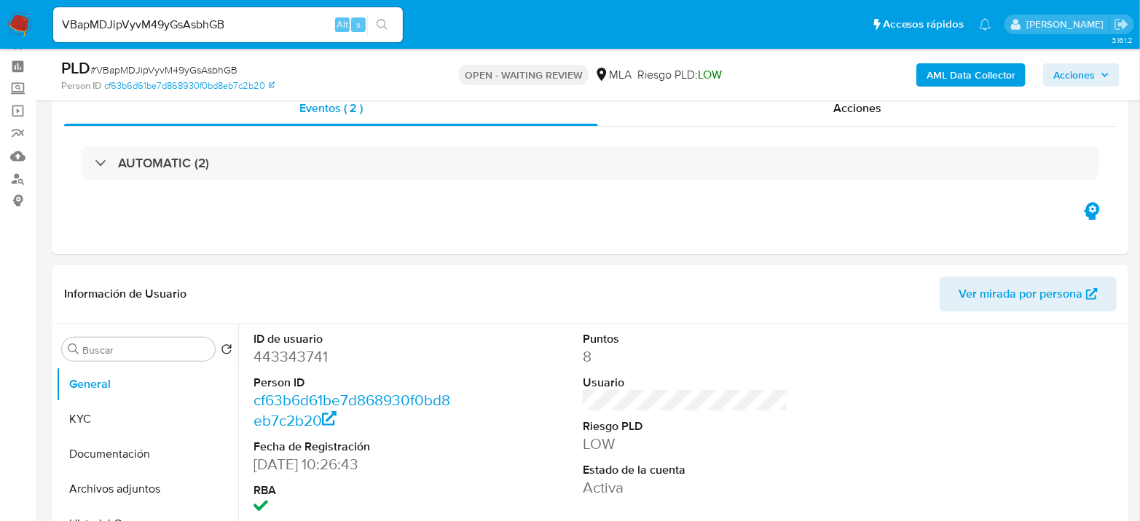
scroll to position [81, 0]
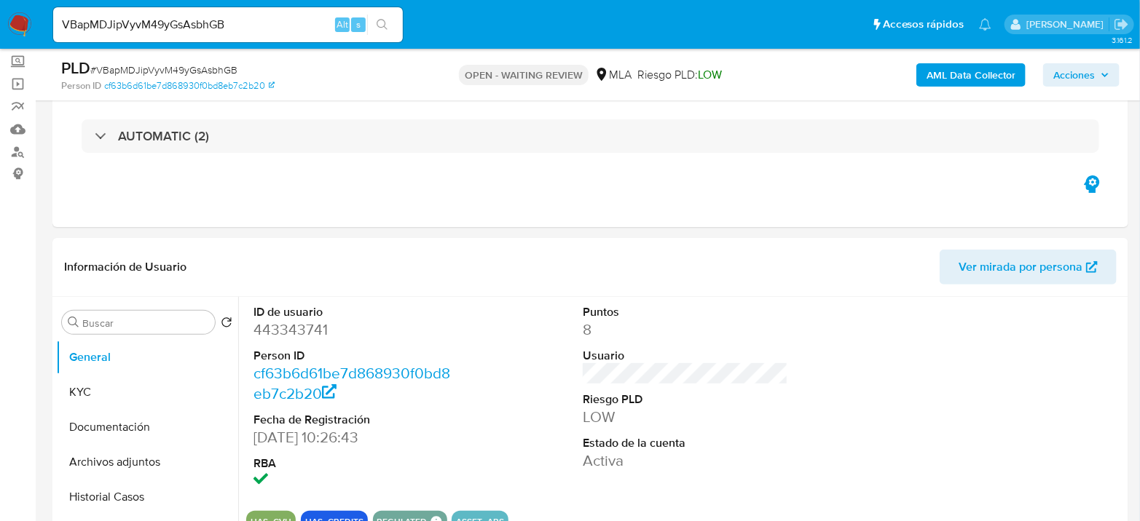
click at [142, 68] on span "# VBapMDJipVyvM49yGsAsbhGB" at bounding box center [163, 70] width 147 height 15
copy span "VBapMDJipVyvM49yGsAsbhGB"
click at [305, 323] on dd "443343741" at bounding box center [355, 330] width 205 height 20
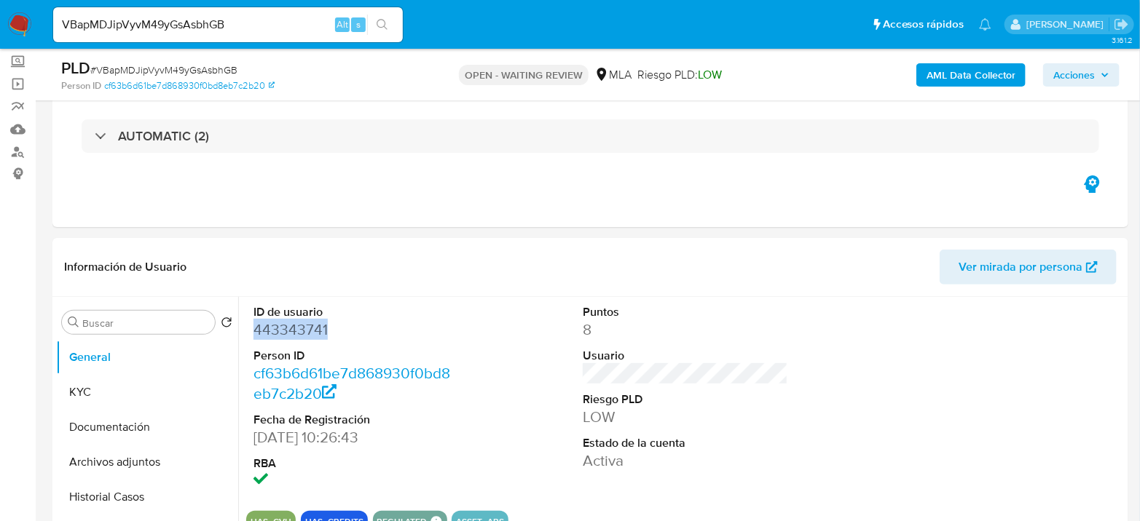
copy dd "443343741"
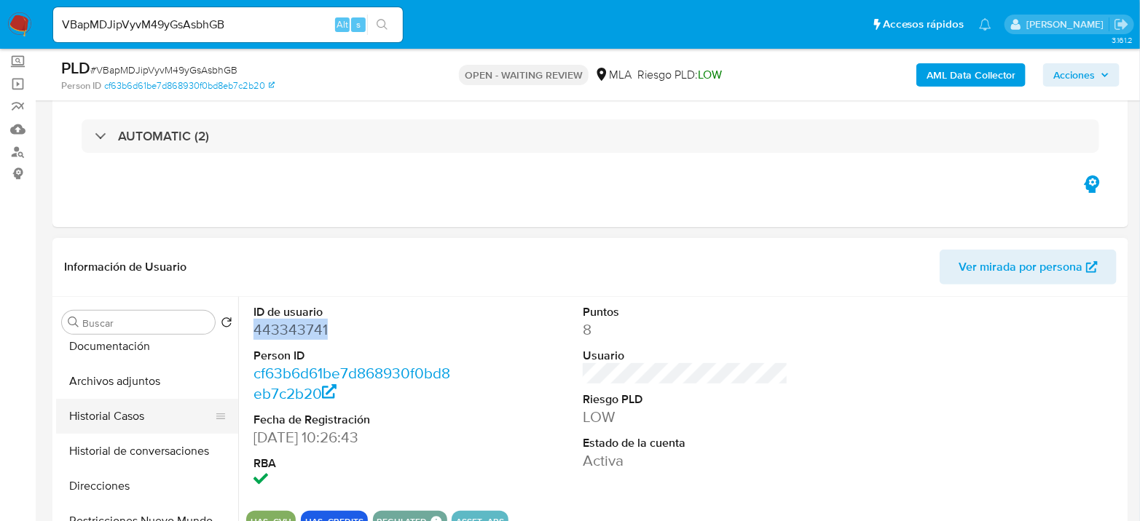
click at [127, 407] on button "Historial Casos" at bounding box center [141, 416] width 170 height 35
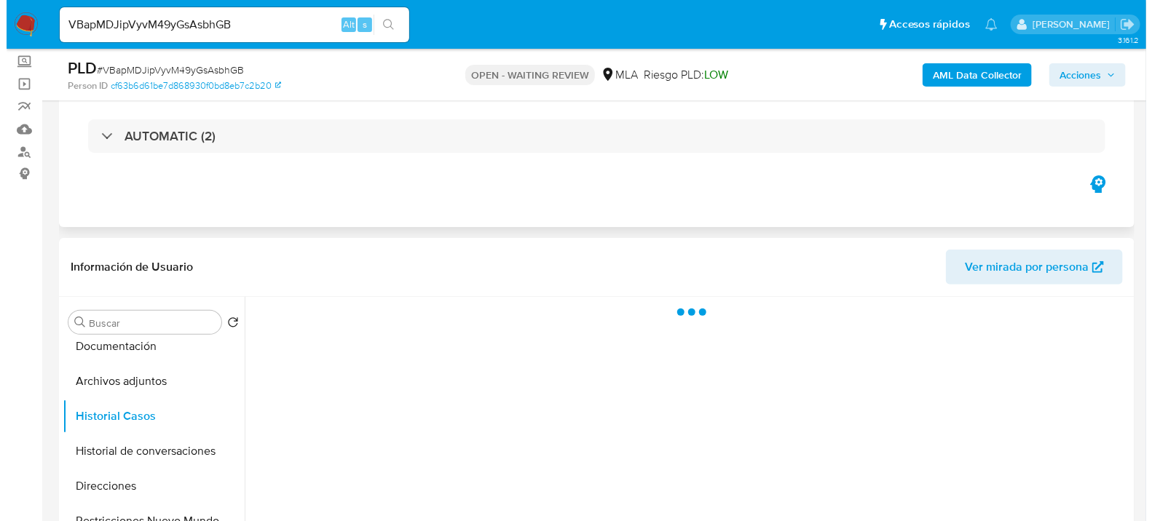
scroll to position [162, 0]
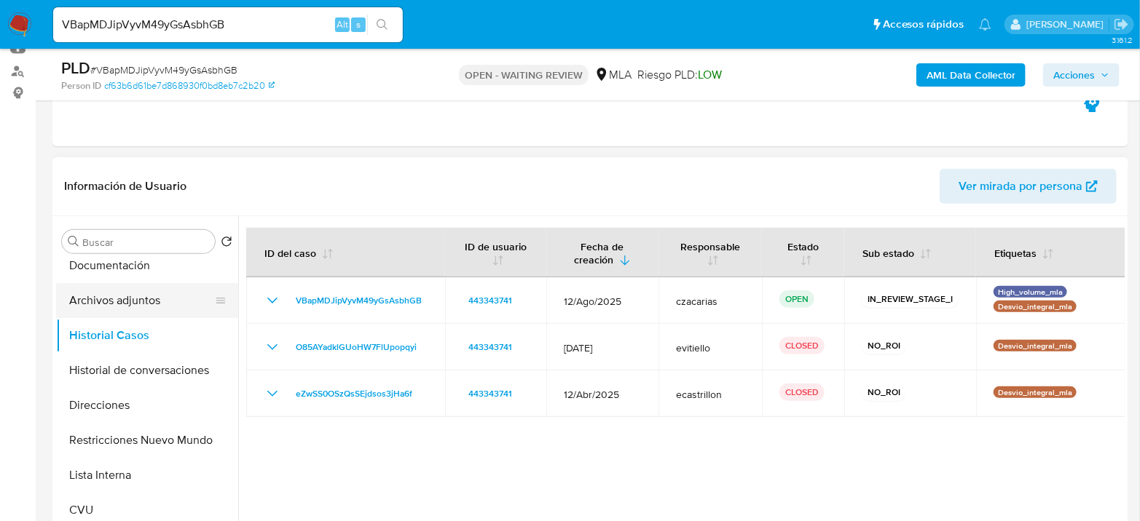
click at [120, 297] on button "Archivos adjuntos" at bounding box center [141, 300] width 170 height 35
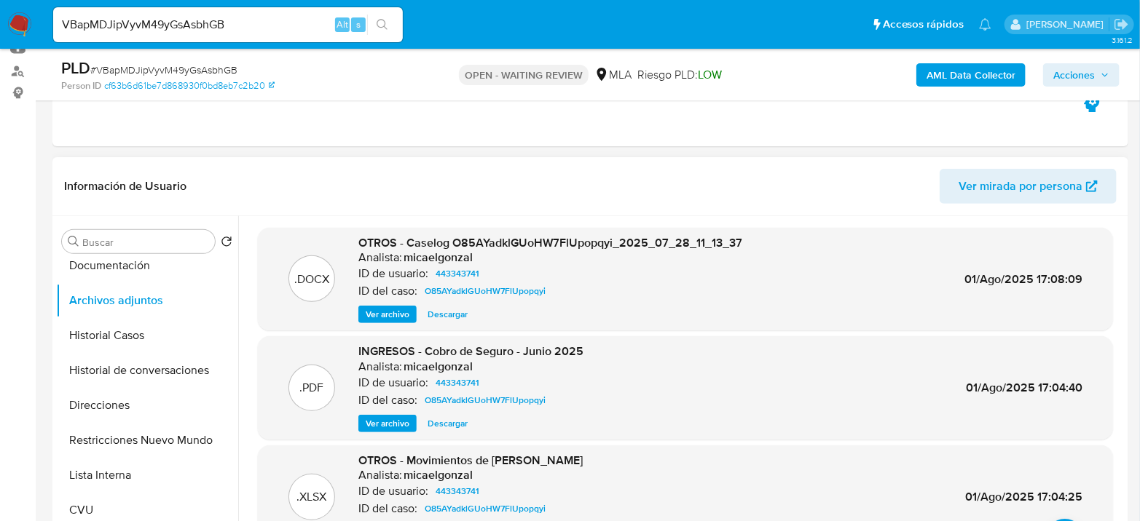
click at [406, 309] on span "Ver archivo" at bounding box center [388, 314] width 44 height 15
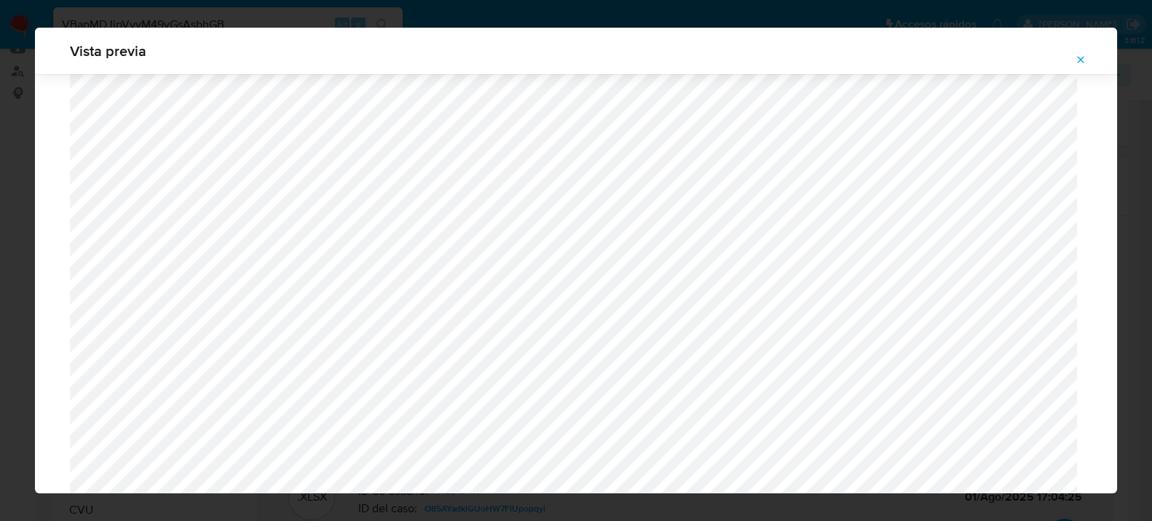
scroll to position [537, 0]
click at [1082, 59] on icon "Attachment preview" at bounding box center [1081, 60] width 12 height 12
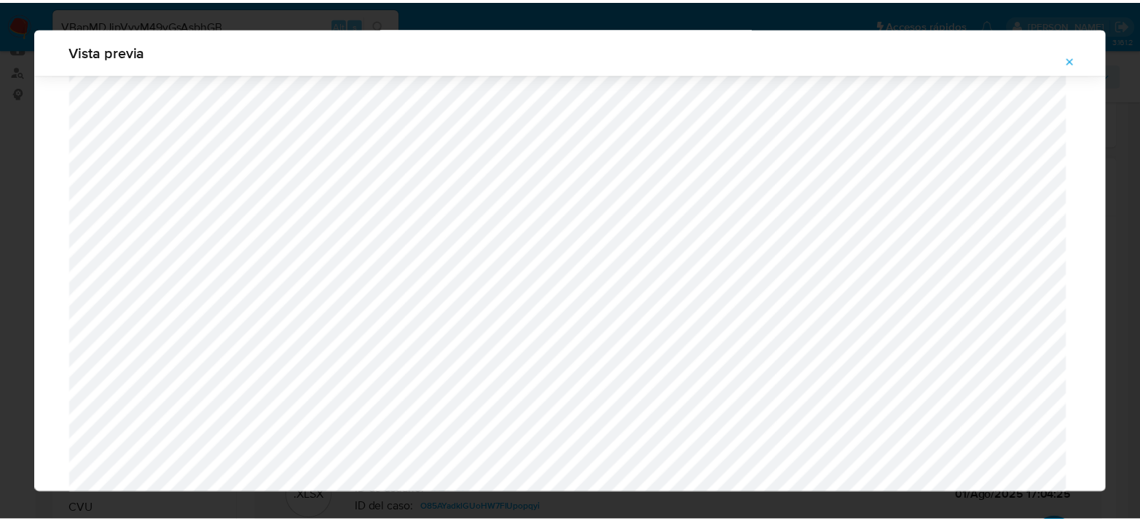
scroll to position [75, 0]
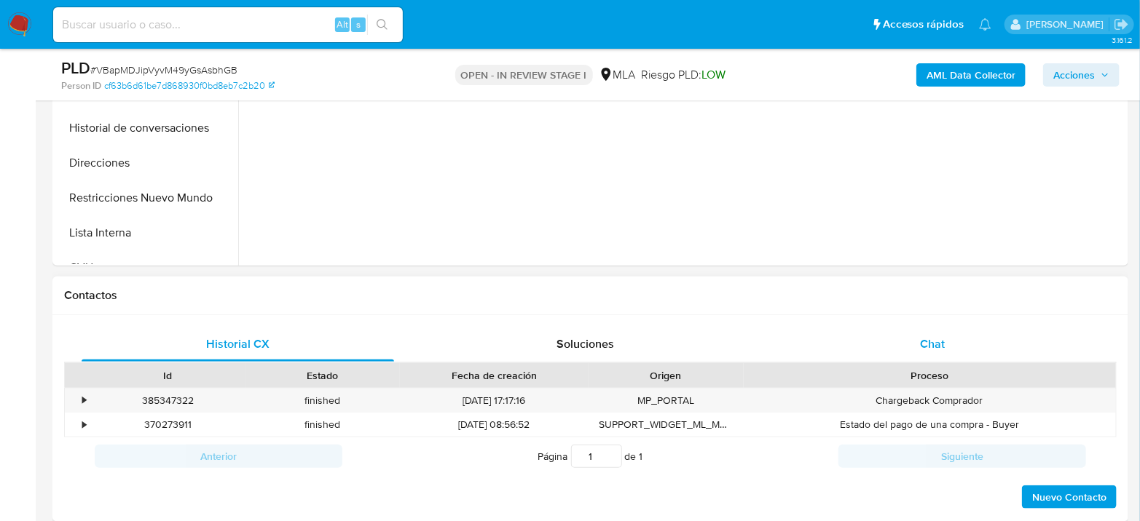
select select "10"
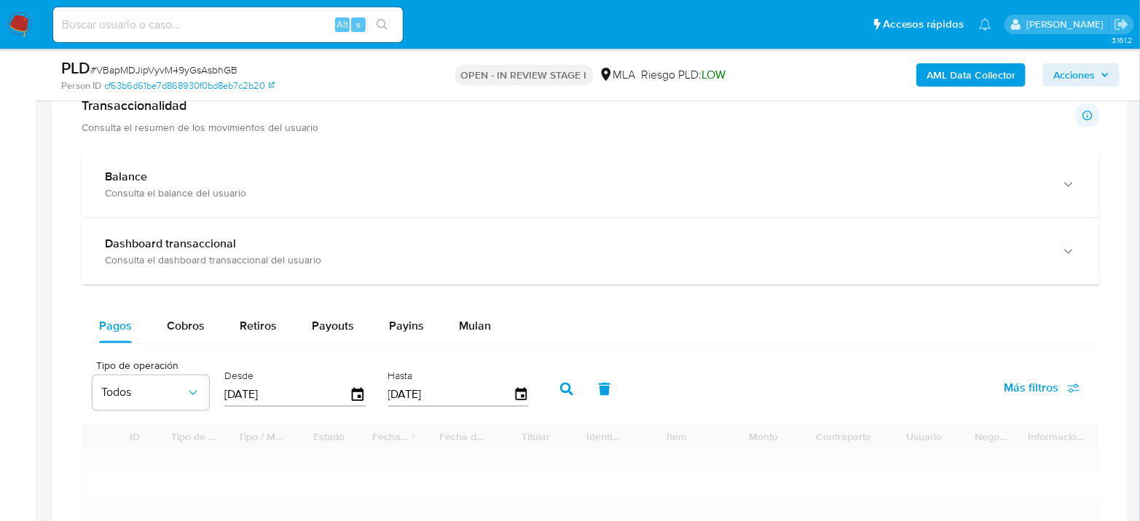
scroll to position [971, 0]
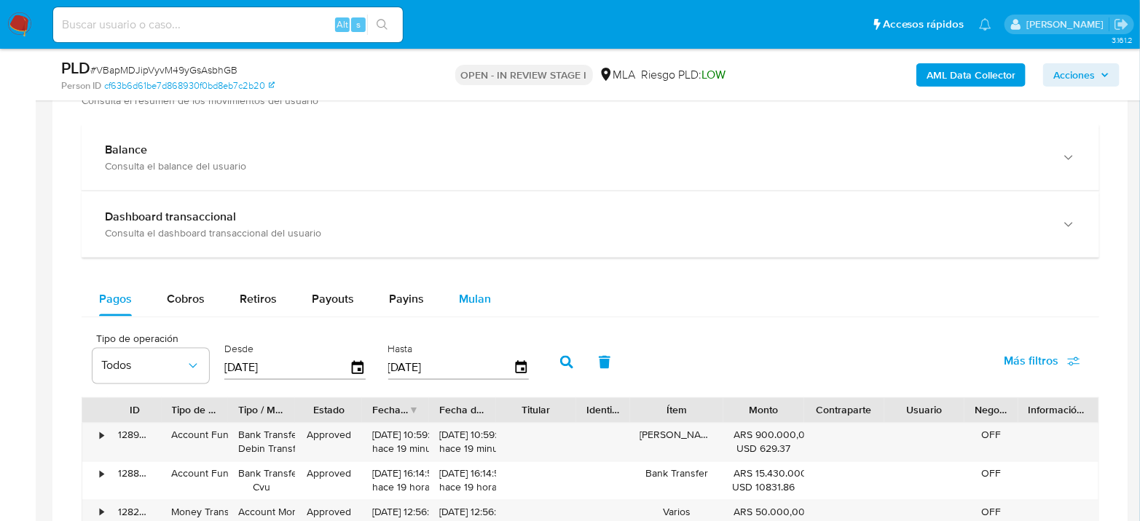
click at [469, 283] on div "Mulan" at bounding box center [475, 299] width 32 height 35
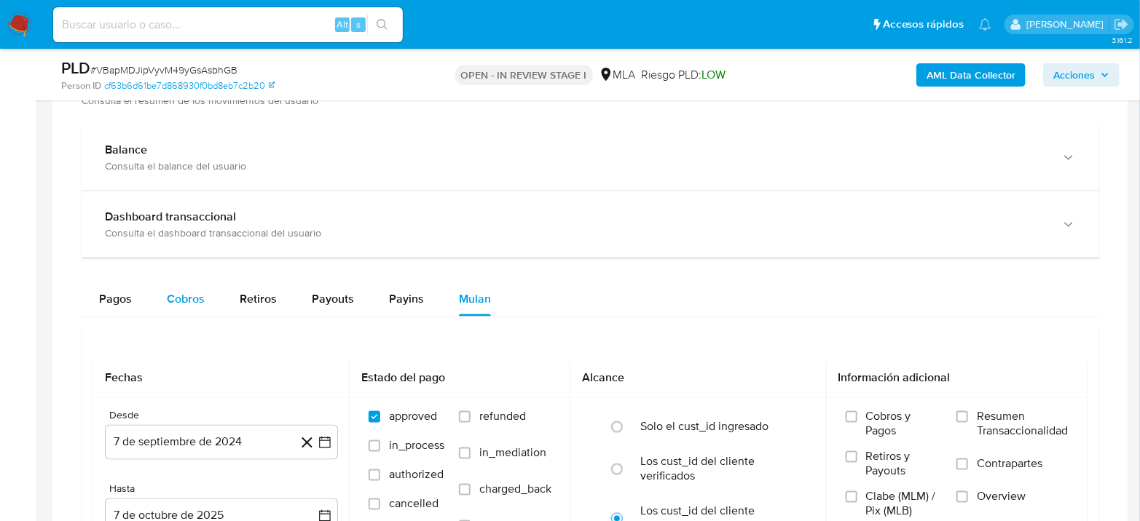
click at [176, 302] on span "Cobros" at bounding box center [186, 299] width 38 height 17
select select "10"
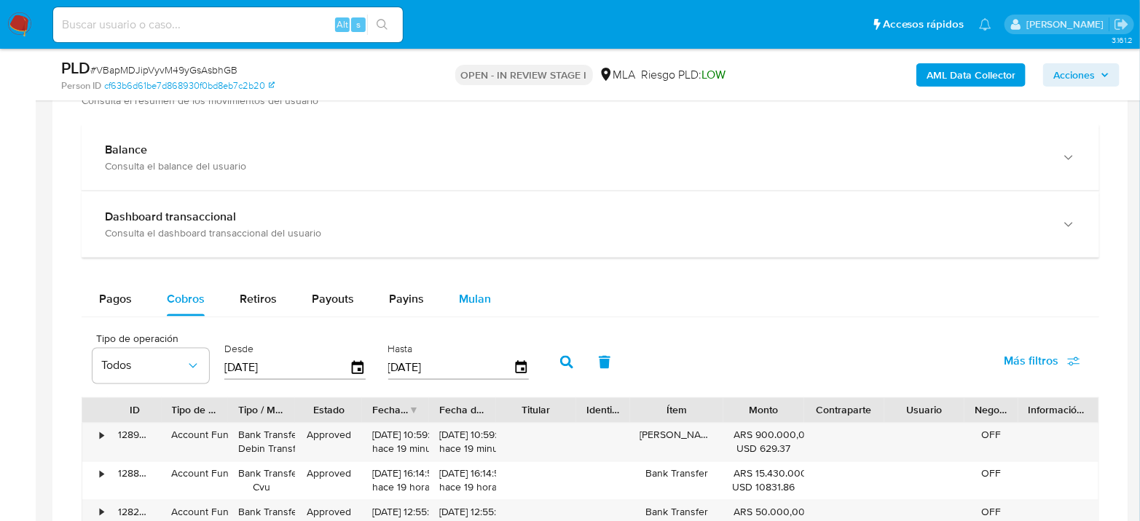
click at [484, 286] on div "Mulan" at bounding box center [475, 299] width 32 height 35
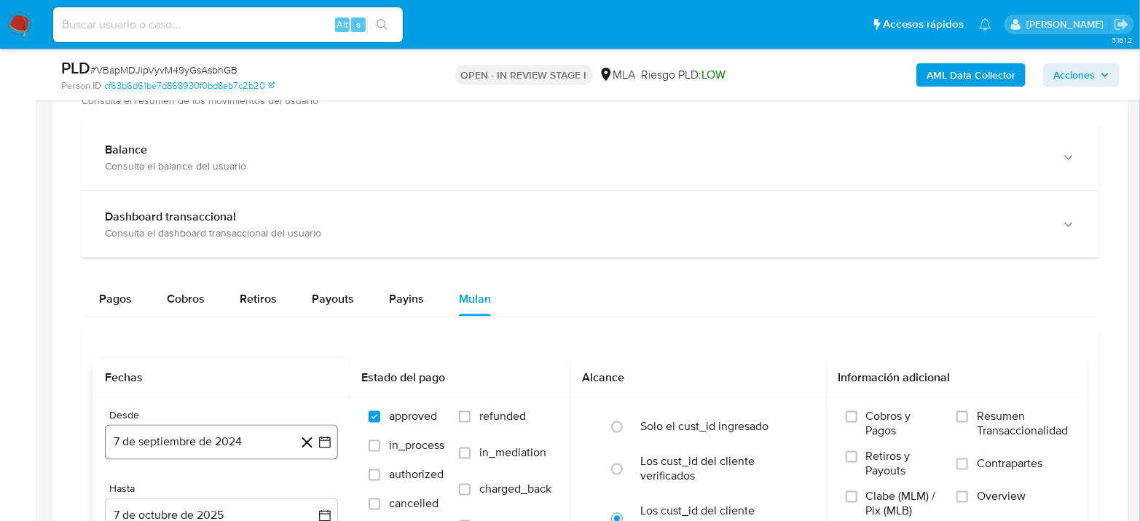
click at [184, 435] on button "7 de septiembre de 2024" at bounding box center [221, 442] width 233 height 35
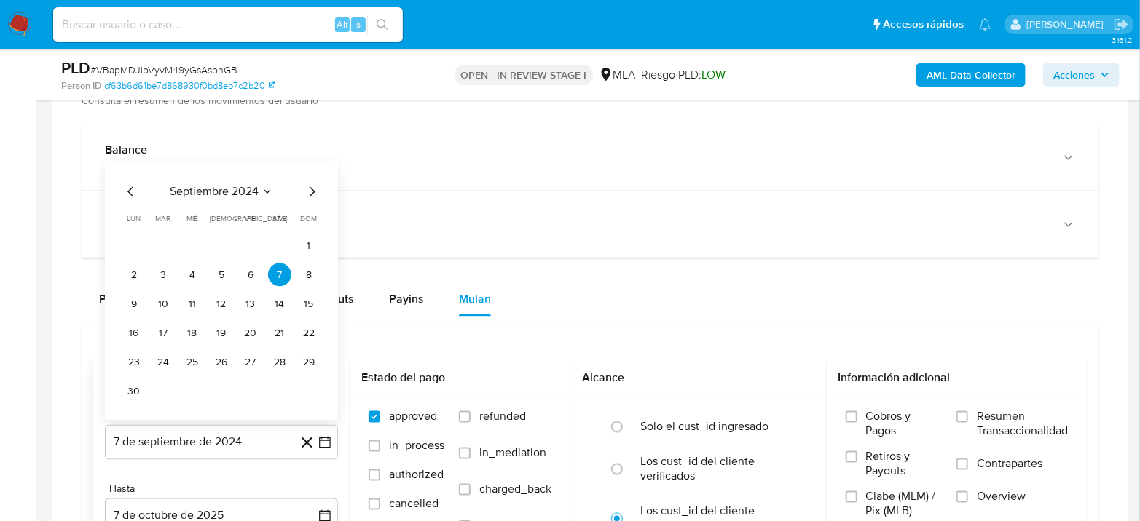
click at [259, 189] on button "septiembre 2024" at bounding box center [221, 192] width 103 height 15
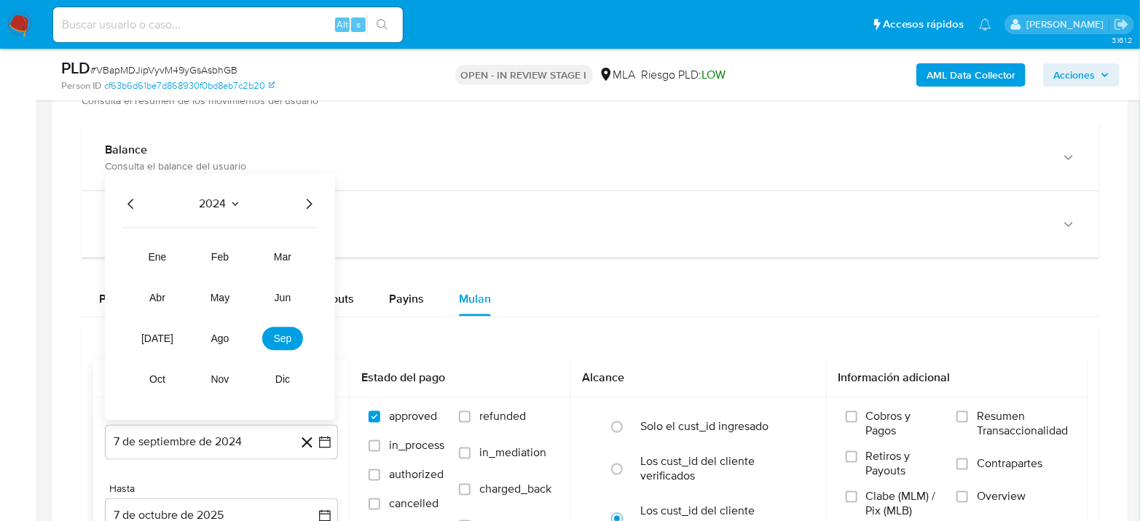
click at [315, 199] on icon "Año siguiente" at bounding box center [308, 204] width 17 height 17
click at [152, 341] on span "[DATE]" at bounding box center [157, 340] width 32 height 12
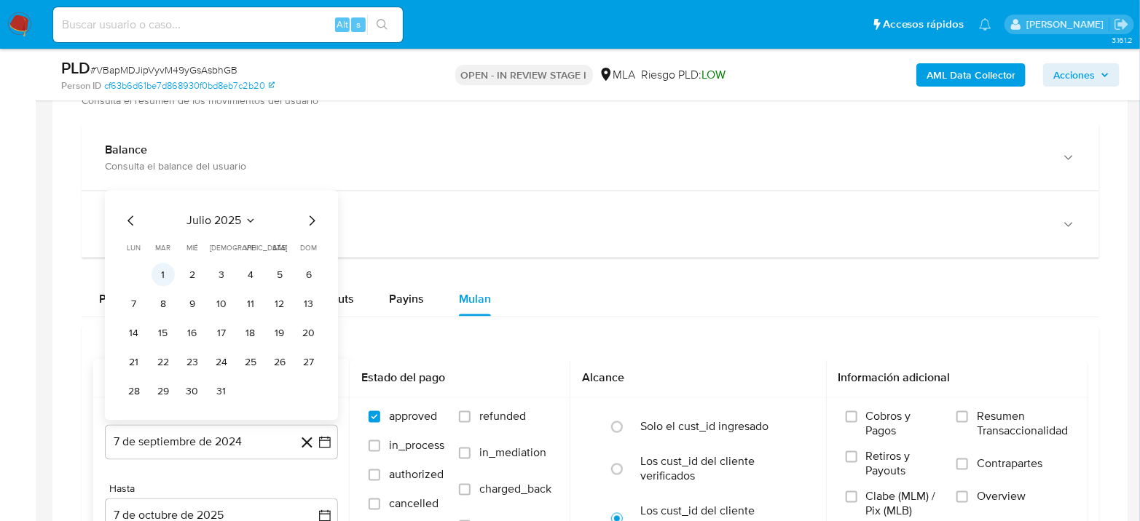
click at [172, 275] on button "1" at bounding box center [162, 275] width 23 height 23
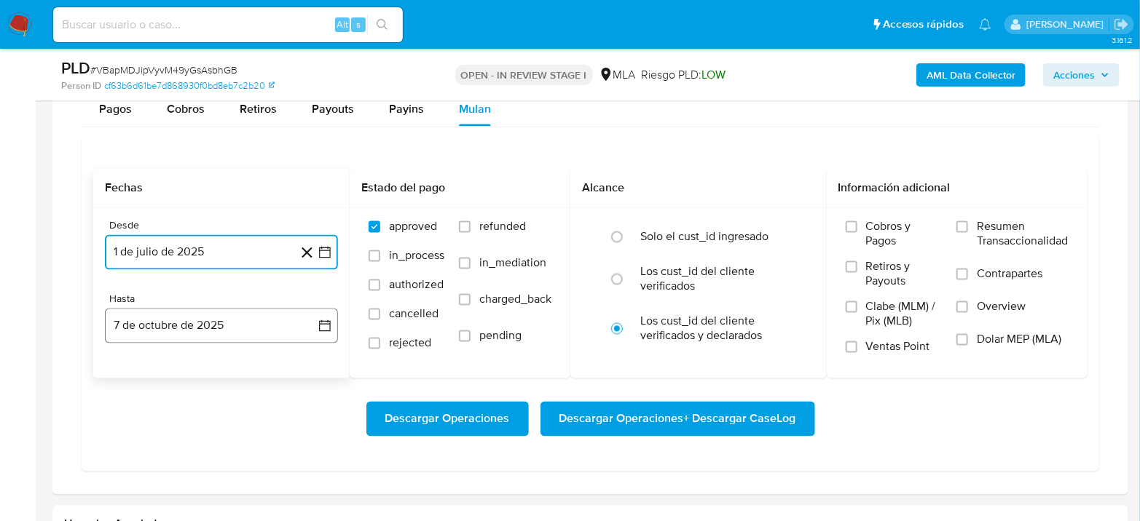
scroll to position [1213, 0]
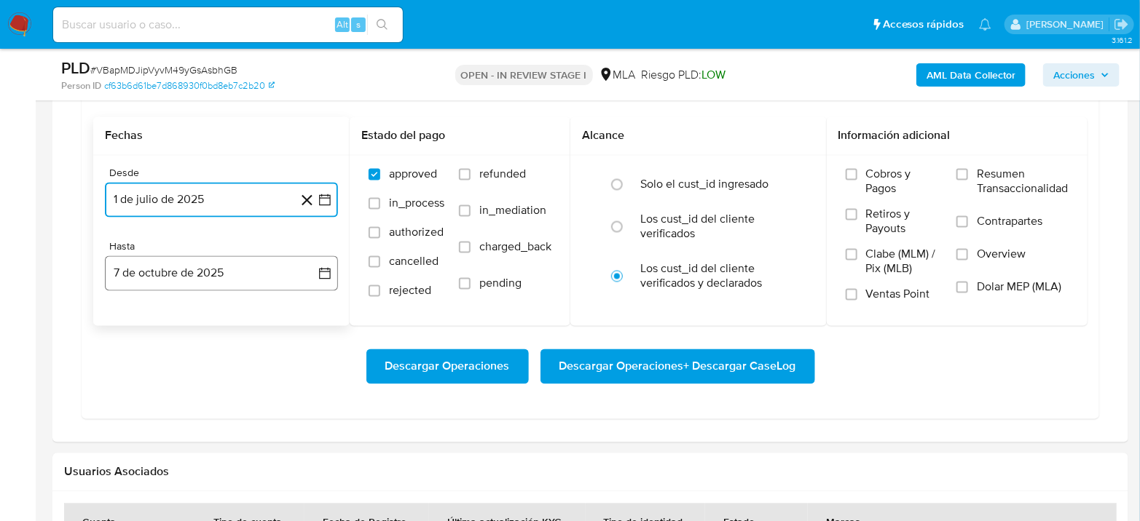
click at [226, 276] on button "7 de octubre de 2025" at bounding box center [221, 273] width 233 height 35
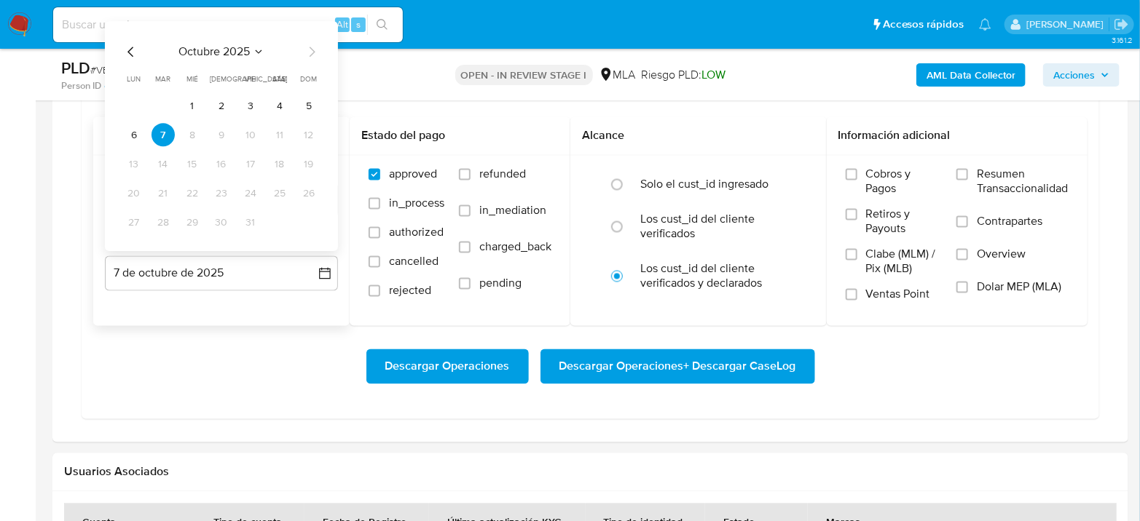
click at [132, 60] on div "octubre 2025 octubre 2025 lun lunes mar martes mié miércoles jue jueves vie vie…" at bounding box center [221, 139] width 198 height 191
click at [133, 52] on icon "Mes anterior" at bounding box center [130, 52] width 17 height 17
click at [223, 228] on button "31" at bounding box center [221, 222] width 23 height 23
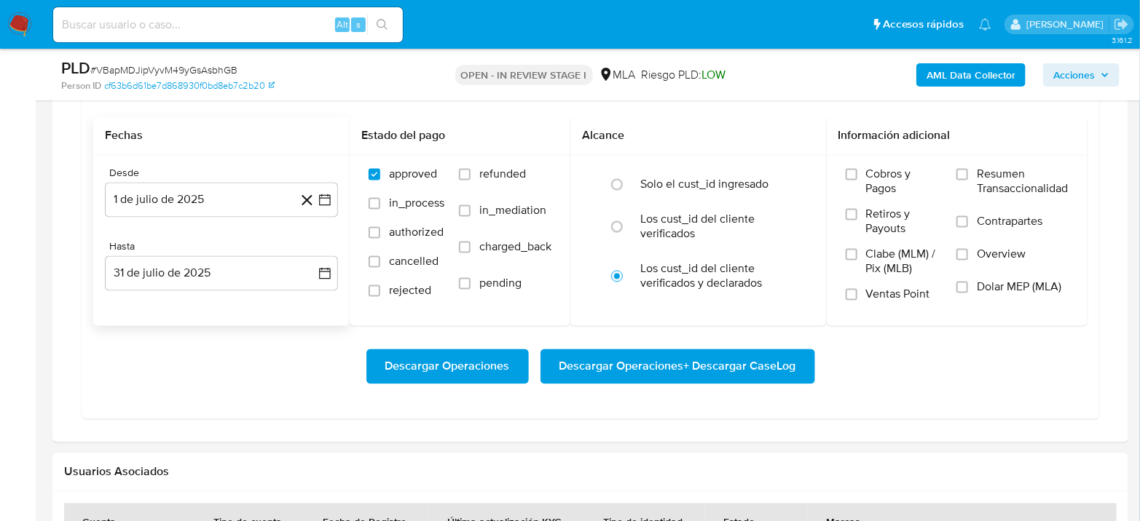
click at [231, 320] on div "Desde 1 de julio de 2025 1-07-2025 Hasta 31 de julio de 2025 31-07-2025" at bounding box center [221, 241] width 256 height 170
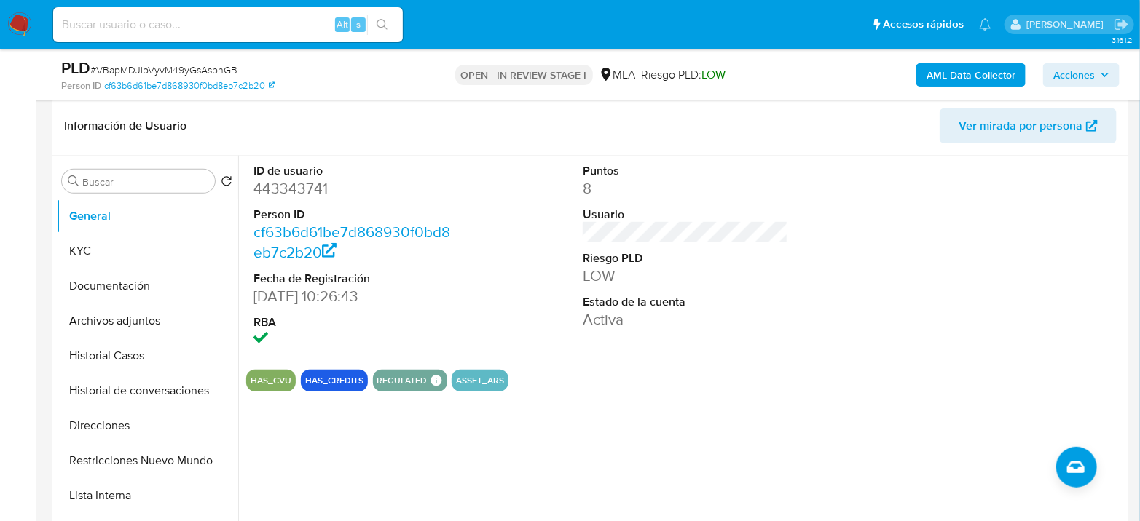
scroll to position [81, 0]
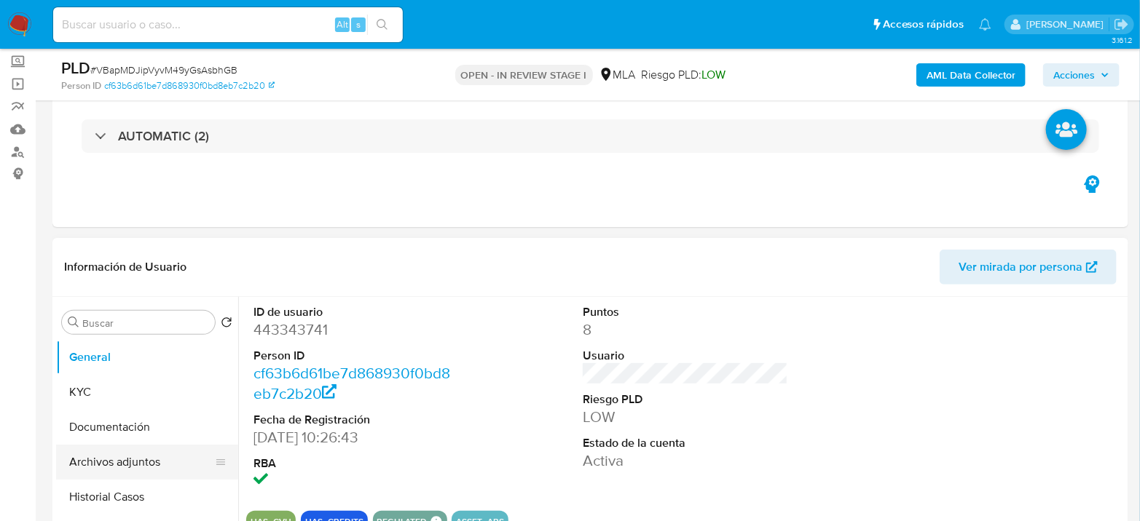
click at [118, 457] on button "Archivos adjuntos" at bounding box center [141, 462] width 170 height 35
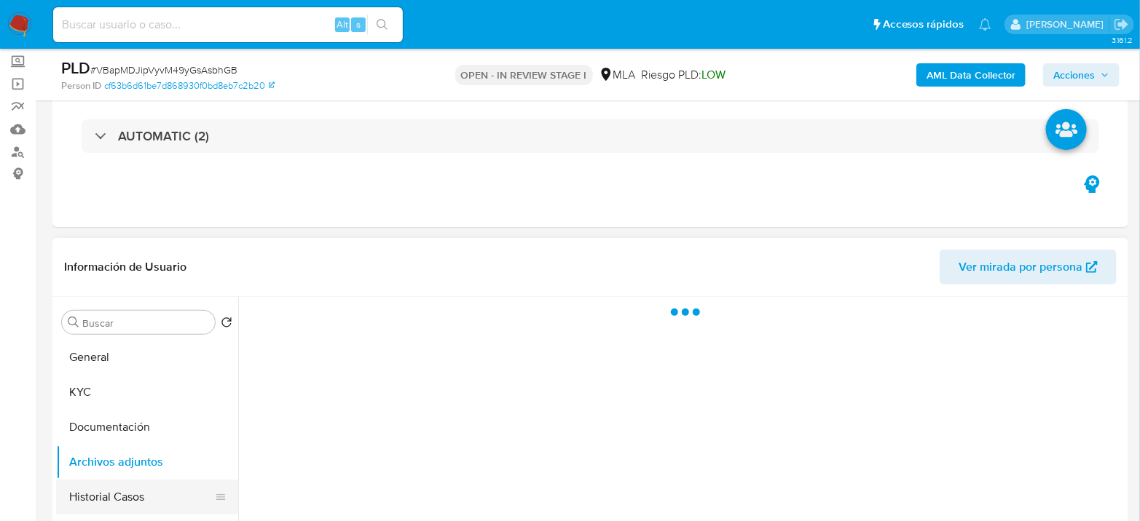
click at [108, 494] on button "Historial Casos" at bounding box center [141, 497] width 170 height 35
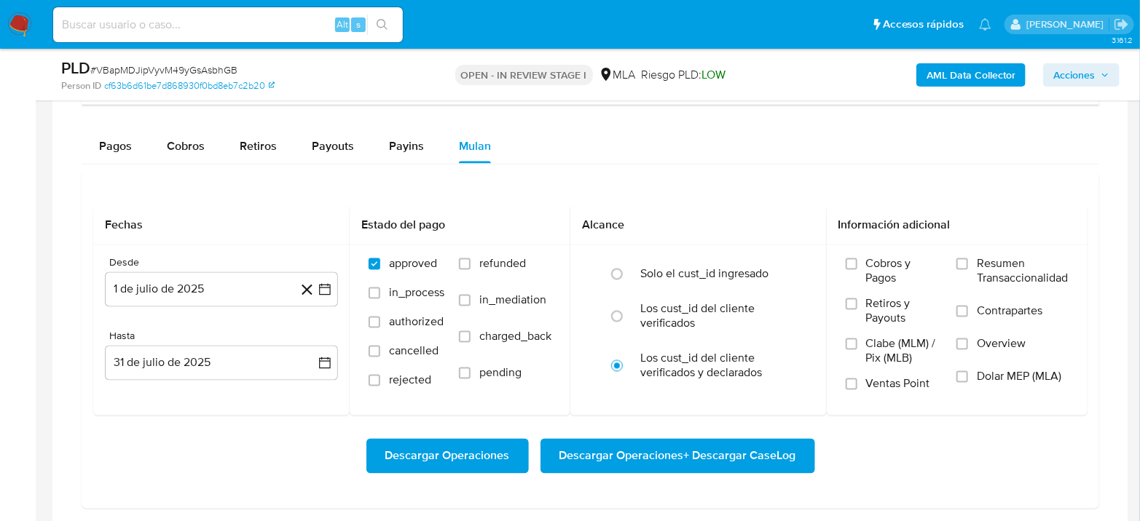
scroll to position [1132, 0]
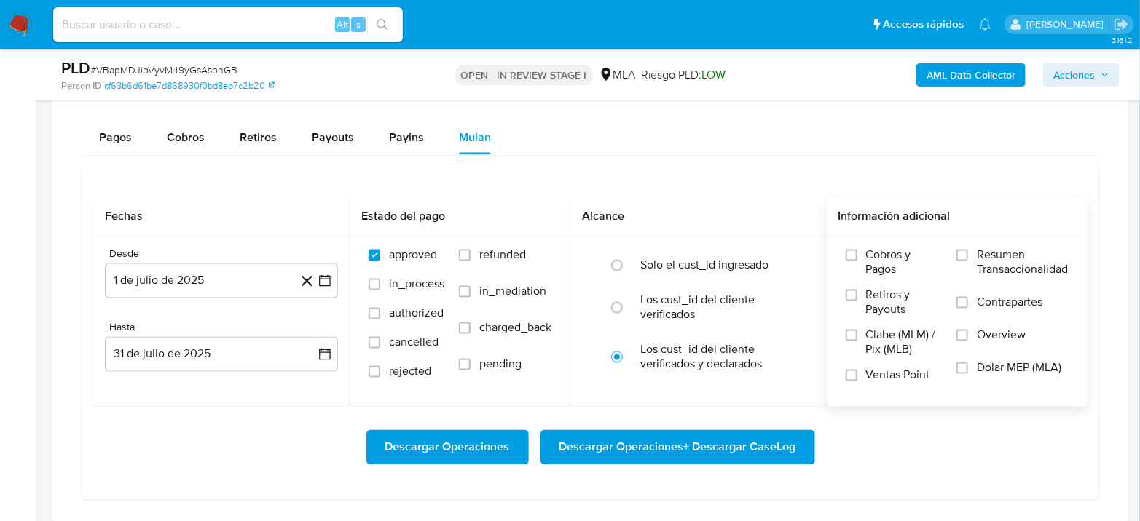
click at [974, 371] on label "Dolar MEP (MLA)" at bounding box center [1012, 377] width 112 height 33
click at [968, 371] on input "Dolar MEP (MLA)" at bounding box center [962, 369] width 12 height 12
click at [760, 449] on span "Descargar Operaciones + Descargar CaseLog" at bounding box center [677, 448] width 237 height 32
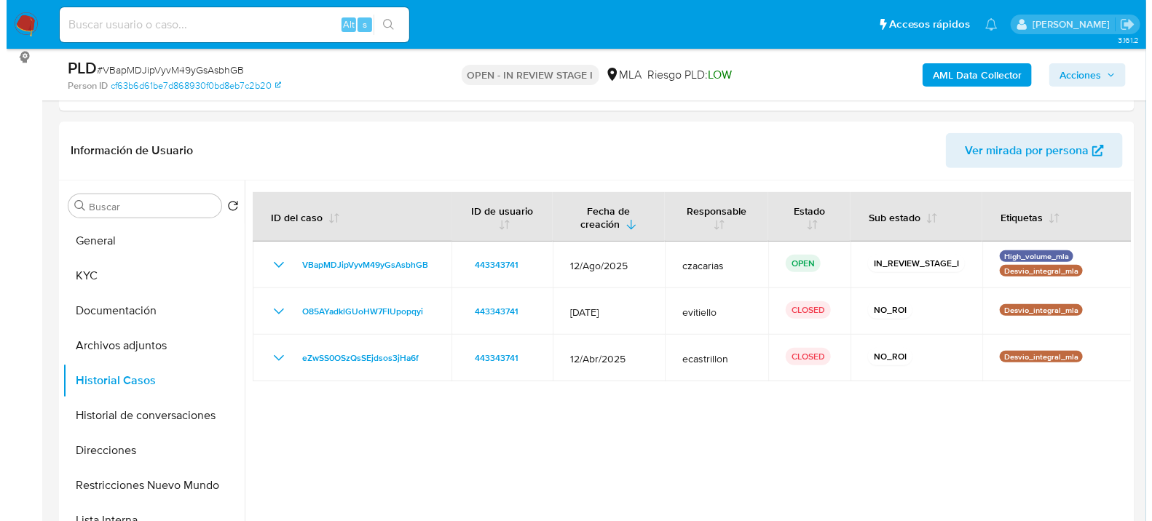
scroll to position [162, 0]
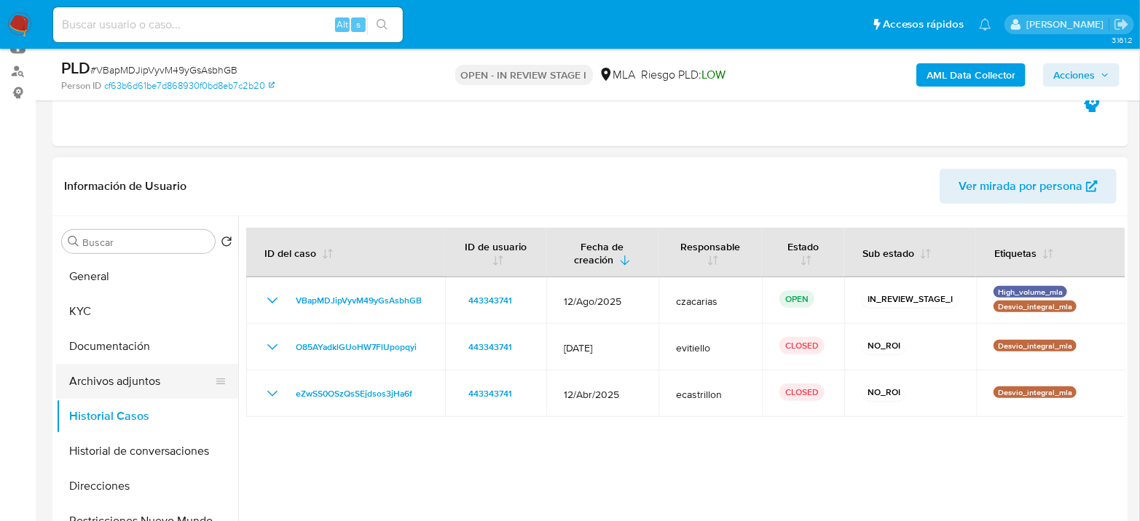
click at [128, 374] on button "Archivos adjuntos" at bounding box center [141, 381] width 170 height 35
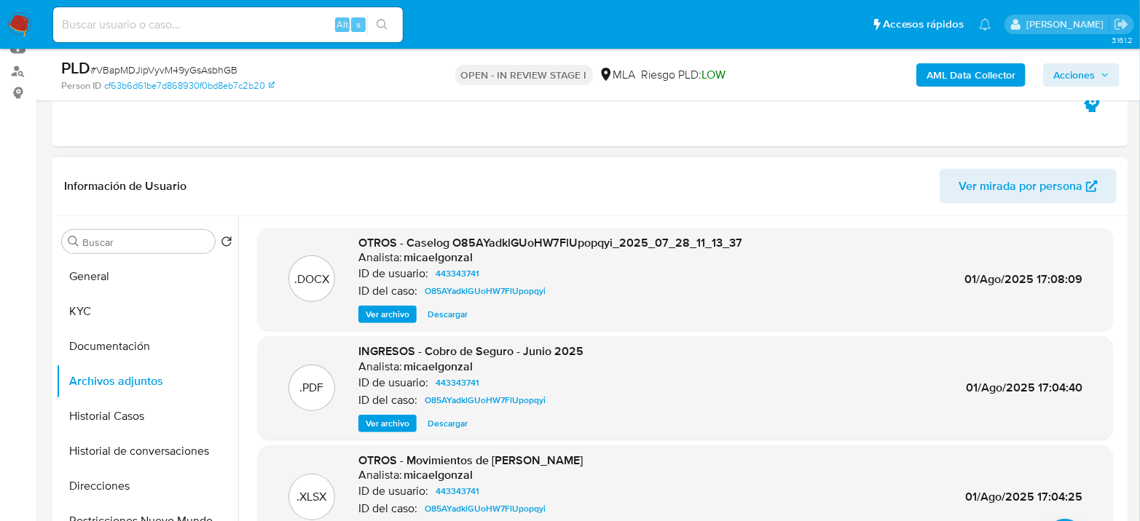
click at [391, 316] on span "Ver archivo" at bounding box center [388, 314] width 44 height 15
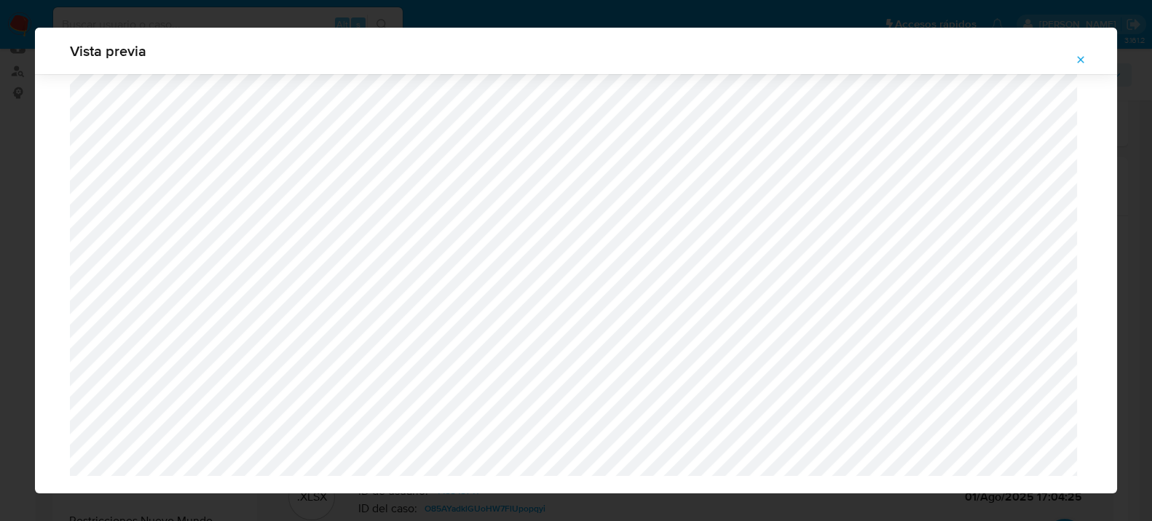
scroll to position [1232, 0]
click at [1073, 63] on button "Attachment preview" at bounding box center [1081, 59] width 32 height 23
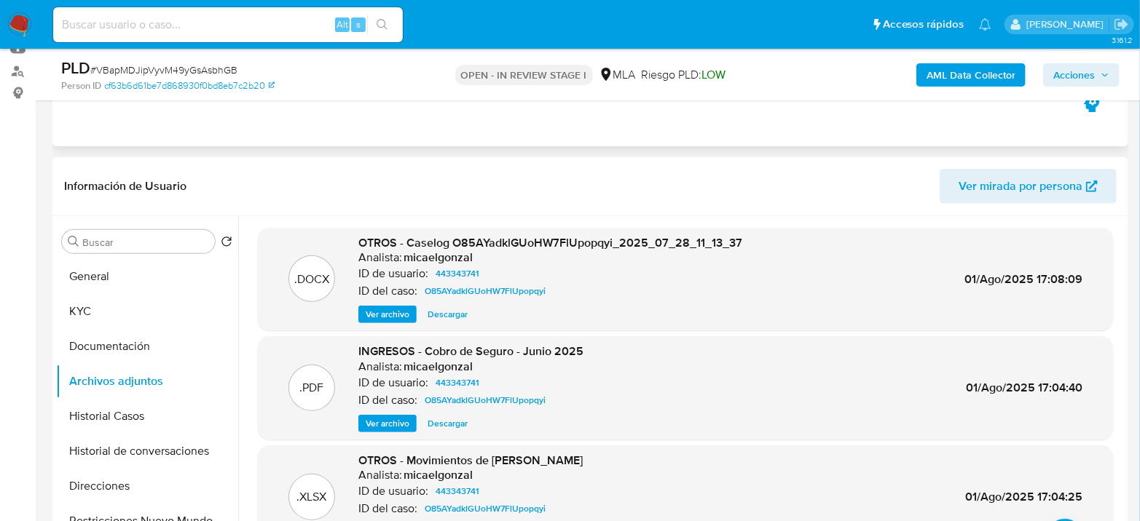
drag, startPoint x: 460, startPoint y: 157, endPoint x: 653, endPoint y: 113, distance: 198.6
click at [473, 157] on div "Información de Usuario Ver mirada por persona" at bounding box center [590, 186] width 1076 height 59
click at [968, 74] on b "AML Data Collector" at bounding box center [970, 74] width 89 height 23
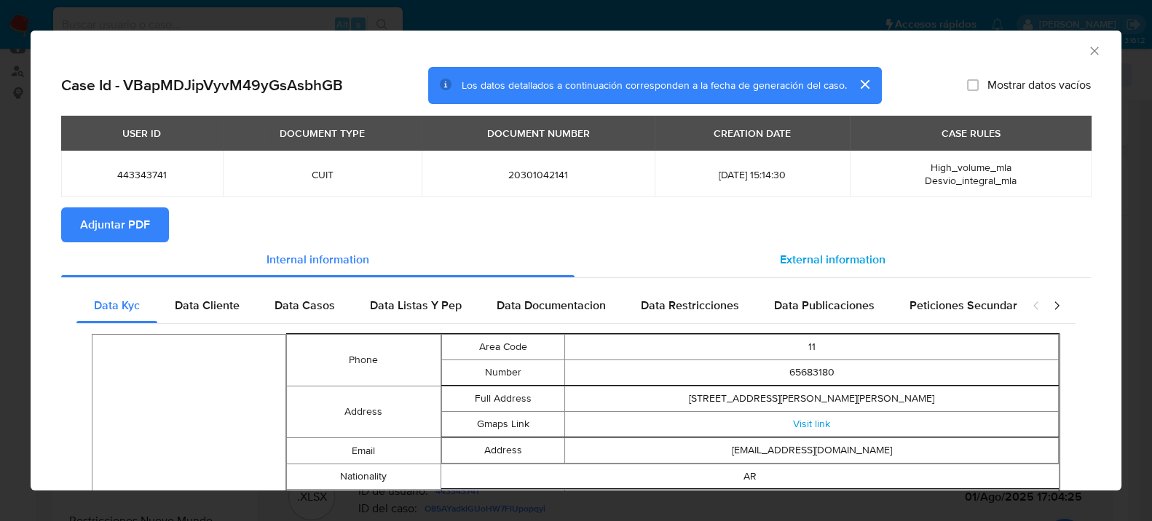
click at [821, 262] on span "External information" at bounding box center [833, 259] width 106 height 17
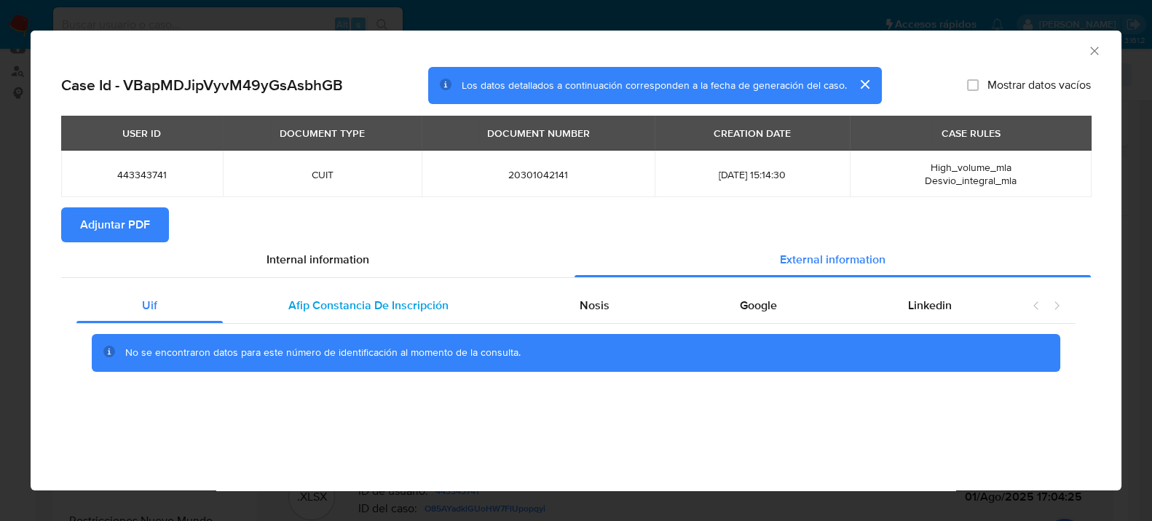
click at [328, 316] on div "Afip Constancia De Inscripción" at bounding box center [368, 305] width 291 height 35
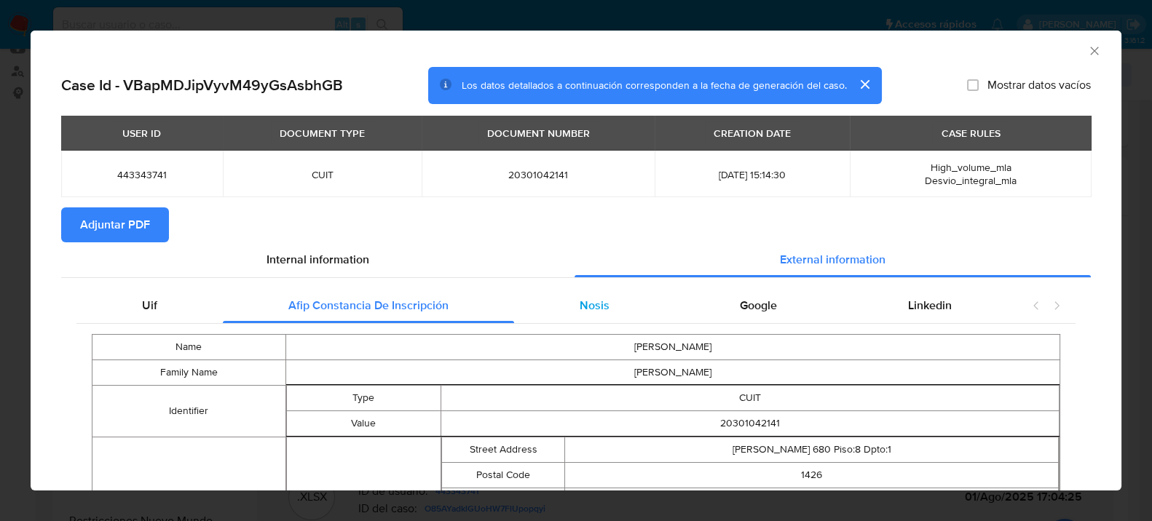
click at [588, 317] on div "Nosis" at bounding box center [594, 305] width 161 height 35
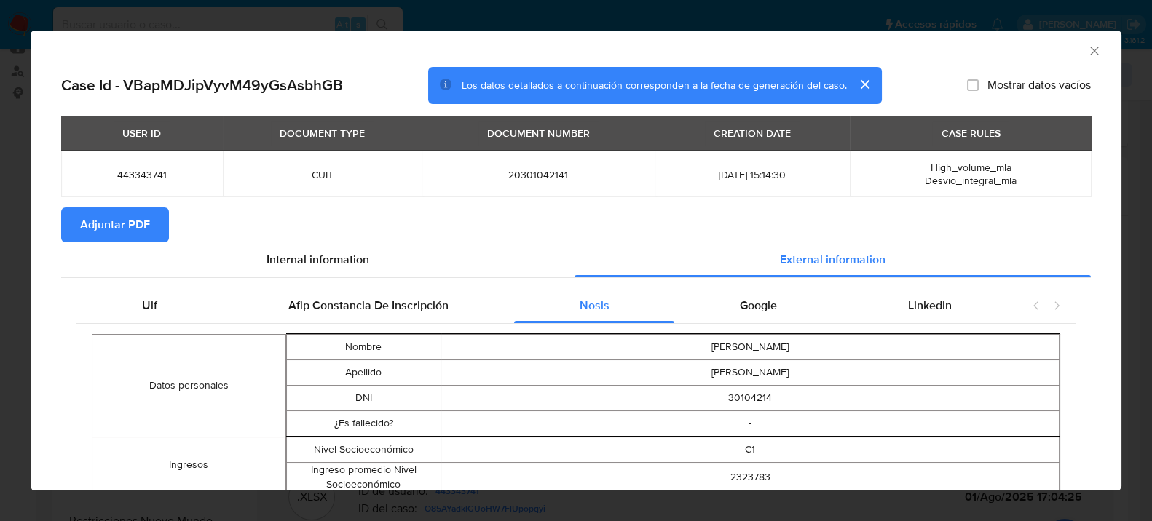
click at [92, 213] on span "Adjuntar PDF" at bounding box center [115, 225] width 70 height 32
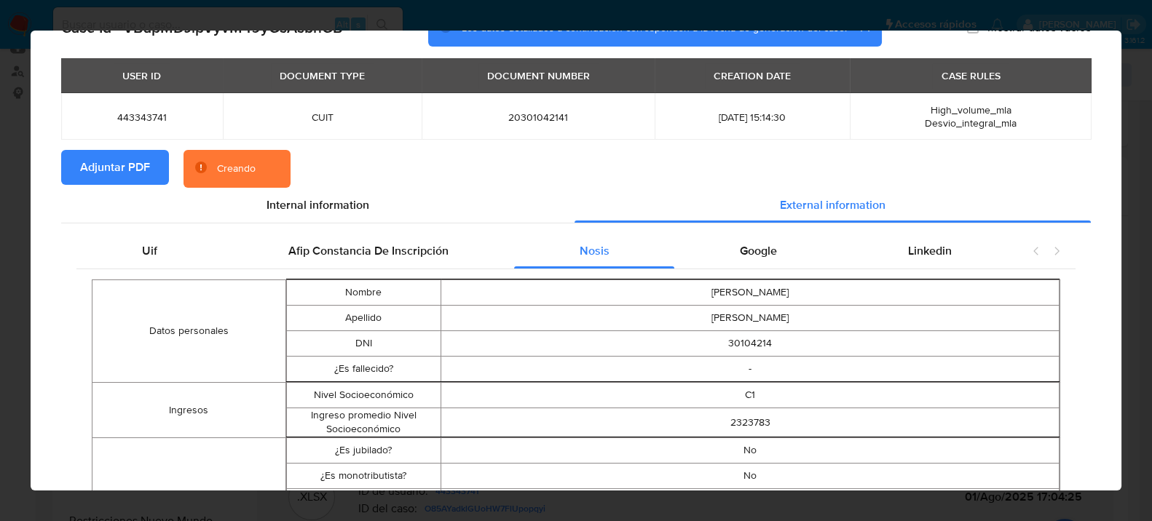
scroll to position [0, 0]
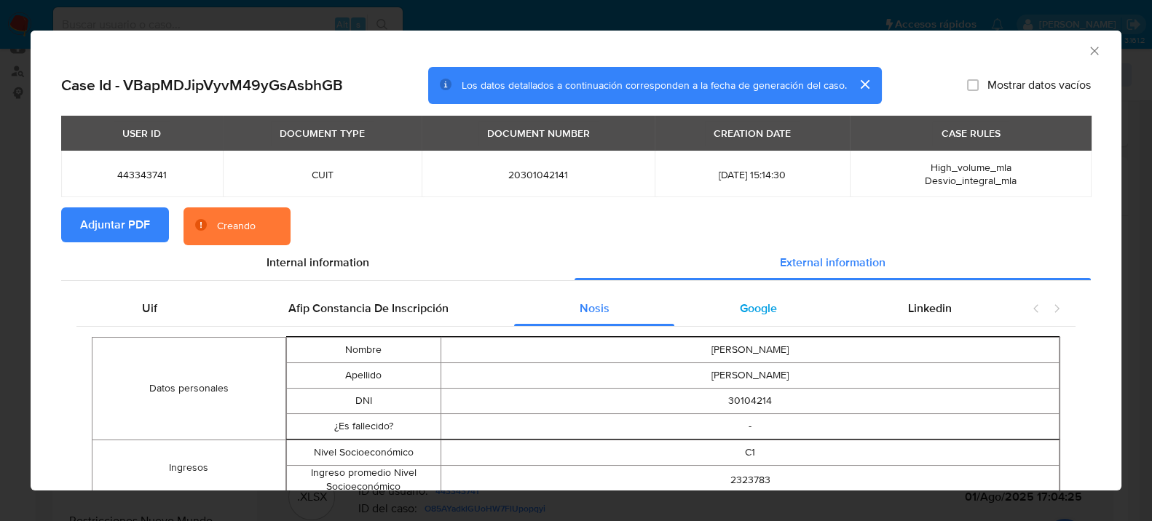
click at [768, 313] on span "Google" at bounding box center [758, 308] width 37 height 17
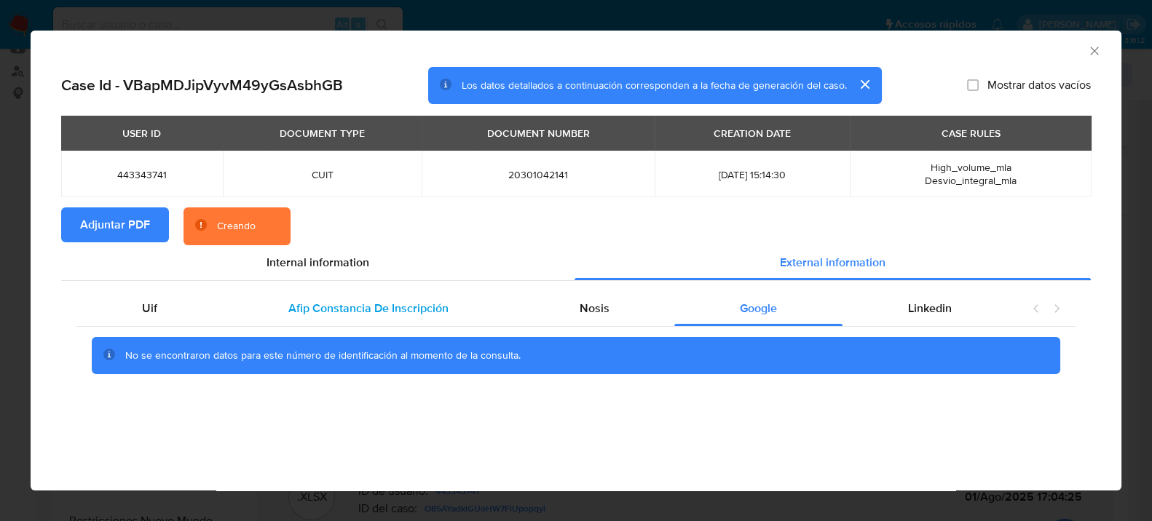
click at [373, 320] on div "Afip Constancia De Inscripción" at bounding box center [368, 308] width 291 height 35
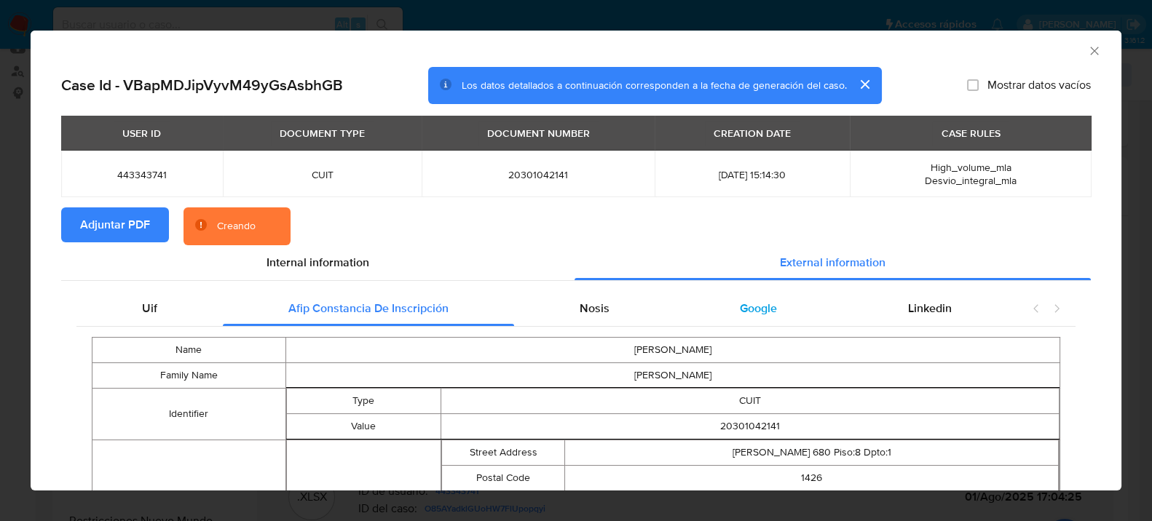
click at [749, 302] on span "Google" at bounding box center [758, 308] width 37 height 17
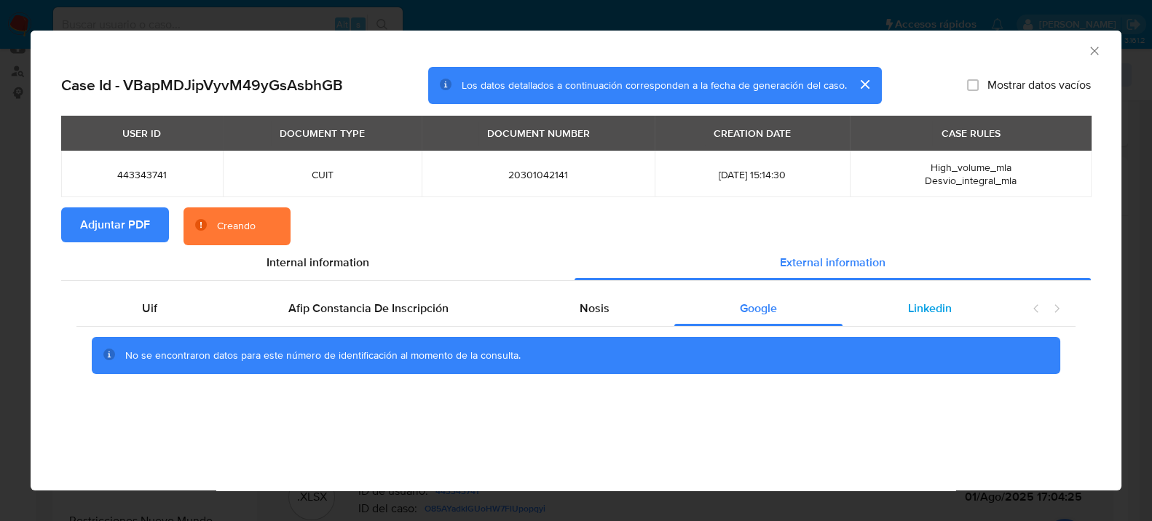
click at [954, 302] on div "Linkedin" at bounding box center [930, 308] width 175 height 35
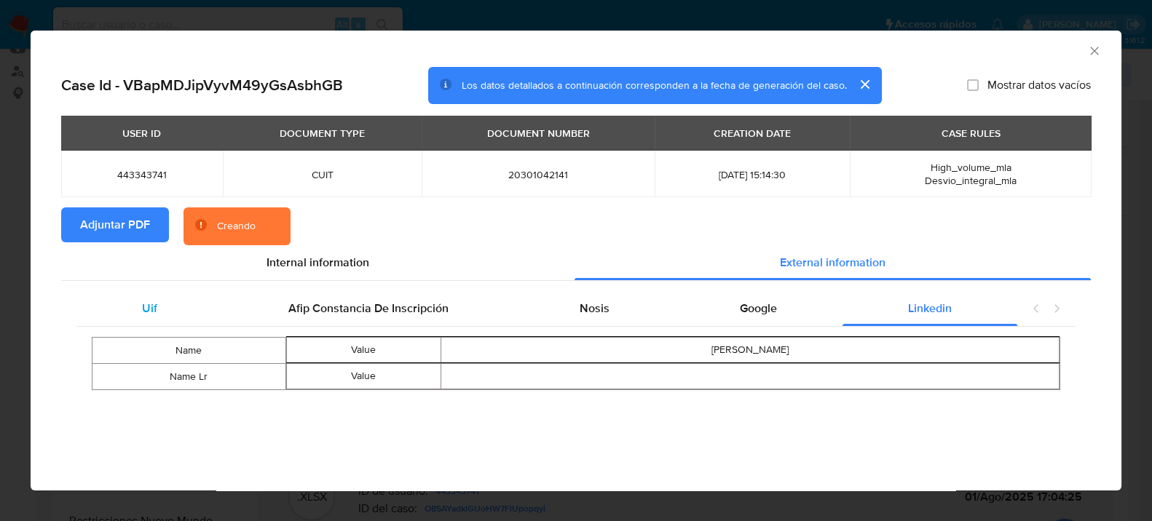
click at [192, 311] on div "Uif" at bounding box center [149, 308] width 146 height 35
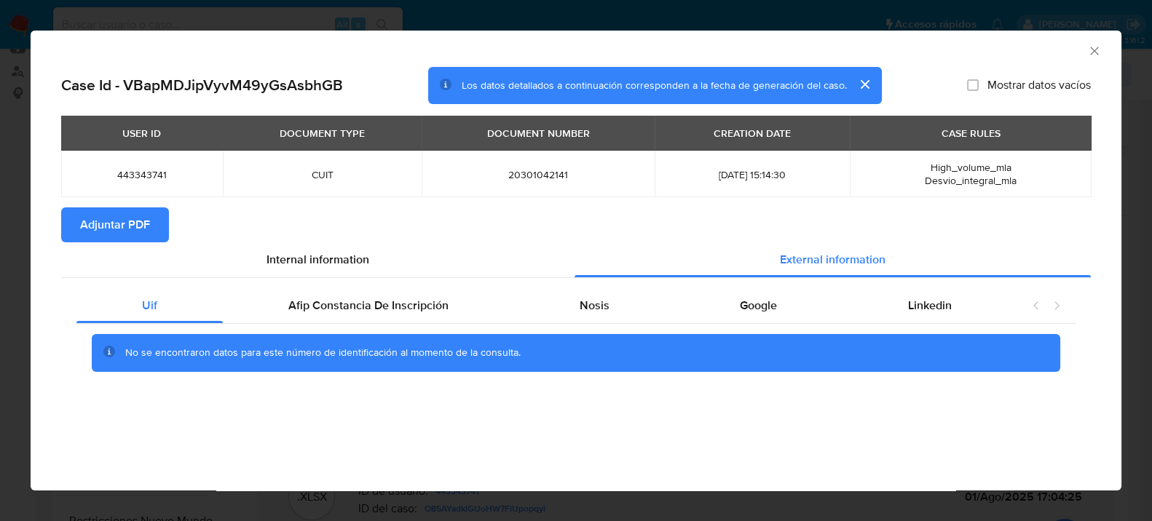
click at [1105, 49] on div "AML Data Collector" at bounding box center [576, 49] width 1091 height 36
click at [1097, 50] on icon "Cerrar ventana" at bounding box center [1094, 51] width 15 height 15
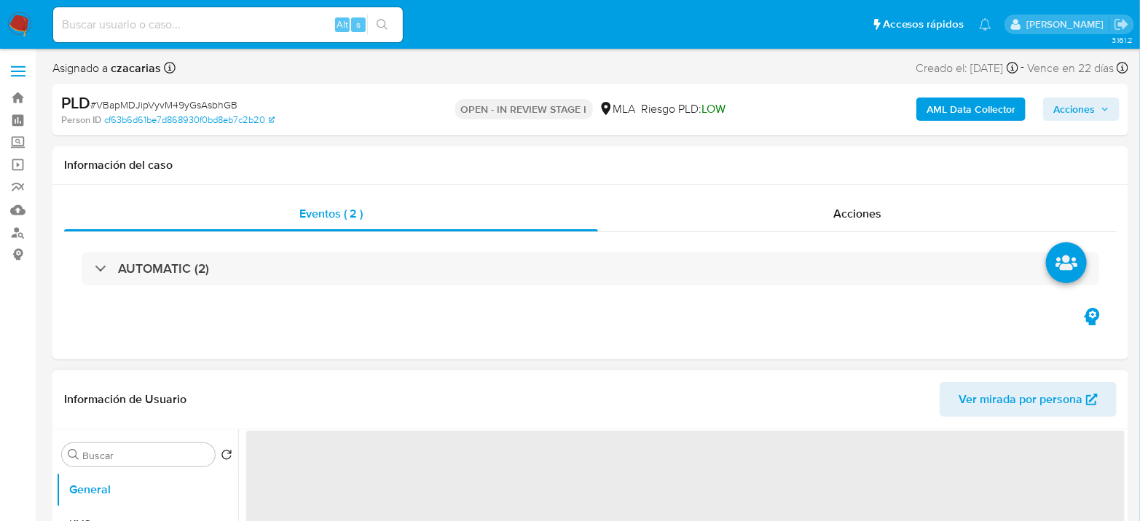
select select "10"
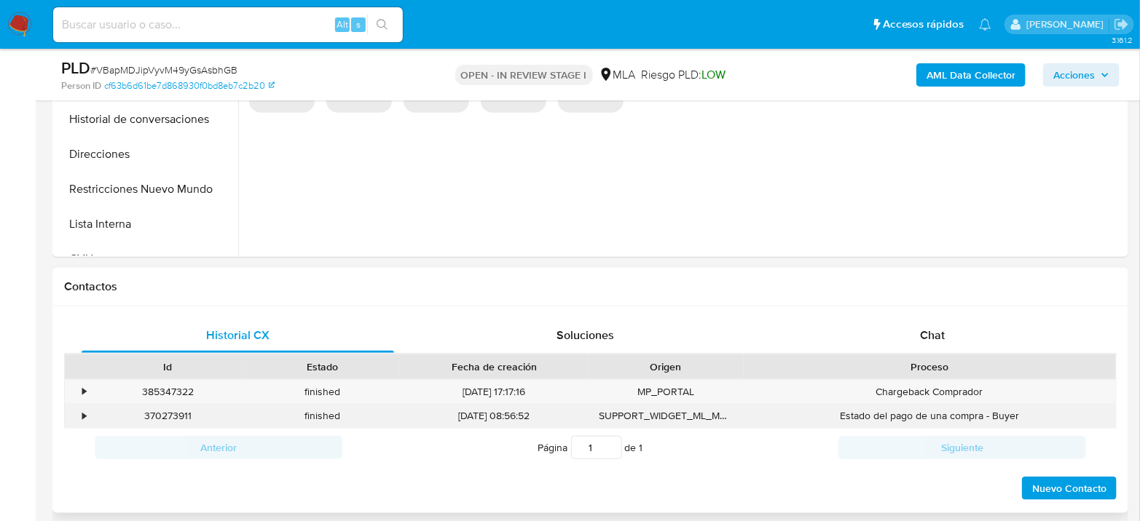
scroll to position [566, 0]
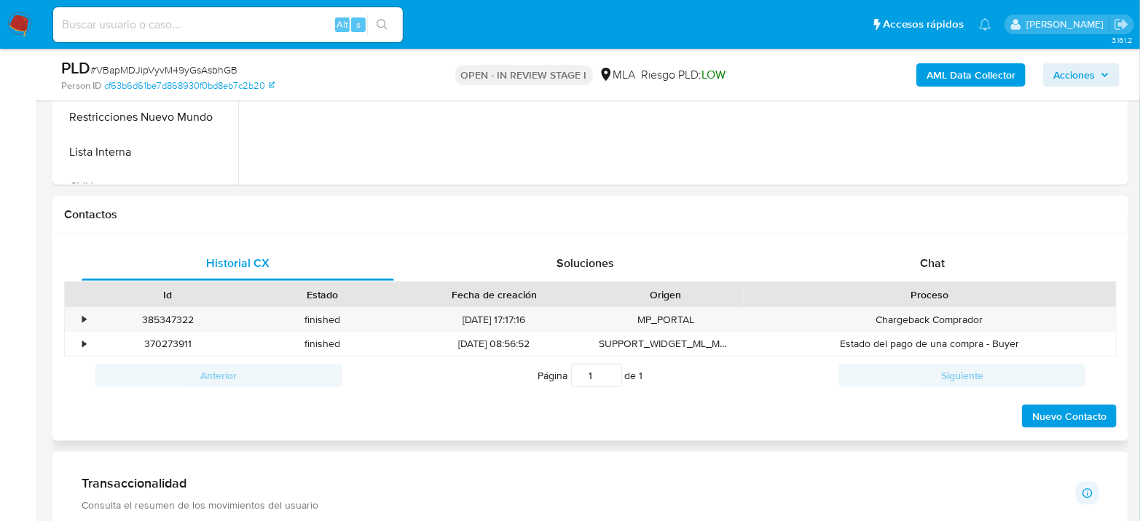
click at [931, 285] on div "Proceso" at bounding box center [930, 295] width 372 height 25
click at [937, 276] on div "Chat" at bounding box center [932, 263] width 312 height 35
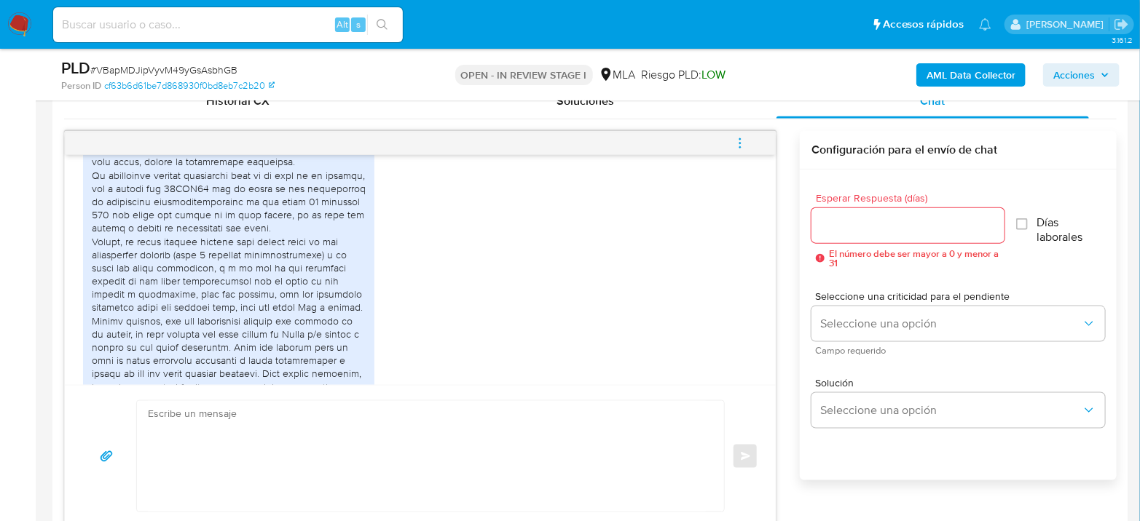
scroll to position [803, 0]
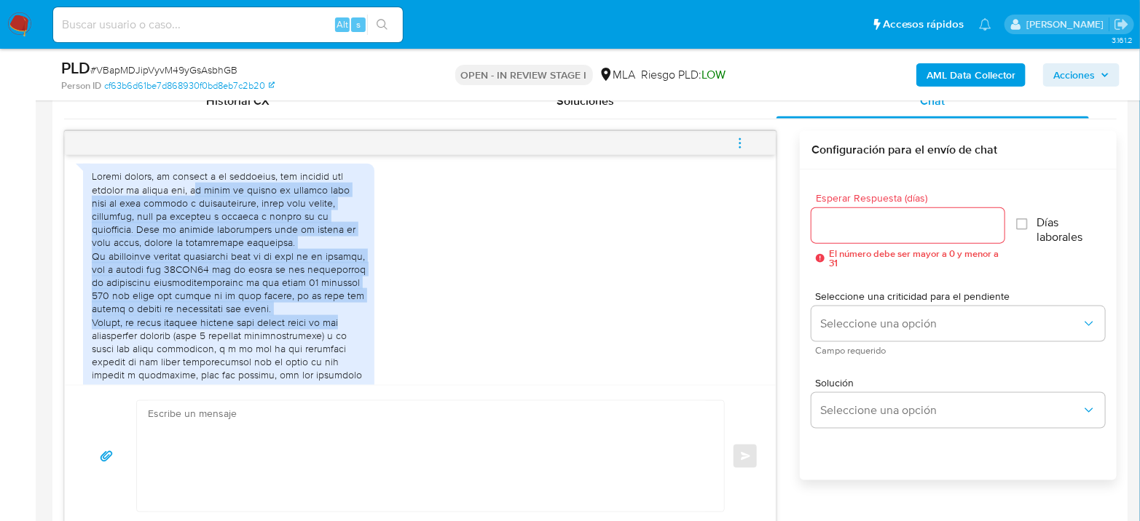
drag, startPoint x: 194, startPoint y: 212, endPoint x: 361, endPoint y: 345, distance: 214.0
click at [361, 345] on div at bounding box center [229, 402] width 274 height 464
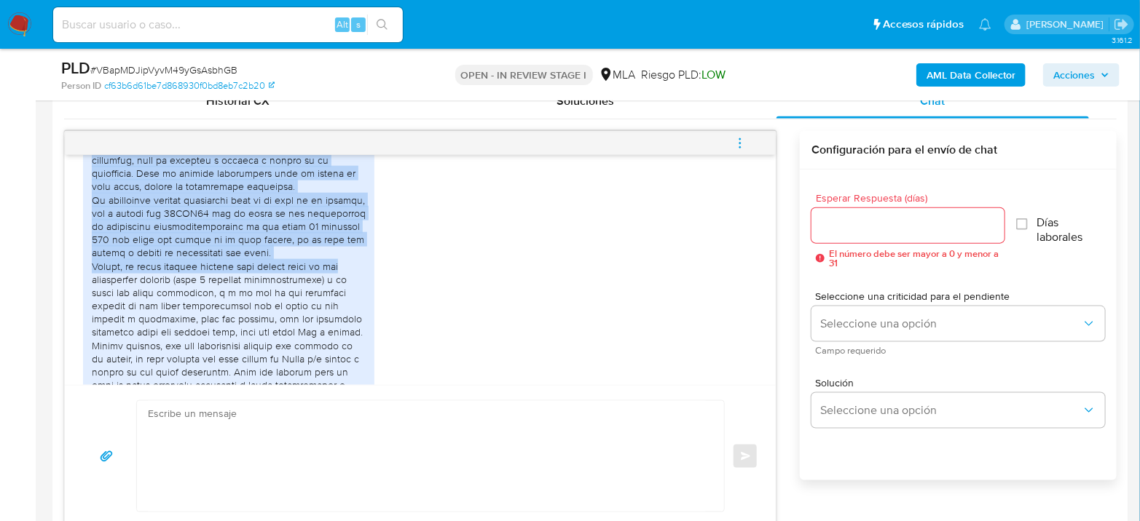
scroll to position [883, 0]
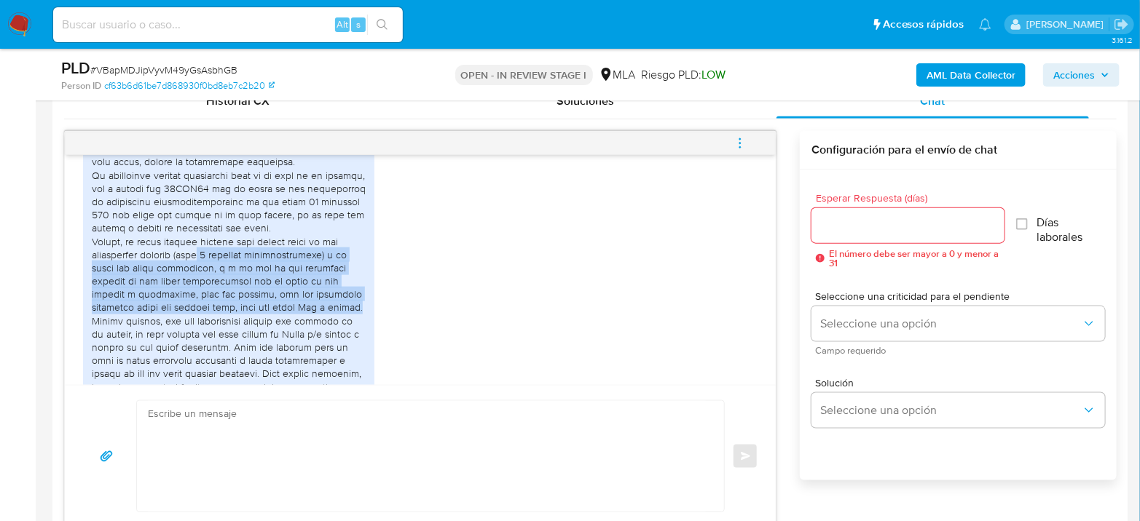
drag, startPoint x: 209, startPoint y: 282, endPoint x: 357, endPoint y: 343, distance: 160.0
click at [357, 343] on div at bounding box center [229, 321] width 274 height 464
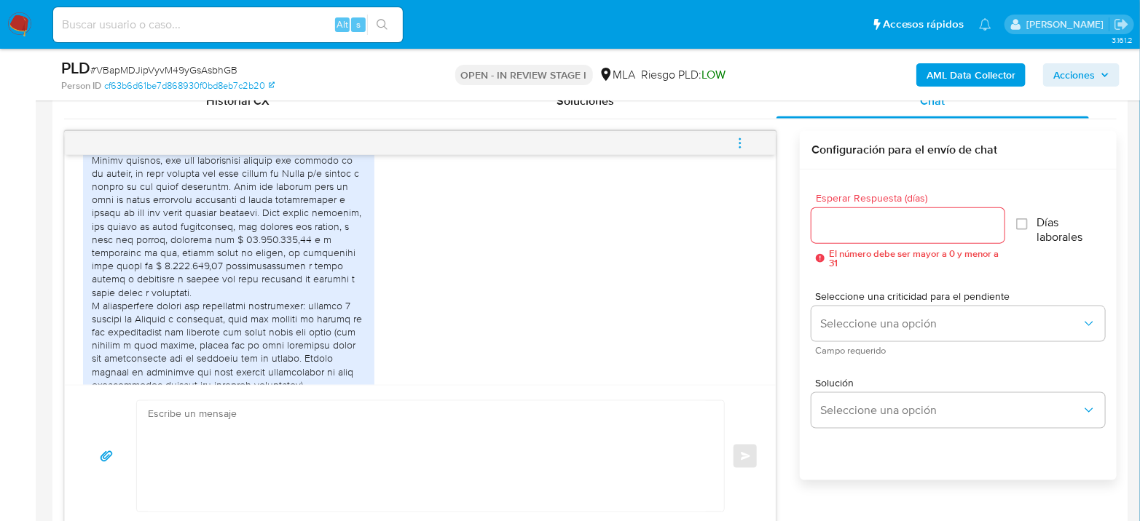
scroll to position [1045, 0]
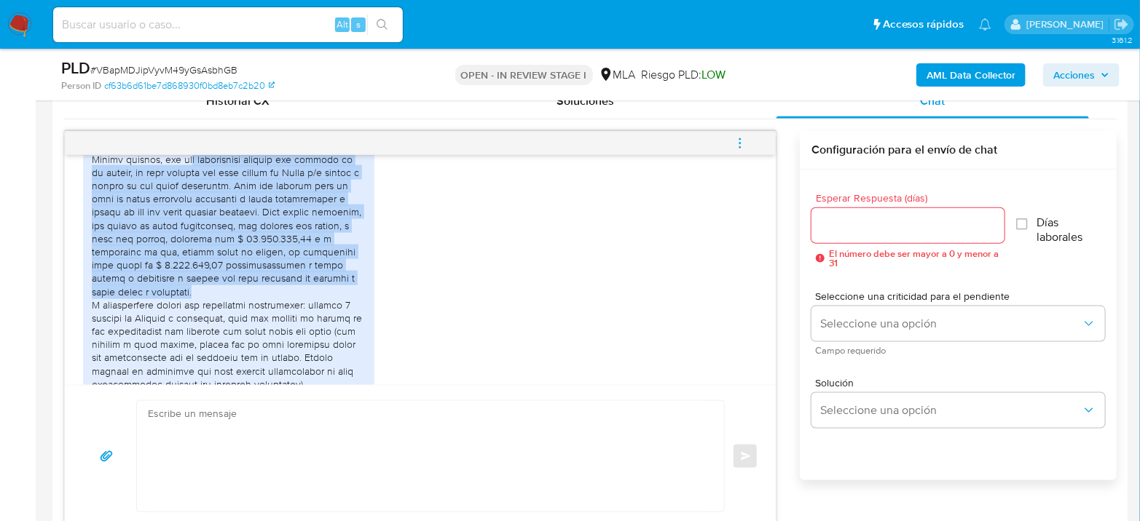
drag, startPoint x: 188, startPoint y: 202, endPoint x: 352, endPoint y: 327, distance: 206.2
click at [352, 327] on div at bounding box center [229, 159] width 274 height 464
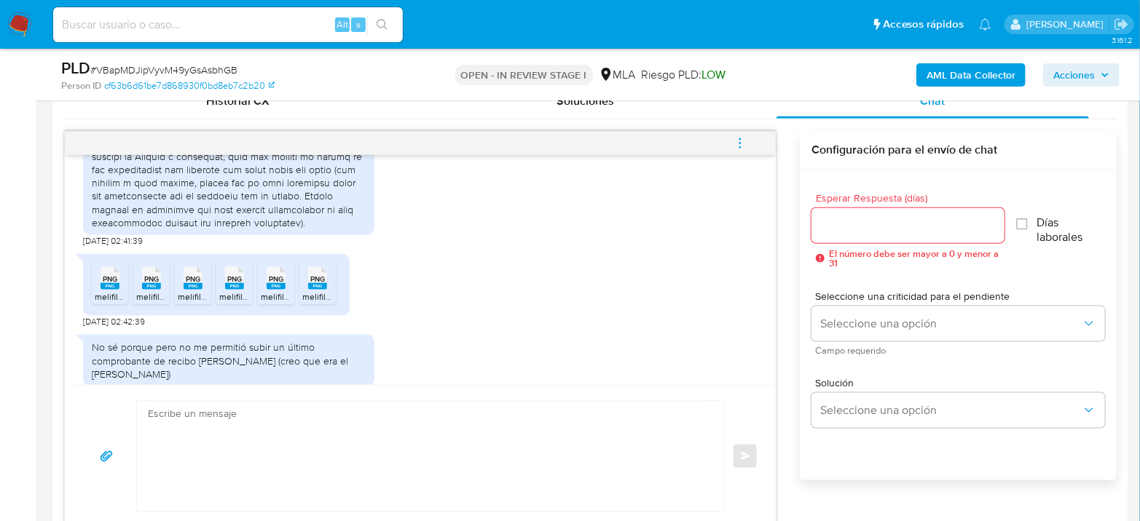
scroll to position [1288, 0]
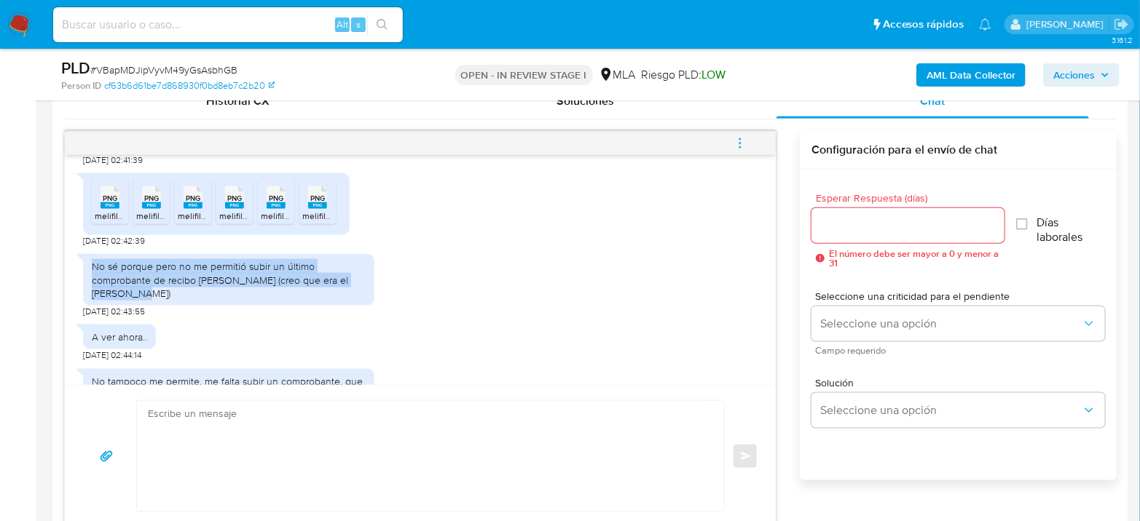
drag, startPoint x: 177, startPoint y: 331, endPoint x: 87, endPoint y: 309, distance: 92.2
click at [87, 306] on div "No sé porque pero no me permitió subir un último comprobante de recibo de sueld…" at bounding box center [228, 280] width 291 height 52
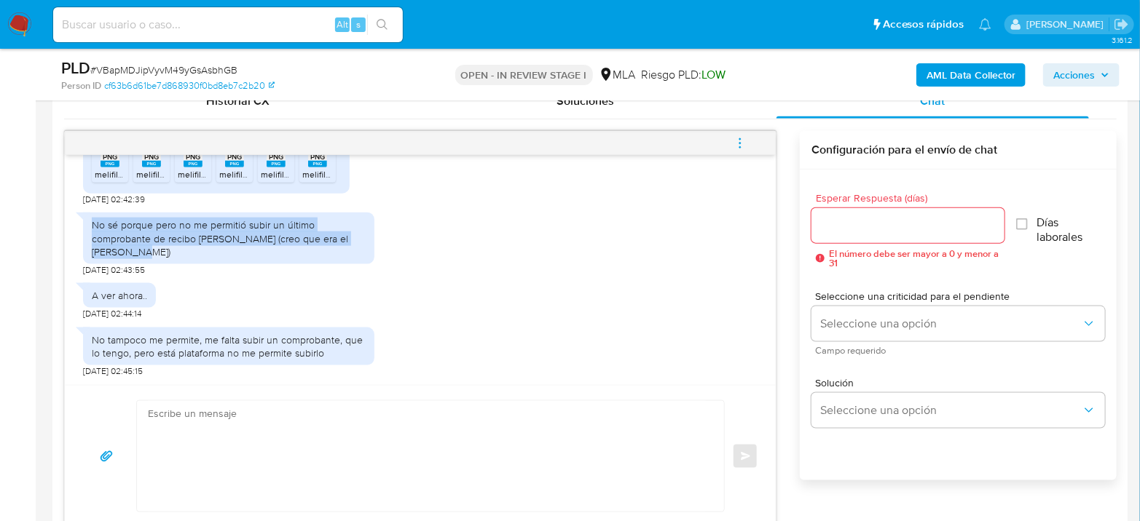
scroll to position [1368, 0]
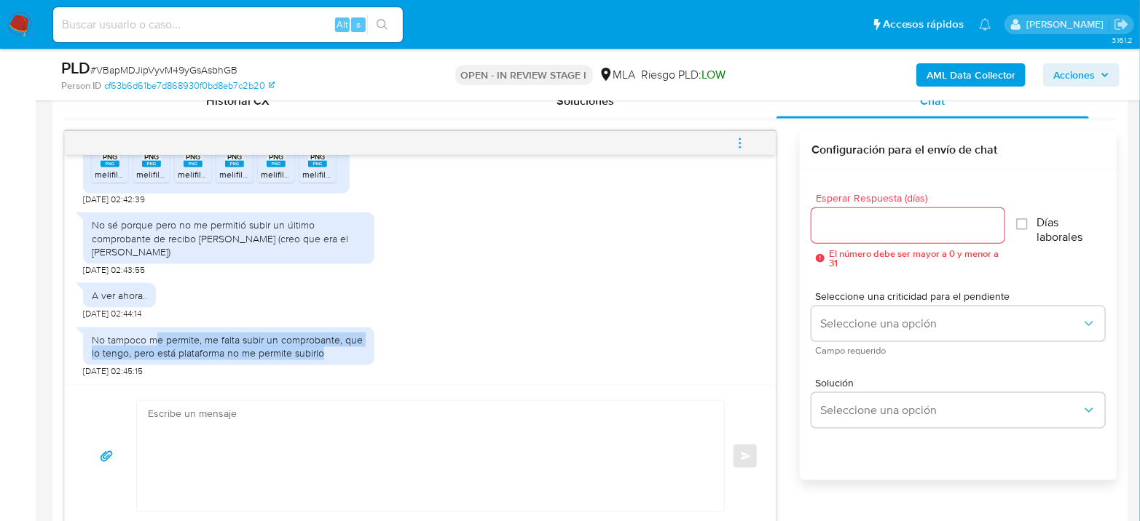
drag, startPoint x: 203, startPoint y: 338, endPoint x: 343, endPoint y: 358, distance: 141.3
click at [343, 358] on div "No tampoco me permite, me falta subir un comprobante, que lo tengo, pero está p…" at bounding box center [229, 347] width 274 height 26
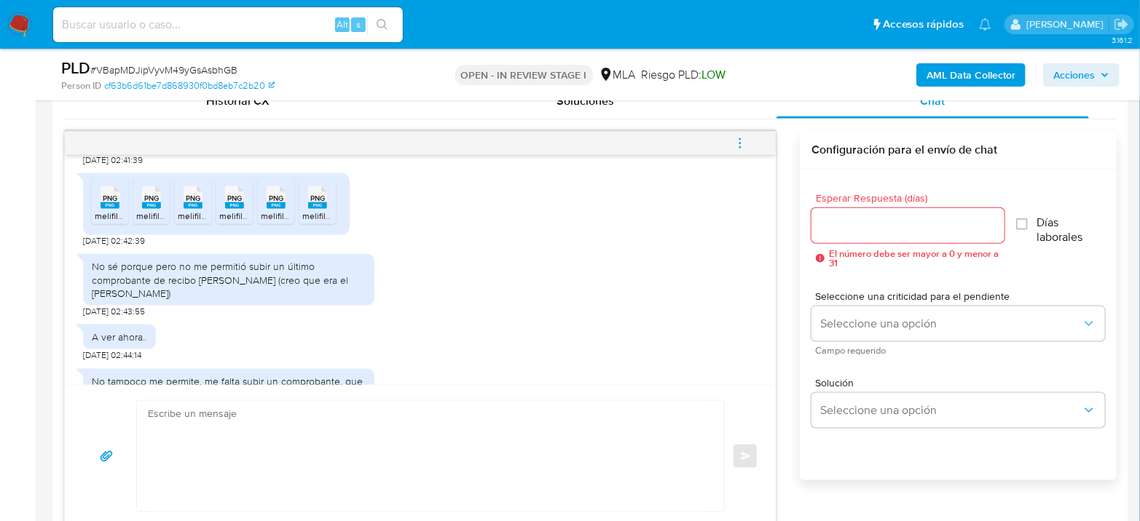
click at [311, 209] on rect at bounding box center [317, 205] width 19 height 7
click at [275, 203] on span "PNG" at bounding box center [276, 198] width 15 height 9
click at [237, 203] on span "PNG" at bounding box center [234, 198] width 15 height 9
click at [189, 209] on rect at bounding box center [193, 205] width 19 height 7
click at [141, 210] on div "PNG PNG" at bounding box center [151, 196] width 31 height 28
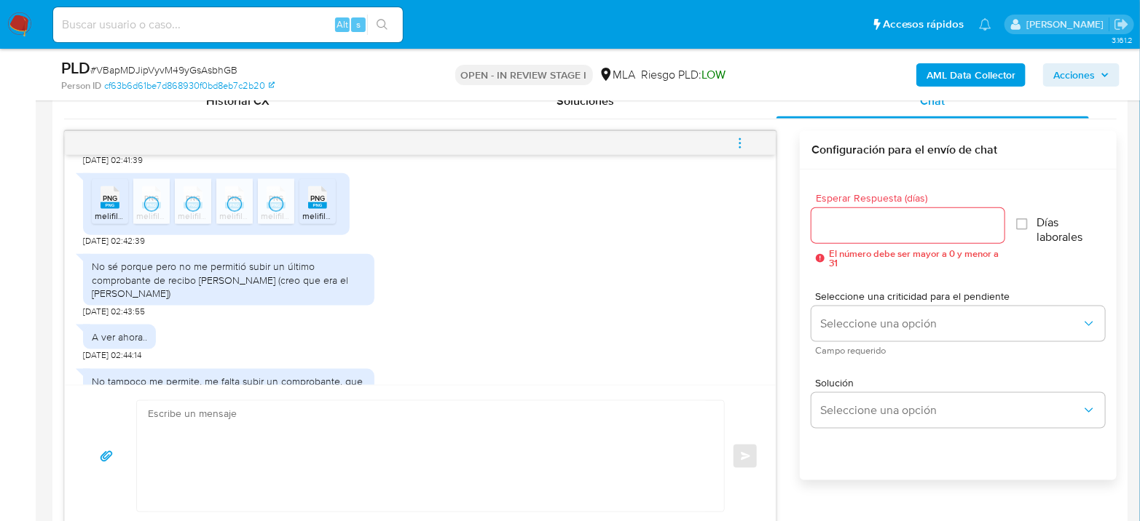
click at [100, 209] on rect at bounding box center [109, 205] width 19 height 7
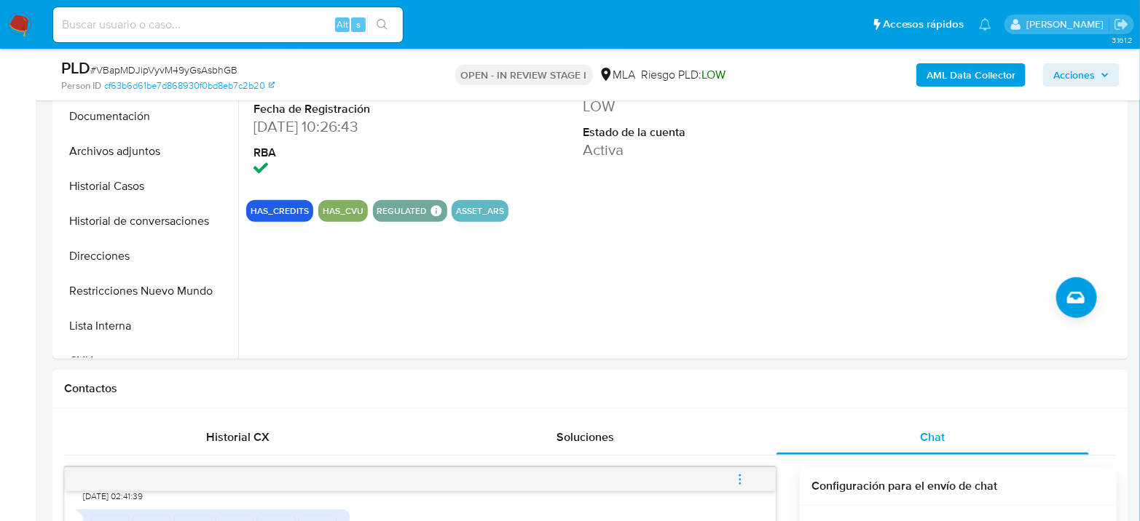
scroll to position [323, 0]
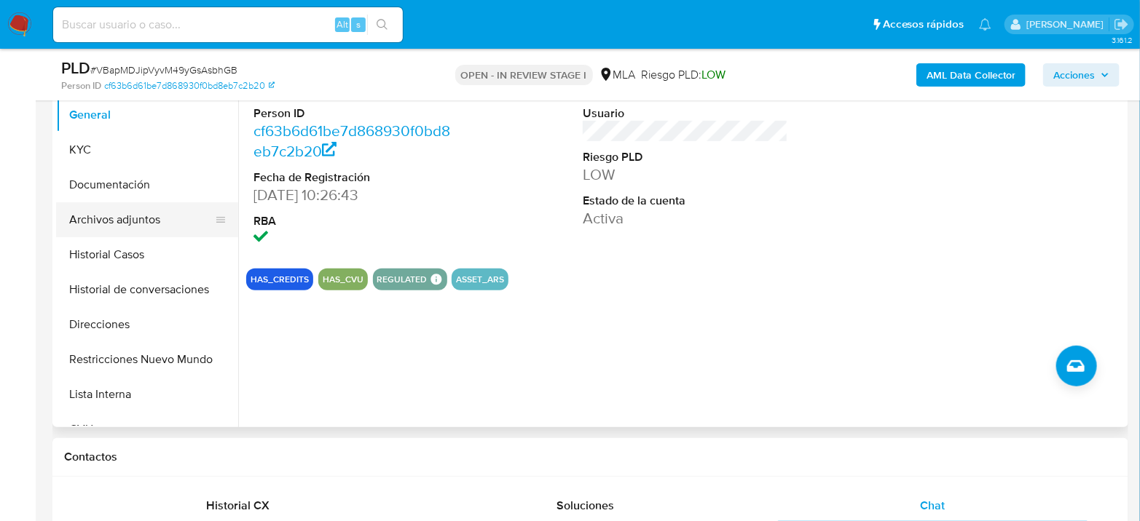
click at [101, 201] on ul "General KYC Documentación Archivos adjuntos Historial Casos Historial de conver…" at bounding box center [147, 262] width 182 height 328
click at [95, 210] on button "Archivos adjuntos" at bounding box center [141, 219] width 170 height 35
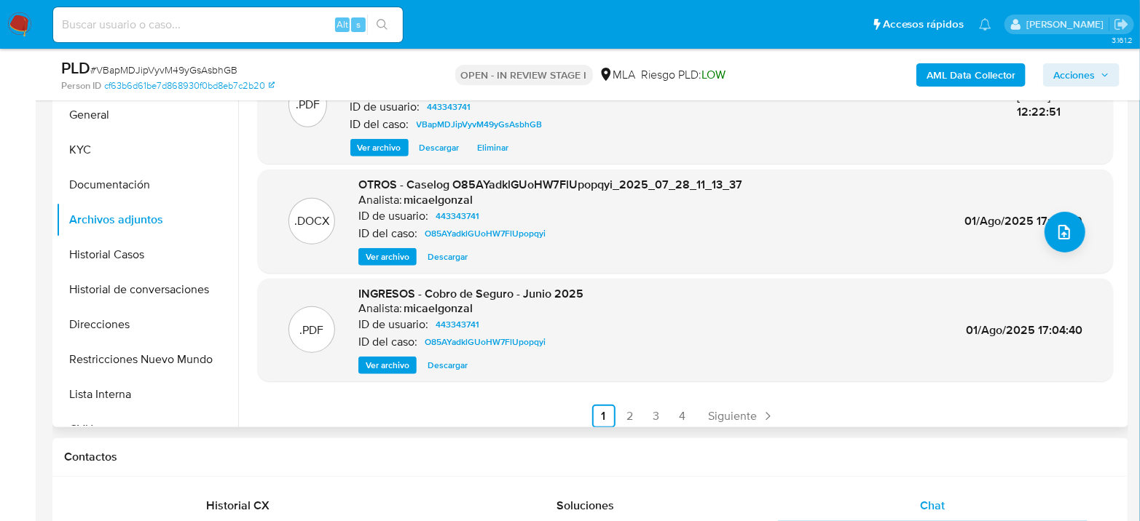
scroll to position [154, 0]
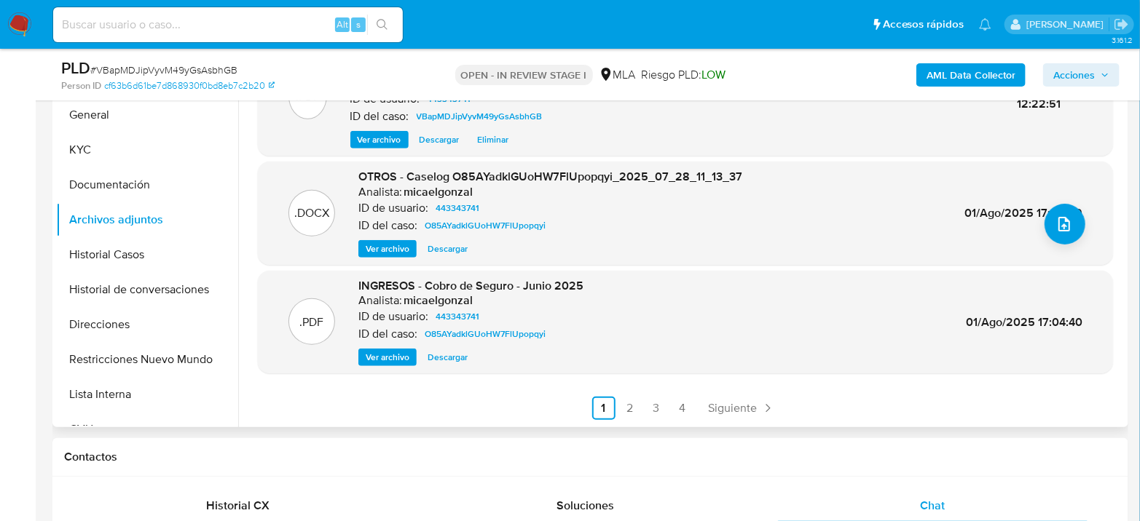
click at [391, 361] on span "Ver archivo" at bounding box center [388, 357] width 44 height 15
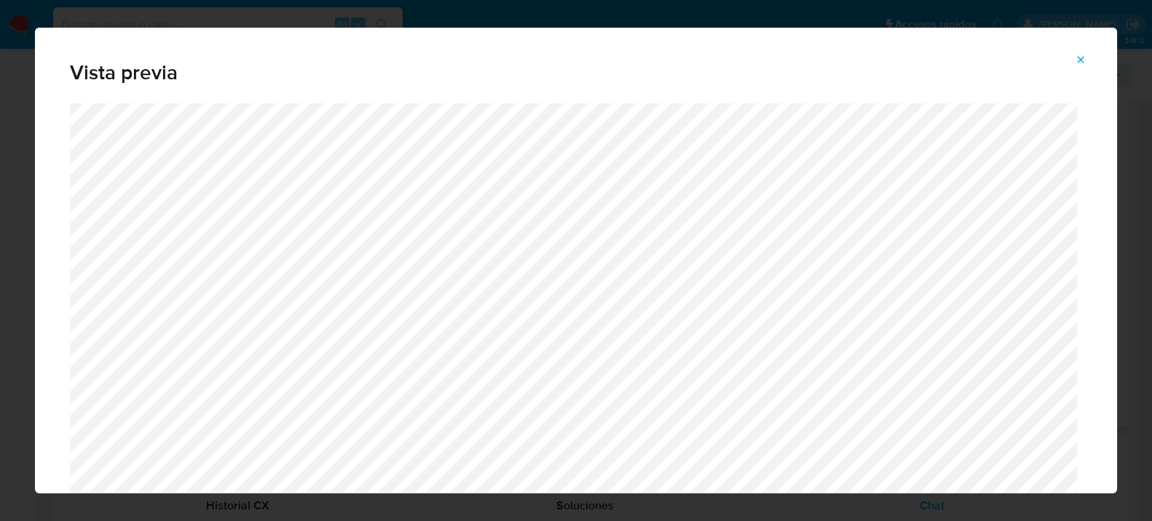
click at [1080, 57] on icon "Attachment preview" at bounding box center [1081, 60] width 12 height 12
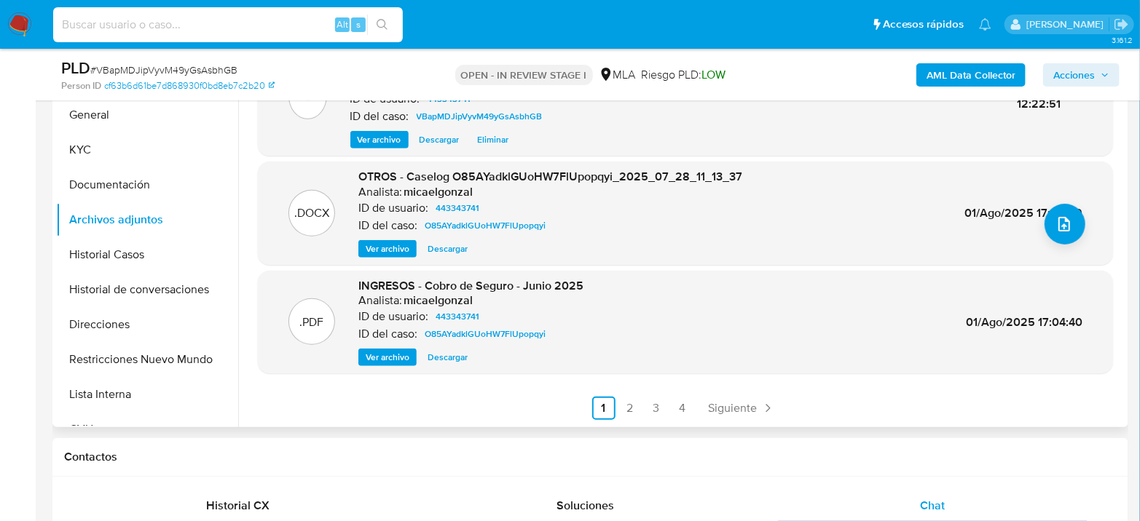
click at [213, 22] on input at bounding box center [228, 24] width 350 height 19
paste input "VBapMDJipVyvM49yGsAsbhGB"
type input "VBapMDJipVyvM49yGsAsbhGB"
click at [387, 19] on icon "search-icon" at bounding box center [383, 25] width 12 height 12
click at [98, 119] on button "General" at bounding box center [141, 115] width 170 height 35
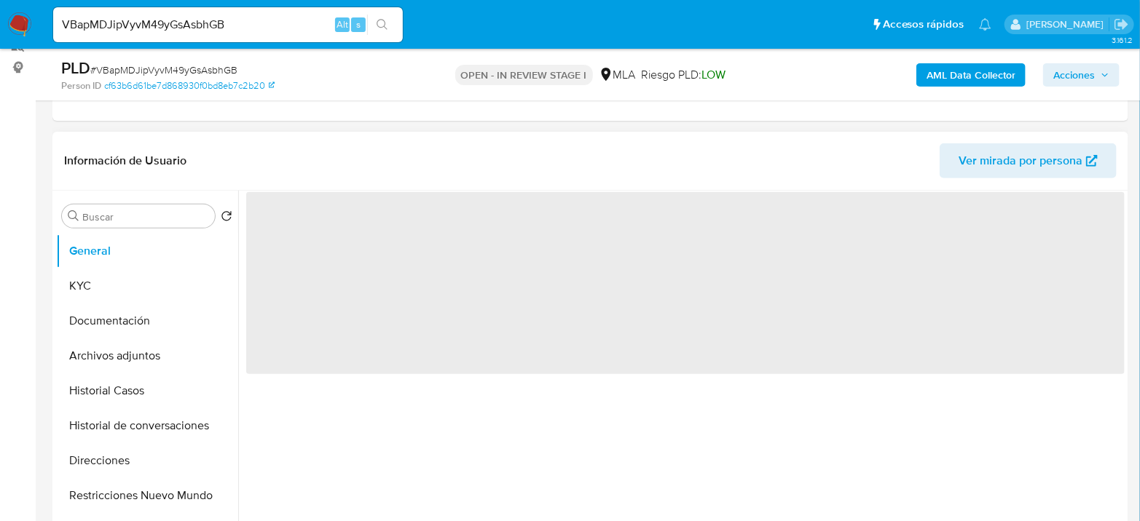
scroll to position [162, 0]
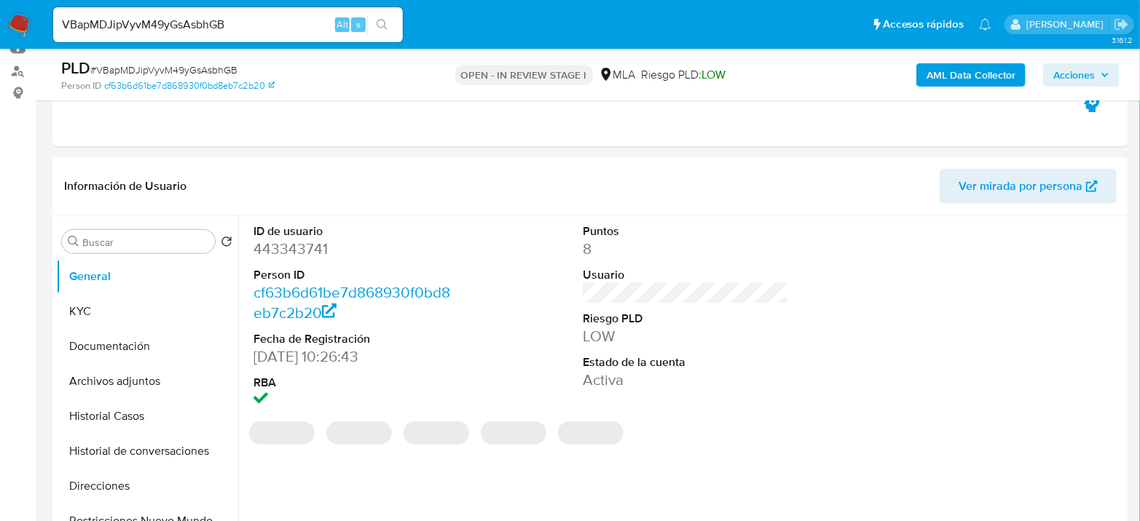
click at [293, 261] on dl "ID de usuario 443343741 Person ID cf63b6d61be7d868930f0bd8eb7c2b20 Fecha de Reg…" at bounding box center [355, 318] width 205 height 188
click at [293, 257] on dd "443343741" at bounding box center [355, 249] width 205 height 20
copy dd "443343741"
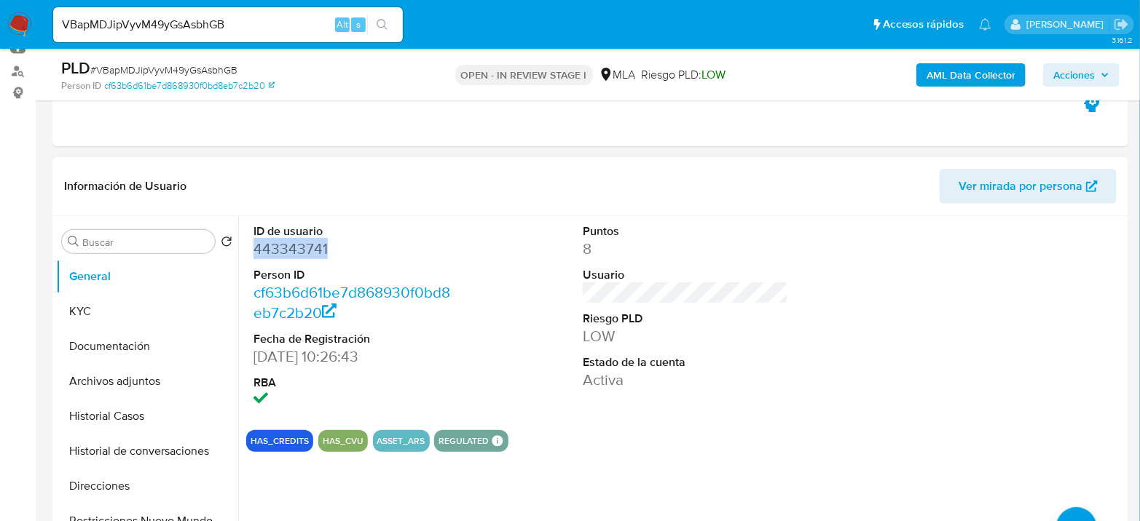
click at [284, 240] on dd "443343741" at bounding box center [355, 249] width 205 height 20
click at [71, 312] on button "KYC" at bounding box center [141, 311] width 170 height 35
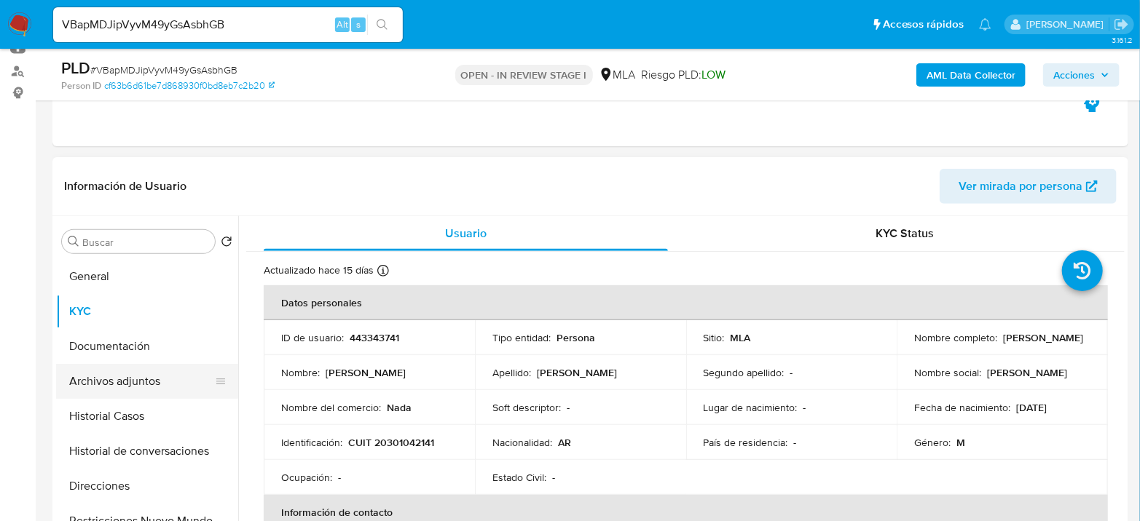
click at [127, 371] on button "Archivos adjuntos" at bounding box center [141, 381] width 170 height 35
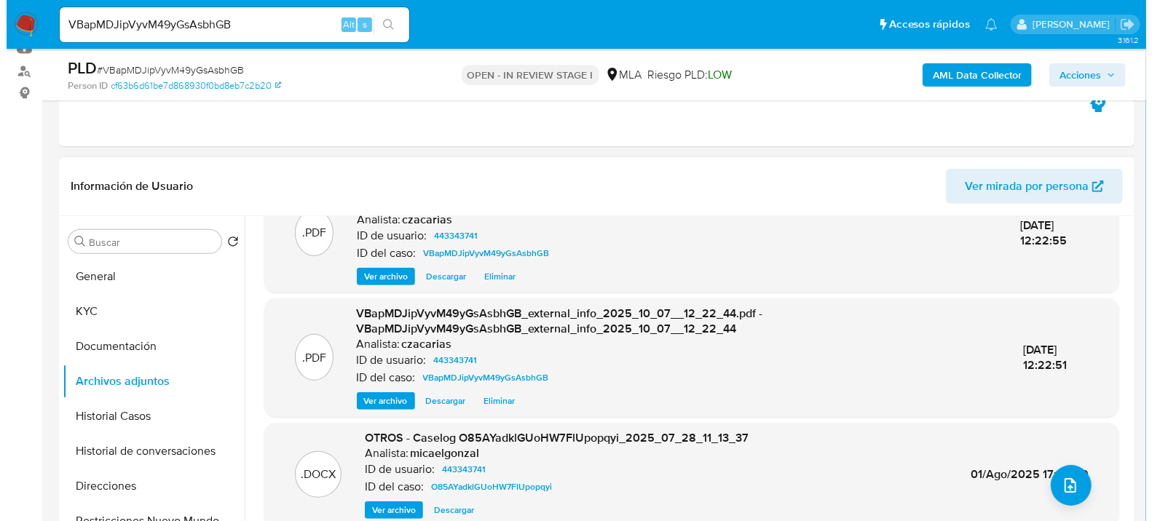
scroll to position [81, 0]
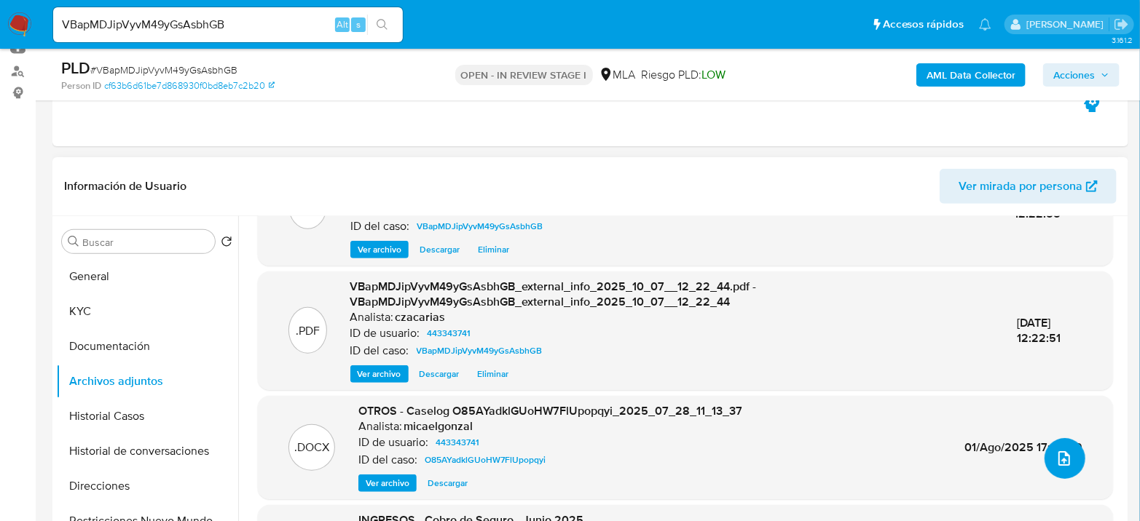
click at [1055, 451] on span "upload-file" at bounding box center [1063, 458] width 17 height 17
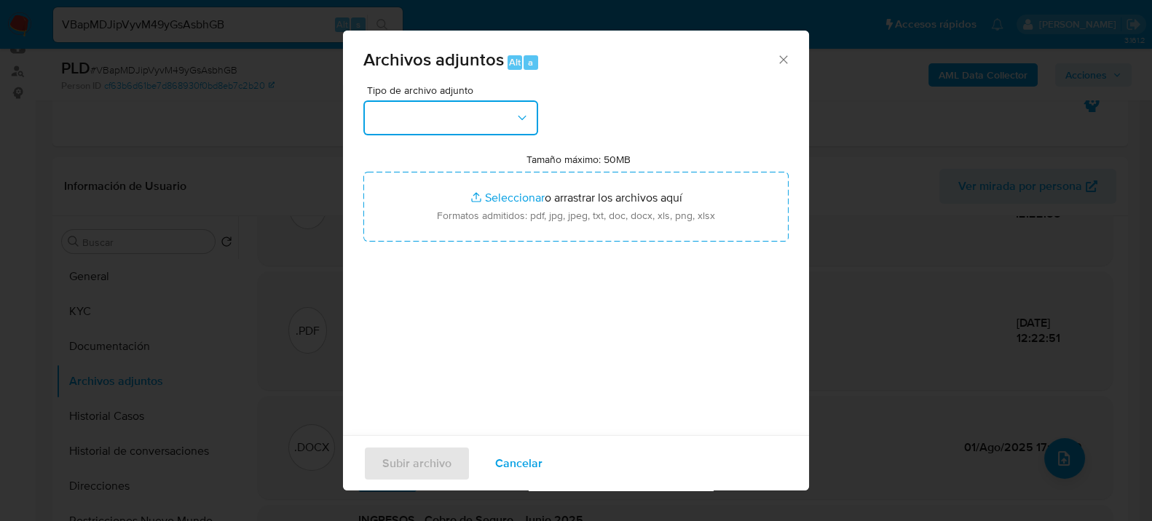
click at [444, 126] on button "button" at bounding box center [450, 117] width 175 height 35
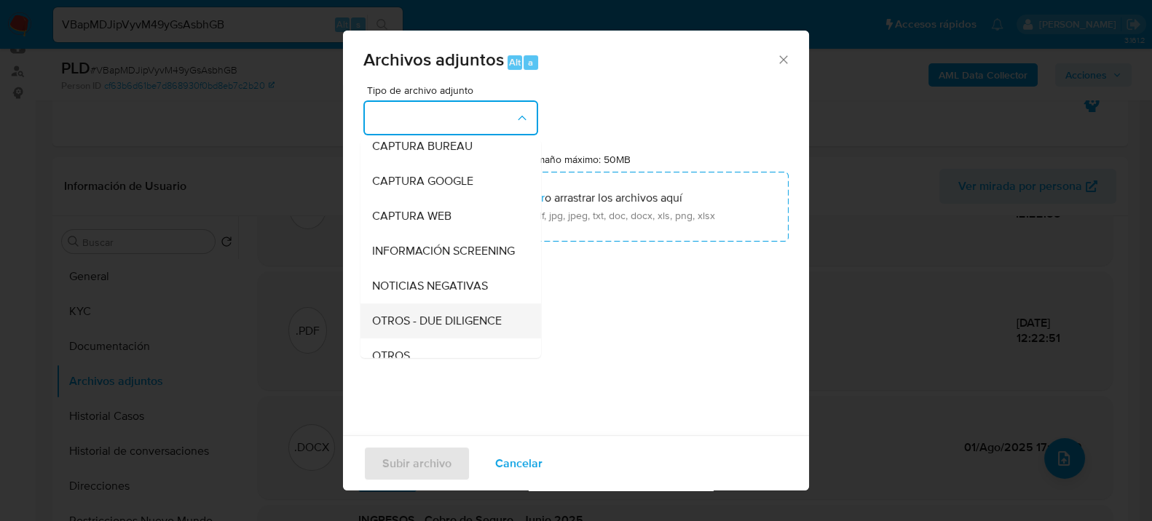
scroll to position [162, 0]
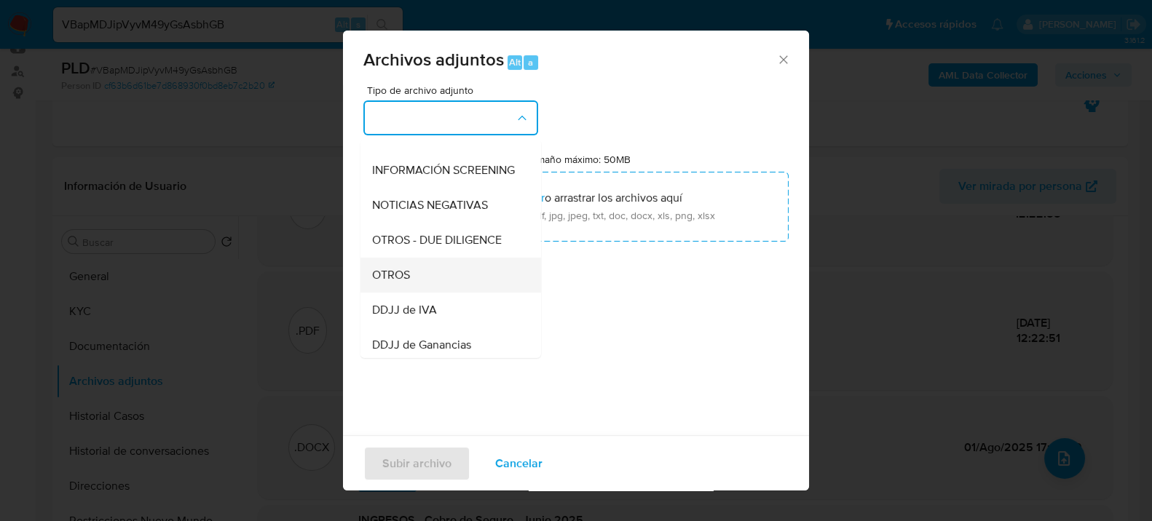
click at [404, 282] on span "OTROS" at bounding box center [391, 274] width 38 height 15
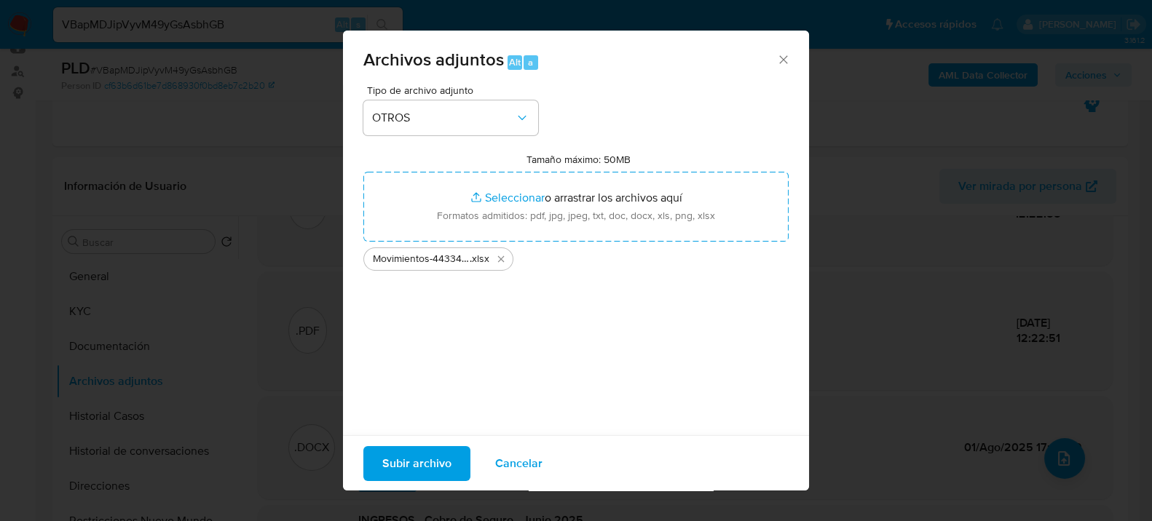
click at [437, 461] on span "Subir archivo" at bounding box center [416, 463] width 69 height 32
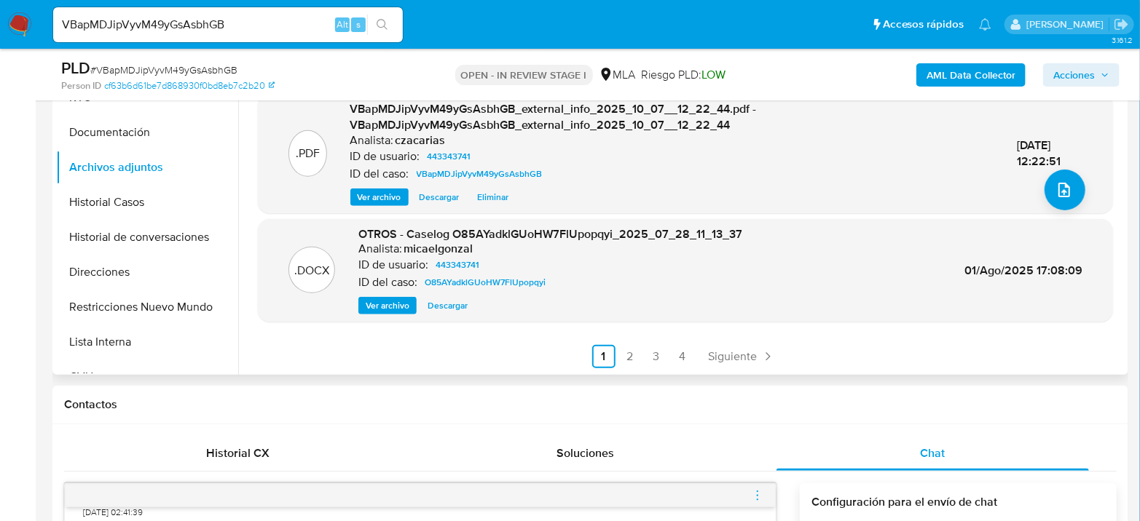
scroll to position [404, 0]
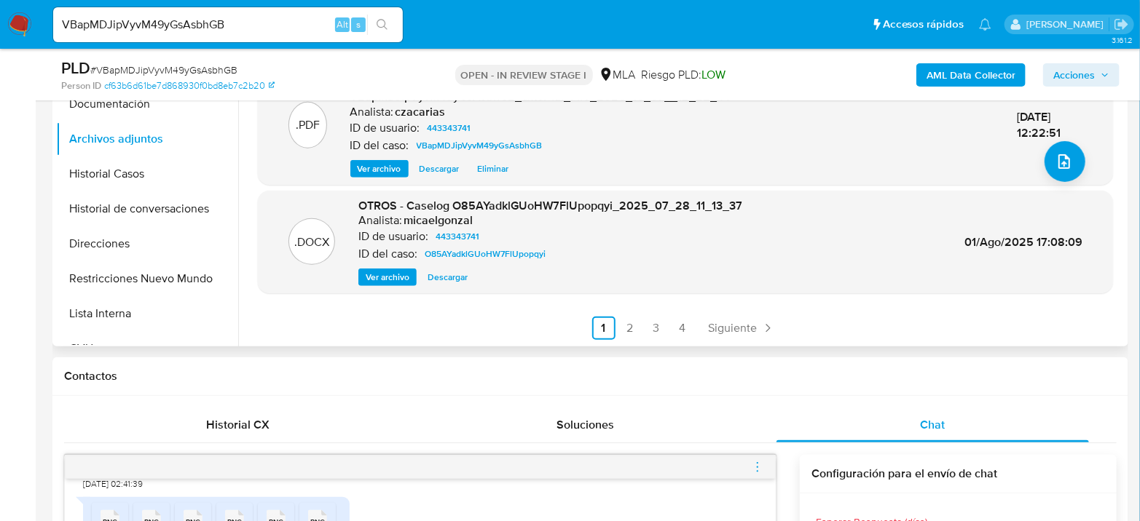
click at [634, 339] on div ".XLSX OTROS - Movimientos-443343741 julio Analista: czacarias ID del caso: VBap…" at bounding box center [681, 160] width 886 height 373
click at [631, 335] on link "2" at bounding box center [629, 328] width 23 height 23
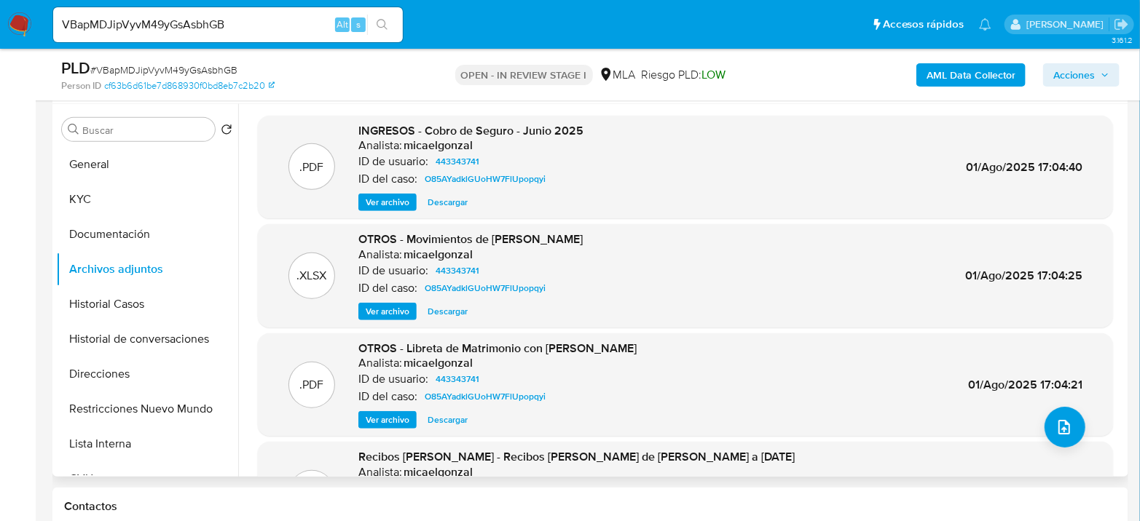
scroll to position [243, 0]
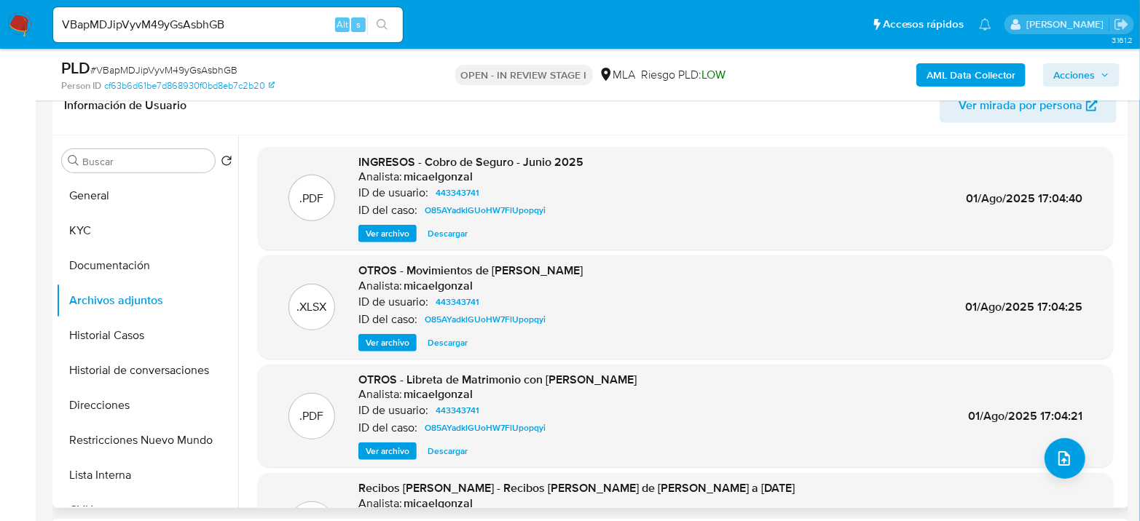
click at [396, 234] on span "Ver archivo" at bounding box center [388, 233] width 44 height 15
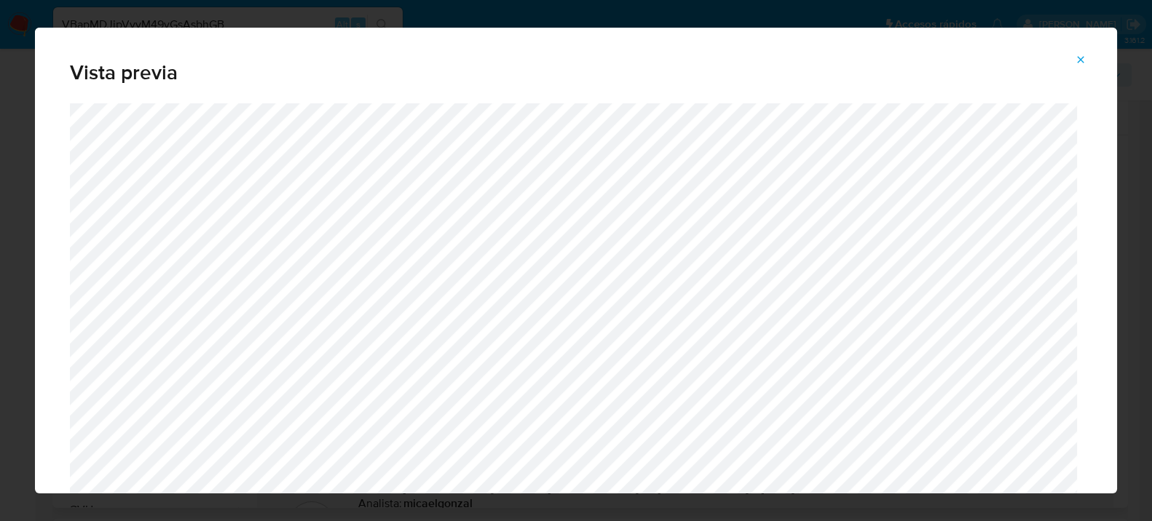
click at [1078, 58] on icon "Attachment preview" at bounding box center [1081, 60] width 12 height 12
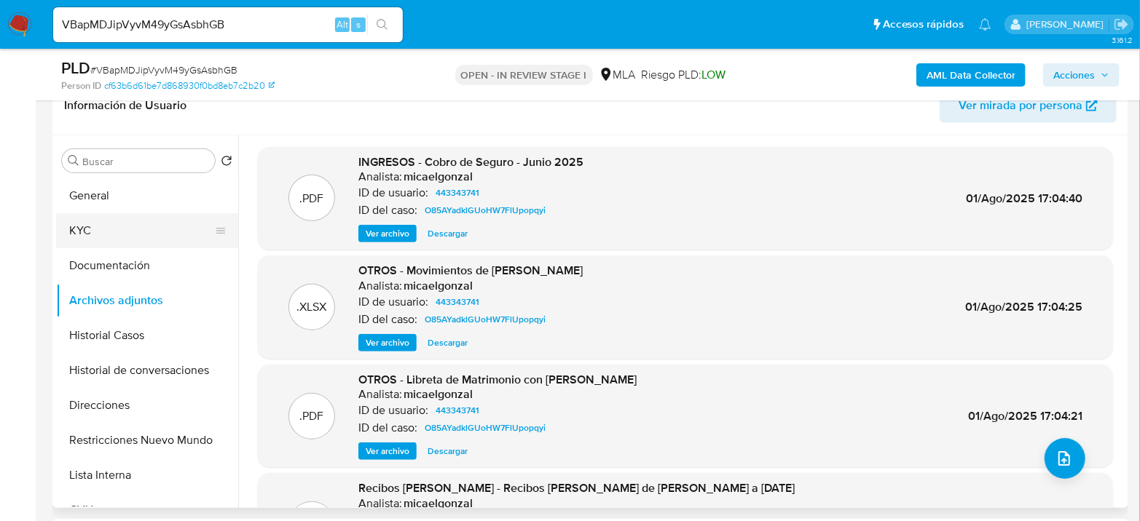
click at [106, 239] on button "KYC" at bounding box center [141, 230] width 170 height 35
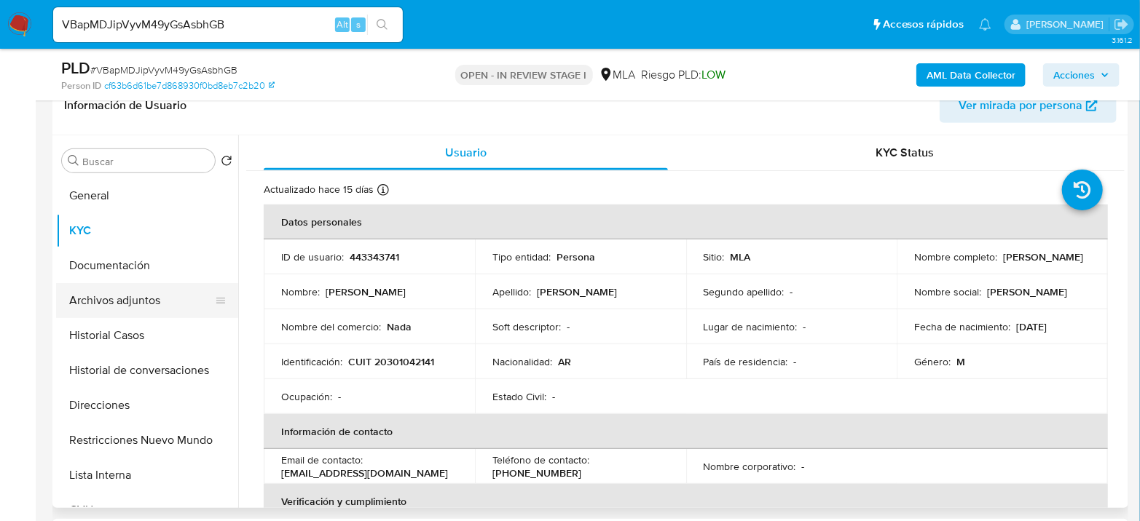
click at [127, 316] on button "Archivos adjuntos" at bounding box center [141, 300] width 170 height 35
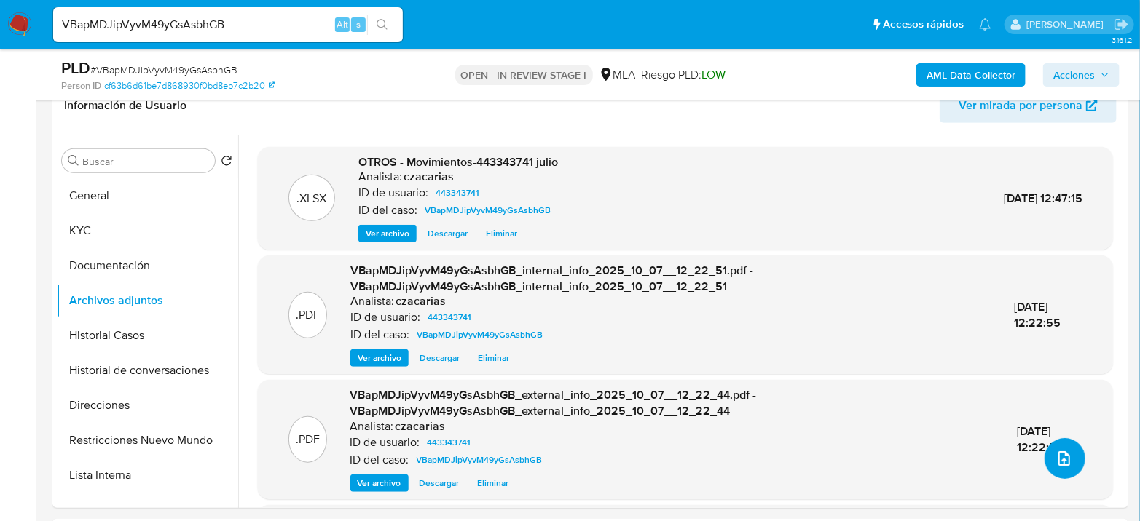
click at [1055, 455] on icon "upload-file" at bounding box center [1063, 458] width 17 height 17
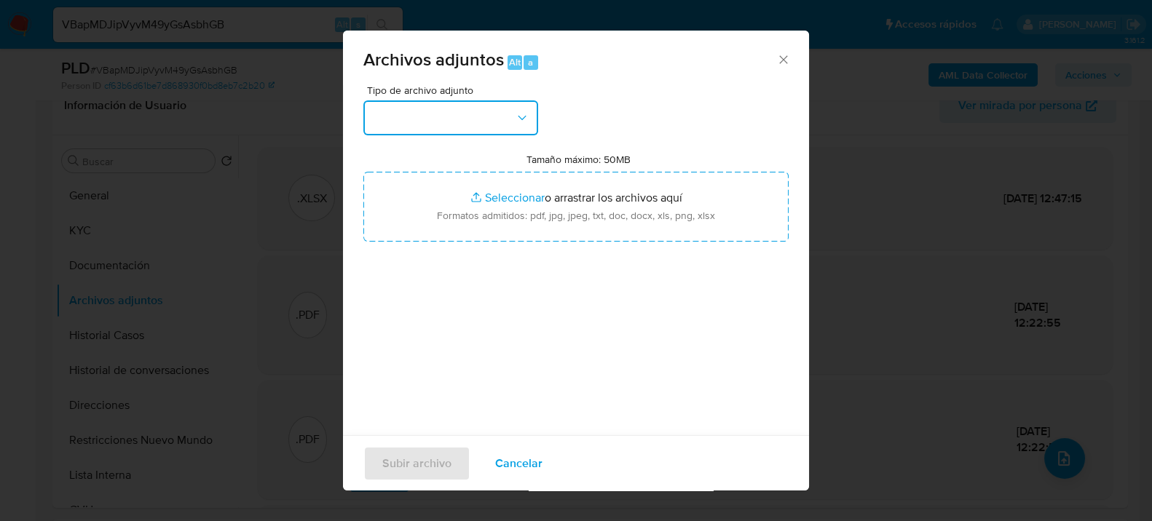
click at [505, 134] on button "button" at bounding box center [450, 117] width 175 height 35
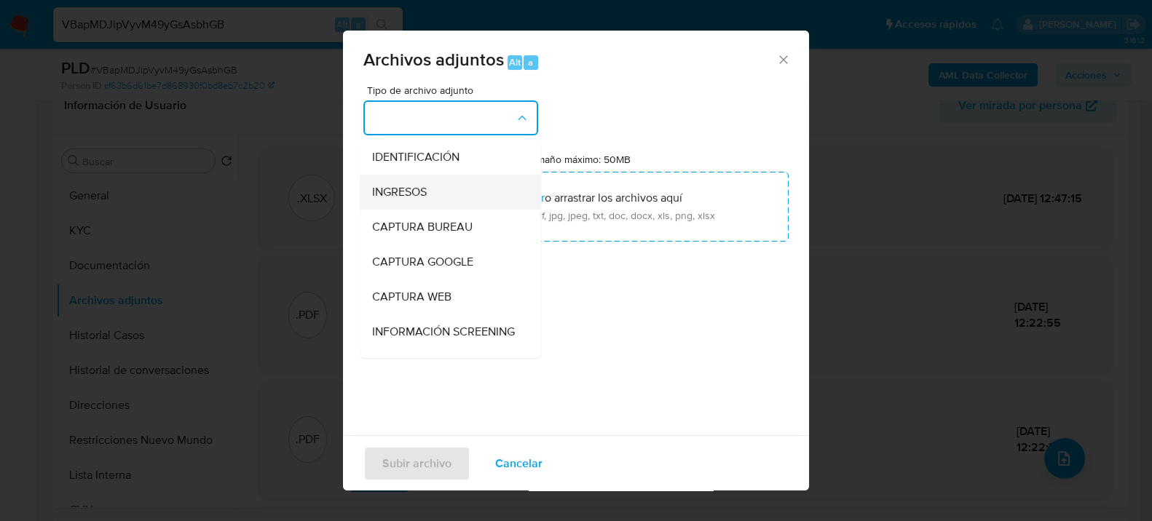
click at [396, 197] on span "INGRESOS" at bounding box center [399, 191] width 55 height 15
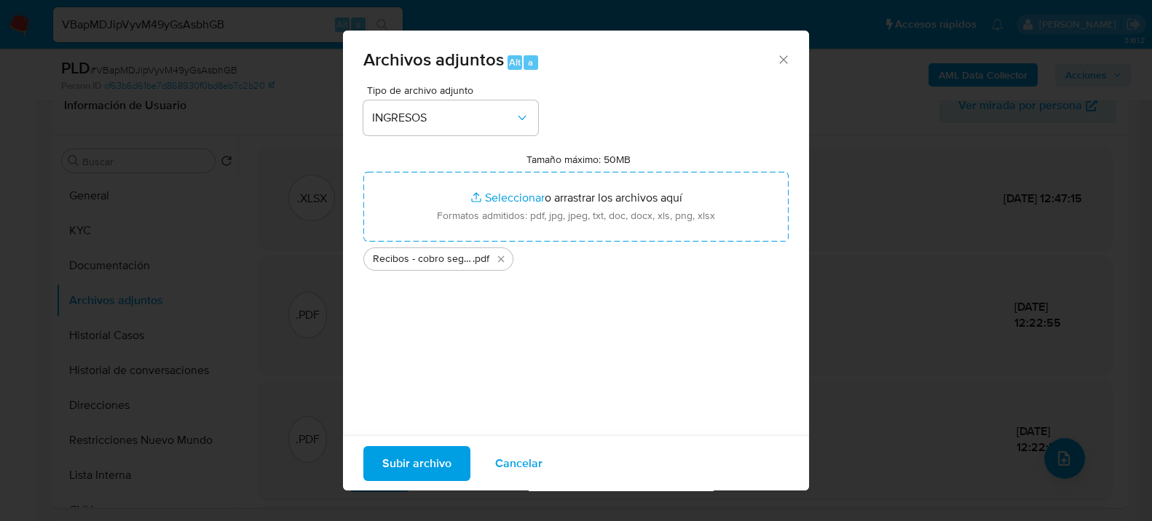
click at [418, 452] on span "Subir archivo" at bounding box center [416, 463] width 69 height 32
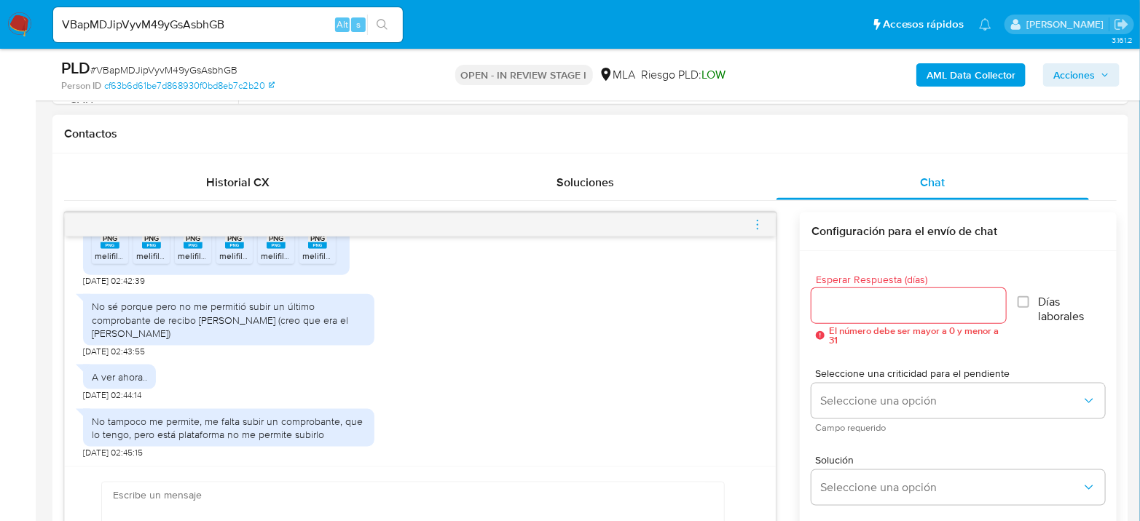
scroll to position [1368, 0]
click at [758, 229] on span "menu-action" at bounding box center [757, 225] width 13 height 35
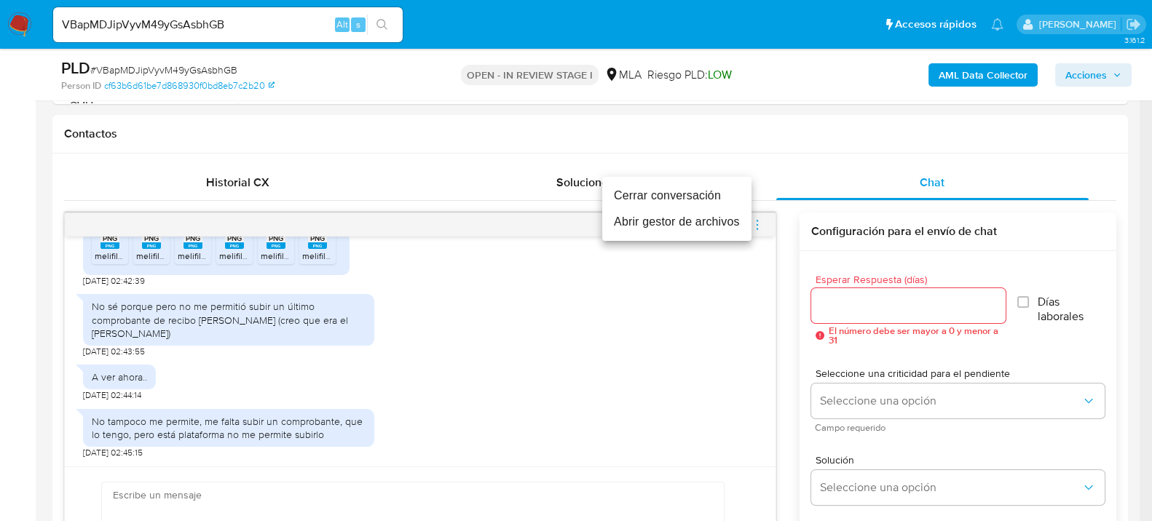
click at [666, 198] on li "Cerrar conversación" at bounding box center [676, 196] width 149 height 26
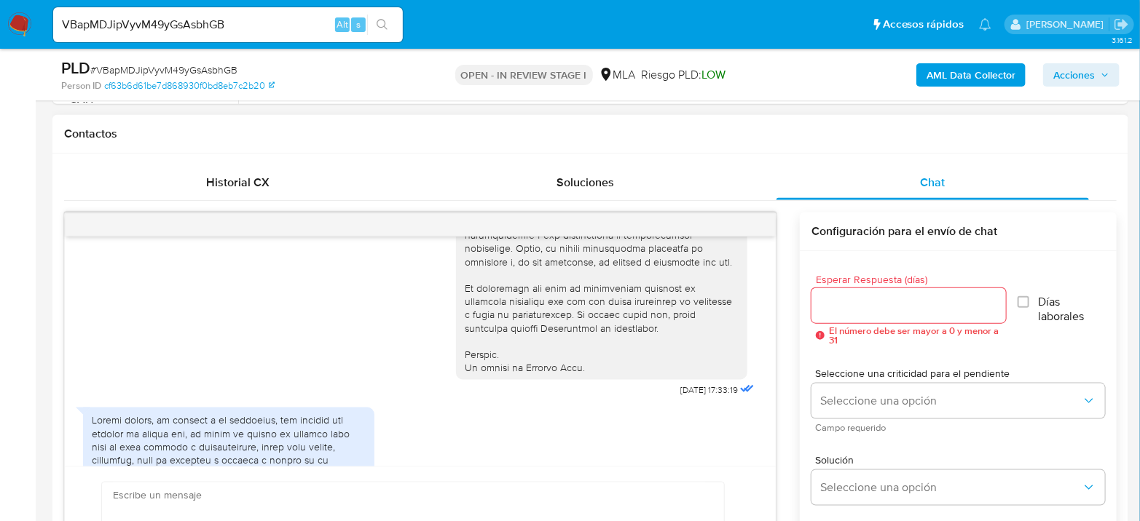
scroll to position [803, 0]
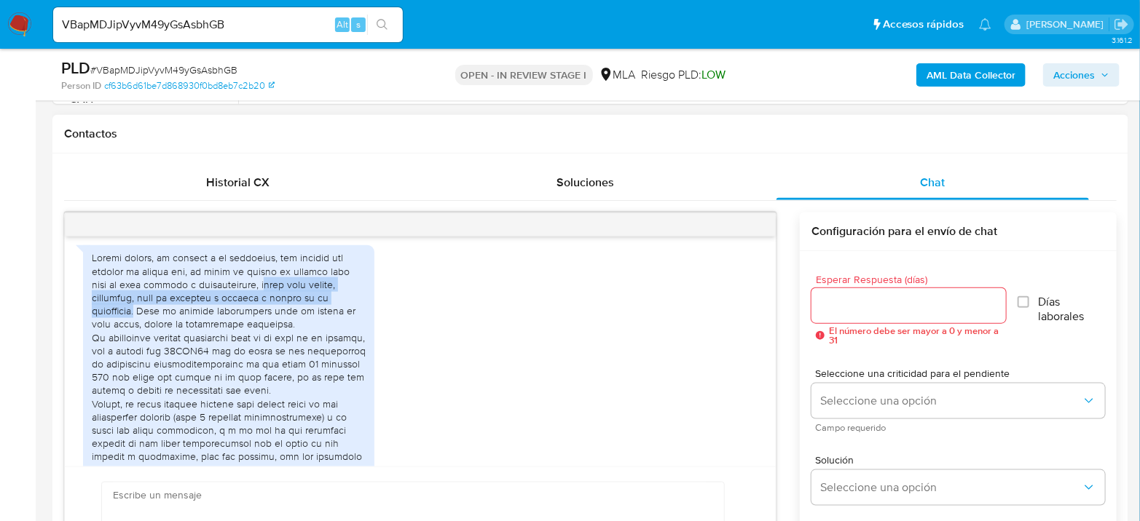
drag, startPoint x: 265, startPoint y: 310, endPoint x: 137, endPoint y: 336, distance: 131.0
click at [137, 336] on div at bounding box center [229, 483] width 274 height 464
copy div "anto para ahorro, inversión, pago de servicio y compras a través de la aplicaci…"
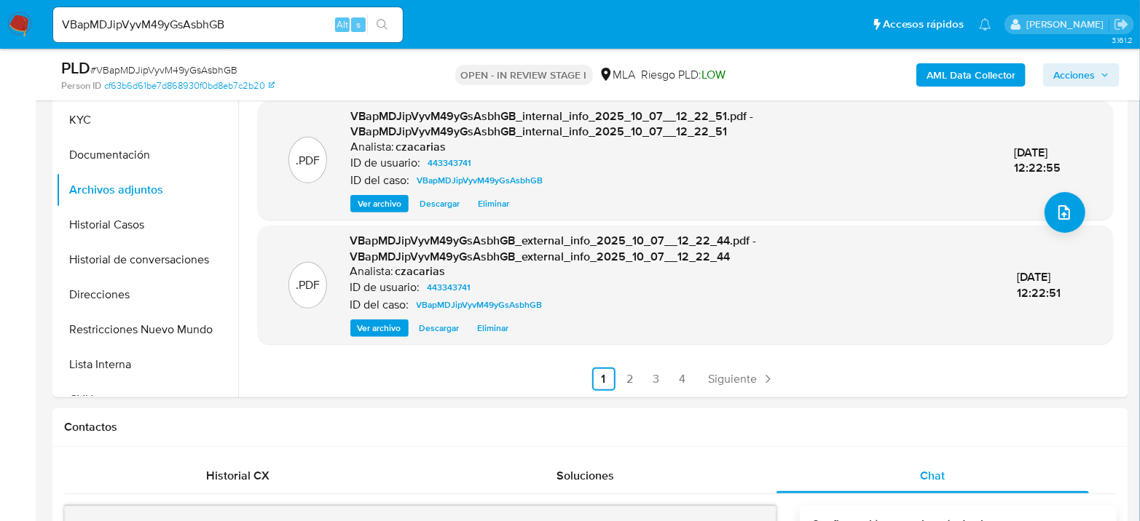
scroll to position [243, 0]
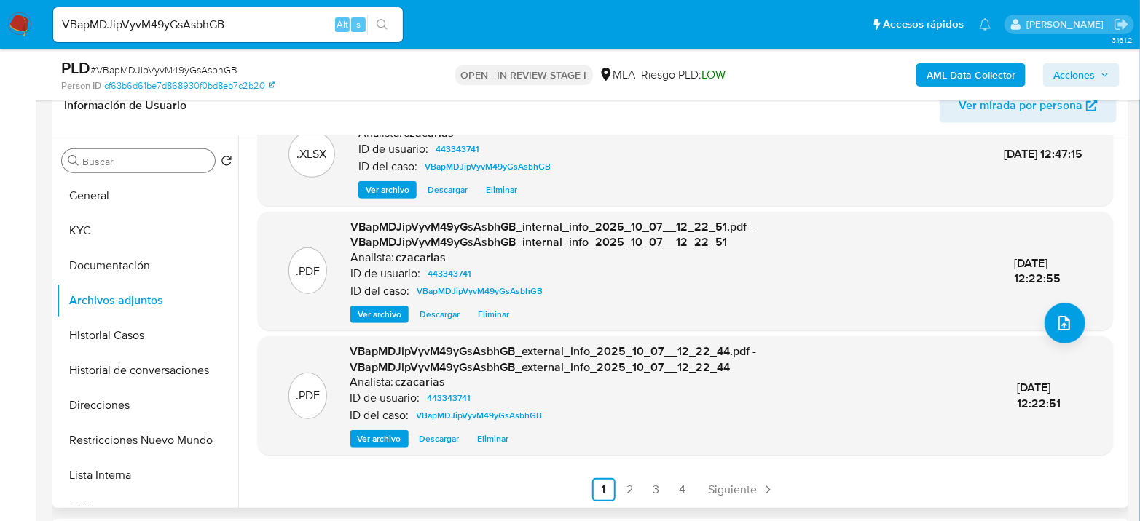
click at [117, 160] on input "Buscar" at bounding box center [145, 161] width 127 height 13
click at [111, 202] on button "General" at bounding box center [141, 195] width 170 height 35
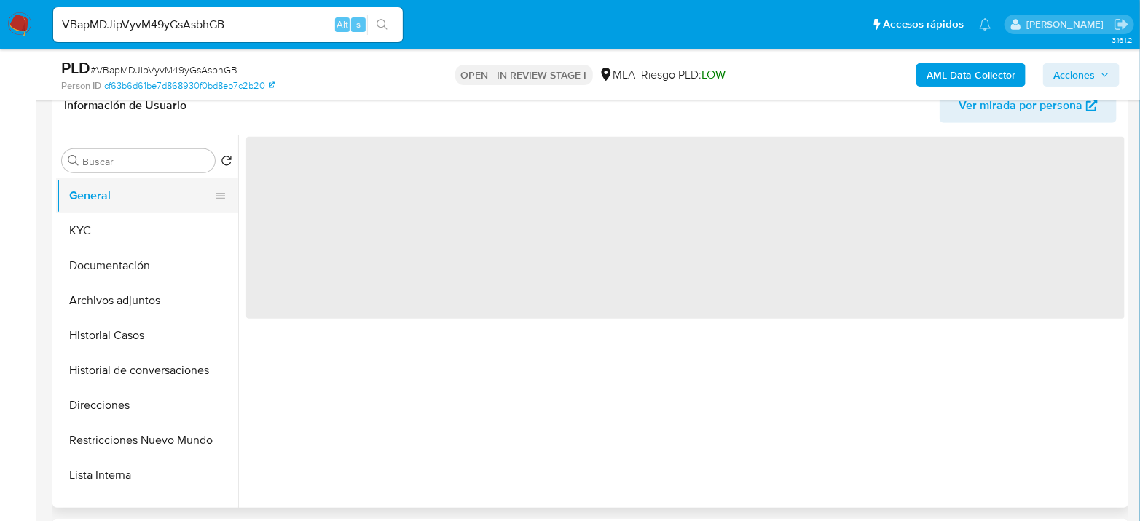
scroll to position [0, 0]
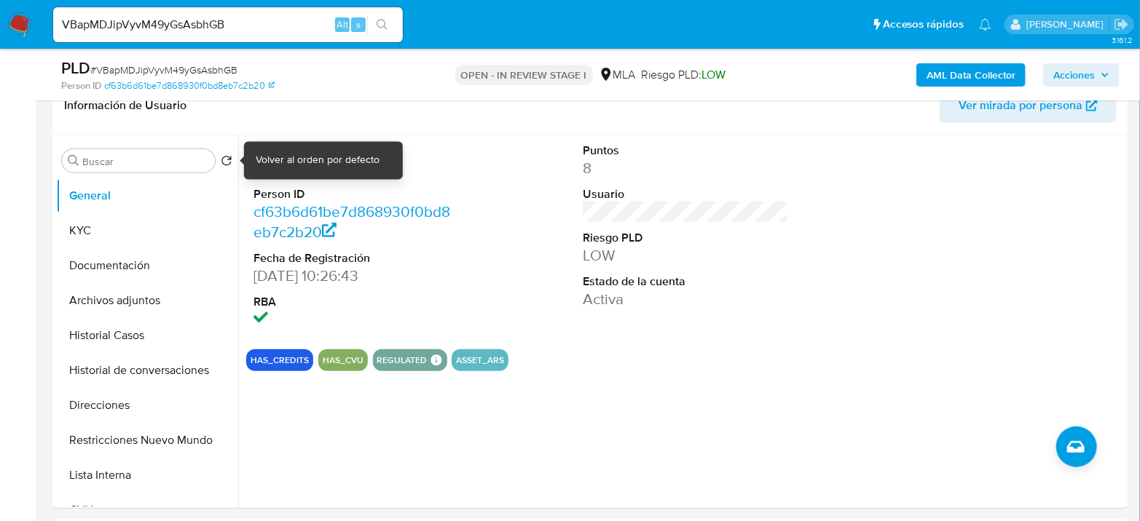
click at [292, 167] on dd "443343741" at bounding box center [355, 168] width 205 height 20
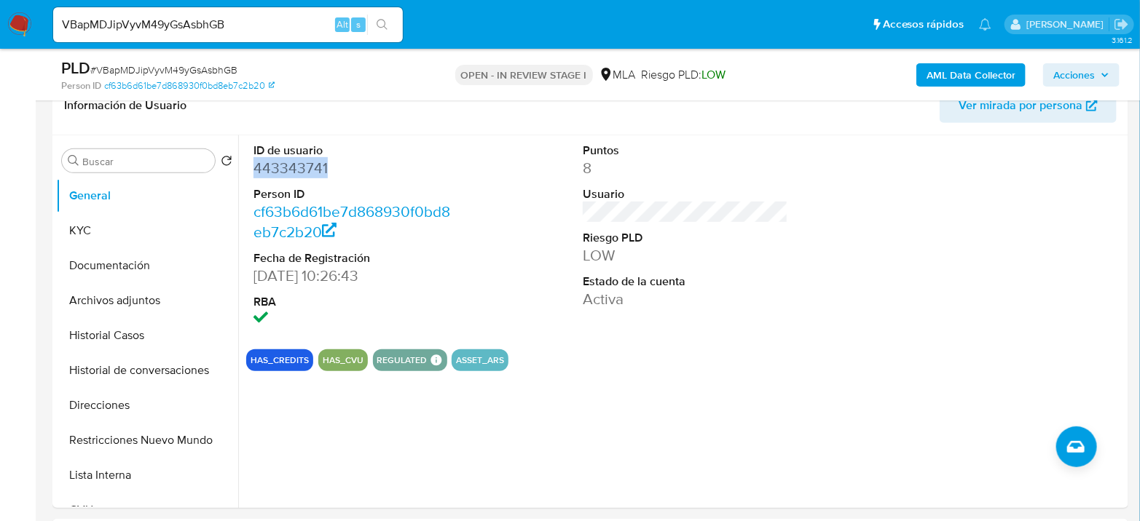
click at [292, 167] on dd "443343741" at bounding box center [355, 168] width 205 height 20
copy dd "443343741"
click at [77, 237] on button "KYC" at bounding box center [141, 230] width 170 height 35
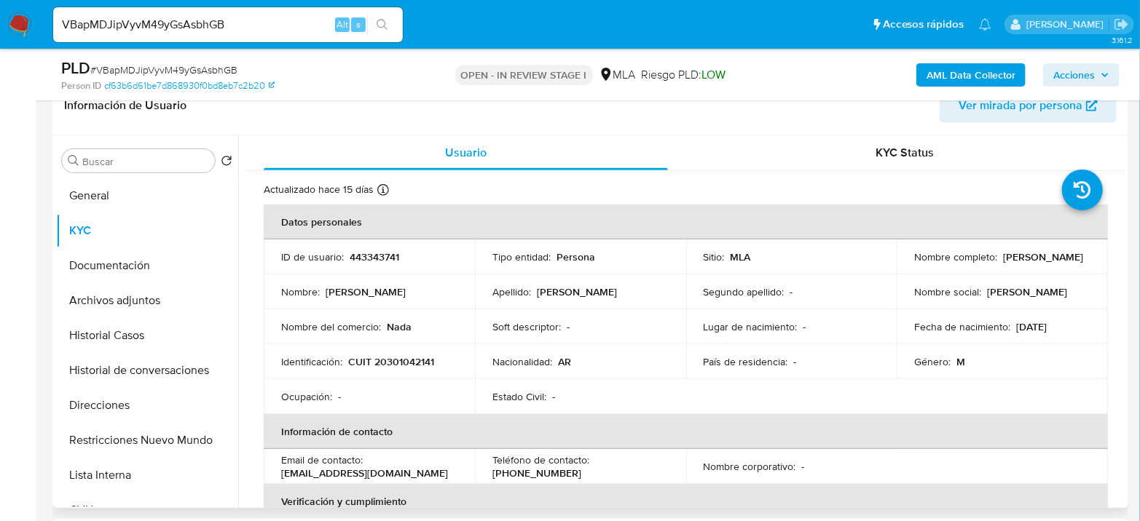
click at [399, 361] on p "CUIT 20301042141" at bounding box center [391, 361] width 86 height 13
click at [422, 360] on p "CUIT 20301042141" at bounding box center [391, 361] width 86 height 13
click at [149, 280] on button "Documentación" at bounding box center [141, 265] width 170 height 35
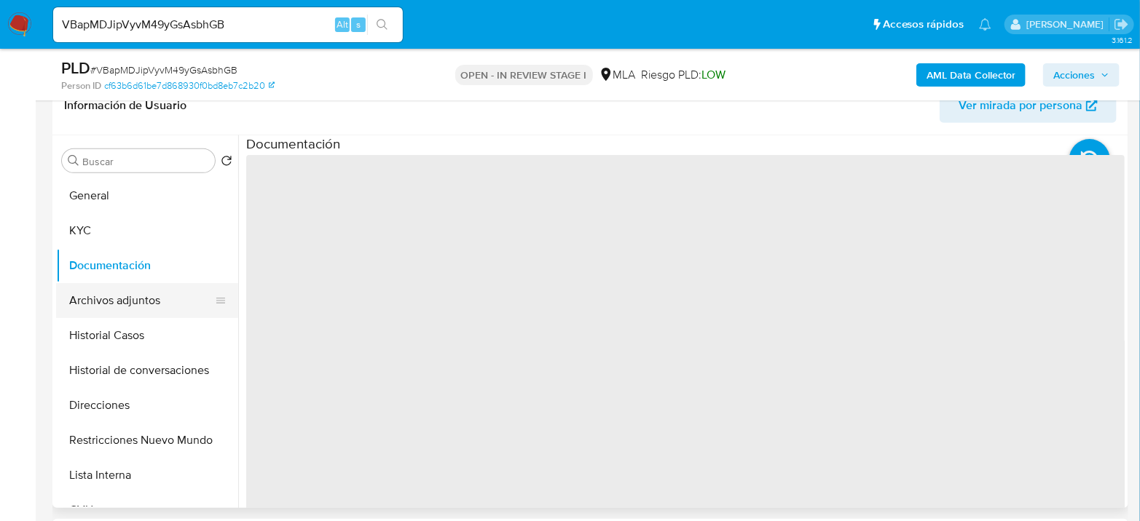
click at [145, 292] on button "Archivos adjuntos" at bounding box center [141, 300] width 170 height 35
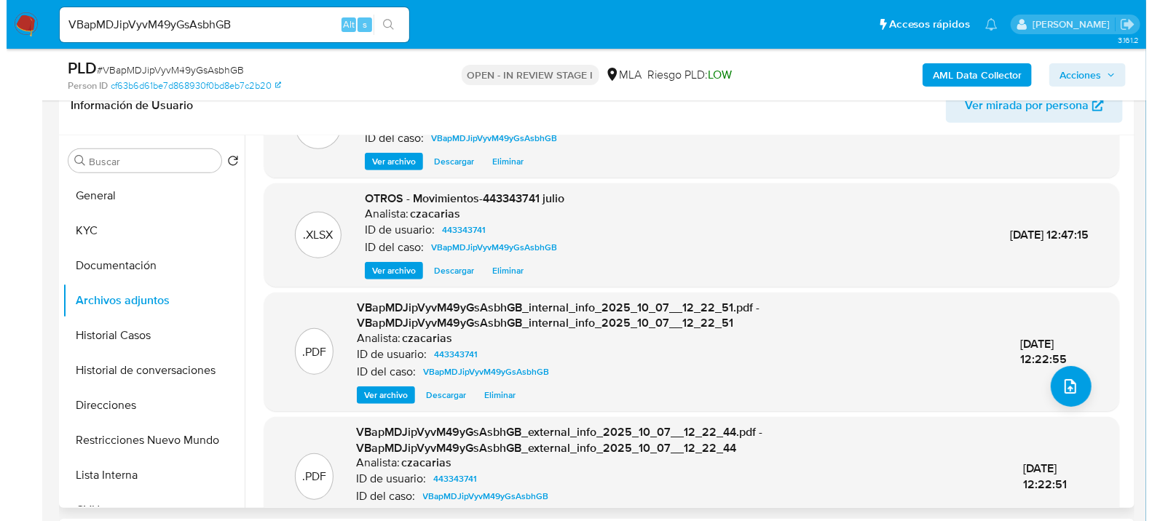
scroll to position [154, 0]
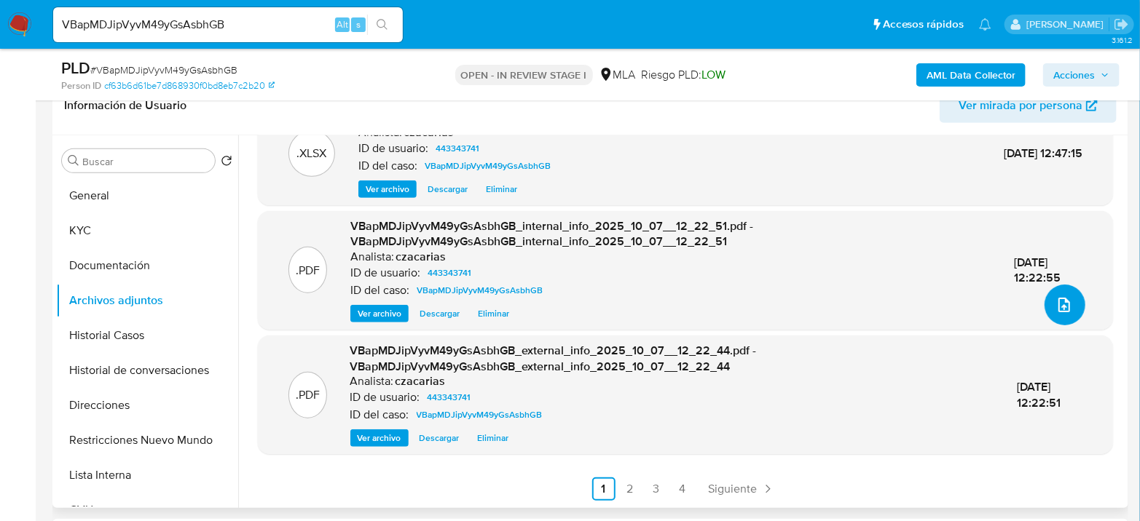
click at [1061, 303] on icon "upload-file" at bounding box center [1063, 304] width 17 height 17
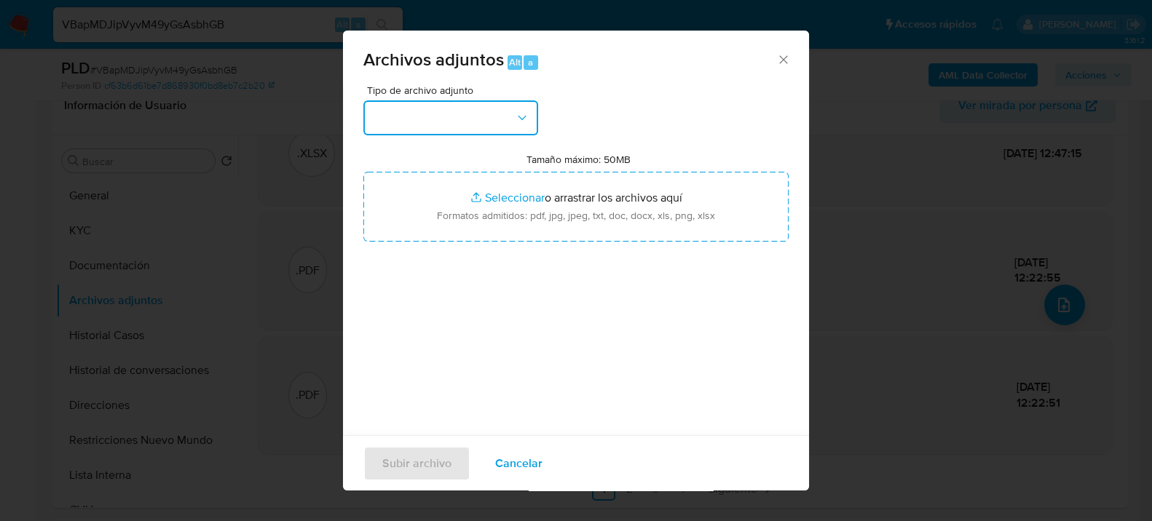
click at [482, 124] on button "button" at bounding box center [450, 117] width 175 height 35
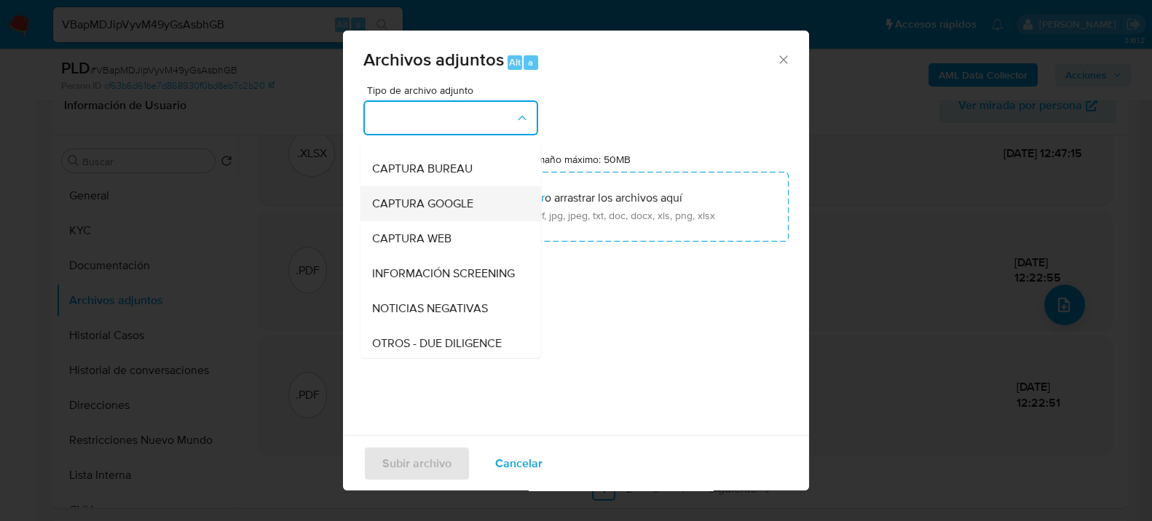
scroll to position [162, 0]
click at [408, 282] on span "OTROS" at bounding box center [391, 274] width 38 height 15
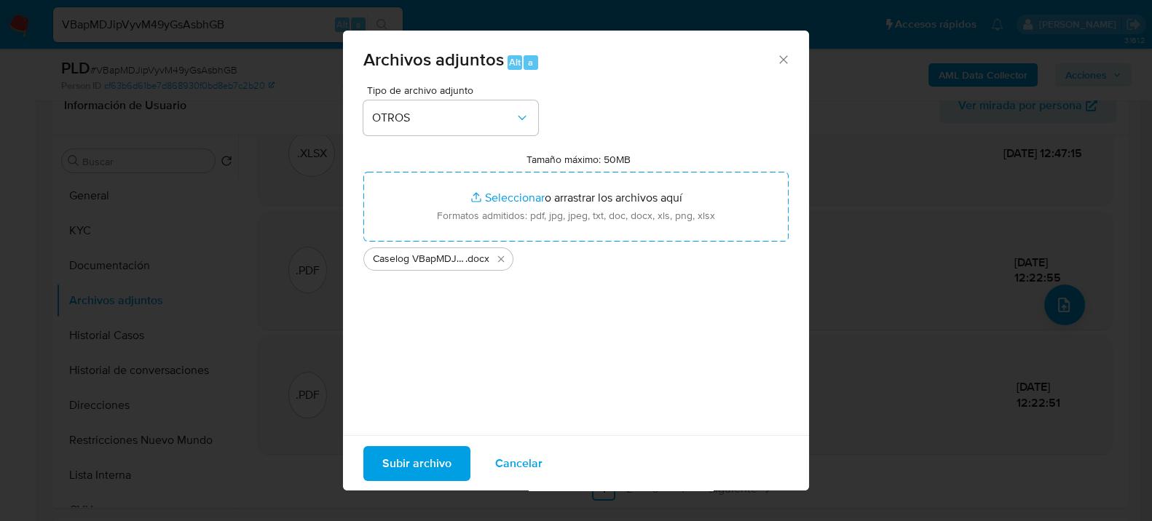
click at [403, 461] on span "Subir archivo" at bounding box center [416, 463] width 69 height 32
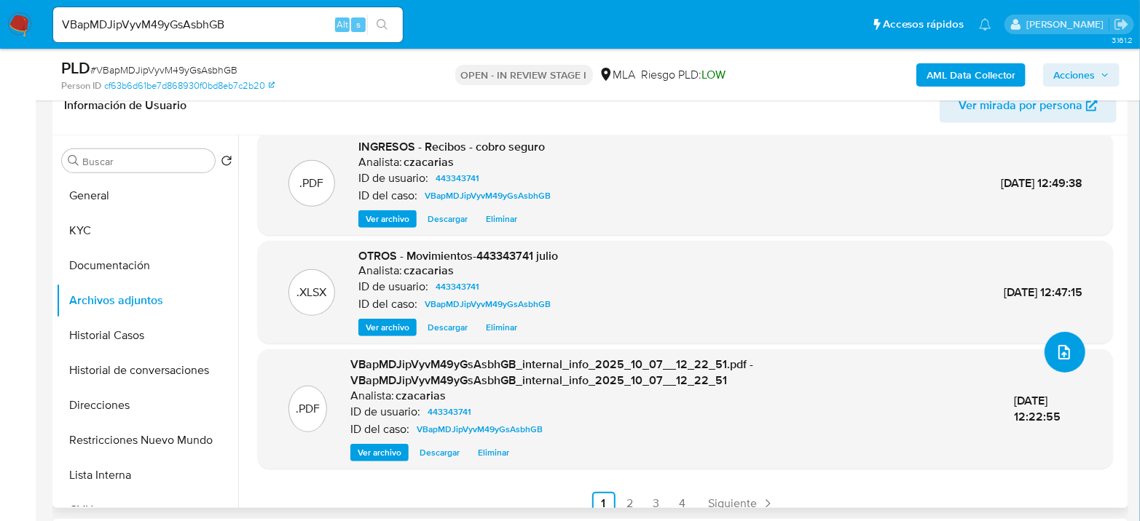
scroll to position [120, 0]
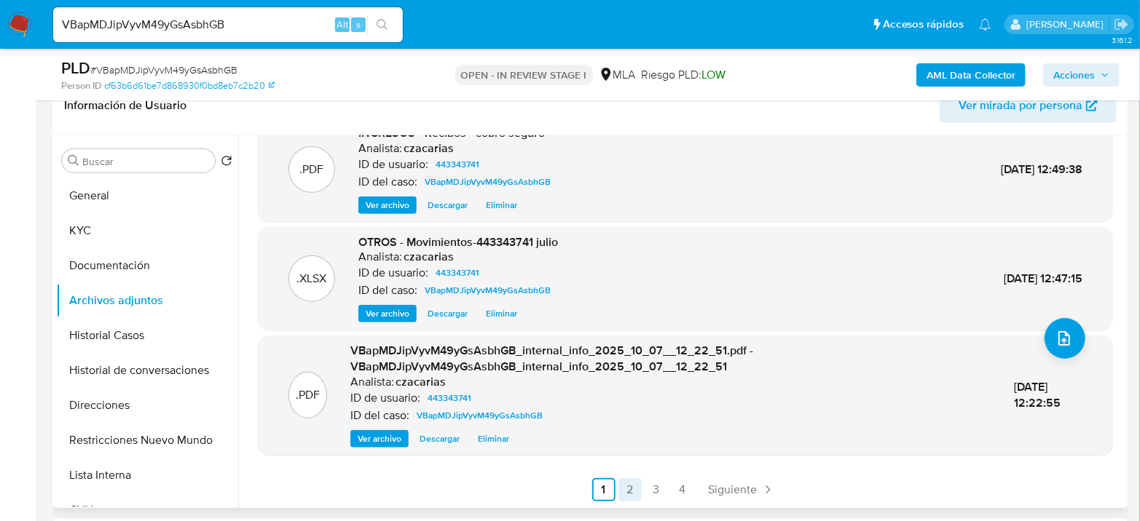
click at [622, 484] on link "2" at bounding box center [629, 489] width 23 height 23
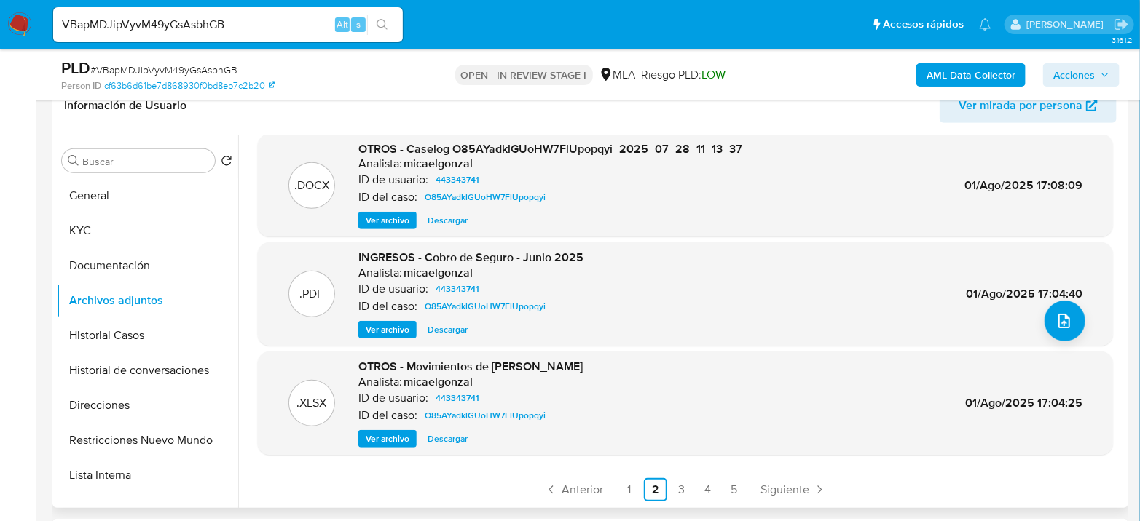
scroll to position [323, 0]
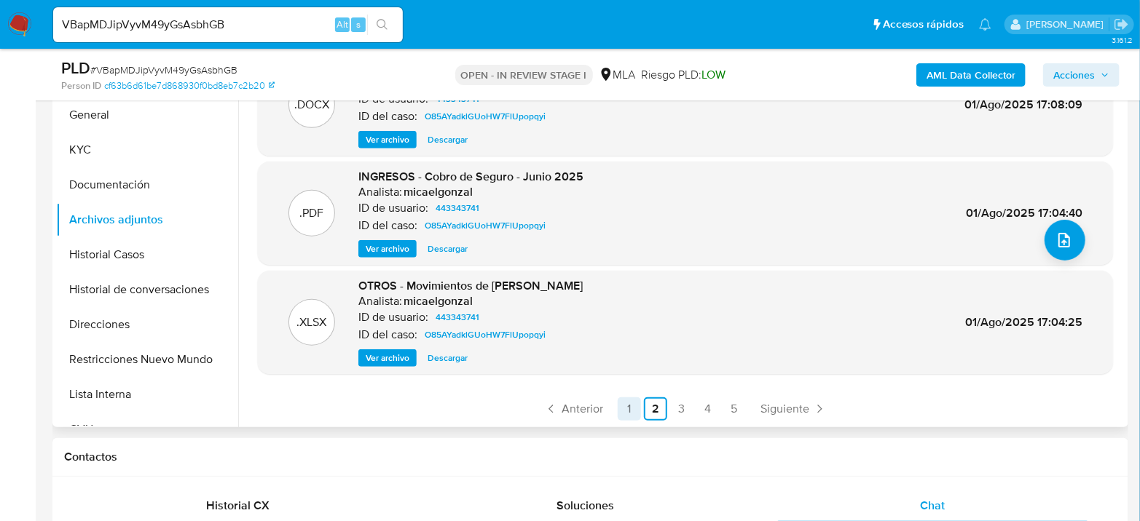
click at [628, 402] on link "1" at bounding box center [629, 409] width 23 height 23
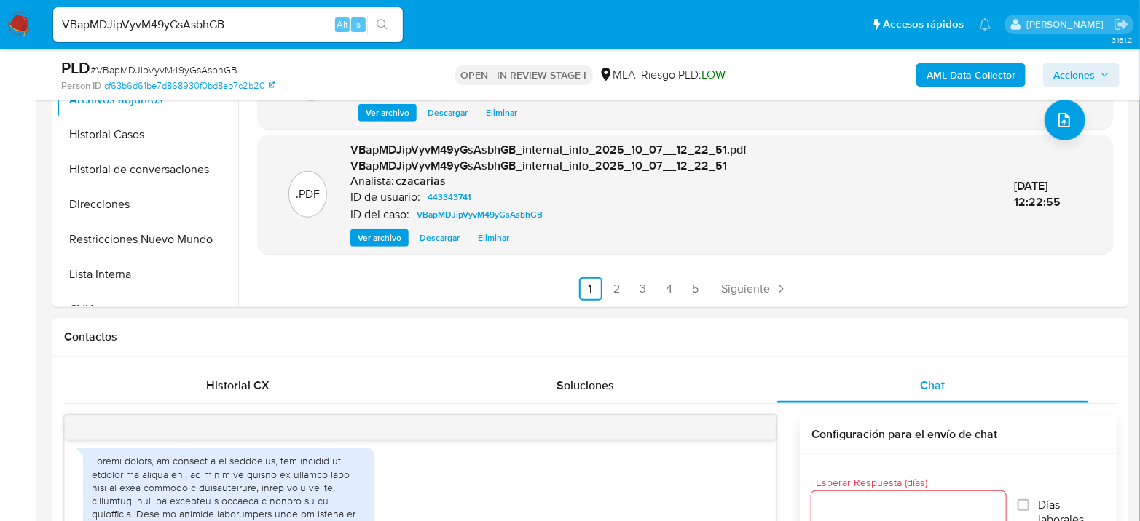
scroll to position [566, 0]
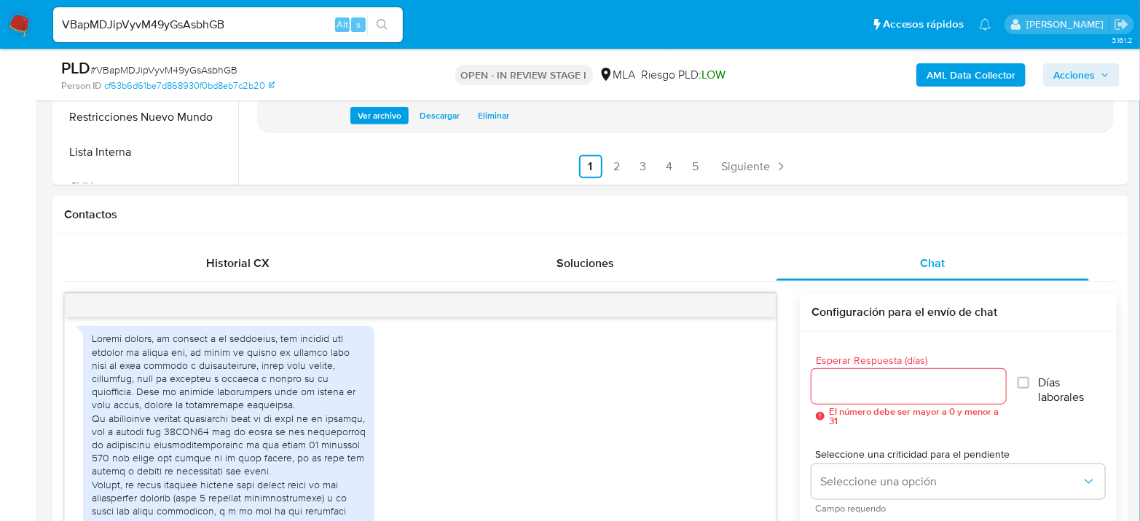
click at [1079, 70] on span "Acciones" at bounding box center [1074, 74] width 42 height 23
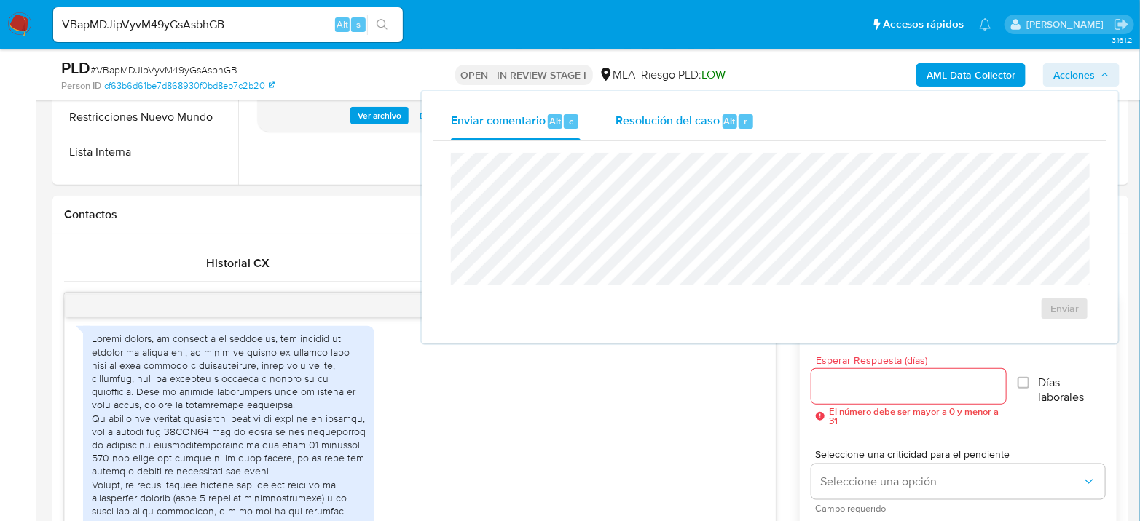
click at [724, 114] on span "Alt" at bounding box center [730, 121] width 12 height 14
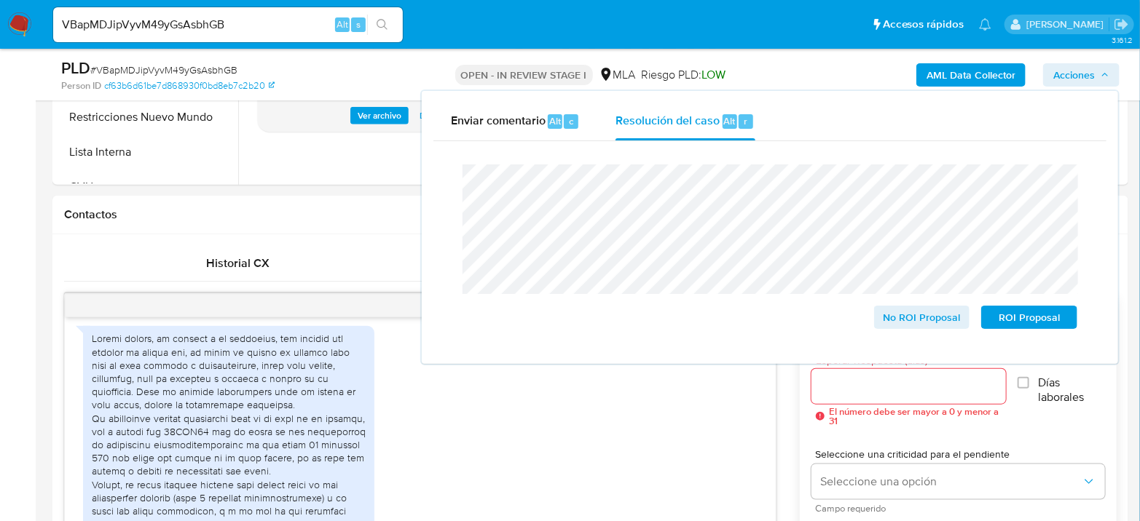
click at [224, 65] on span "# VBapMDJipVyvM49yGsAsbhGB" at bounding box center [163, 70] width 147 height 15
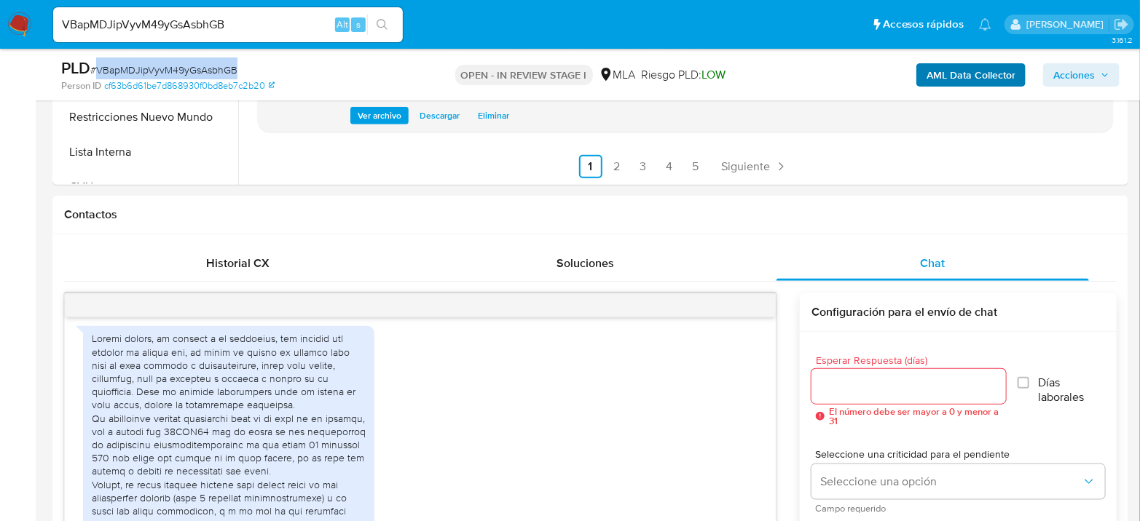
copy span "VBapMDJipVyvM49yGsAsbhGB"
click at [1087, 71] on span "Acciones" at bounding box center [1074, 74] width 42 height 23
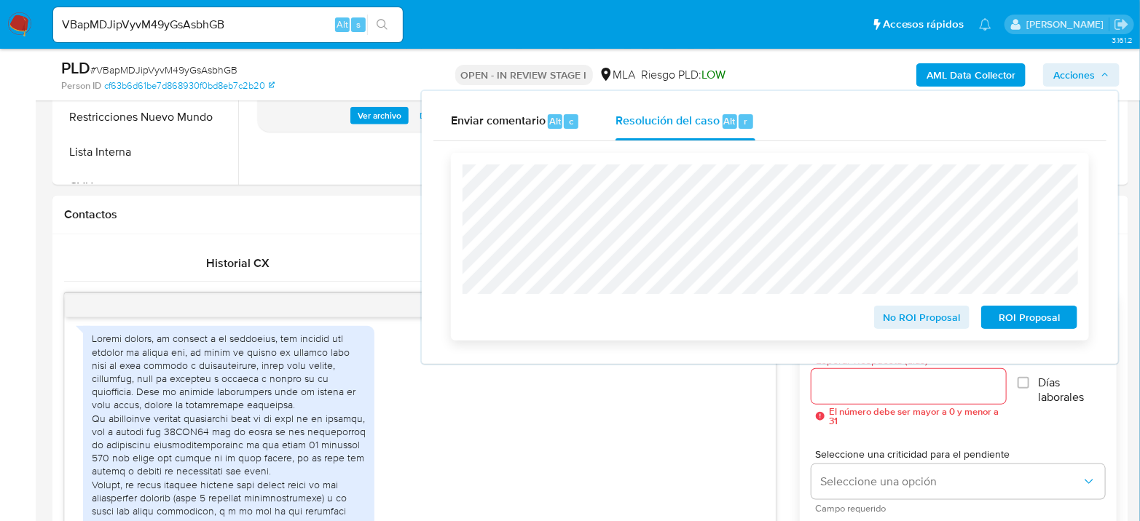
click at [921, 317] on span "No ROI Proposal" at bounding box center [922, 317] width 76 height 20
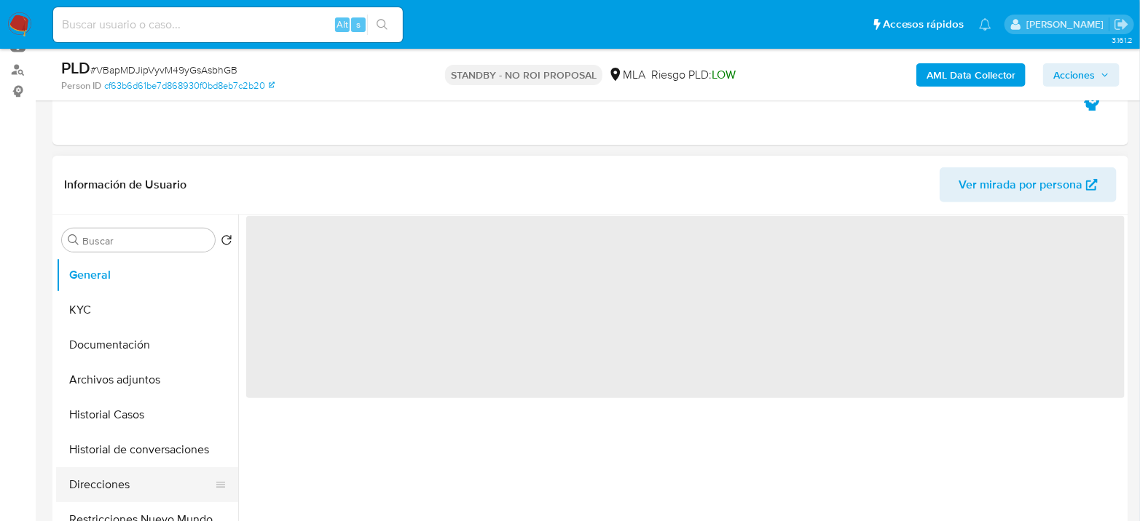
scroll to position [323, 0]
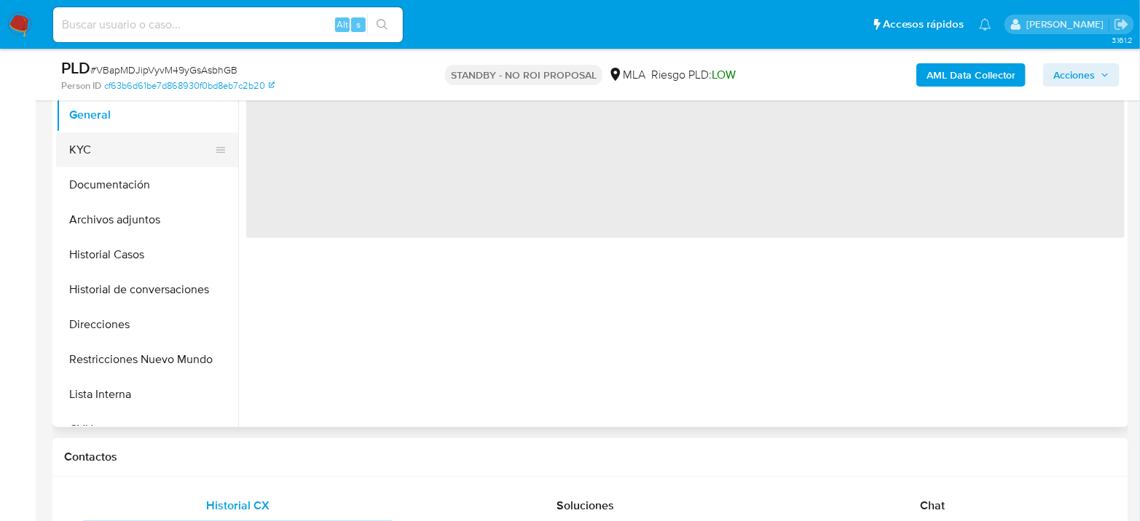
click at [138, 154] on button "KYC" at bounding box center [141, 150] width 170 height 35
select select "10"
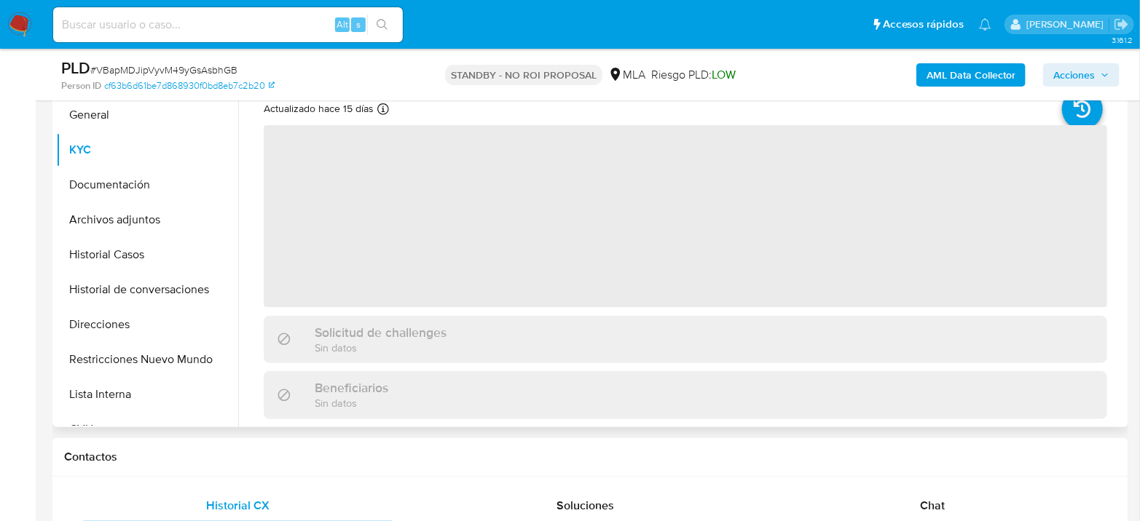
scroll to position [243, 0]
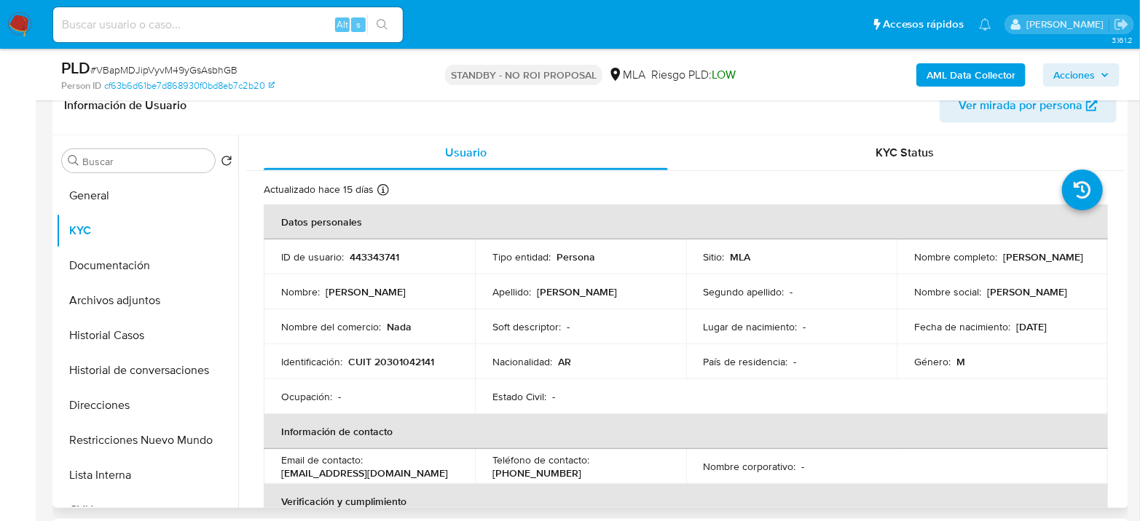
drag, startPoint x: 909, startPoint y: 265, endPoint x: 1039, endPoint y: 268, distance: 130.4
click at [1039, 268] on td "Nombre completo : [PERSON_NAME]" at bounding box center [1001, 257] width 211 height 35
copy p "[PERSON_NAME]"
click at [255, 19] on input at bounding box center [228, 24] width 350 height 19
paste input "xJ7rNvnBatdk36W3ptgf1tsm"
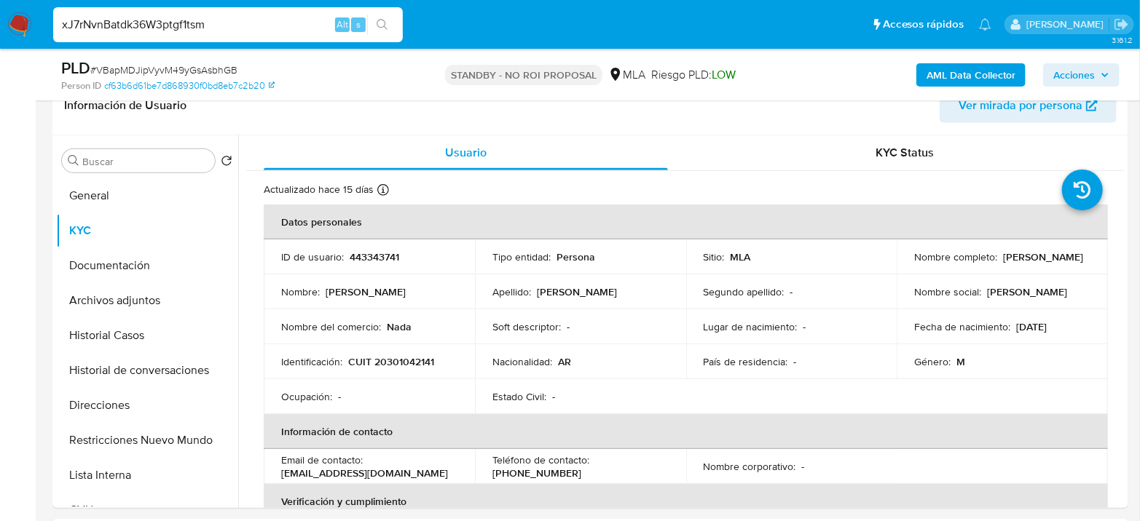
type input "xJ7rNvnBatdk36W3ptgf1tsm"
click at [382, 33] on button "search-icon" at bounding box center [382, 25] width 30 height 20
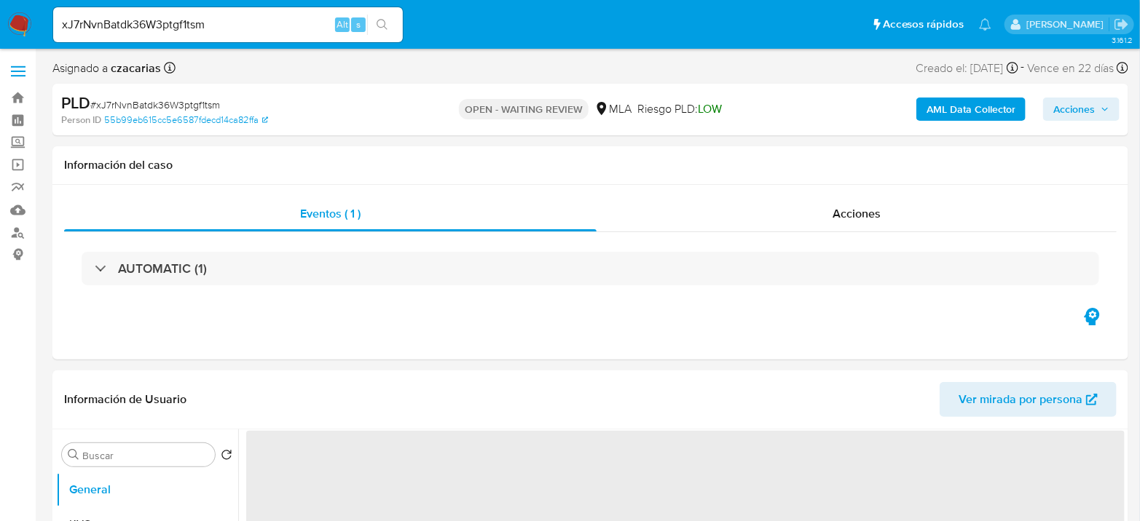
select select "10"
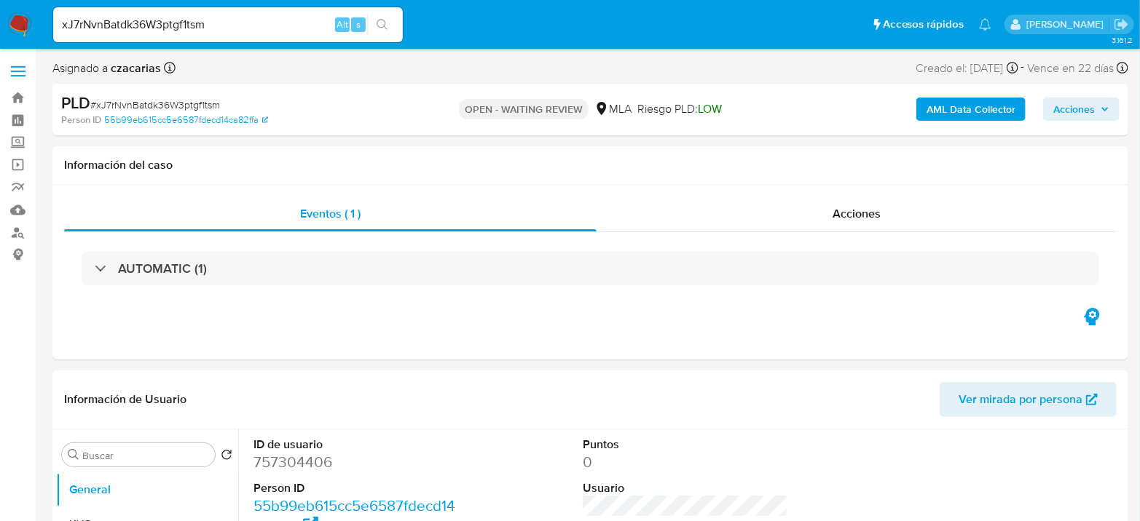
click at [158, 103] on span "# xJ7rNvnBatdk36W3ptgf1tsm" at bounding box center [155, 105] width 130 height 15
copy span "xJ7rNvnBatdk36W3ptgf1tsm"
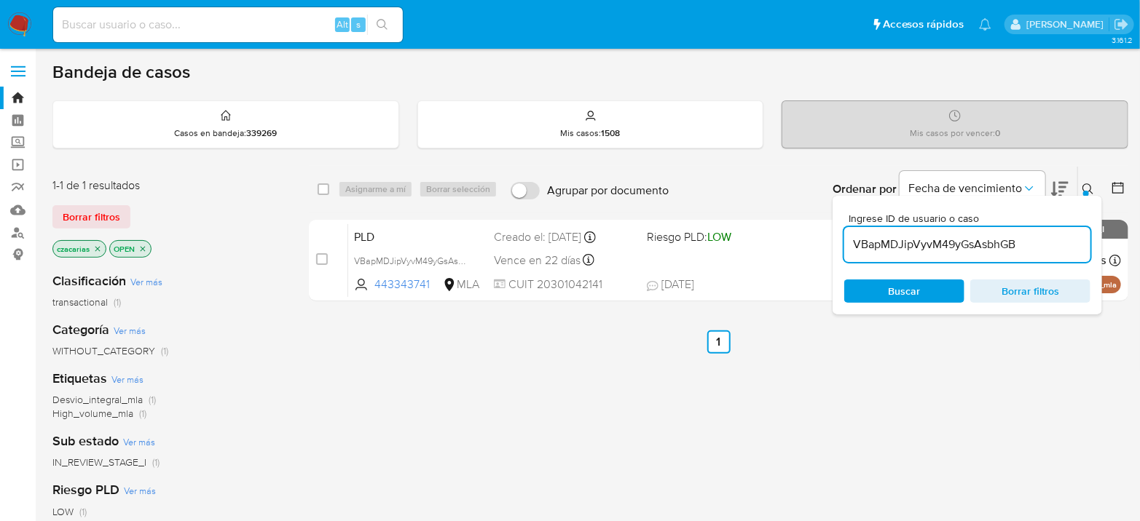
click at [955, 239] on input "VBapMDJipVyvM49yGsAsbhGB" at bounding box center [967, 244] width 246 height 19
paste input "xJ7rNvnBatdk36W3ptgf1tsm"
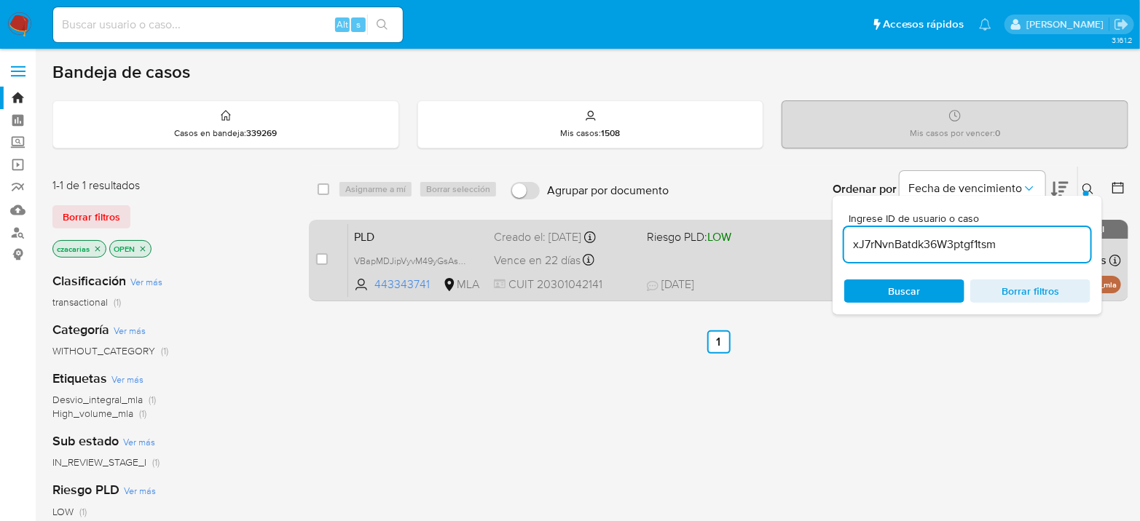
type input "xJ7rNvnBatdk36W3ptgf1tsm"
click at [320, 259] on input "checkbox" at bounding box center [322, 259] width 12 height 12
checkbox input "true"
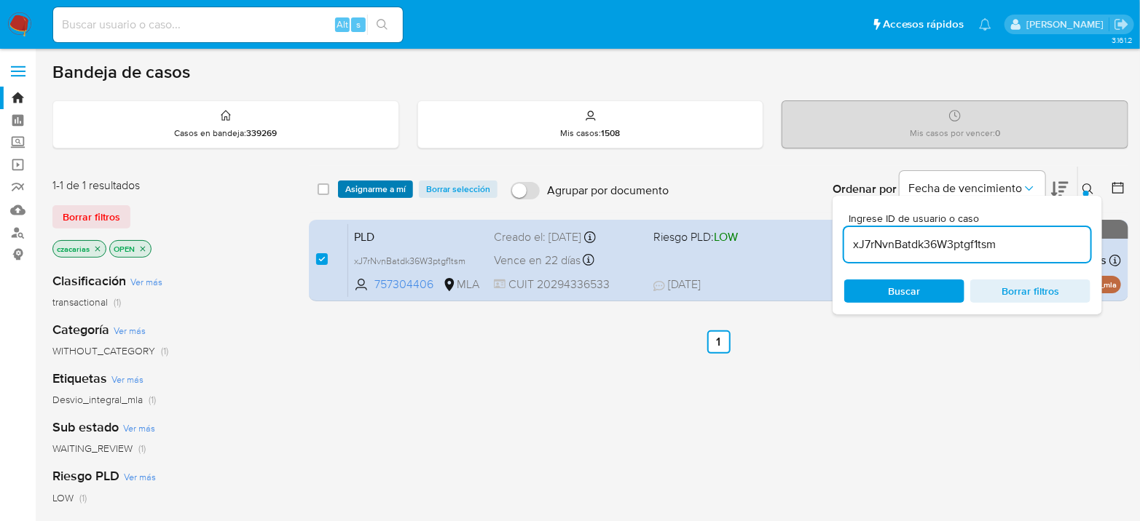
click at [404, 189] on span "Asignarme a mí" at bounding box center [375, 189] width 60 height 15
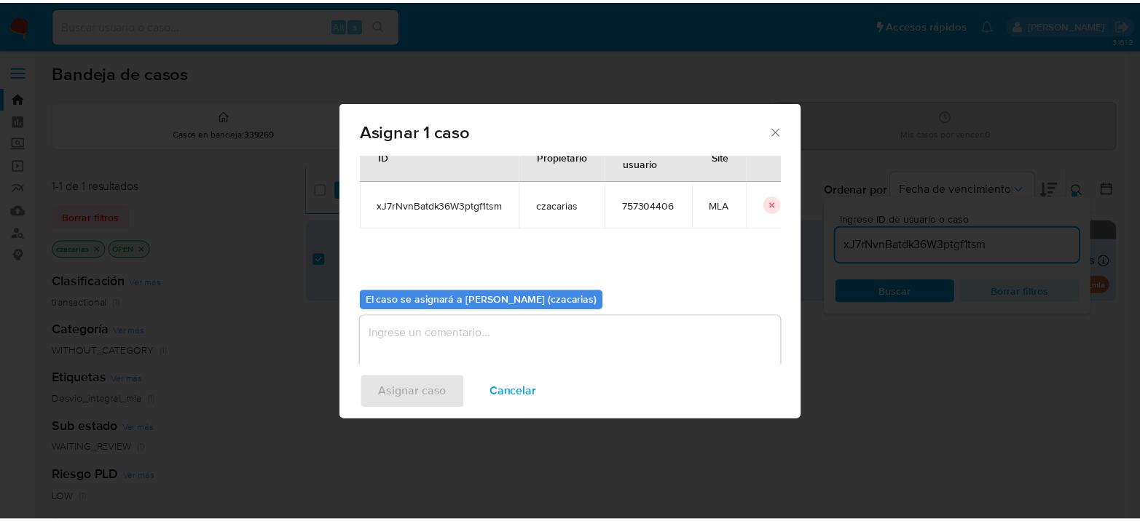
scroll to position [74, 0]
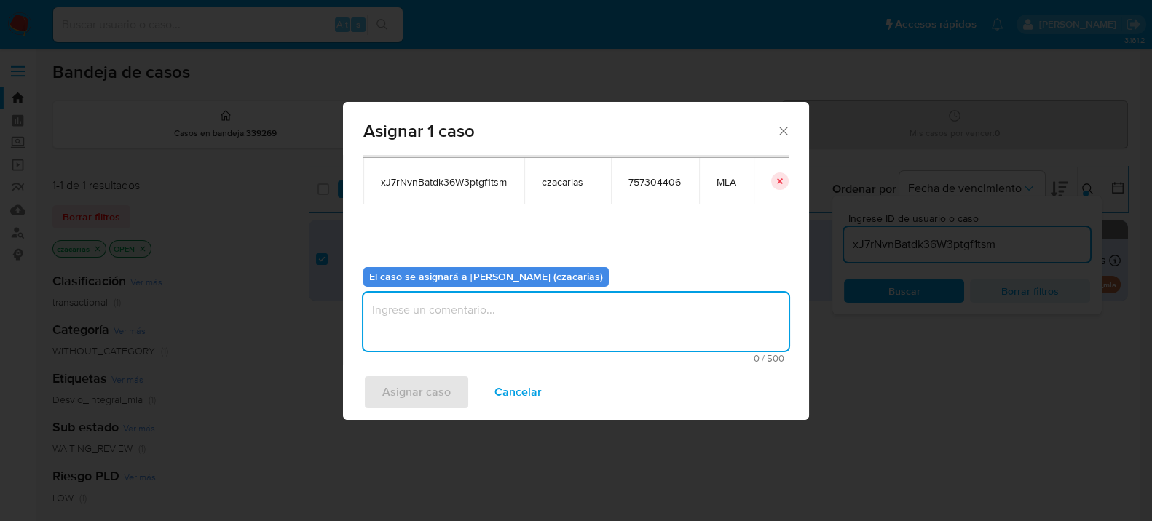
click at [515, 313] on textarea "assign-modal" at bounding box center [575, 322] width 425 height 58
click at [425, 393] on span "Asignar caso" at bounding box center [416, 393] width 68 height 32
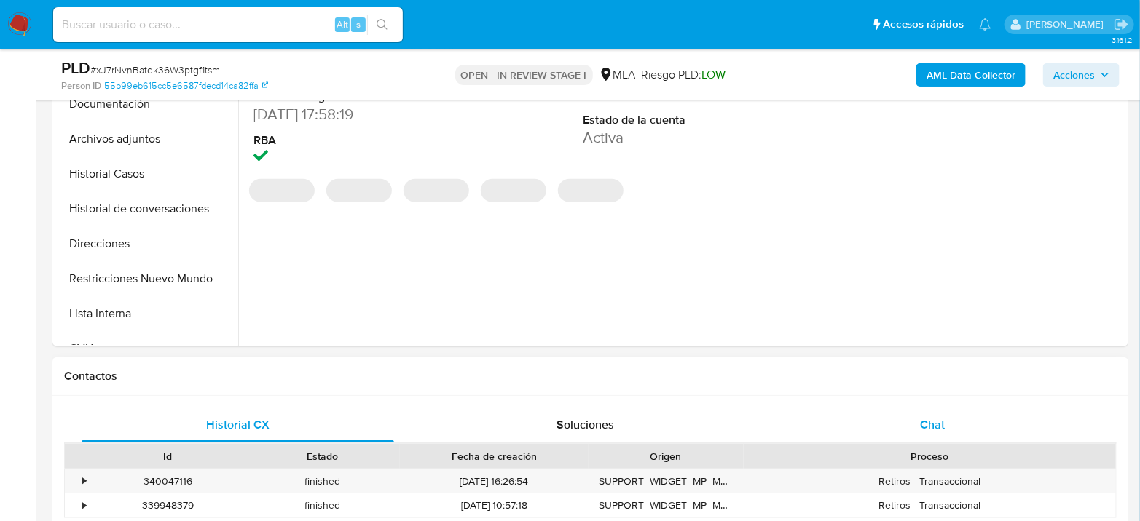
select select "10"
click at [959, 428] on div "Chat" at bounding box center [932, 425] width 312 height 35
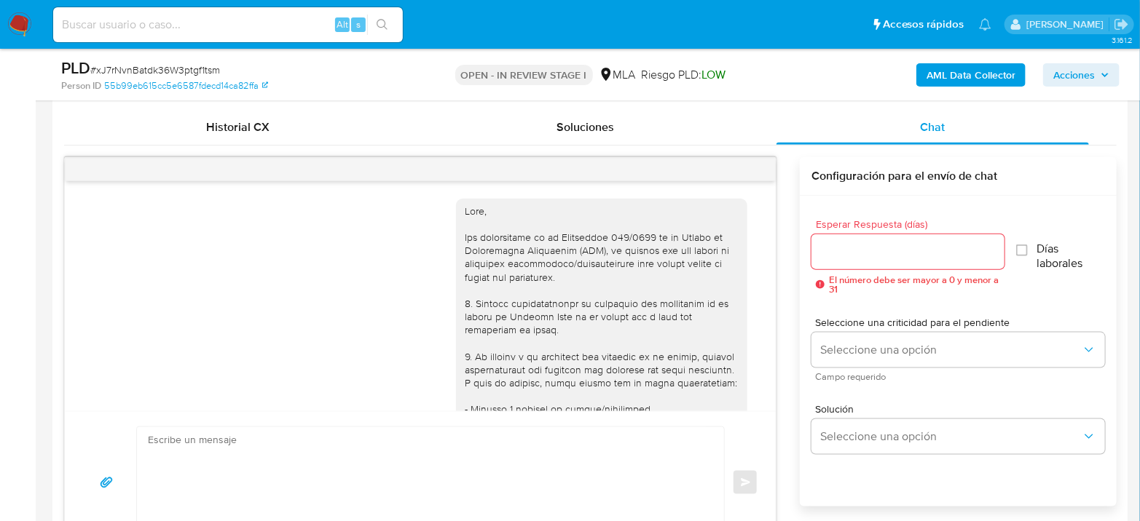
scroll to position [728, 0]
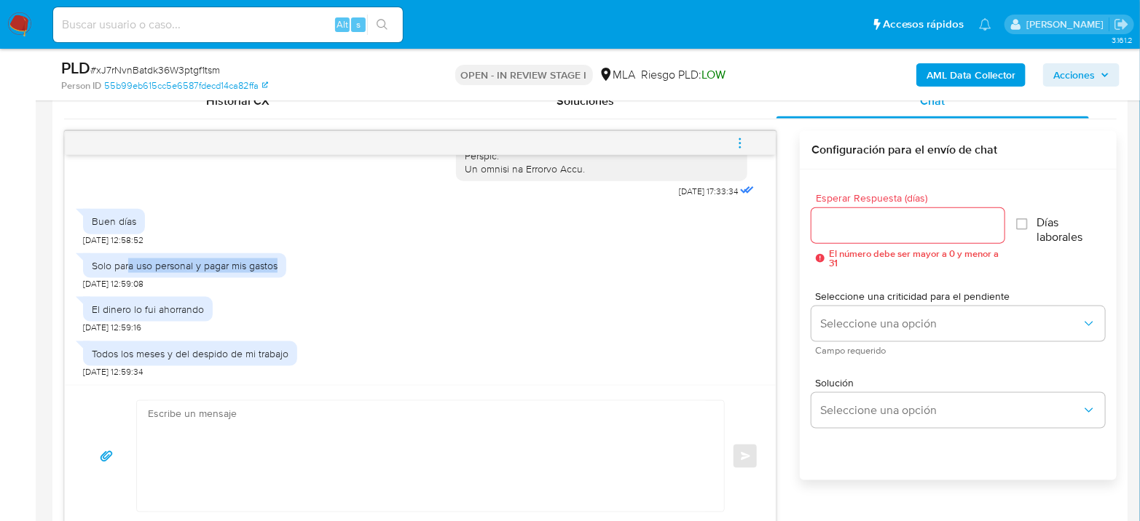
drag, startPoint x: 128, startPoint y: 266, endPoint x: 298, endPoint y: 265, distance: 169.7
click at [298, 265] on div "Solo para uso personal y pagar mis gastos 19/08/2025 12:59:08" at bounding box center [420, 268] width 674 height 44
drag, startPoint x: 127, startPoint y: 310, endPoint x: 223, endPoint y: 310, distance: 96.1
click at [223, 310] on div "El dinero lo fui ahorrando 19/08/2025 12:59:16" at bounding box center [420, 312] width 674 height 44
drag, startPoint x: 138, startPoint y: 358, endPoint x: 304, endPoint y: 337, distance: 168.0
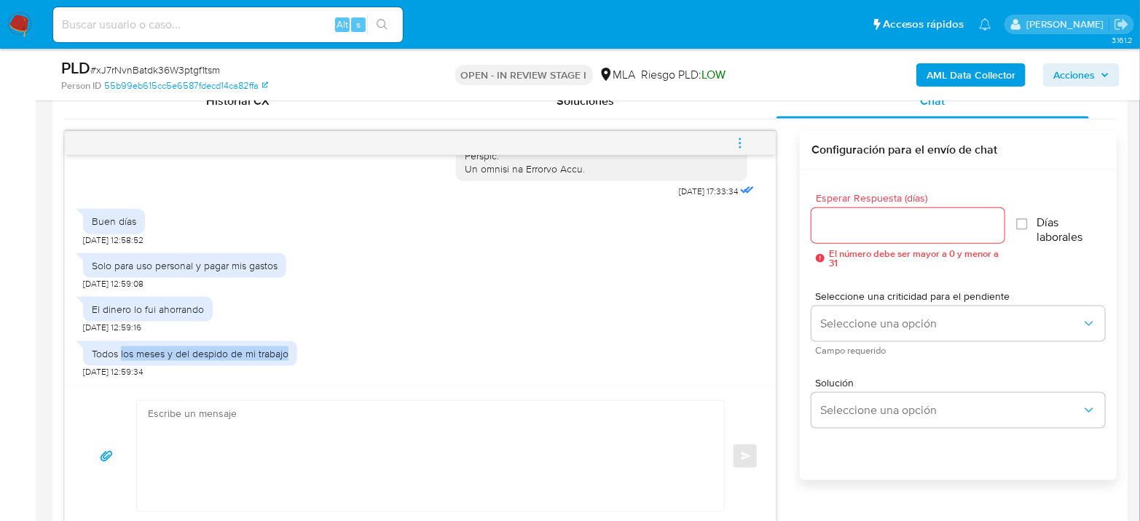
click at [304, 337] on div "Todos los meses y del despido de mi trabajo 19/08/2025 12:59:34" at bounding box center [420, 356] width 674 height 44
click at [416, 323] on div "El dinero lo fui ahorrando 19/08/2025 12:59:16" at bounding box center [420, 312] width 674 height 44
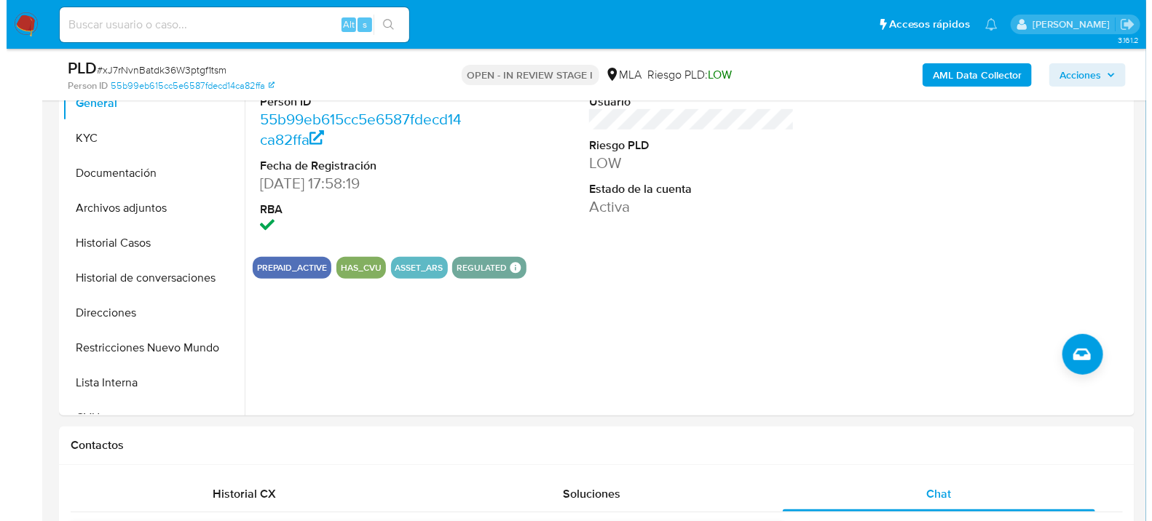
scroll to position [323, 0]
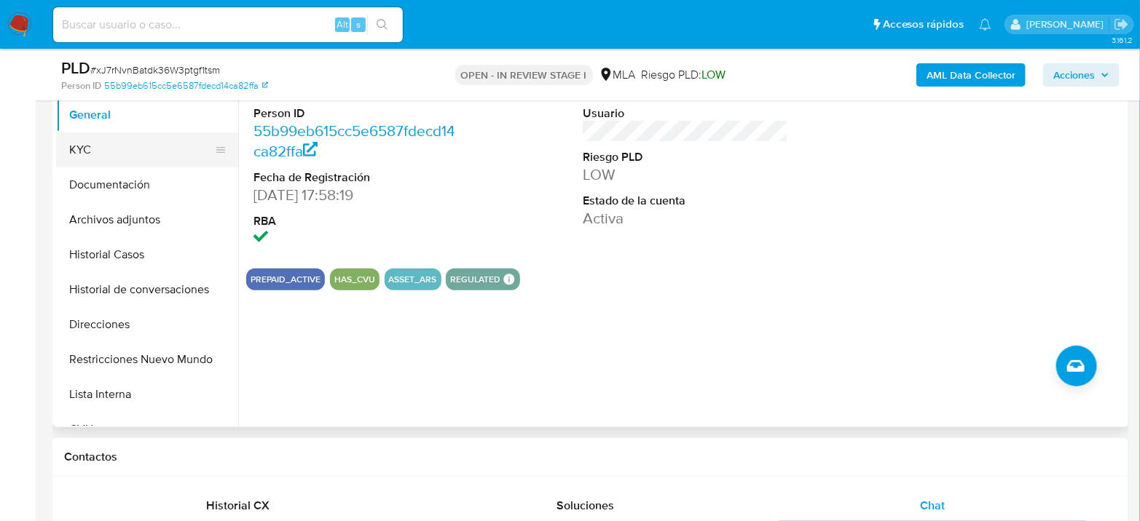
click at [128, 153] on button "KYC" at bounding box center [141, 150] width 170 height 35
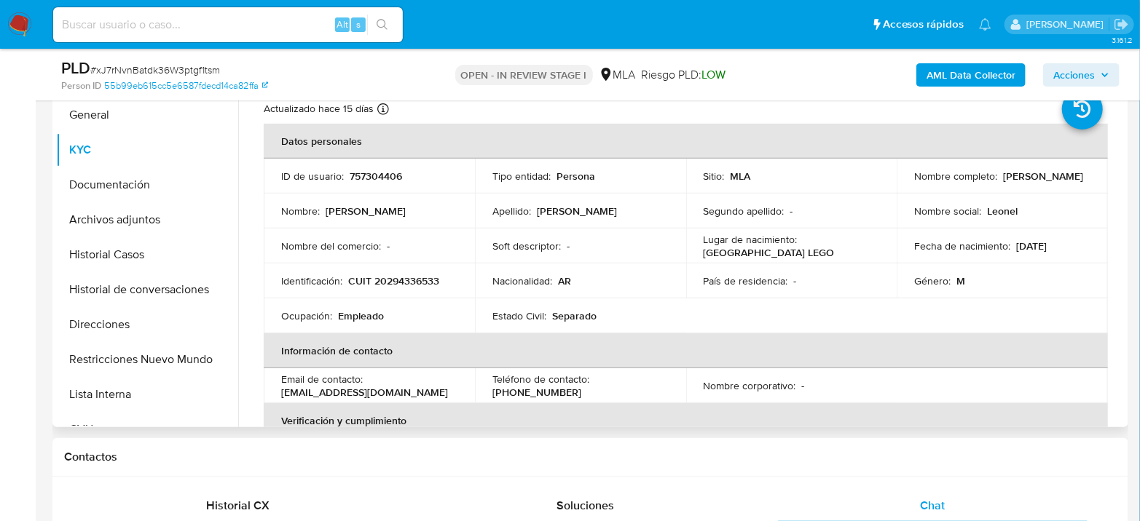
click at [412, 285] on p "CUIT 20294336533" at bounding box center [393, 281] width 91 height 13
copy p "20294336533"
click at [391, 165] on td "ID de usuario : 757304406" at bounding box center [369, 176] width 211 height 35
click at [384, 178] on p "757304406" at bounding box center [376, 176] width 52 height 13
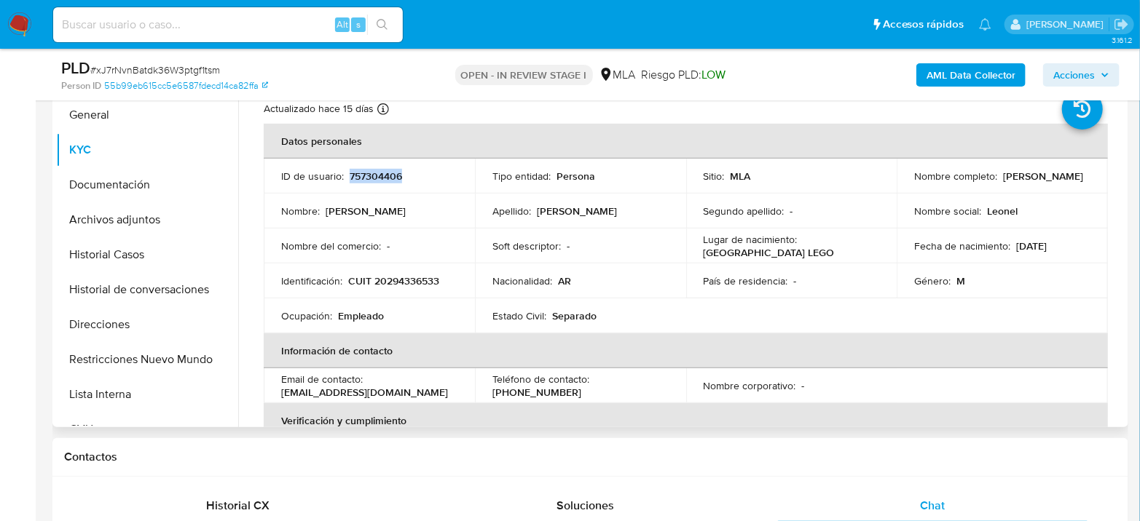
click at [384, 178] on p "757304406" at bounding box center [376, 176] width 52 height 13
copy p "757304406"
click at [420, 278] on p "CUIT 20294336533" at bounding box center [393, 281] width 91 height 13
copy p "20294336533"
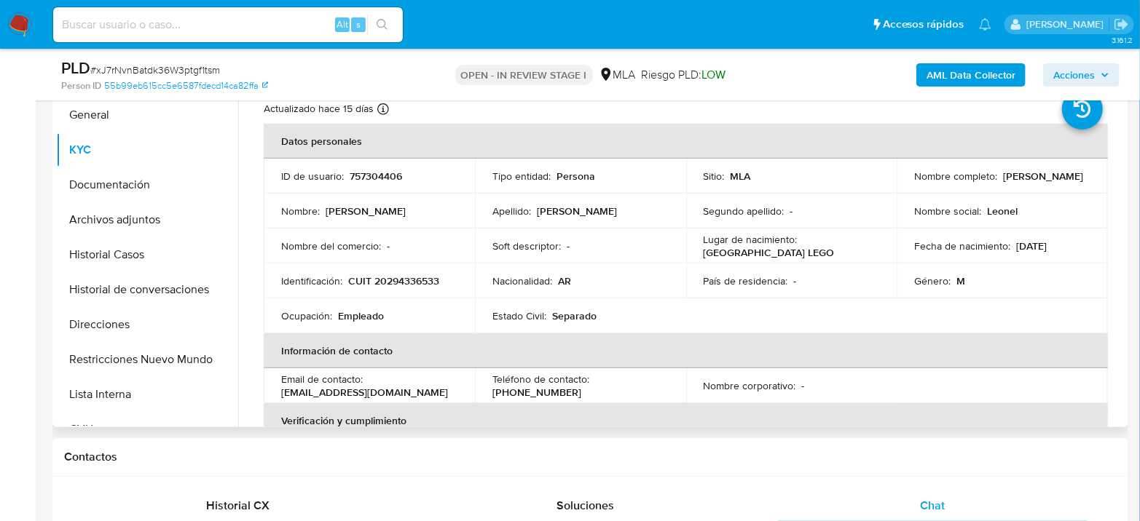
click at [374, 171] on p "757304406" at bounding box center [376, 176] width 52 height 13
click at [374, 170] on p "757304406" at bounding box center [376, 176] width 52 height 13
copy p "757304406"
click at [118, 209] on button "Archivos adjuntos" at bounding box center [141, 219] width 170 height 35
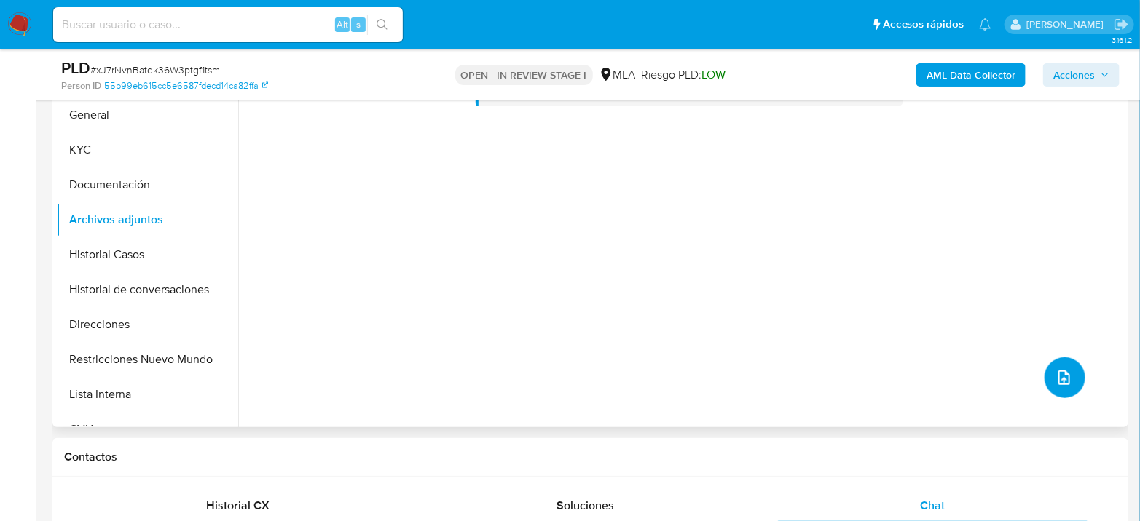
click at [1055, 372] on icon "upload-file" at bounding box center [1063, 377] width 17 height 17
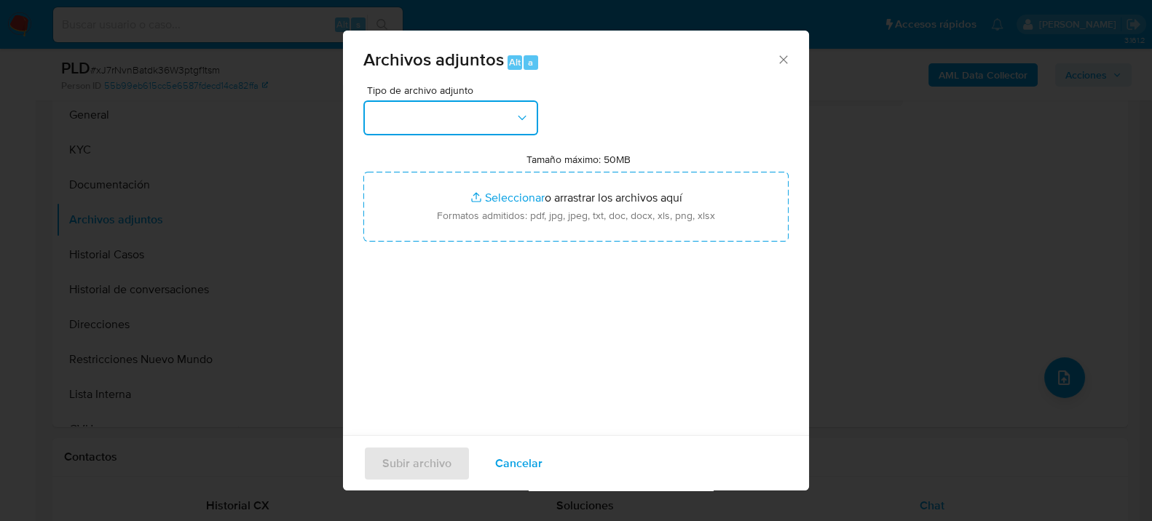
click at [440, 101] on button "button" at bounding box center [450, 117] width 175 height 35
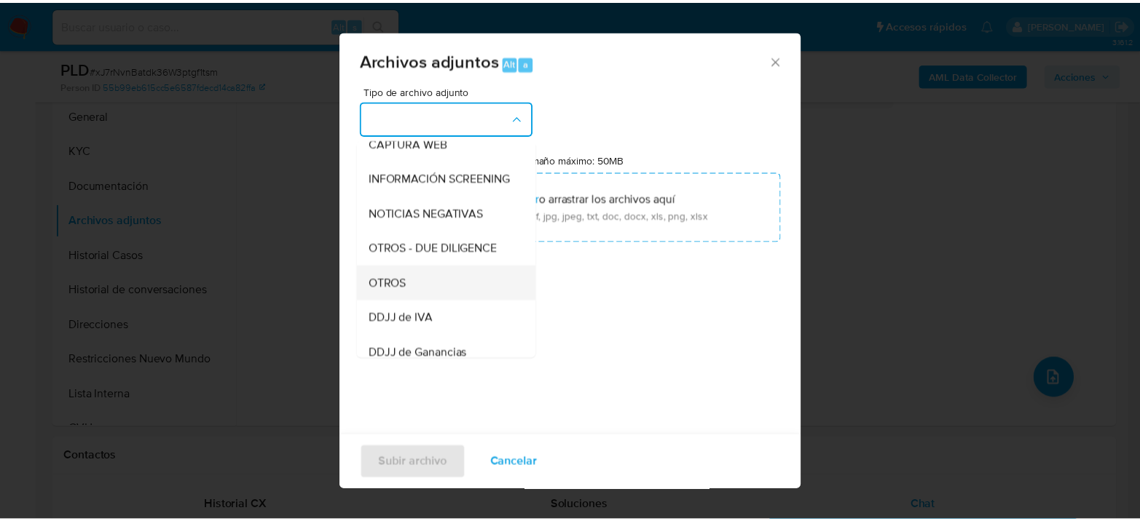
scroll to position [162, 0]
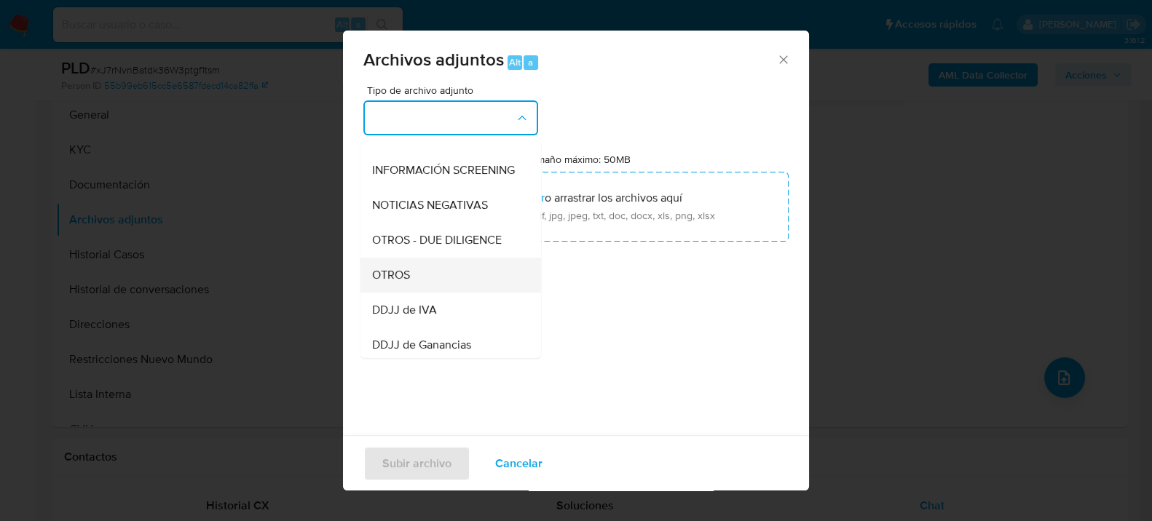
click at [417, 286] on div "OTROS" at bounding box center [446, 274] width 149 height 35
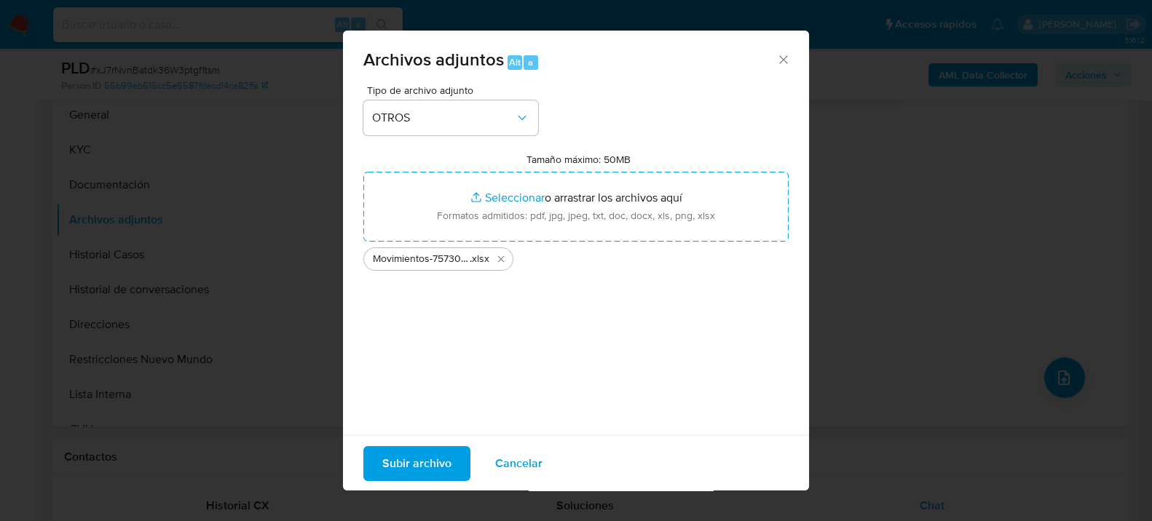
click at [411, 456] on span "Subir archivo" at bounding box center [416, 463] width 69 height 32
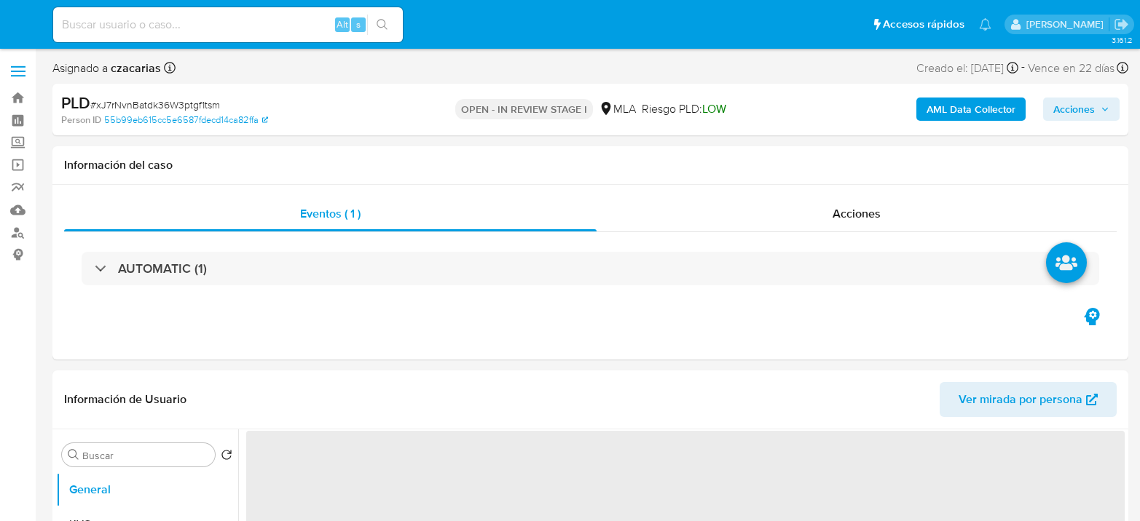
select select "10"
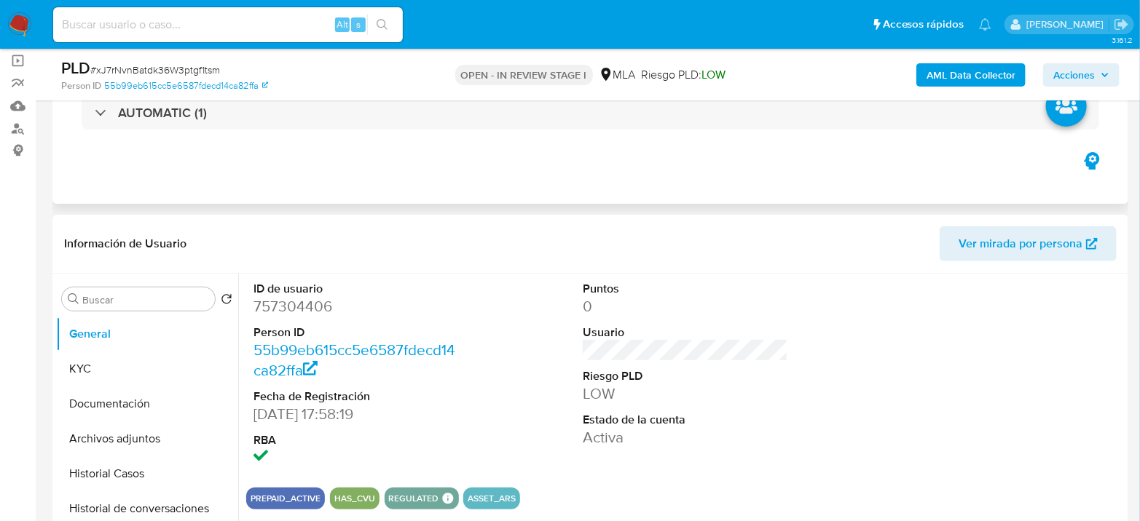
scroll to position [243, 0]
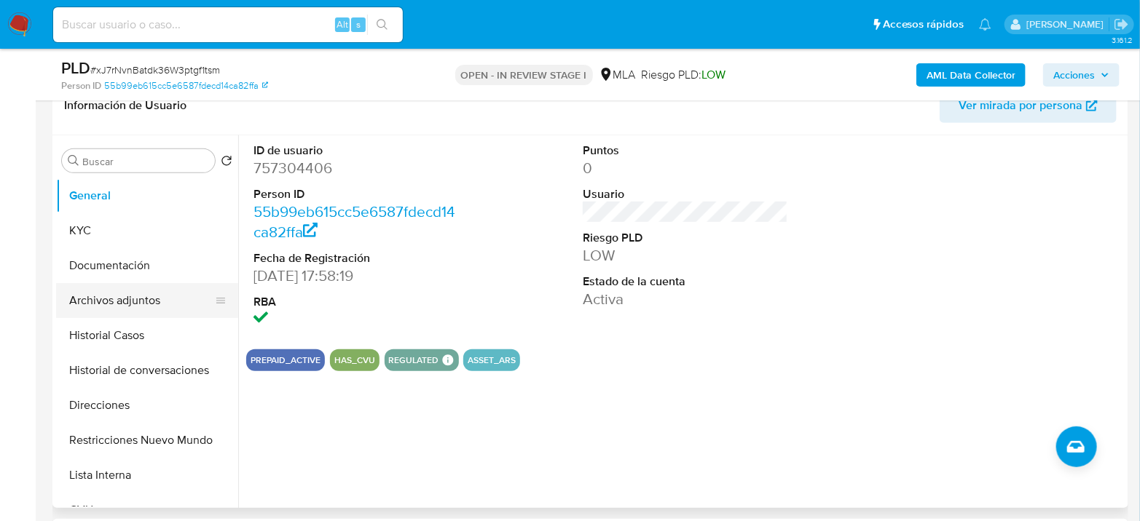
click at [109, 307] on button "Archivos adjuntos" at bounding box center [141, 300] width 170 height 35
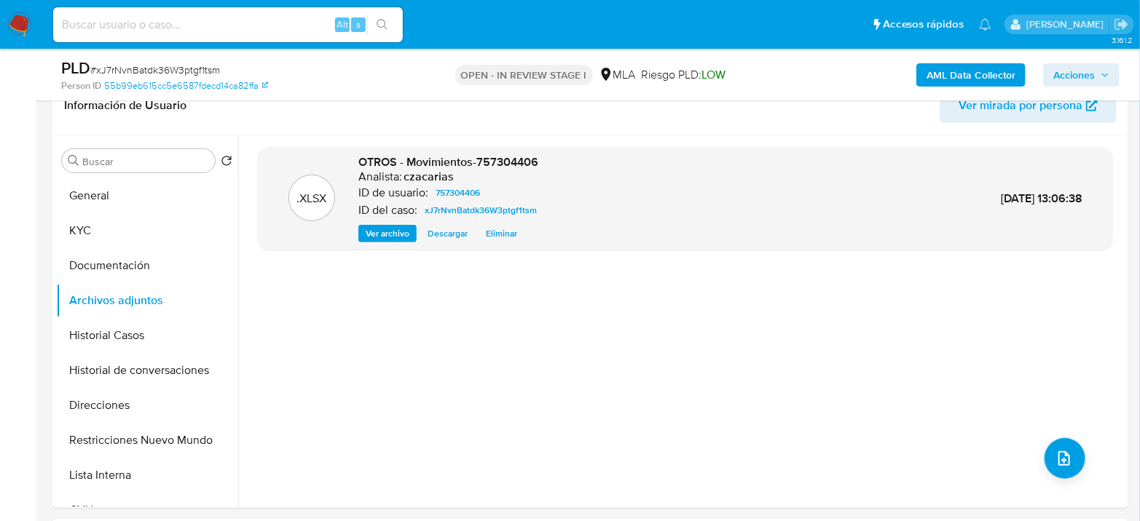
click at [982, 72] on b "AML Data Collector" at bounding box center [970, 74] width 89 height 23
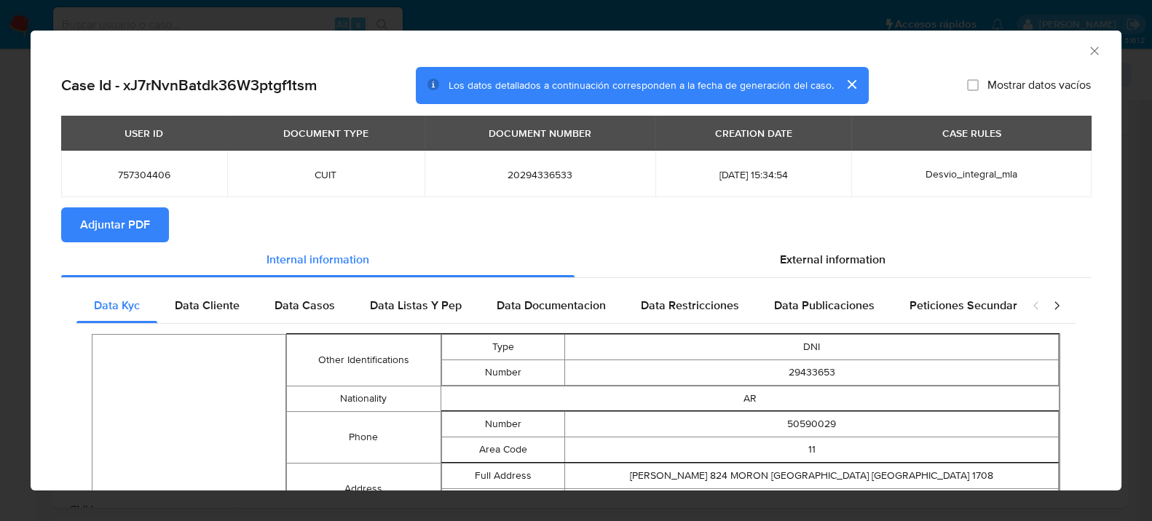
click at [121, 225] on span "Adjuntar PDF" at bounding box center [115, 225] width 70 height 32
click at [1087, 52] on icon "Cerrar ventana" at bounding box center [1094, 51] width 15 height 15
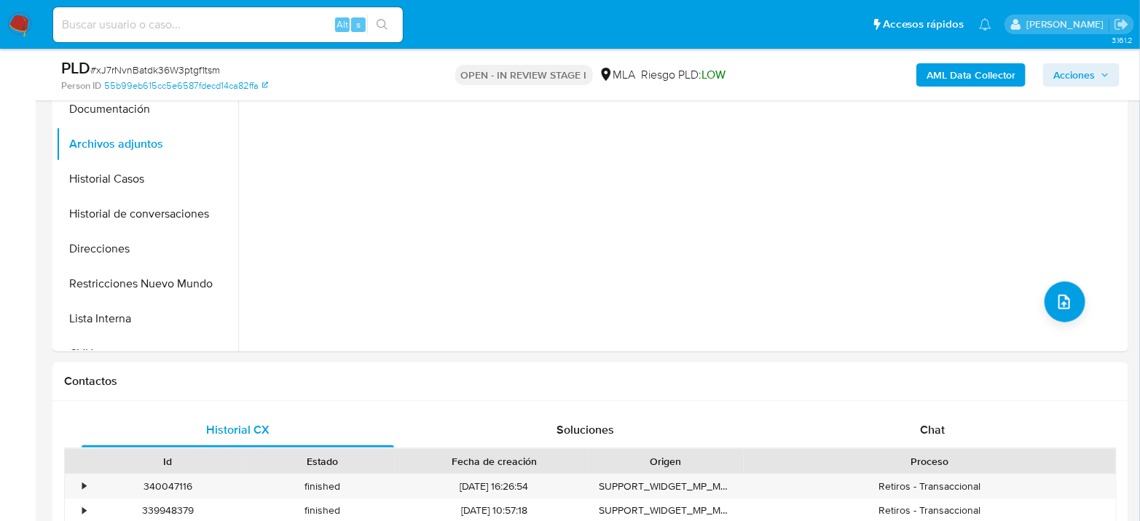
scroll to position [728, 0]
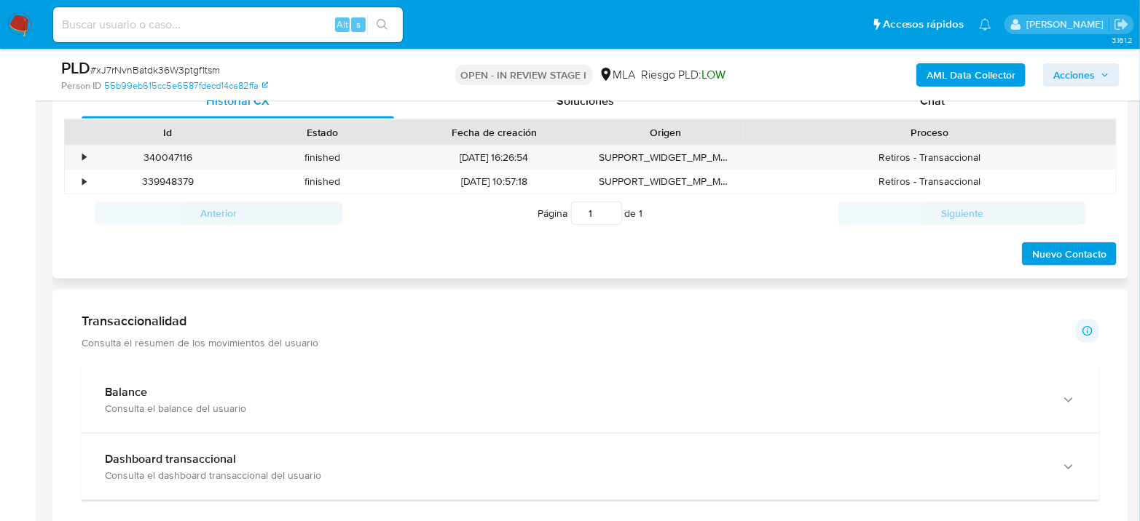
click at [955, 125] on div "Proceso" at bounding box center [930, 132] width 352 height 15
click at [961, 114] on div "Chat" at bounding box center [932, 101] width 312 height 35
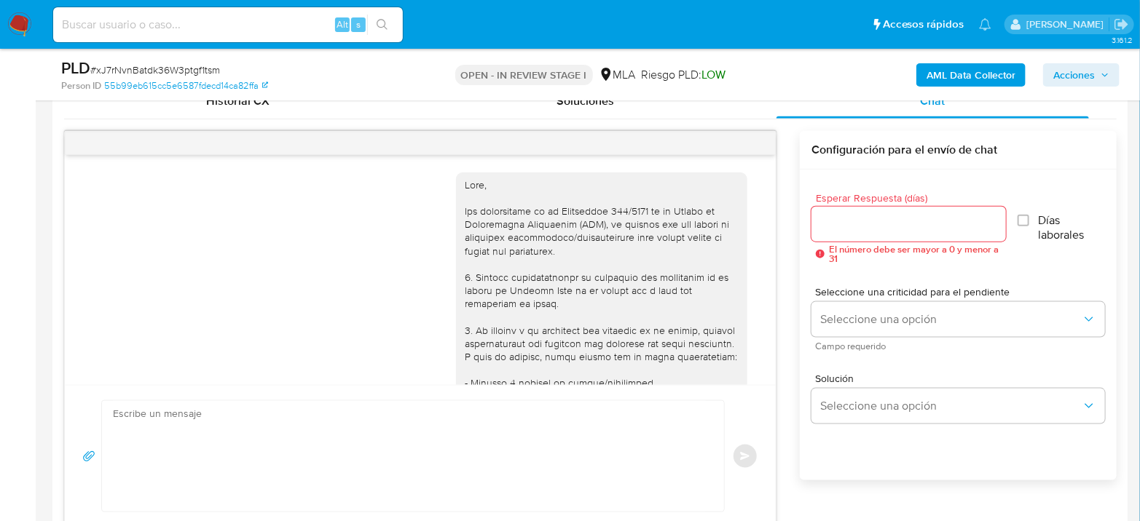
scroll to position [784, 0]
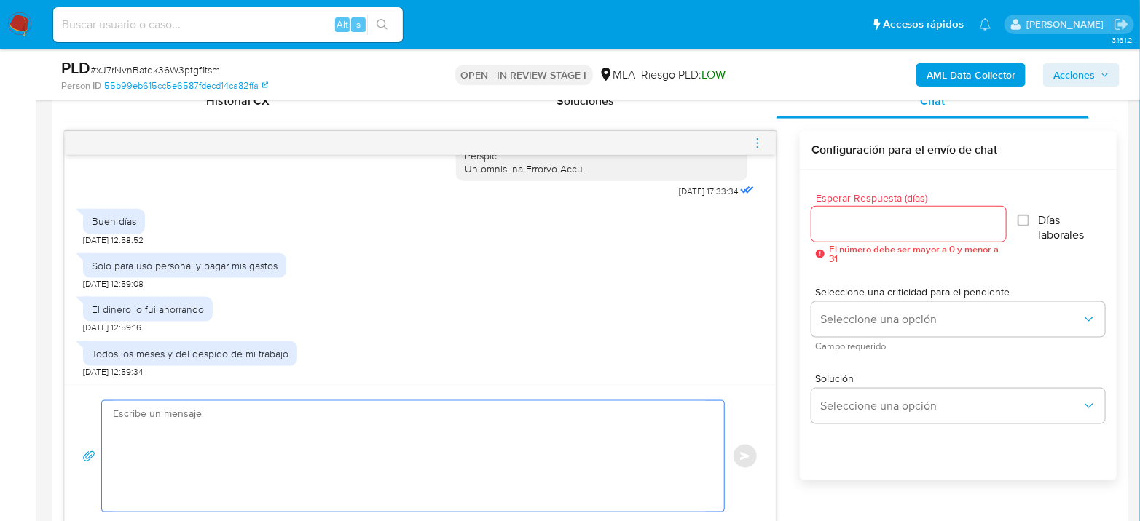
click at [337, 438] on textarea at bounding box center [409, 456] width 593 height 111
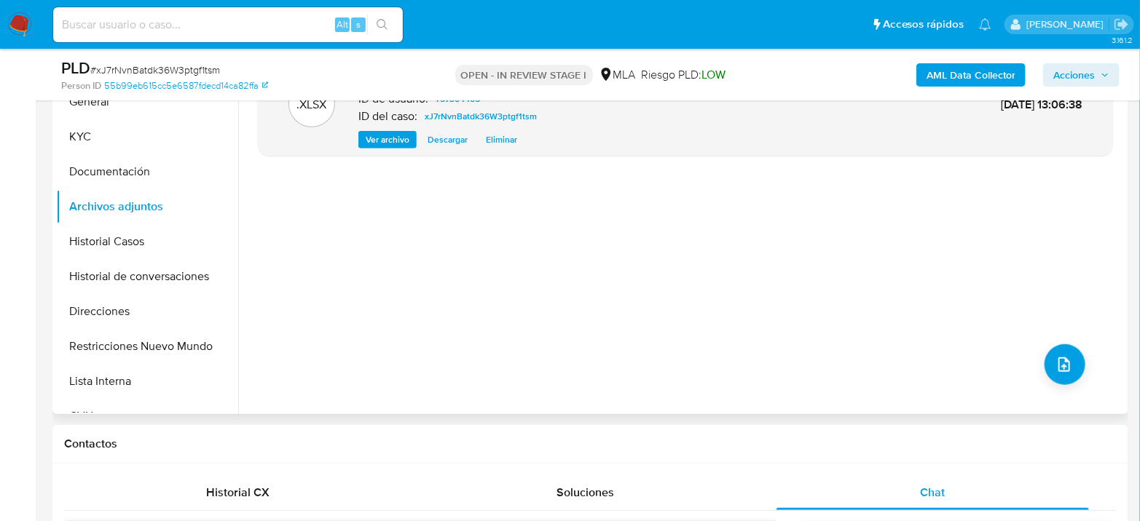
scroll to position [323, 0]
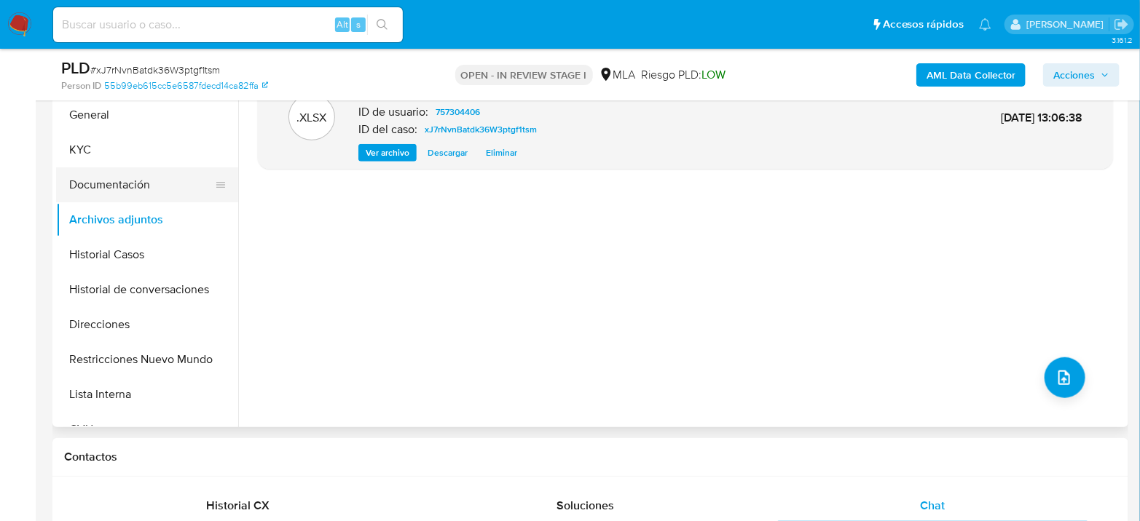
click at [119, 167] on button "Documentación" at bounding box center [141, 184] width 170 height 35
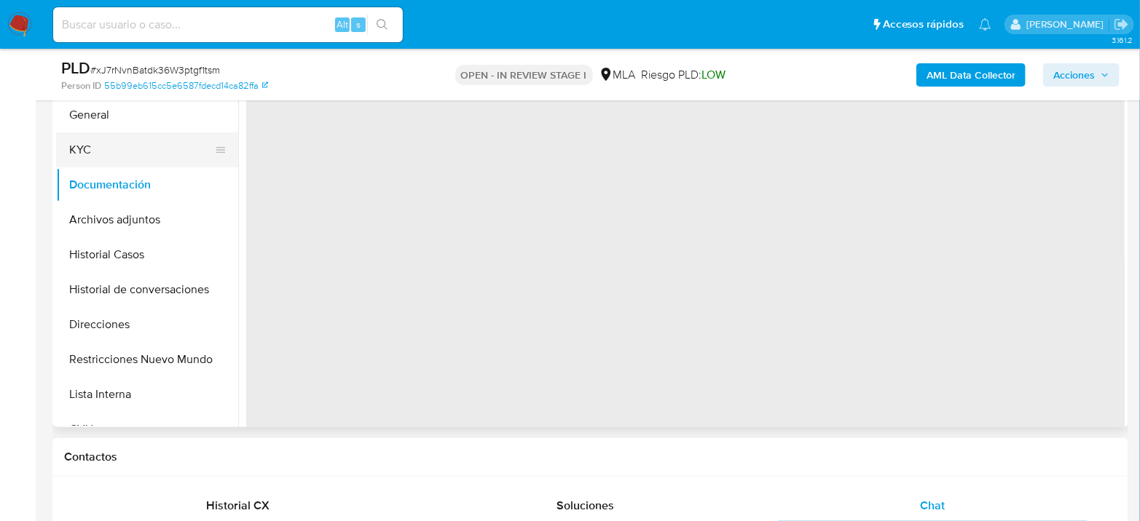
click at [138, 154] on button "KYC" at bounding box center [141, 150] width 170 height 35
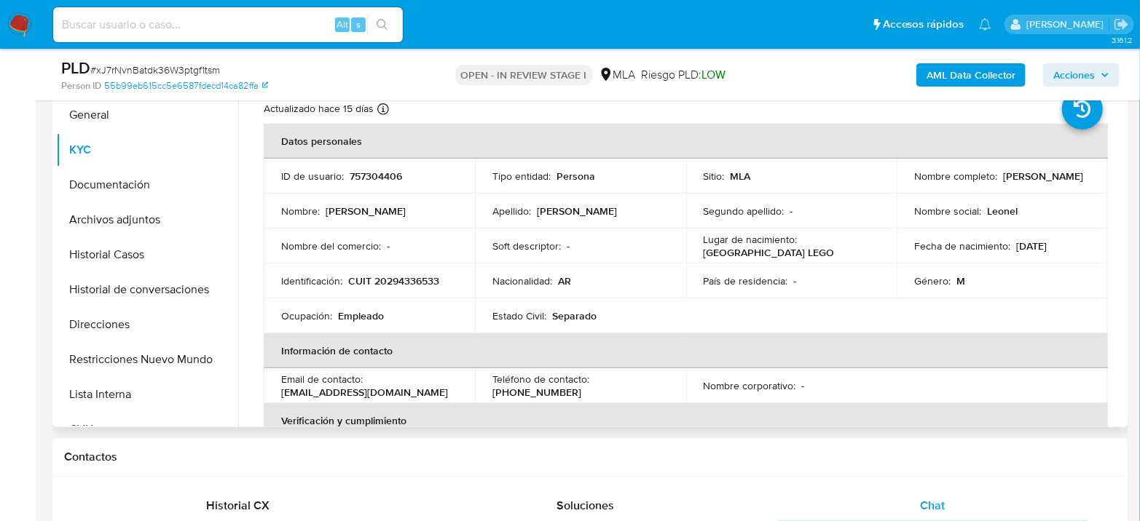
drag, startPoint x: 911, startPoint y: 181, endPoint x: 1014, endPoint y: 182, distance: 103.4
click at [1014, 182] on div "Nombre completo : Leonel Angel Intini" at bounding box center [1002, 176] width 176 height 13
copy p "[PERSON_NAME] [PERSON_NAME]"
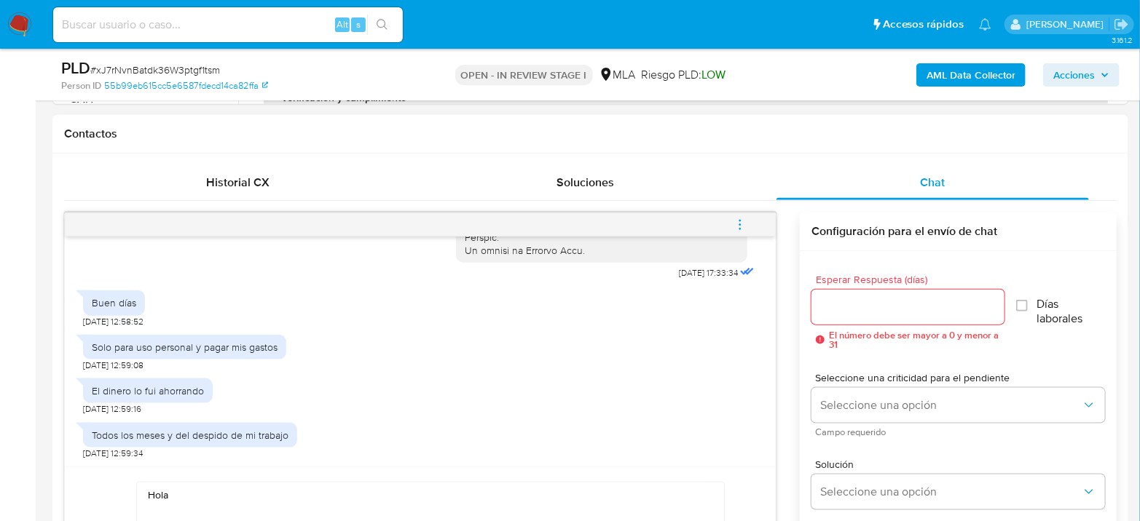
scroll to position [890, 0]
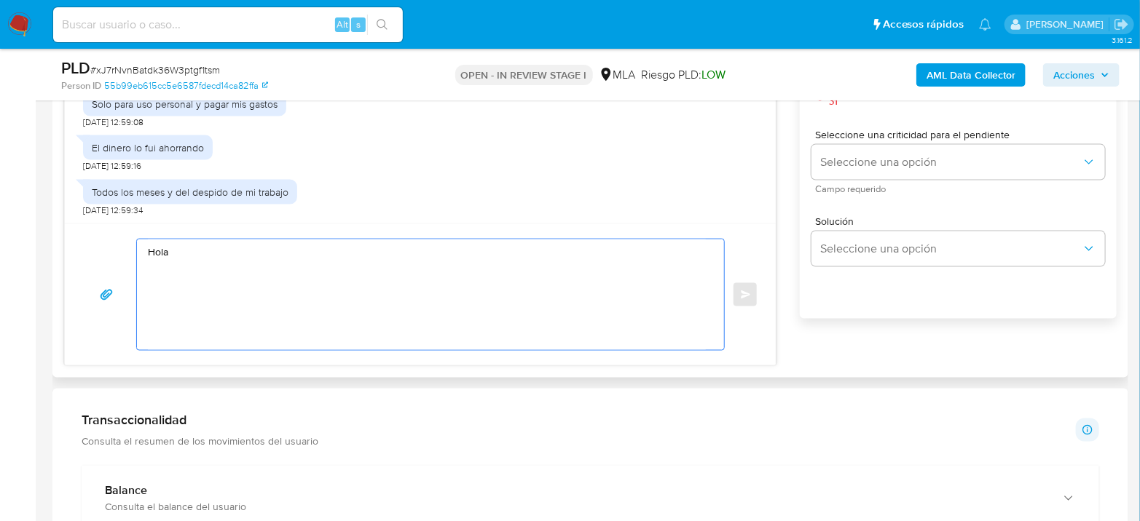
drag, startPoint x: 237, startPoint y: 283, endPoint x: 255, endPoint y: 268, distance: 23.8
click at [243, 276] on textarea "Hola" at bounding box center [427, 295] width 558 height 111
paste textarea "[PERSON_NAME] [PERSON_NAME]"
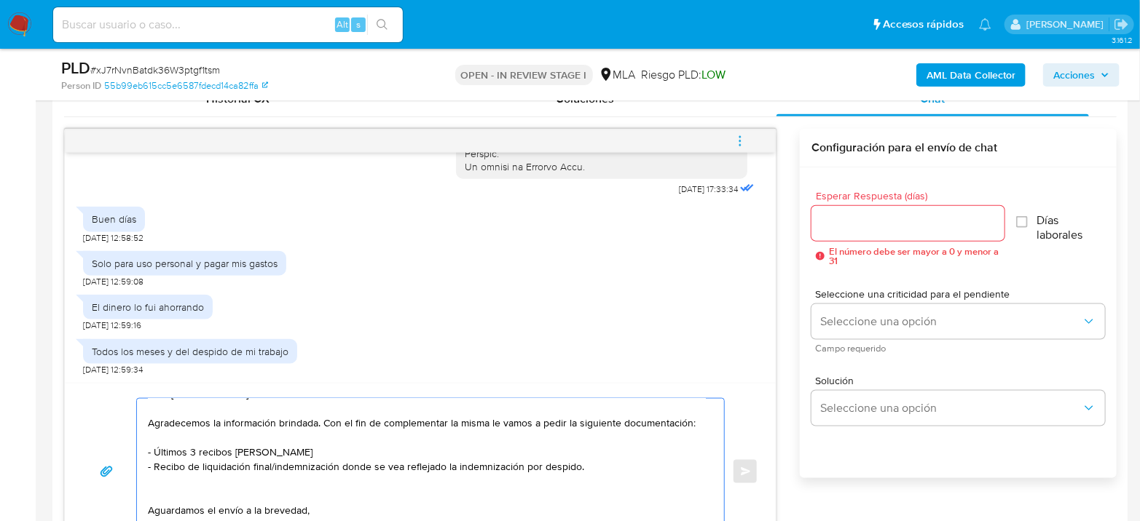
scroll to position [728, 0]
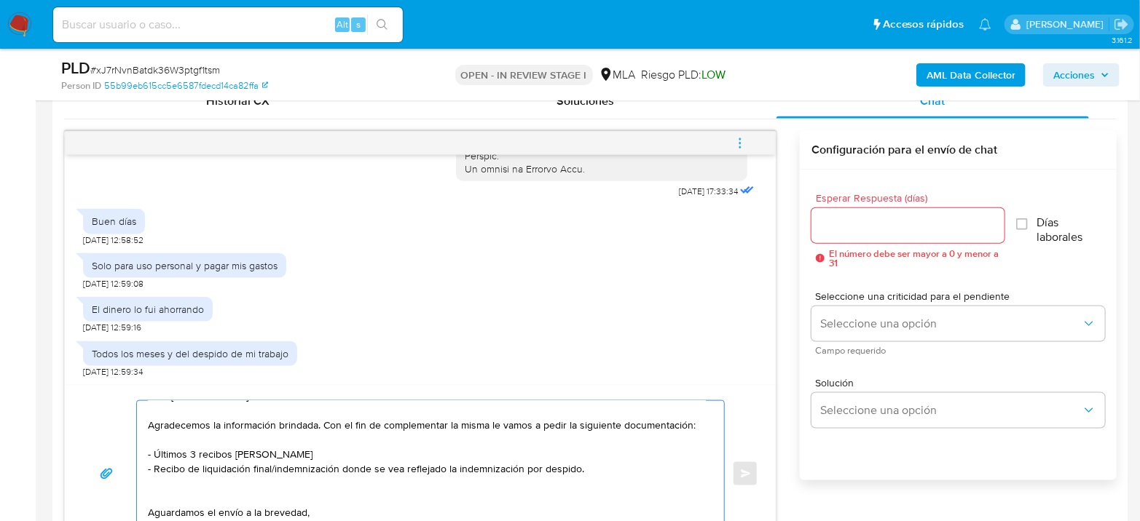
type textarea "Hola Leonel Angel Intini Agradecemos la información brindada. Con el fin de com…"
click at [910, 214] on div at bounding box center [907, 225] width 193 height 35
click at [911, 220] on input "Esperar Respuesta (días)" at bounding box center [907, 225] width 193 height 19
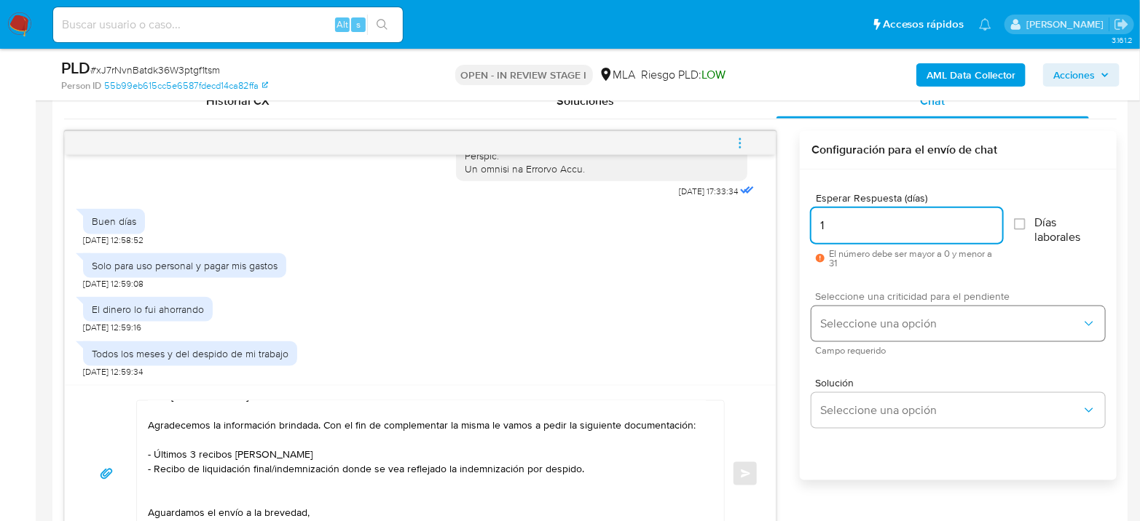
type input "1"
click at [870, 337] on button "Seleccione una opción" at bounding box center [957, 324] width 293 height 35
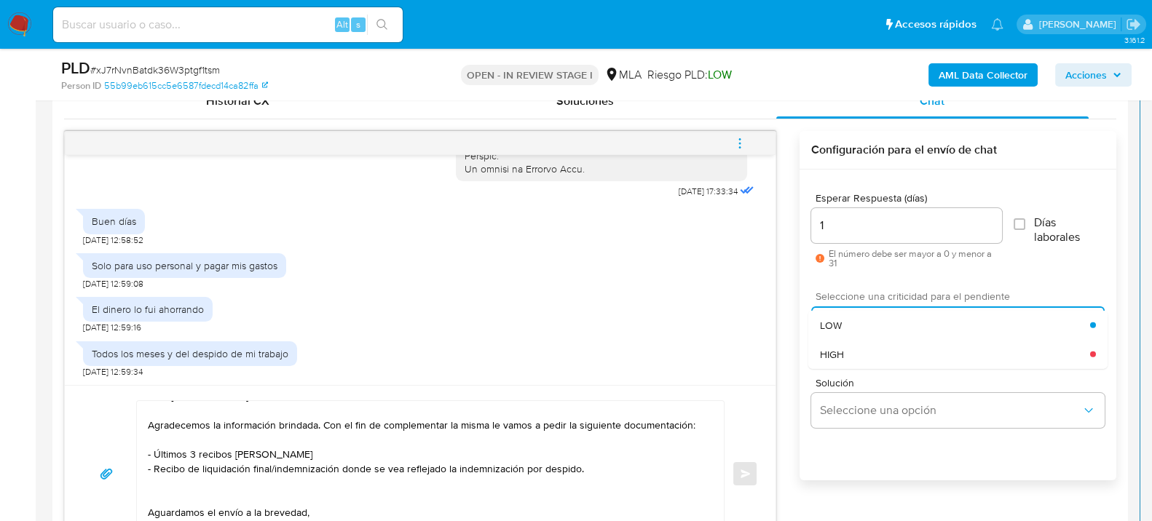
click at [833, 353] on span "HIGH" at bounding box center [832, 353] width 24 height 13
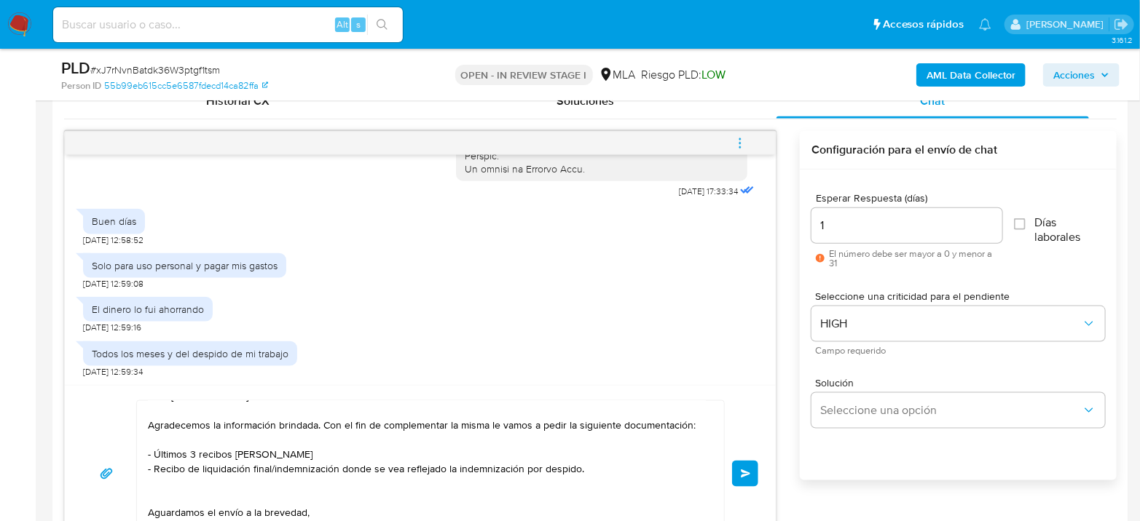
click at [753, 477] on button "Enviar" at bounding box center [745, 474] width 26 height 26
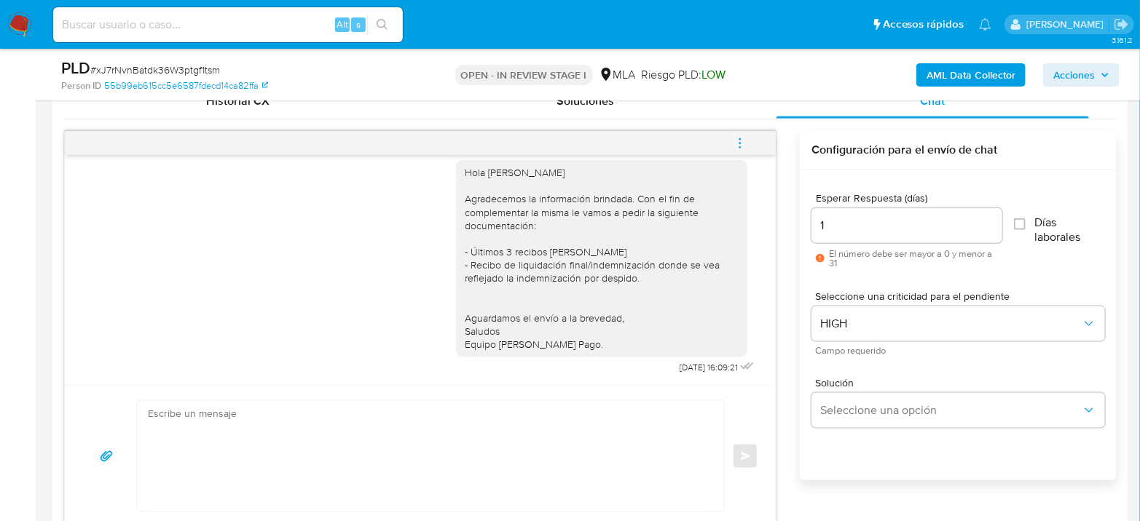
scroll to position [0, 0]
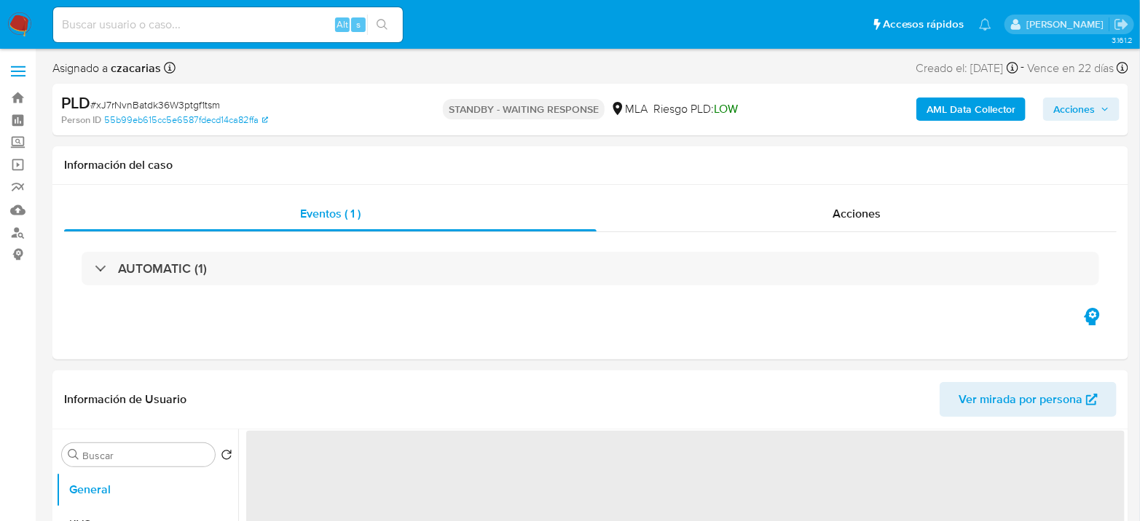
select select "10"
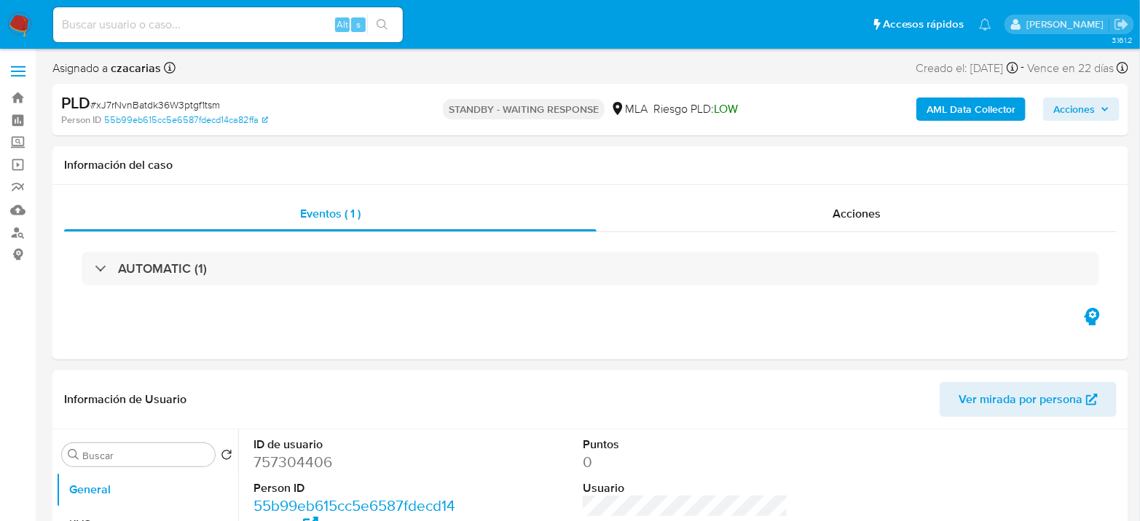
click at [281, 15] on input at bounding box center [228, 24] width 350 height 19
paste input "azD9c14MT0muyfZmxdUMkAjk"
type input "azD9c14MT0muyfZmxdUMkAjk"
click at [379, 24] on icon "search-icon" at bounding box center [383, 25] width 12 height 12
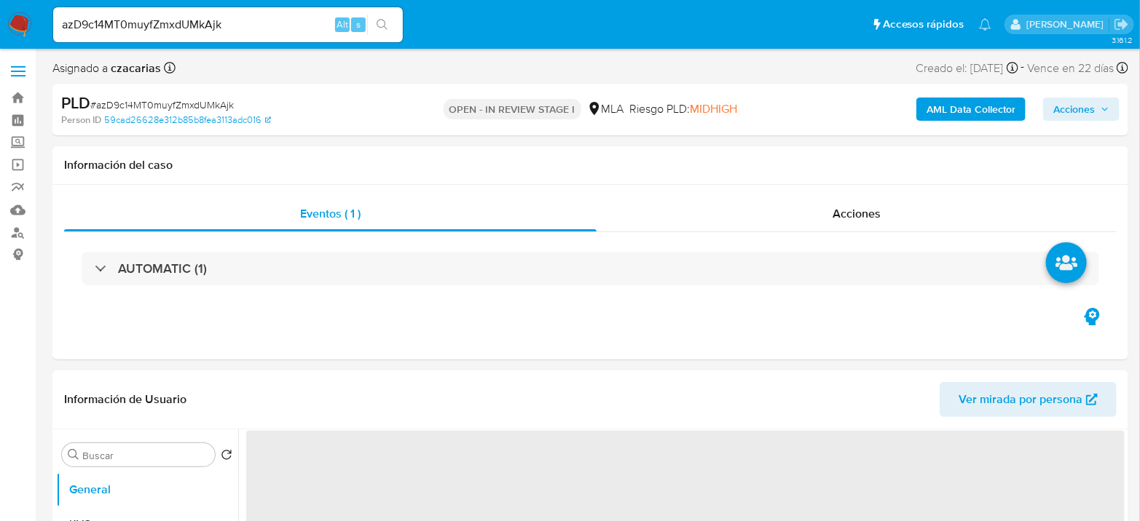
select select "10"
